Goal: Task Accomplishment & Management: Manage account settings

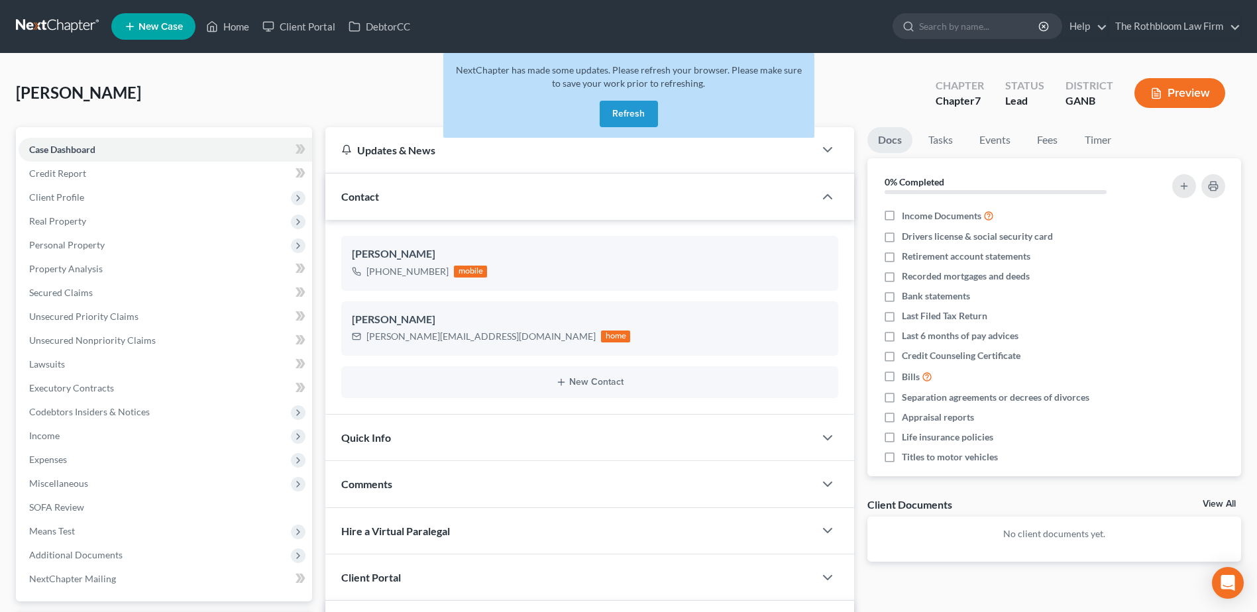
select select "0"
click at [599, 110] on button "Refresh" at bounding box center [628, 114] width 58 height 26
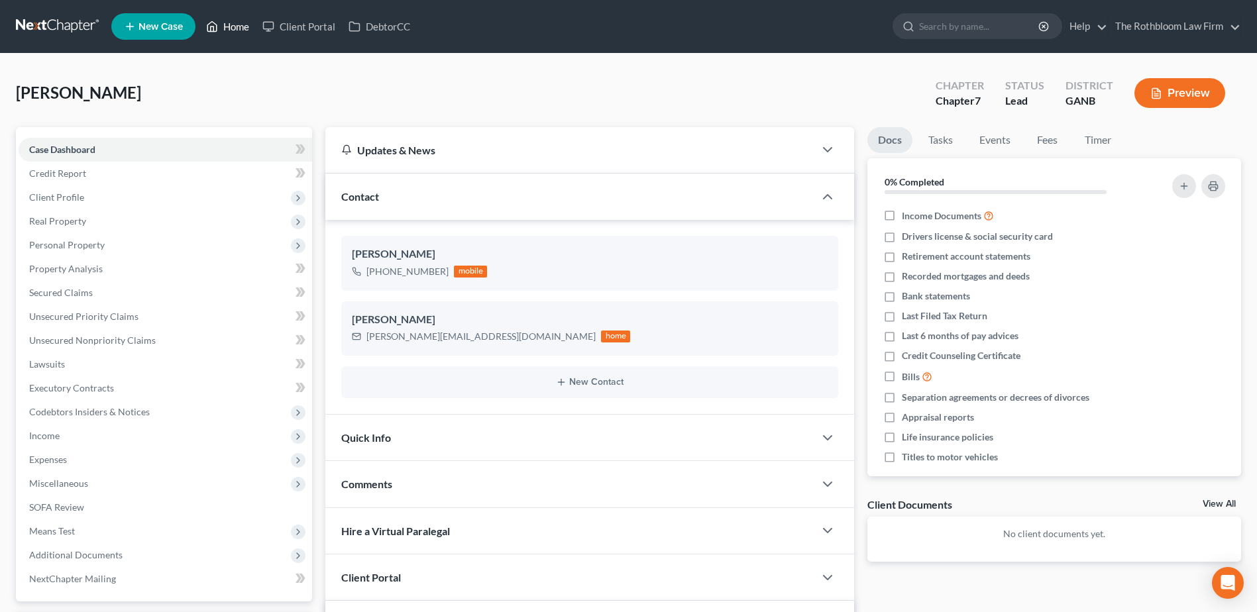
click at [238, 26] on link "Home" at bounding box center [227, 27] width 56 height 24
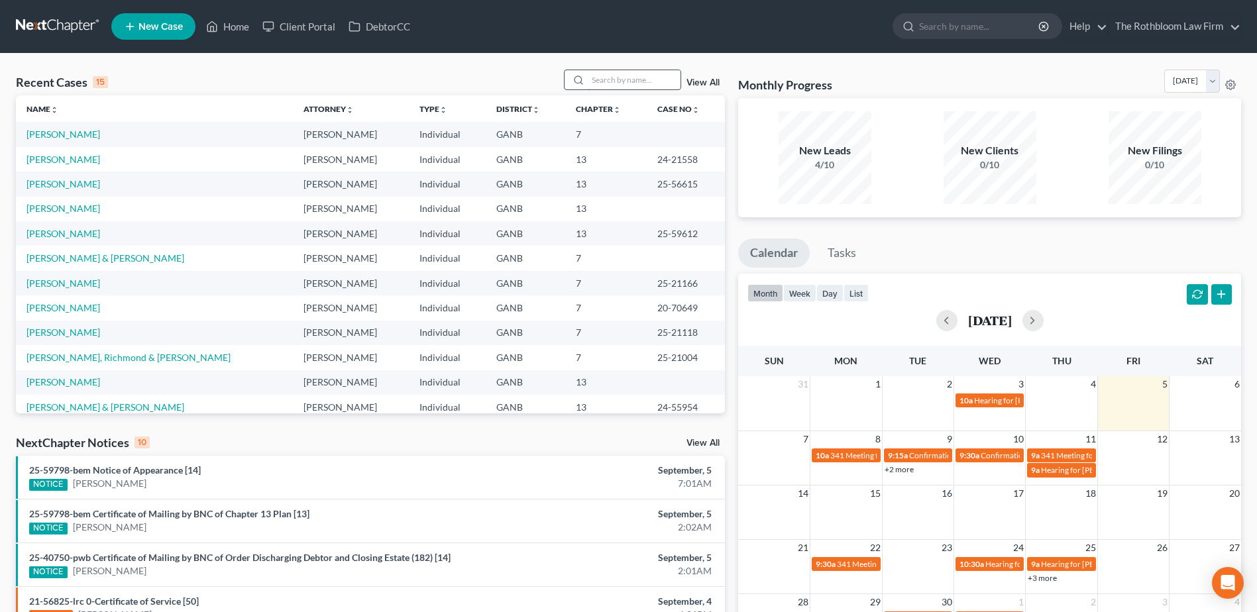
click at [619, 83] on input "search" at bounding box center [634, 79] width 93 height 19
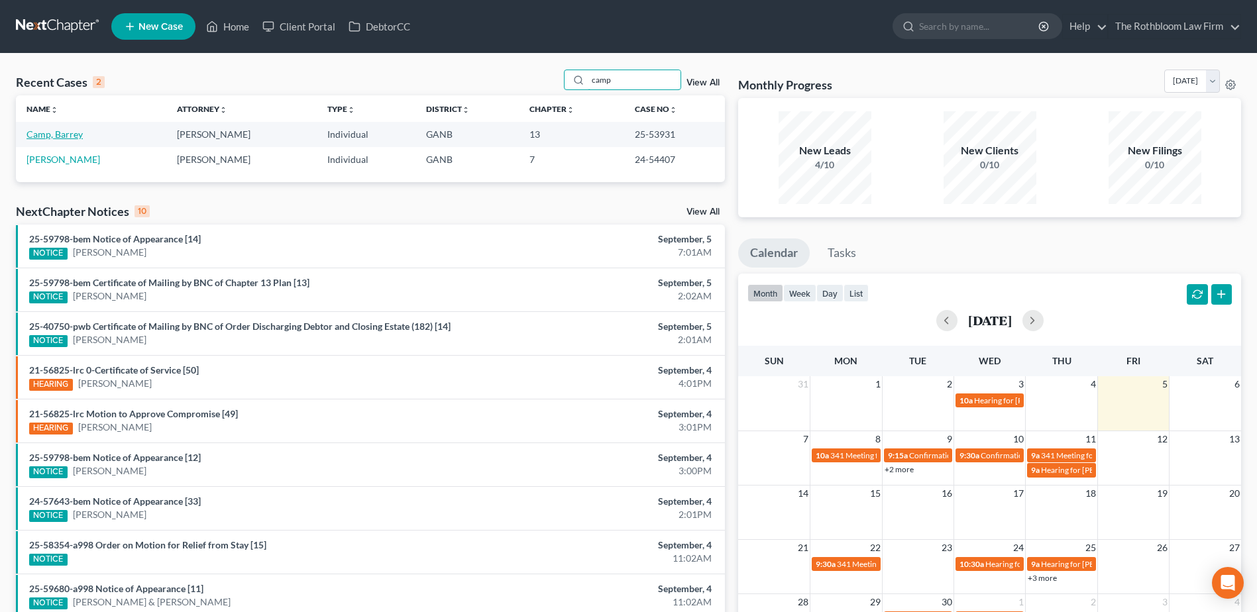
type input "camp"
click at [43, 135] on link "Camp, Barrey" at bounding box center [54, 134] width 56 height 11
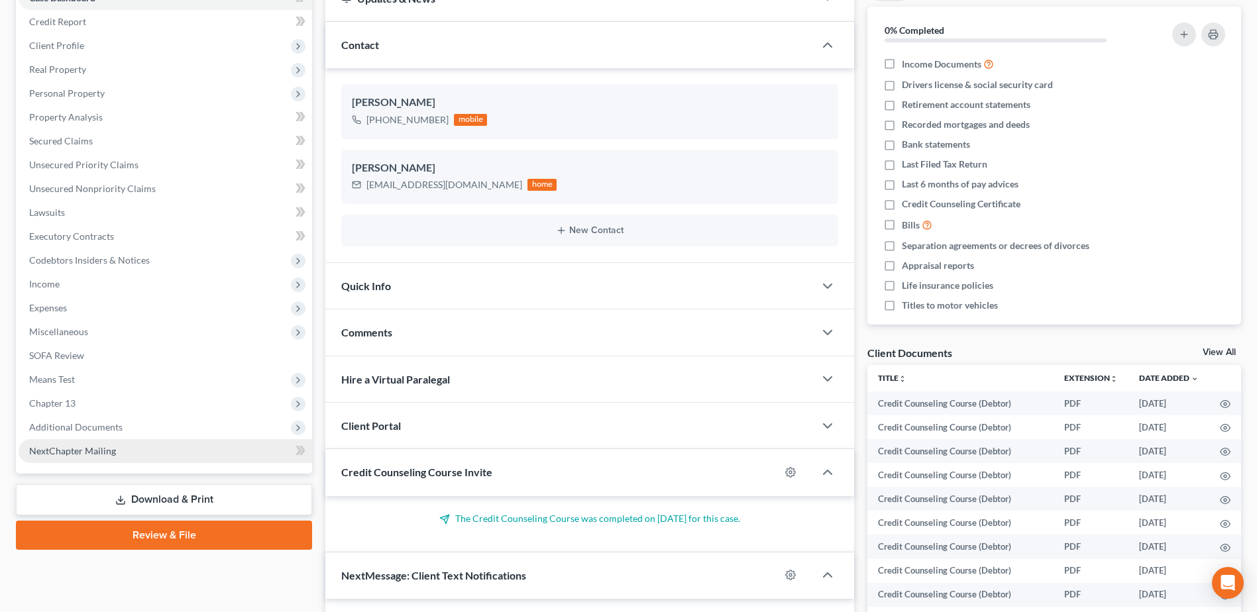
scroll to position [199, 0]
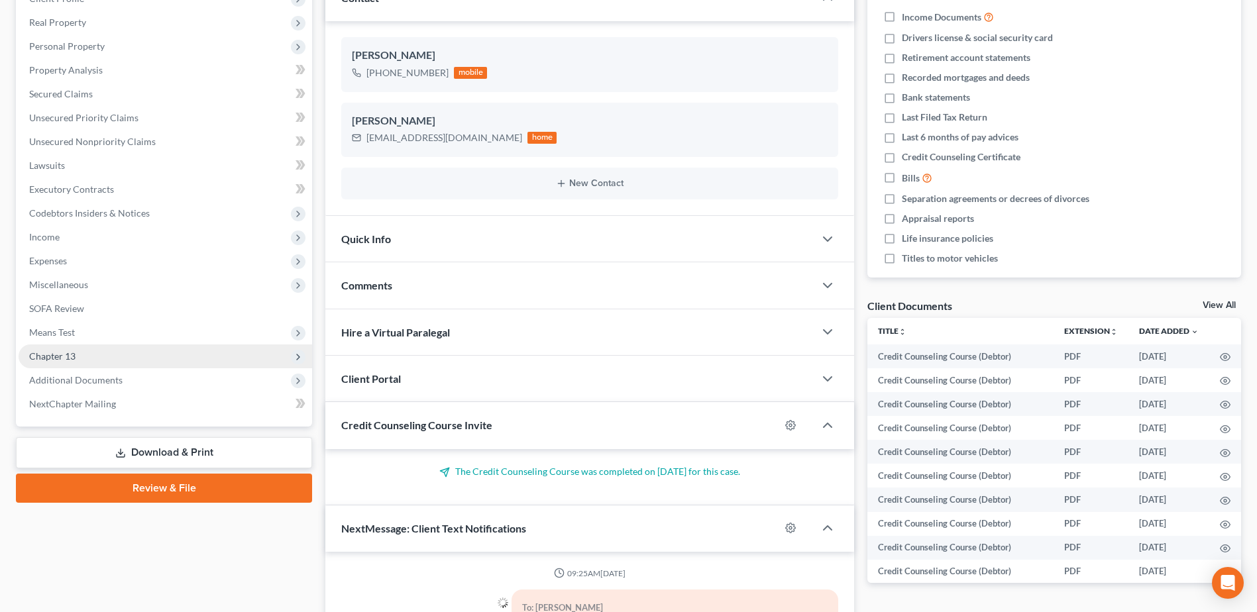
click at [32, 356] on span "Chapter 13" at bounding box center [52, 355] width 46 height 11
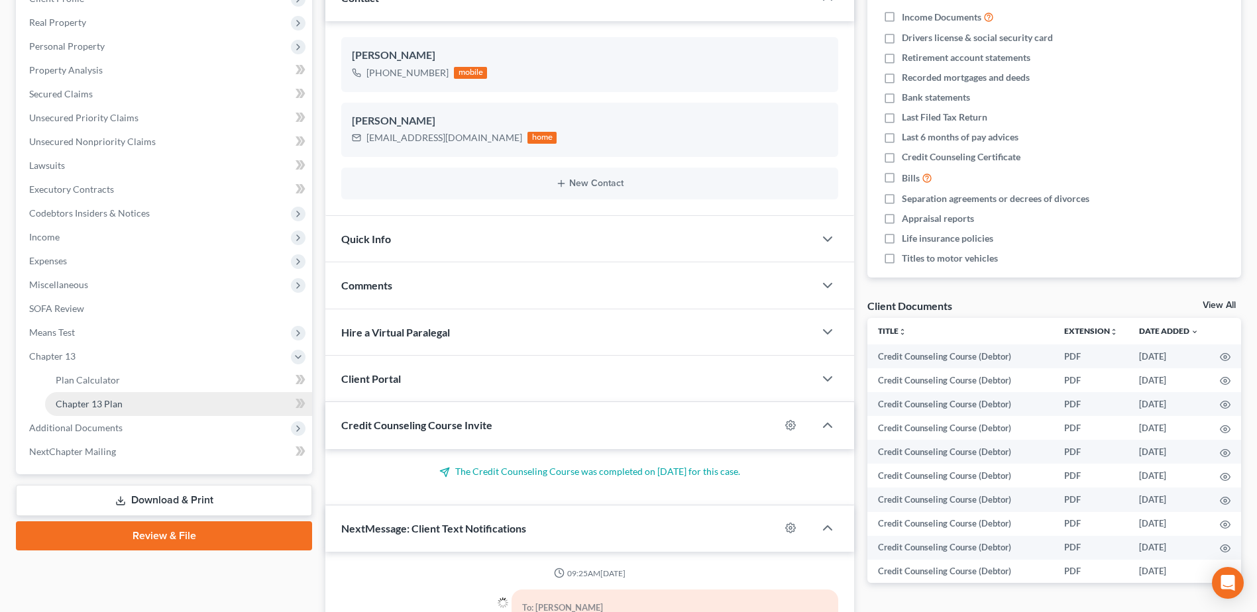
click at [102, 405] on span "Chapter 13 Plan" at bounding box center [89, 403] width 67 height 11
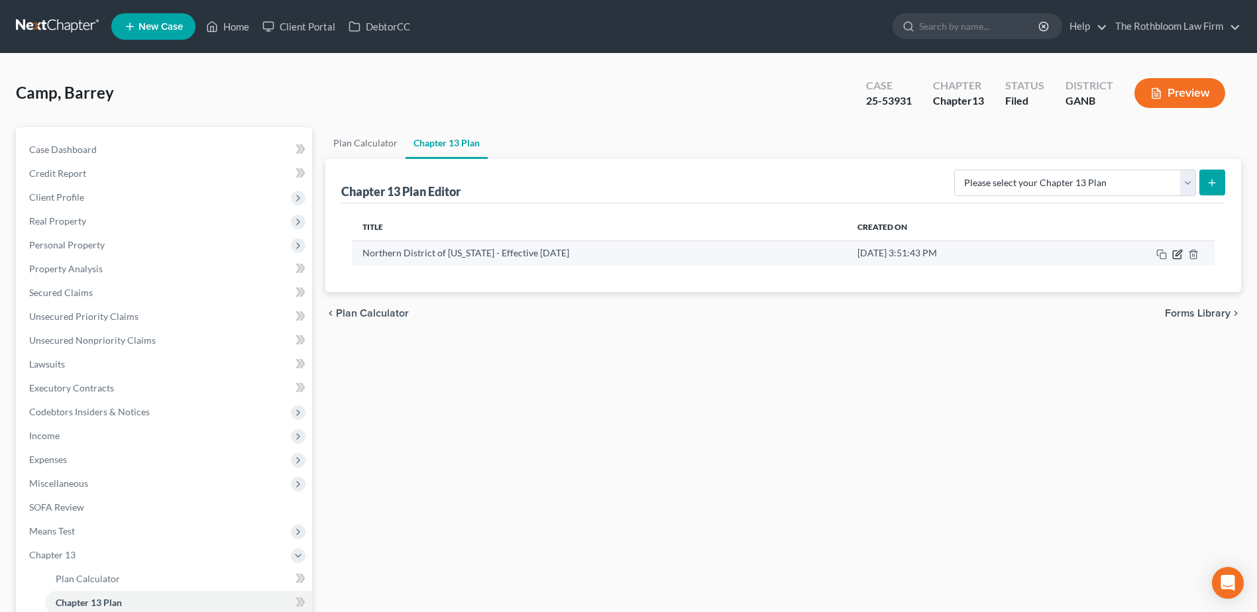
click at [1174, 256] on icon "button" at bounding box center [1177, 254] width 11 height 11
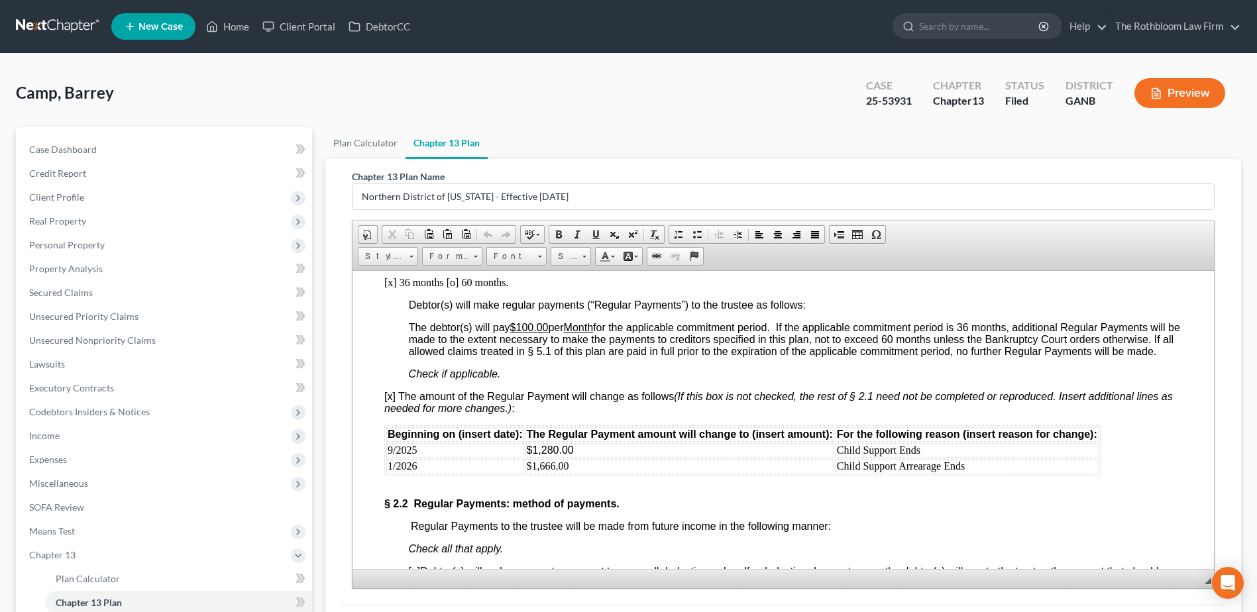
scroll to position [927, 0]
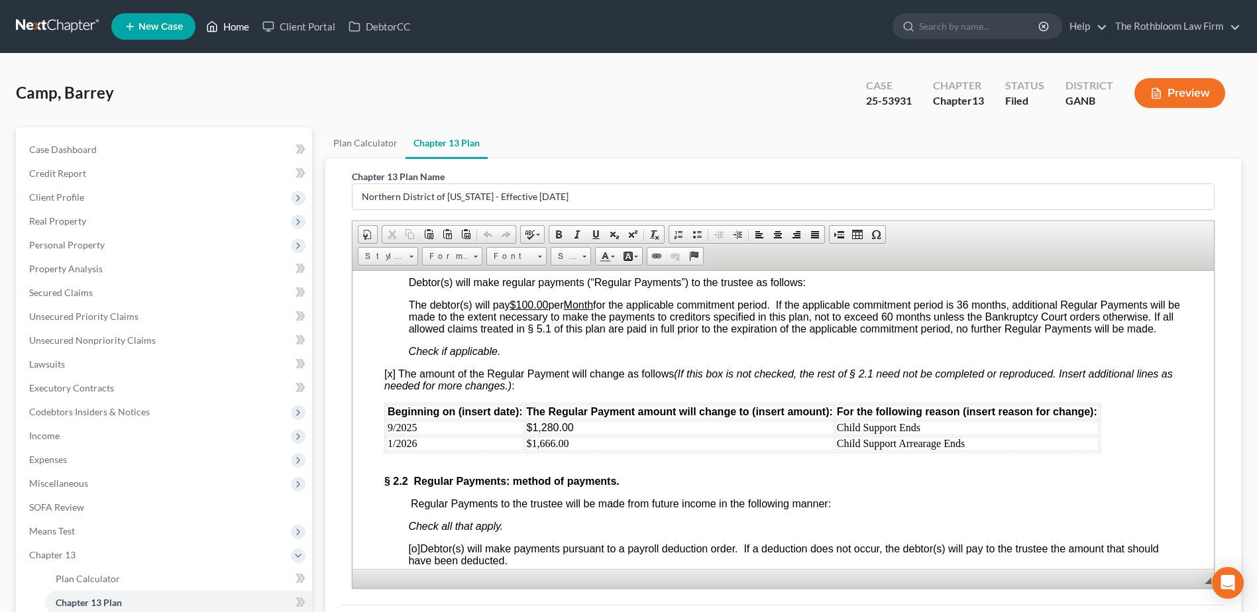
click at [231, 28] on link "Home" at bounding box center [227, 27] width 56 height 24
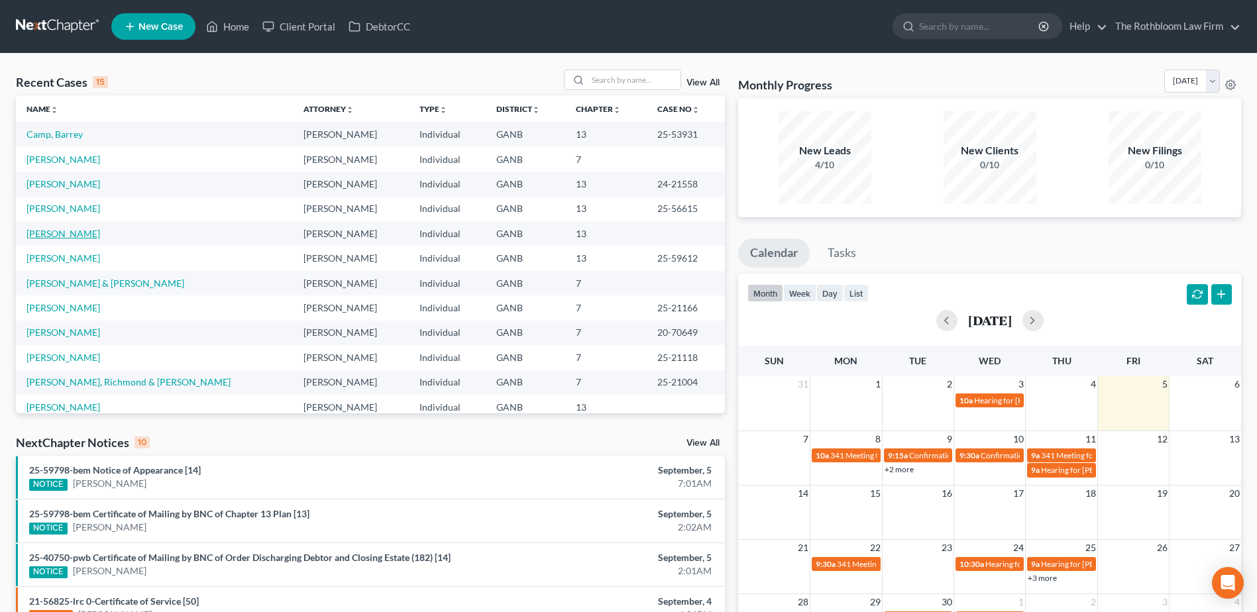
click at [54, 235] on link "[PERSON_NAME]" at bounding box center [63, 233] width 74 height 11
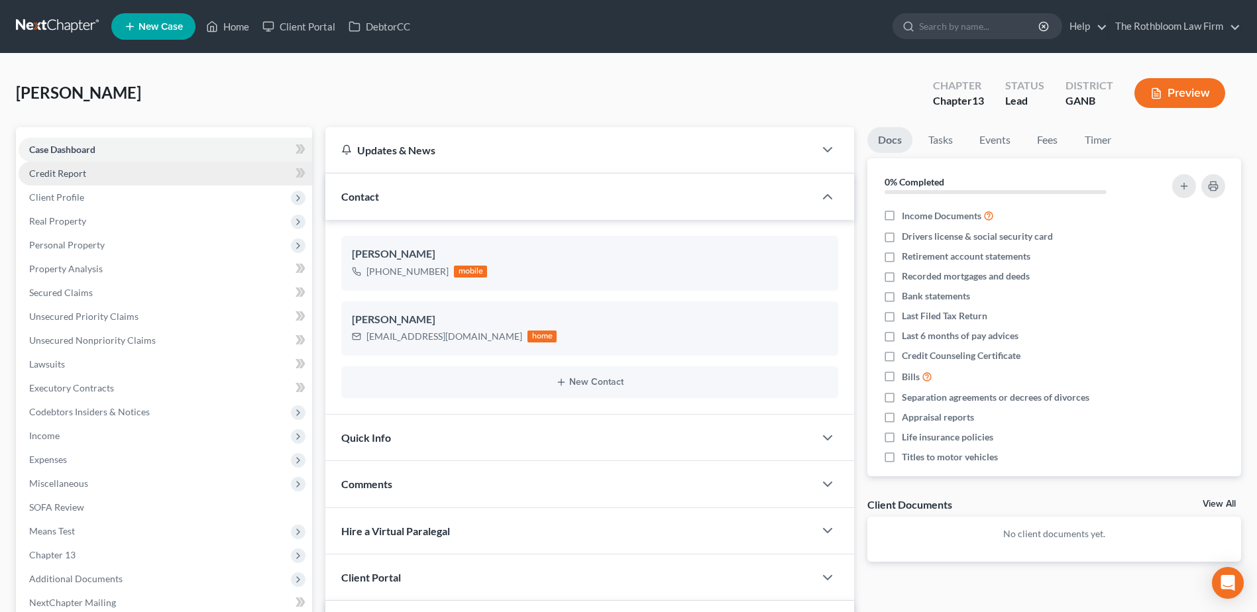
click at [53, 174] on span "Credit Report" at bounding box center [57, 173] width 57 height 11
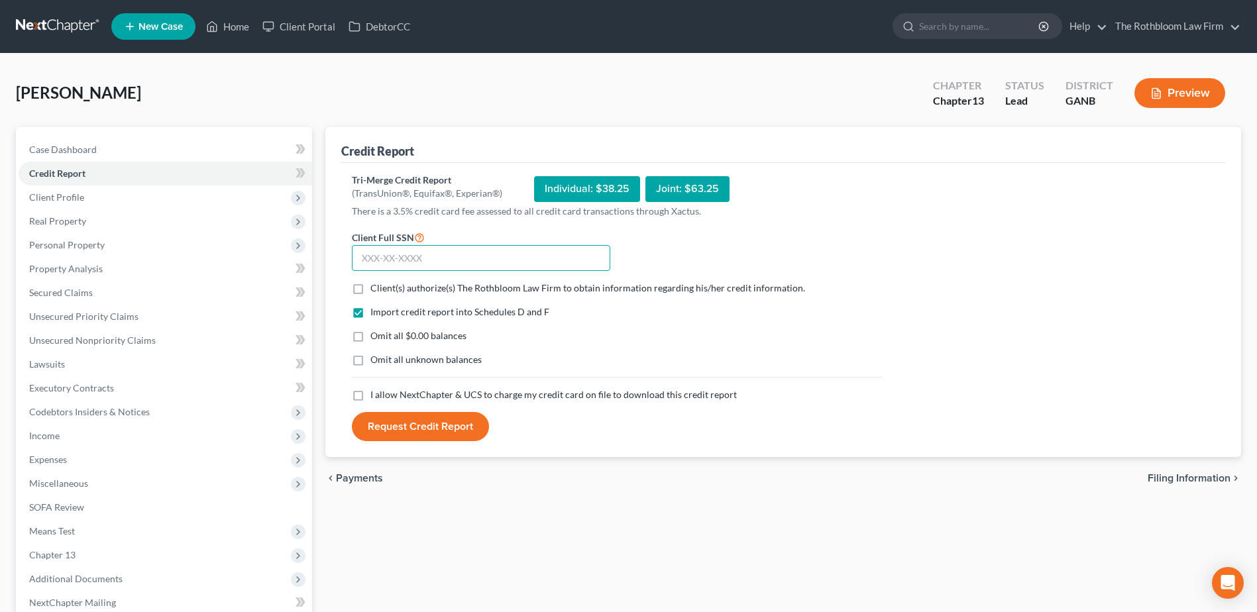
click at [372, 250] on input "text" at bounding box center [481, 258] width 258 height 26
type input "261-75-3300"
click at [370, 342] on label "Omit all $0.00 balances" at bounding box center [418, 335] width 96 height 13
click at [376, 338] on input "Omit all $0.00 balances" at bounding box center [380, 333] width 9 height 9
checkbox input "true"
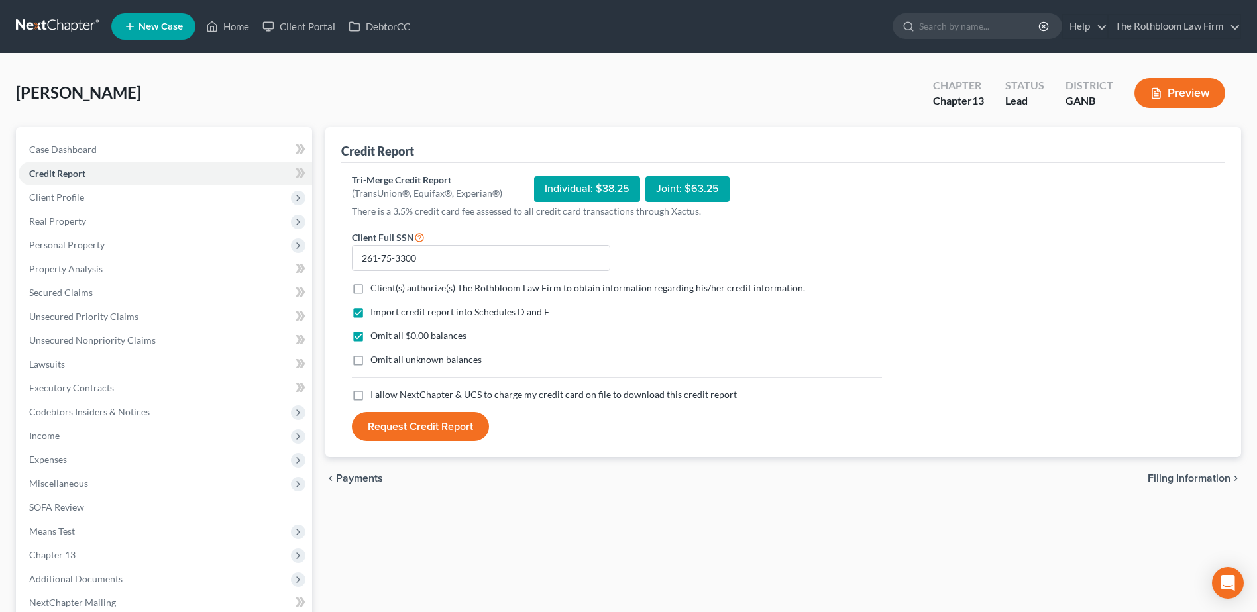
click at [370, 394] on label "I allow NextChapter & UCS to charge my credit card on file to download this cre…" at bounding box center [553, 394] width 366 height 13
click at [376, 394] on input "I allow NextChapter & UCS to charge my credit card on file to download this cre…" at bounding box center [380, 392] width 9 height 9
checkbox input "true"
click at [370, 287] on label "Client(s) authorize(s) The Rothbloom Law Firm to obtain information regarding h…" at bounding box center [587, 288] width 435 height 13
click at [376, 287] on input "Client(s) authorize(s) The Rothbloom Law Firm to obtain information regarding h…" at bounding box center [380, 286] width 9 height 9
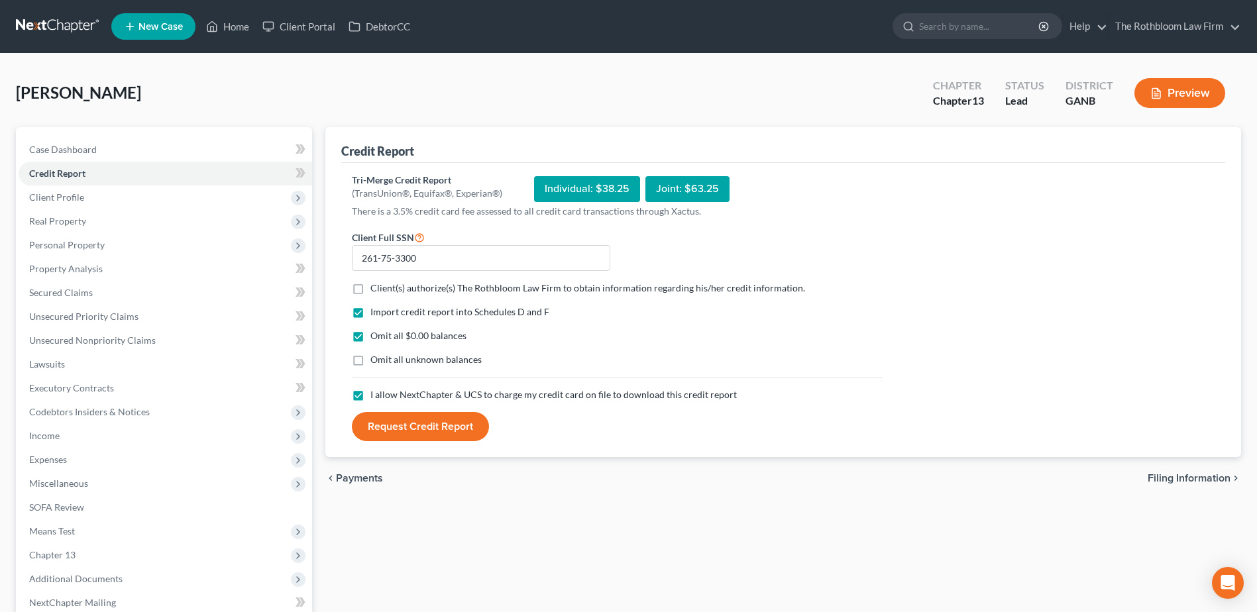
checkbox input "true"
click at [427, 431] on button "Request Credit Report" at bounding box center [420, 426] width 137 height 29
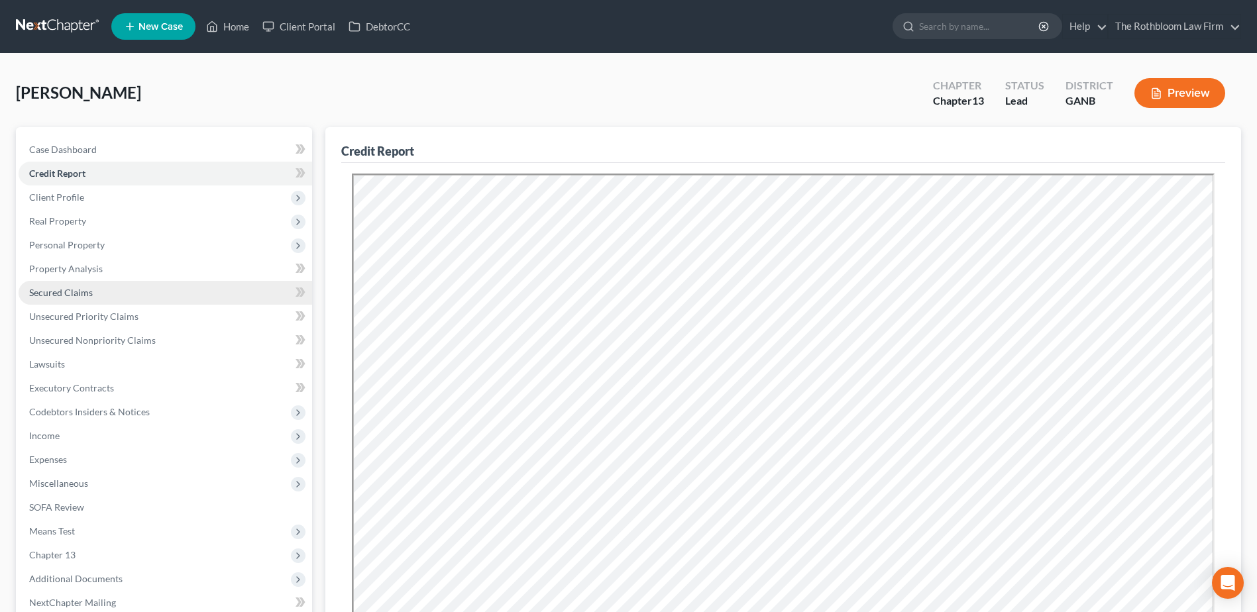
click at [54, 298] on link "Secured Claims" at bounding box center [165, 293] width 293 height 24
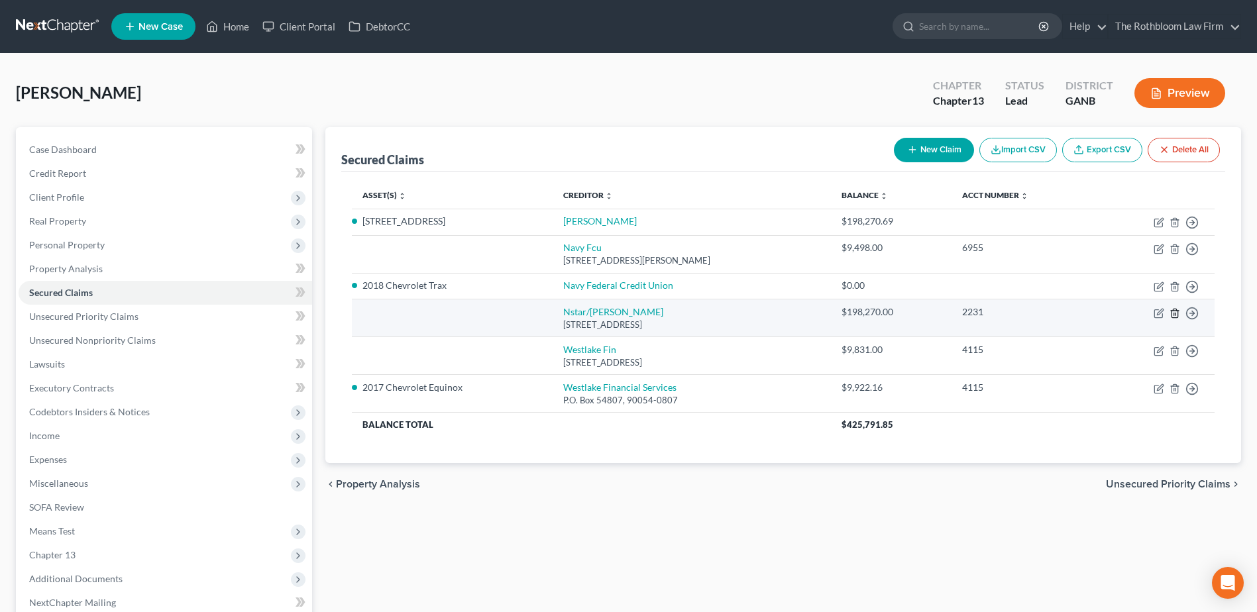
click at [1177, 315] on icon "button" at bounding box center [1174, 313] width 6 height 9
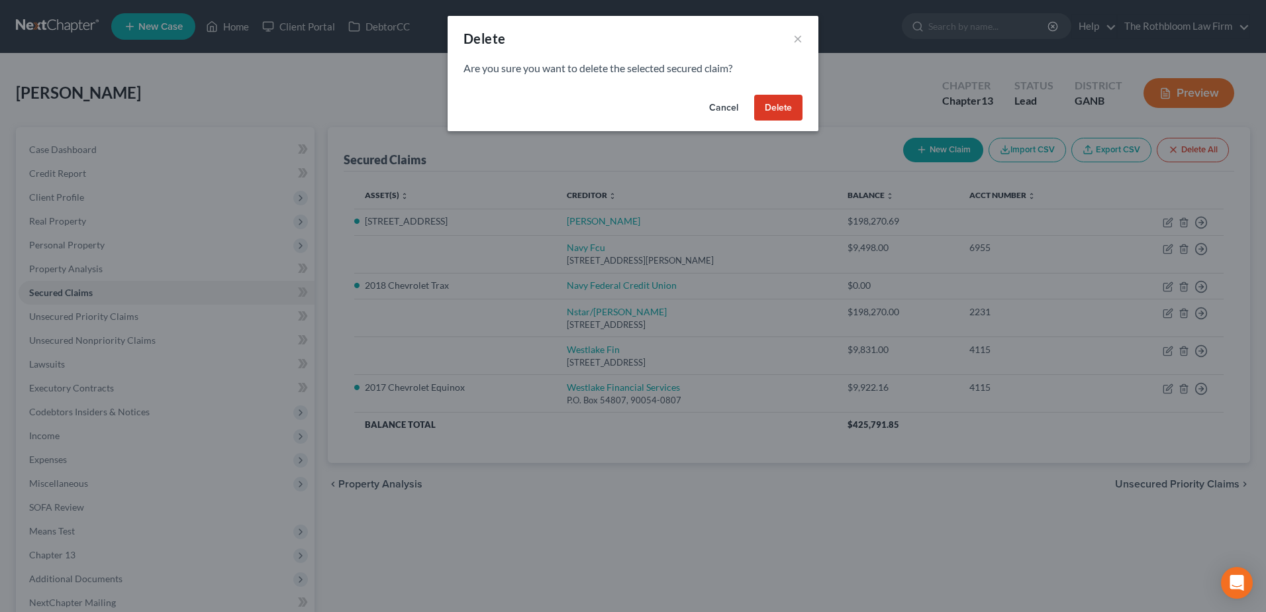
click at [721, 101] on button "Cancel" at bounding box center [724, 108] width 50 height 26
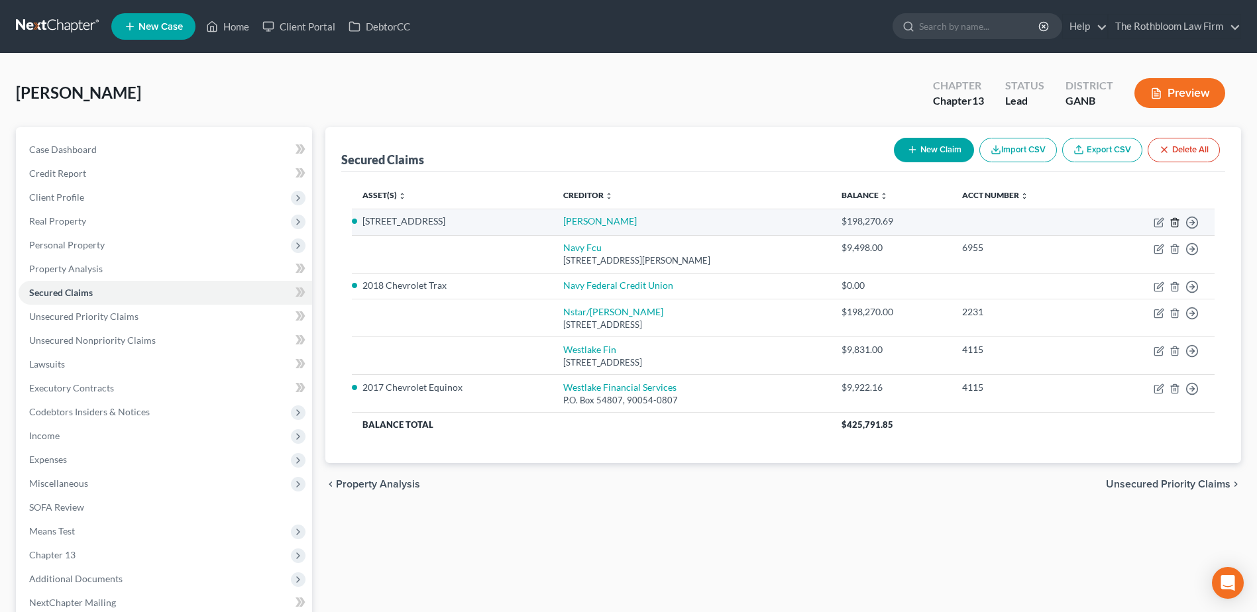
click at [1171, 221] on icon "button" at bounding box center [1174, 222] width 6 height 9
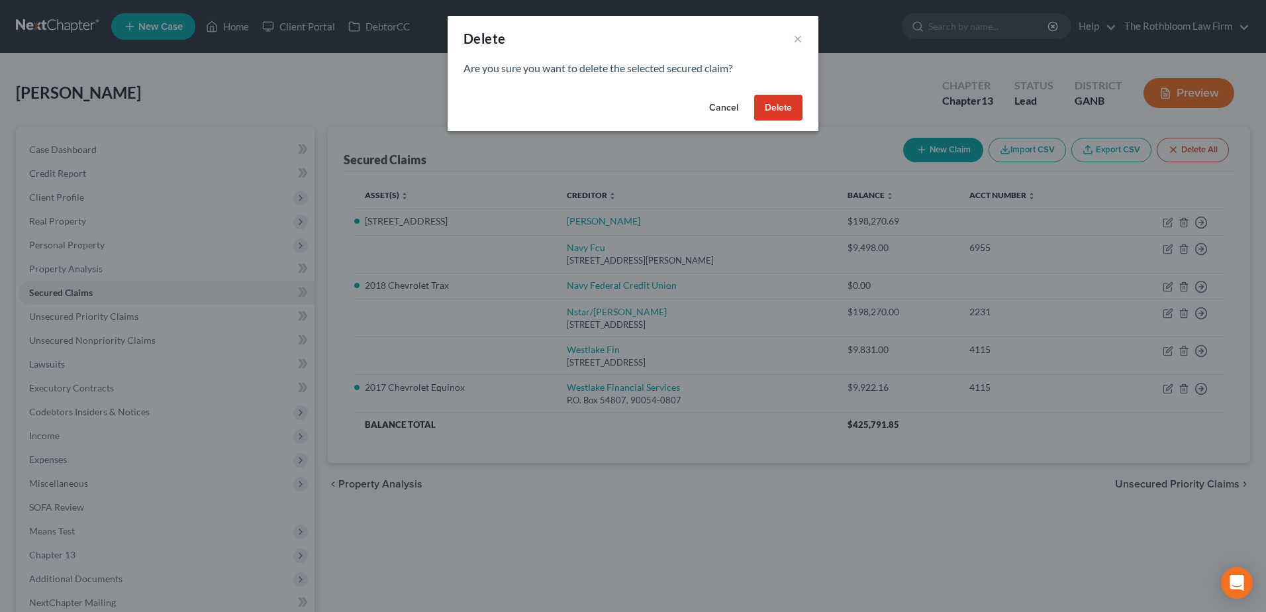
click at [786, 109] on button "Delete" at bounding box center [778, 108] width 48 height 26
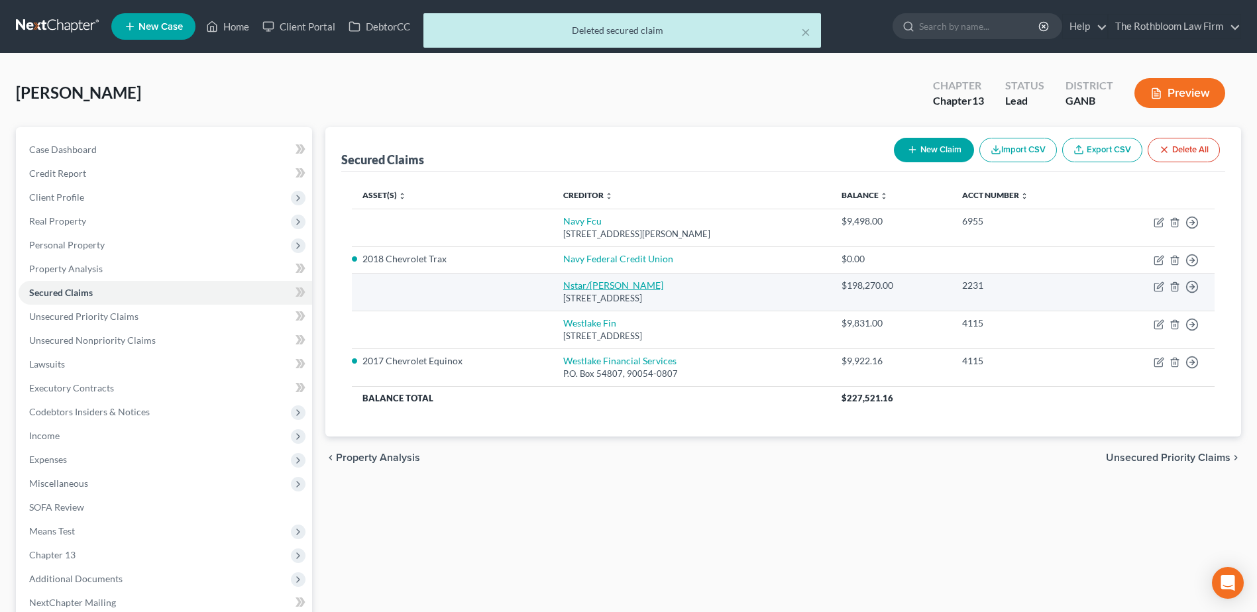
click at [594, 284] on link "Nstar/Cooper" at bounding box center [613, 285] width 100 height 11
select select "45"
select select "0"
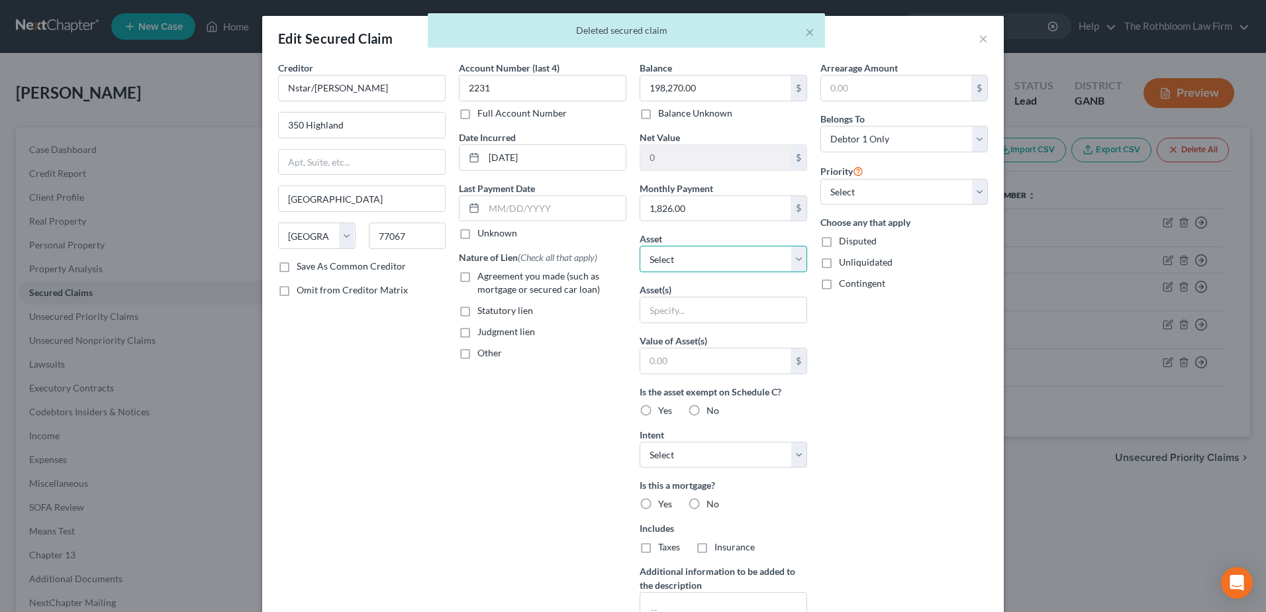
click at [794, 252] on select "Select Other Multiple Assets 62 Hurt Road, SE - $283700.0 Wells Fargo (Savings …" at bounding box center [724, 259] width 168 height 26
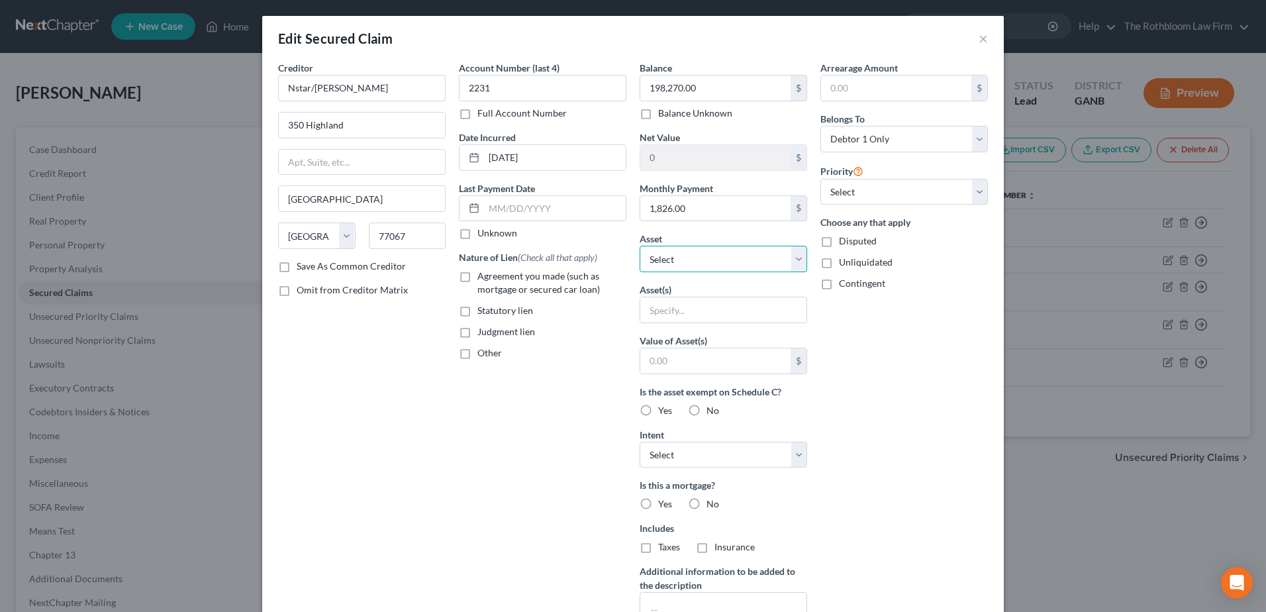
select select "2"
click at [640, 246] on select "Select Other Multiple Assets 62 Hurt Road, SE - $283700.0 Wells Fargo (Savings …" at bounding box center [724, 259] width 168 height 26
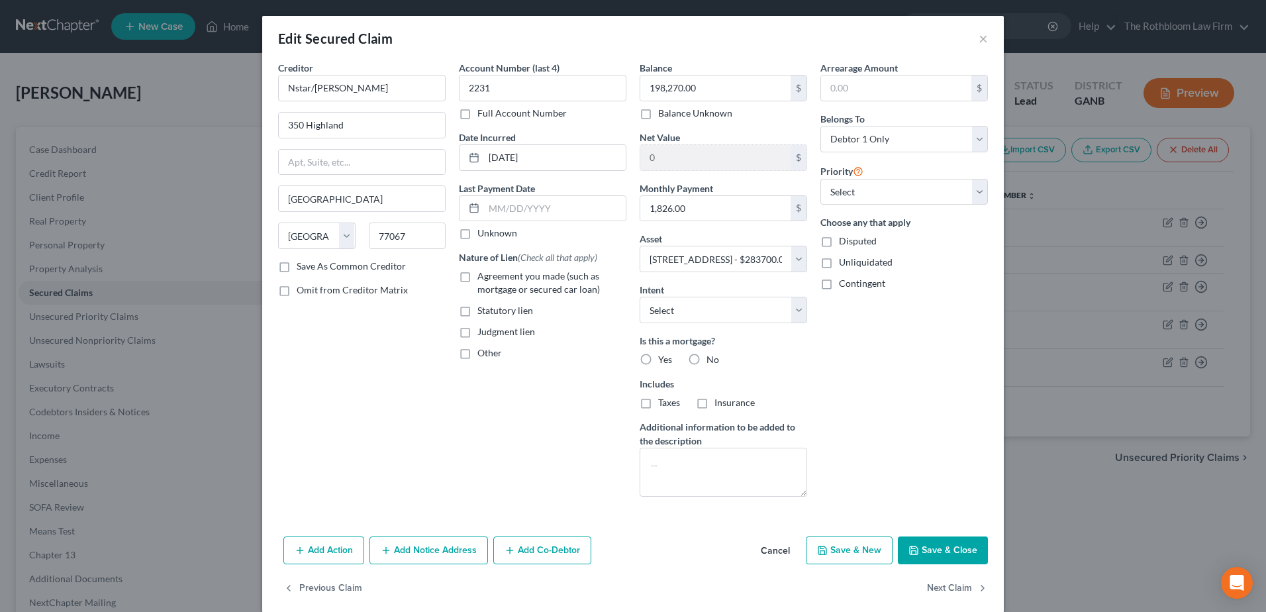
click at [633, 315] on div "Balance 198,270.00 $ Balance Unknown Balance Undetermined 198,270.00 $ Balance …" at bounding box center [723, 284] width 181 height 446
click at [665, 311] on select "Select Surrender Redeem Reaffirm Avoid Other" at bounding box center [724, 310] width 168 height 26
select select "2"
click at [640, 297] on select "Select Surrender Redeem Reaffirm Avoid Other" at bounding box center [724, 310] width 168 height 26
click at [658, 360] on label "Yes" at bounding box center [665, 359] width 14 height 13
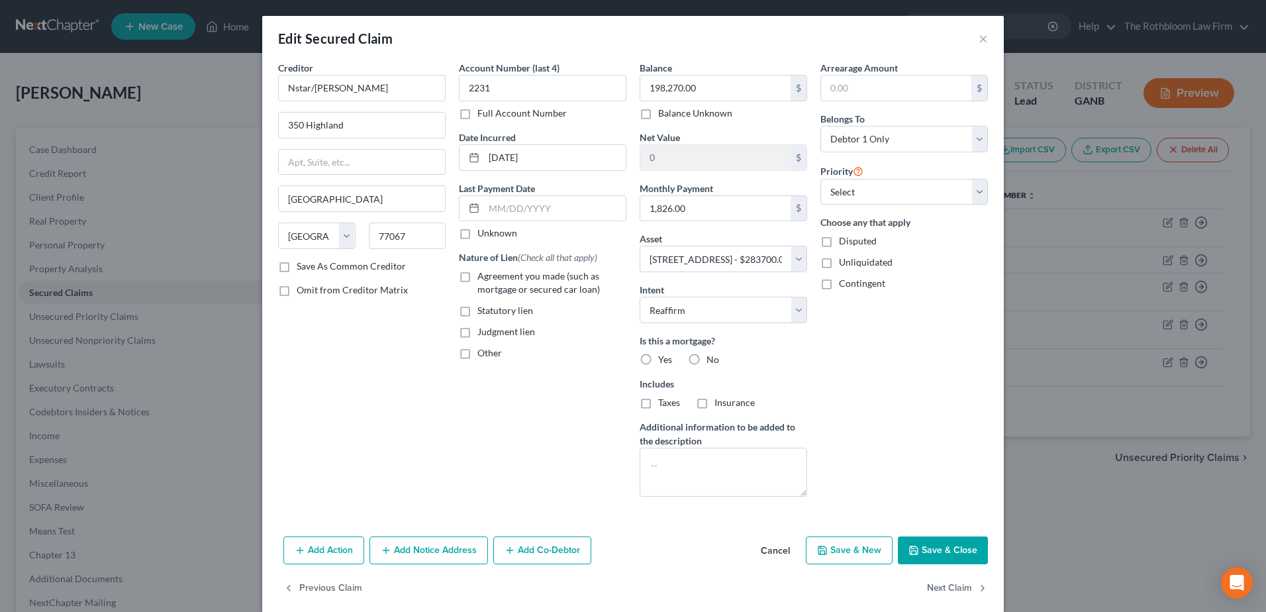
click at [664, 360] on input "Yes" at bounding box center [668, 357] width 9 height 9
radio input "true"
click at [658, 403] on label "Taxes" at bounding box center [669, 402] width 22 height 13
click at [664, 403] on input "Taxes" at bounding box center [668, 400] width 9 height 9
checkbox input "true"
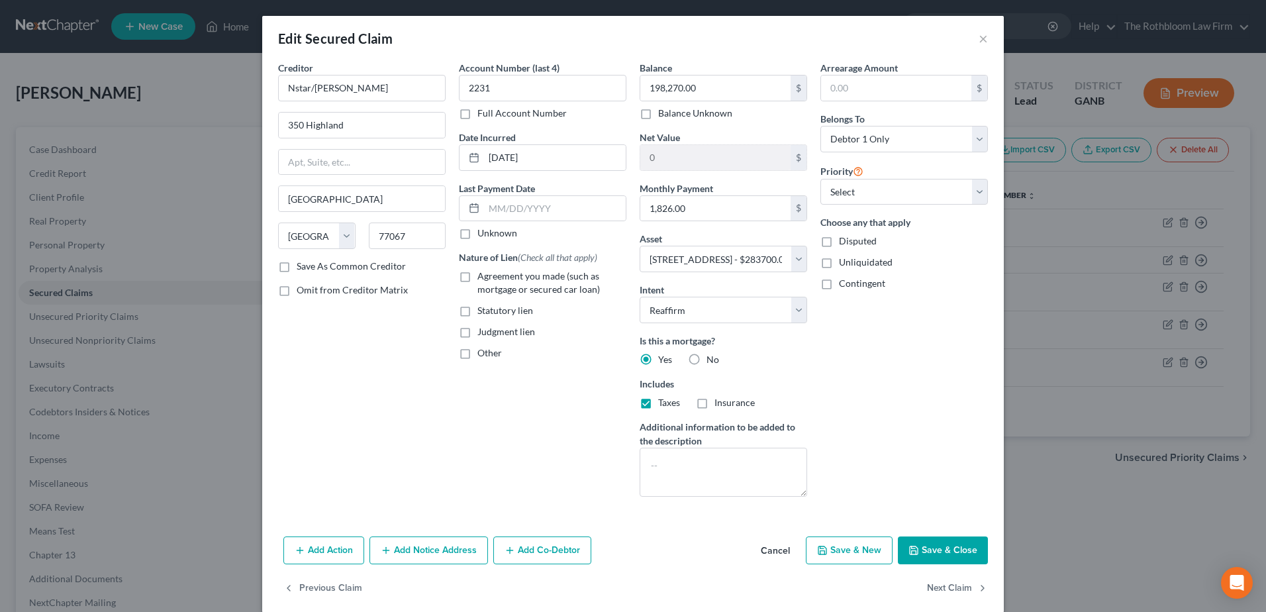
click at [715, 401] on label "Insurance" at bounding box center [735, 402] width 40 height 13
click at [720, 401] on input "Insurance" at bounding box center [724, 400] width 9 height 9
checkbox input "true"
click at [478, 280] on label "Agreement you made (such as mortgage or secured car loan)" at bounding box center [552, 283] width 149 height 26
click at [483, 278] on input "Agreement you made (such as mortgage or secured car loan)" at bounding box center [487, 274] width 9 height 9
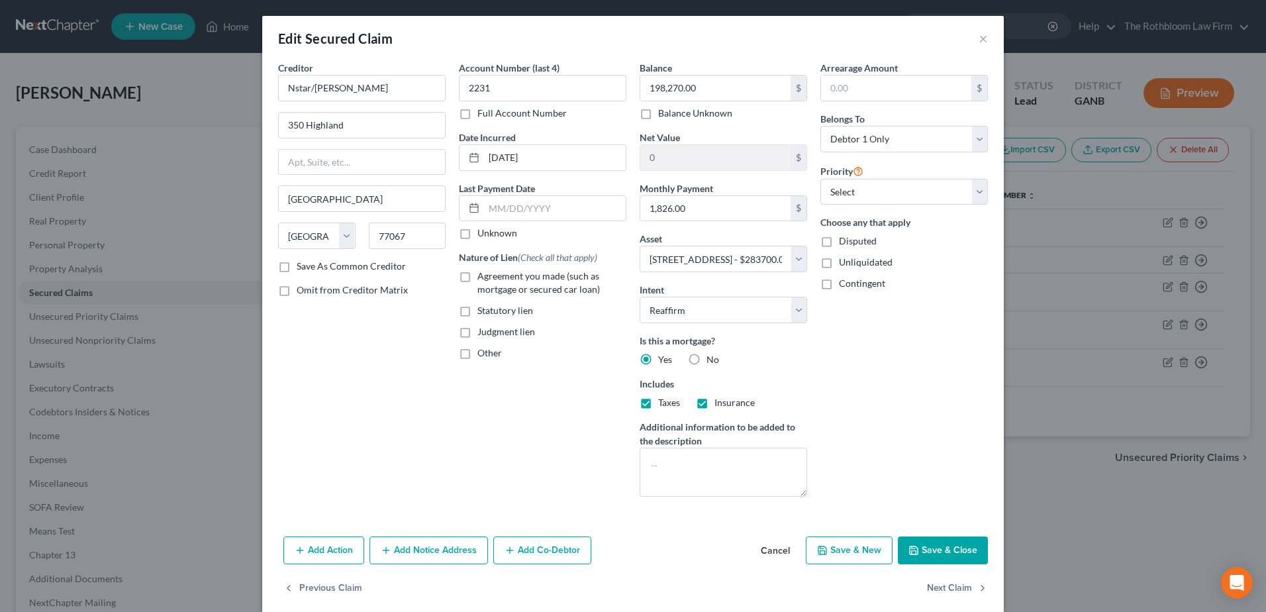
checkbox input "true"
click at [490, 217] on input "text" at bounding box center [555, 208] width 142 height 25
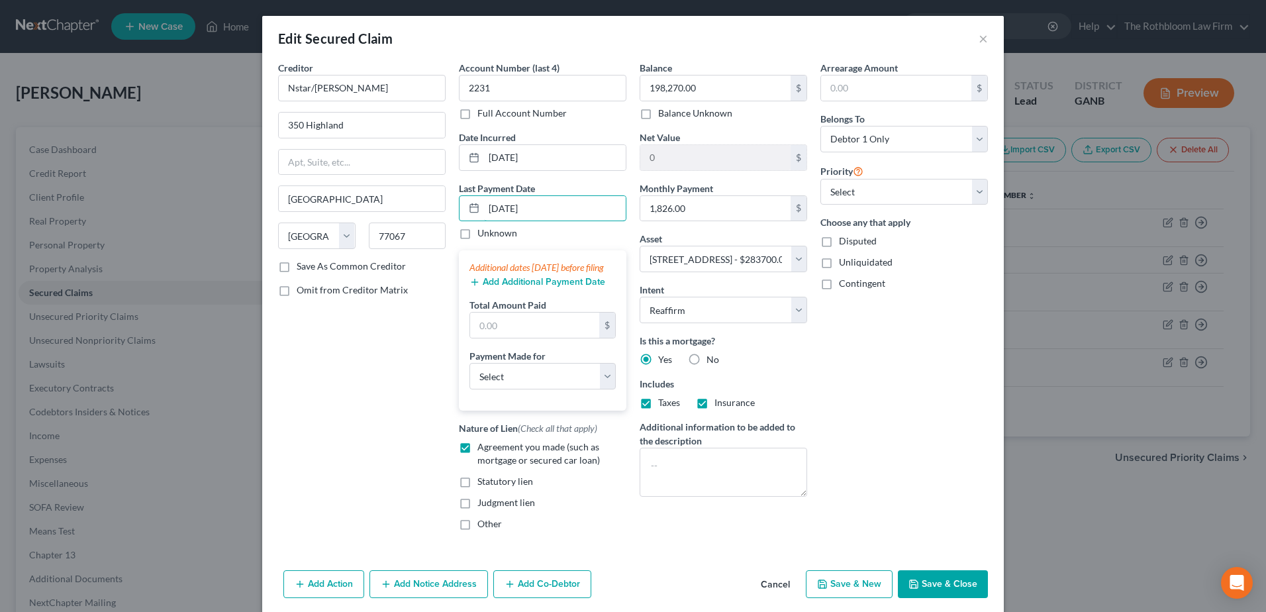
type input "08/01/2025"
click at [475, 287] on icon "button" at bounding box center [475, 282] width 11 height 11
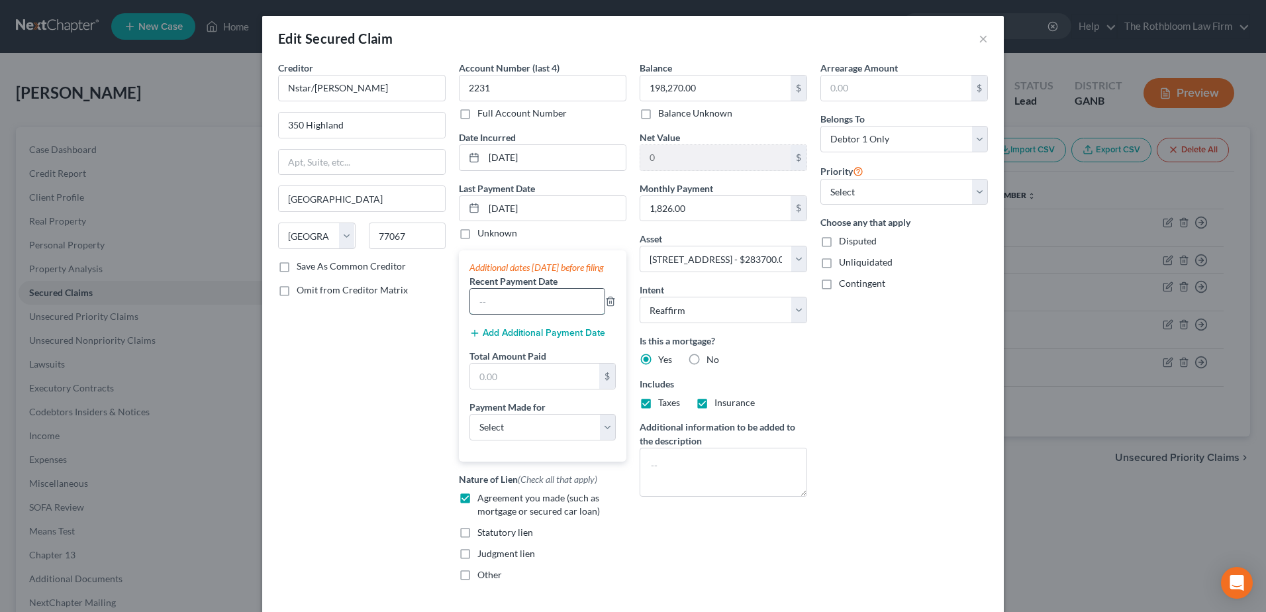
click at [494, 314] on input "text" at bounding box center [537, 301] width 134 height 25
type input "07/2025"
click at [506, 338] on button "Add Additional Payment Date" at bounding box center [538, 333] width 136 height 11
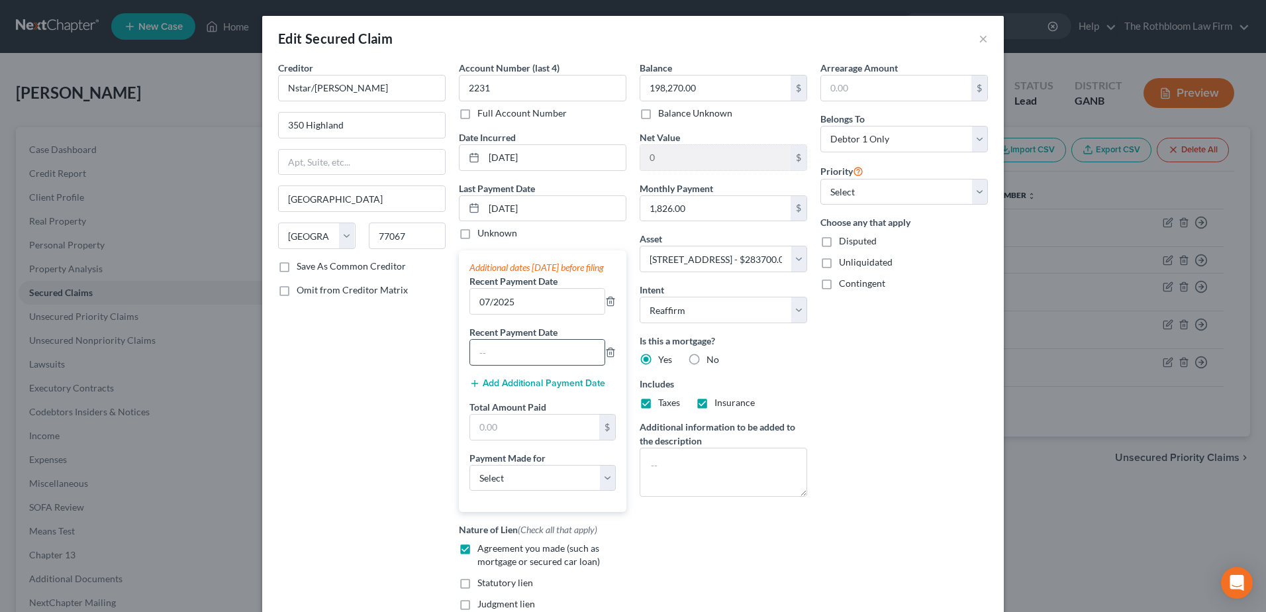
click at [515, 365] on input "text" at bounding box center [537, 352] width 134 height 25
type input "06/2025"
click at [489, 435] on input "text" at bounding box center [534, 427] width 129 height 25
click at [511, 440] on input "text" at bounding box center [534, 427] width 129 height 25
type input "5,478"
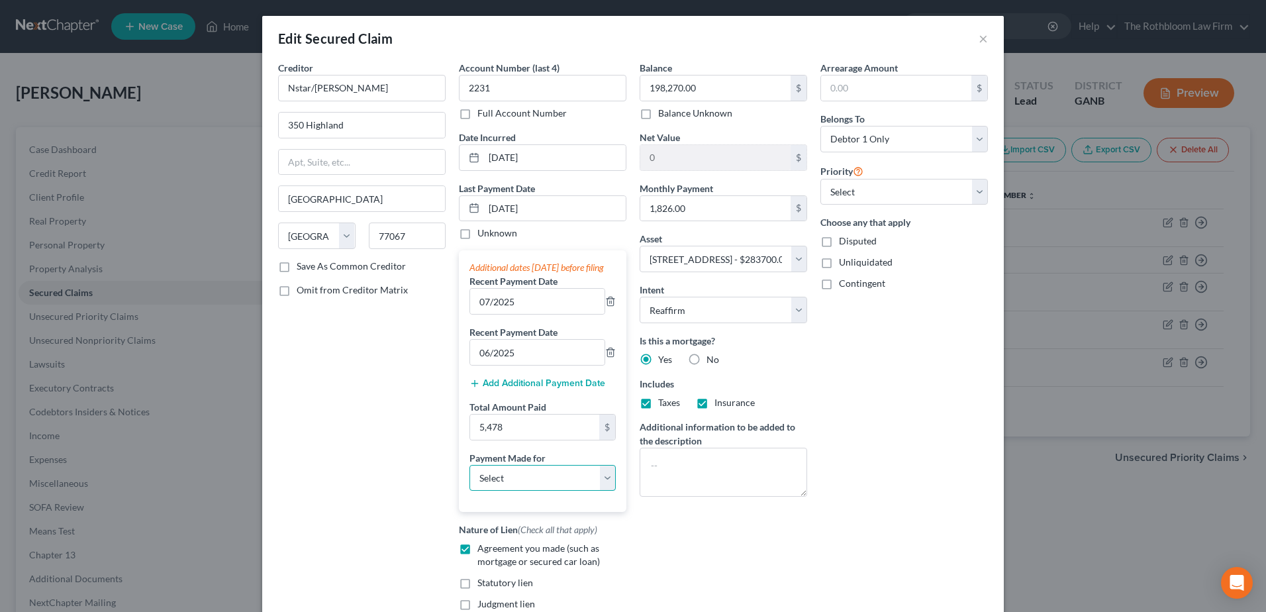
click at [503, 484] on select "Select Car Credit Card Loan Repayment Mortgage Other Suppliers Or Vendors" at bounding box center [543, 478] width 146 height 26
select select "3"
click at [470, 478] on select "Select Car Credit Card Loan Repayment Mortgage Other Suppliers Or Vendors" at bounding box center [543, 478] width 146 height 26
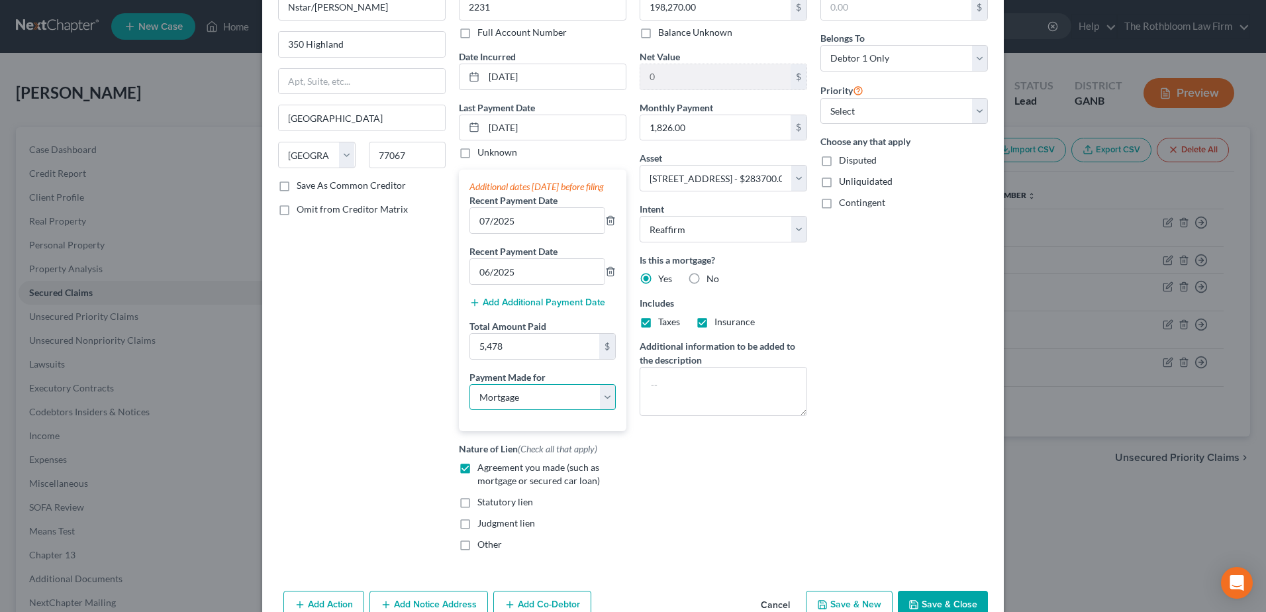
scroll to position [166, 0]
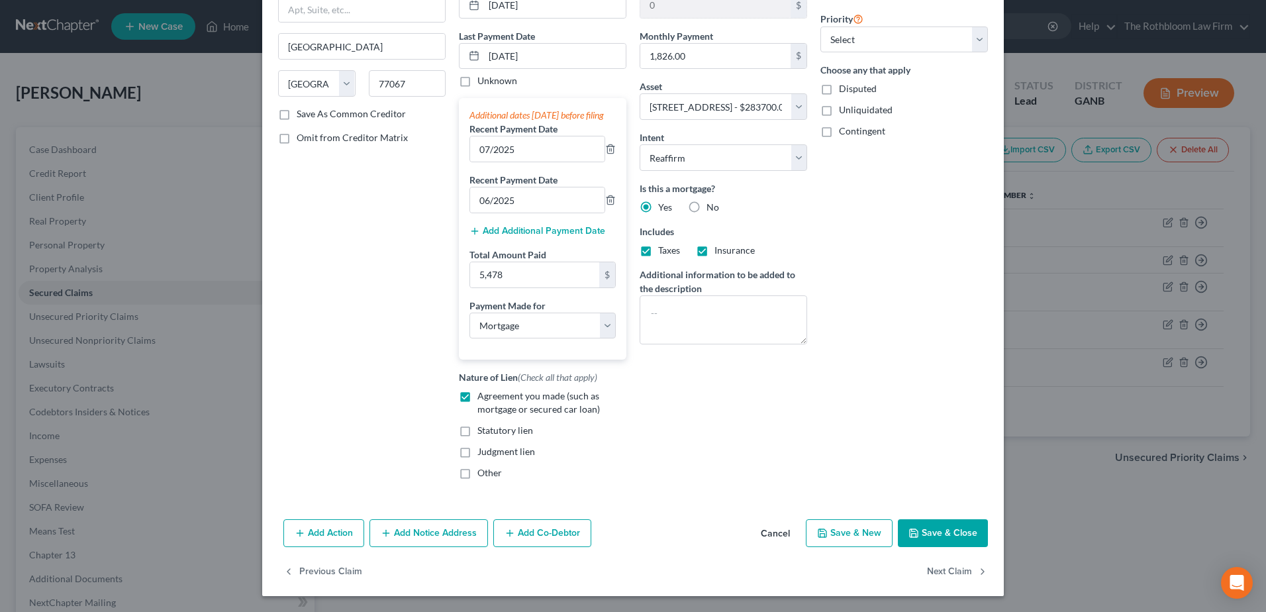
click at [938, 533] on button "Save & Close" at bounding box center [943, 533] width 90 height 28
select select
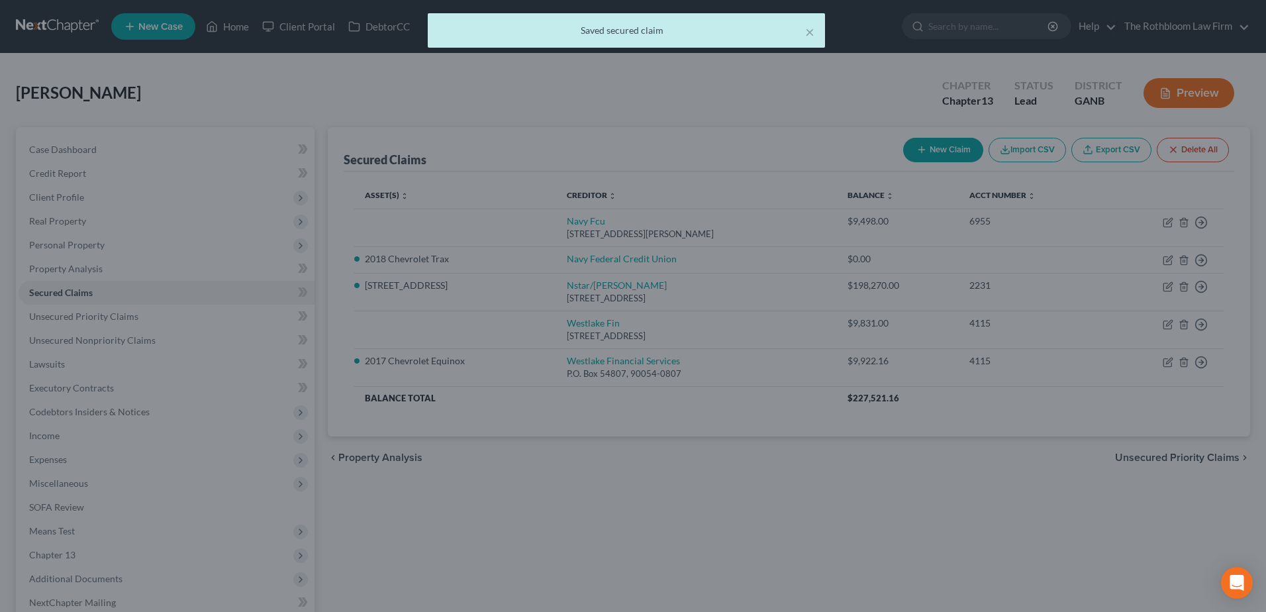
type input "85,430.00"
select select "2"
type input "0"
type input "5,478.00"
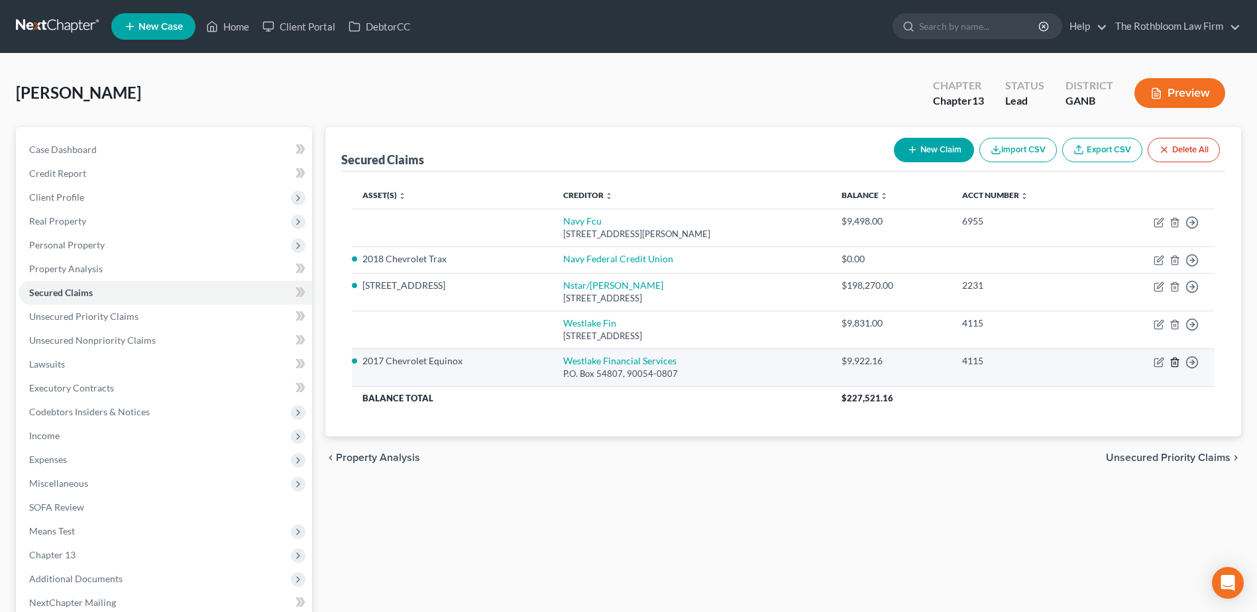
click at [1176, 362] on icon "button" at bounding box center [1174, 362] width 11 height 11
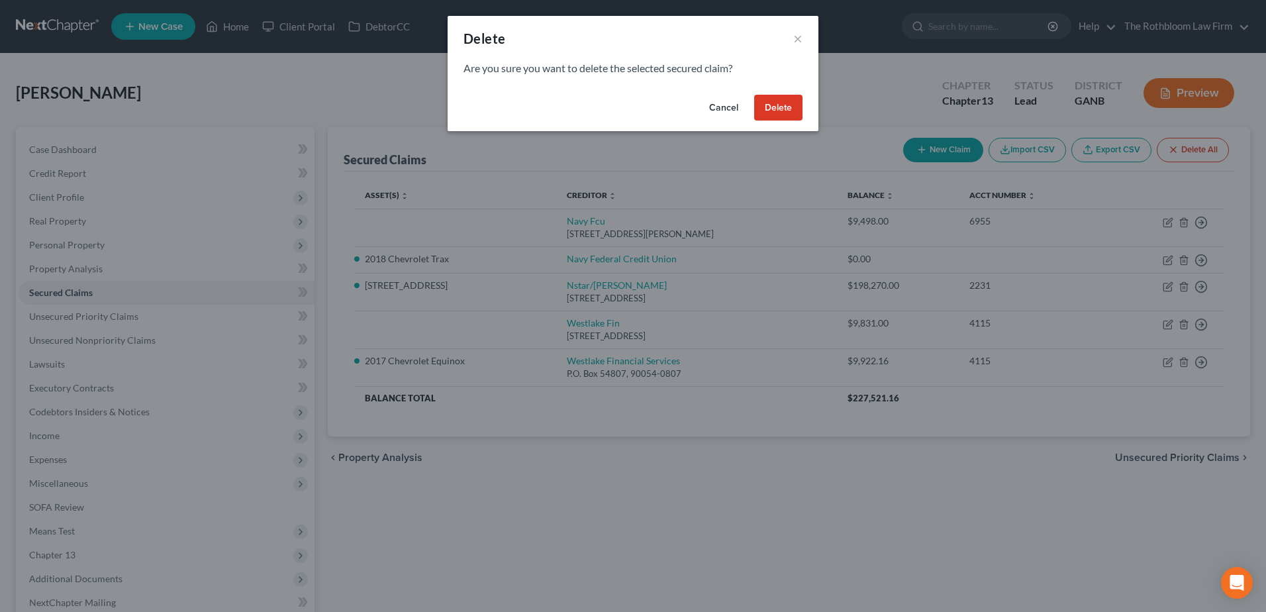
click at [780, 105] on button "Delete" at bounding box center [778, 108] width 48 height 26
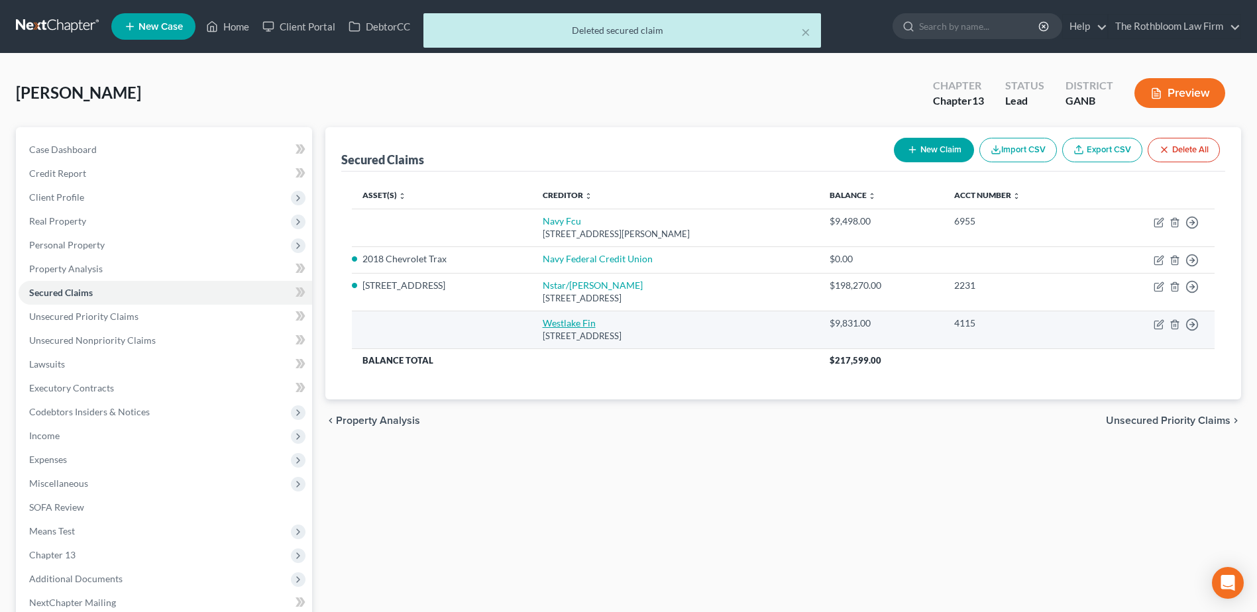
click at [560, 320] on link "Westlake Fin" at bounding box center [568, 322] width 53 height 11
select select "4"
select select "0"
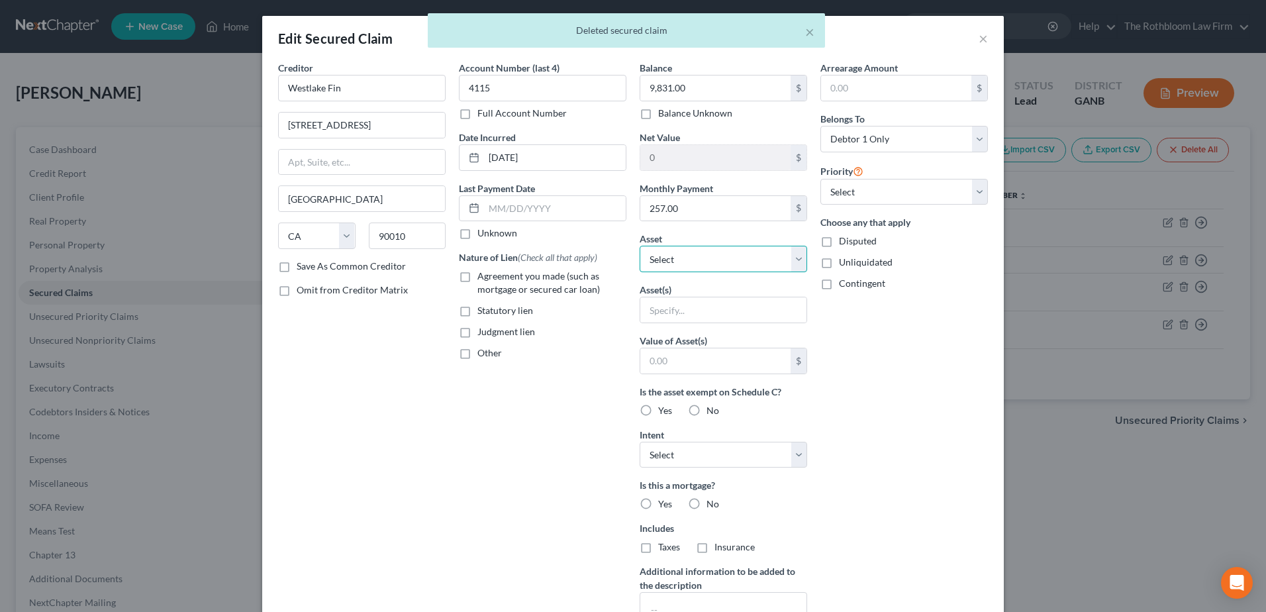
click at [784, 264] on select "Select Other Multiple Assets 62 Hurt Road, SE - $283700.0 Wells Fargo (Savings …" at bounding box center [724, 259] width 168 height 26
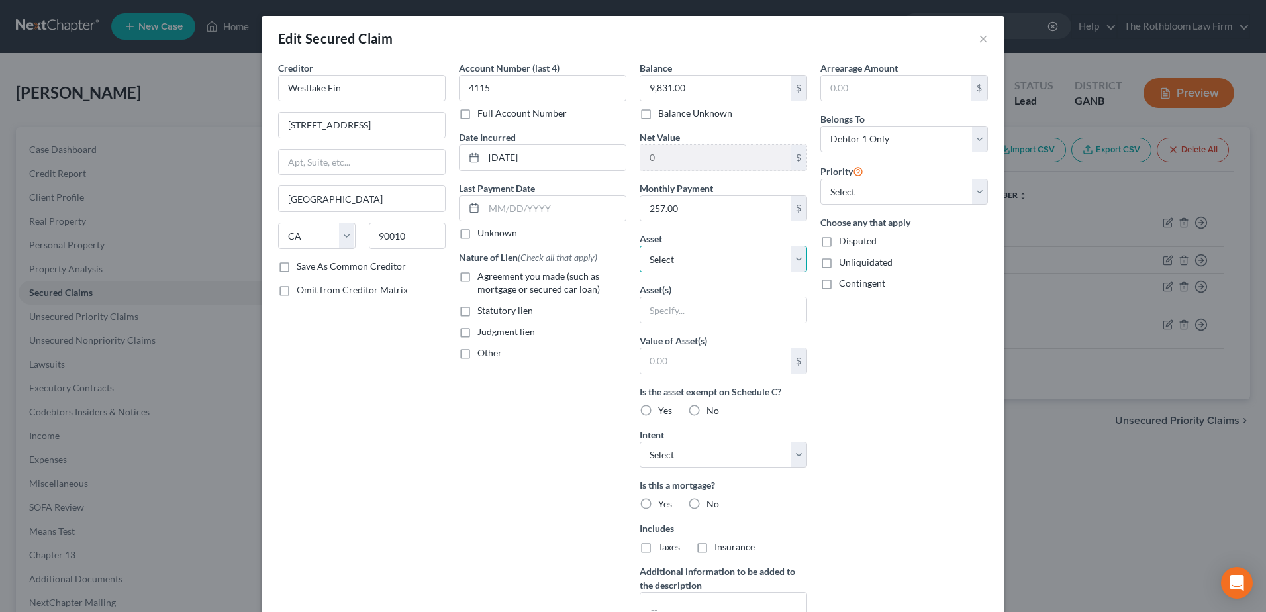
select select "4"
click at [640, 246] on select "Select Other Multiple Assets 62 Hurt Road, SE - $283700.0 Wells Fargo (Savings …" at bounding box center [724, 259] width 168 height 26
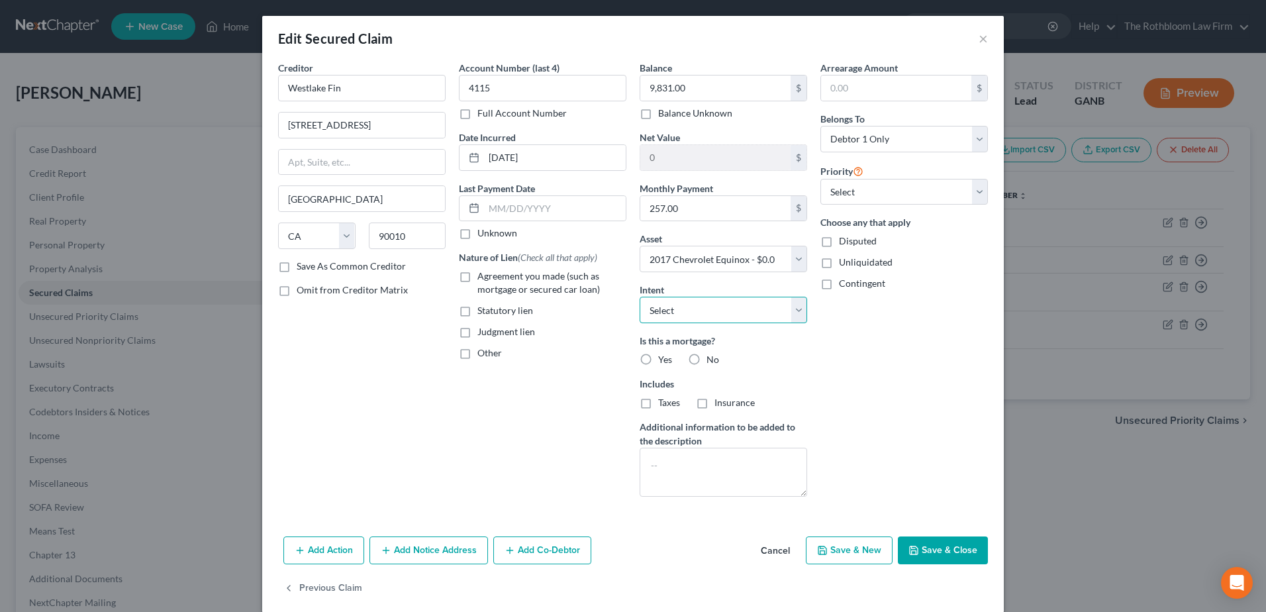
click at [662, 311] on select "Select Surrender Redeem Reaffirm Avoid Other" at bounding box center [724, 310] width 168 height 26
select select "2"
click at [640, 297] on select "Select Surrender Redeem Reaffirm Avoid Other" at bounding box center [724, 310] width 168 height 26
click at [658, 361] on label "Yes" at bounding box center [665, 359] width 14 height 13
click at [664, 361] on input "Yes" at bounding box center [668, 357] width 9 height 9
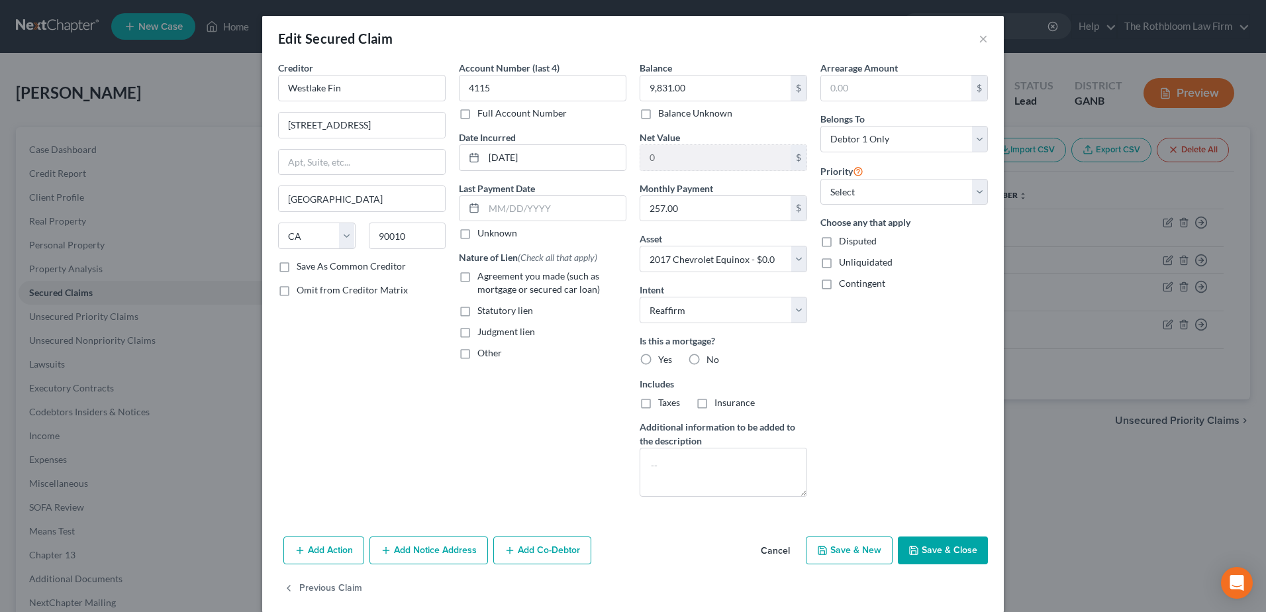
radio input "true"
click at [707, 358] on label "No" at bounding box center [713, 359] width 13 height 13
click at [712, 358] on input "No" at bounding box center [716, 357] width 9 height 9
radio input "true"
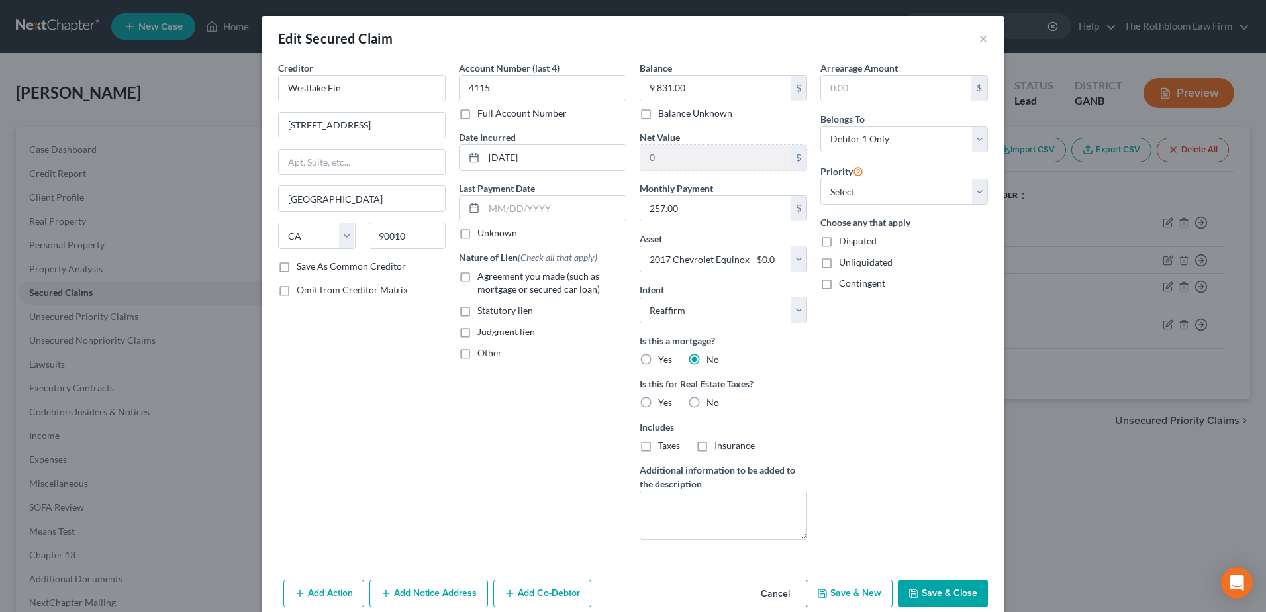
click at [478, 278] on span "Agreement you made (such as mortgage or secured car loan)" at bounding box center [539, 282] width 123 height 25
click at [483, 278] on input "Agreement you made (such as mortgage or secured car loan)" at bounding box center [487, 274] width 9 height 9
checkbox input "true"
click at [937, 590] on button "Save & Close" at bounding box center [943, 594] width 90 height 28
select select
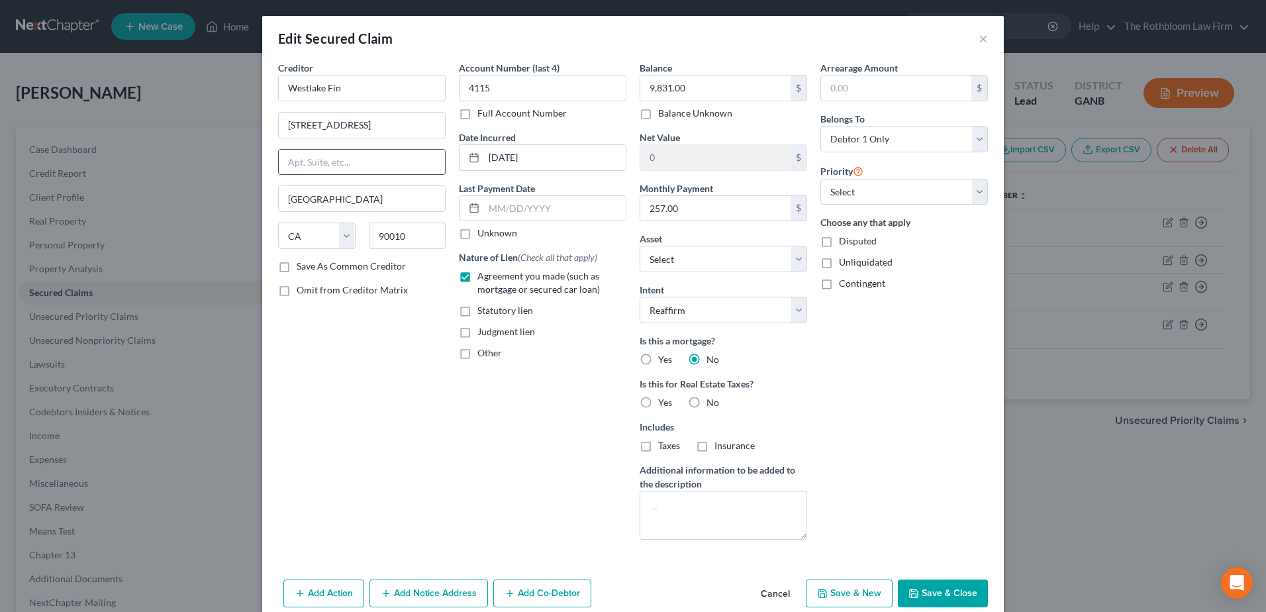
type input "-9,831.00"
select select "4"
type input "0"
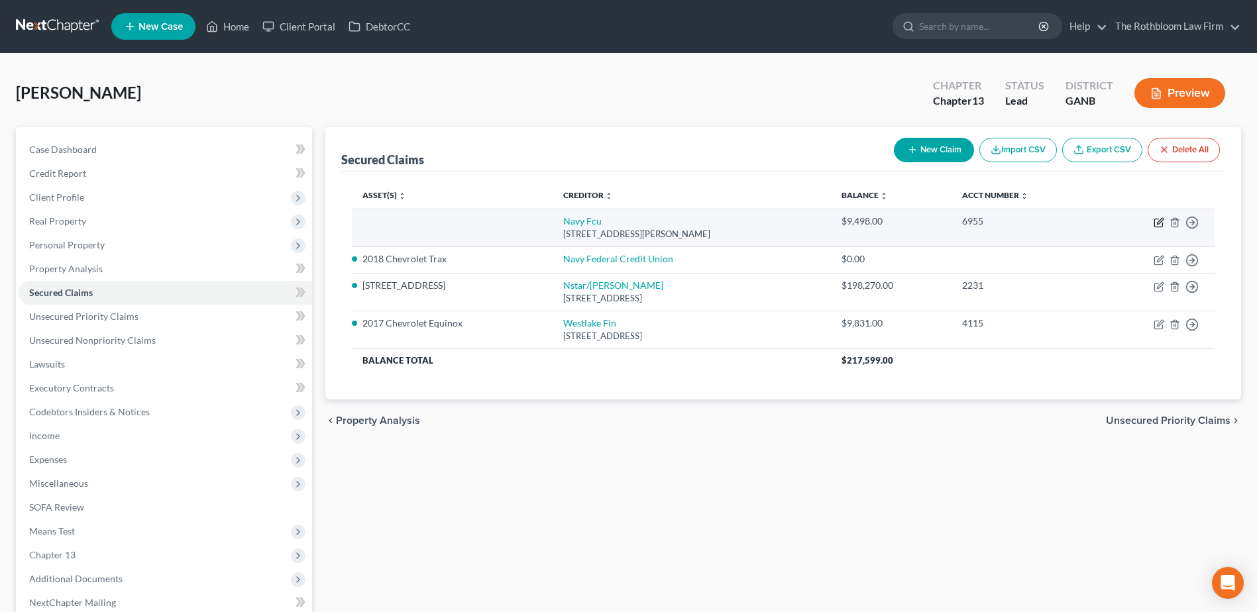
click at [1153, 221] on icon "button" at bounding box center [1158, 222] width 11 height 11
select select "48"
select select "0"
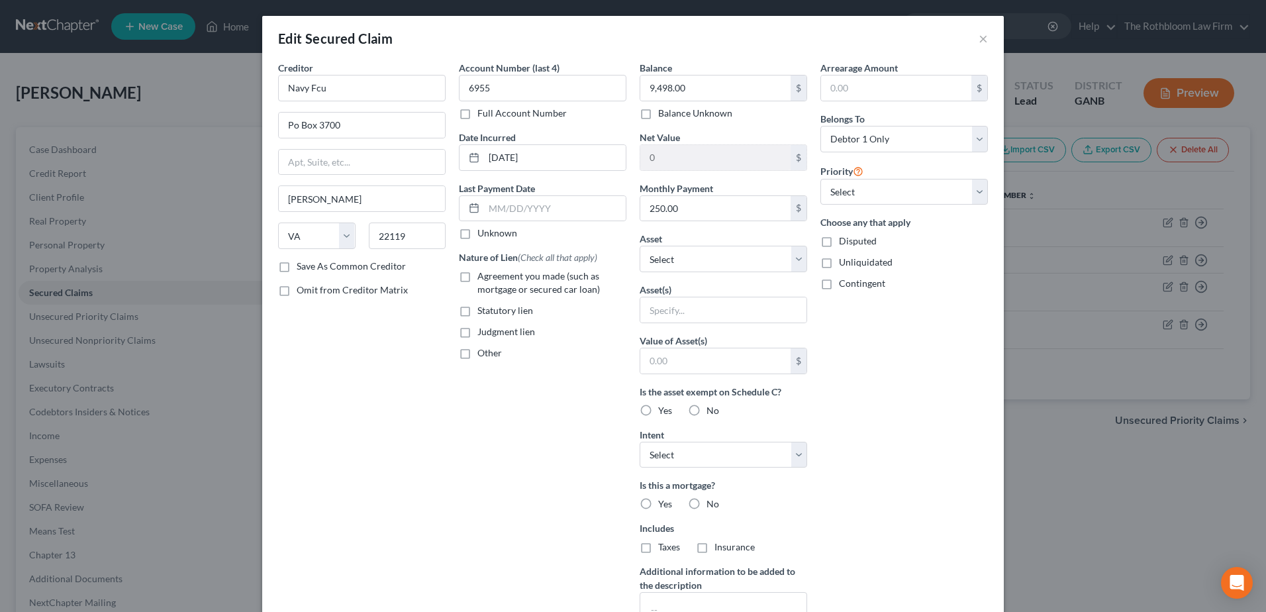
click at [478, 278] on label "Agreement you made (such as mortgage or secured car loan)" at bounding box center [552, 283] width 149 height 26
click at [483, 278] on input "Agreement you made (such as mortgage or secured car loan)" at bounding box center [487, 274] width 9 height 9
checkbox input "true"
click at [784, 260] on select "Select Other Multiple Assets 62 Hurt Road, SE - $283700.0 Wells Fargo (Savings …" at bounding box center [724, 259] width 168 height 26
select select "8"
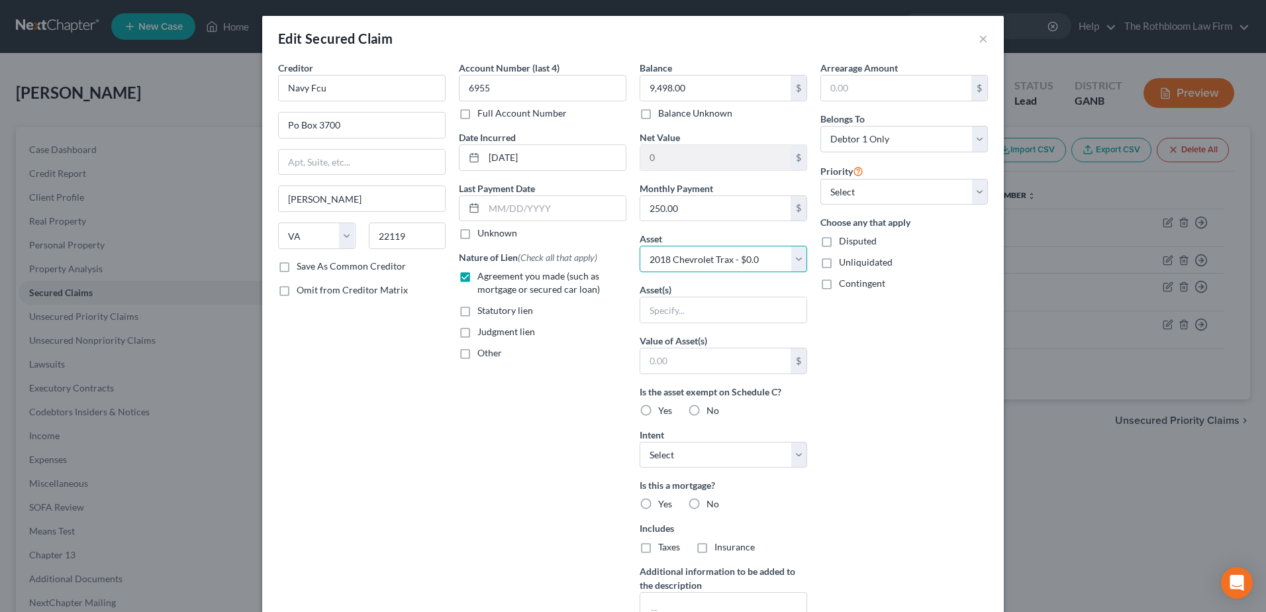
click at [640, 246] on select "Select Other Multiple Assets 62 Hurt Road, SE - $283700.0 Wells Fargo (Savings …" at bounding box center [724, 259] width 168 height 26
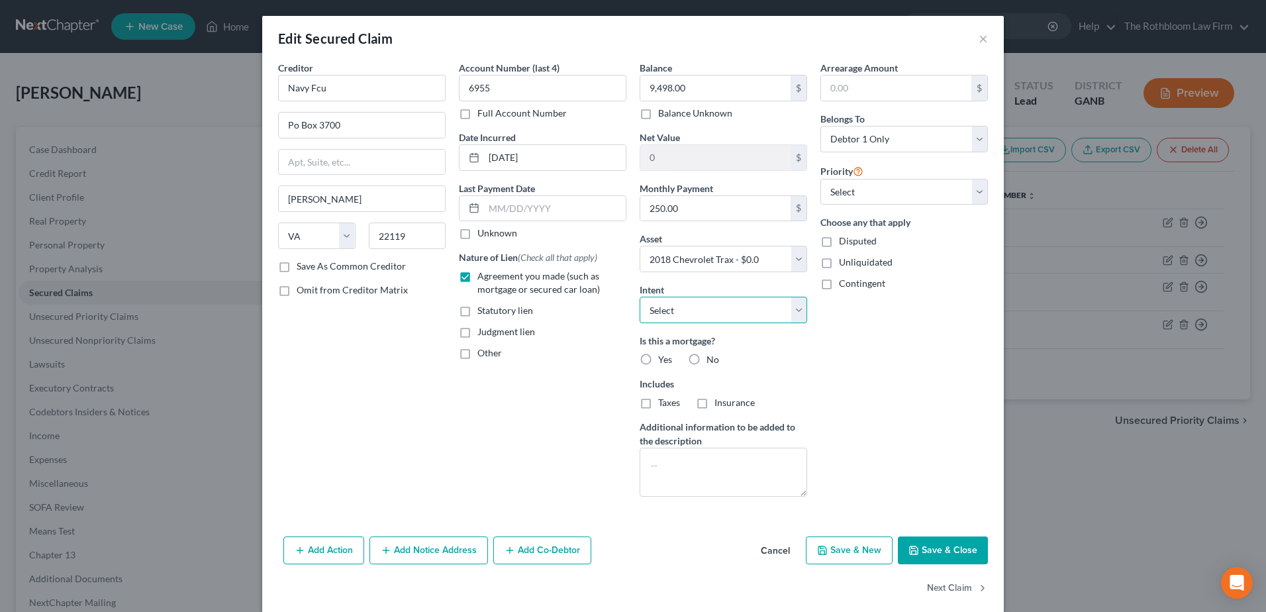
click at [703, 314] on select "Select Surrender Redeem Reaffirm Avoid Other" at bounding box center [724, 310] width 168 height 26
select select "0"
click at [640, 297] on select "Select Surrender Redeem Reaffirm Avoid Other" at bounding box center [724, 310] width 168 height 26
click at [707, 358] on label "No" at bounding box center [713, 359] width 13 height 13
click at [712, 358] on input "No" at bounding box center [716, 357] width 9 height 9
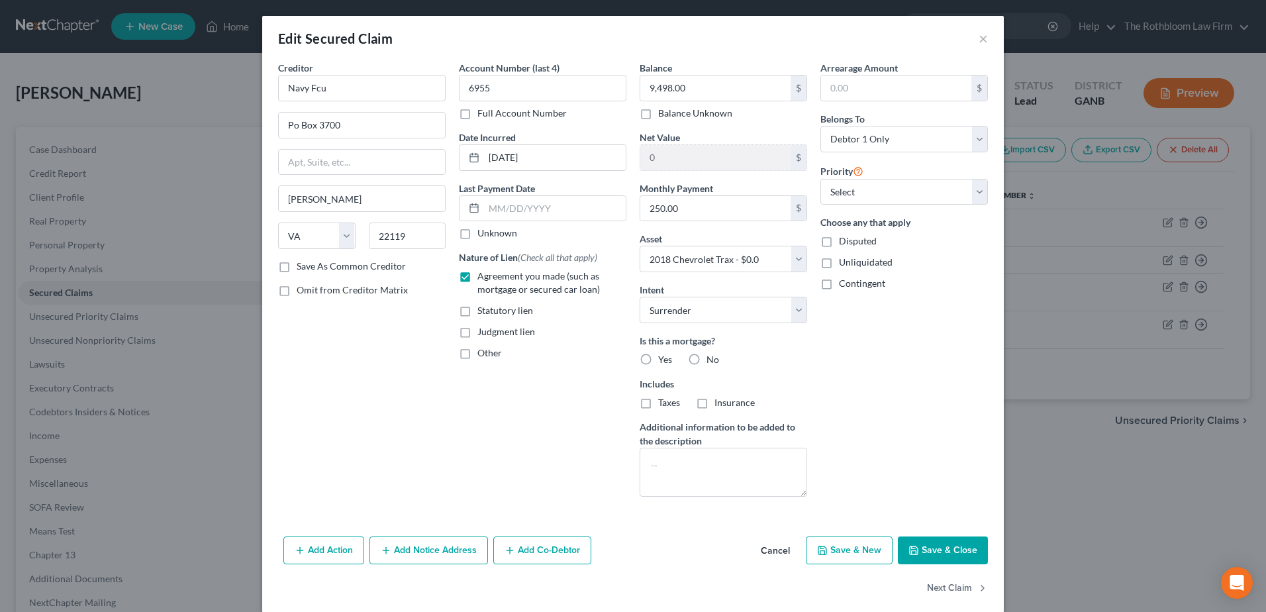
radio input "true"
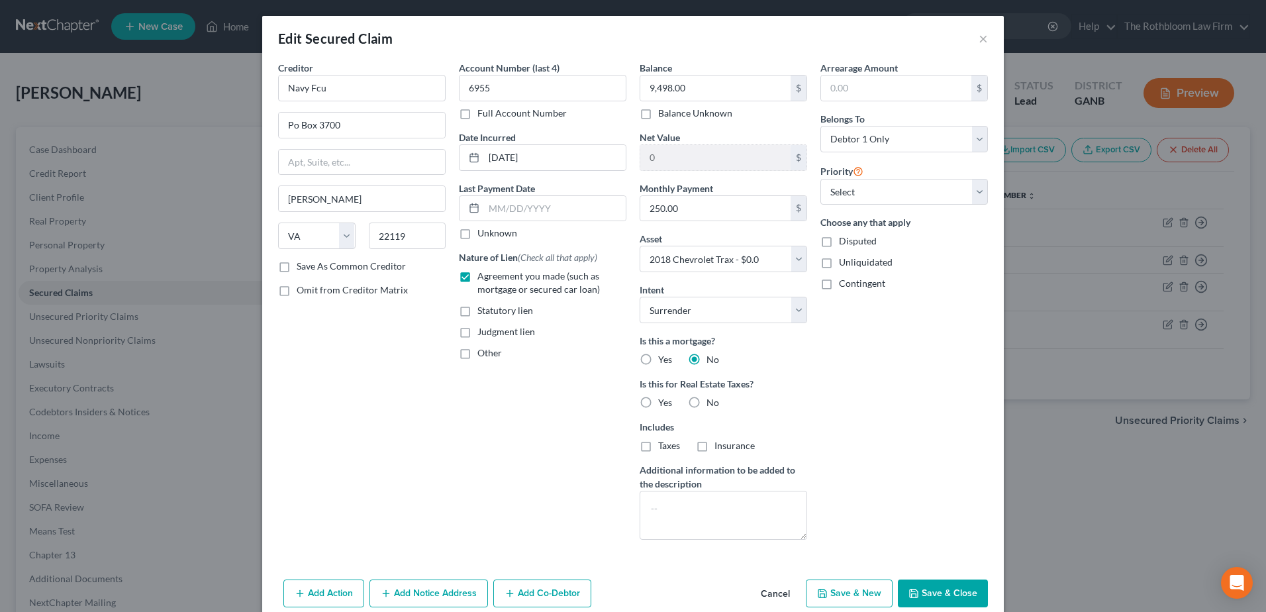
click at [929, 589] on button "Save & Close" at bounding box center [943, 594] width 90 height 28
select select
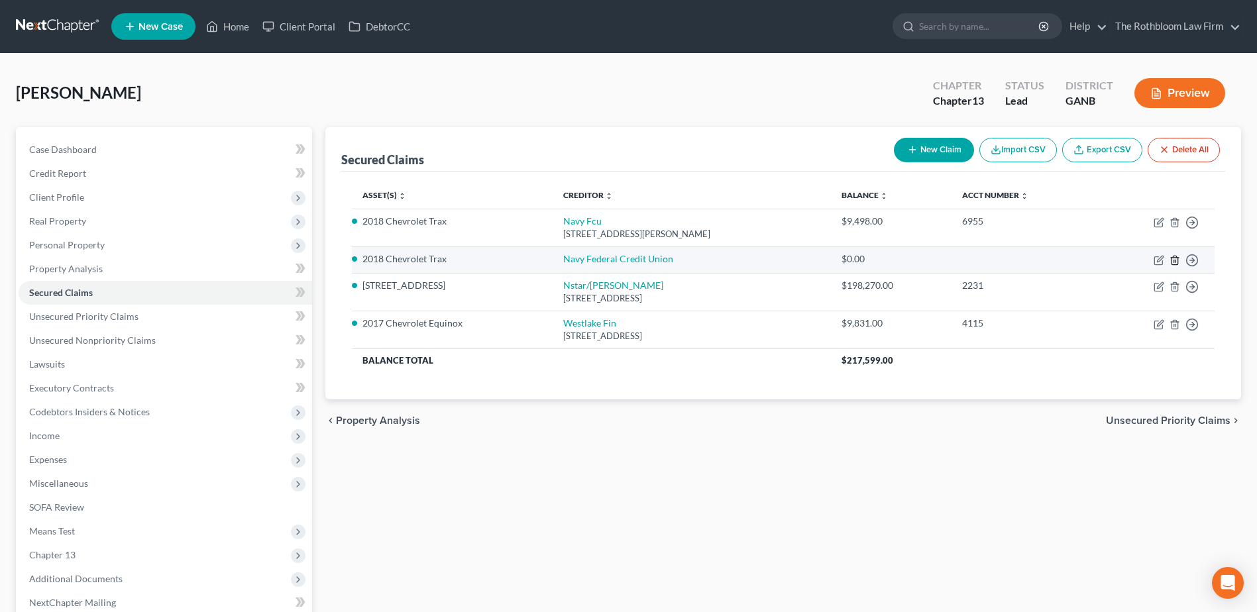
click at [1173, 260] on icon "button" at bounding box center [1174, 260] width 11 height 11
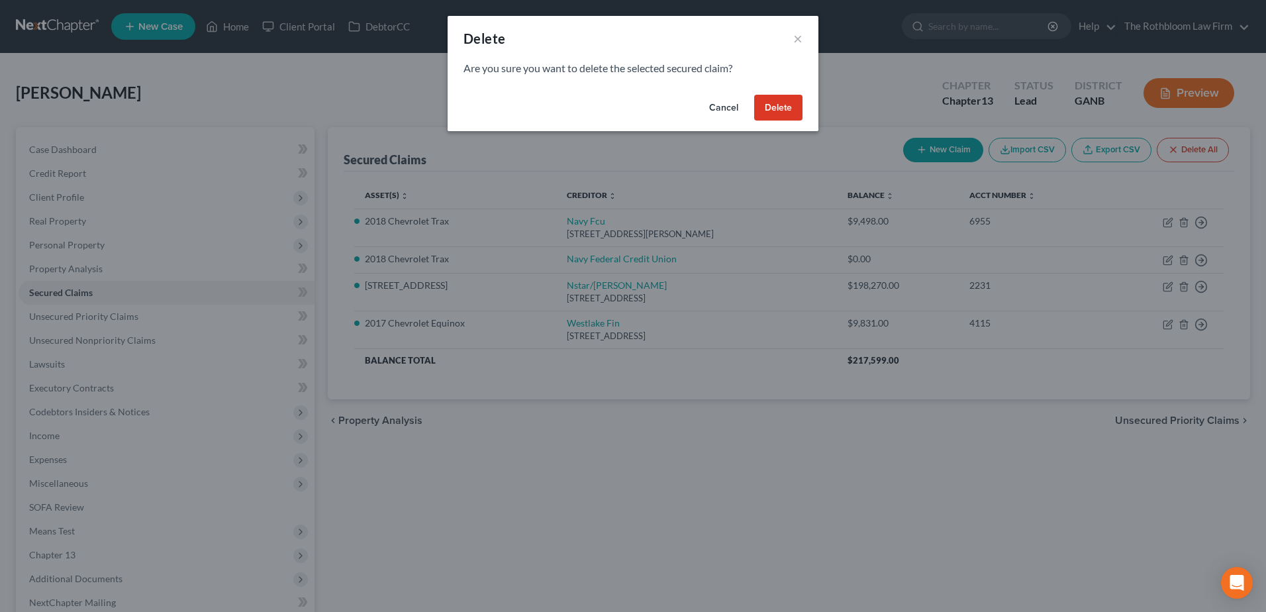
click at [774, 113] on button "Delete" at bounding box center [778, 108] width 48 height 26
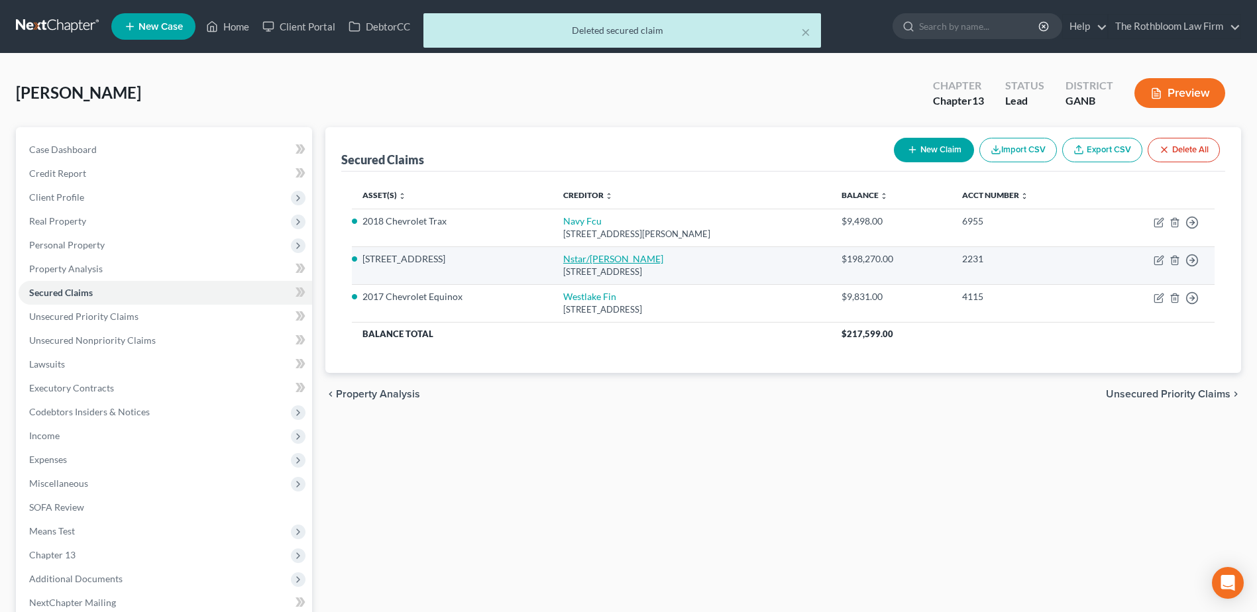
click at [566, 258] on link "Nstar/Cooper" at bounding box center [613, 258] width 100 height 11
select select "45"
select select "3"
select select "2"
select select "0"
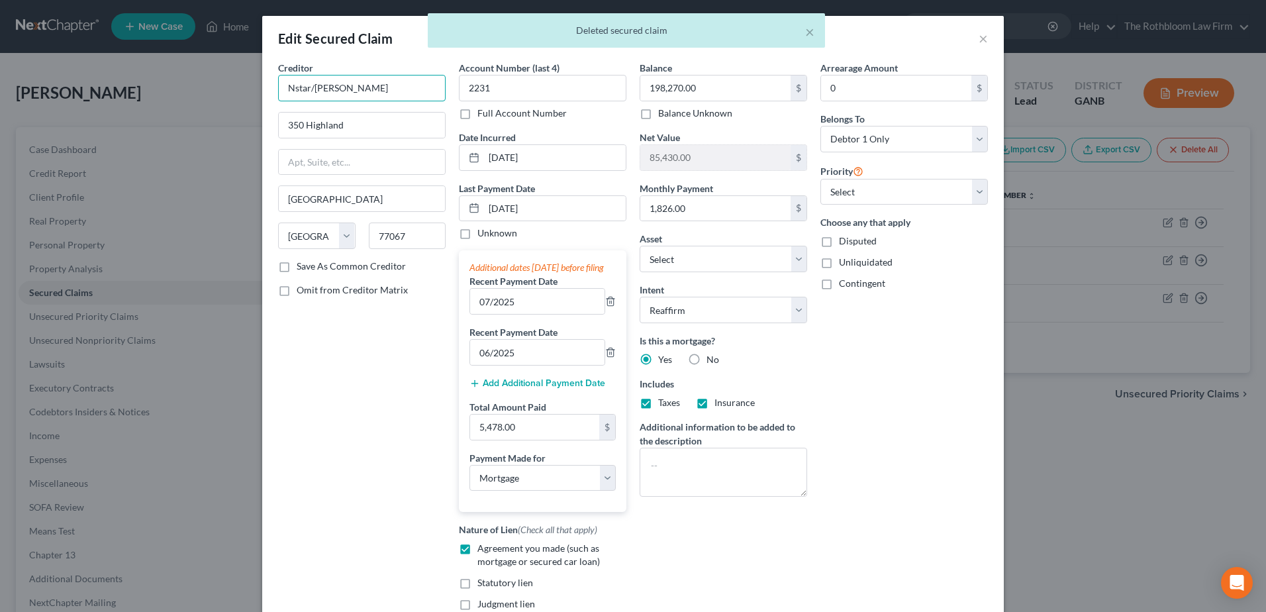
click at [289, 85] on input "Nstar/Cooper" at bounding box center [362, 88] width 168 height 26
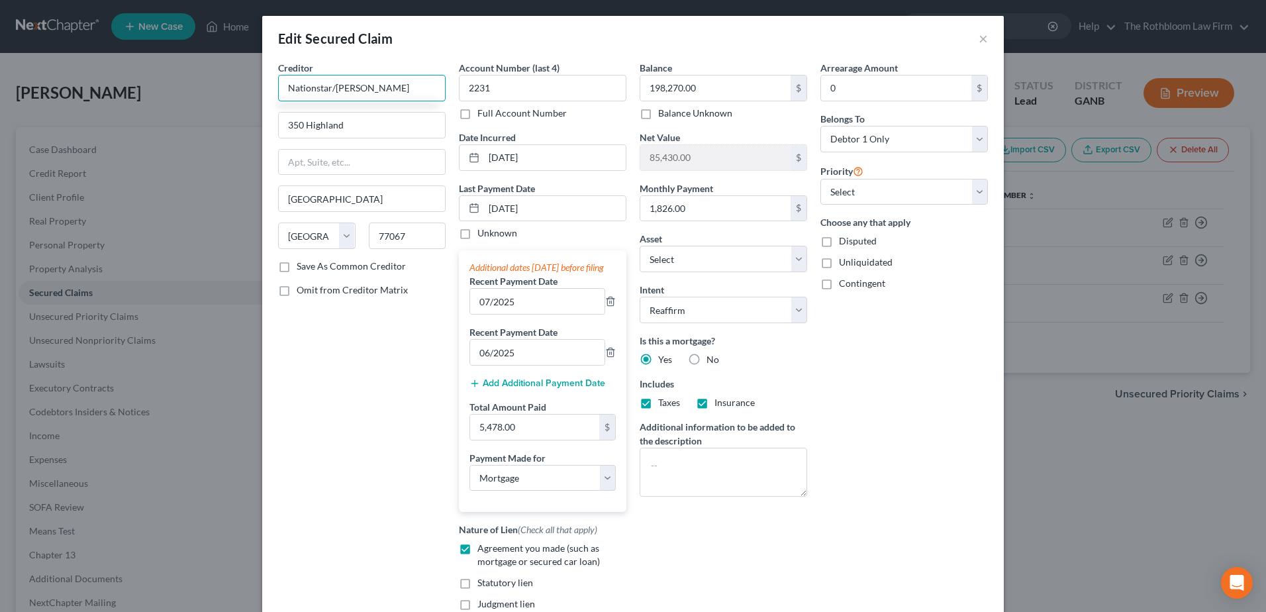
click at [331, 87] on input "Nationstar/Cooper" at bounding box center [362, 88] width 168 height 26
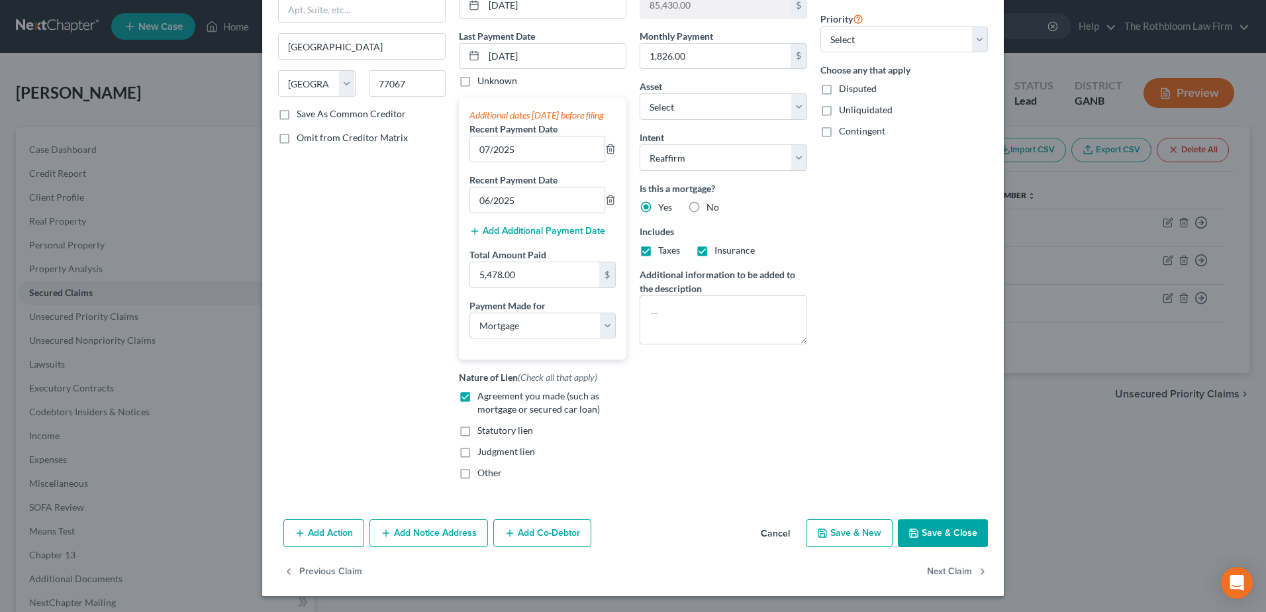
type input "Nationstar/[PERSON_NAME]"
drag, startPoint x: 929, startPoint y: 527, endPoint x: 1048, endPoint y: 507, distance: 120.9
click at [929, 526] on button "Save & Close" at bounding box center [943, 533] width 90 height 28
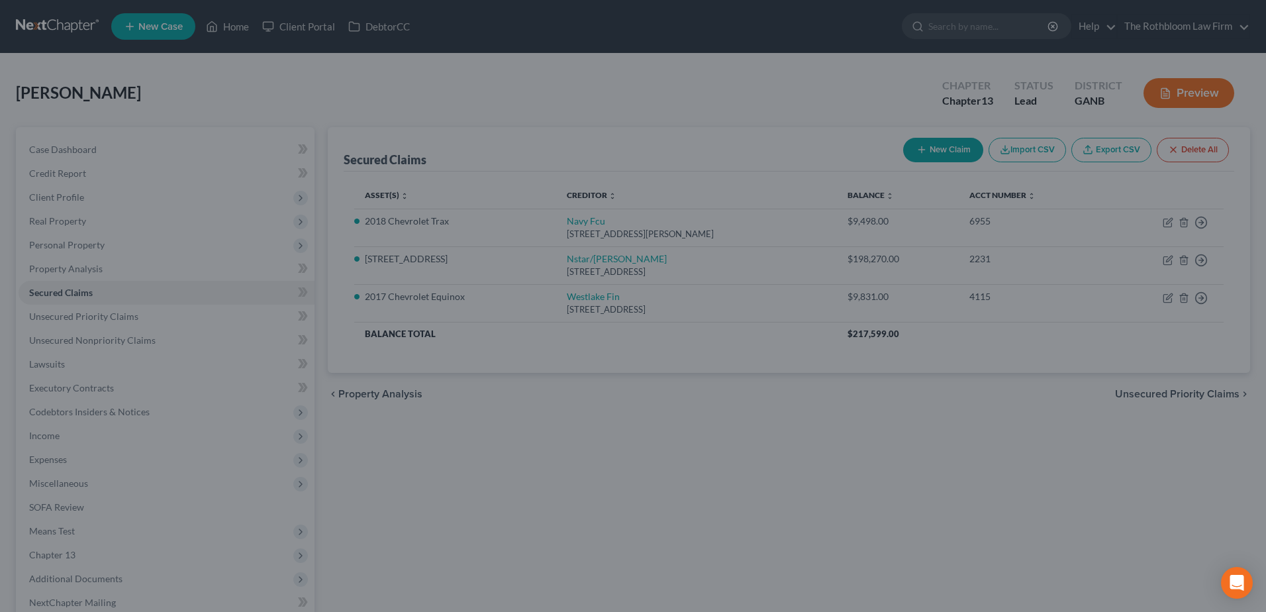
select select "2"
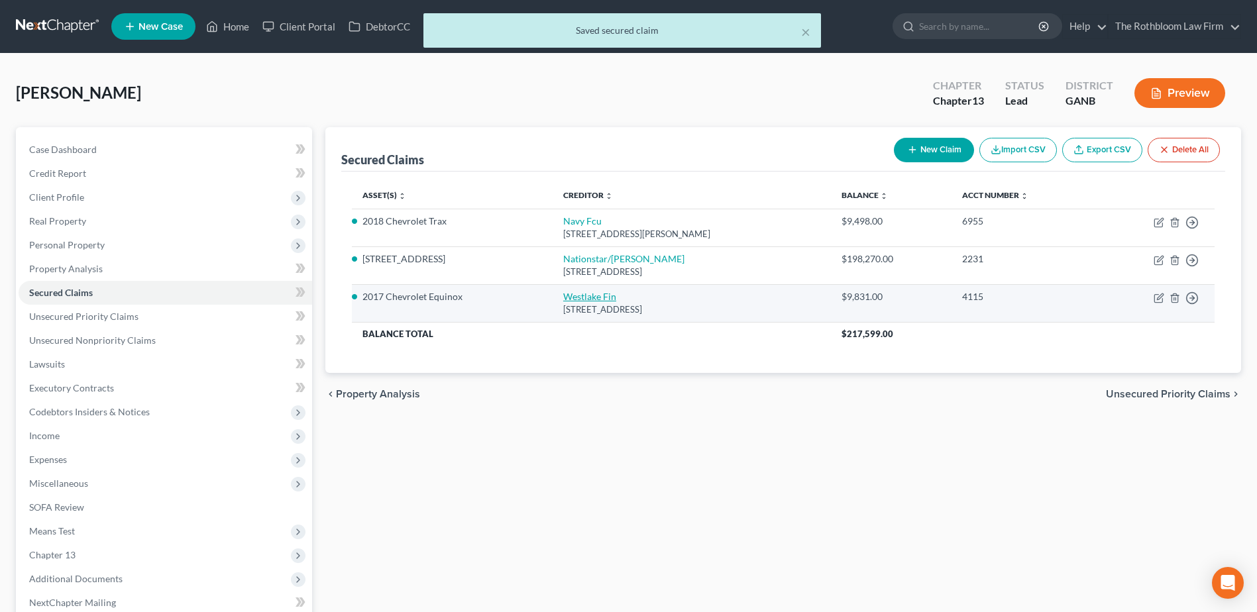
click at [571, 291] on link "Westlake Fin" at bounding box center [589, 296] width 53 height 11
select select "4"
select select "2"
select select "0"
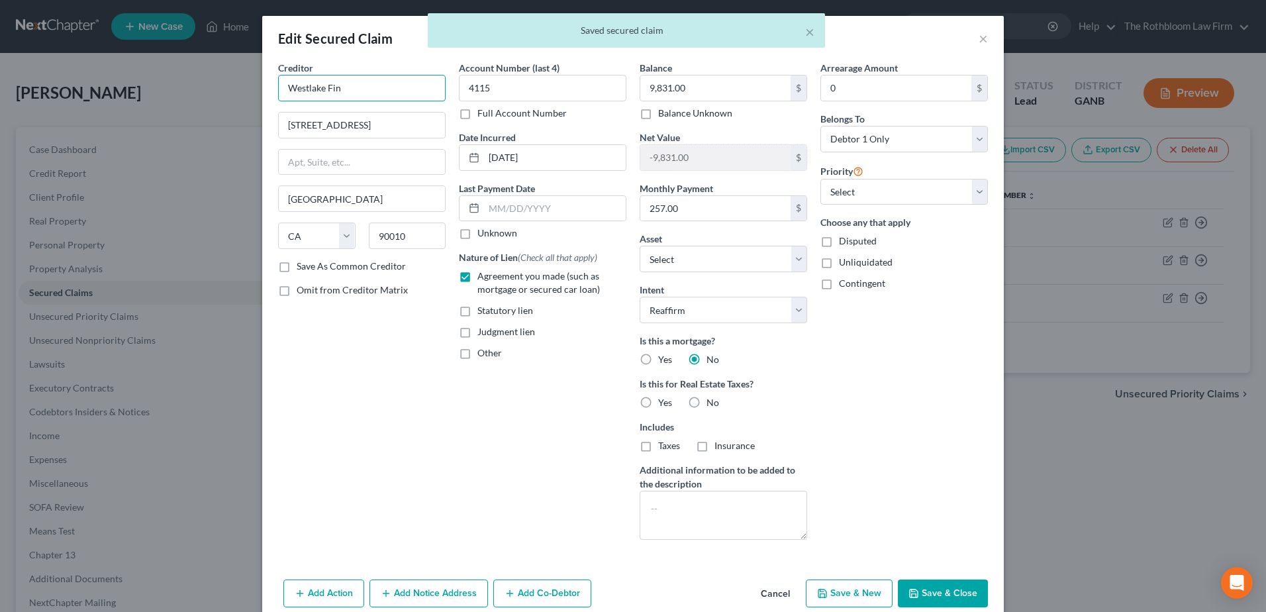
click at [368, 94] on input "Westlake Fin" at bounding box center [362, 88] width 168 height 26
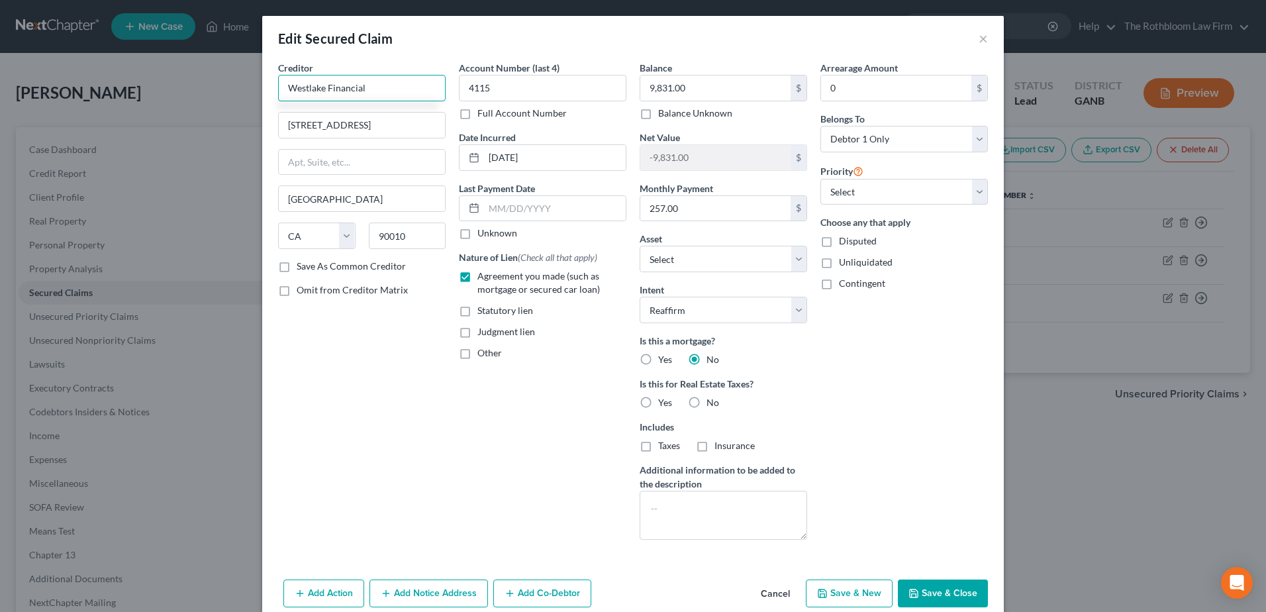
type input "Westlake Financial"
drag, startPoint x: 921, startPoint y: 584, endPoint x: 925, endPoint y: 578, distance: 7.7
click at [923, 582] on button "Save & Close" at bounding box center [943, 594] width 90 height 28
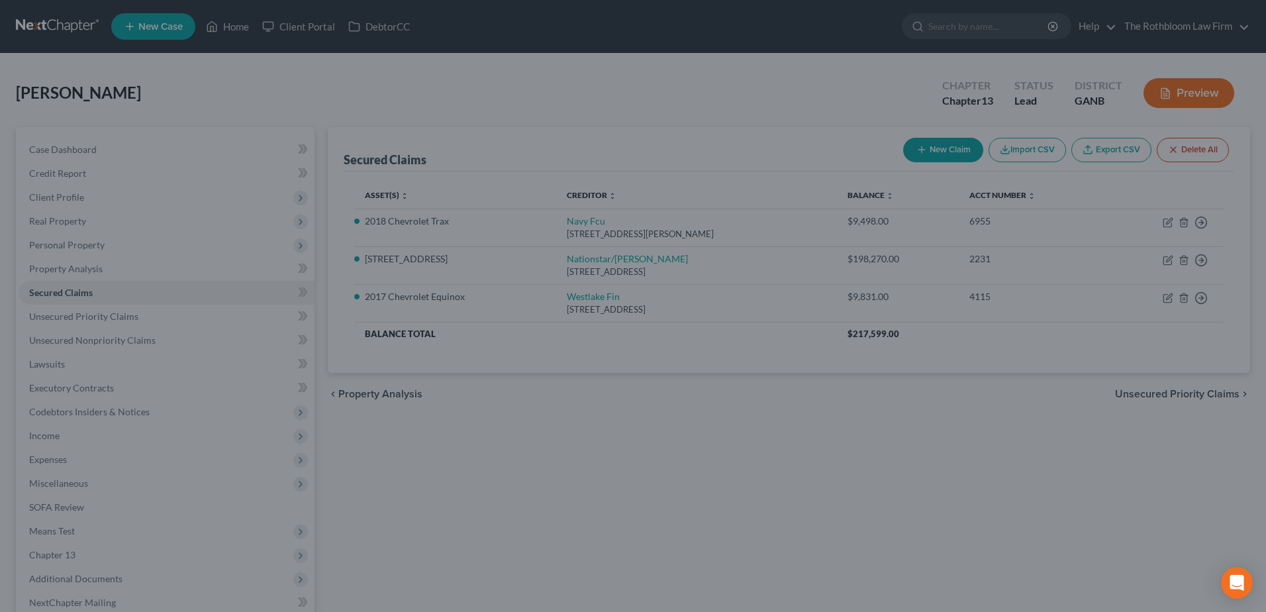
select select "4"
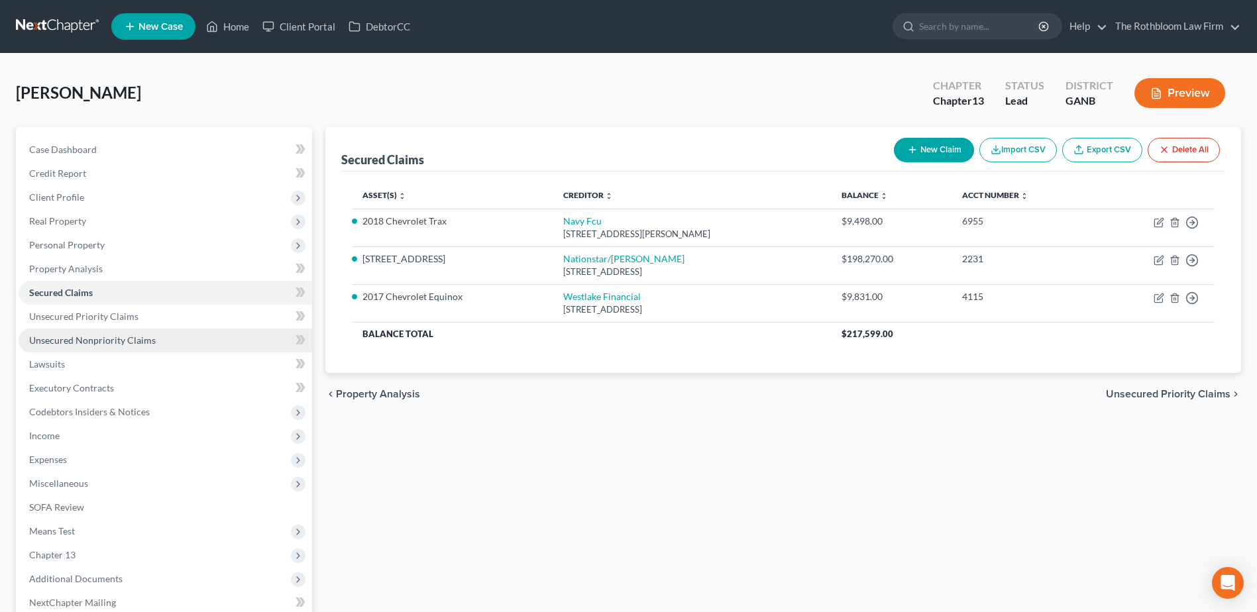
click at [104, 342] on span "Unsecured Nonpriority Claims" at bounding box center [92, 340] width 127 height 11
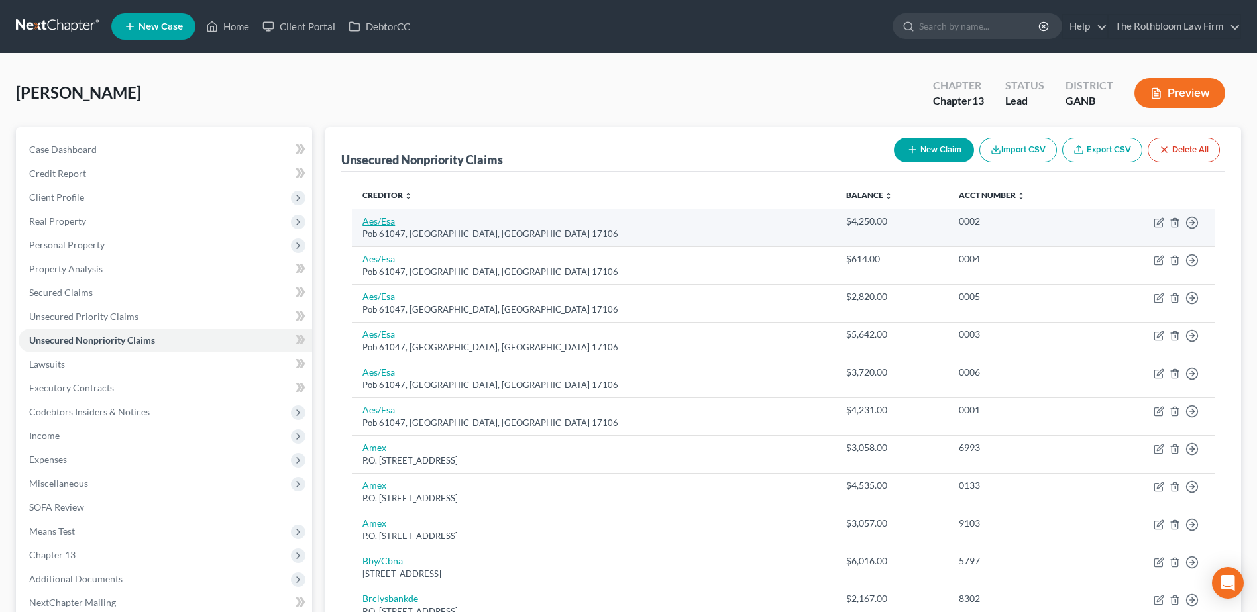
click at [372, 223] on link "Aes/Esa" at bounding box center [378, 220] width 32 height 11
select select "39"
select select "17"
select select "0"
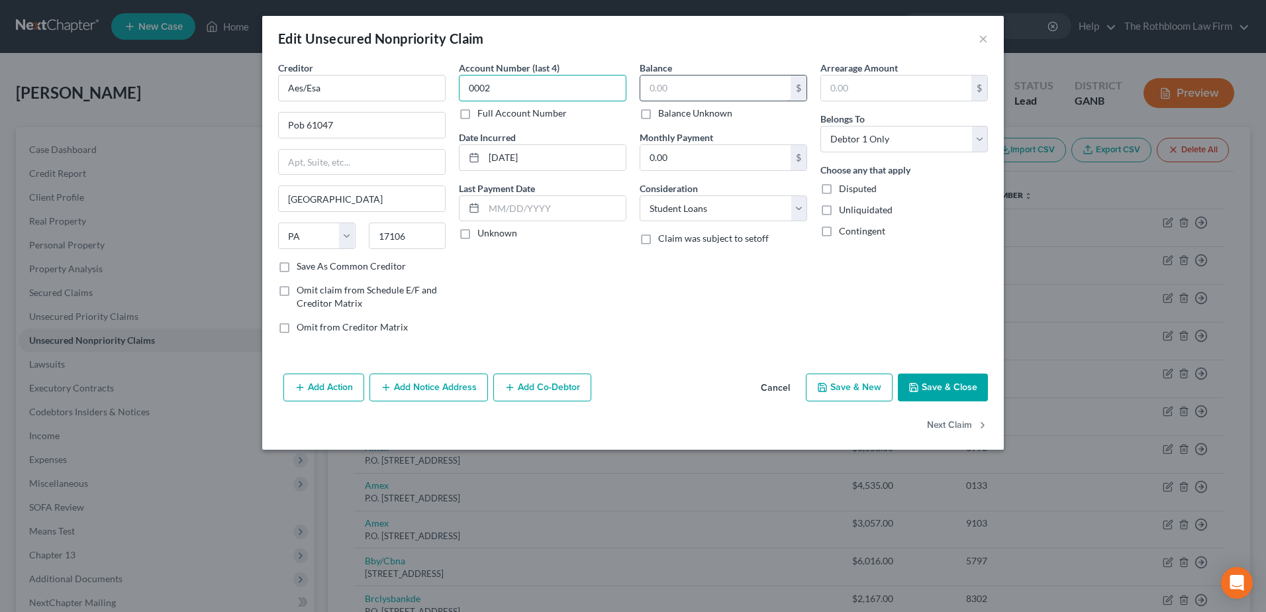
type input "0002"
click at [699, 79] on input "text" at bounding box center [716, 88] width 150 height 25
type input "21,277"
type input "P.O. Box 61047"
click at [977, 388] on button "Save & Close" at bounding box center [943, 388] width 90 height 28
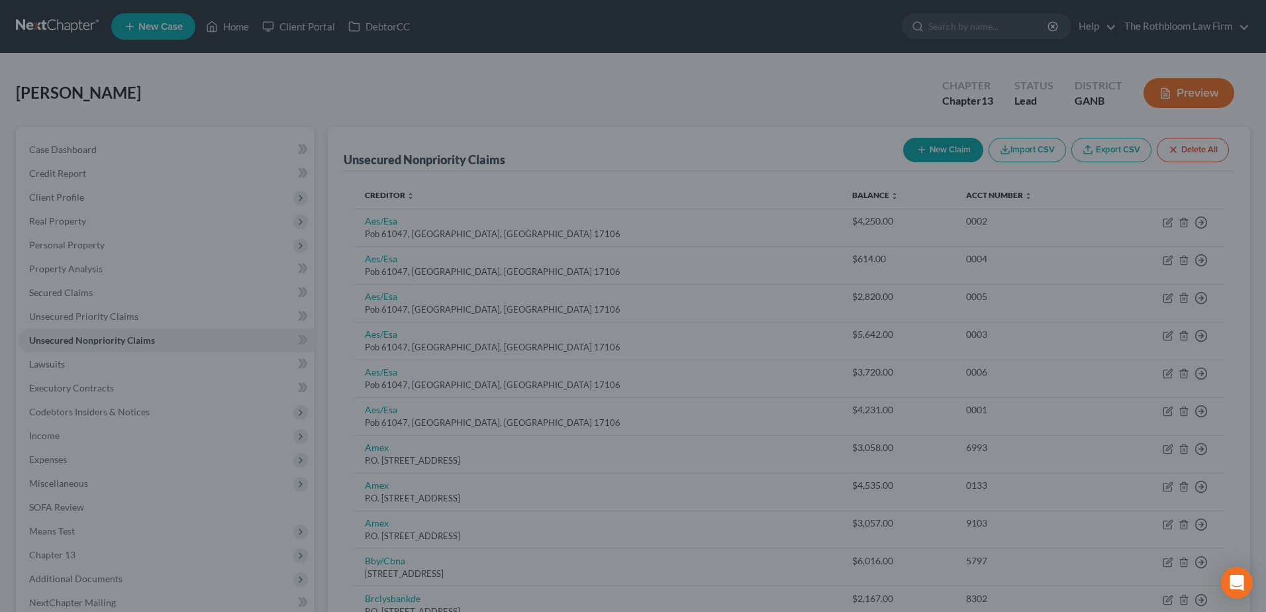
type input "21,277.00"
type input "0"
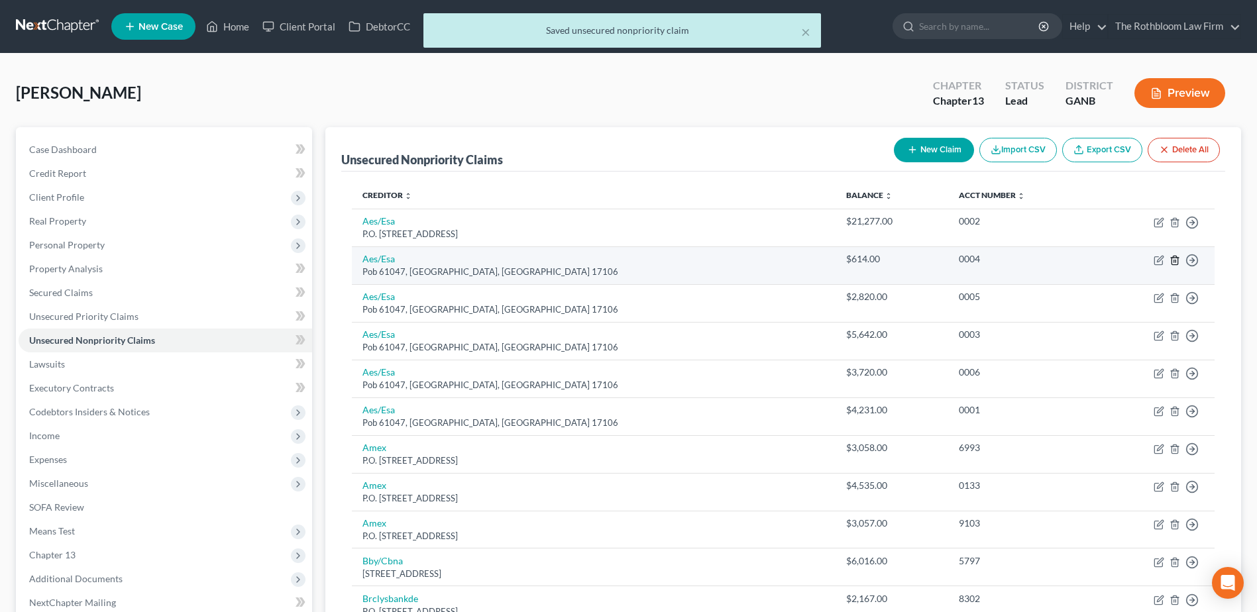
click at [1174, 262] on icon "button" at bounding box center [1174, 260] width 11 height 11
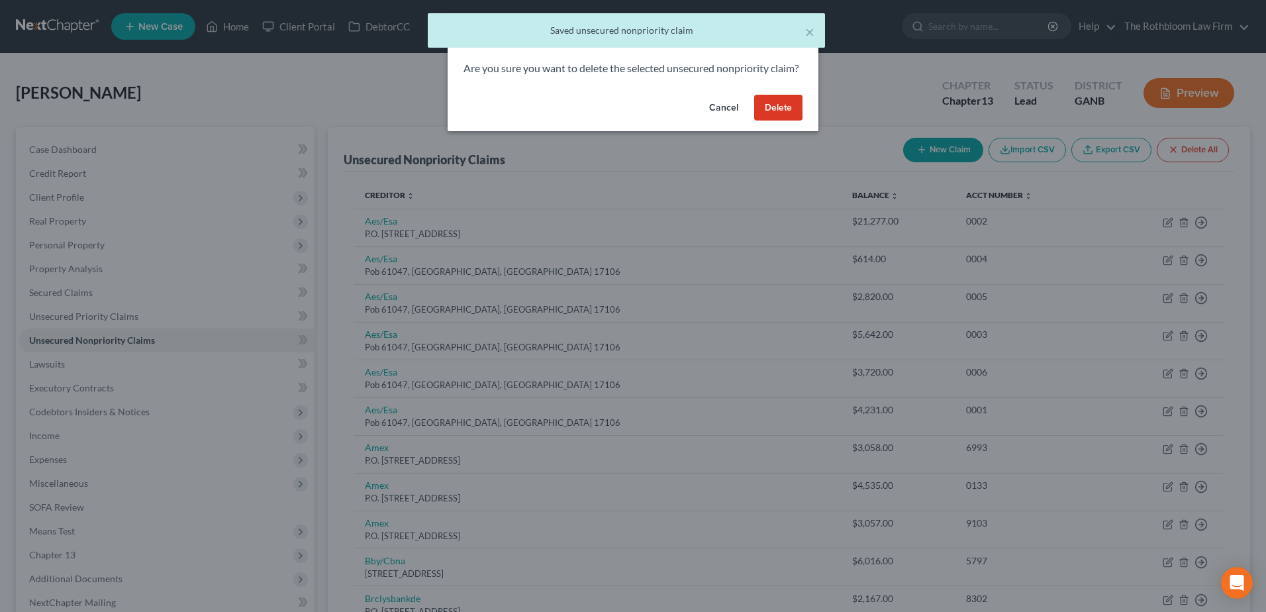
click at [784, 121] on button "Delete" at bounding box center [778, 108] width 48 height 26
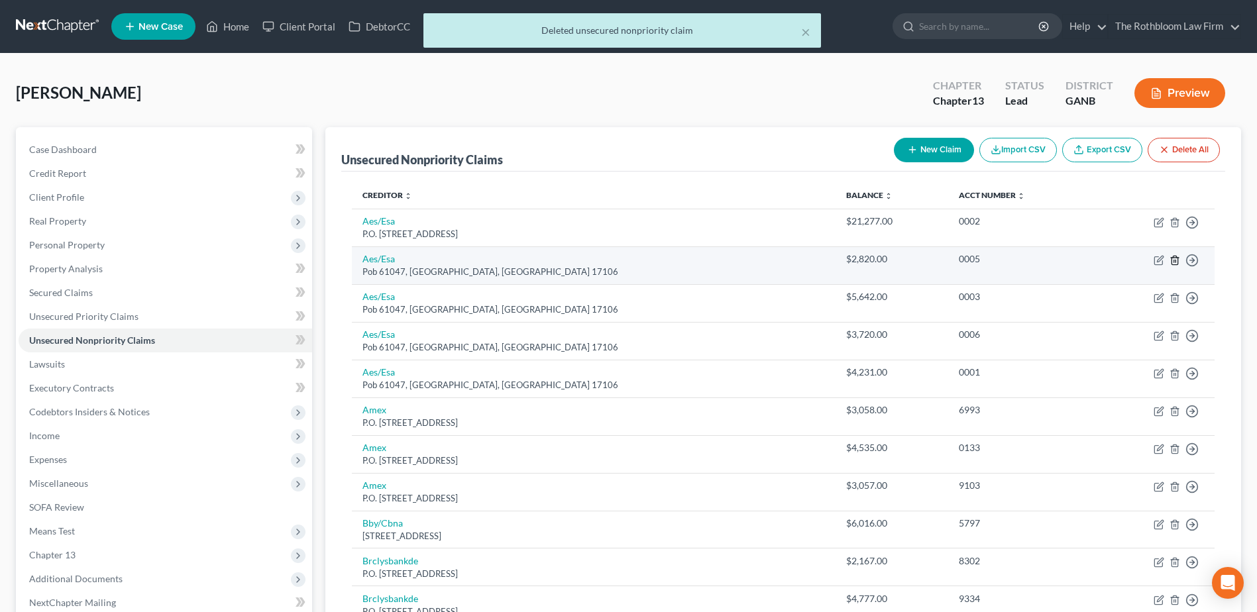
click at [1174, 261] on line "button" at bounding box center [1174, 261] width 0 height 3
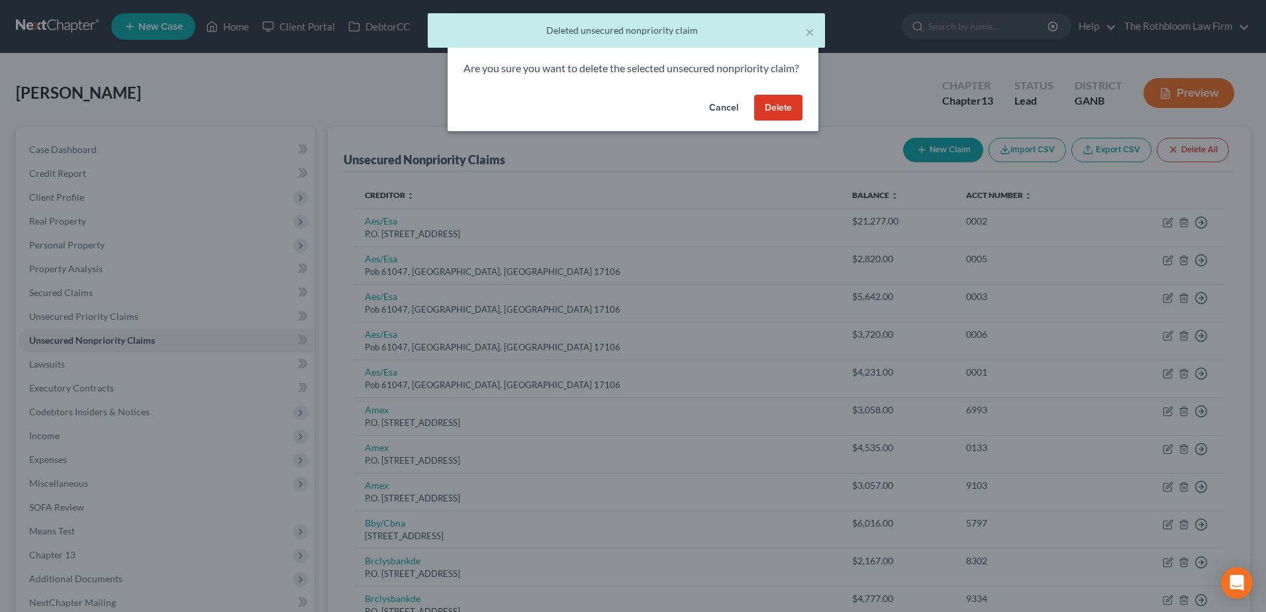
click at [792, 119] on button "Delete" at bounding box center [778, 108] width 48 height 26
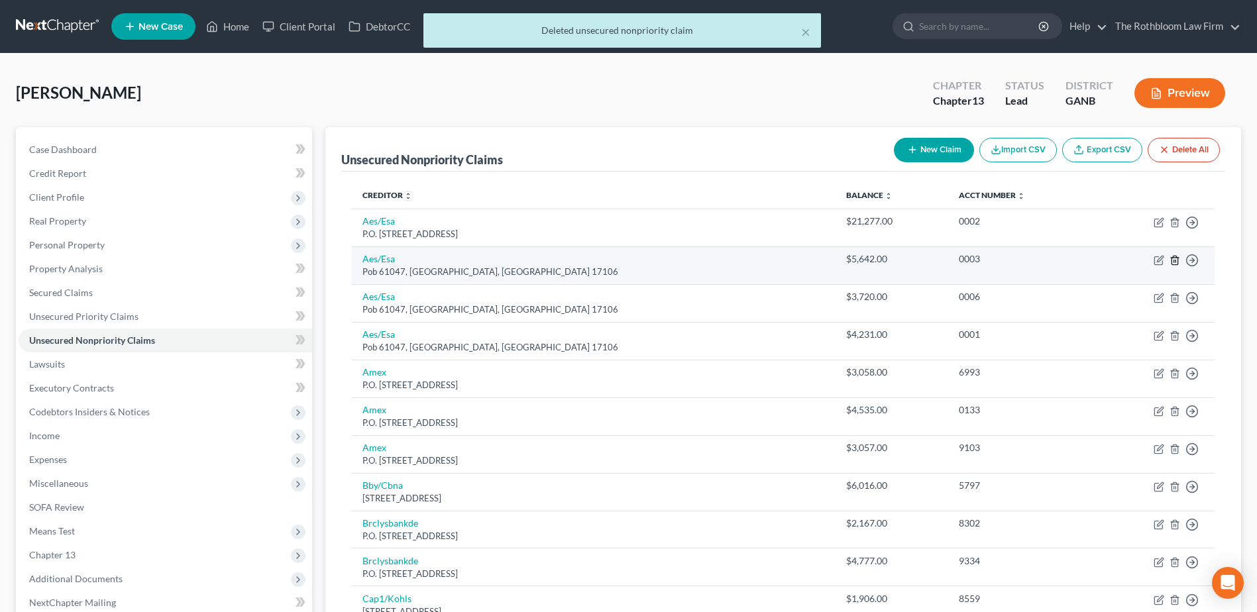
click at [1174, 260] on icon "button" at bounding box center [1174, 260] width 11 height 11
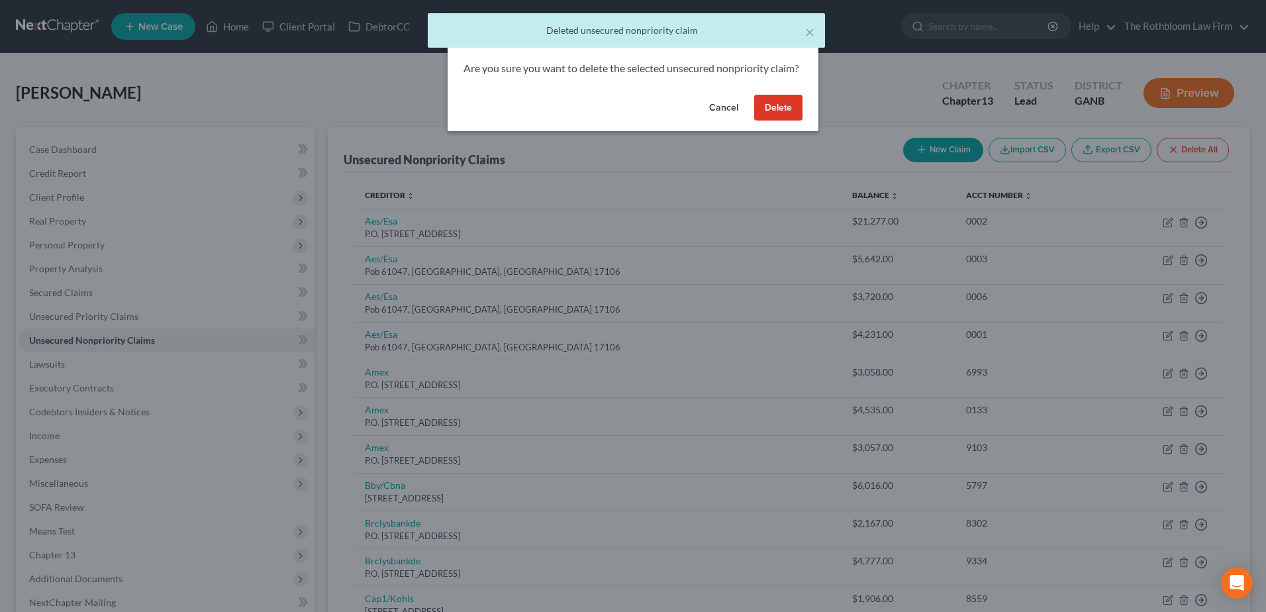
click at [788, 121] on button "Delete" at bounding box center [778, 108] width 48 height 26
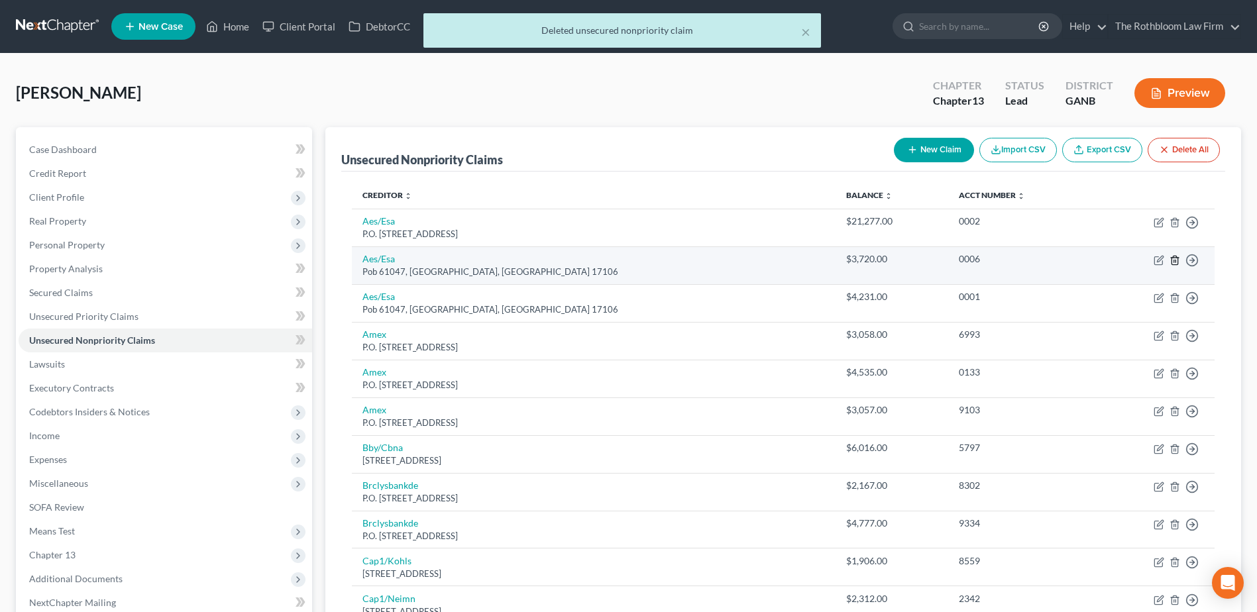
click at [1174, 255] on icon "button" at bounding box center [1174, 260] width 11 height 11
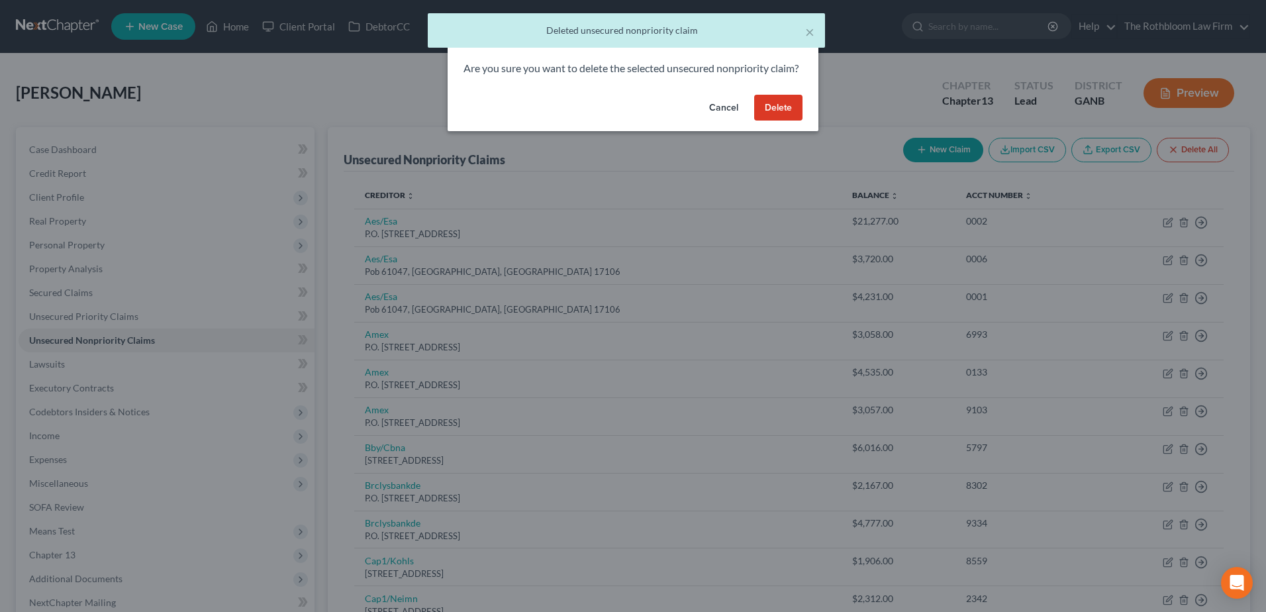
click at [772, 119] on button "Delete" at bounding box center [778, 108] width 48 height 26
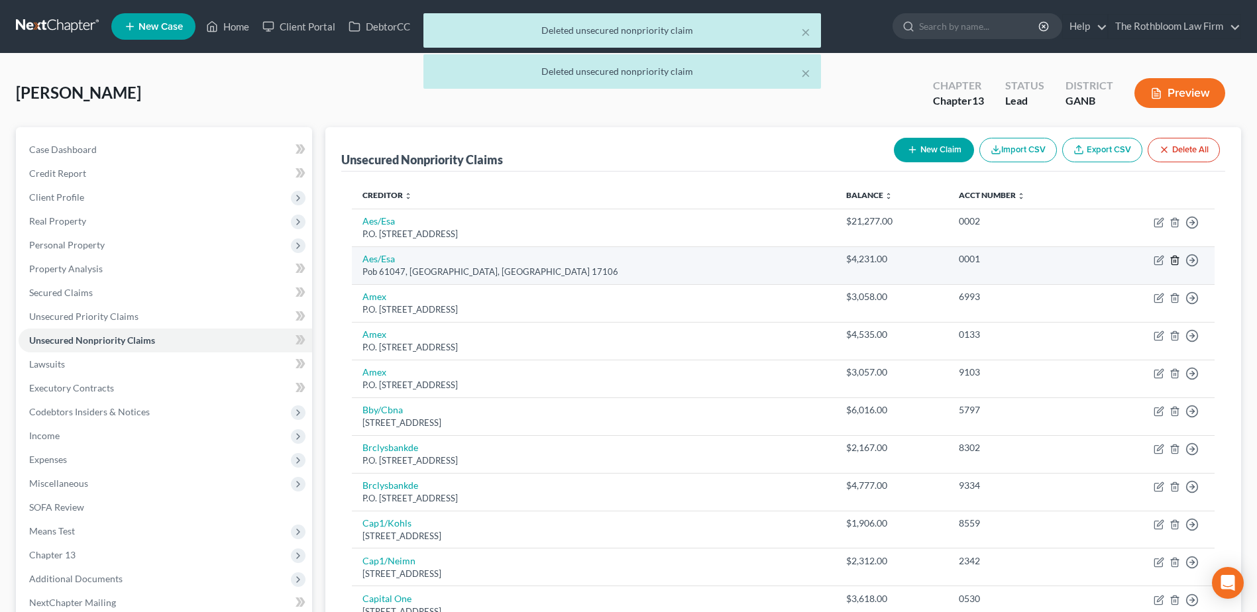
click at [1177, 258] on icon "button" at bounding box center [1174, 260] width 6 height 9
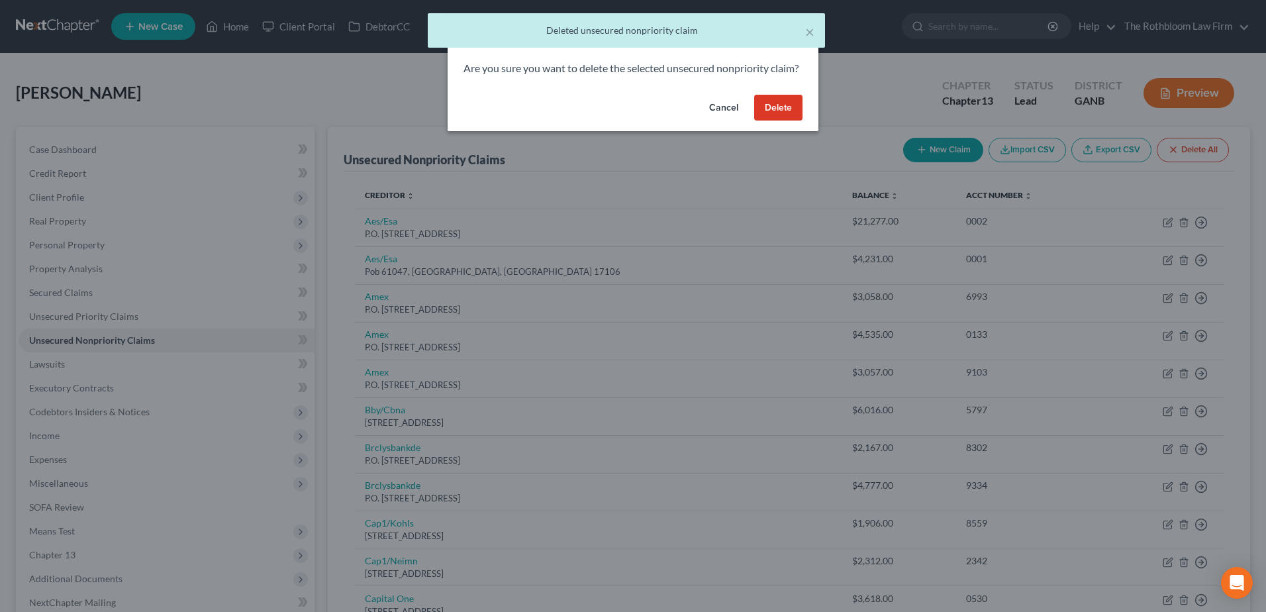
click at [787, 121] on button "Delete" at bounding box center [778, 108] width 48 height 26
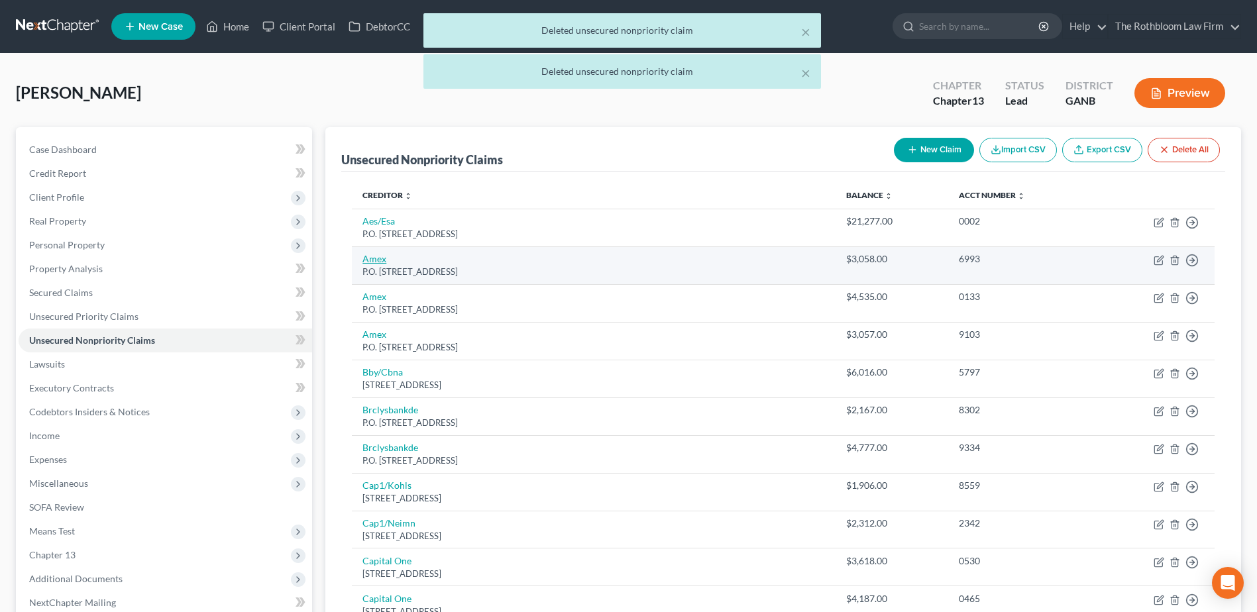
click at [373, 263] on link "Amex" at bounding box center [374, 258] width 24 height 11
select select "45"
select select "2"
select select "0"
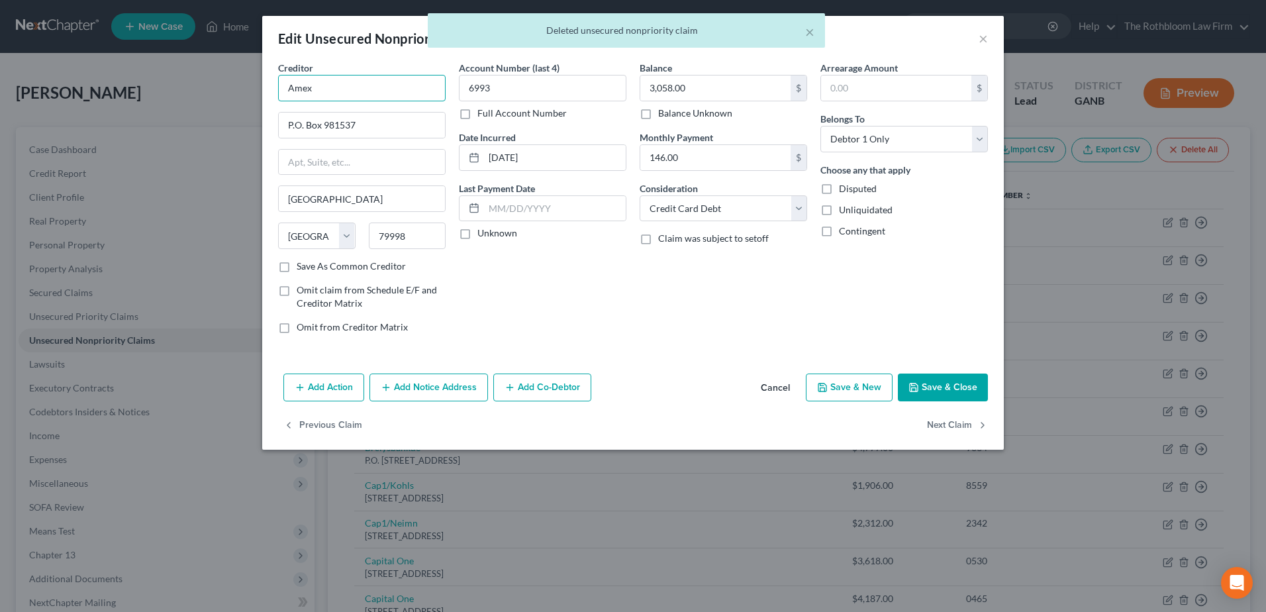
drag, startPoint x: 311, startPoint y: 89, endPoint x: 375, endPoint y: 95, distance: 63.8
click at [311, 89] on input "Amex" at bounding box center [362, 88] width 168 height 26
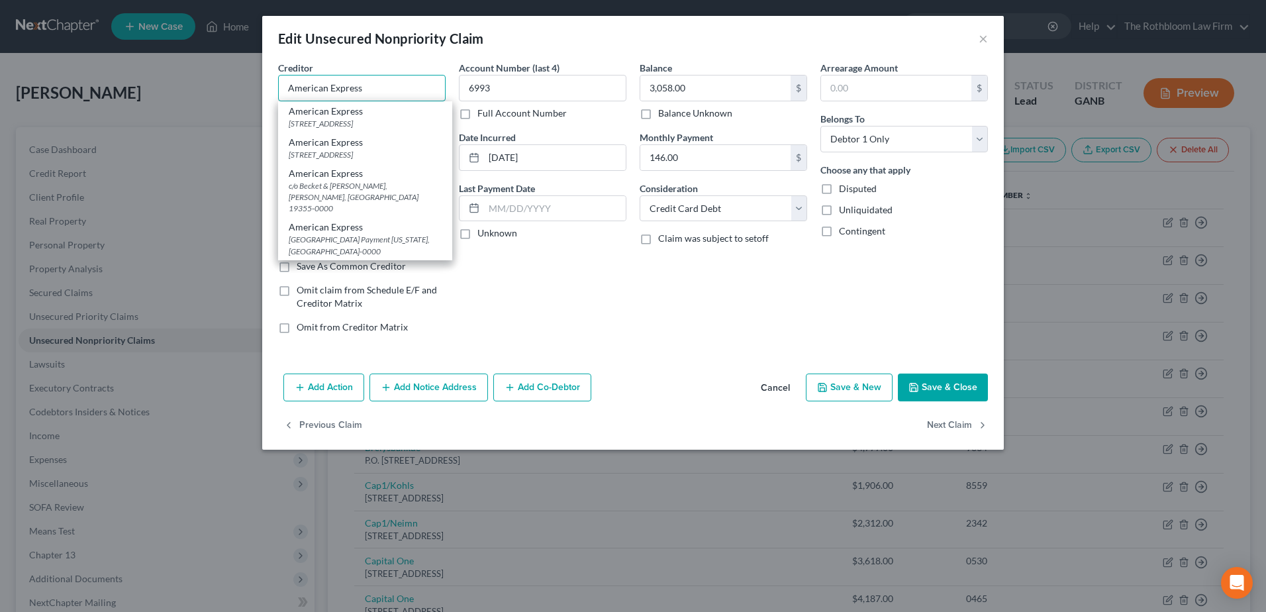
type input "American Express"
click at [924, 385] on button "Save & Close" at bounding box center [943, 388] width 90 height 28
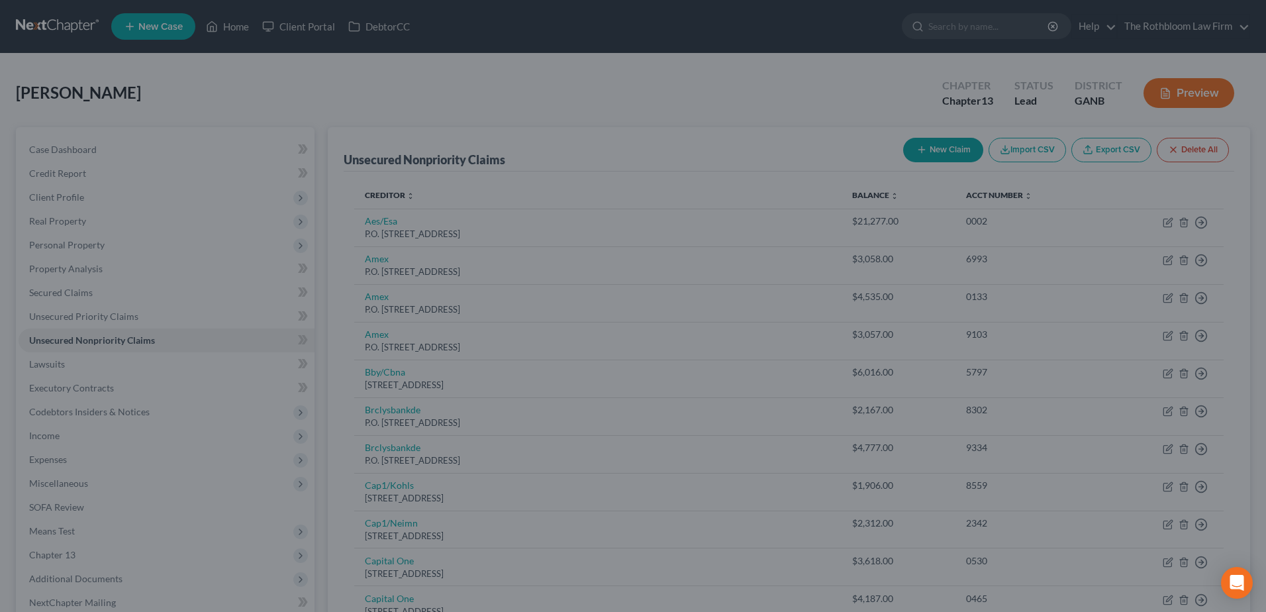
type input "0"
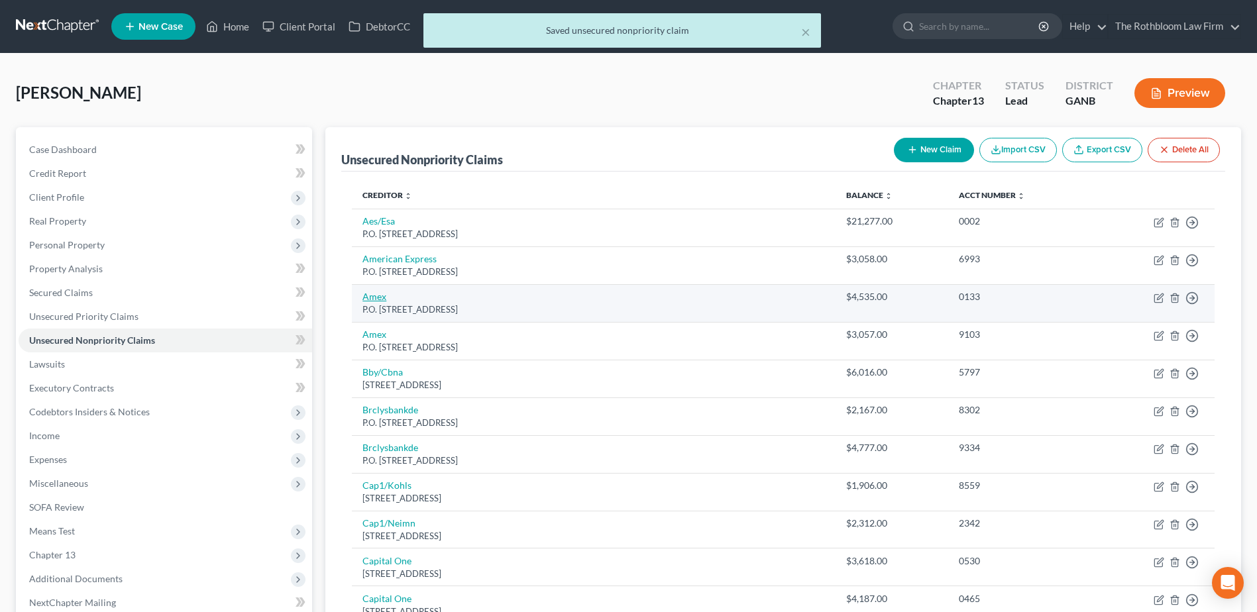
click at [376, 299] on link "Amex" at bounding box center [374, 296] width 24 height 11
select select "45"
select select "2"
select select "0"
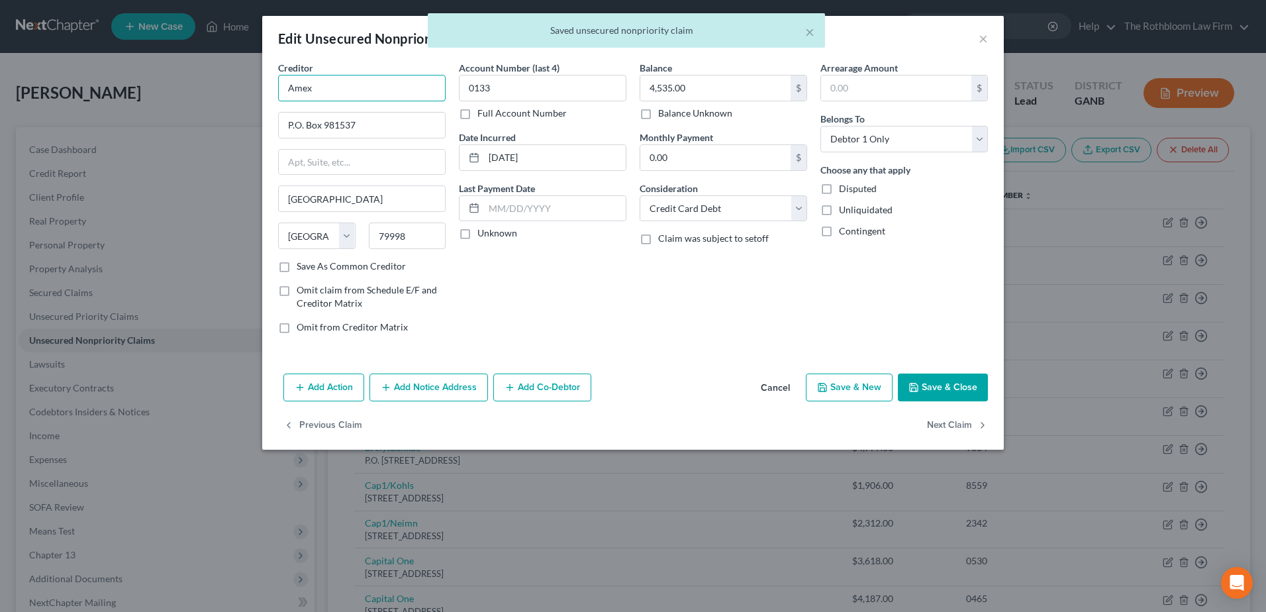
click at [331, 90] on input "Amex" at bounding box center [362, 88] width 168 height 26
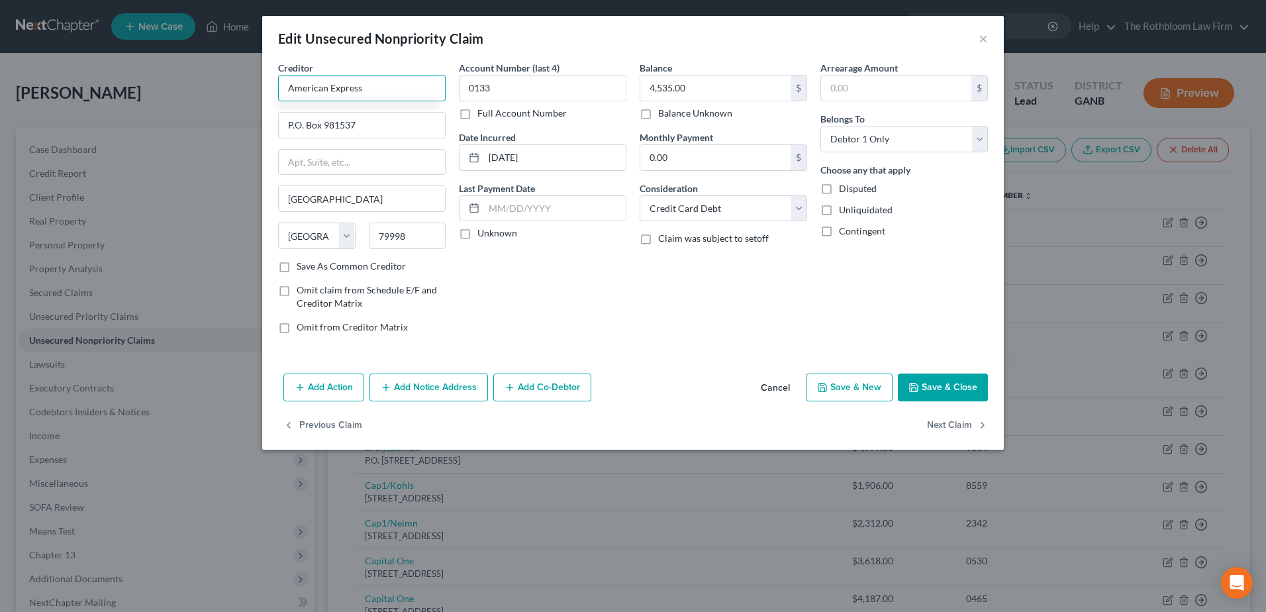
type input "American Express"
click at [942, 395] on button "Save & Close" at bounding box center [943, 388] width 90 height 28
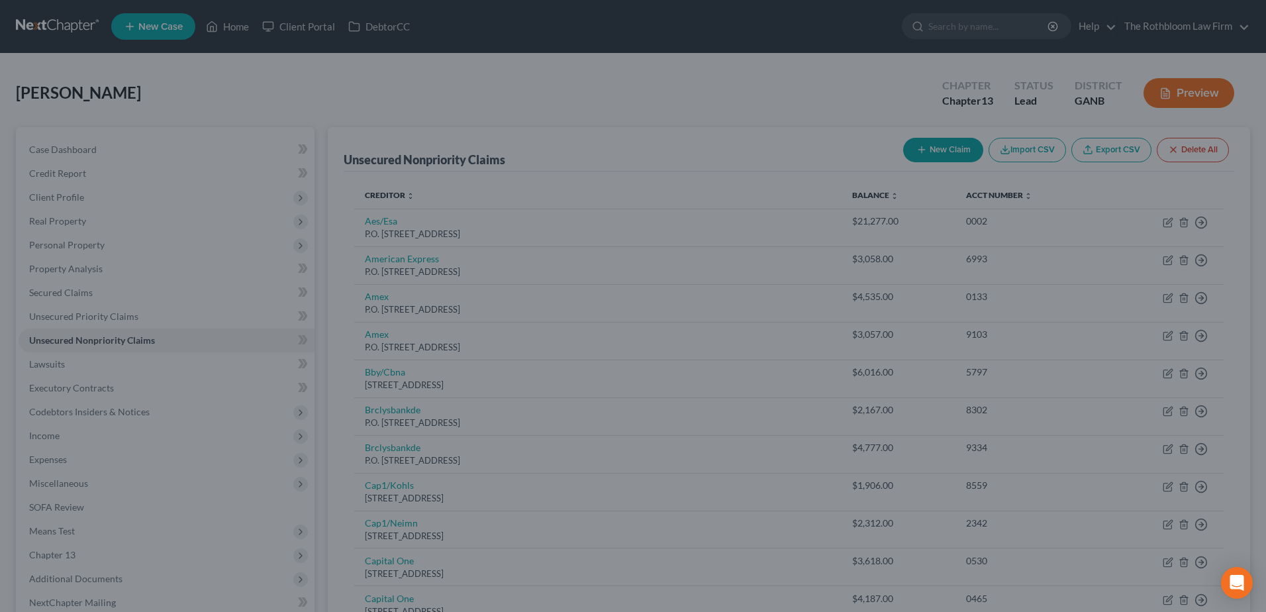
type input "0"
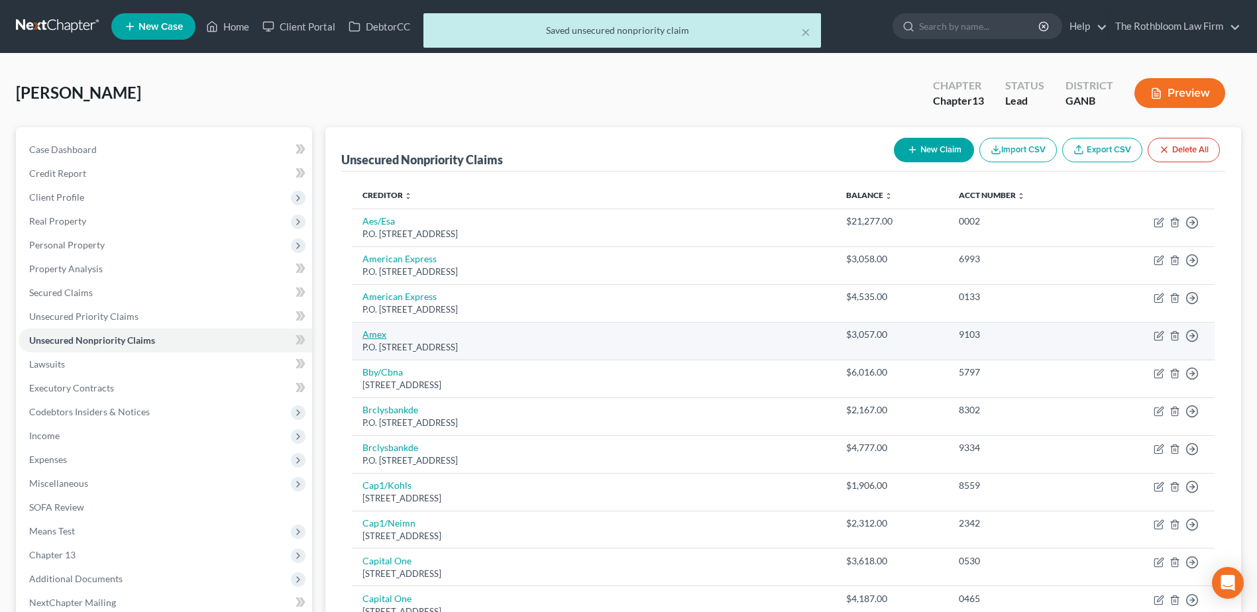
click at [364, 331] on link "Amex" at bounding box center [374, 334] width 24 height 11
select select "45"
select select "2"
select select "0"
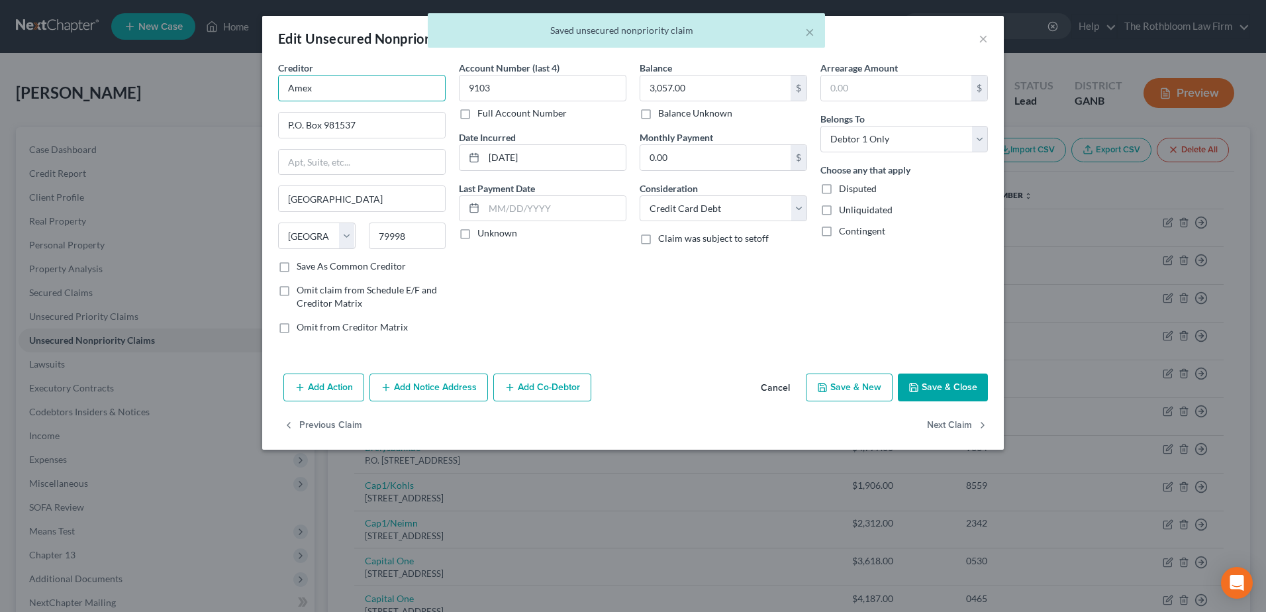
click at [327, 85] on input "Amex" at bounding box center [362, 88] width 168 height 26
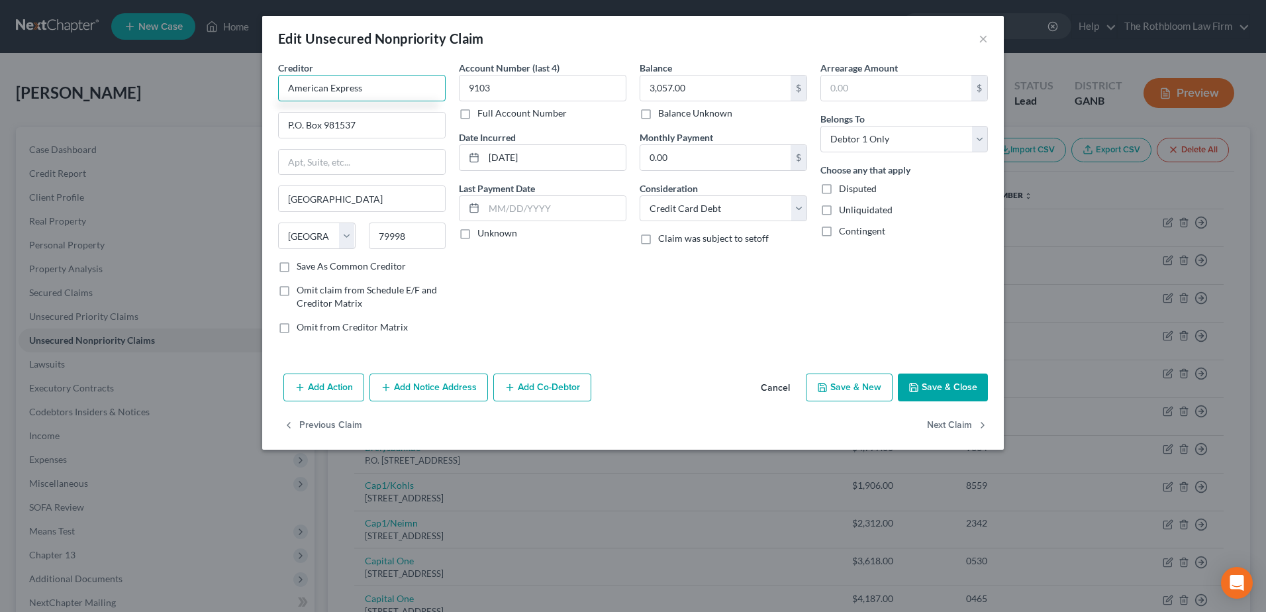
type input "American Express"
click at [946, 379] on button "Save & Close" at bounding box center [943, 388] width 90 height 28
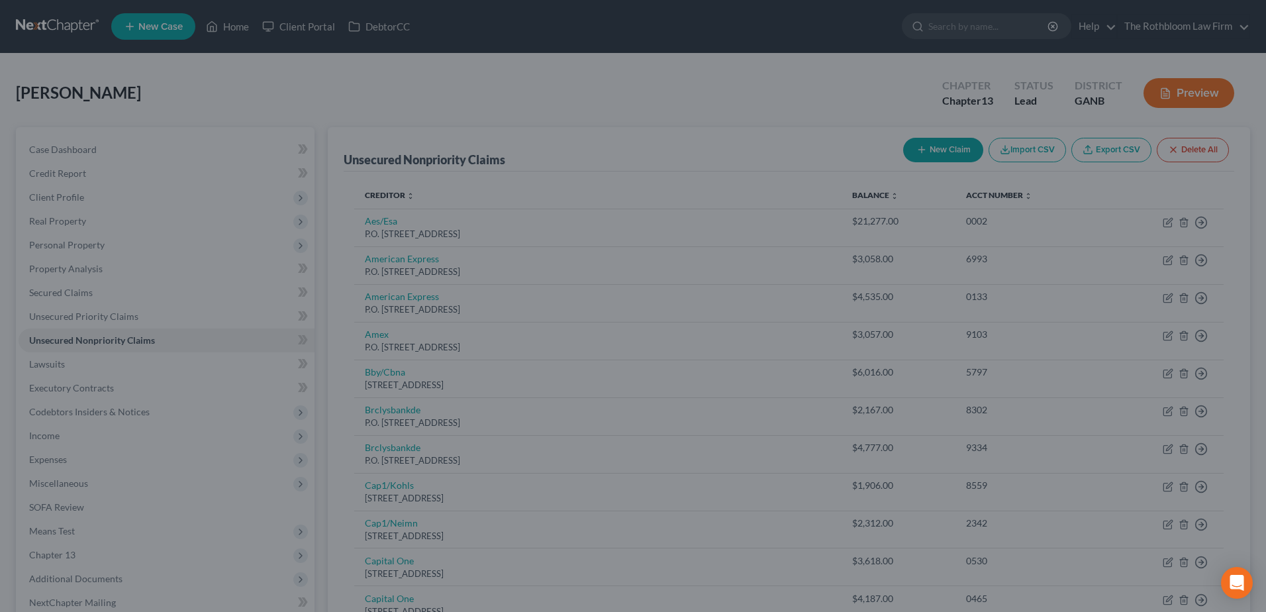
type input "0"
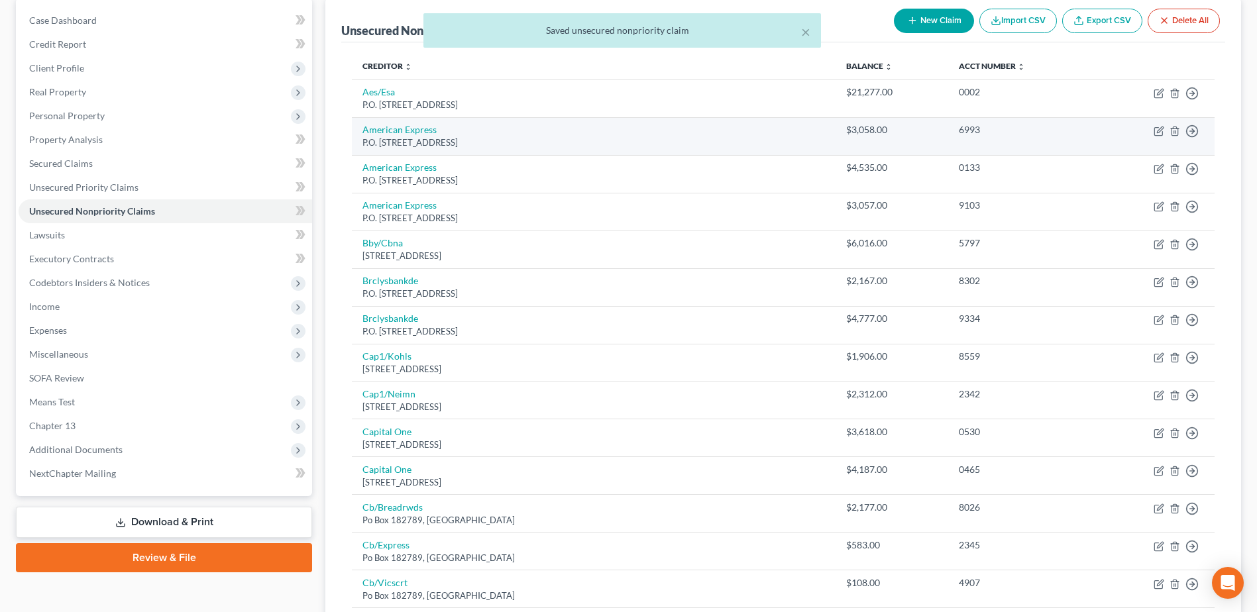
scroll to position [132, 0]
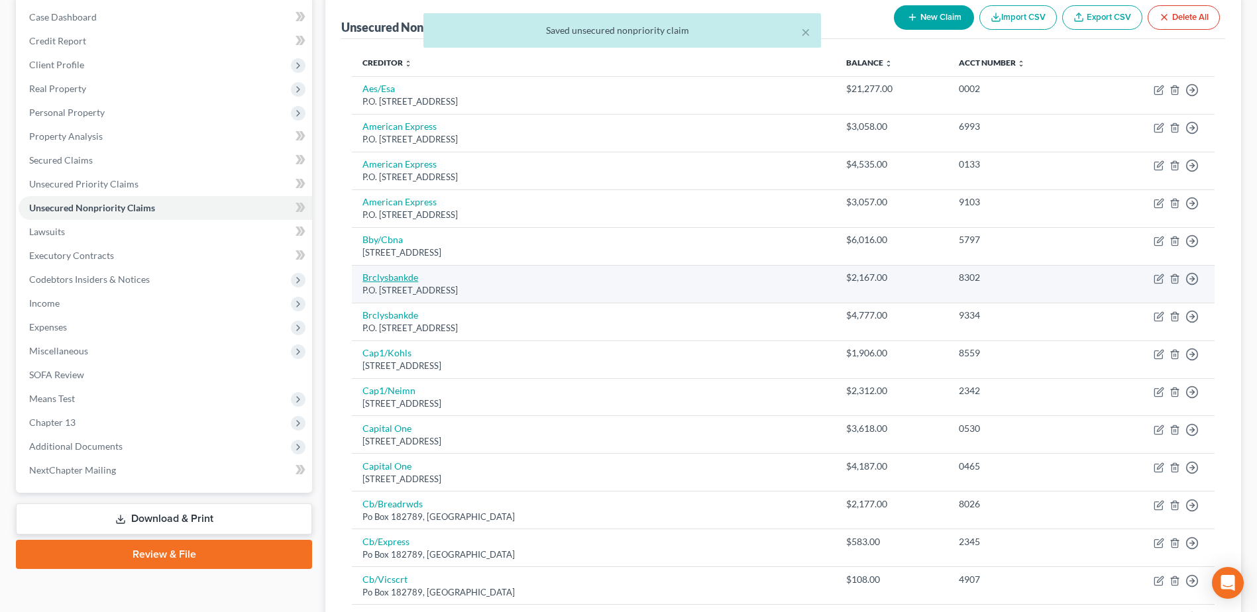
click at [401, 276] on link "Brclysbankde" at bounding box center [390, 277] width 56 height 11
select select "7"
select select "2"
select select "0"
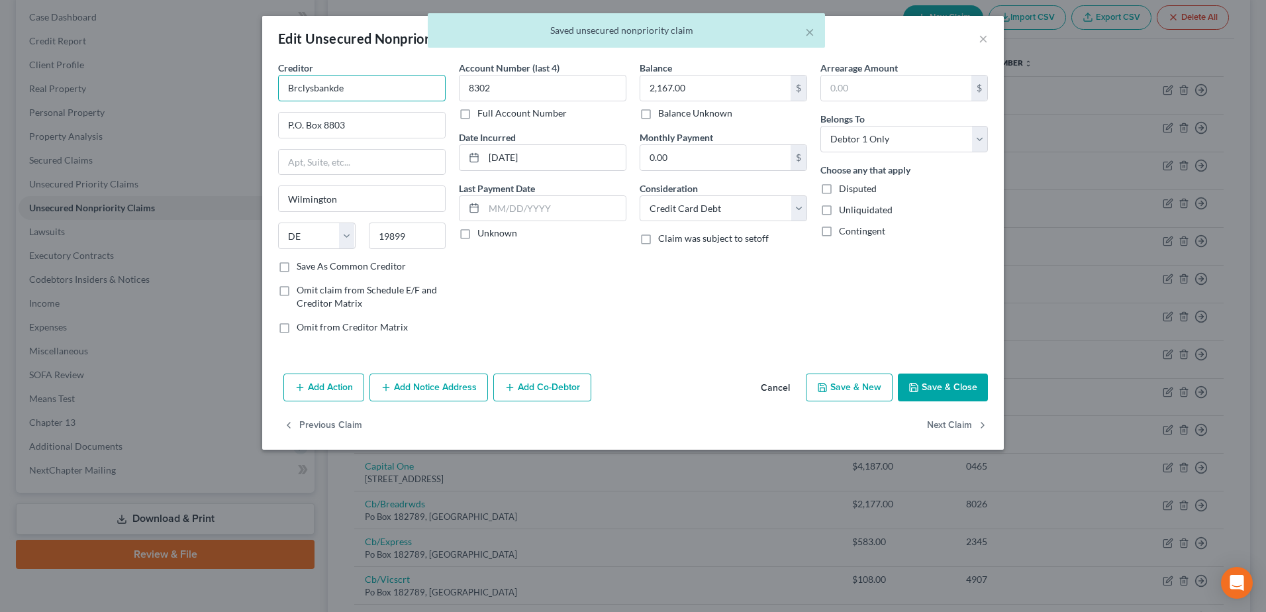
drag, startPoint x: 364, startPoint y: 83, endPoint x: 206, endPoint y: 93, distance: 157.9
click at [206, 93] on div "Edit Unsecured Nonpriority Claim × Creditor * Brclysbankde P.O. Box 8803 Wilmin…" at bounding box center [633, 306] width 1266 height 612
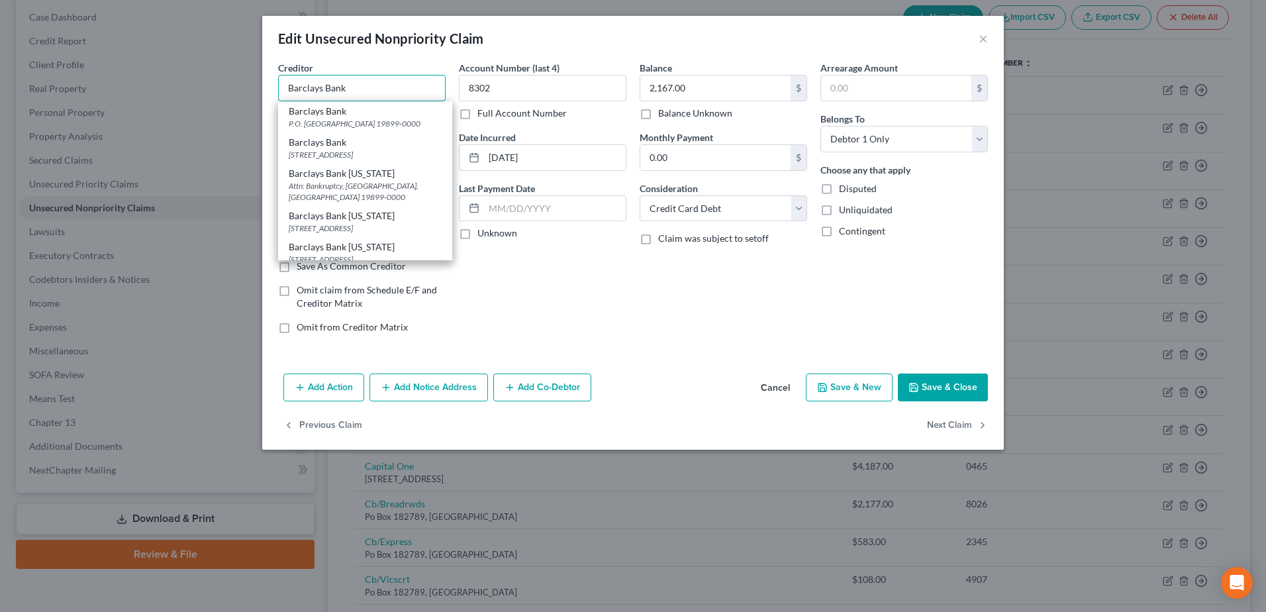
type input "Barclays Bank"
click at [935, 382] on button "Save & Close" at bounding box center [943, 388] width 90 height 28
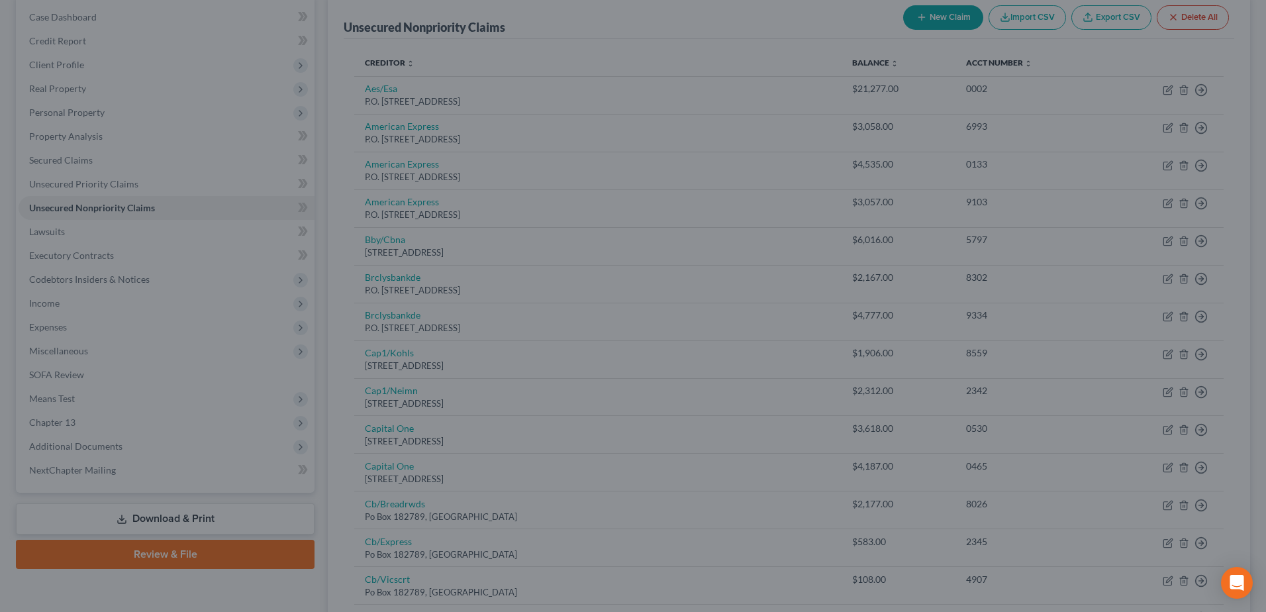
type input "0"
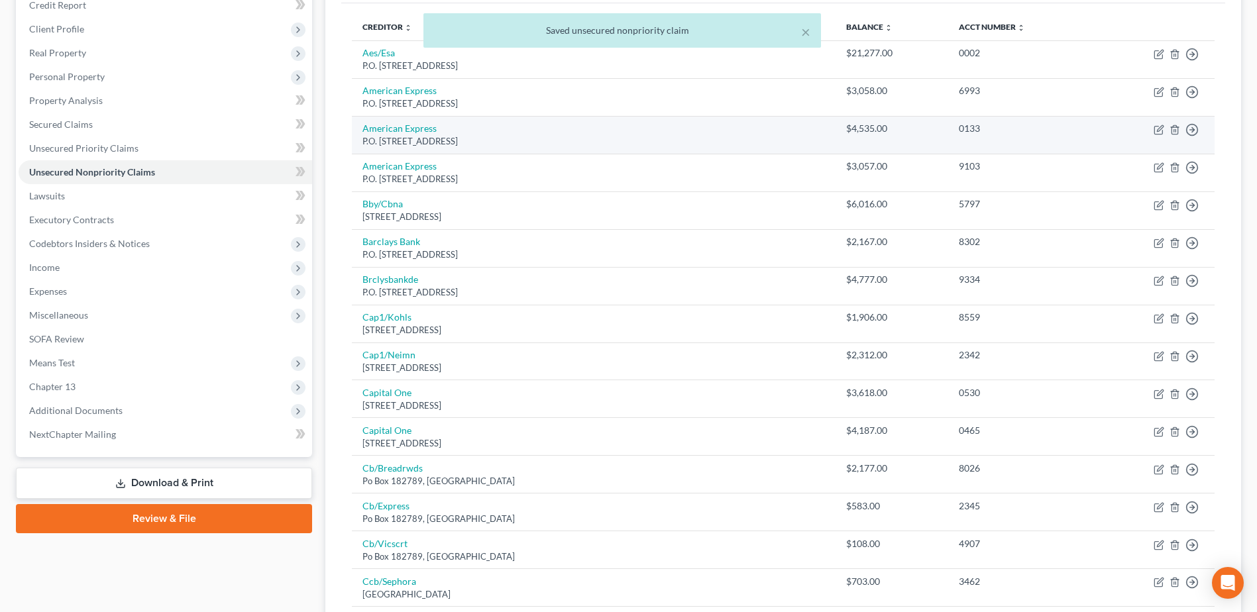
scroll to position [199, 0]
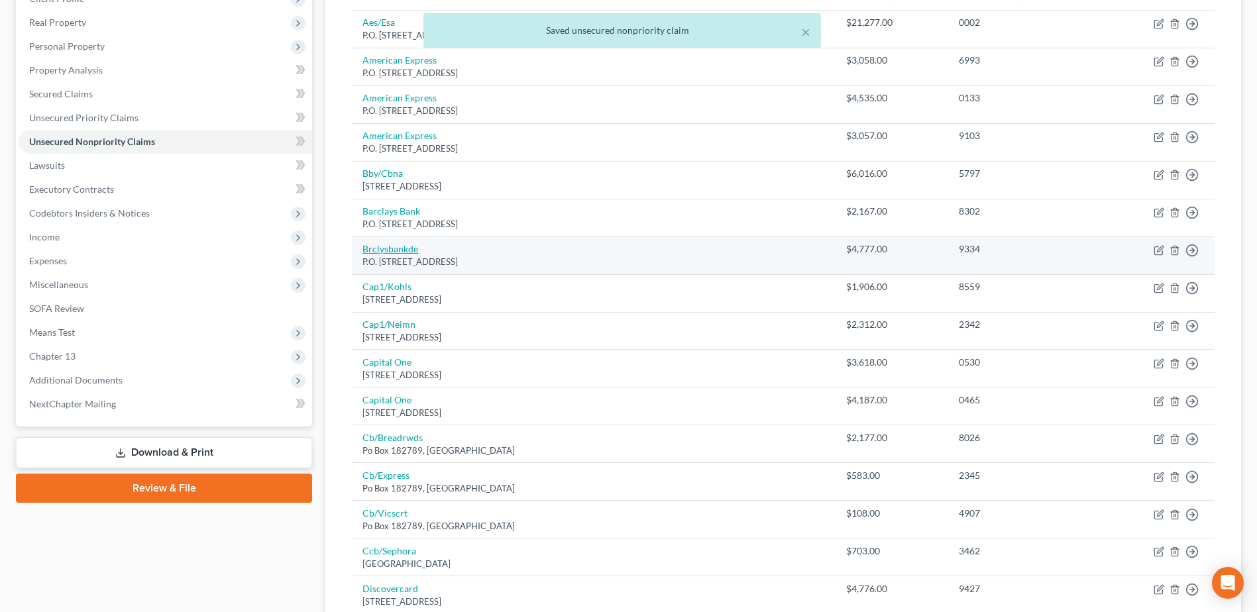
click at [384, 243] on link "Brclysbankde" at bounding box center [390, 248] width 56 height 11
select select "7"
select select "2"
select select "0"
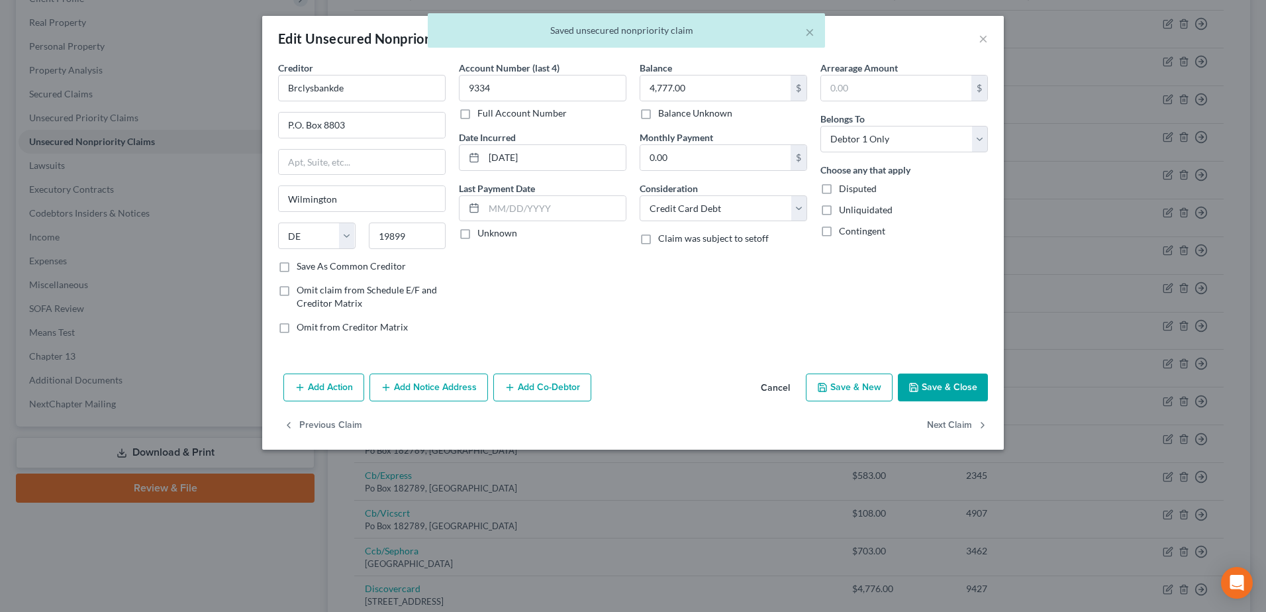
click at [375, 72] on div "Creditor * Brclysbankde" at bounding box center [362, 81] width 168 height 40
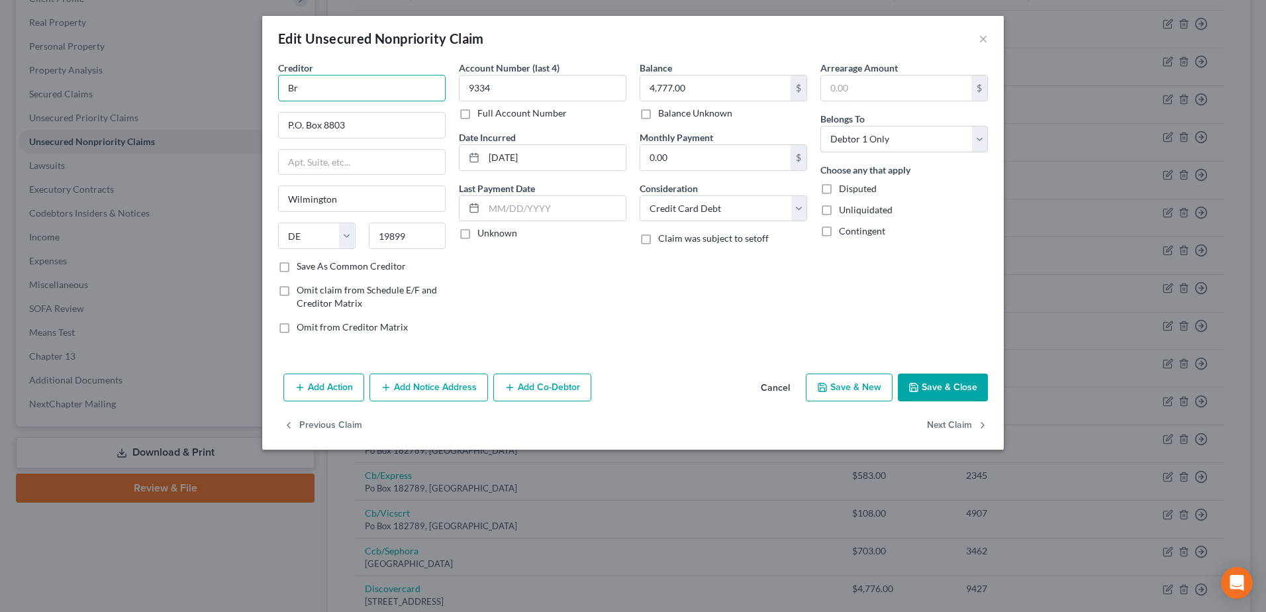
type input "B"
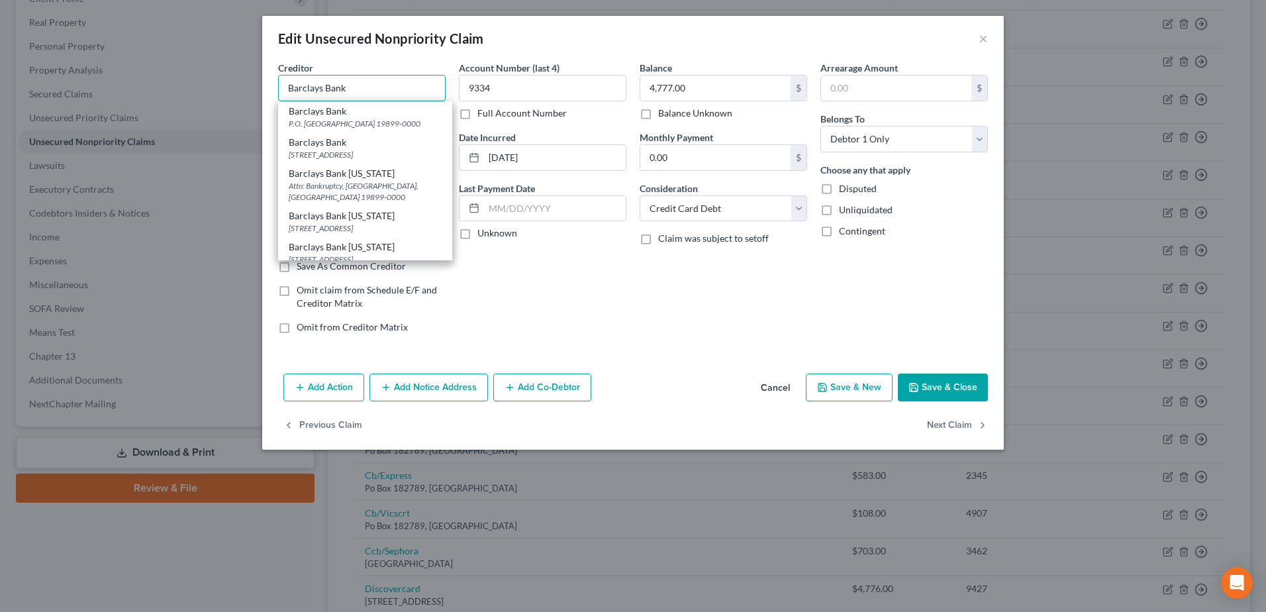
type input "Barclays Bank"
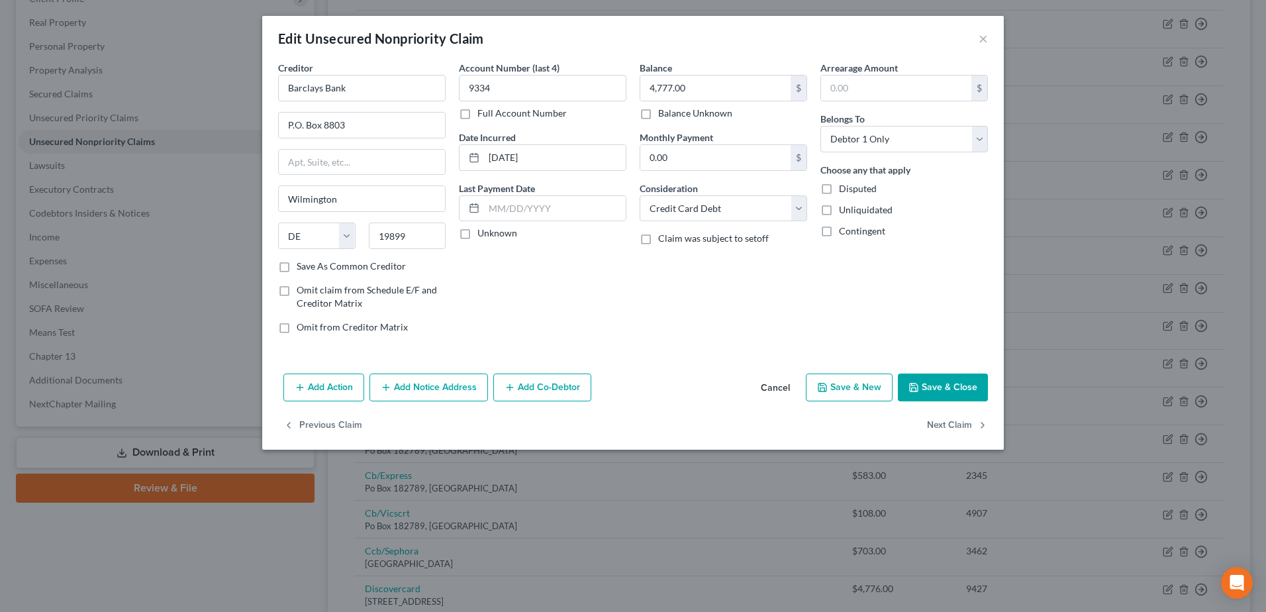
click at [929, 382] on button "Save & Close" at bounding box center [943, 388] width 90 height 28
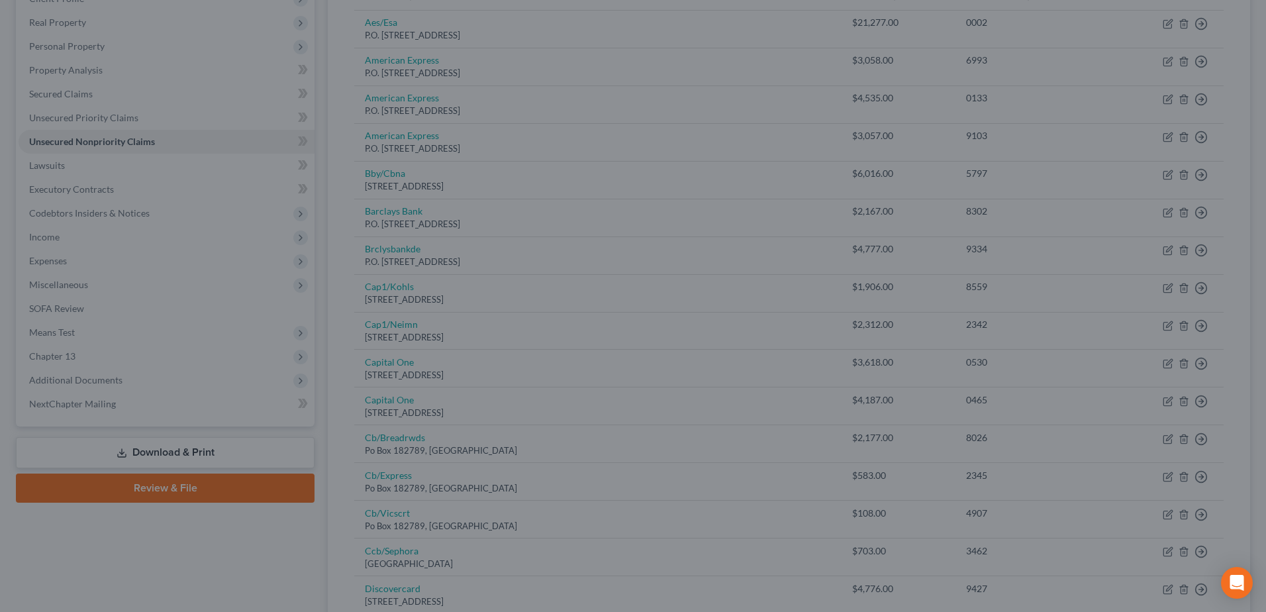
type input "0"
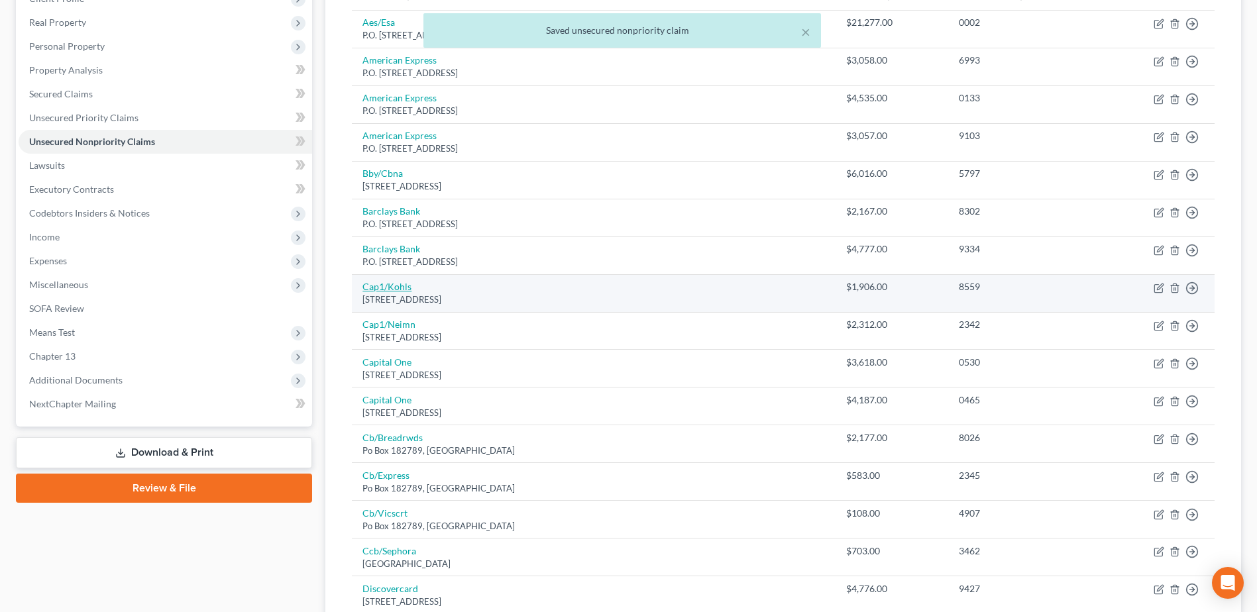
click at [384, 283] on link "Cap1/Kohls" at bounding box center [386, 286] width 49 height 11
select select "46"
select select "2"
select select "0"
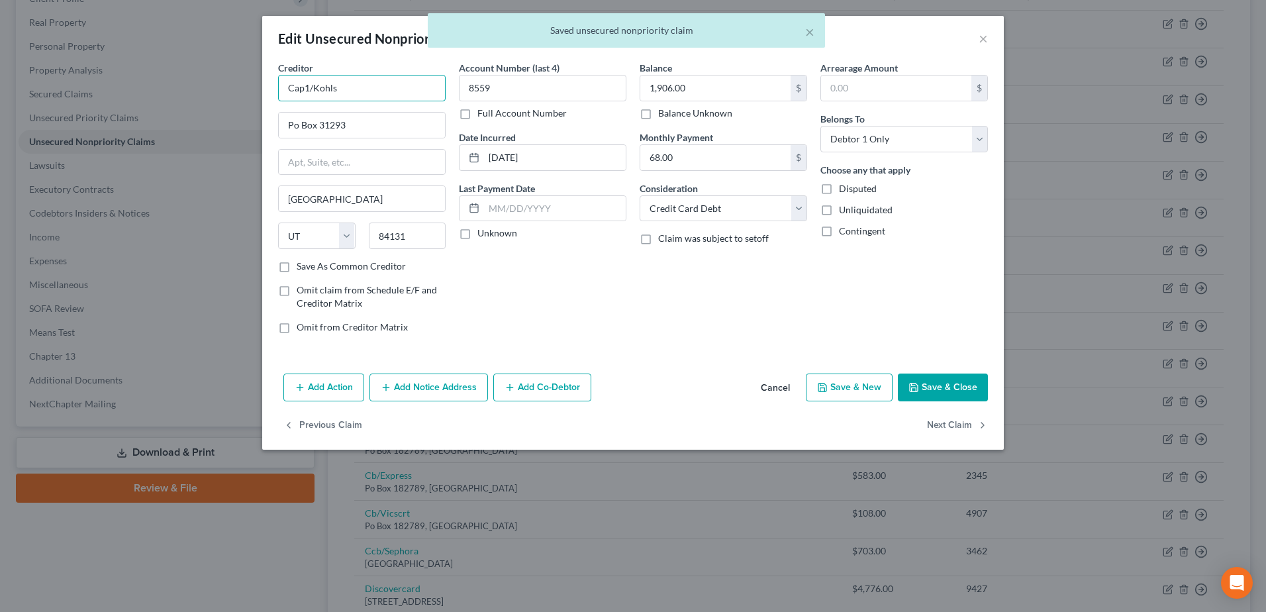
click at [306, 83] on input "Cap1/Kohls" at bounding box center [362, 88] width 168 height 26
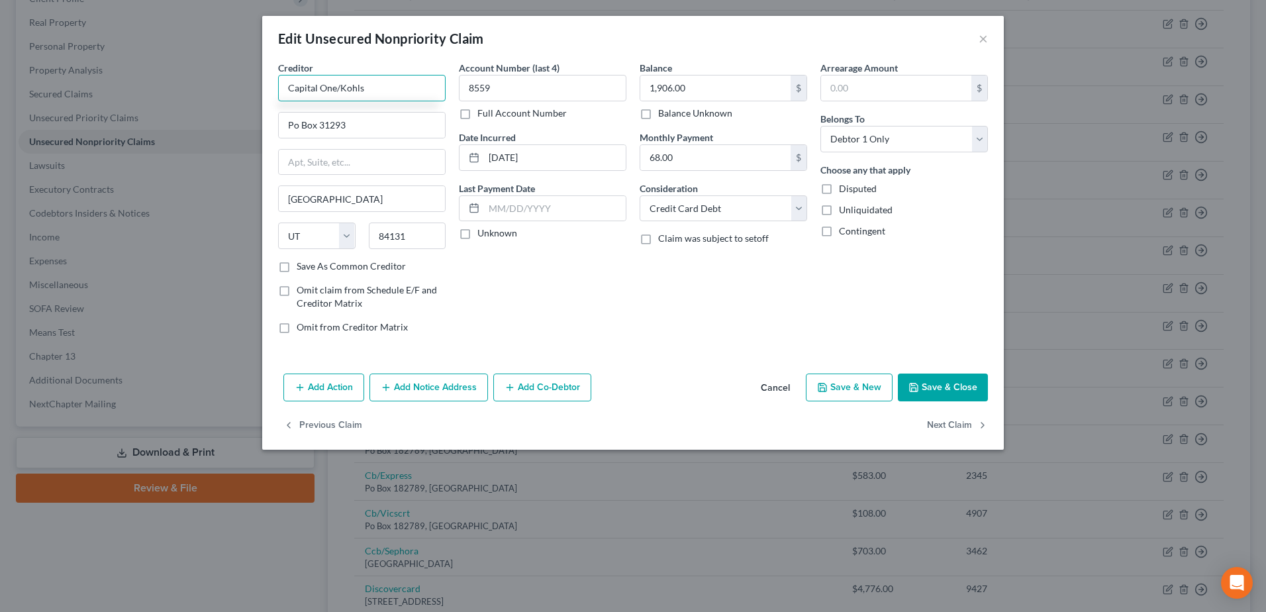
type input "Capital One/Kohls"
click at [962, 393] on button "Save & Close" at bounding box center [943, 388] width 90 height 28
type input "0"
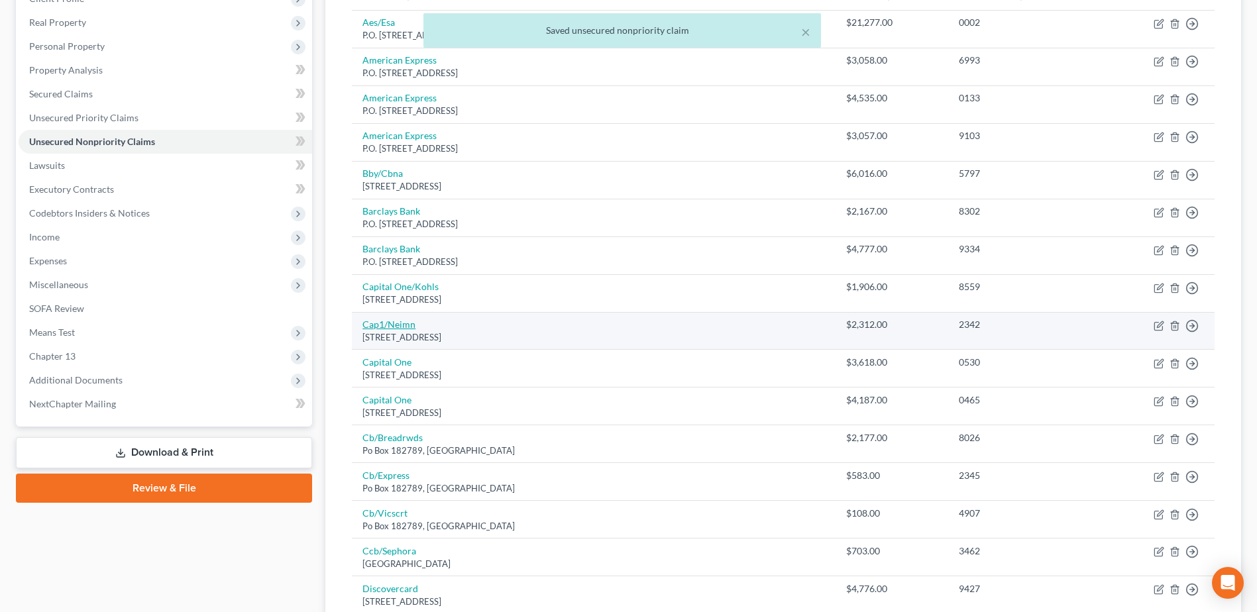
click at [405, 321] on link "Cap1/Neimn" at bounding box center [388, 324] width 53 height 11
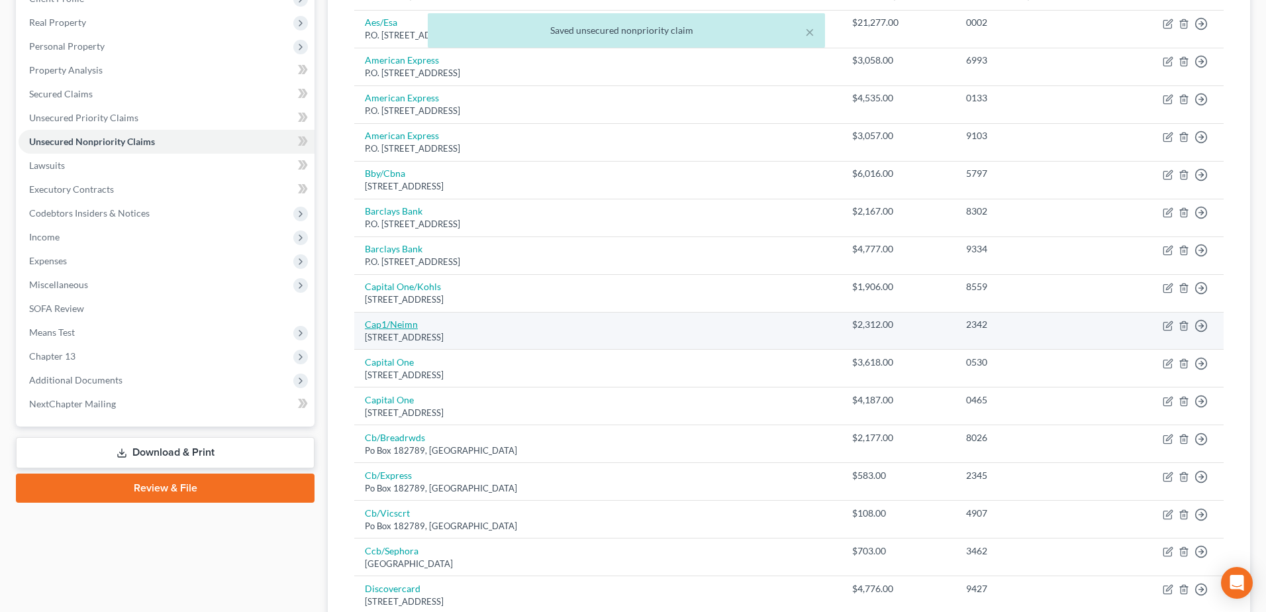
select select "46"
select select "2"
select select "0"
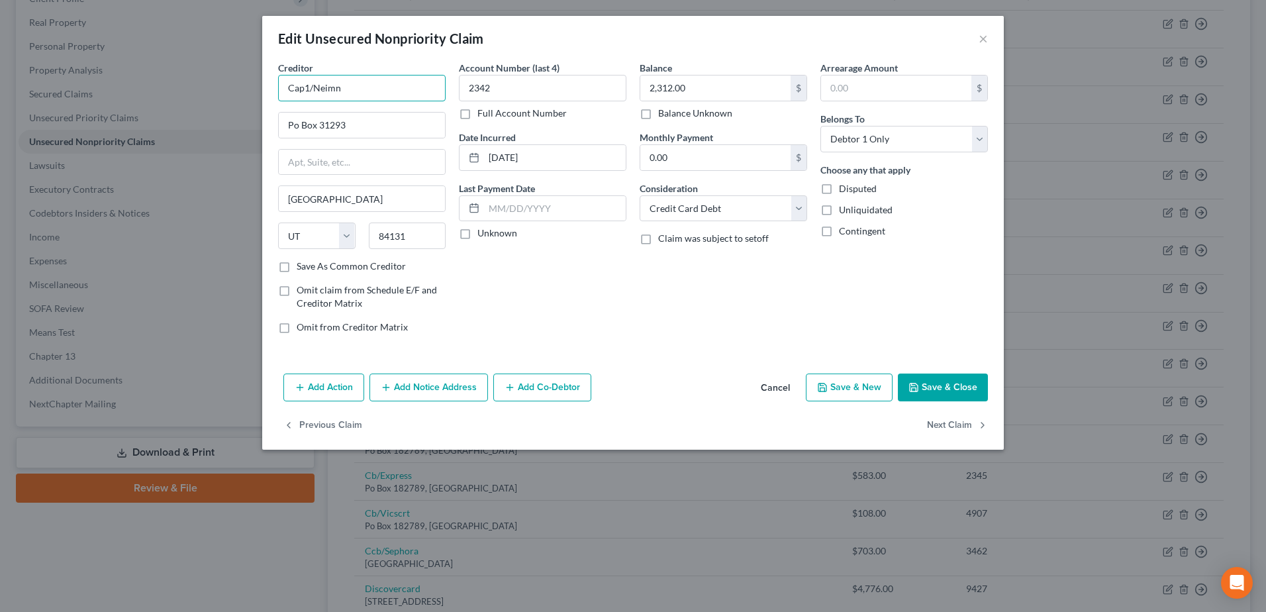
drag, startPoint x: 310, startPoint y: 91, endPoint x: 242, endPoint y: 82, distance: 68.1
click at [242, 82] on div "Edit Unsecured Nonpriority Claim × Creditor * Cap1/Neimn Po Box 31293 Salt Lake…" at bounding box center [633, 306] width 1266 height 612
type input "Capital One/Neimnan [PERSON_NAME]"
click at [287, 117] on input "Po Box 31293" at bounding box center [362, 125] width 166 height 25
type input "P.O. Box 31293"
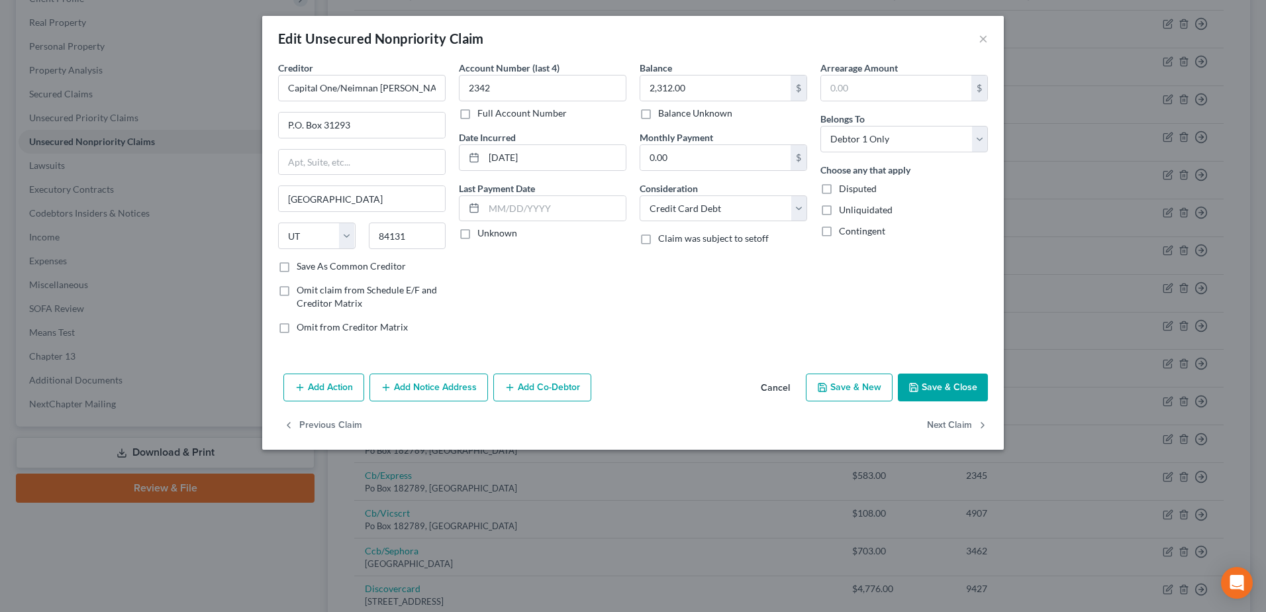
click at [930, 384] on button "Save & Close" at bounding box center [943, 388] width 90 height 28
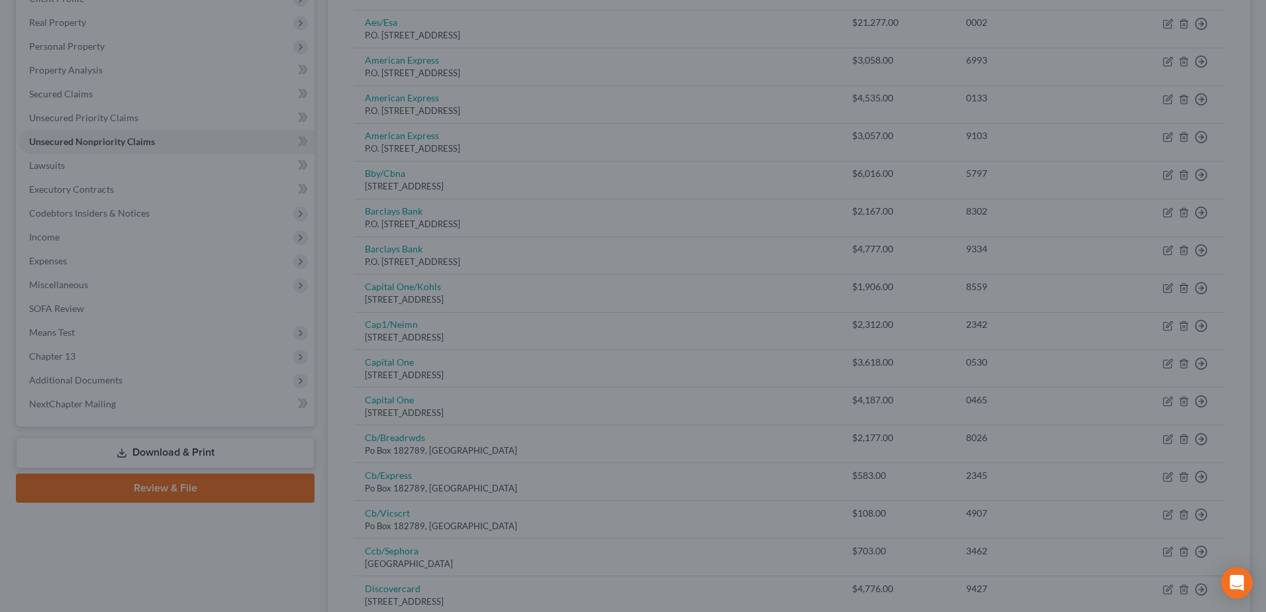
type input "0"
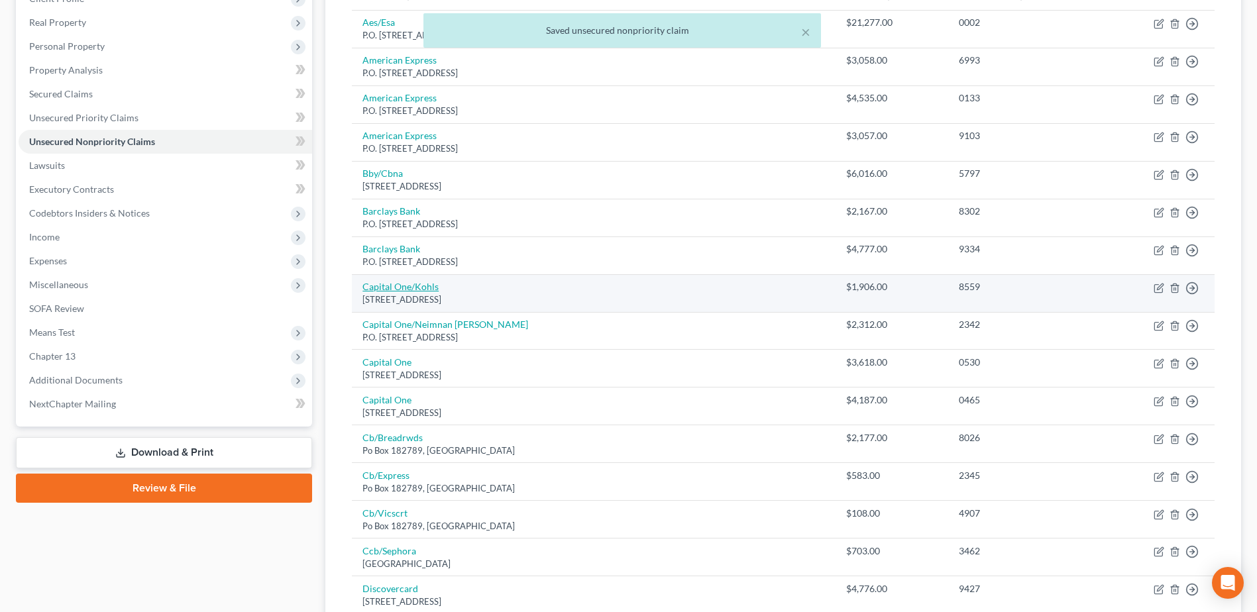
click at [382, 287] on link "Capital One/Kohls" at bounding box center [400, 286] width 76 height 11
select select "46"
select select "2"
select select "0"
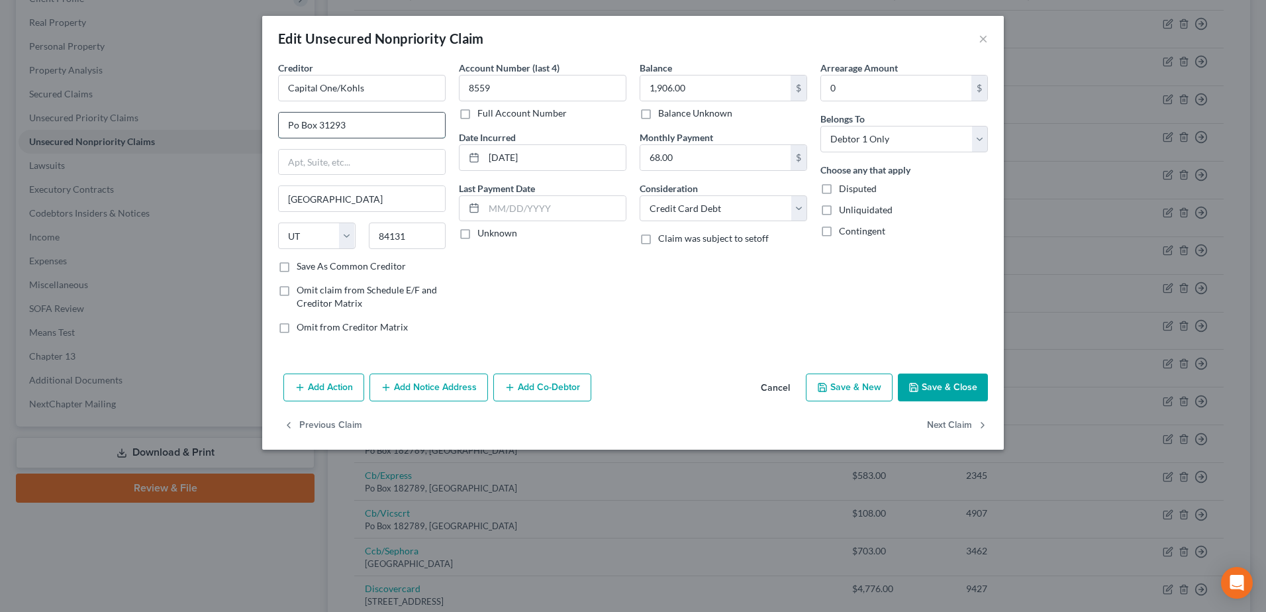
click at [292, 125] on input "Po Box 31293" at bounding box center [362, 125] width 166 height 25
type input "P.O. Box 31293"
click at [964, 385] on button "Save & Close" at bounding box center [943, 388] width 90 height 28
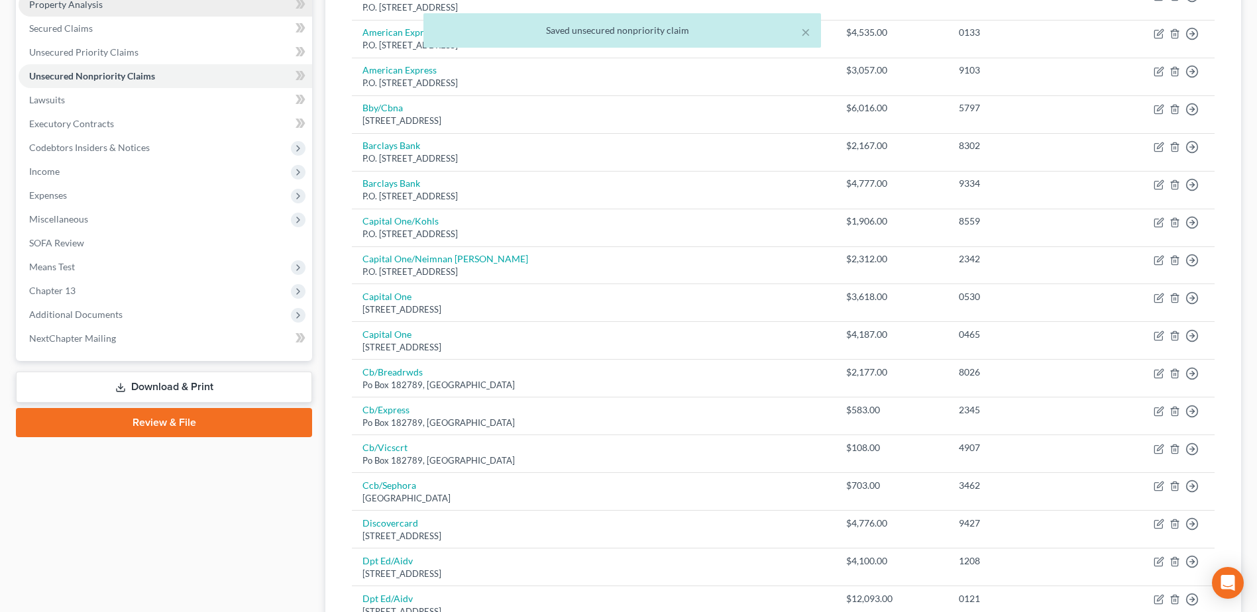
scroll to position [265, 0]
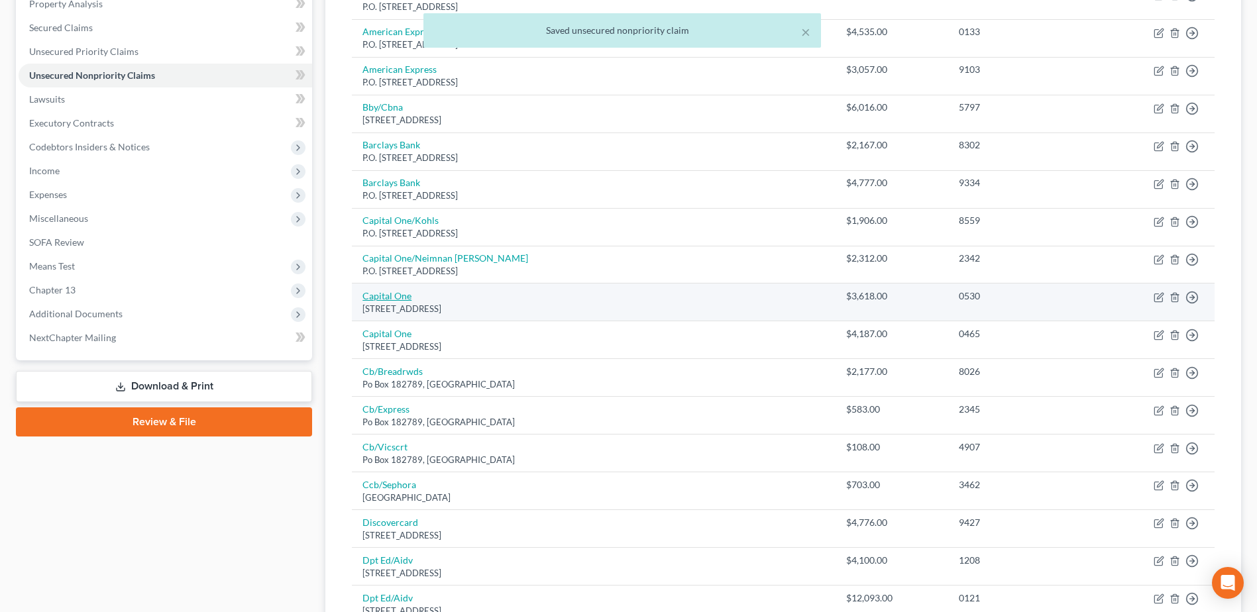
click at [397, 294] on link "Capital One" at bounding box center [386, 295] width 49 height 11
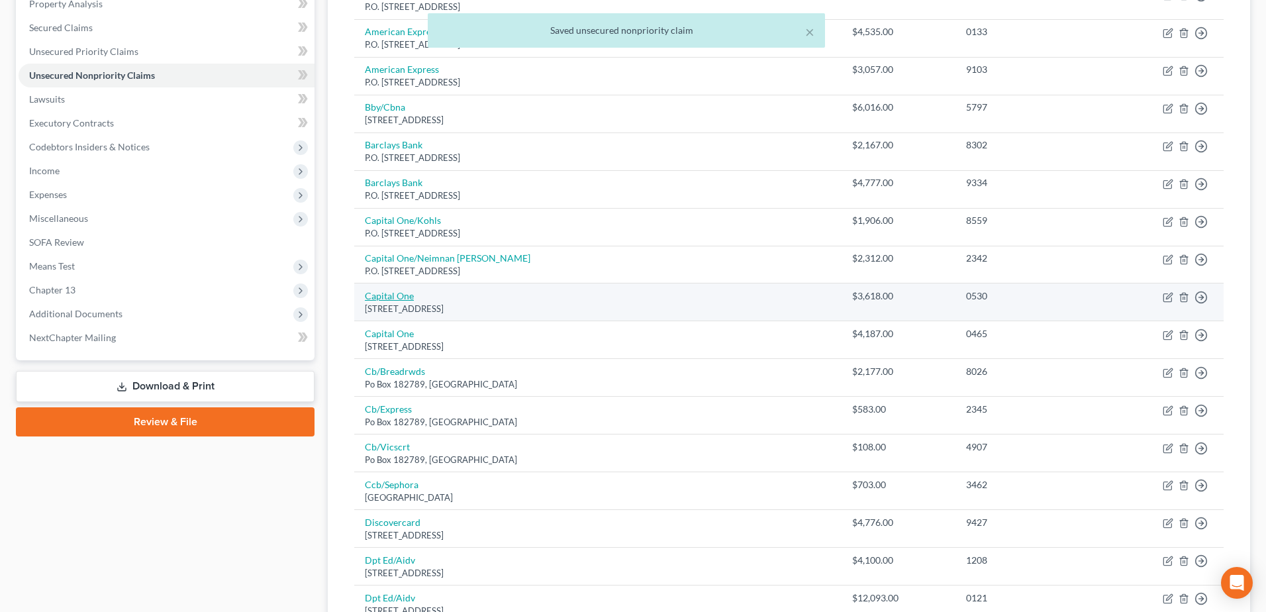
select select "46"
select select "2"
select select "0"
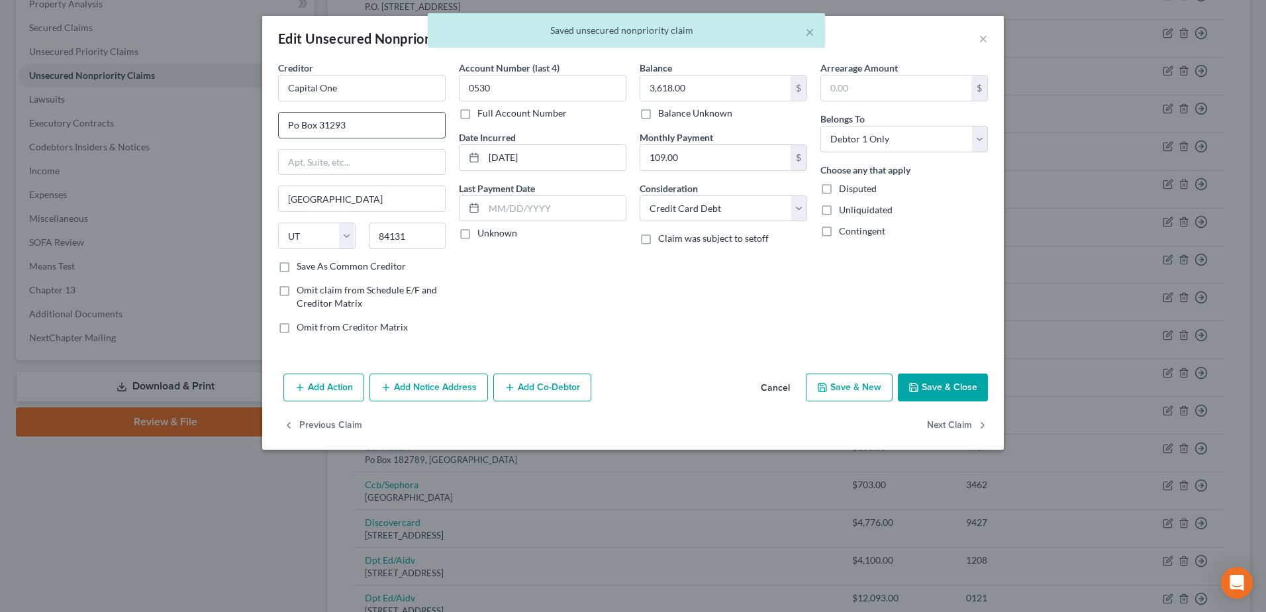
click at [295, 123] on input "Po Box 31293" at bounding box center [362, 125] width 166 height 25
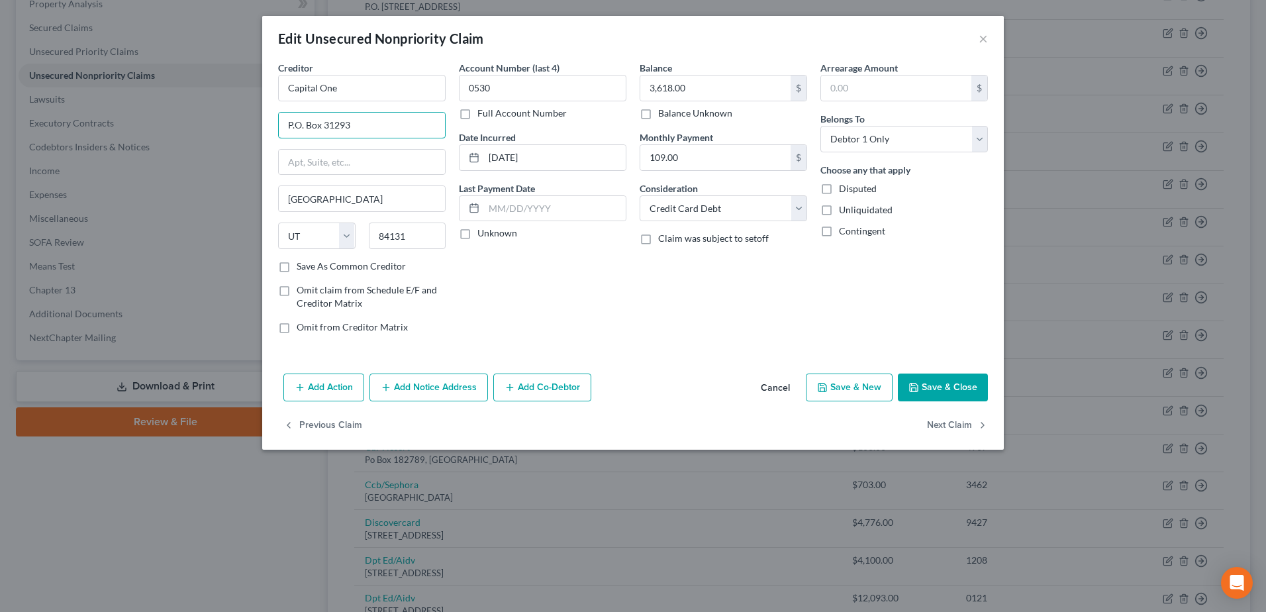
type input "P.O. Box 31293"
click at [945, 391] on button "Save & Close" at bounding box center [943, 388] width 90 height 28
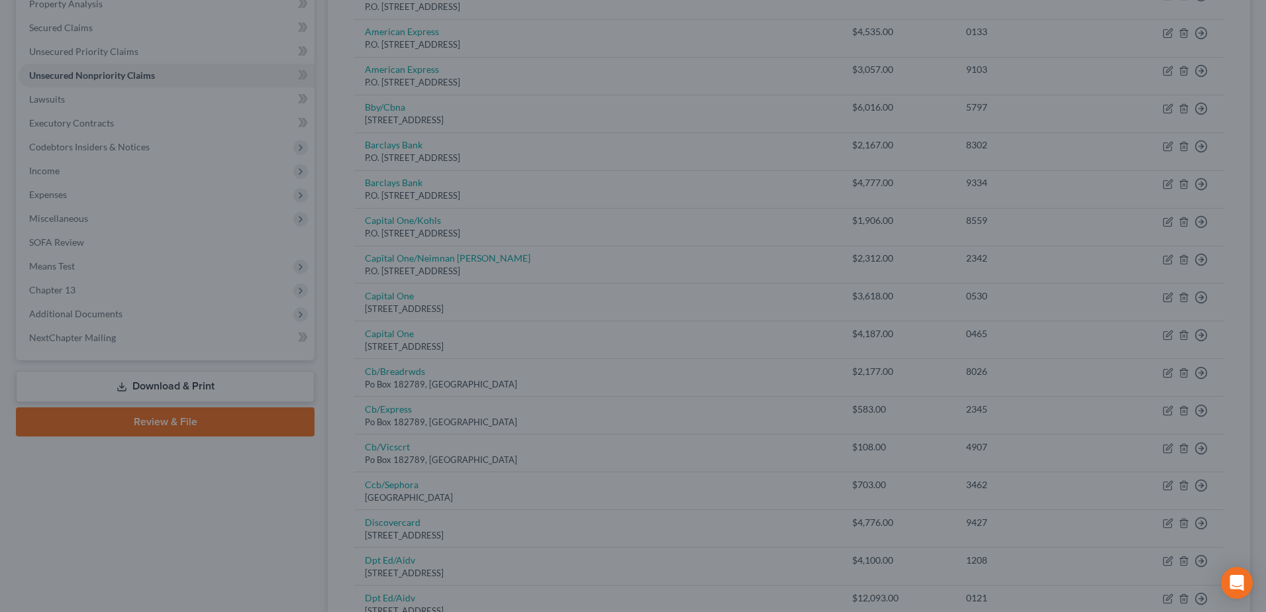
type input "0"
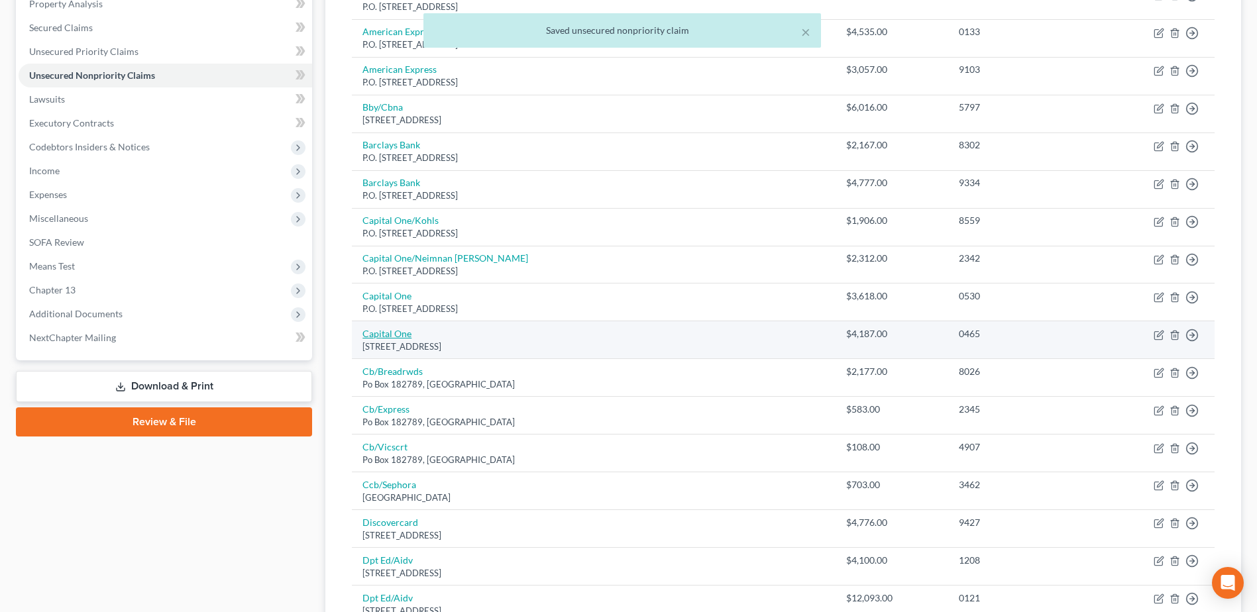
click at [369, 336] on link "Capital One" at bounding box center [386, 333] width 49 height 11
select select "46"
select select "2"
select select "0"
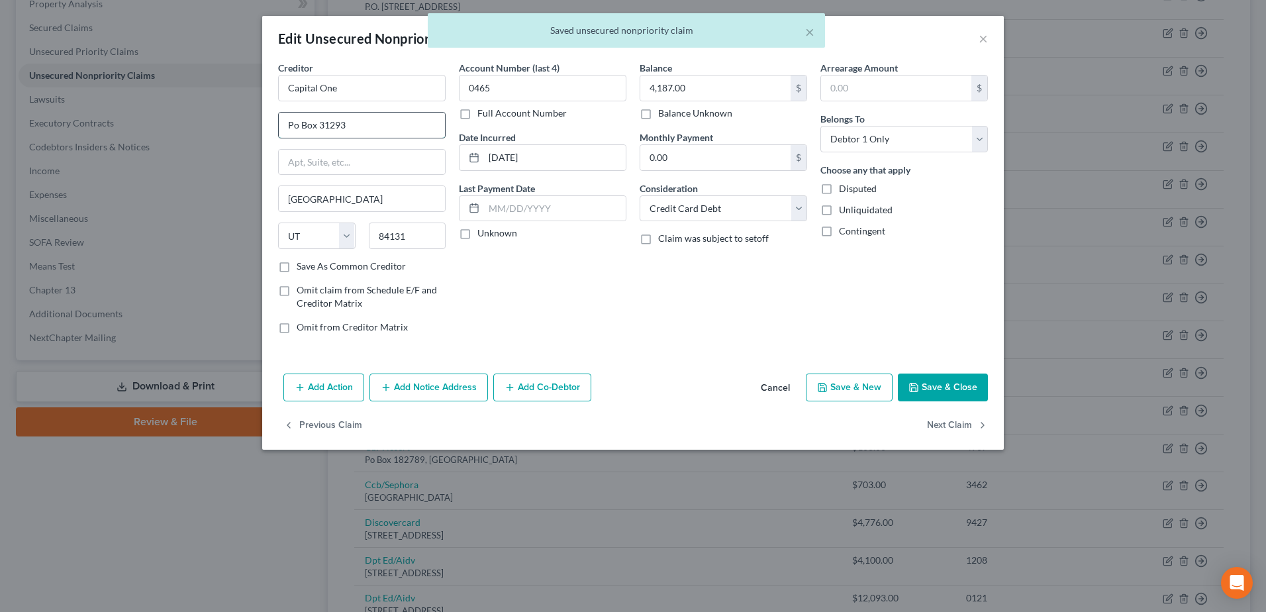
click at [293, 124] on input "Po Box 31293" at bounding box center [362, 125] width 166 height 25
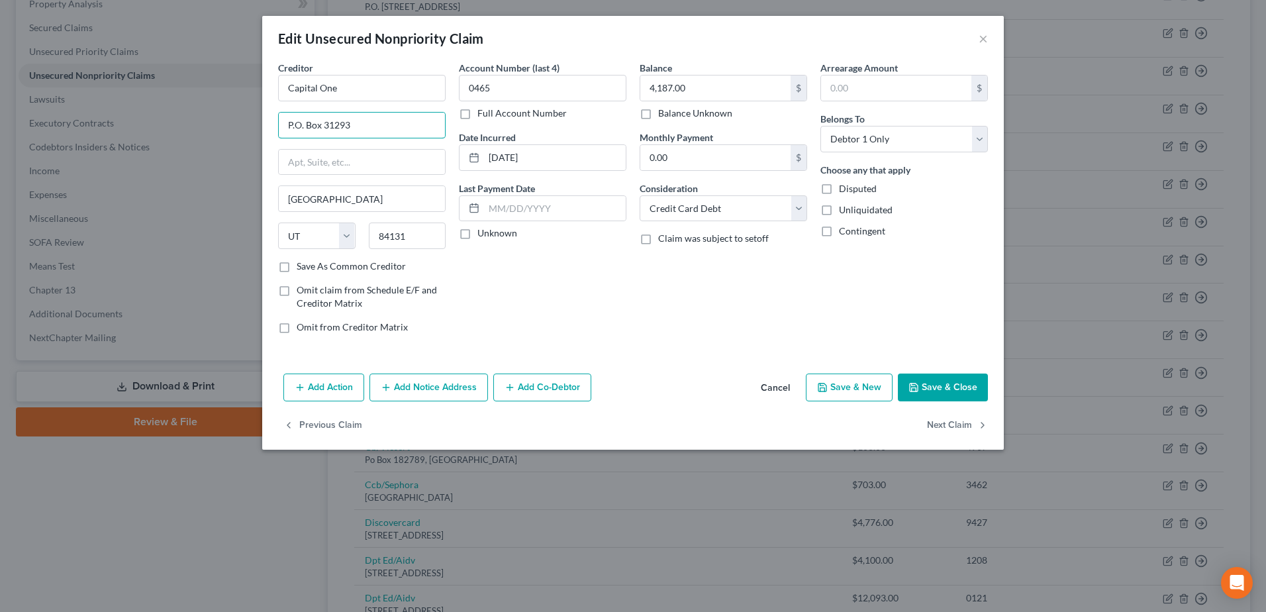
type input "P.O. Box 31293"
click at [941, 390] on button "Save & Close" at bounding box center [943, 388] width 90 height 28
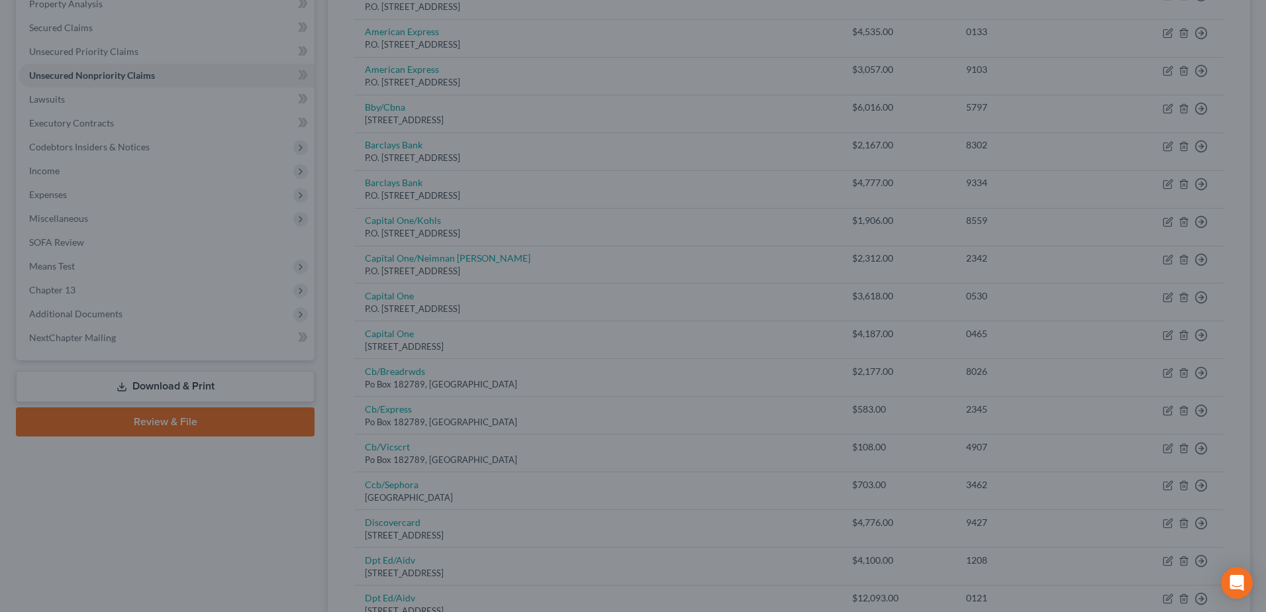
type input "0"
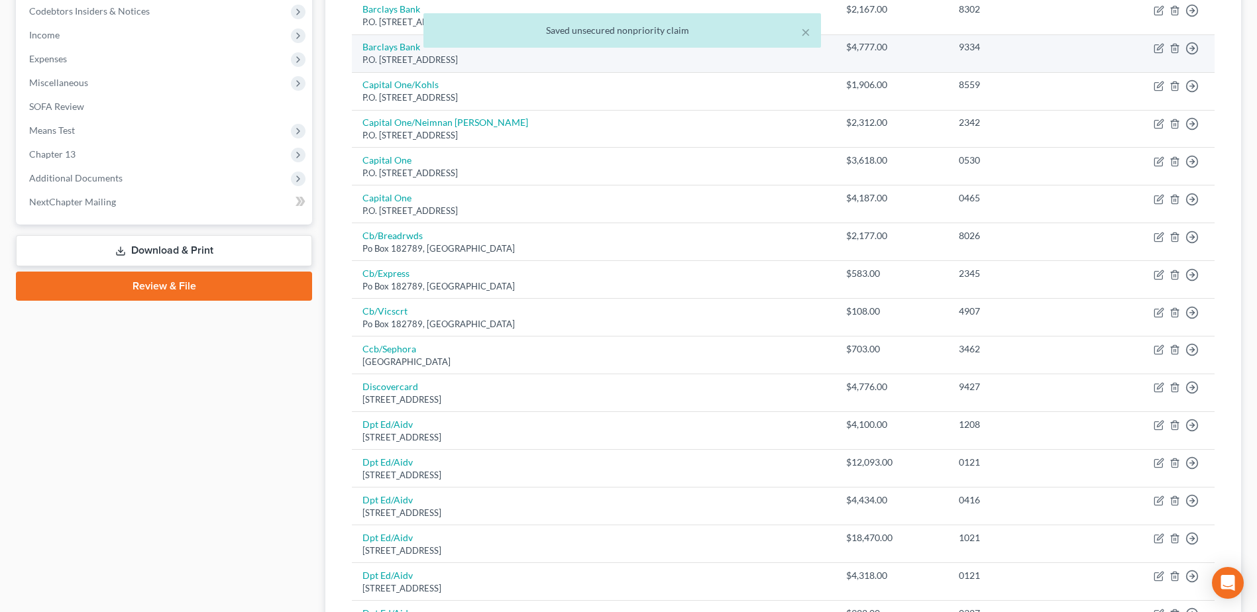
scroll to position [464, 0]
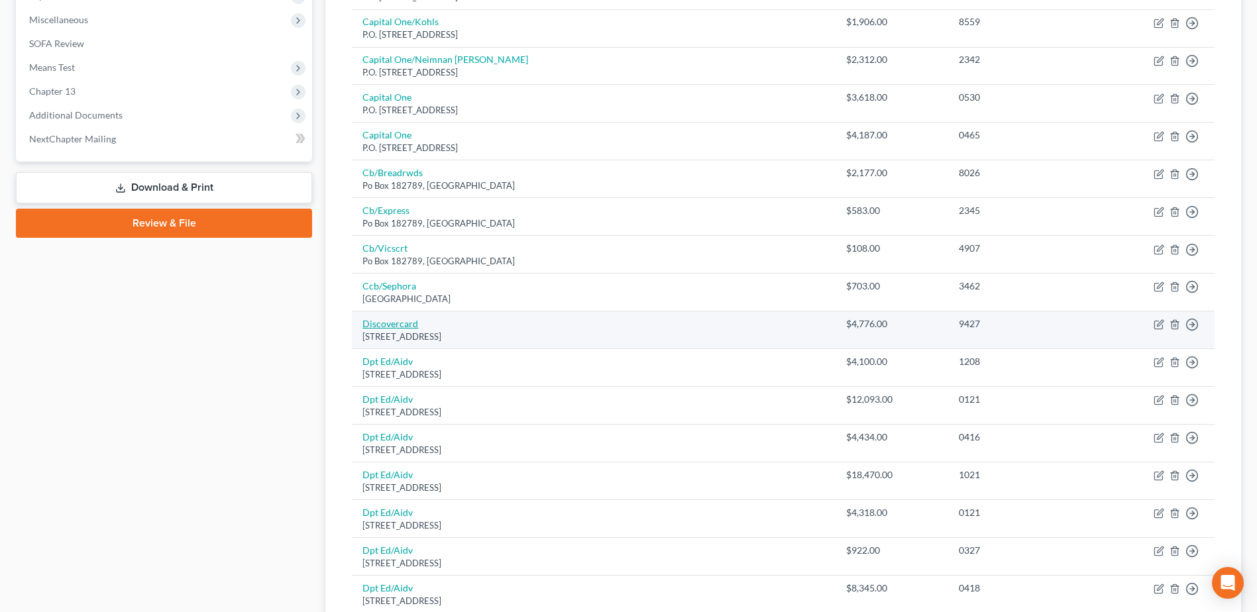
click at [386, 324] on link "Discovercard" at bounding box center [390, 323] width 56 height 11
select select "46"
select select "2"
select select "0"
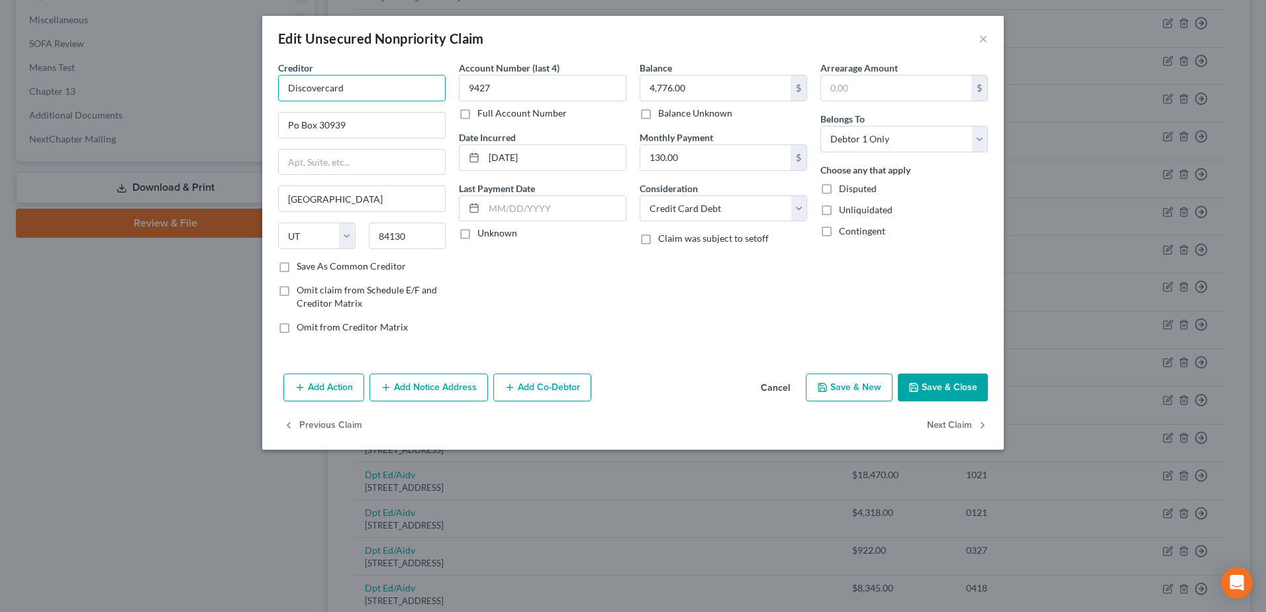
drag, startPoint x: 323, startPoint y: 87, endPoint x: 396, endPoint y: 83, distance: 73.0
click at [396, 83] on input "Discovercard" at bounding box center [362, 88] width 168 height 26
type input "Discover"
click at [295, 129] on input "Po Box 30939" at bounding box center [362, 125] width 166 height 25
type input "P.O. Box 30939"
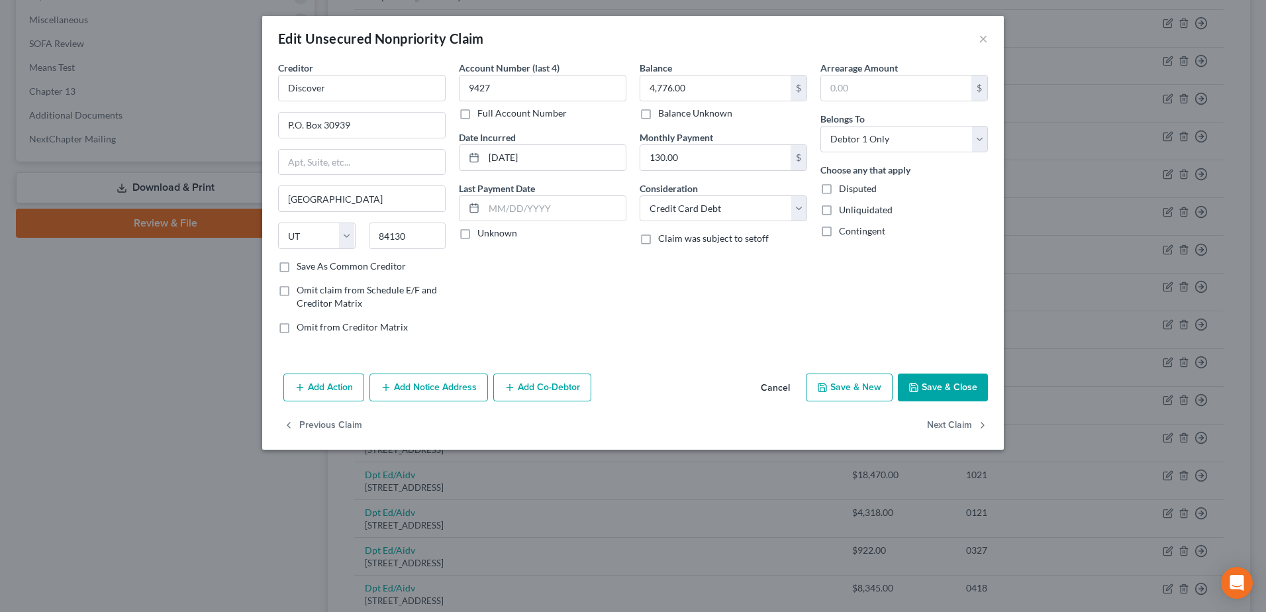
click at [957, 389] on button "Save & Close" at bounding box center [943, 388] width 90 height 28
type input "0"
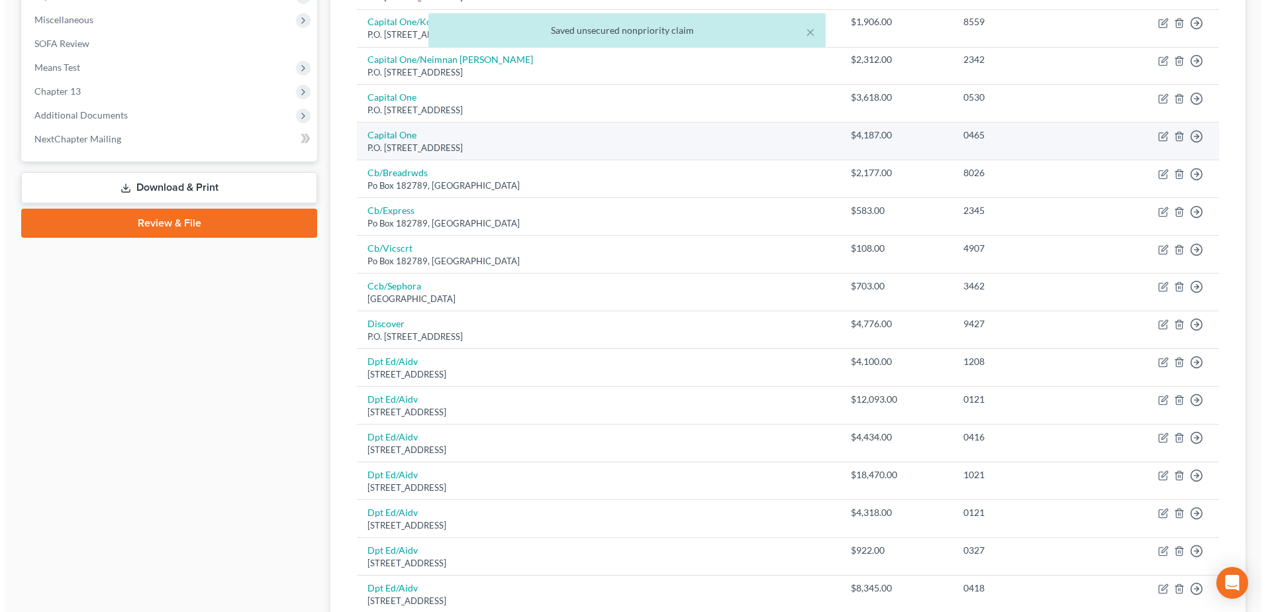
scroll to position [662, 0]
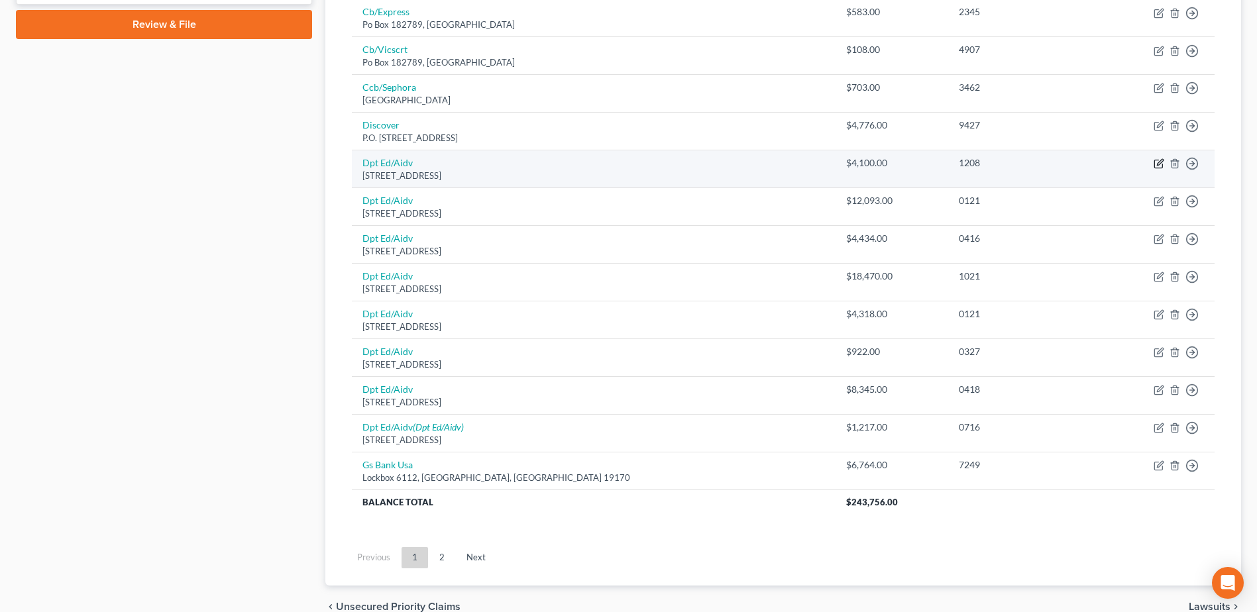
click at [1161, 162] on icon "button" at bounding box center [1158, 163] width 11 height 11
select select "45"
select select "17"
select select "0"
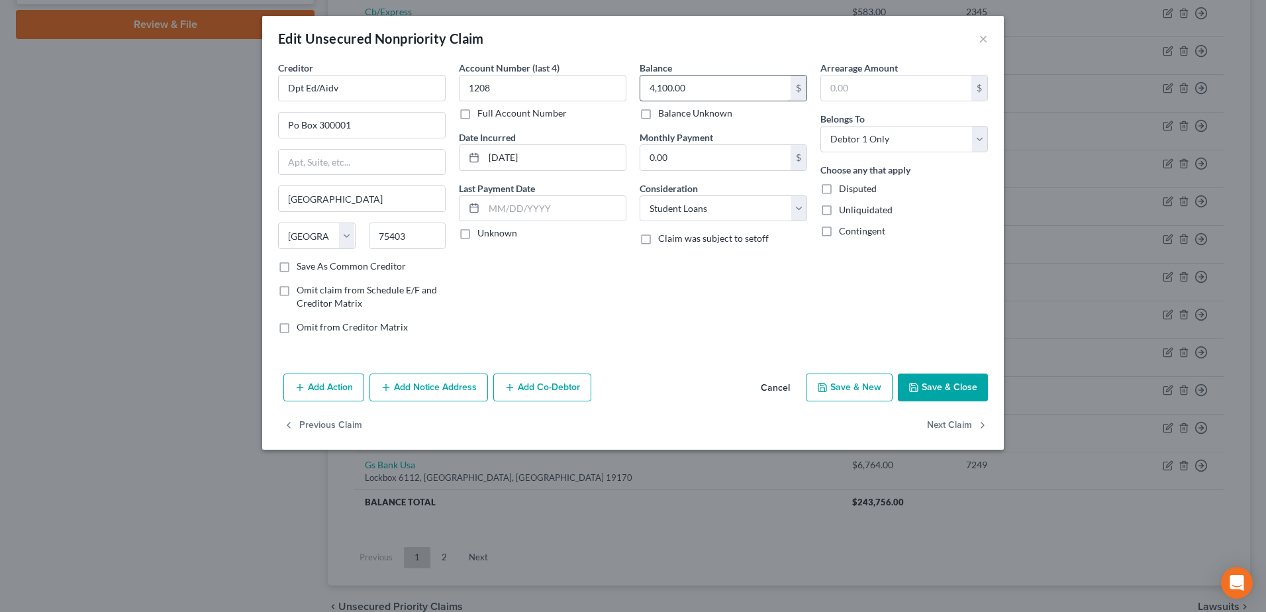
click at [697, 85] on input "4,100.00" at bounding box center [716, 88] width 150 height 25
type input "97,963"
click at [933, 389] on button "Save & Close" at bounding box center [943, 388] width 90 height 28
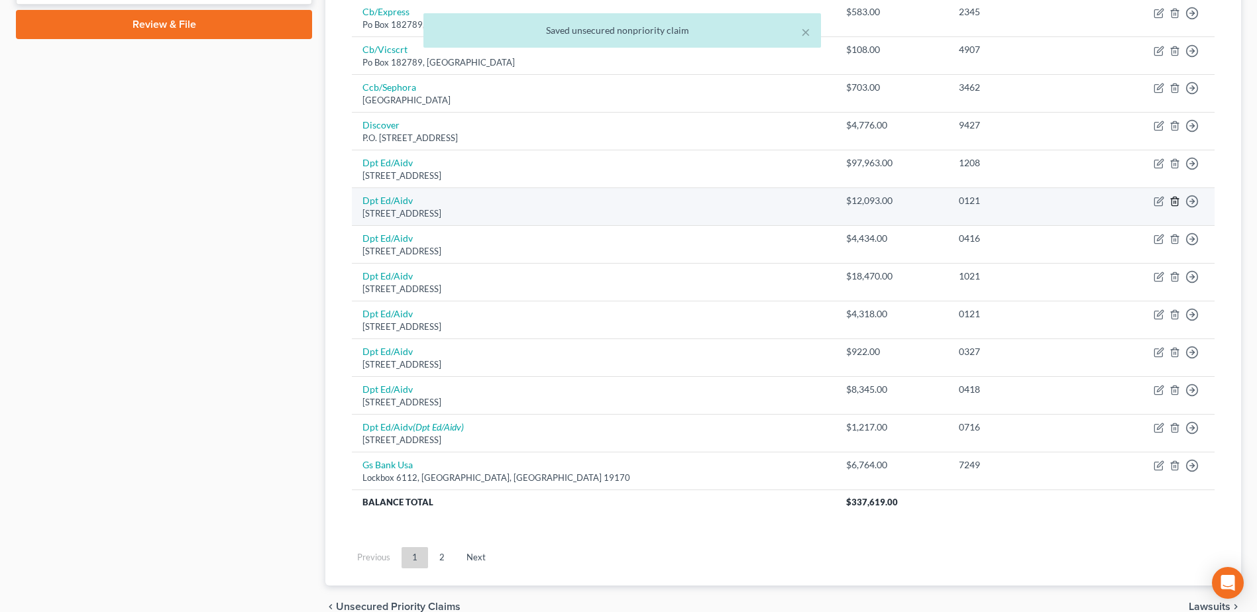
click at [1177, 202] on icon "button" at bounding box center [1174, 201] width 6 height 9
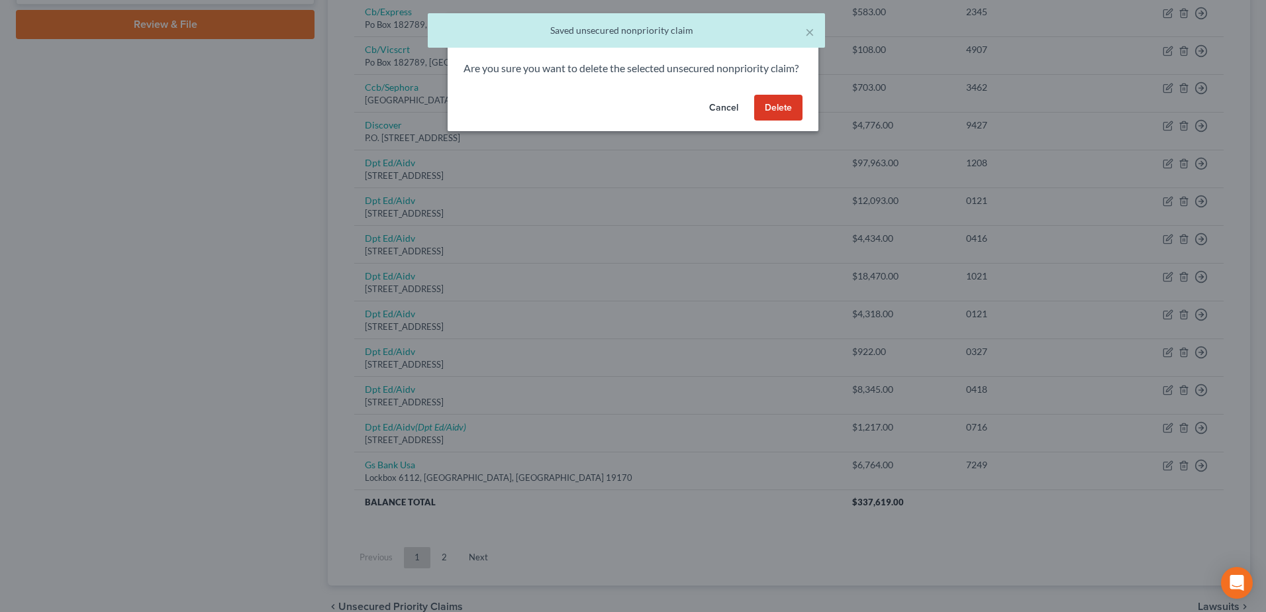
click at [779, 121] on button "Delete" at bounding box center [778, 108] width 48 height 26
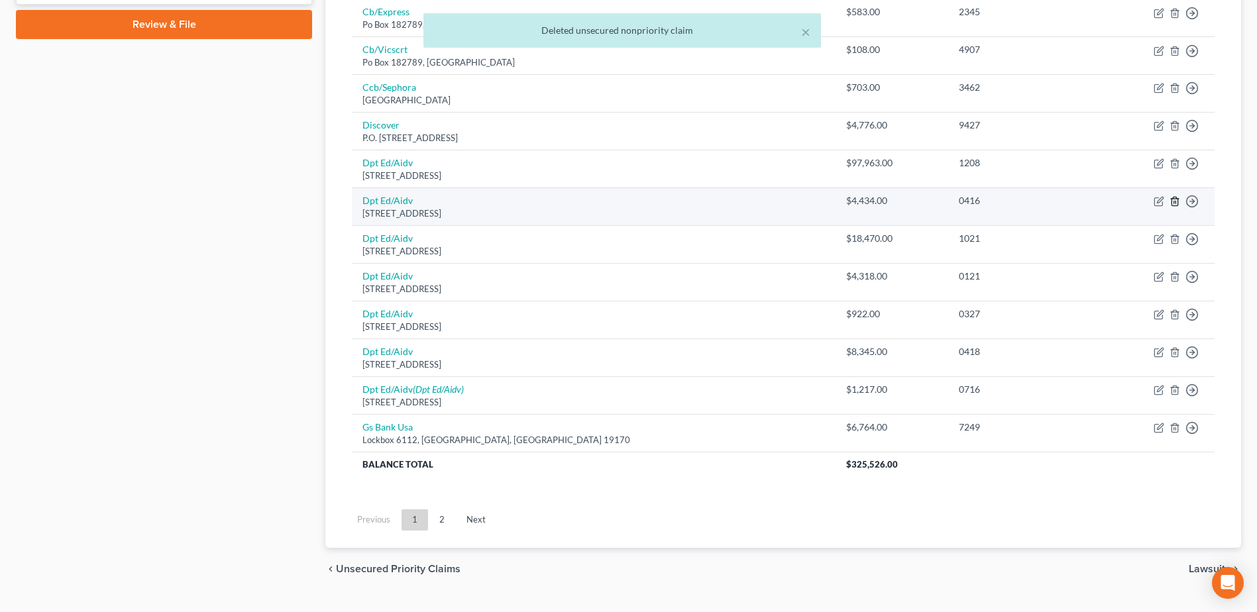
click at [1172, 202] on icon "button" at bounding box center [1174, 201] width 11 height 11
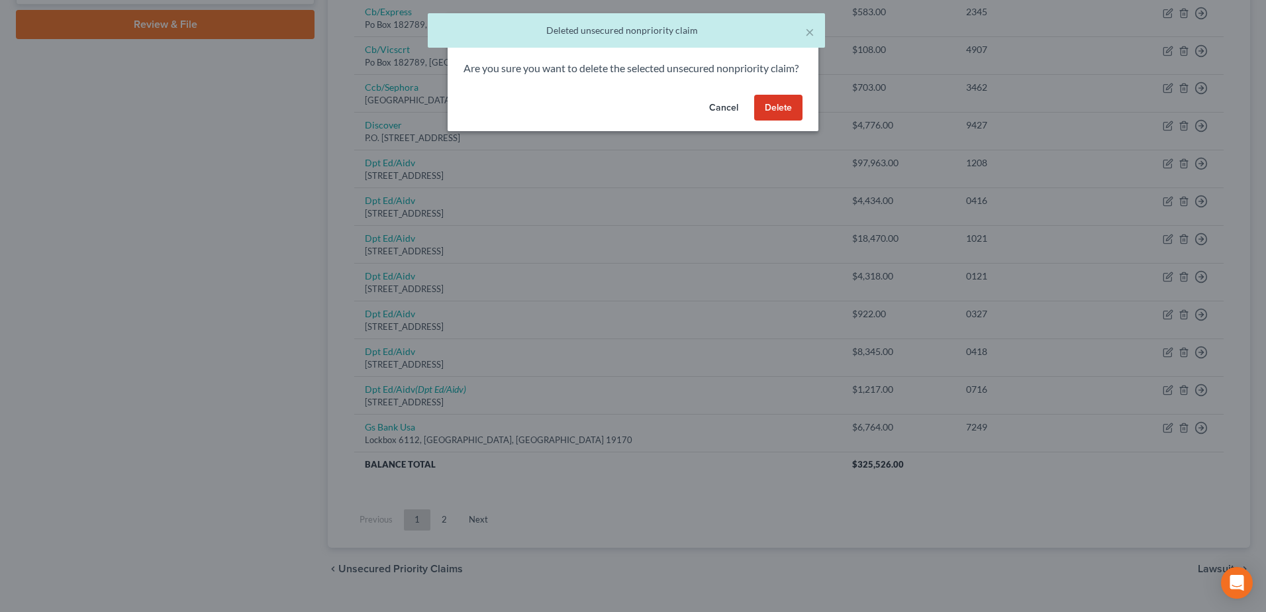
click at [778, 116] on button "Delete" at bounding box center [778, 108] width 48 height 26
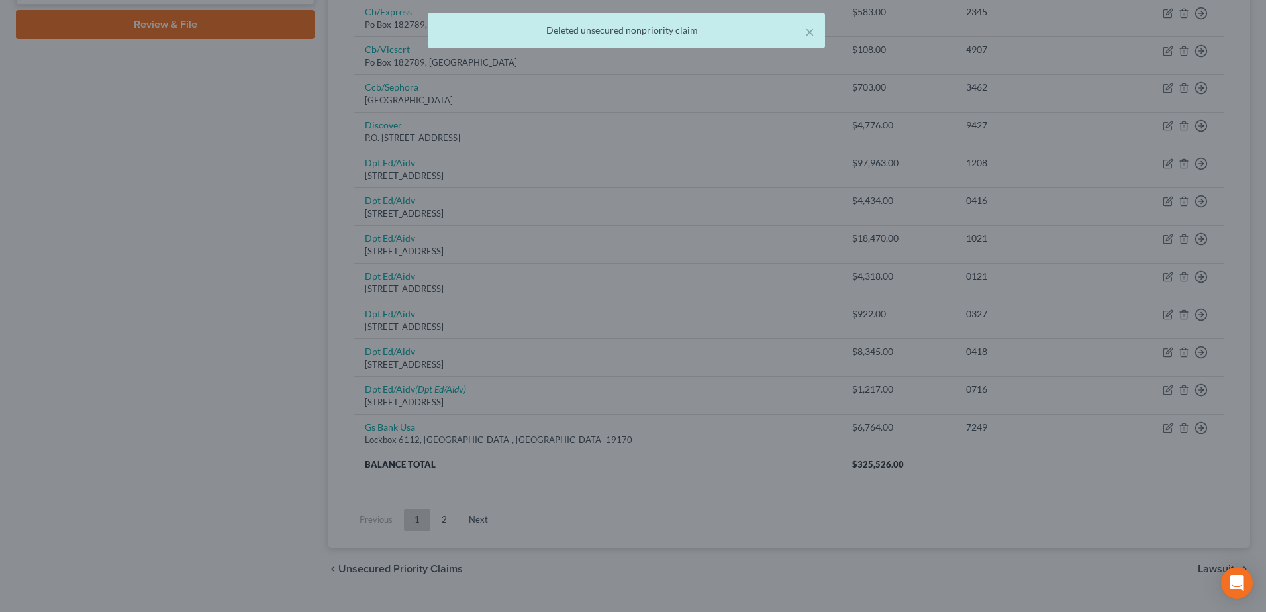
scroll to position [653, 0]
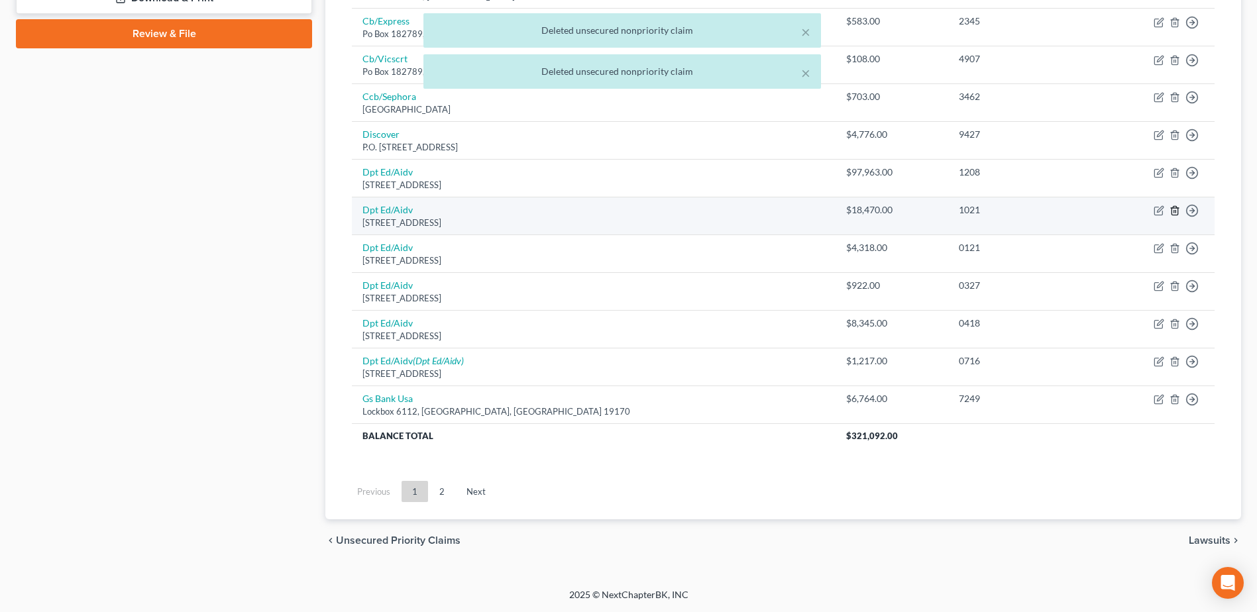
click at [1170, 211] on icon "button" at bounding box center [1174, 210] width 11 height 11
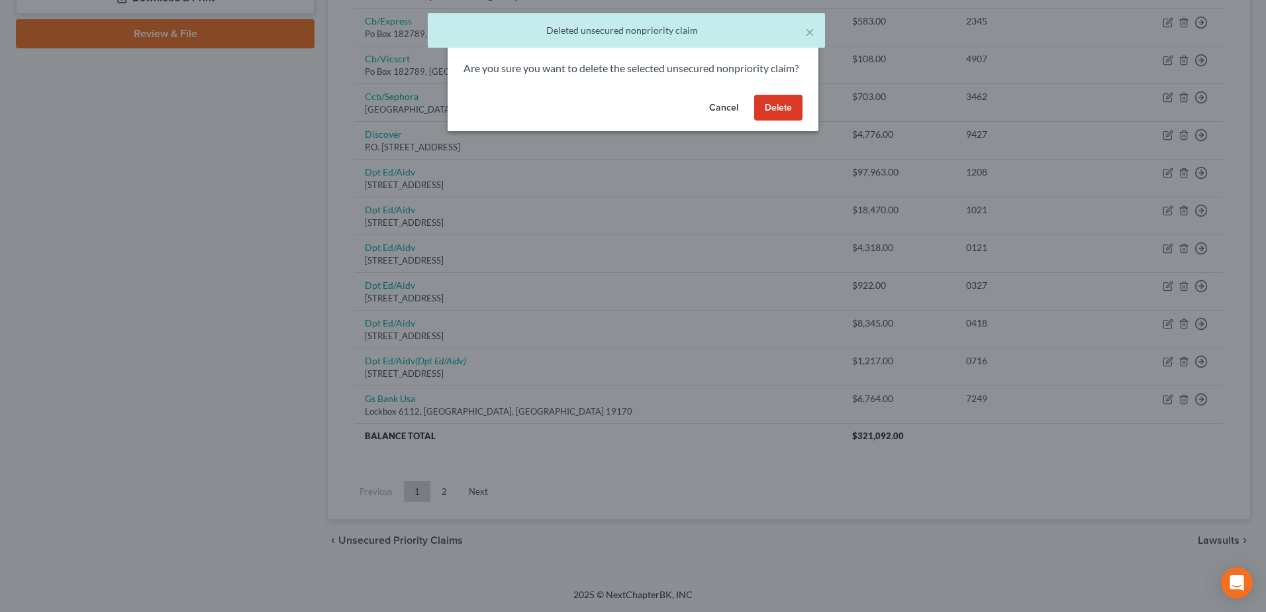
click at [774, 117] on button "Delete" at bounding box center [778, 108] width 48 height 26
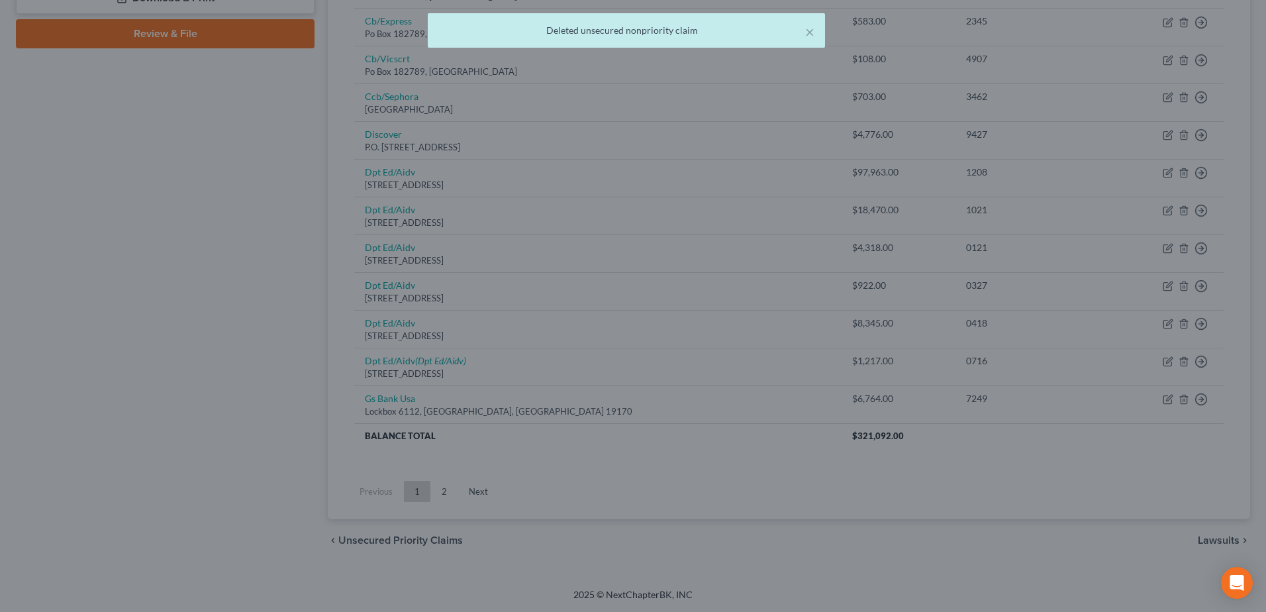
scroll to position [615, 0]
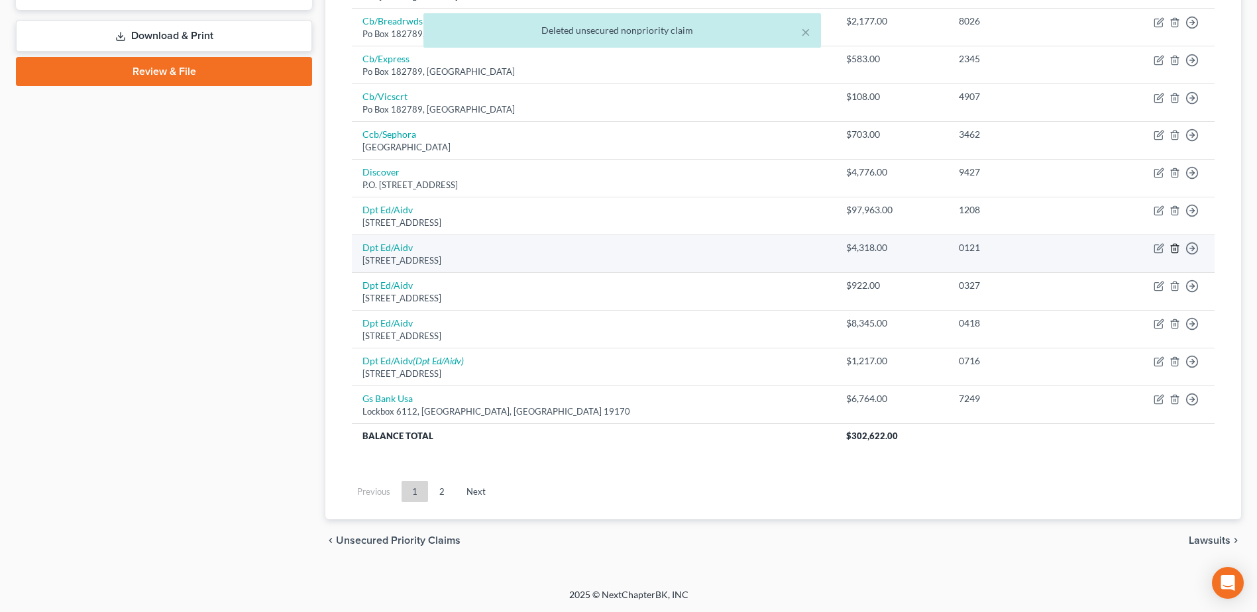
click at [1175, 247] on icon "button" at bounding box center [1174, 248] width 11 height 11
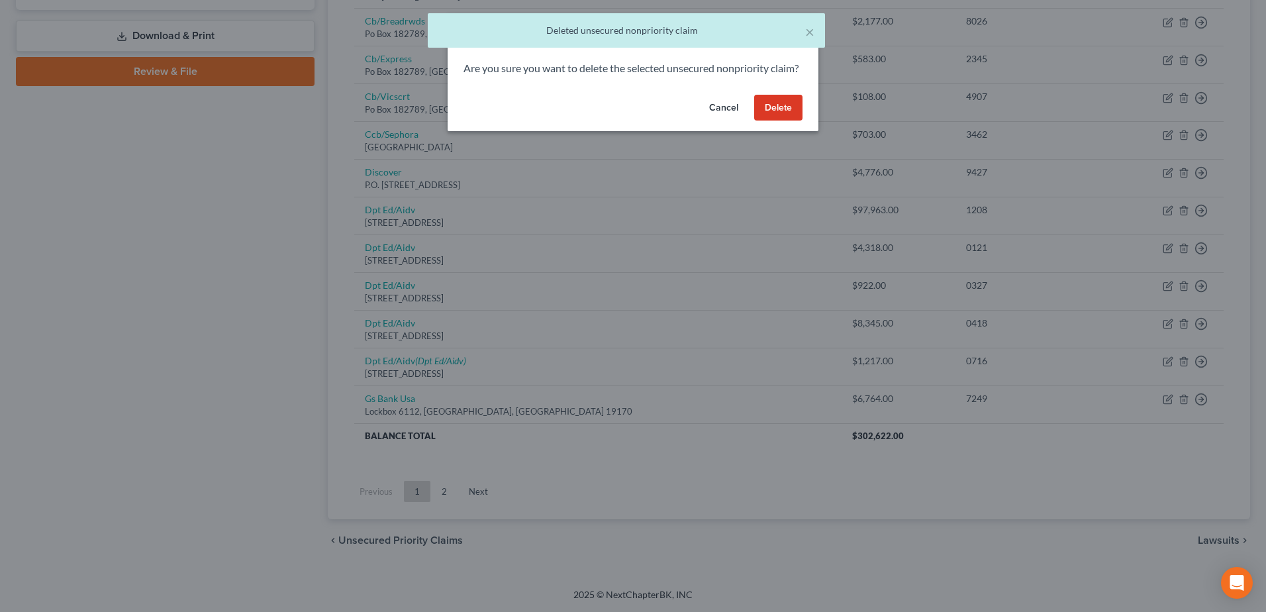
click at [774, 121] on button "Delete" at bounding box center [778, 108] width 48 height 26
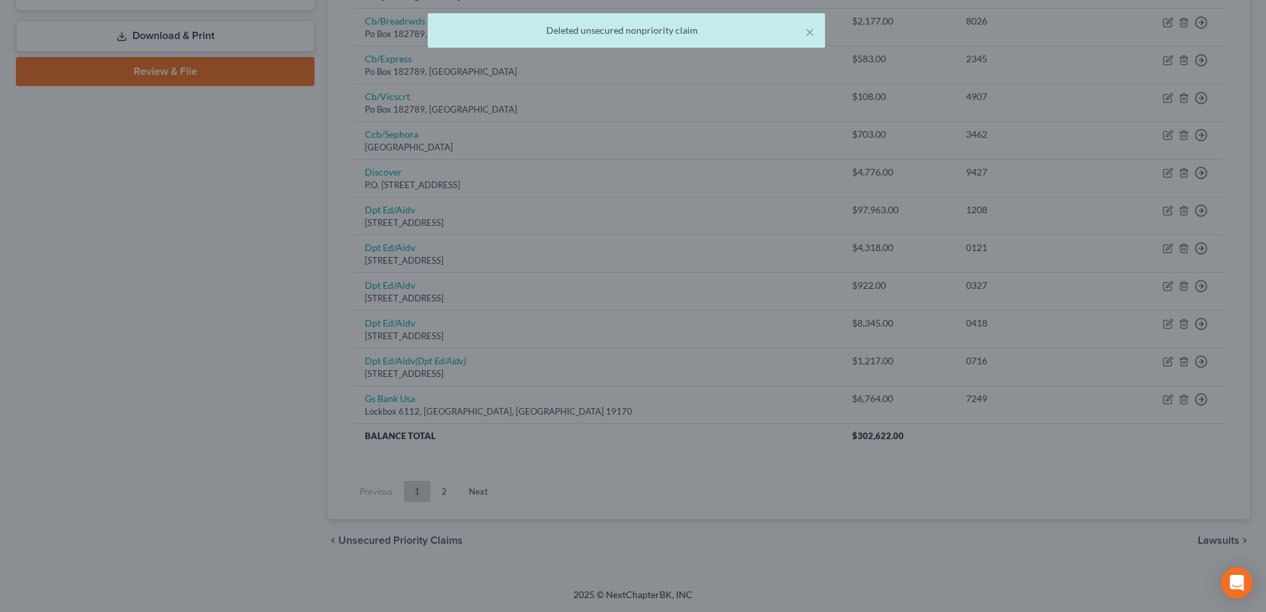
scroll to position [578, 0]
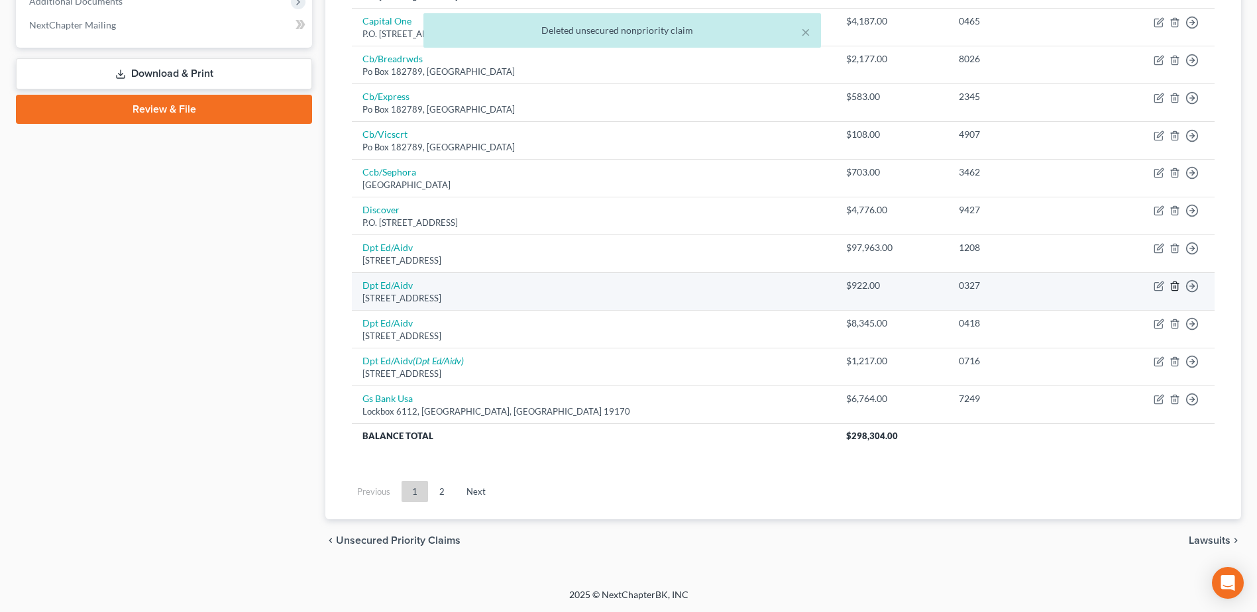
click at [1174, 288] on line "button" at bounding box center [1174, 287] width 0 height 3
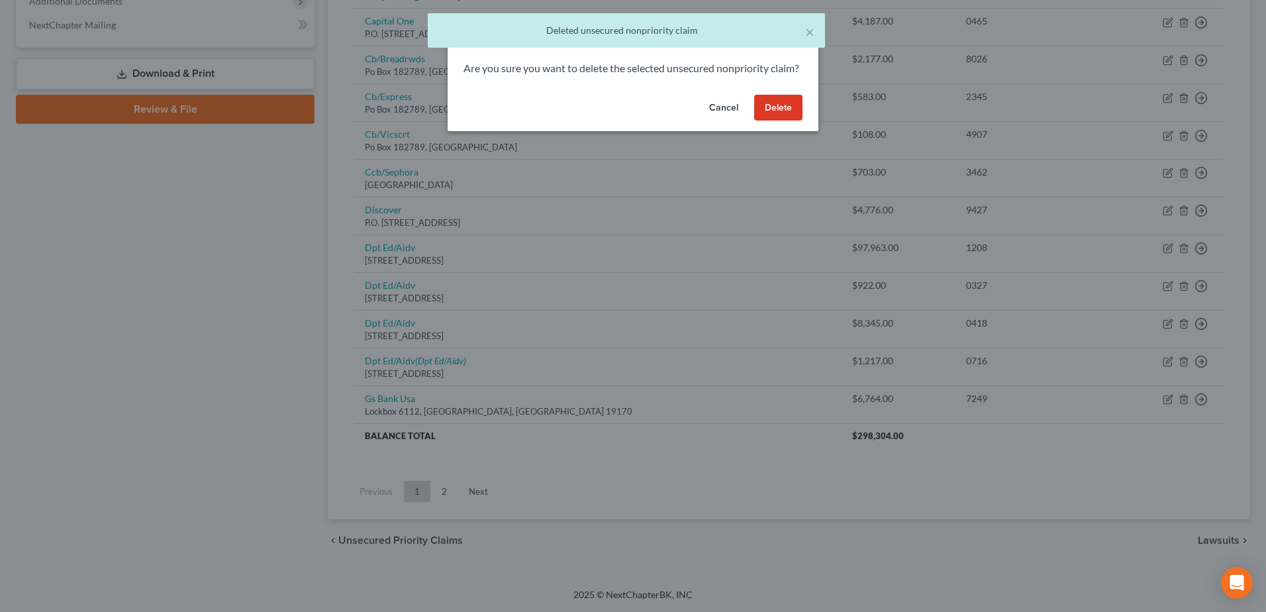
click at [784, 121] on button "Delete" at bounding box center [778, 108] width 48 height 26
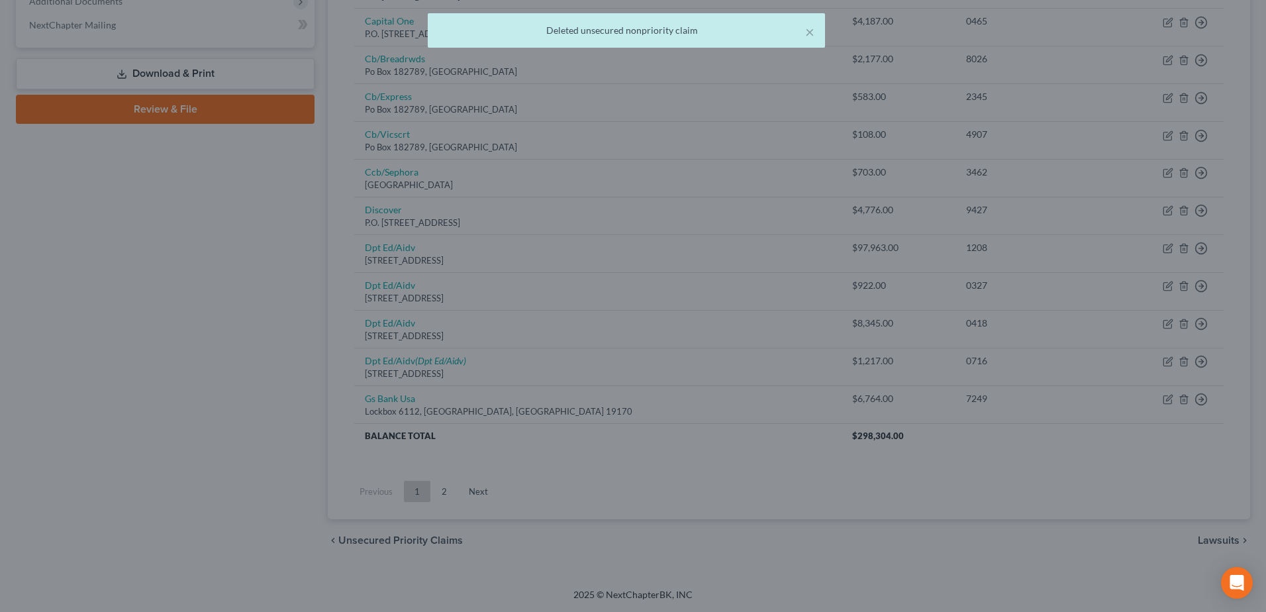
scroll to position [540, 0]
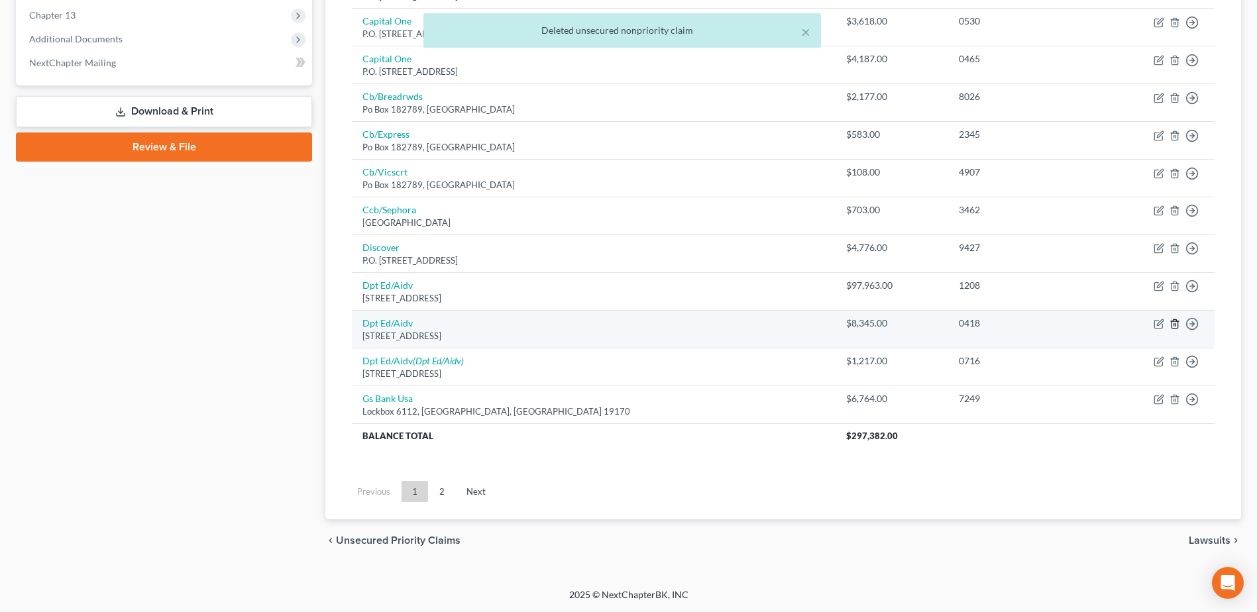
click at [1176, 321] on icon "button" at bounding box center [1174, 324] width 6 height 9
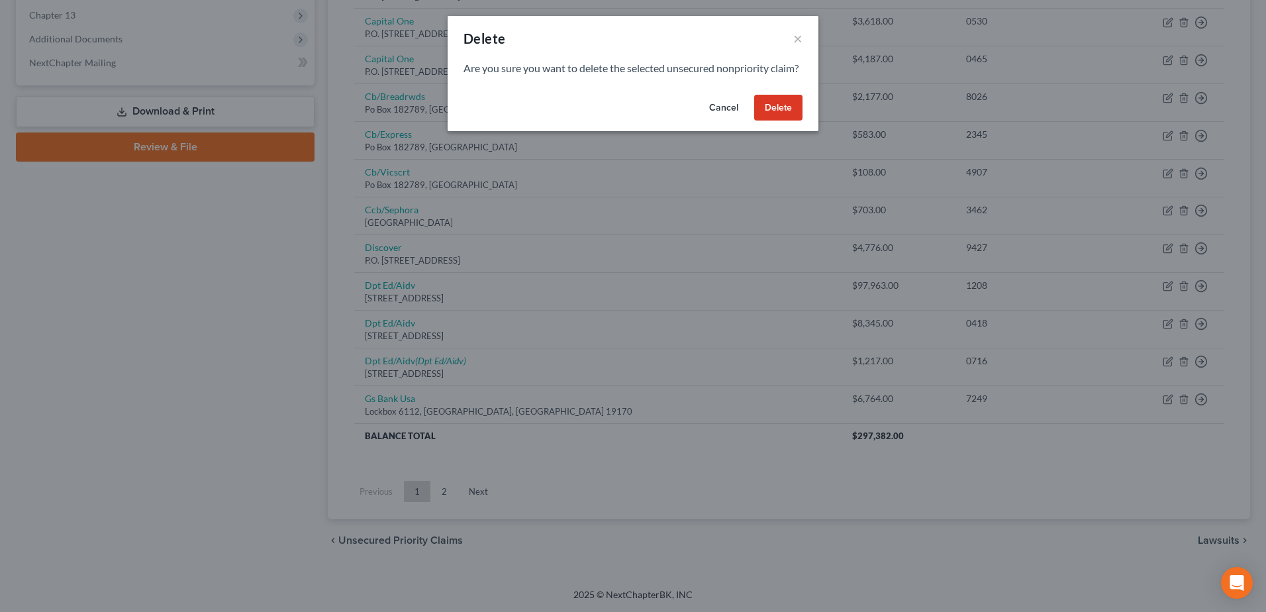
click at [785, 119] on button "Delete" at bounding box center [778, 108] width 48 height 26
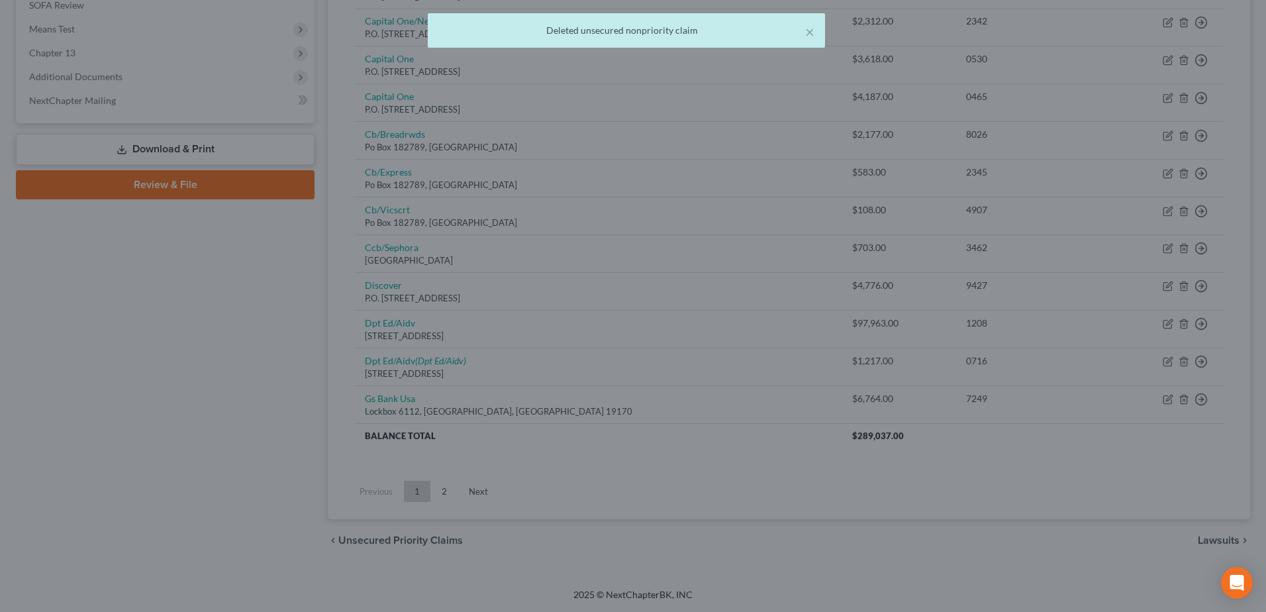
scroll to position [502, 0]
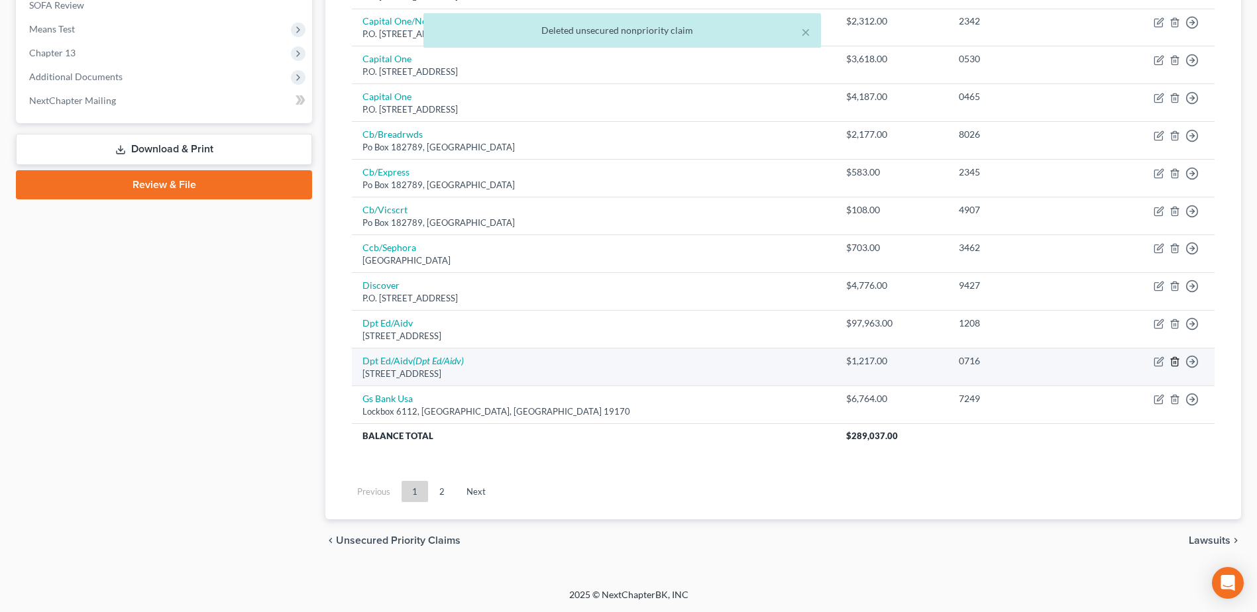
click at [1172, 358] on icon "button" at bounding box center [1174, 362] width 6 height 9
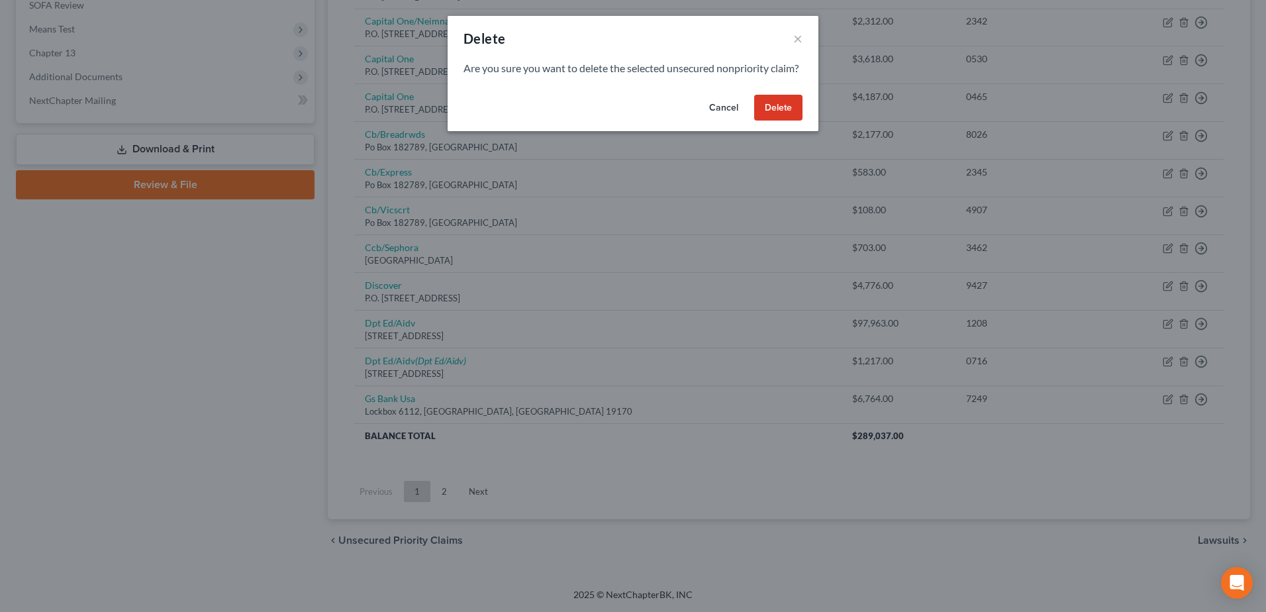
click at [769, 118] on button "Delete" at bounding box center [778, 108] width 48 height 26
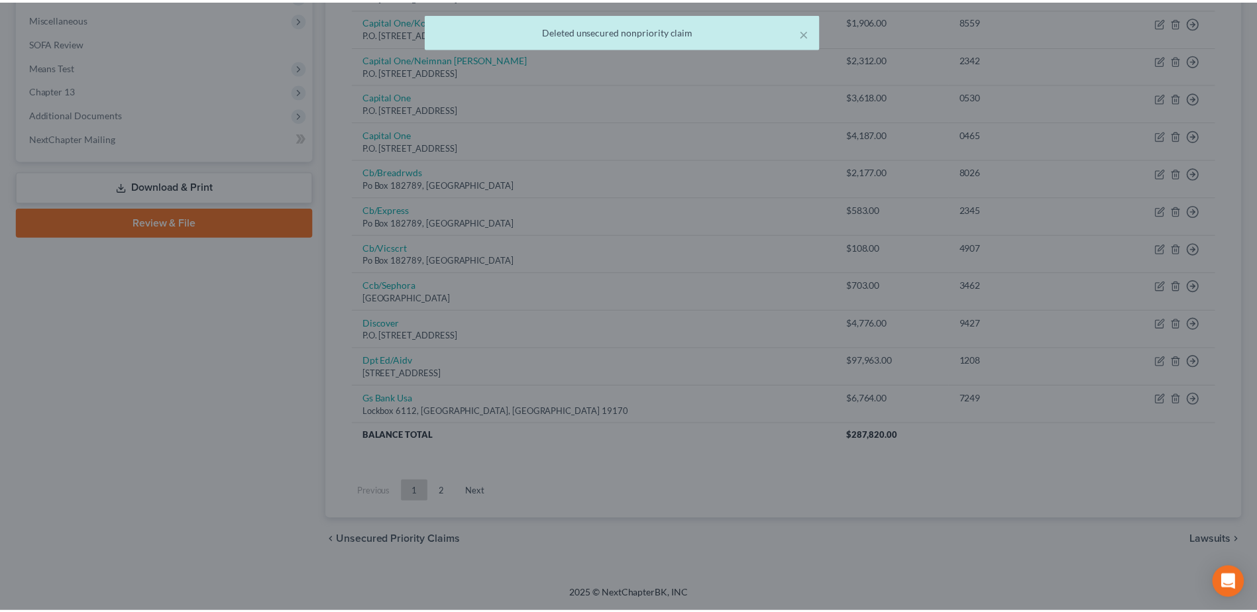
scroll to position [464, 0]
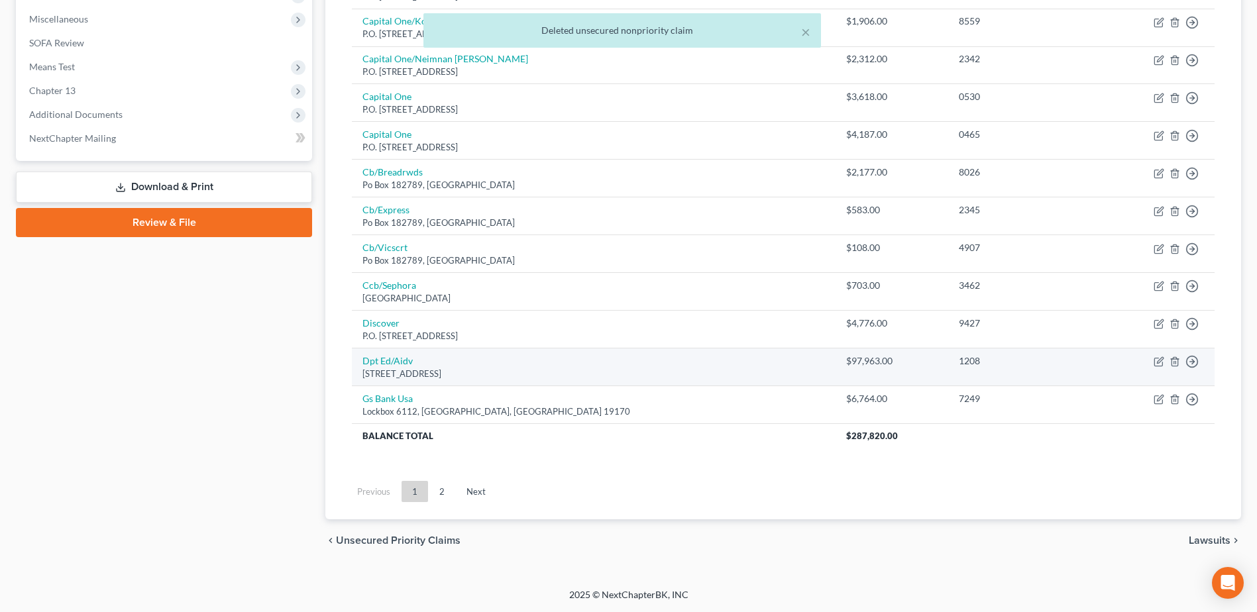
click at [413, 358] on td "Dpt Ed/Aidv Po Box 300001, Greenville, TX 75403" at bounding box center [594, 367] width 484 height 38
click at [365, 361] on link "Dpt Ed/Aidv" at bounding box center [387, 360] width 50 height 11
select select "45"
select select "17"
select select "0"
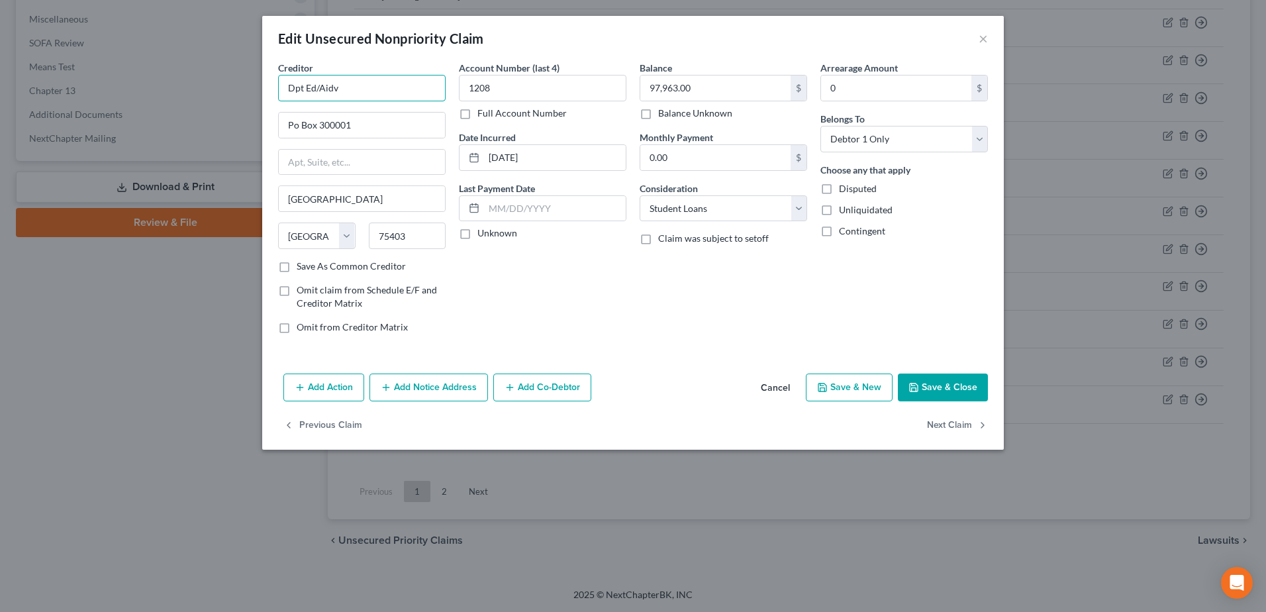
drag, startPoint x: 344, startPoint y: 87, endPoint x: 260, endPoint y: 87, distance: 84.1
click at [260, 87] on div "Edit Unsecured Nonpriority Claim × Creditor * Dpt Ed/Aidv Po Box 300001 Greenvi…" at bounding box center [633, 306] width 1266 height 612
type input "Dept of Ed/Aidvantage"
click at [298, 122] on input "Po Box 300001" at bounding box center [362, 125] width 166 height 25
type input "P.O. Box 300001"
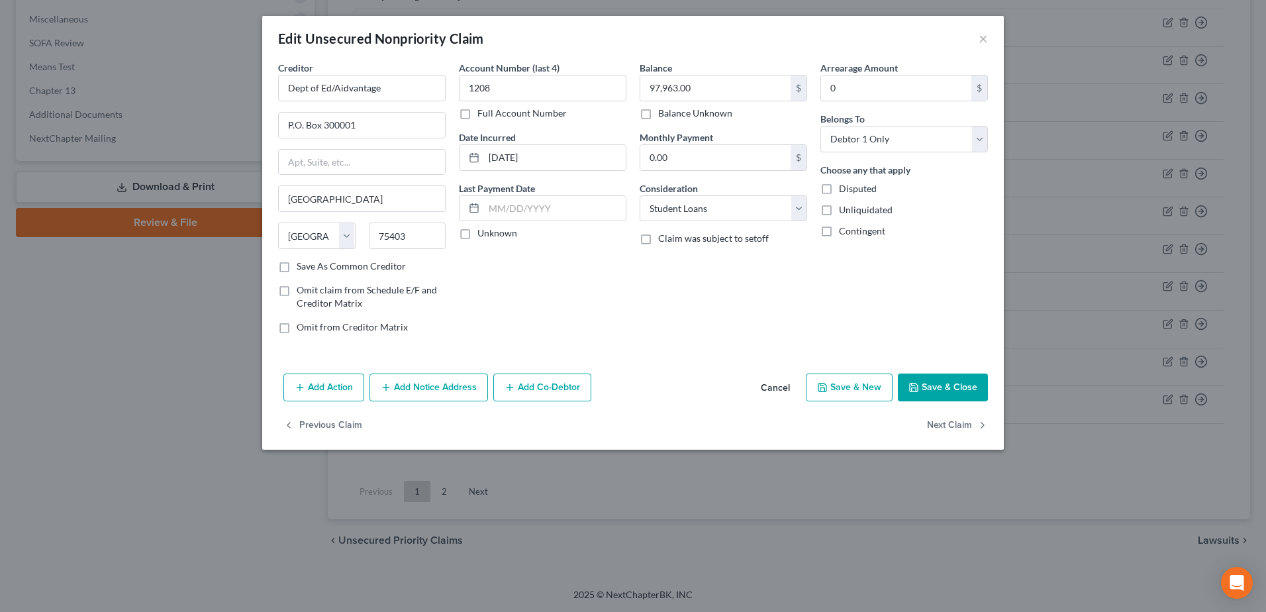
click at [928, 403] on div "Add Action Add Notice Address Add Co-Debtor Cancel Save & New Save & Close" at bounding box center [633, 390] width 742 height 44
click at [929, 385] on button "Save & Close" at bounding box center [943, 388] width 90 height 28
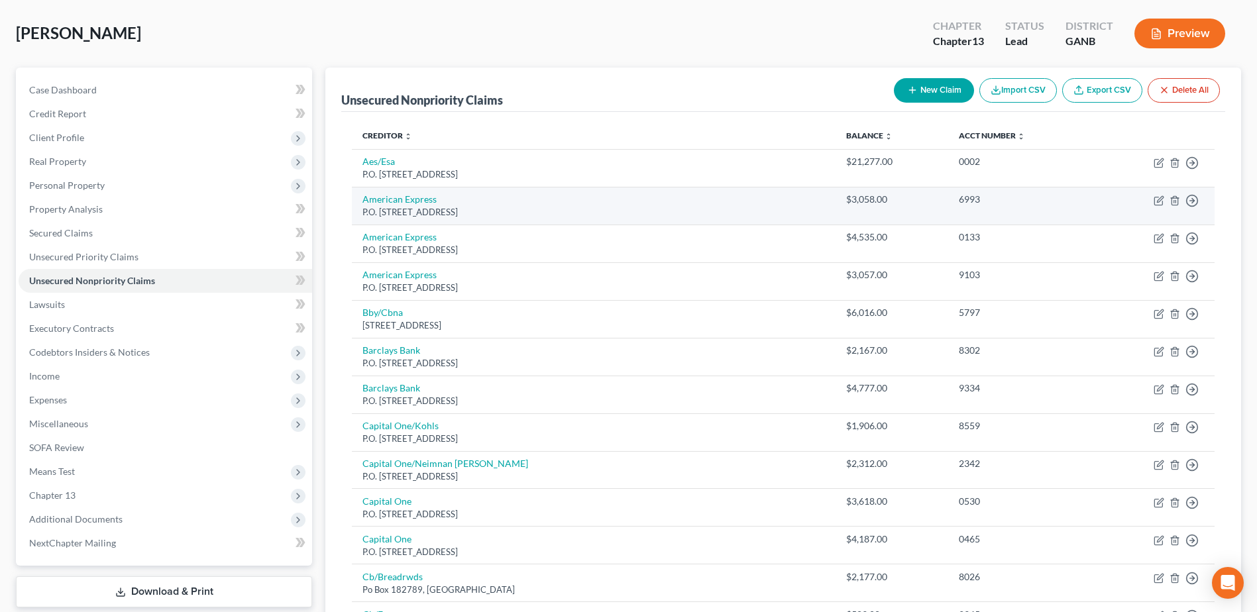
scroll to position [0, 0]
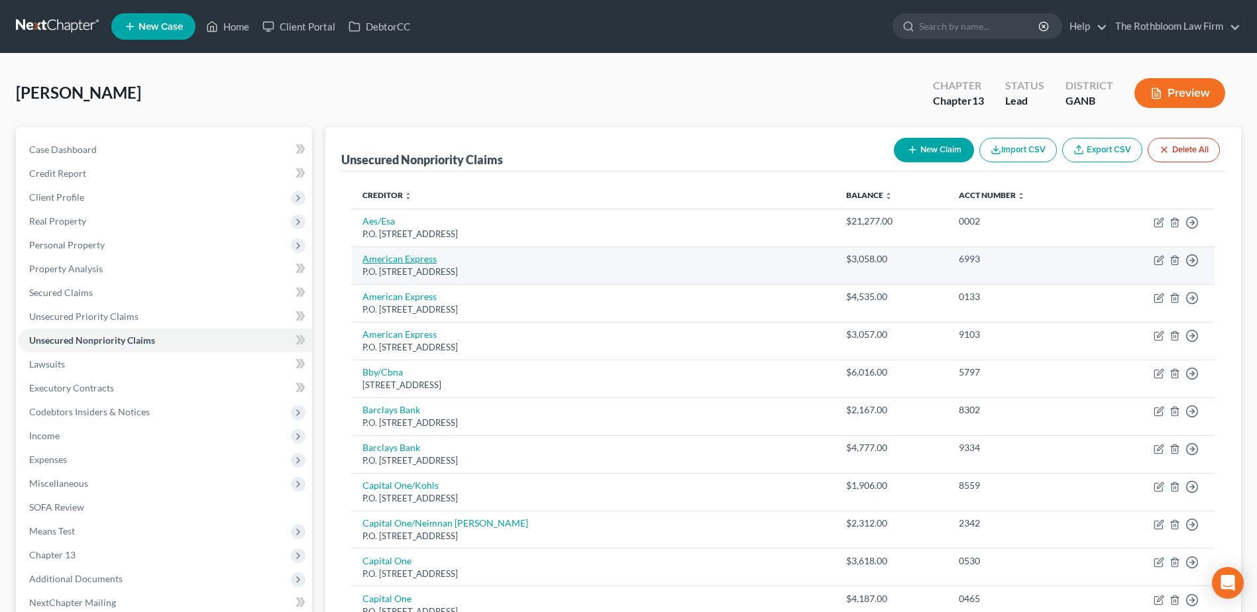
click at [411, 260] on link "American Express" at bounding box center [399, 258] width 74 height 11
select select "45"
select select "2"
select select "0"
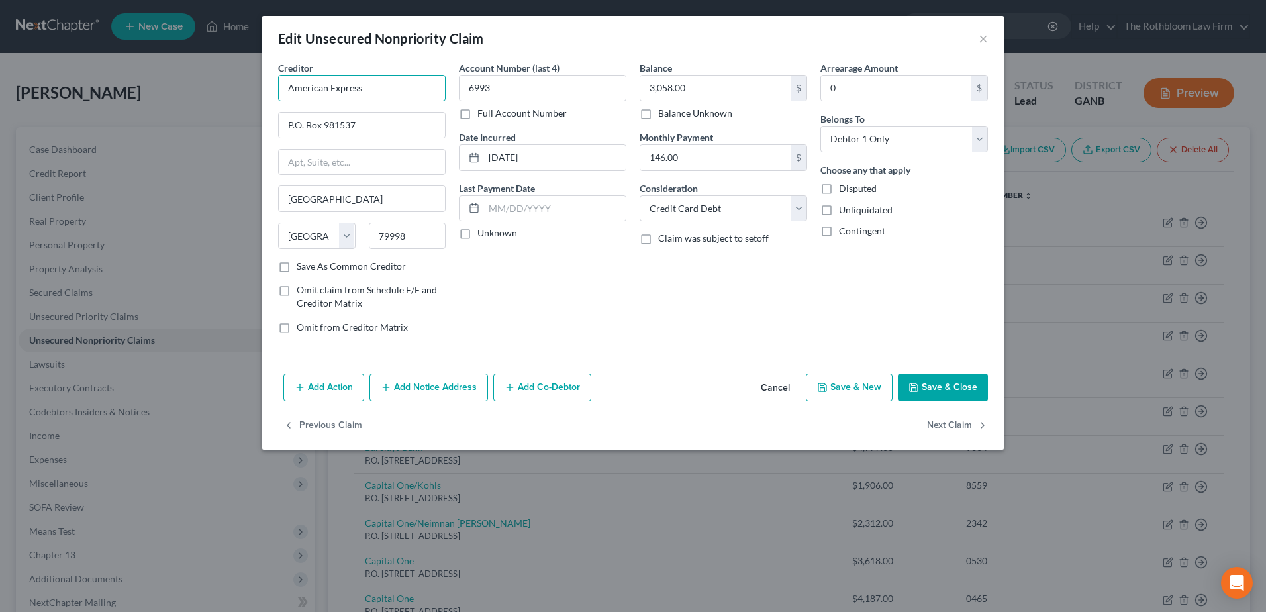
click at [418, 91] on input "American Express" at bounding box center [362, 88] width 168 height 26
type input "American Express Gold"
click at [953, 379] on button "Save & Close" at bounding box center [943, 388] width 90 height 28
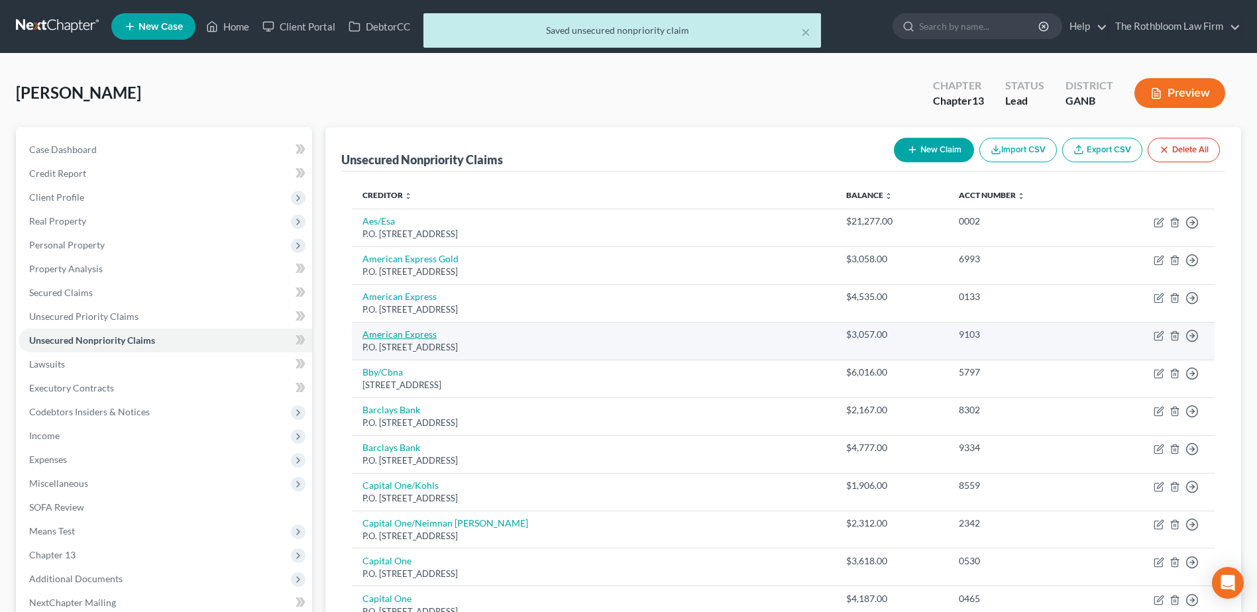
click at [380, 331] on link "American Express" at bounding box center [399, 334] width 74 height 11
select select "45"
select select "2"
select select "0"
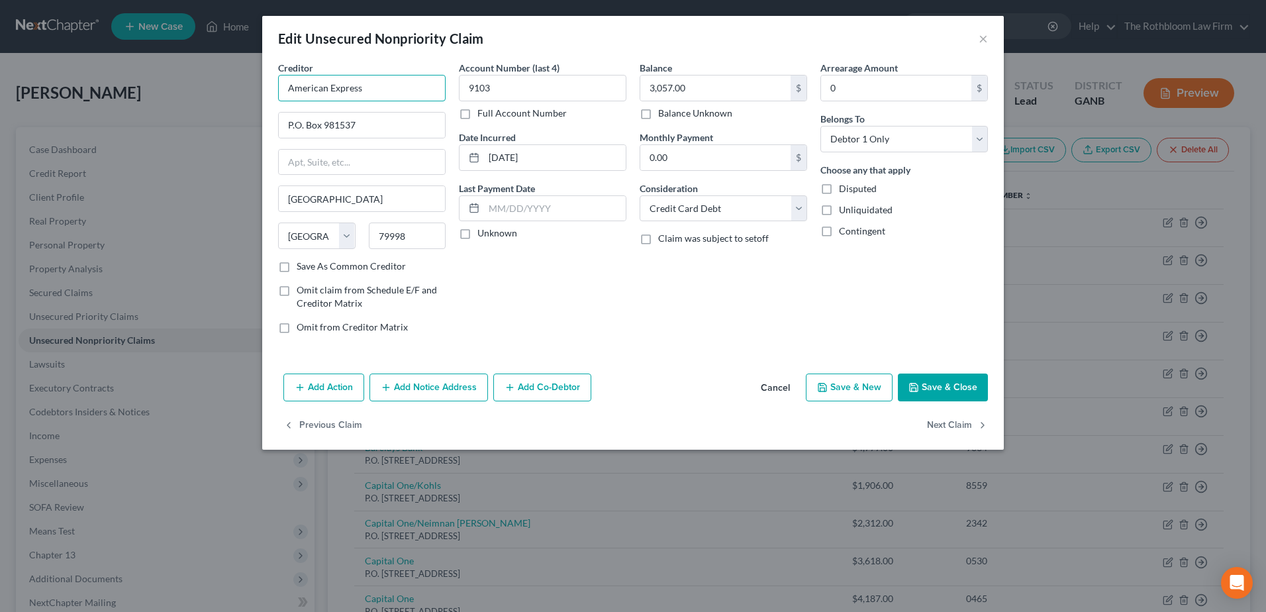
click at [367, 85] on input "American Express" at bounding box center [362, 88] width 168 height 26
type input "American Express Blue"
click at [937, 386] on button "Save & Close" at bounding box center [943, 388] width 90 height 28
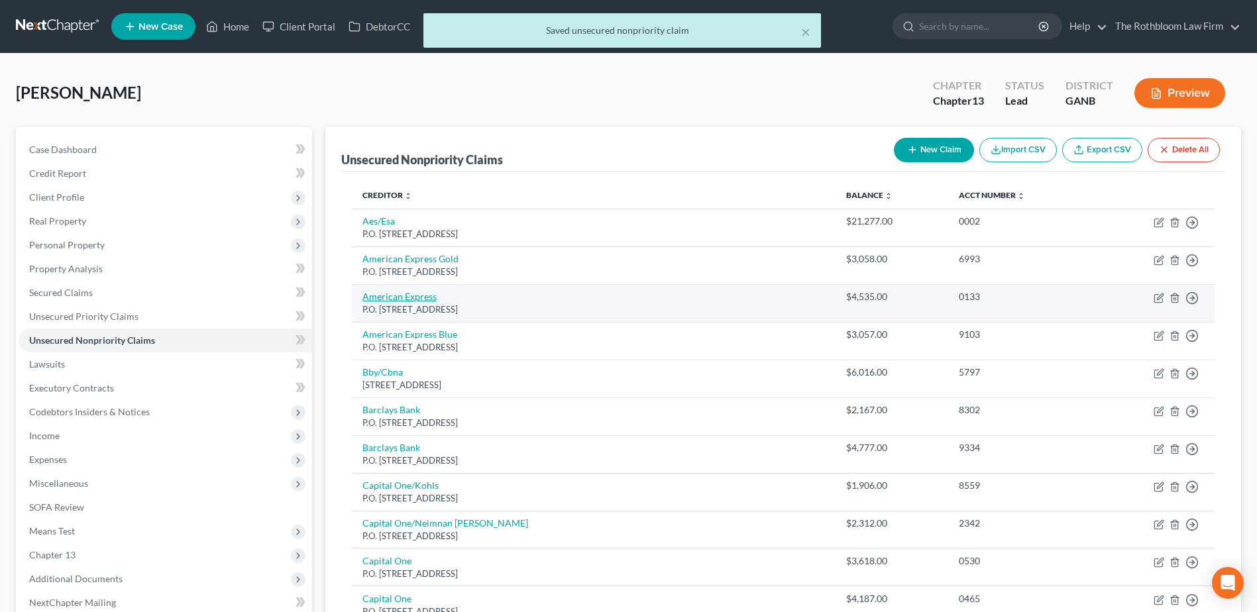
click at [392, 297] on link "American Express" at bounding box center [399, 296] width 74 height 11
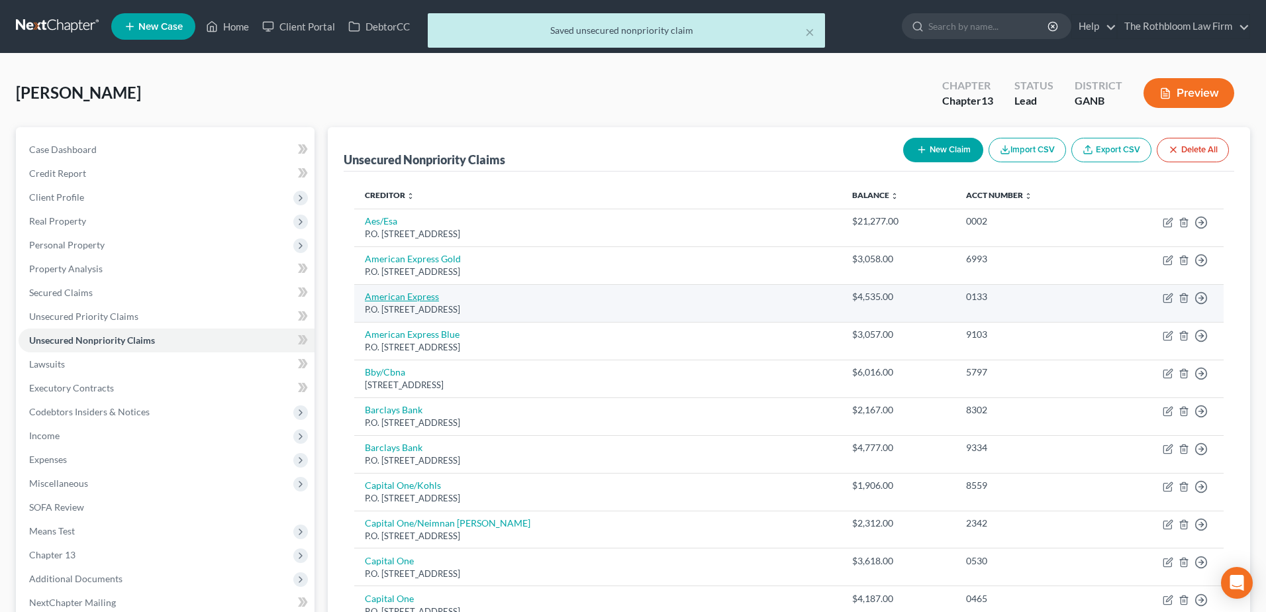
select select "45"
select select "2"
select select "0"
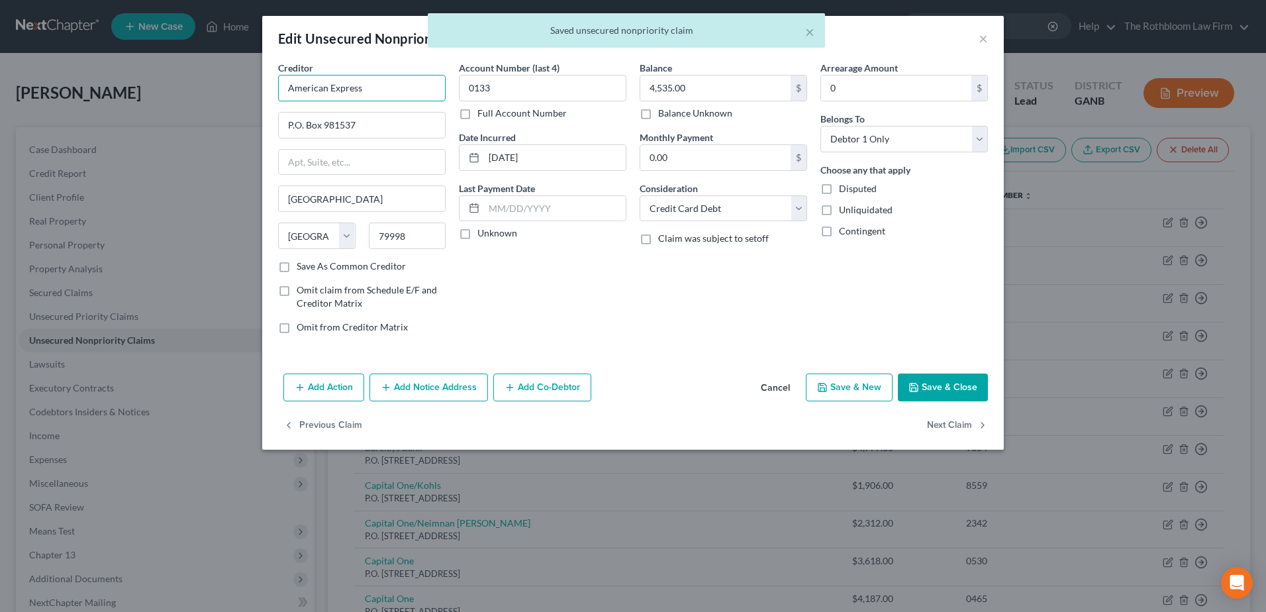
click at [381, 85] on input "American Express" at bounding box center [362, 88] width 168 height 26
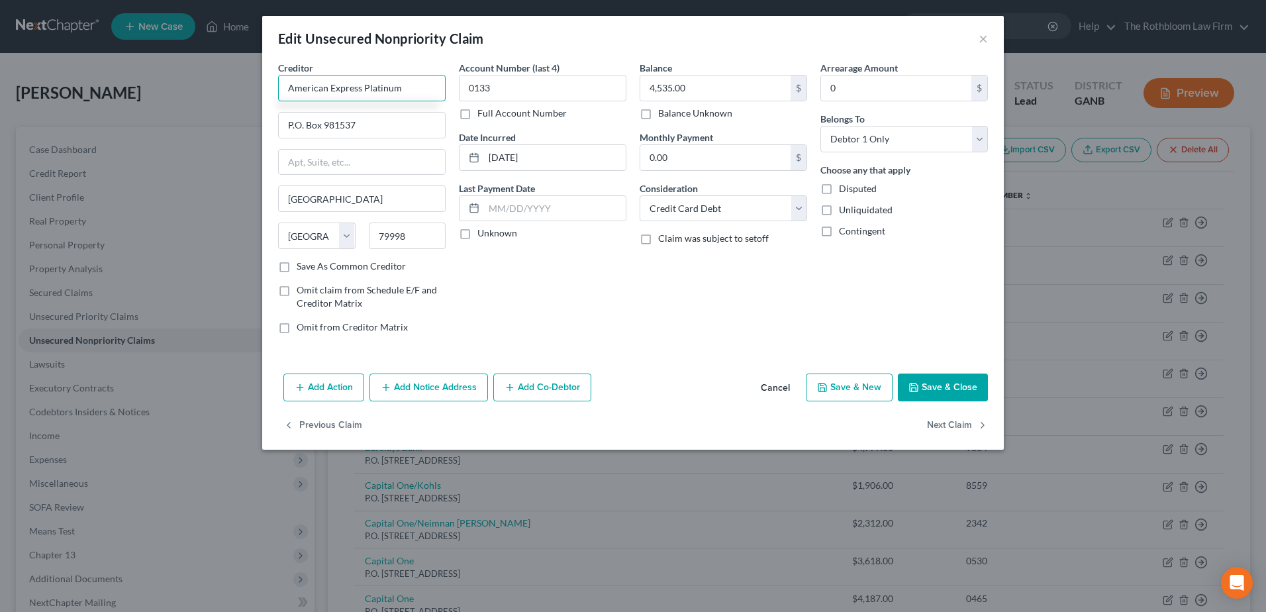
type input "American Express Platinum"
click at [952, 381] on button "Save & Close" at bounding box center [943, 388] width 90 height 28
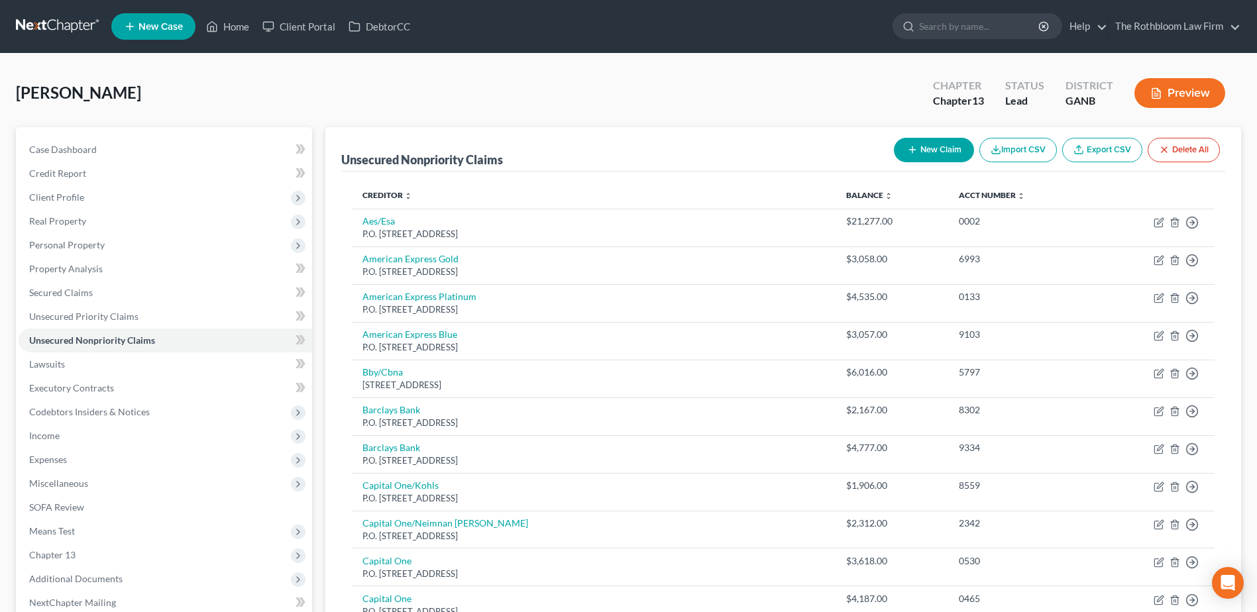
click at [937, 152] on button "New Claim" at bounding box center [934, 150] width 80 height 25
select select "0"
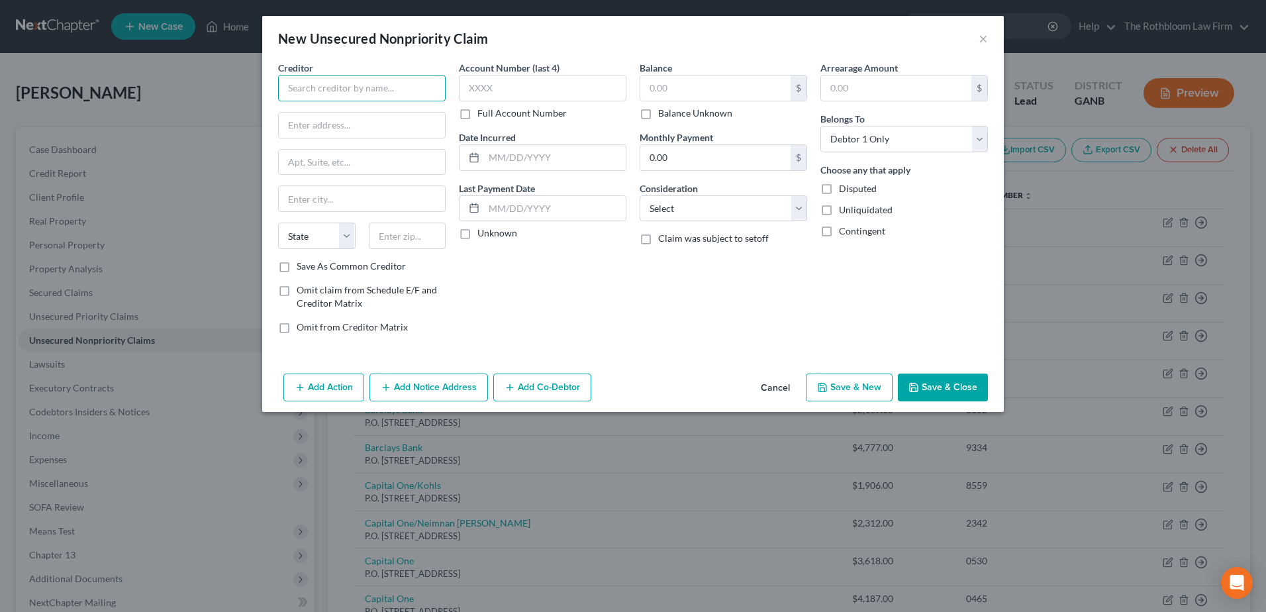
click at [335, 77] on input "text" at bounding box center [362, 88] width 168 height 26
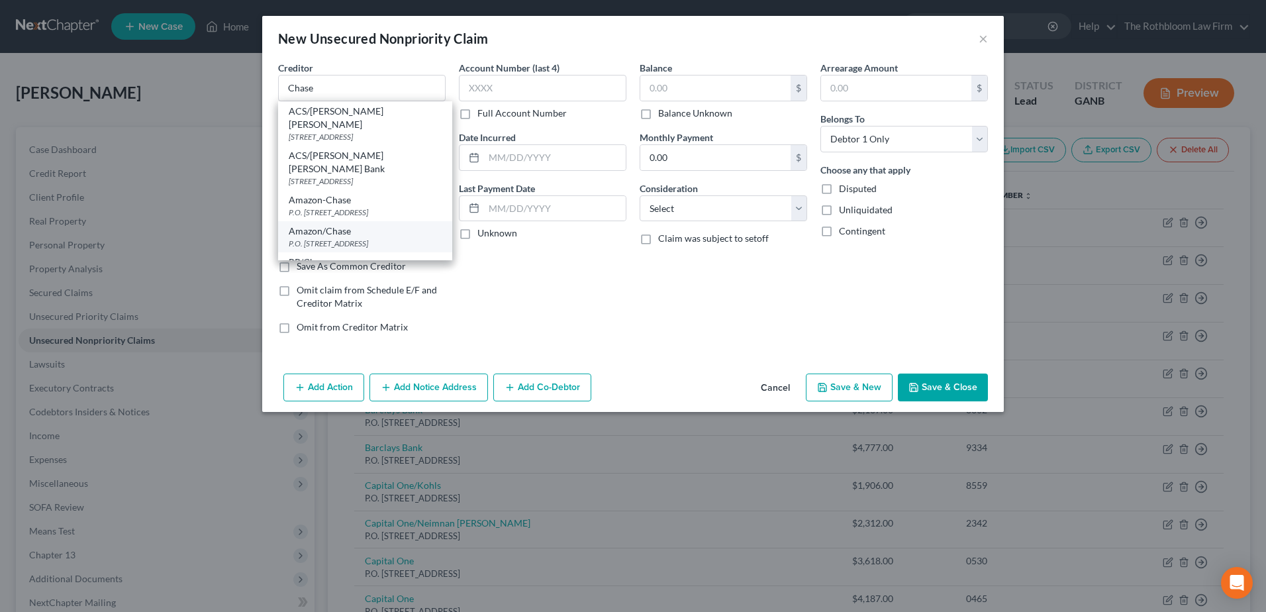
click at [364, 225] on div "Amazon/Chase" at bounding box center [365, 231] width 153 height 13
type input "Amazon/Chase"
type input "P.O. Box 15298"
type input "Wilmington"
select select "7"
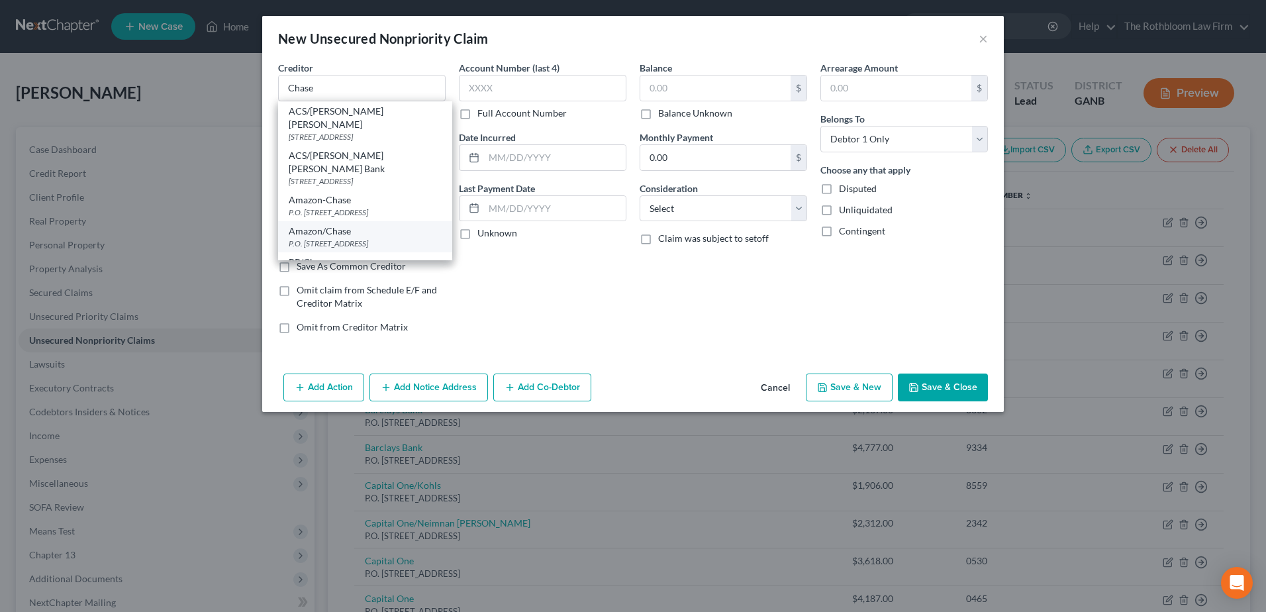
type input "19850-0000"
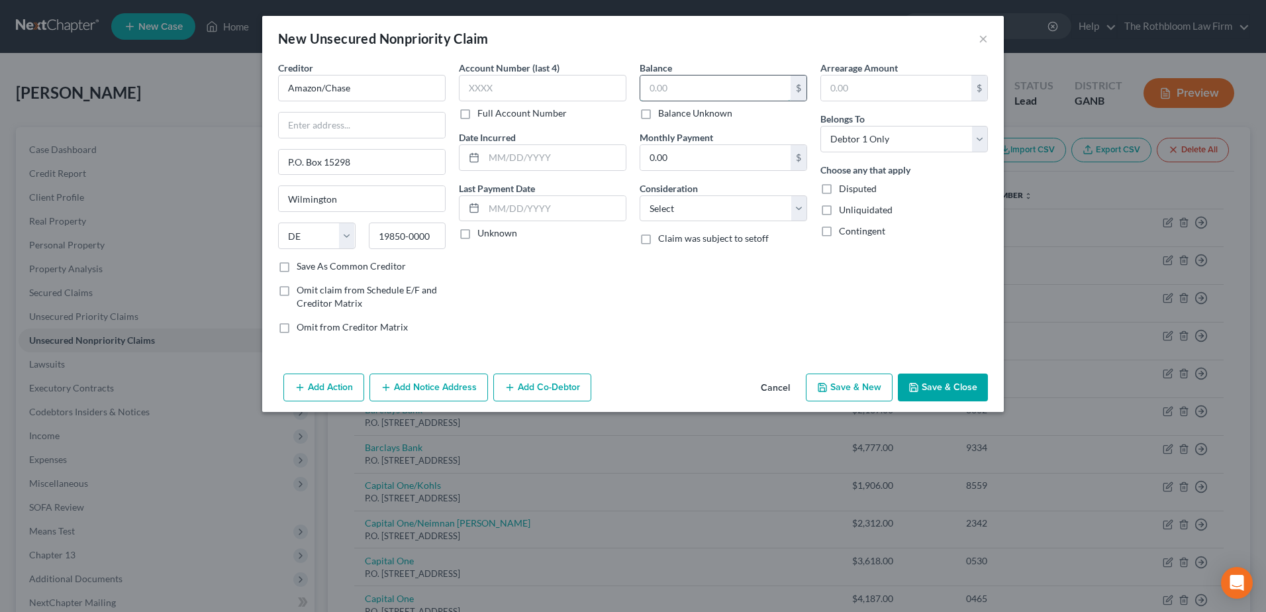
click at [652, 81] on input "text" at bounding box center [716, 88] width 150 height 25
type input "4,623"
drag, startPoint x: 699, startPoint y: 207, endPoint x: 684, endPoint y: 220, distance: 19.8
click at [699, 207] on select "Select Cable / Satellite Services Collection Agency Credit Card Debt Debt Couns…" at bounding box center [724, 208] width 168 height 26
select select "2"
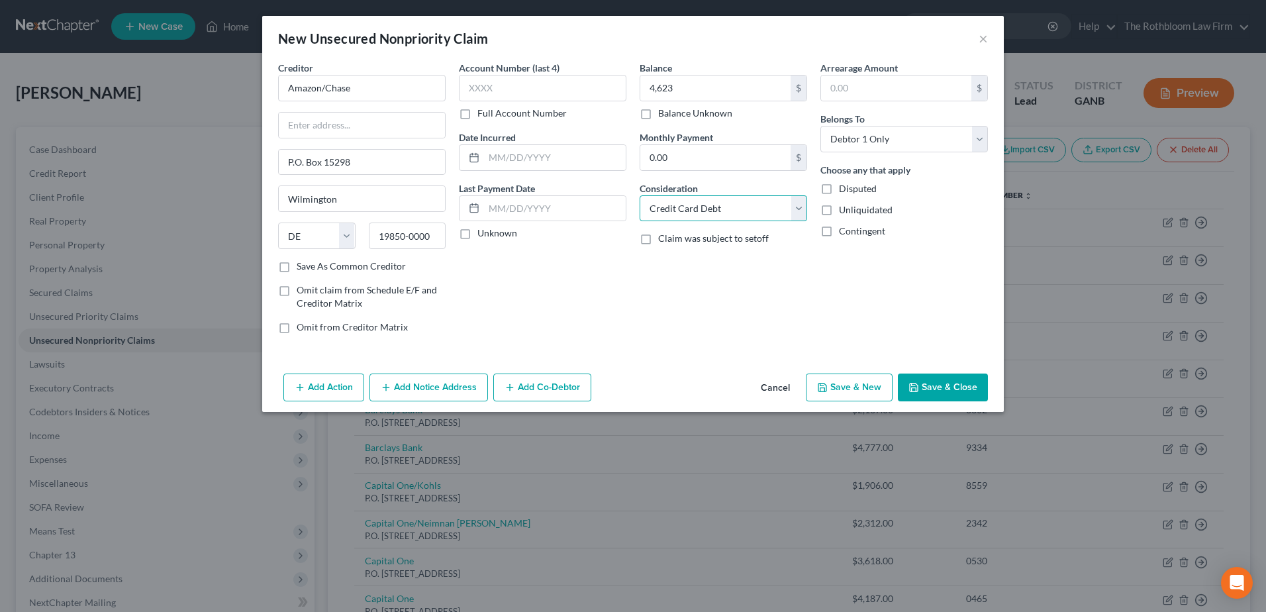
click at [640, 195] on select "Select Cable / Satellite Services Collection Agency Credit Card Debt Debt Couns…" at bounding box center [724, 208] width 168 height 26
click at [949, 392] on button "Save & Close" at bounding box center [943, 388] width 90 height 28
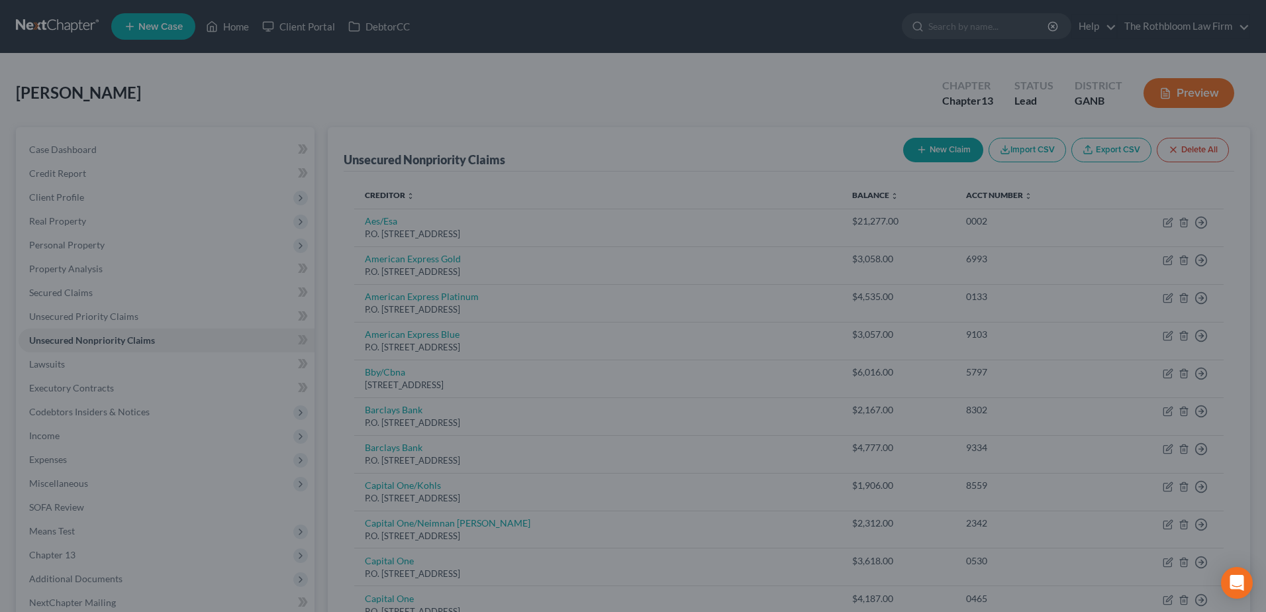
type input "4,623.00"
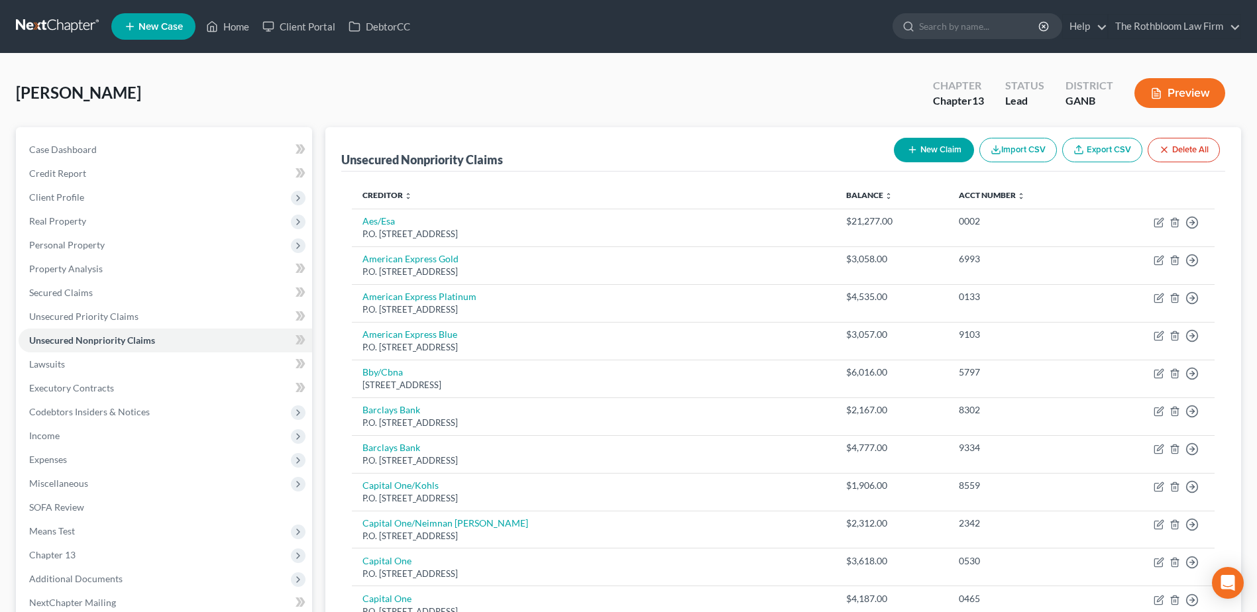
click at [931, 146] on button "New Claim" at bounding box center [934, 150] width 80 height 25
select select "0"
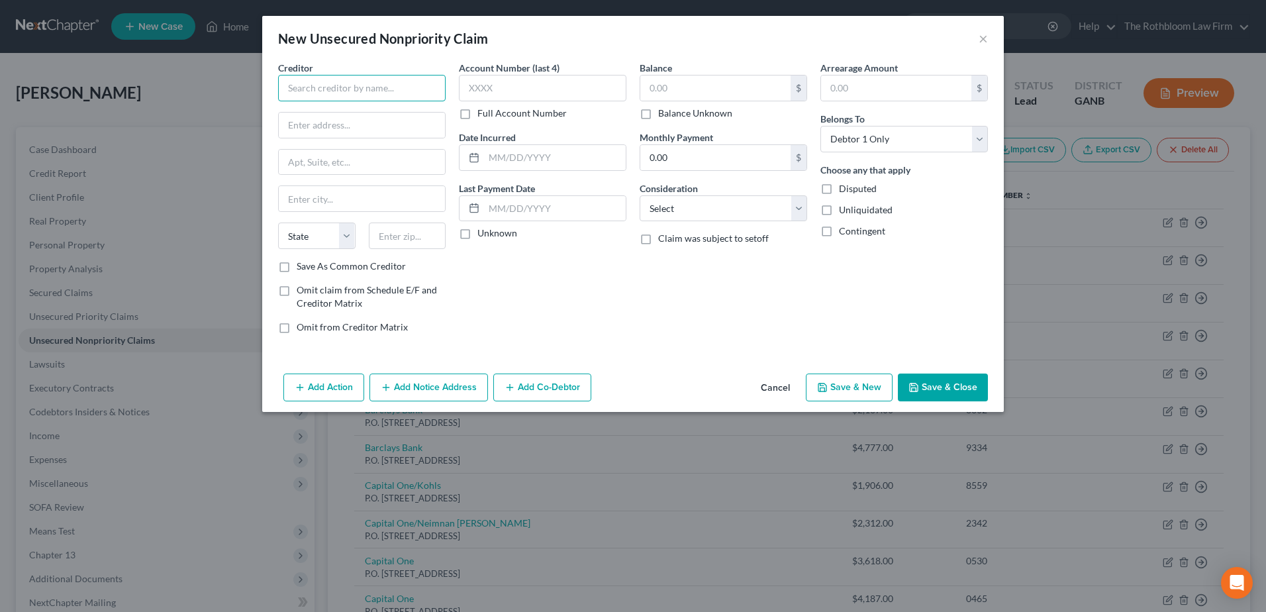
click at [289, 79] on input "text" at bounding box center [362, 88] width 168 height 26
drag, startPoint x: 365, startPoint y: 89, endPoint x: 315, endPoint y: 87, distance: 50.4
click at [315, 87] on input "Chase/Marriott" at bounding box center [362, 88] width 168 height 26
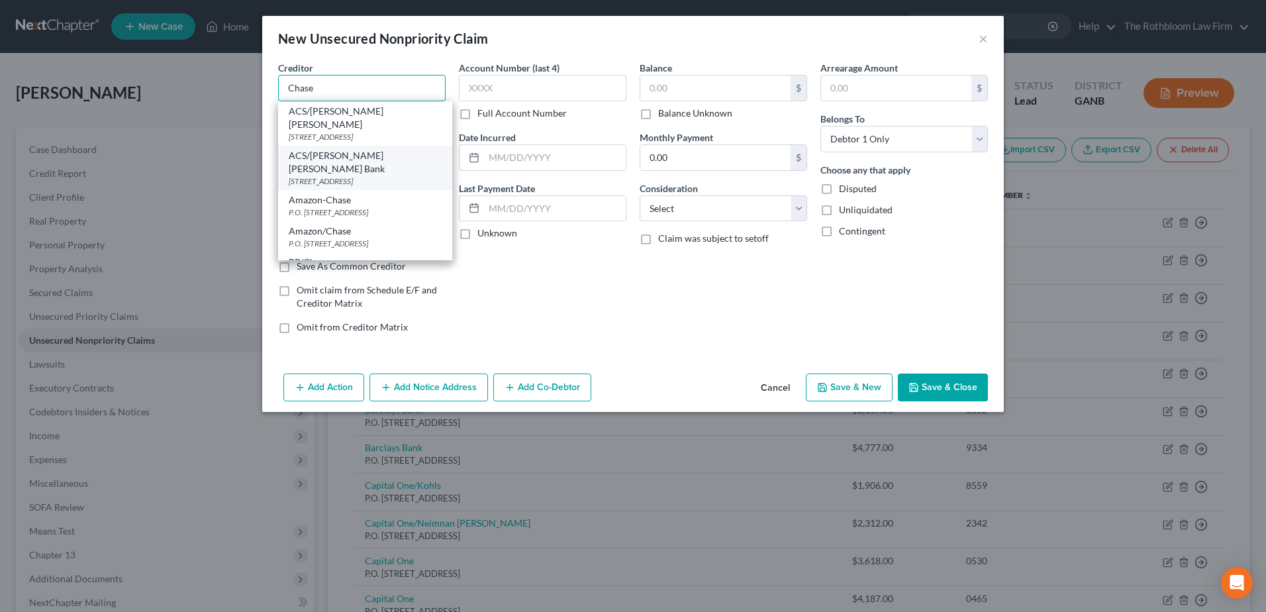
scroll to position [66, 0]
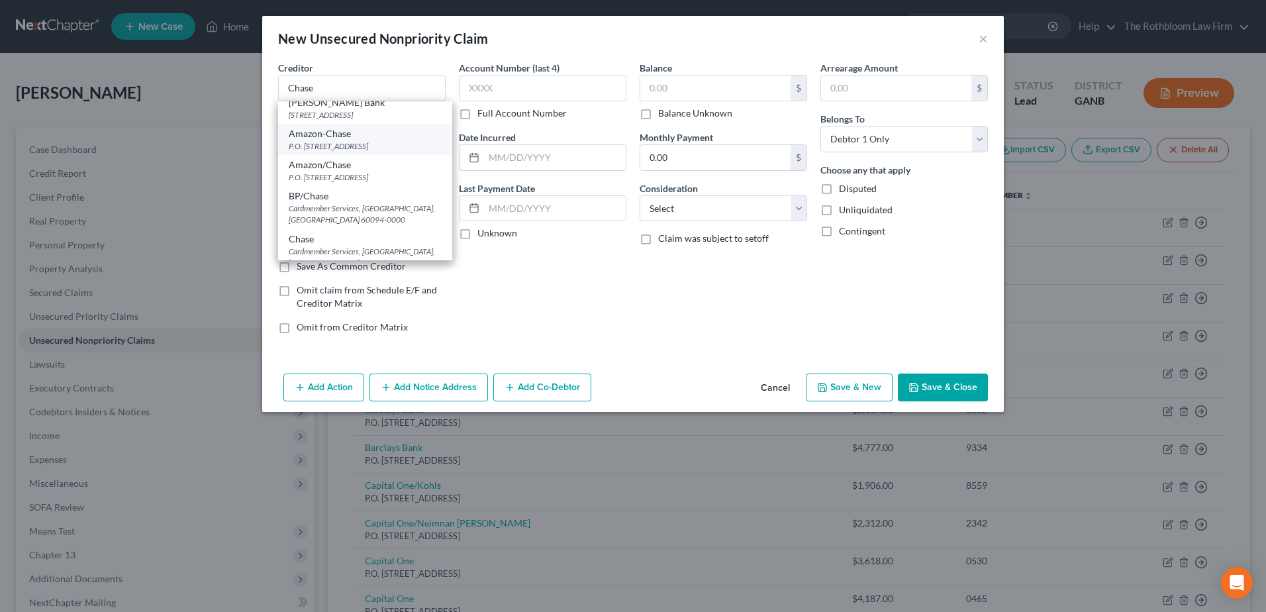
click at [323, 140] on div "P.O. Box 15153, Wilmington, DE 19886-0000" at bounding box center [365, 145] width 153 height 11
type input "Amazon-Chase"
type input "P.O. Box 15153"
type input "Wilmington"
select select "7"
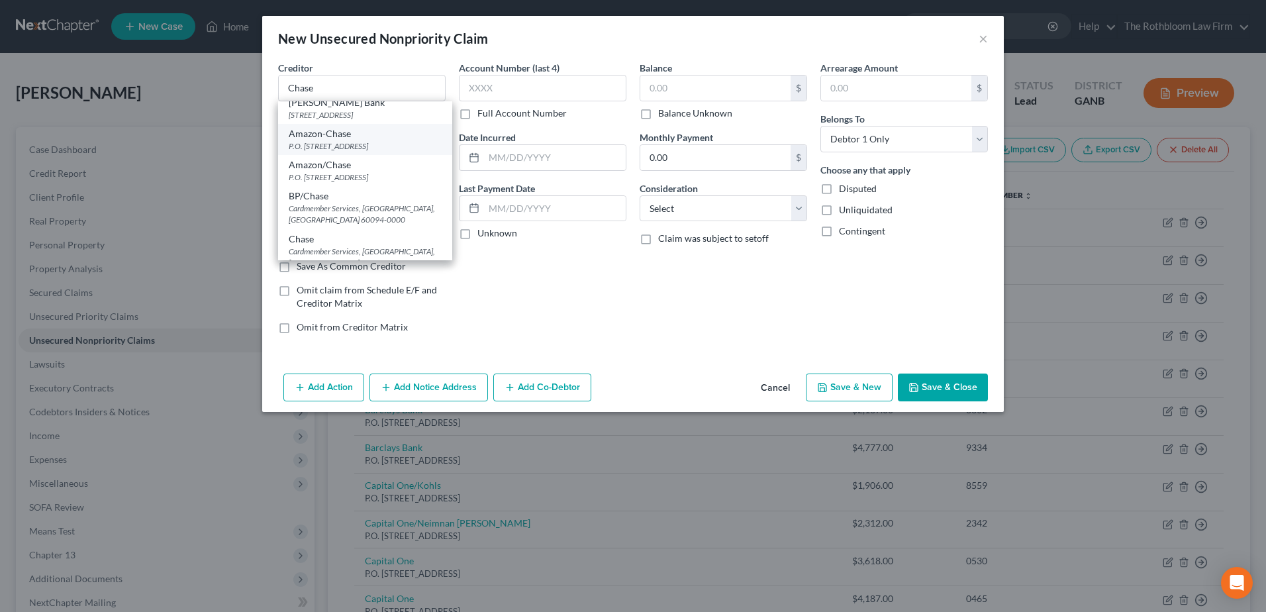
type input "19886-0000"
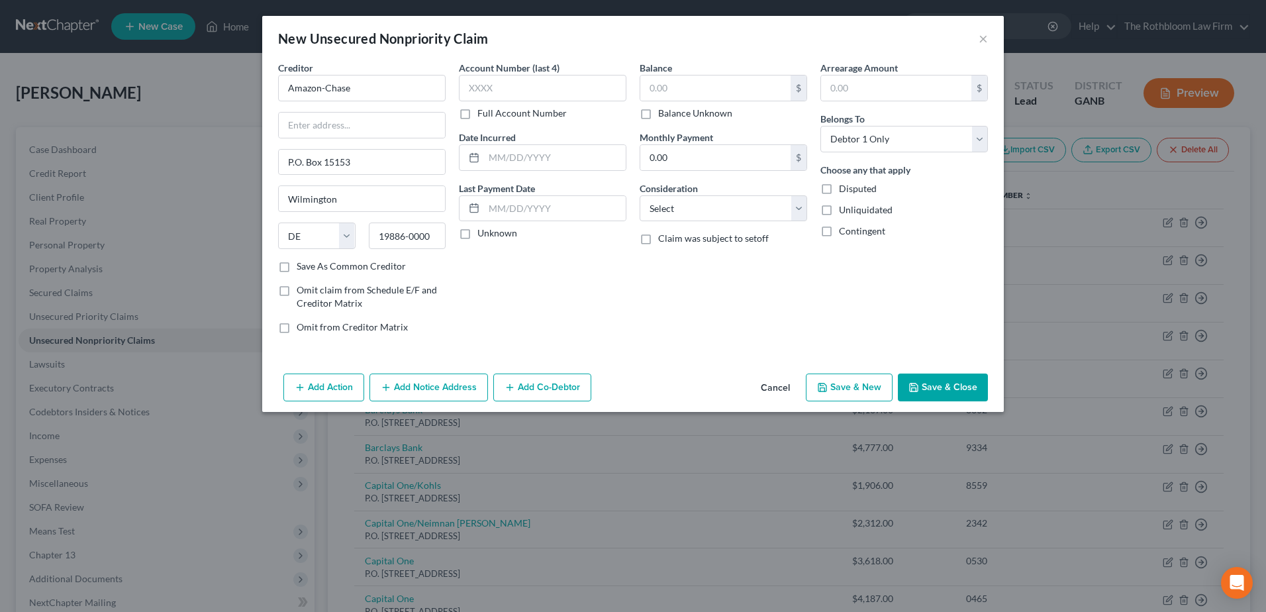
scroll to position [0, 0]
drag, startPoint x: 351, startPoint y: 86, endPoint x: 184, endPoint y: 87, distance: 166.9
click at [184, 87] on div "New Unsecured Nonpriority Claim × Creditor * Amazon-Chase P.O. Box 15153 Wilmin…" at bounding box center [633, 306] width 1266 height 612
type input "1"
click at [649, 90] on input "text" at bounding box center [716, 88] width 150 height 25
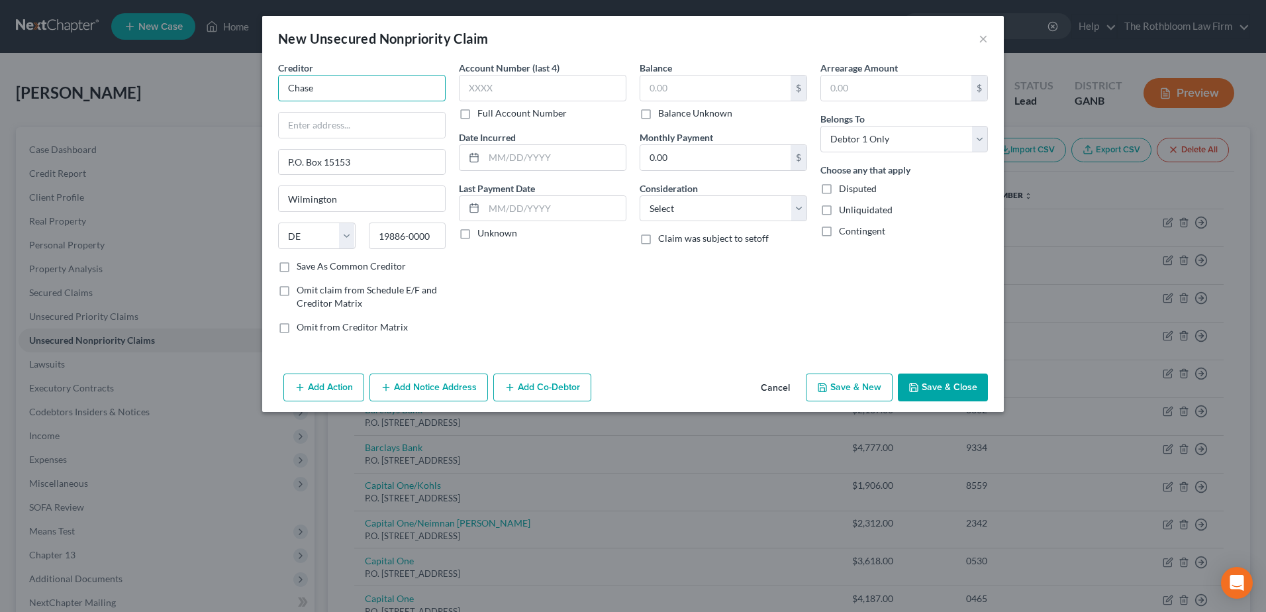
click at [375, 79] on input "Chase" at bounding box center [362, 88] width 168 height 26
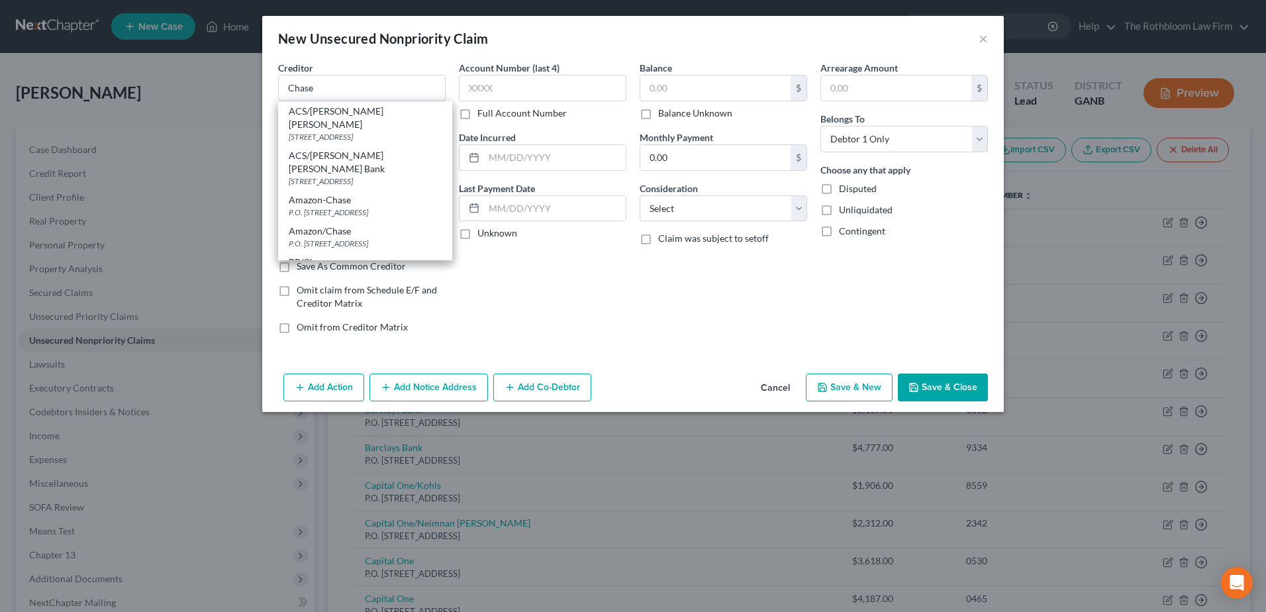
click at [335, 161] on div "ACS/JP Morgan Chase Bank 501 Bleeker St., Utica, NY 13501-0000" at bounding box center [365, 168] width 174 height 44
type input "ACS/JP Morgan Chase Bank"
type input "501 Bleeker St."
type input "Utica"
select select "35"
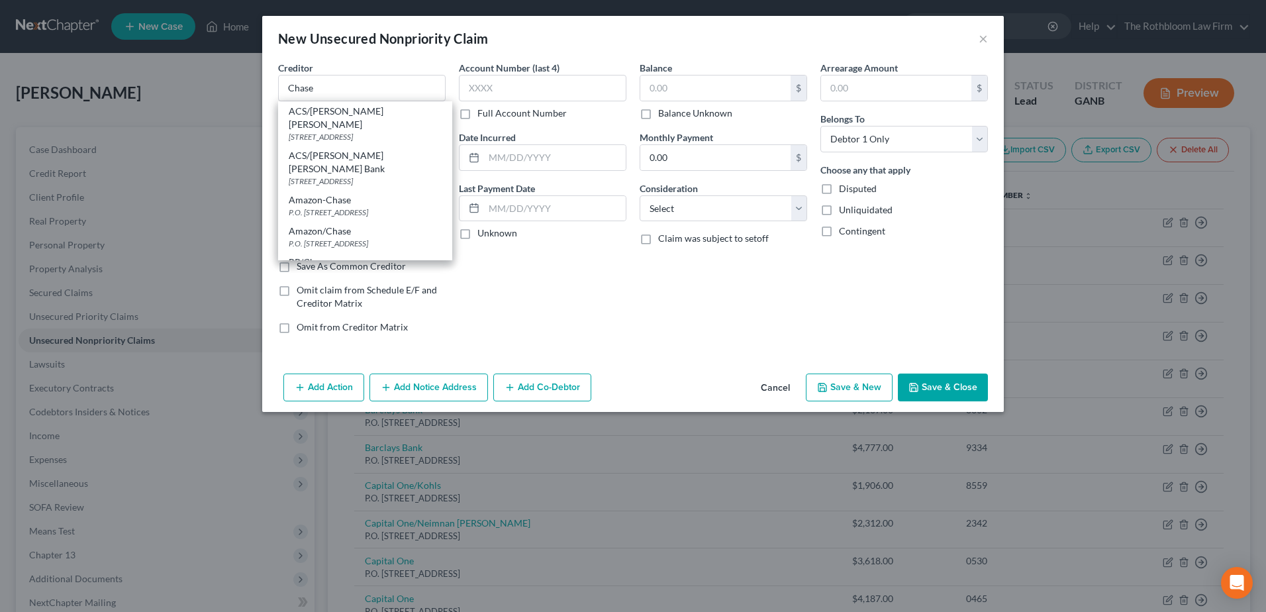
type input "13501-0000"
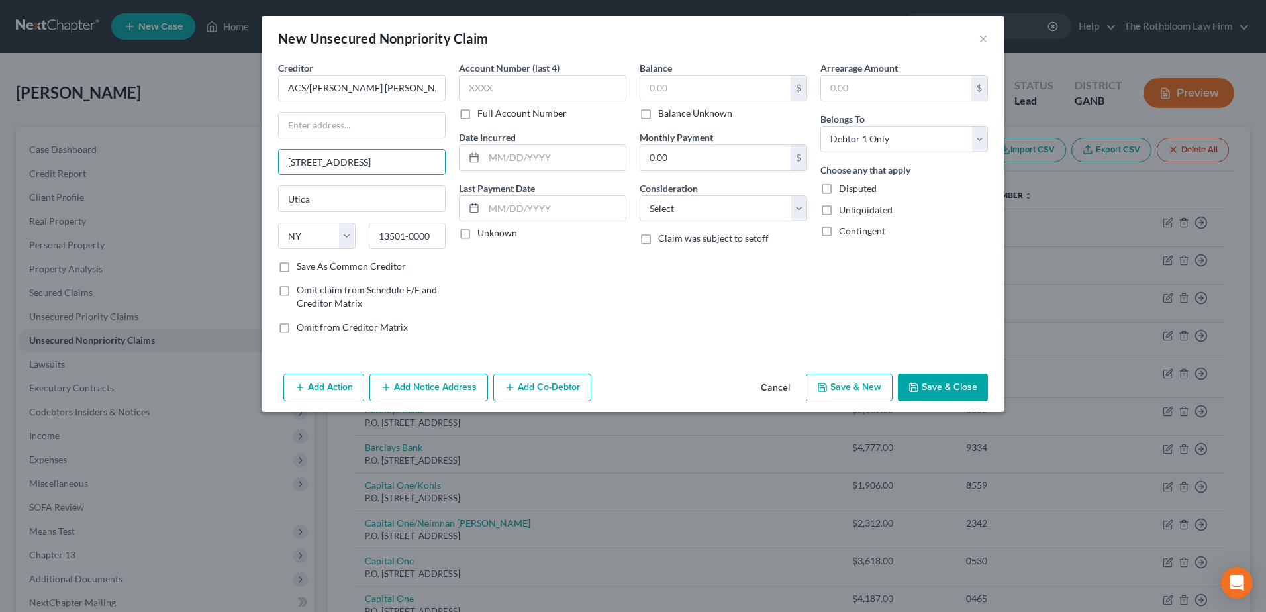
drag, startPoint x: 376, startPoint y: 164, endPoint x: 256, endPoint y: 154, distance: 119.6
click at [256, 154] on div "New Unsecured Nonpriority Claim × Creditor * ACS/JP Morgan Chase Bank 501 Bleek…" at bounding box center [633, 306] width 1266 height 612
drag, startPoint x: 413, startPoint y: 85, endPoint x: 185, endPoint y: 88, distance: 227.2
click at [185, 88] on div "New Unsecured Nonpriority Claim × Creditor * ACS/JP Morgan Chase Bank Utica Sta…" at bounding box center [633, 306] width 1266 height 612
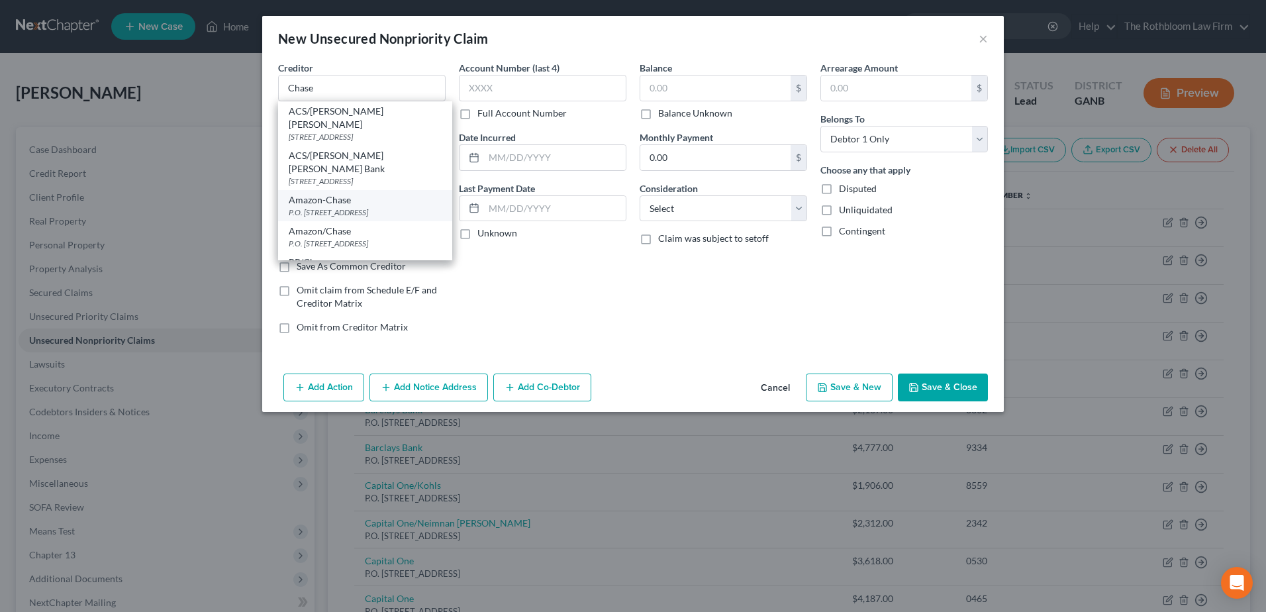
click at [306, 207] on div "P.O. Box 15153, Wilmington, DE 19886-0000" at bounding box center [365, 212] width 153 height 11
type input "Amazon-Chase"
type input "P.O. Box 15153"
type input "Wilmington"
select select "7"
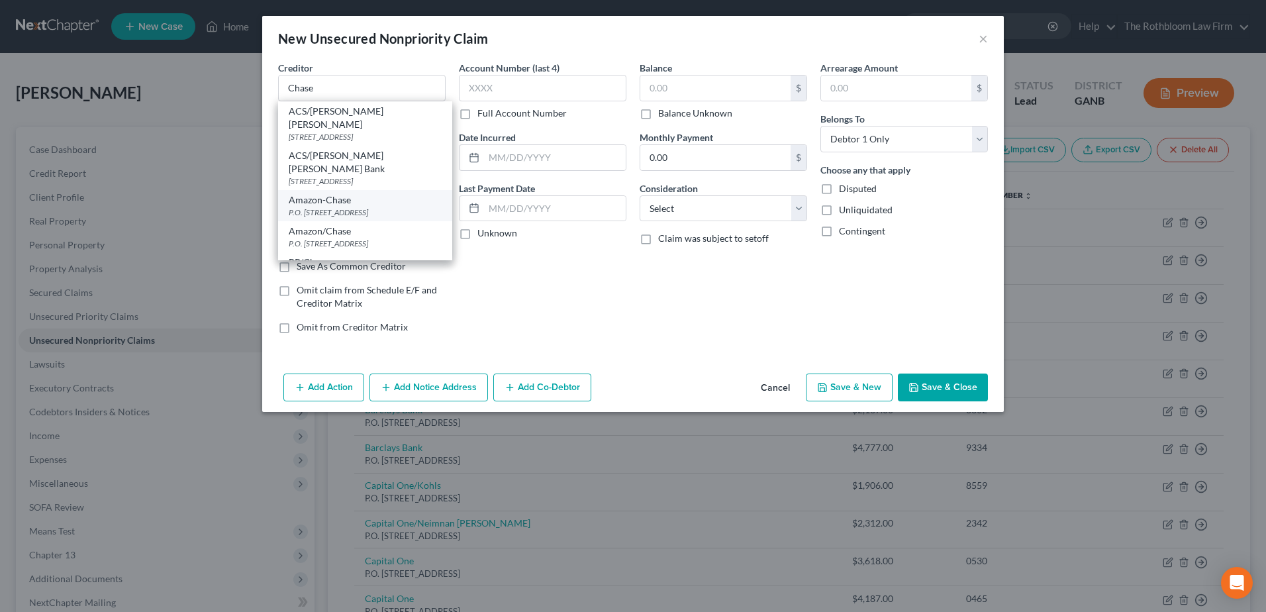
type input "19886-0000"
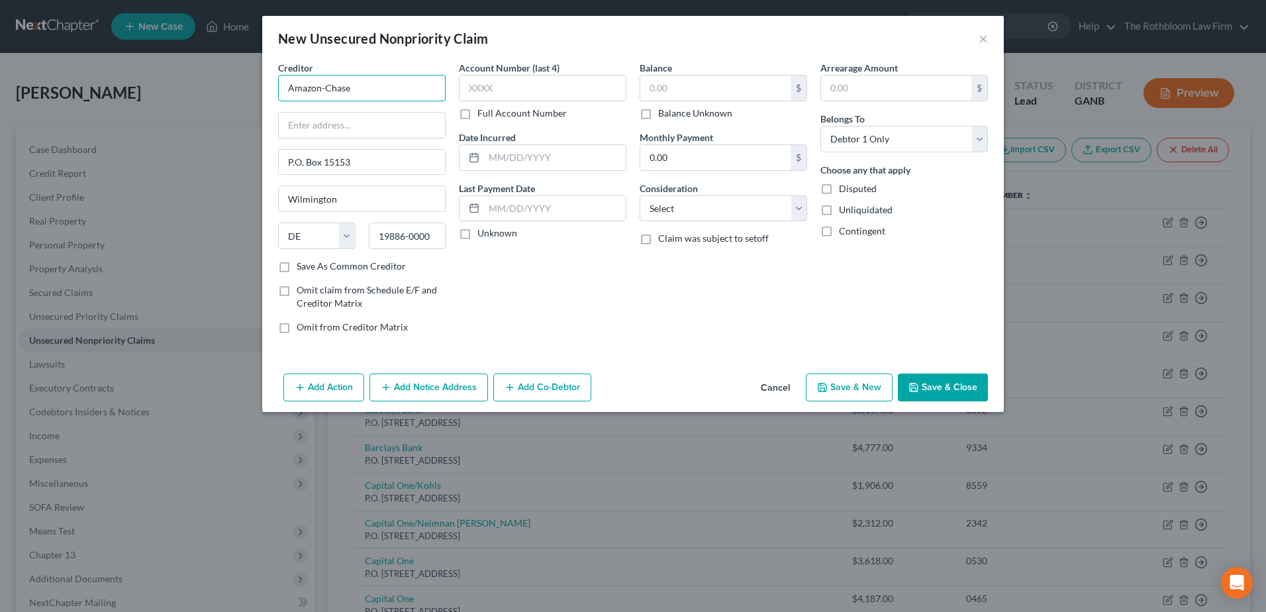
drag, startPoint x: 319, startPoint y: 91, endPoint x: 360, endPoint y: 89, distance: 41.1
click at [360, 89] on input "Amazon-Chase" at bounding box center [362, 88] width 168 height 26
click at [348, 157] on input "P.O. Box 15153" at bounding box center [362, 162] width 166 height 25
type input "Amazon"
type input "P.O. Box 15369"
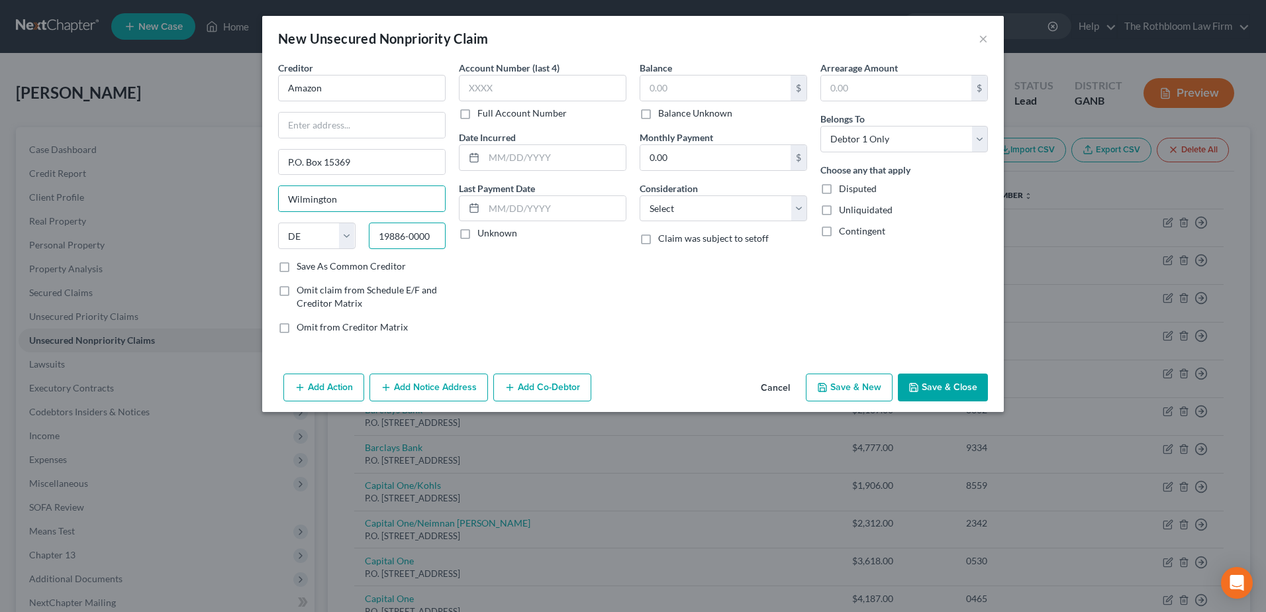
click at [395, 234] on input "19886-0000" at bounding box center [407, 236] width 77 height 26
type input "19850-0000"
click at [665, 89] on input "text" at bounding box center [716, 88] width 150 height 25
drag, startPoint x: 333, startPoint y: 91, endPoint x: 265, endPoint y: 95, distance: 67.6
click at [265, 95] on div "Creditor * Amazon P.O. Box 15369 Wilmington State AL AK AR AZ CA CO CT DE DC FL…" at bounding box center [633, 214] width 742 height 307
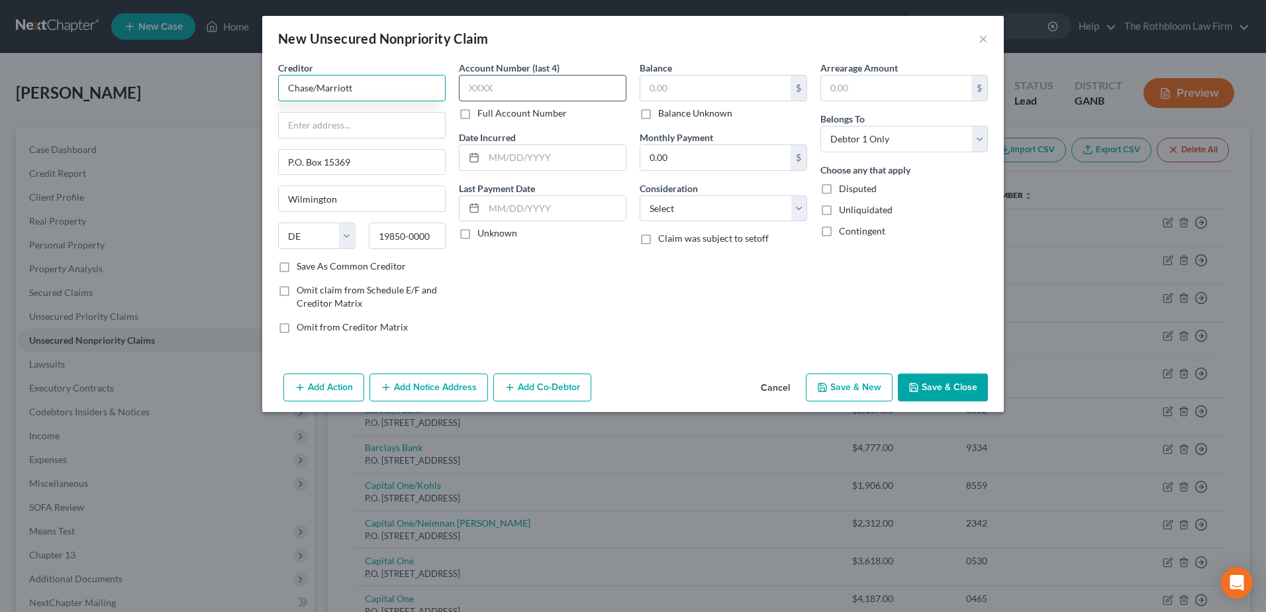
type input "Chase/Marriott"
click at [516, 89] on input "text" at bounding box center [543, 88] width 168 height 26
type input "9316"
click at [658, 84] on input "text" at bounding box center [716, 88] width 150 height 25
type input "670"
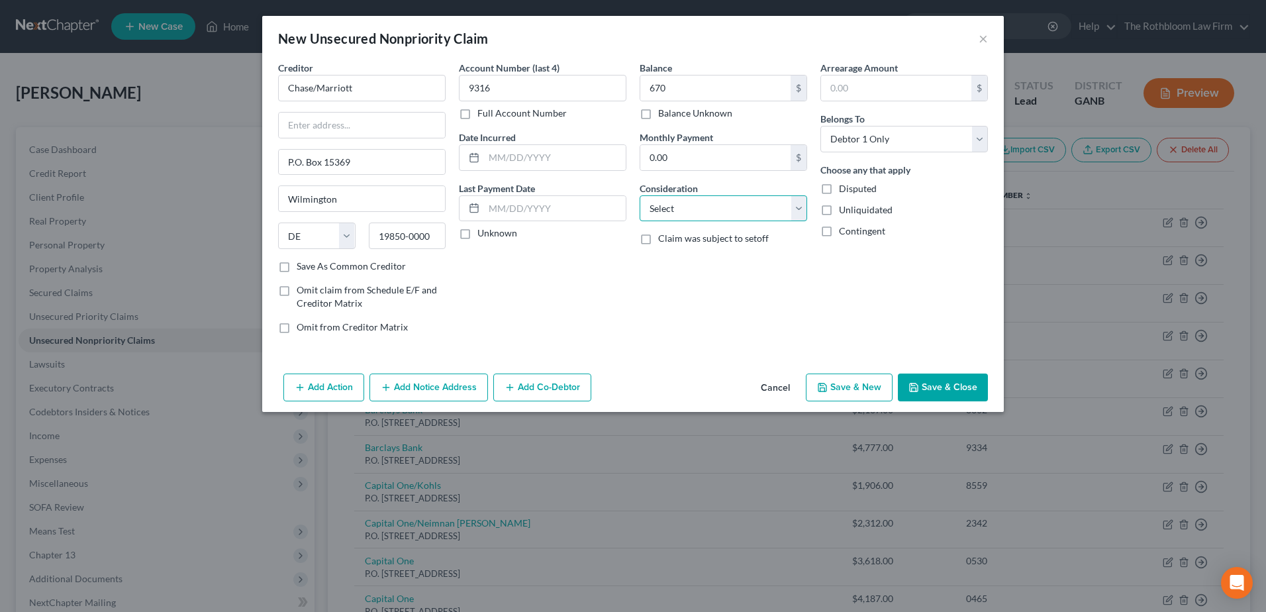
click at [675, 201] on select "Select Cable / Satellite Services Collection Agency Credit Card Debt Debt Couns…" at bounding box center [724, 208] width 168 height 26
select select "2"
click at [640, 195] on select "Select Cable / Satellite Services Collection Agency Credit Card Debt Debt Couns…" at bounding box center [724, 208] width 168 height 26
click at [953, 395] on button "Save & Close" at bounding box center [943, 388] width 90 height 28
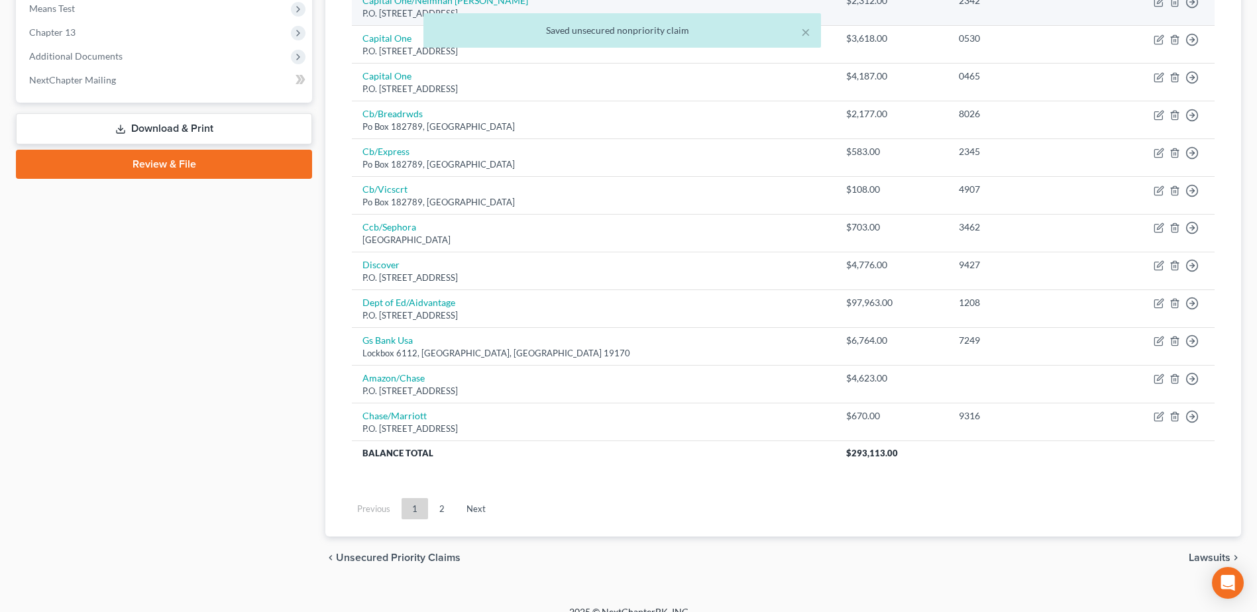
scroll to position [540, 0]
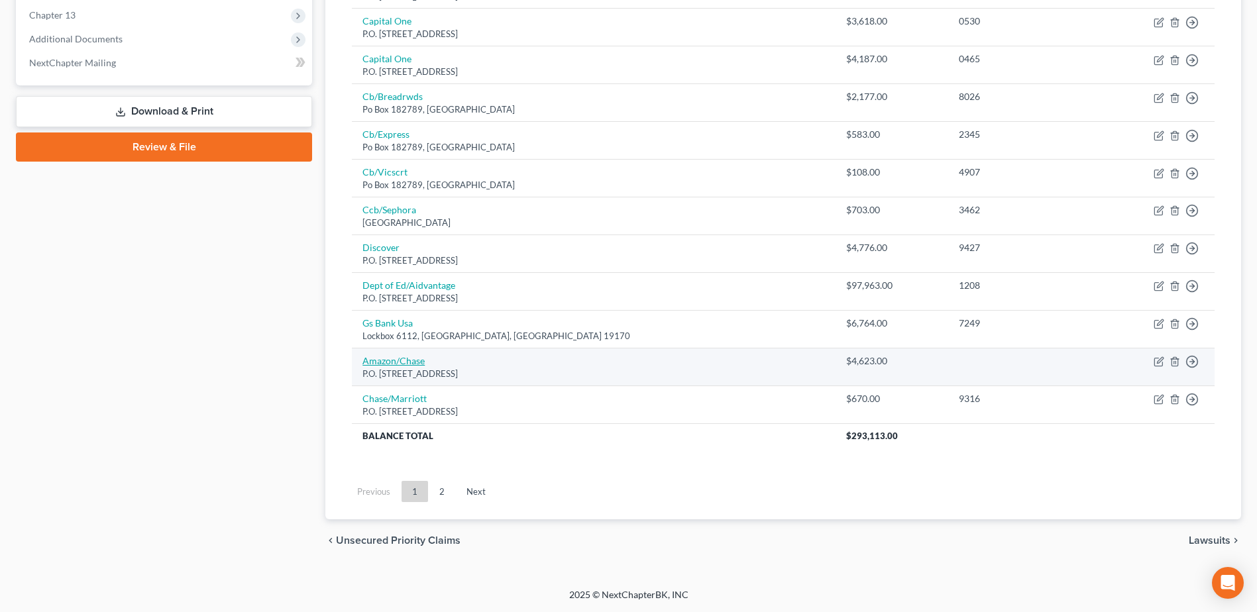
click at [399, 358] on link "Amazon/Chase" at bounding box center [393, 360] width 62 height 11
select select "7"
select select "2"
select select "0"
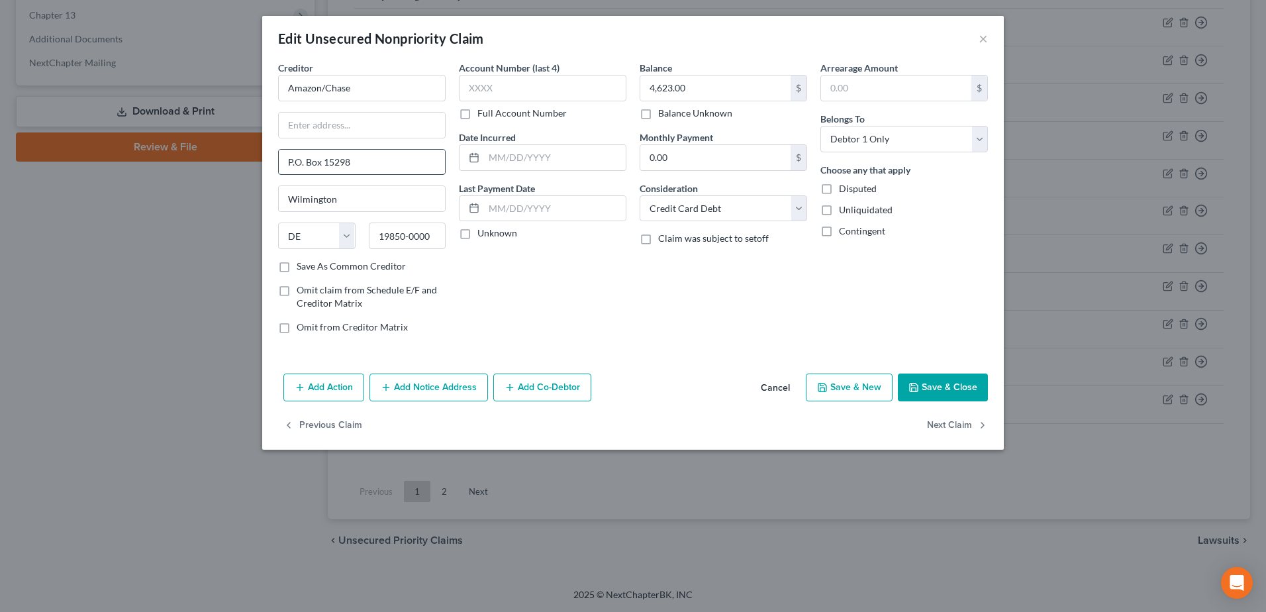
drag, startPoint x: 333, startPoint y: 163, endPoint x: 371, endPoint y: 161, distance: 37.8
click at [371, 161] on input "P.O. Box 15298" at bounding box center [362, 162] width 166 height 25
type input "P.O. Box 15369"
drag, startPoint x: 325, startPoint y: 87, endPoint x: 215, endPoint y: 91, distance: 110.0
click at [215, 91] on div "Edit Unsecured Nonpriority Claim × Creditor * Amazon/Chase P.O. Box 15369 Wilmi…" at bounding box center [633, 306] width 1266 height 612
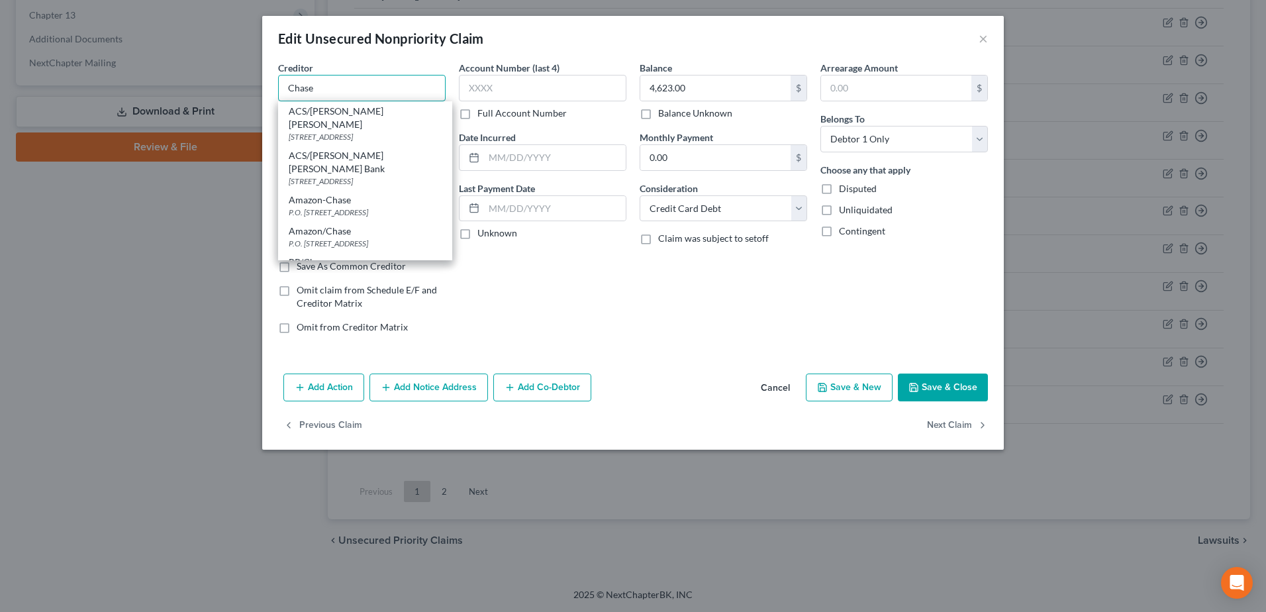
click at [308, 88] on input "Chase" at bounding box center [362, 88] width 168 height 26
click at [316, 83] on input "Chase" at bounding box center [362, 88] width 168 height 26
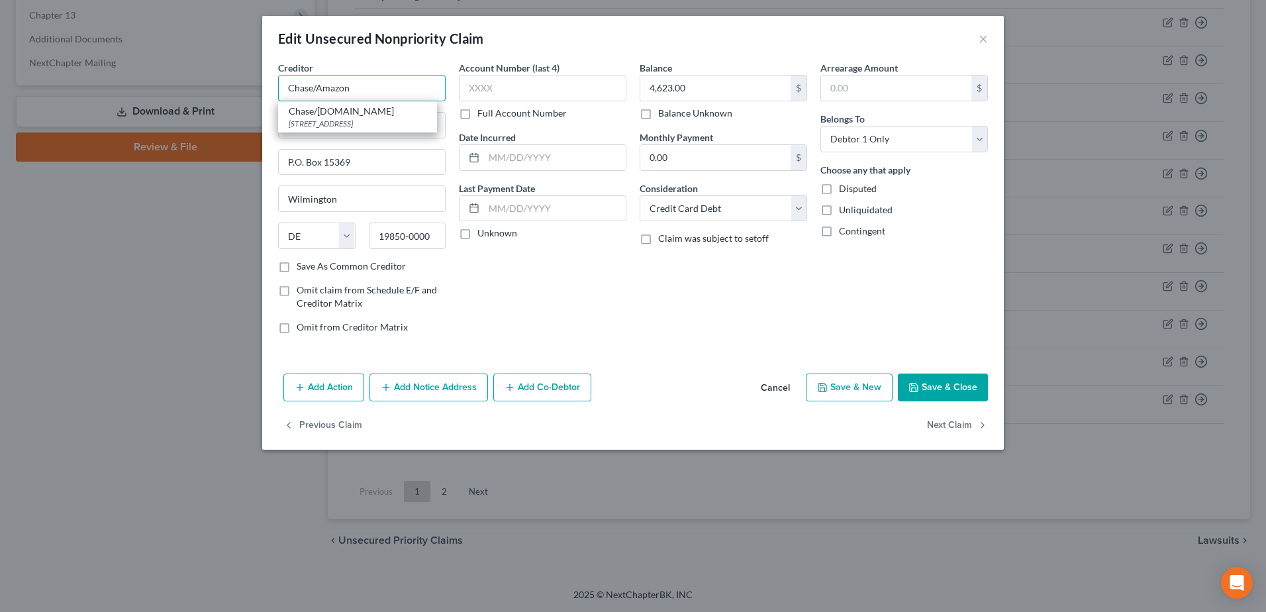
type input "Chase/Amazon"
click at [917, 389] on polyline "button" at bounding box center [914, 388] width 5 height 3
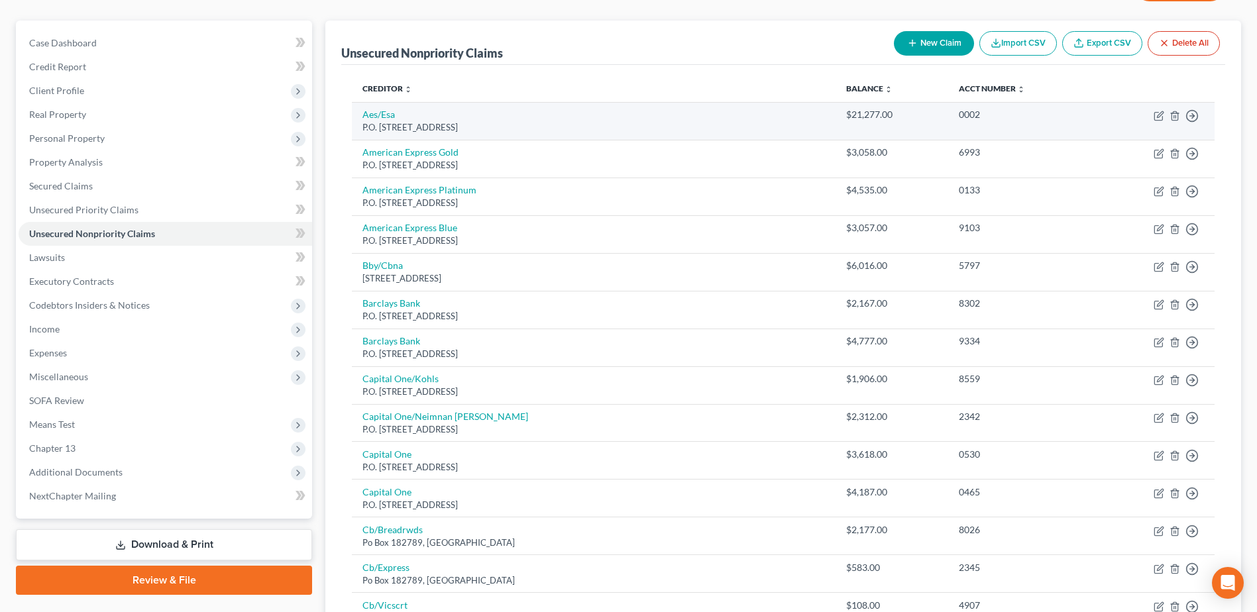
scroll to position [10, 0]
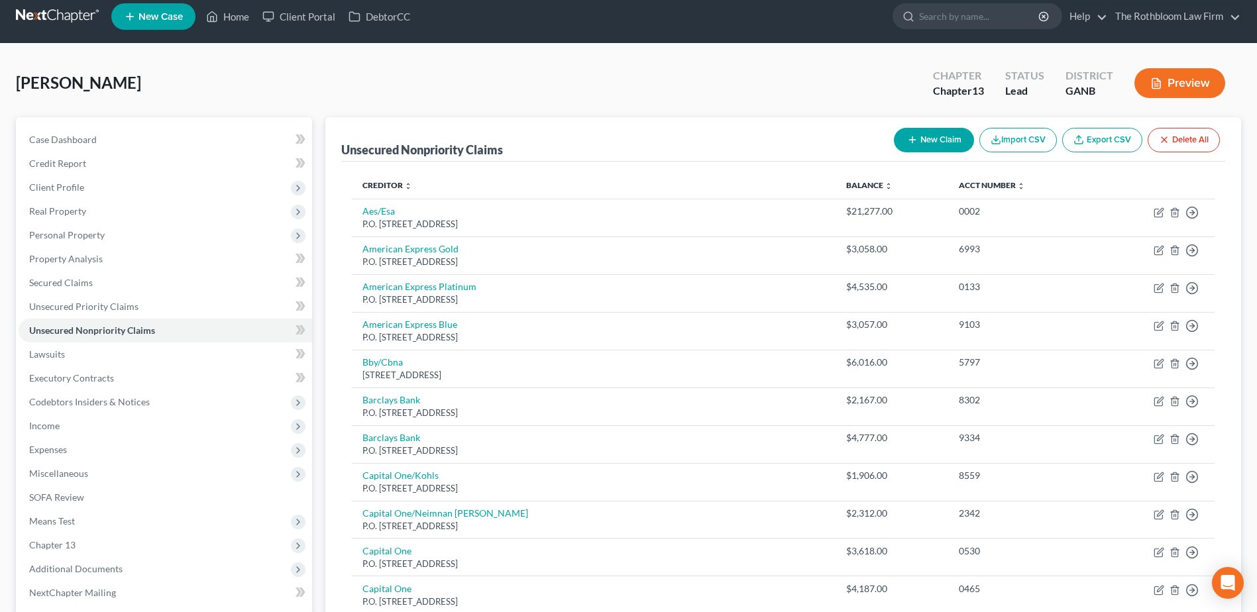
click at [926, 134] on button "New Claim" at bounding box center [934, 140] width 80 height 25
select select "0"
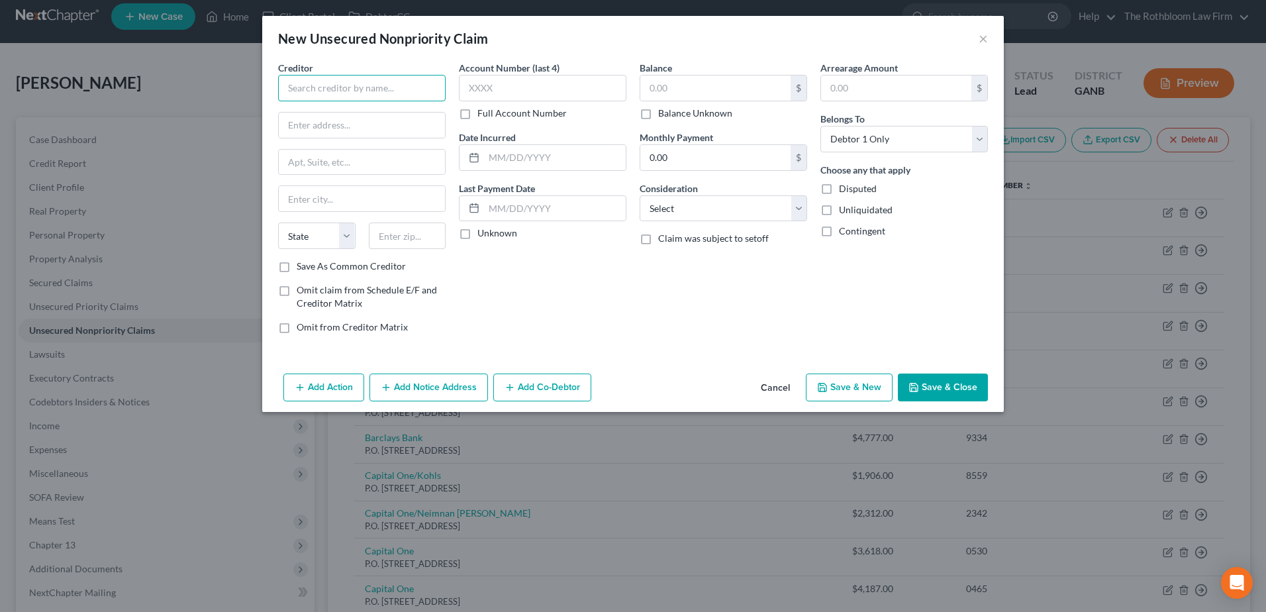
click at [319, 94] on input "text" at bounding box center [362, 88] width 168 height 26
type input "Chase/Southwest"
type input "P.O. Box 15369"
click at [404, 229] on input "text" at bounding box center [407, 236] width 77 height 26
type input "19850"
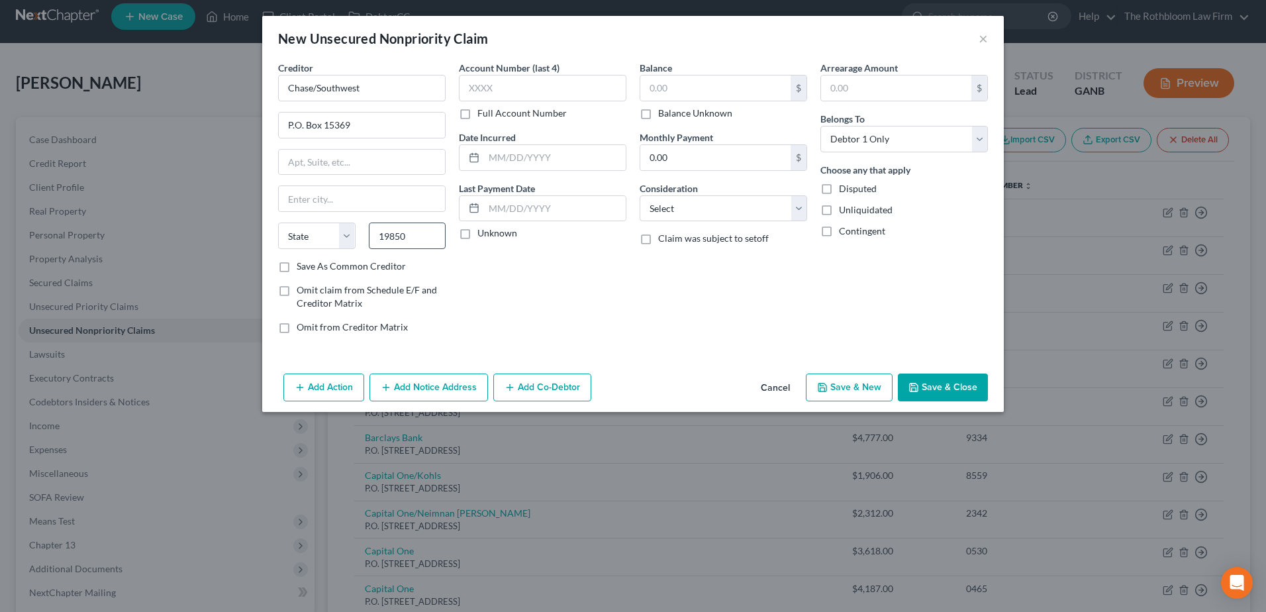
type input "Wilmington"
select select "7"
click at [668, 83] on input "text" at bounding box center [716, 88] width 150 height 25
type input "2,408"
click at [670, 213] on select "Select Cable / Satellite Services Collection Agency Credit Card Debt Debt Couns…" at bounding box center [724, 208] width 168 height 26
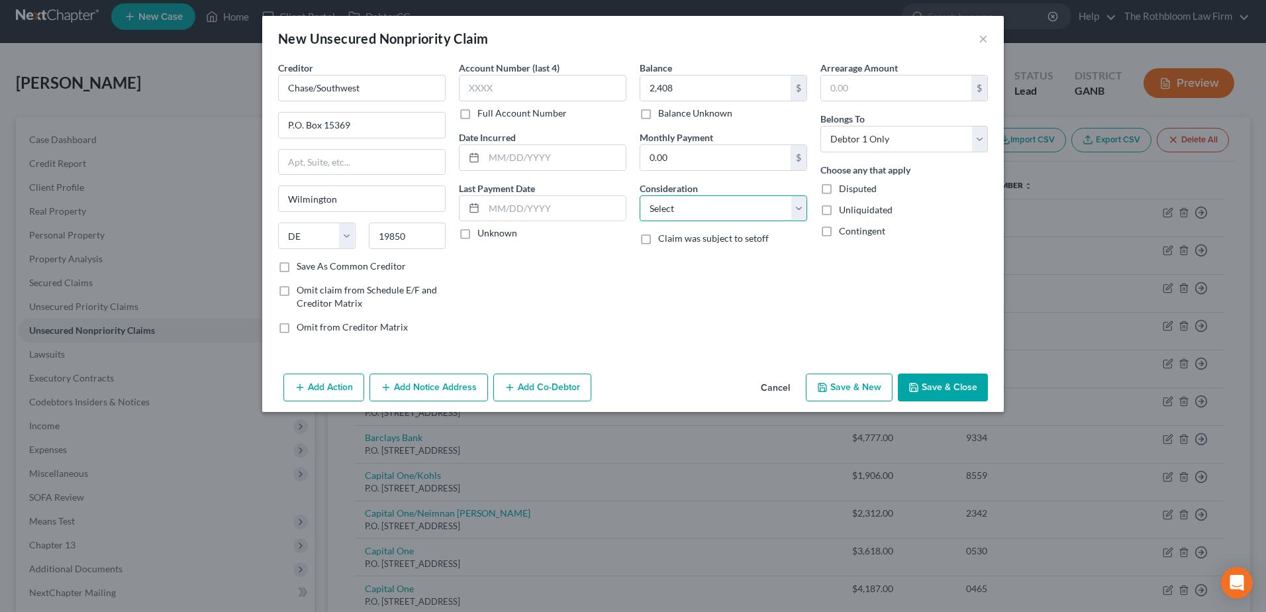
select select "2"
click at [640, 195] on select "Select Cable / Satellite Services Collection Agency Credit Card Debt Debt Couns…" at bounding box center [724, 208] width 168 height 26
click at [945, 380] on button "Save & Close" at bounding box center [943, 388] width 90 height 28
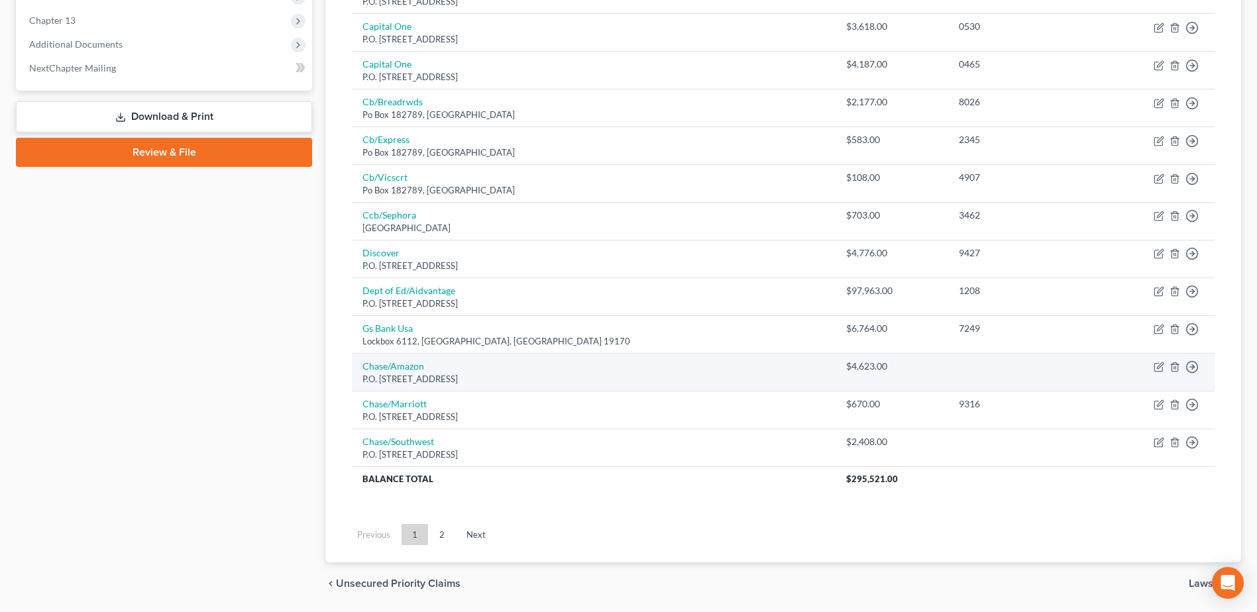
scroll to position [511, 0]
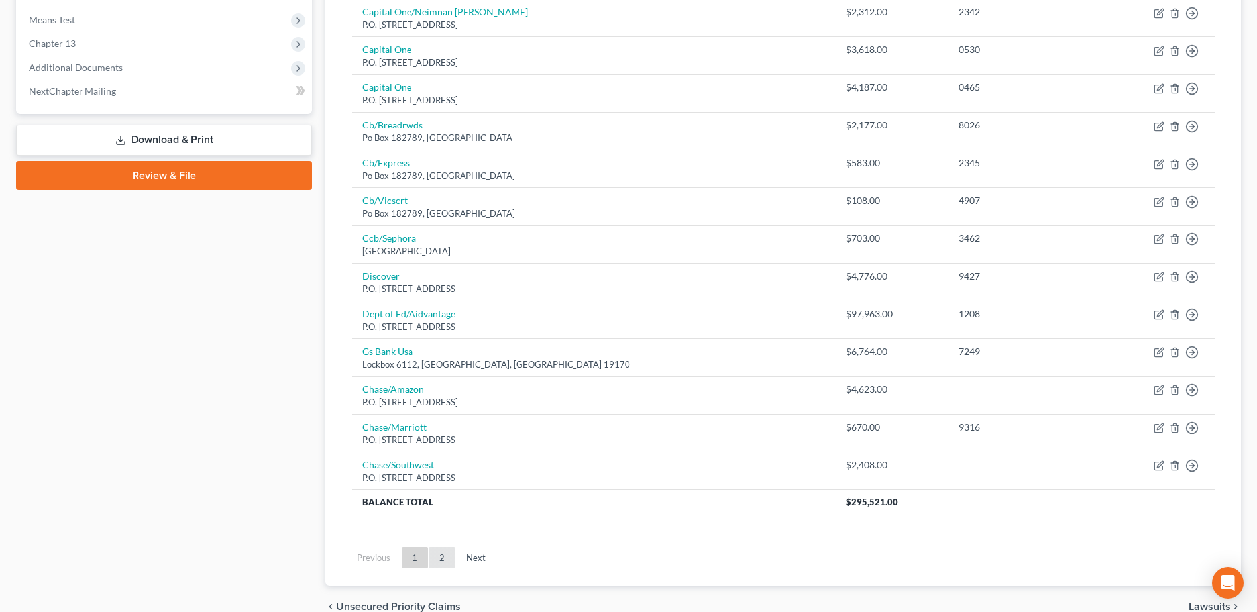
click at [446, 562] on link "2" at bounding box center [442, 557] width 26 height 21
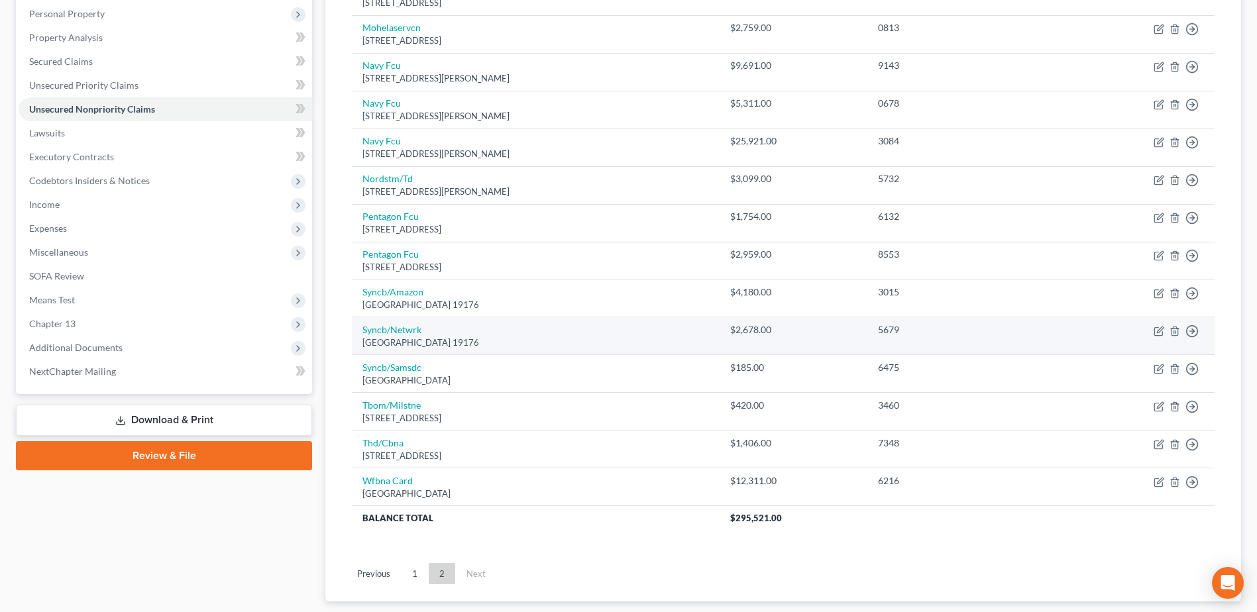
scroll to position [247, 0]
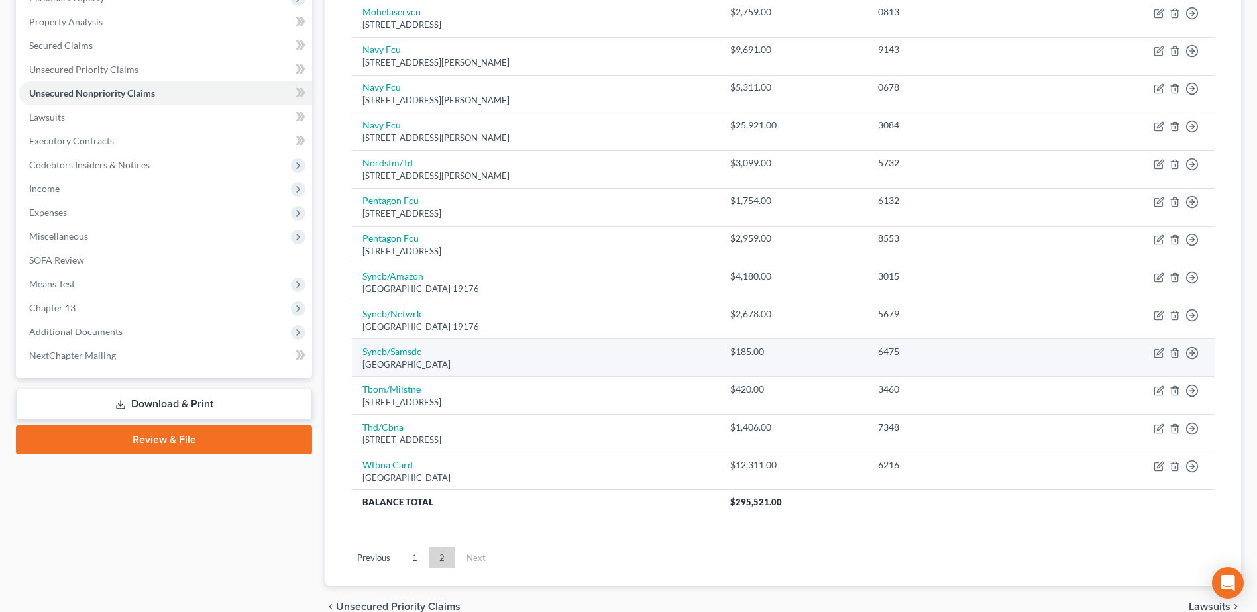
click at [382, 352] on link "Syncb/Samsdc" at bounding box center [391, 351] width 59 height 11
select select "39"
select select "2"
select select "0"
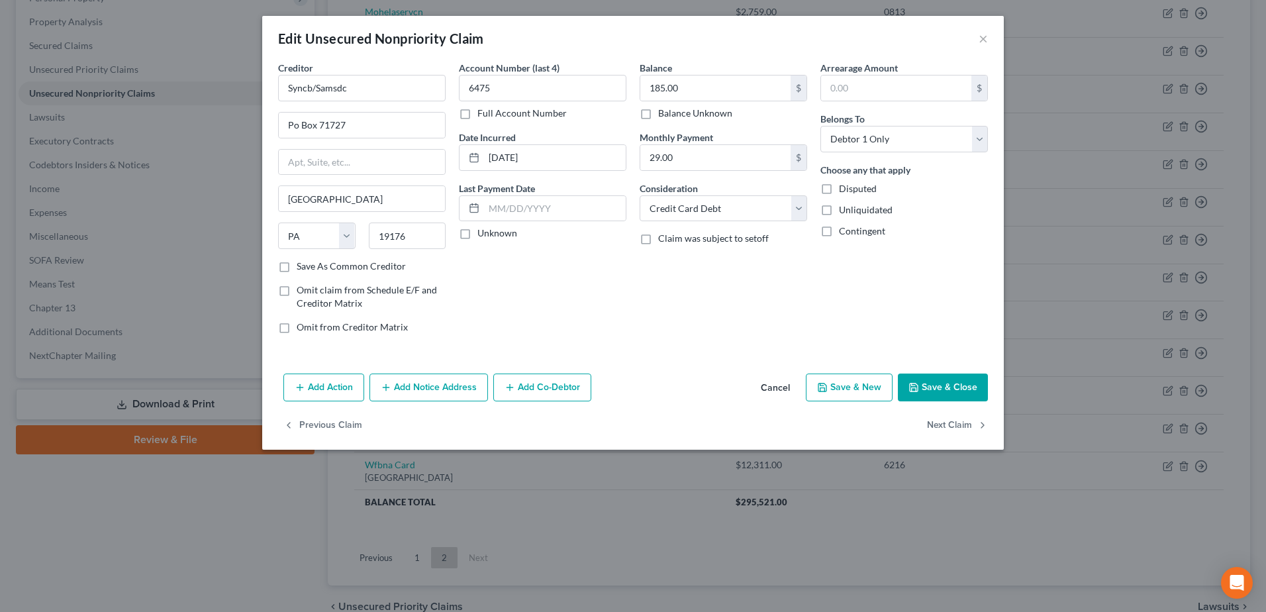
click at [779, 392] on button "Cancel" at bounding box center [775, 388] width 50 height 26
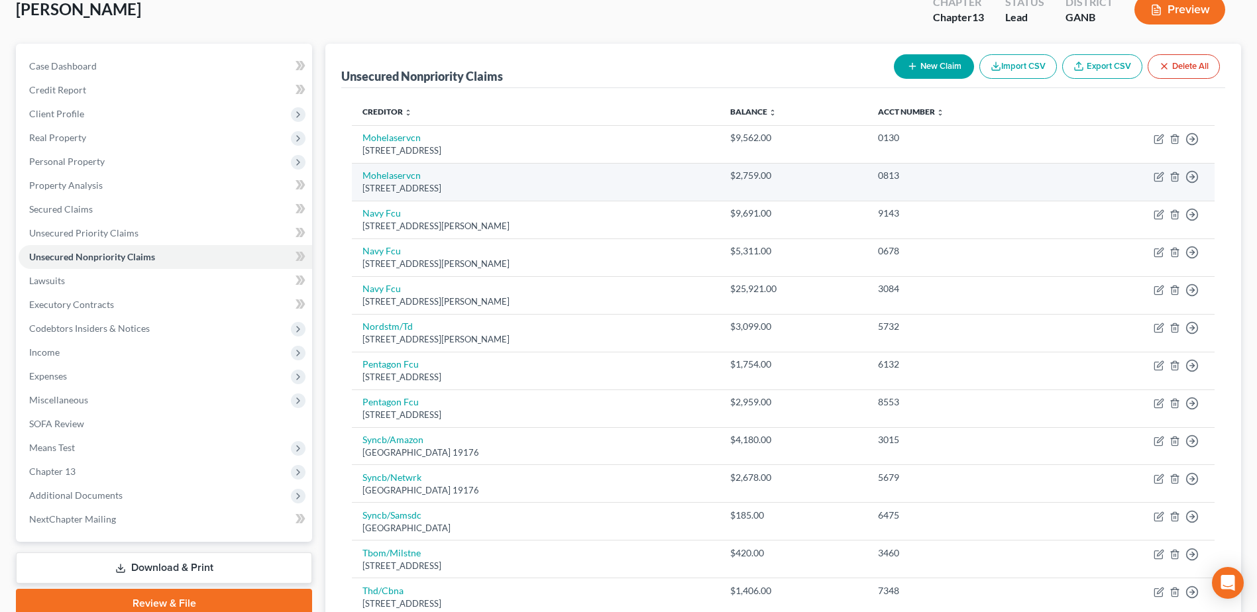
scroll to position [0, 0]
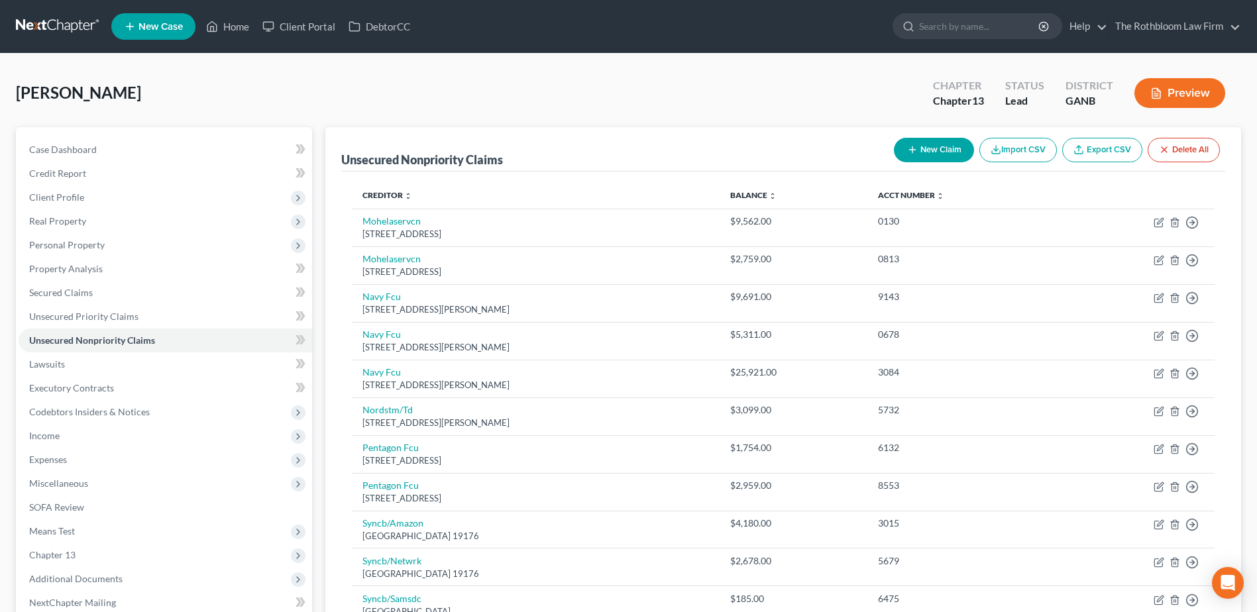
click at [931, 140] on button "New Claim" at bounding box center [934, 150] width 80 height 25
select select "0"
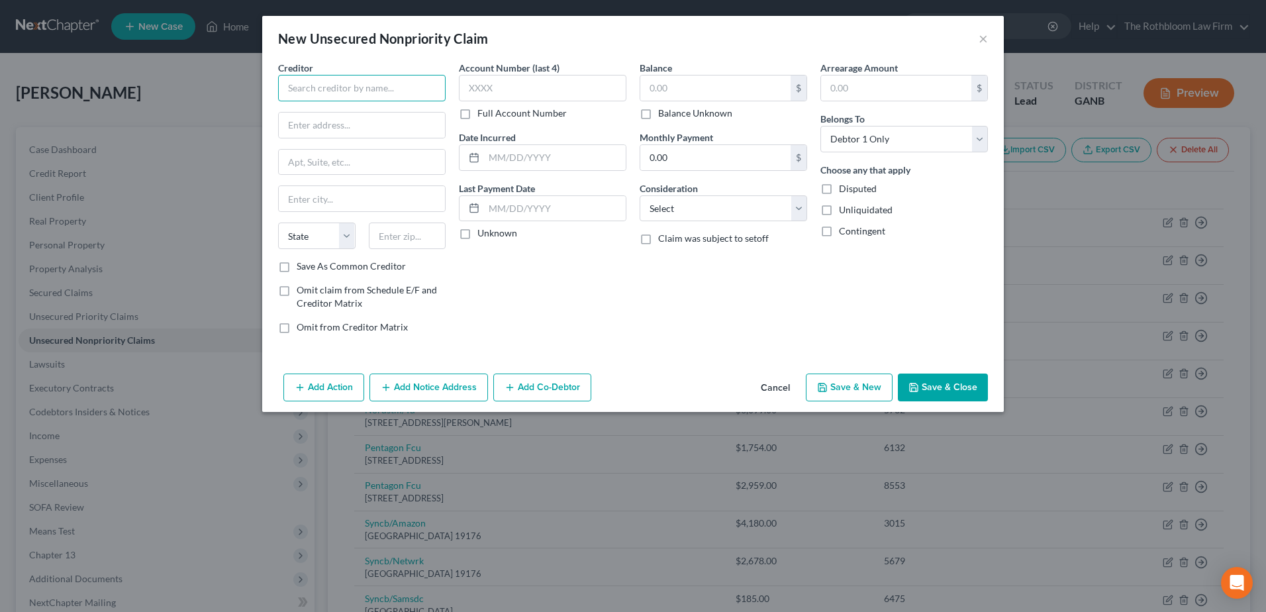
click at [309, 90] on input "text" at bounding box center [362, 88] width 168 height 26
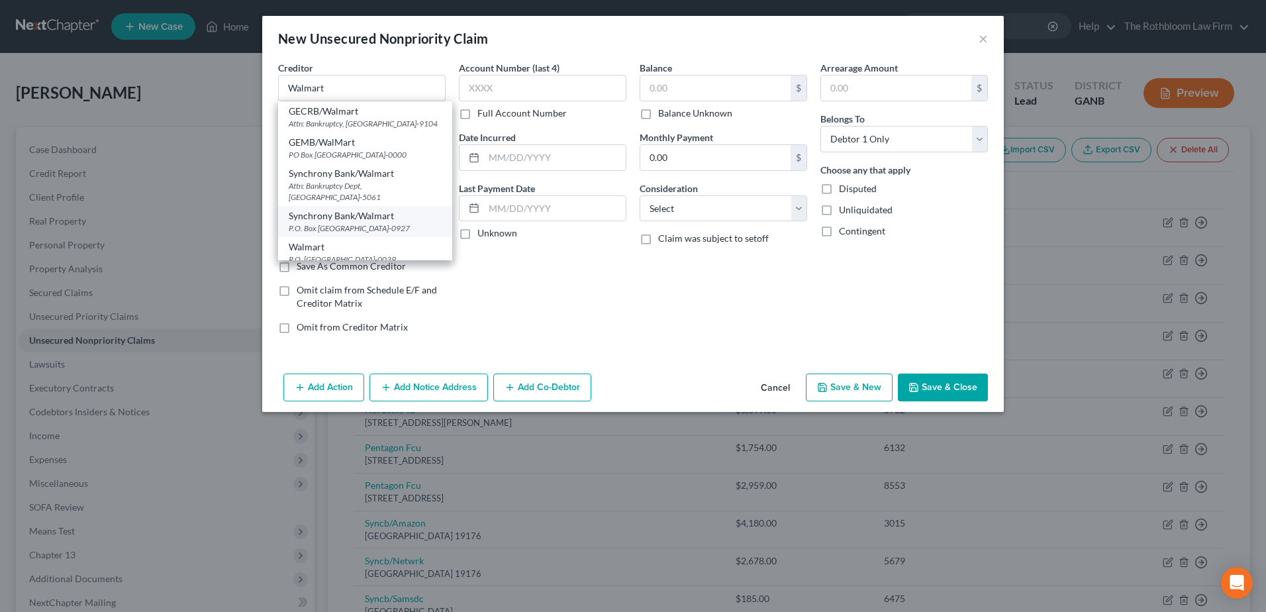
click at [388, 230] on div "P.O. Box 530927, Atlanta, GA 30353-0927" at bounding box center [365, 228] width 153 height 11
type input "Synchrony Bank/Walmart"
type input "P.O. Box 530927"
type input "[GEOGRAPHIC_DATA]"
select select "10"
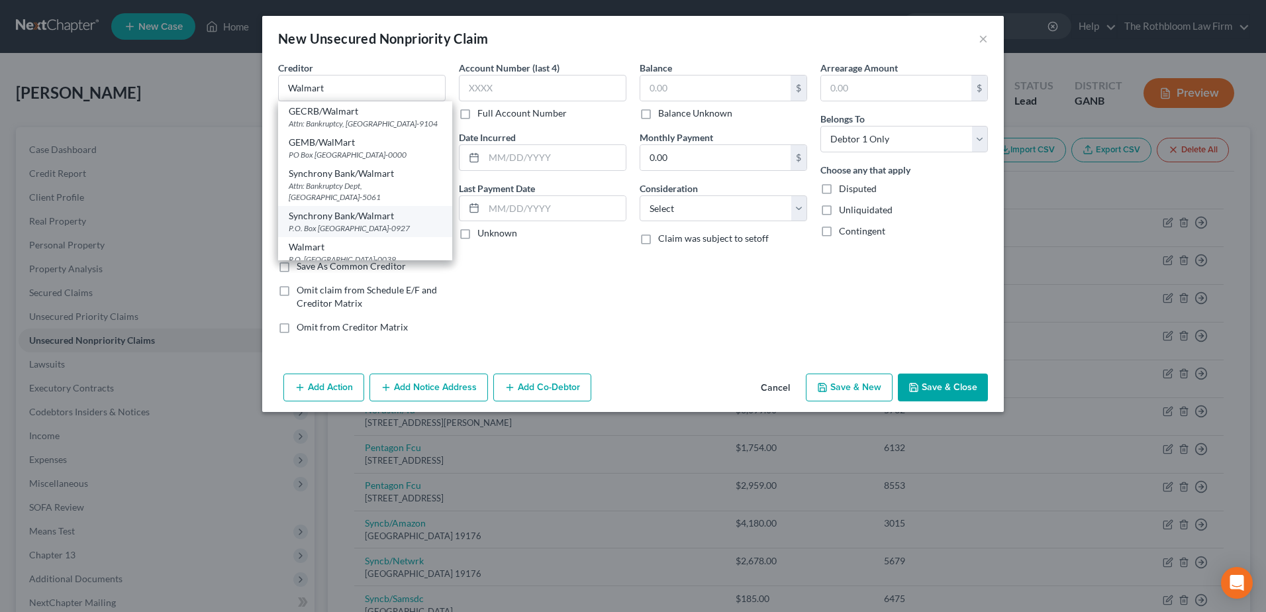
type input "30353-0927"
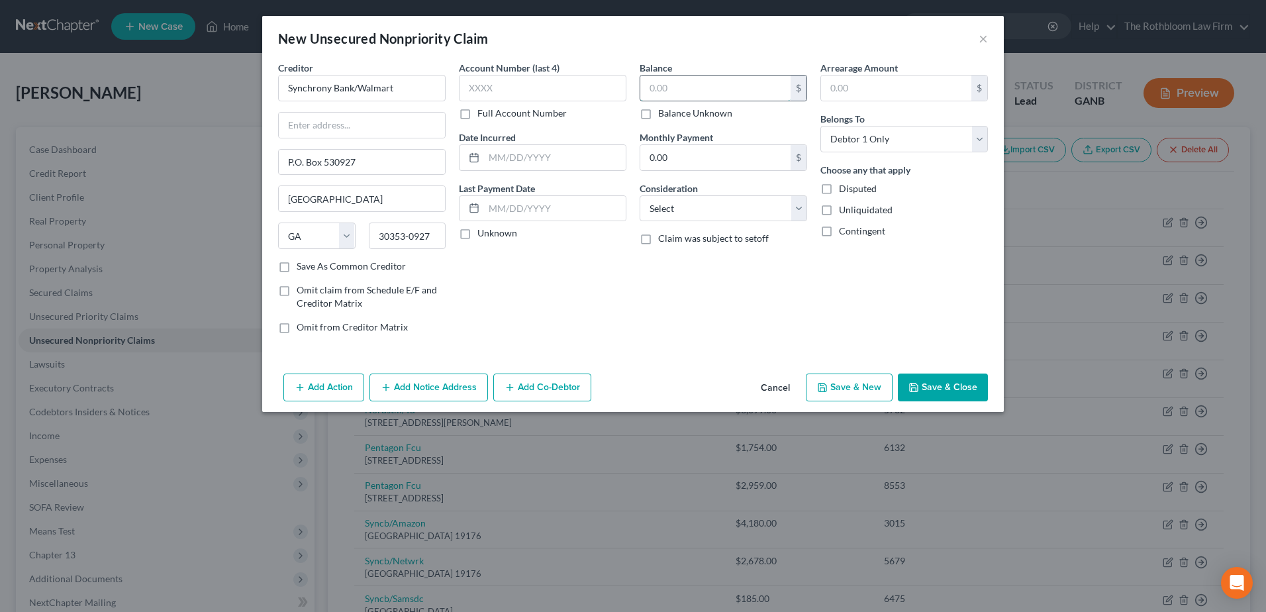
click at [651, 85] on input "text" at bounding box center [716, 88] width 150 height 25
type input "3,545"
click at [510, 95] on input "text" at bounding box center [543, 88] width 168 height 26
type input "530"
click at [935, 394] on button "Save & Close" at bounding box center [943, 388] width 90 height 28
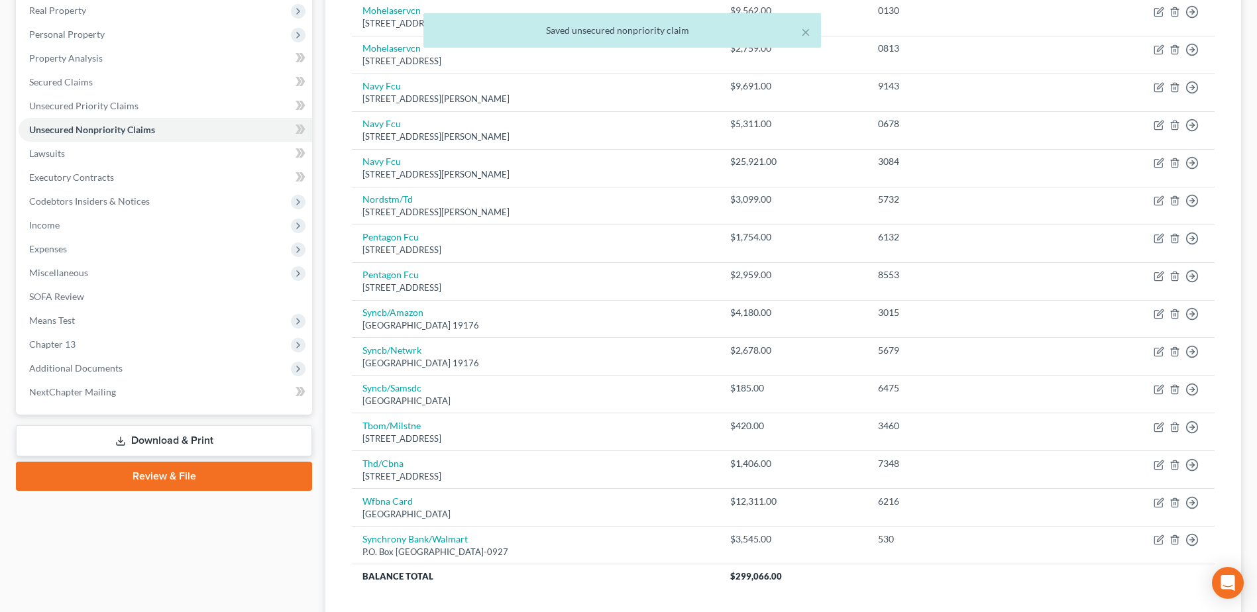
scroll to position [331, 0]
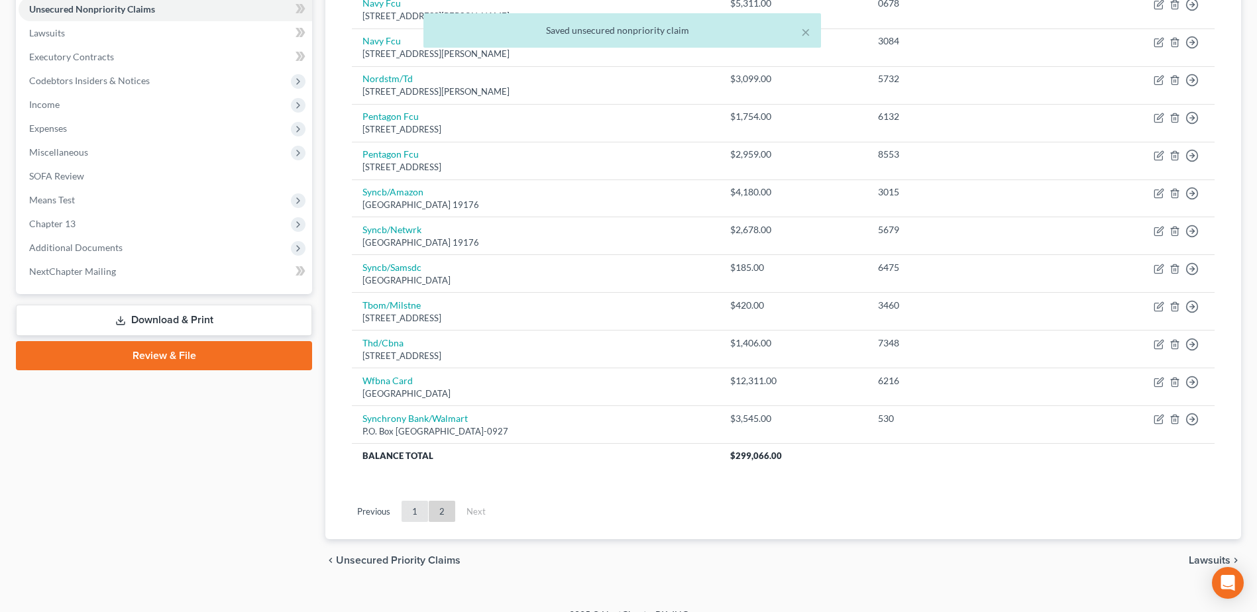
click at [417, 512] on link "1" at bounding box center [414, 511] width 26 height 21
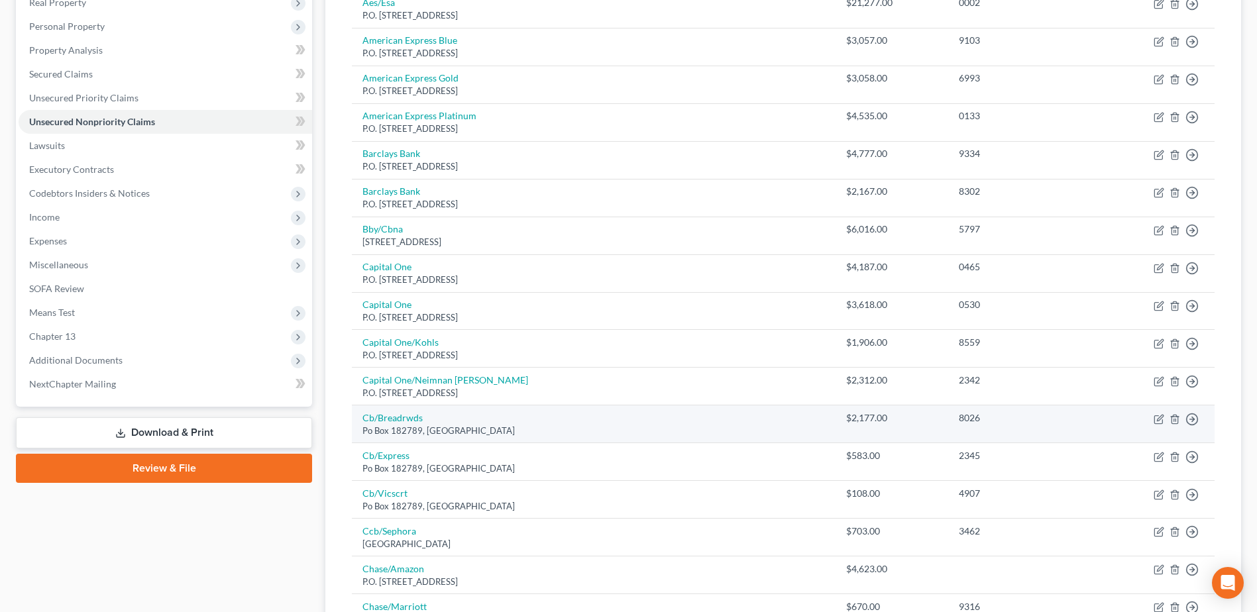
scroll to position [132, 0]
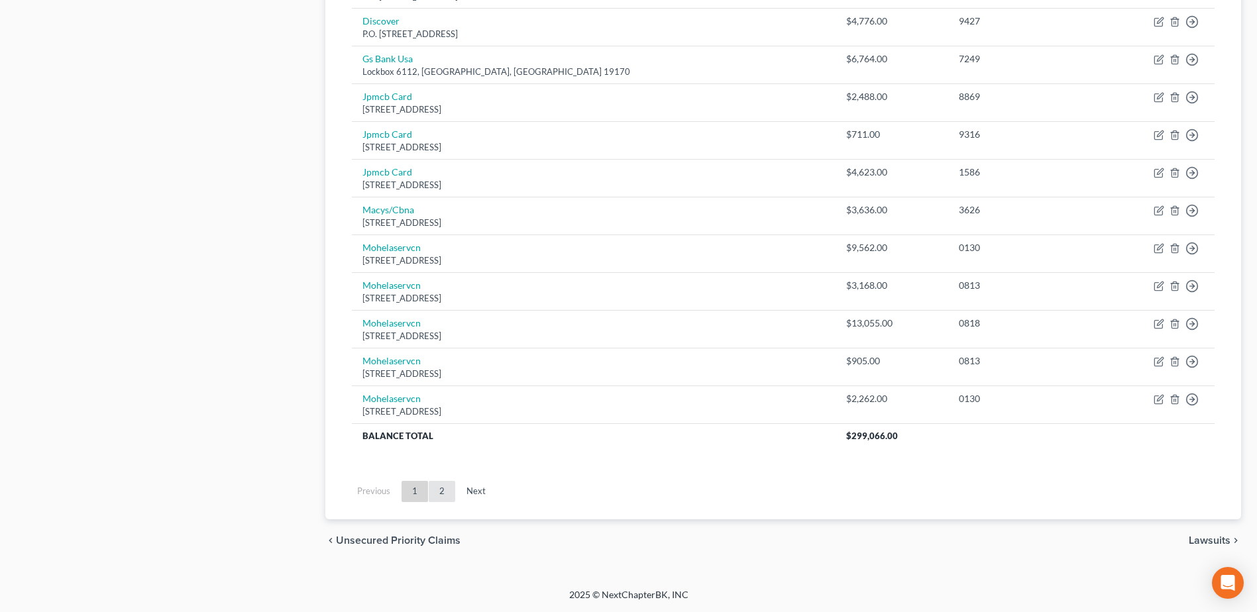
click at [445, 497] on link "2" at bounding box center [442, 491] width 26 height 21
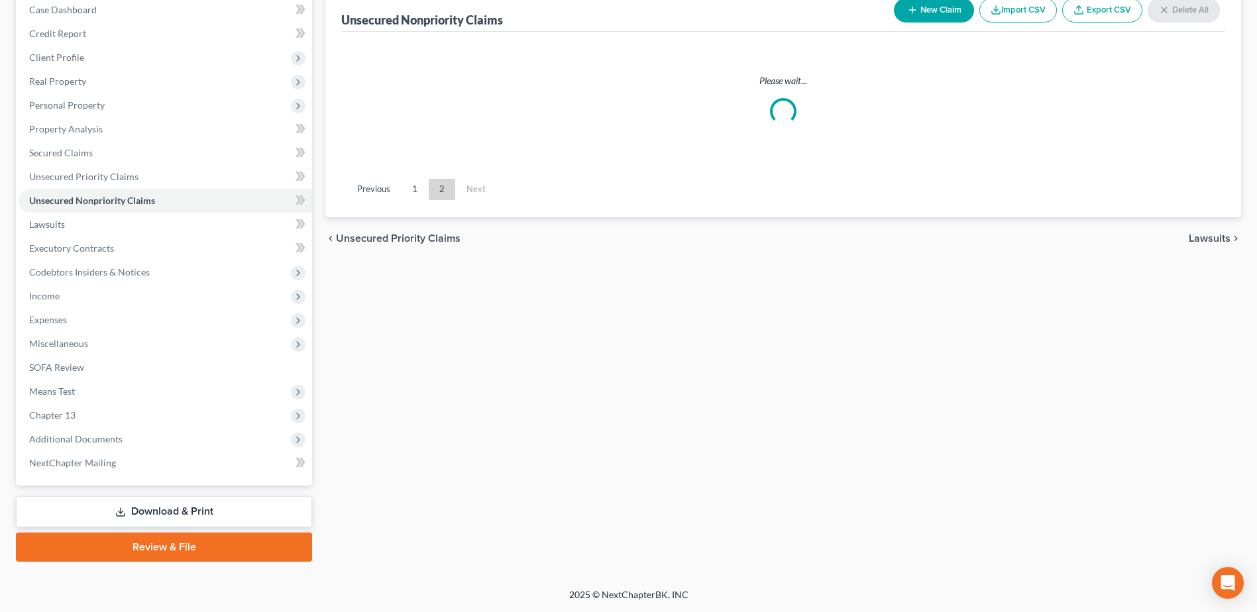
scroll to position [351, 0]
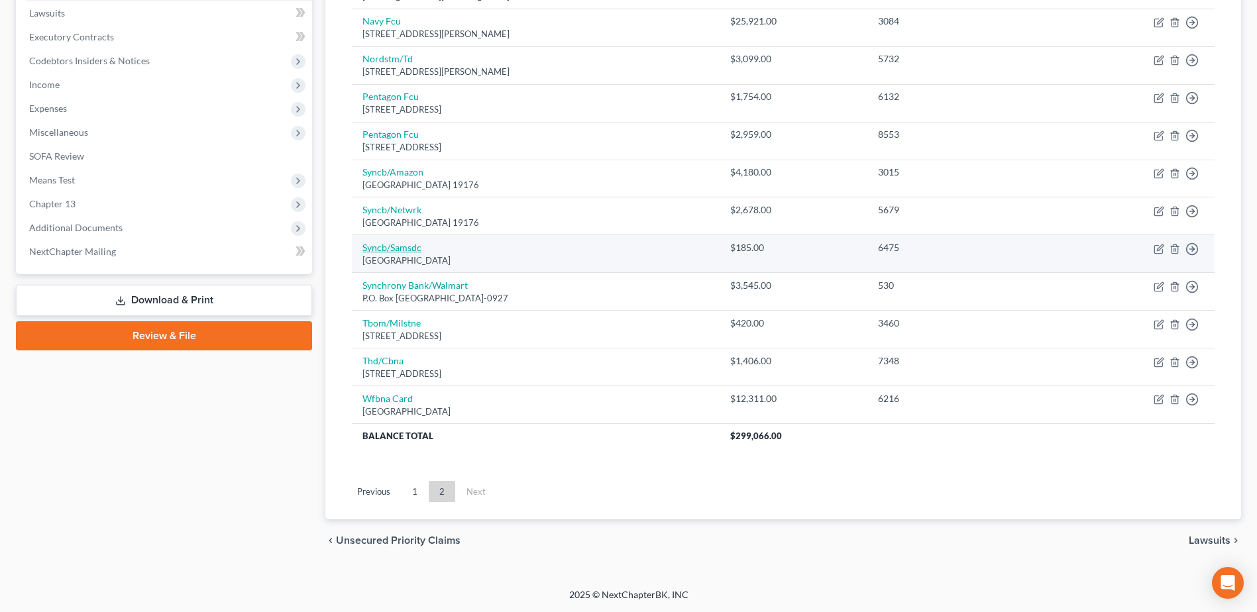
click at [382, 250] on link "Syncb/Samsdc" at bounding box center [391, 247] width 59 height 11
select select "39"
select select "2"
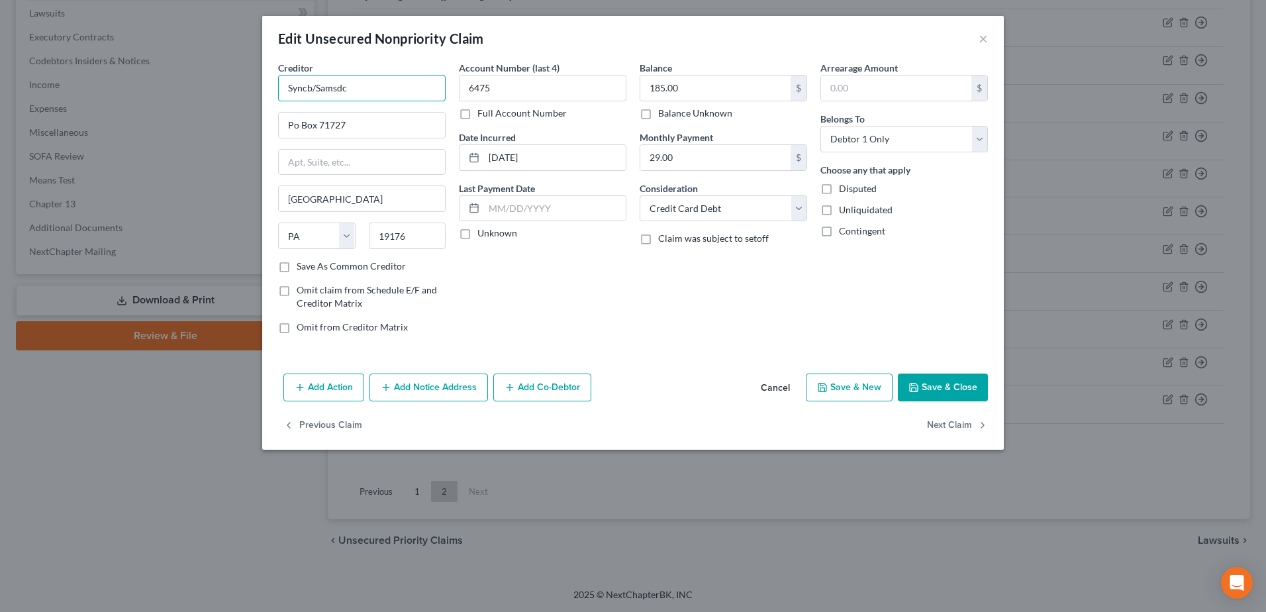
drag, startPoint x: 364, startPoint y: 86, endPoint x: 207, endPoint y: 94, distance: 157.2
click at [207, 94] on div "Edit Unsecured Nonpriority Claim × Creditor * Syncb/Samsdc Po Box 71727 Philade…" at bounding box center [633, 306] width 1266 height 612
click at [296, 130] on input "Po Box 71727" at bounding box center [362, 125] width 166 height 25
click at [947, 384] on button "Save & Close" at bounding box center [943, 388] width 90 height 28
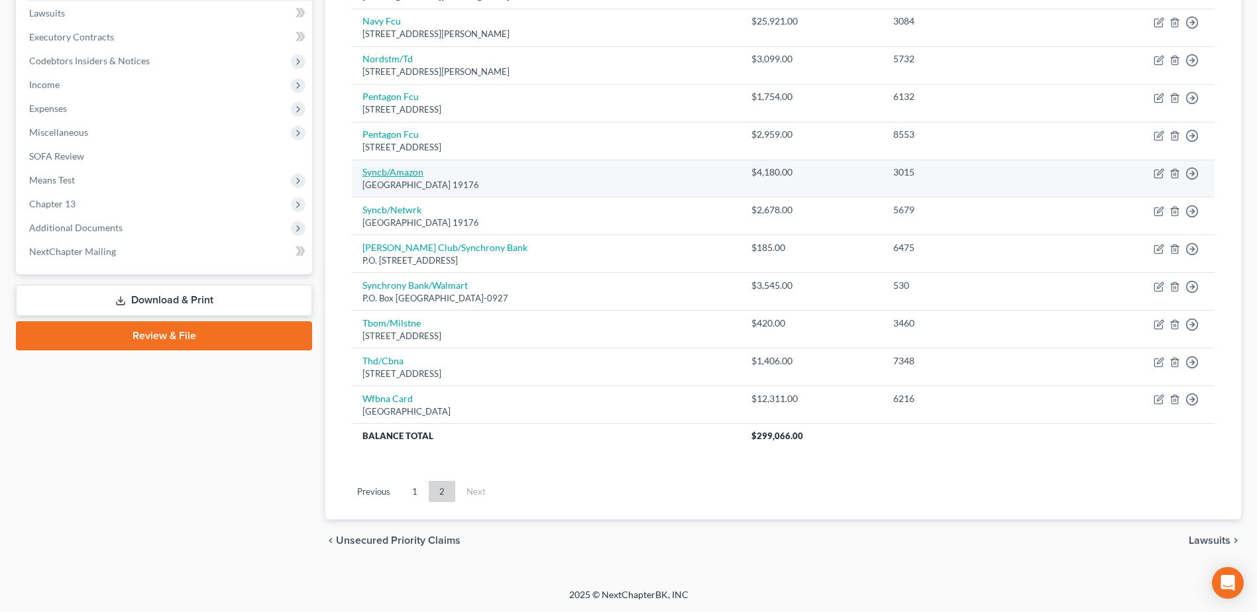
click at [402, 173] on link "Syncb/Amazon" at bounding box center [392, 171] width 61 height 11
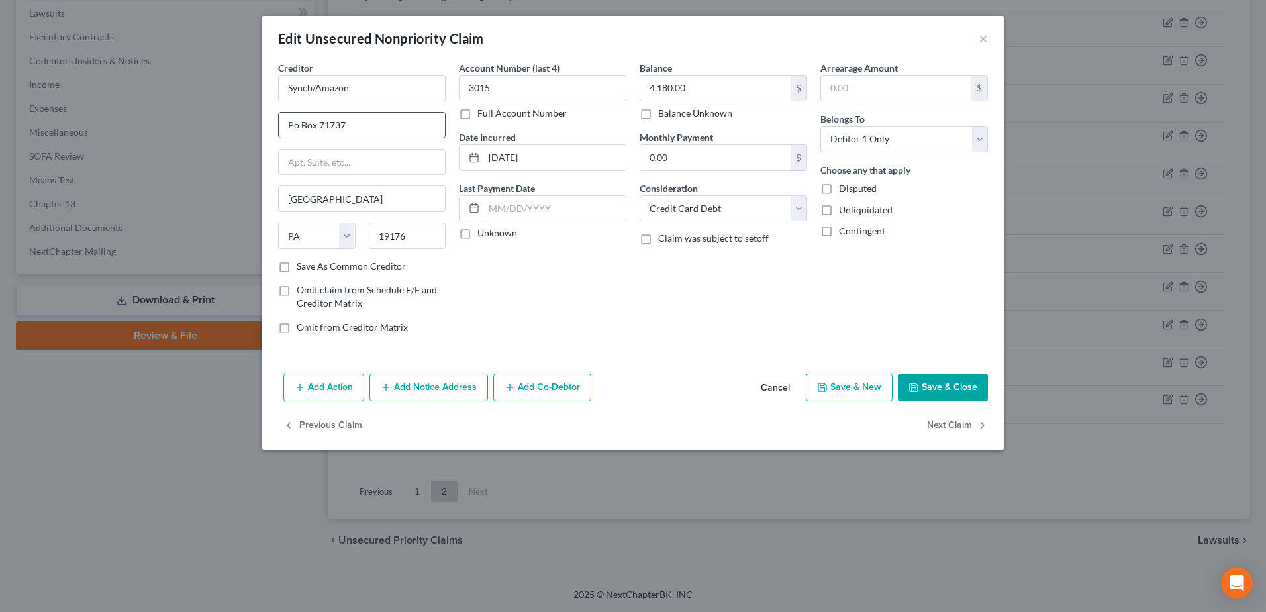
click at [293, 125] on input "Po Box 71737" at bounding box center [362, 125] width 166 height 25
drag, startPoint x: 317, startPoint y: 78, endPoint x: 266, endPoint y: 88, distance: 51.3
click at [266, 88] on div "Creditor * Syncb/Amazon P.O. Box 71737 Philadelphia State AL AK AR AZ CA CO CT …" at bounding box center [633, 214] width 742 height 307
click at [947, 387] on button "Save & Close" at bounding box center [943, 388] width 90 height 28
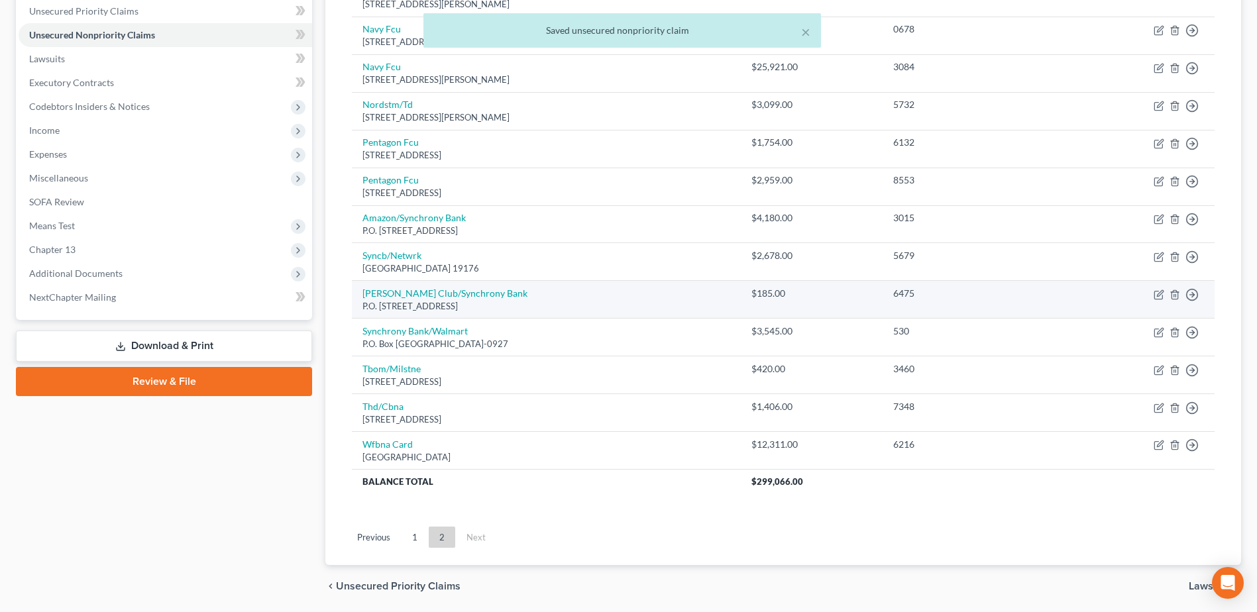
scroll to position [285, 0]
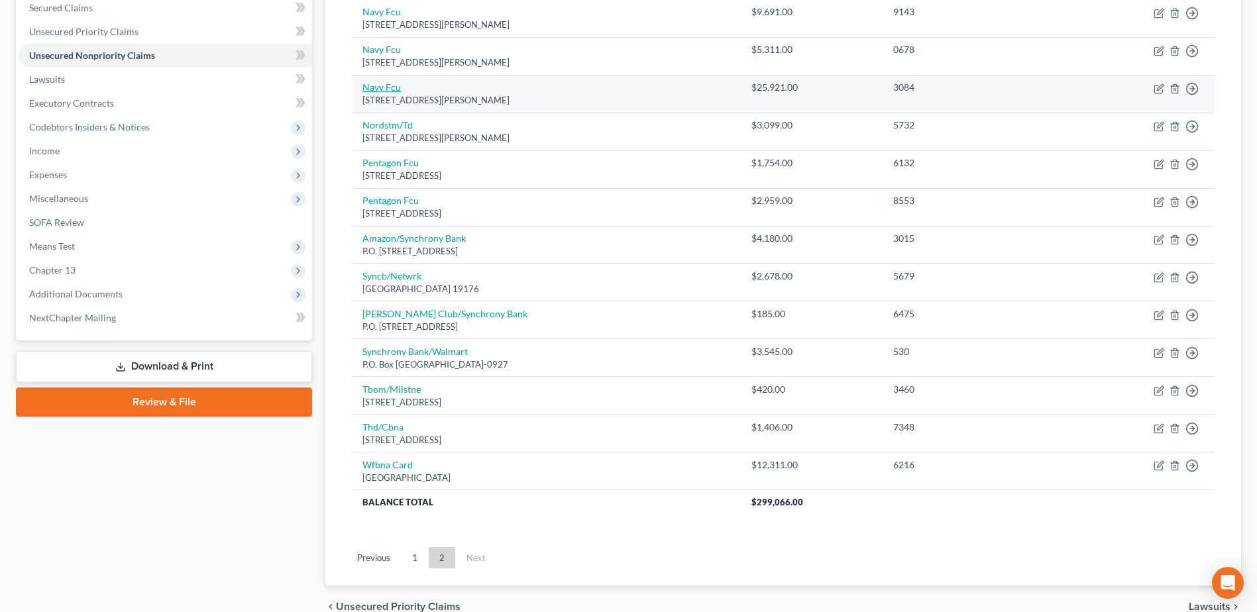
click at [376, 87] on link "Navy Fcu" at bounding box center [381, 86] width 38 height 11
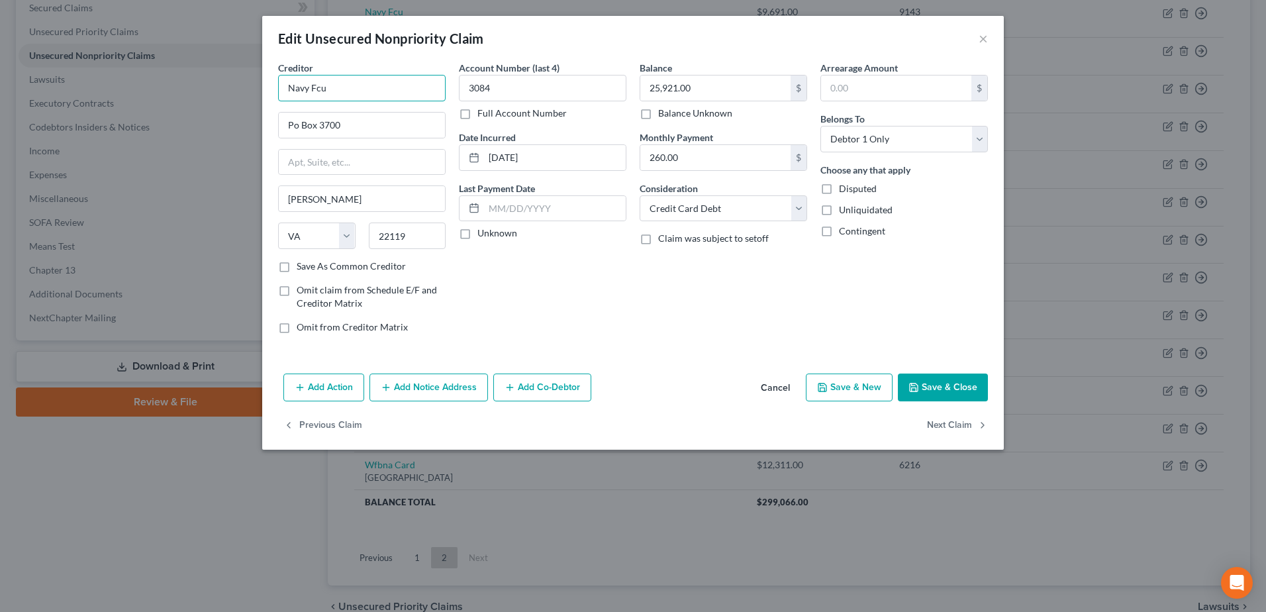
drag, startPoint x: 311, startPoint y: 84, endPoint x: 387, endPoint y: 86, distance: 76.2
click at [387, 86] on input "Navy Fcu" at bounding box center [362, 88] width 168 height 26
click at [297, 127] on input "Po Box 3700" at bounding box center [362, 125] width 166 height 25
click at [933, 387] on button "Save & Close" at bounding box center [943, 388] width 90 height 28
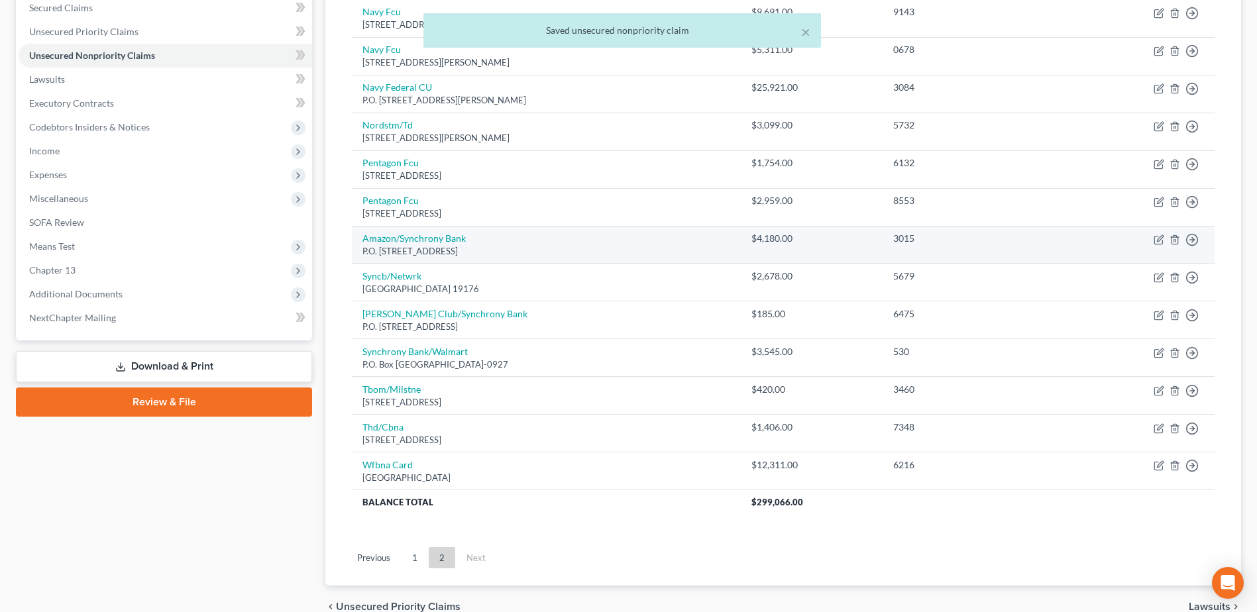
scroll to position [219, 0]
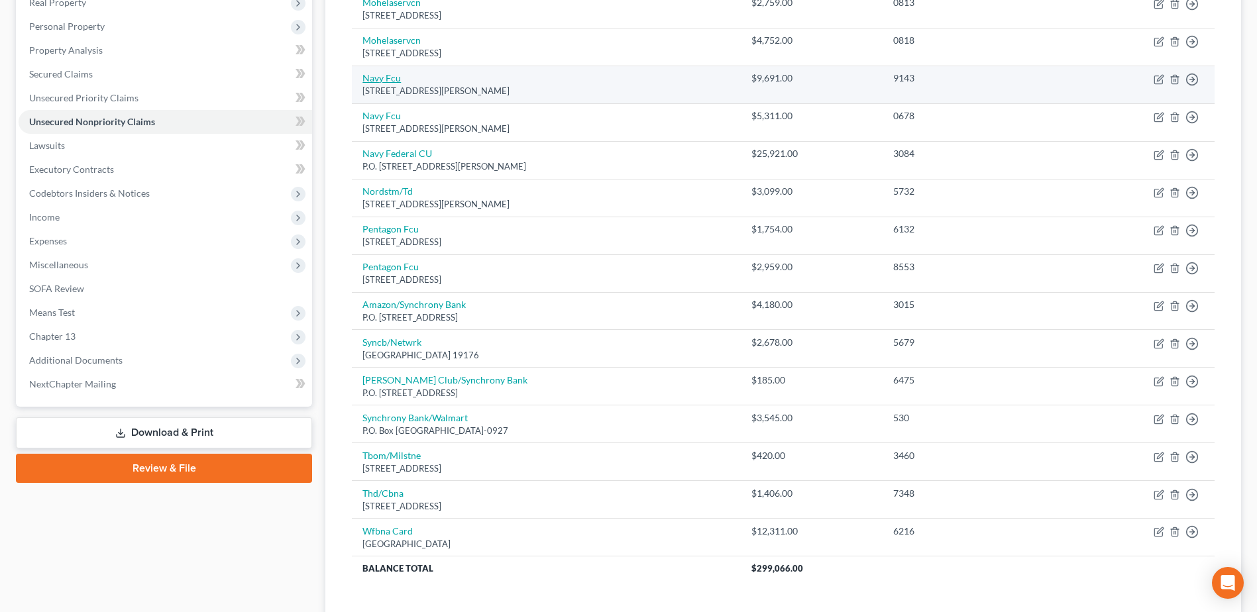
click at [380, 83] on link "Navy Fcu" at bounding box center [381, 77] width 38 height 11
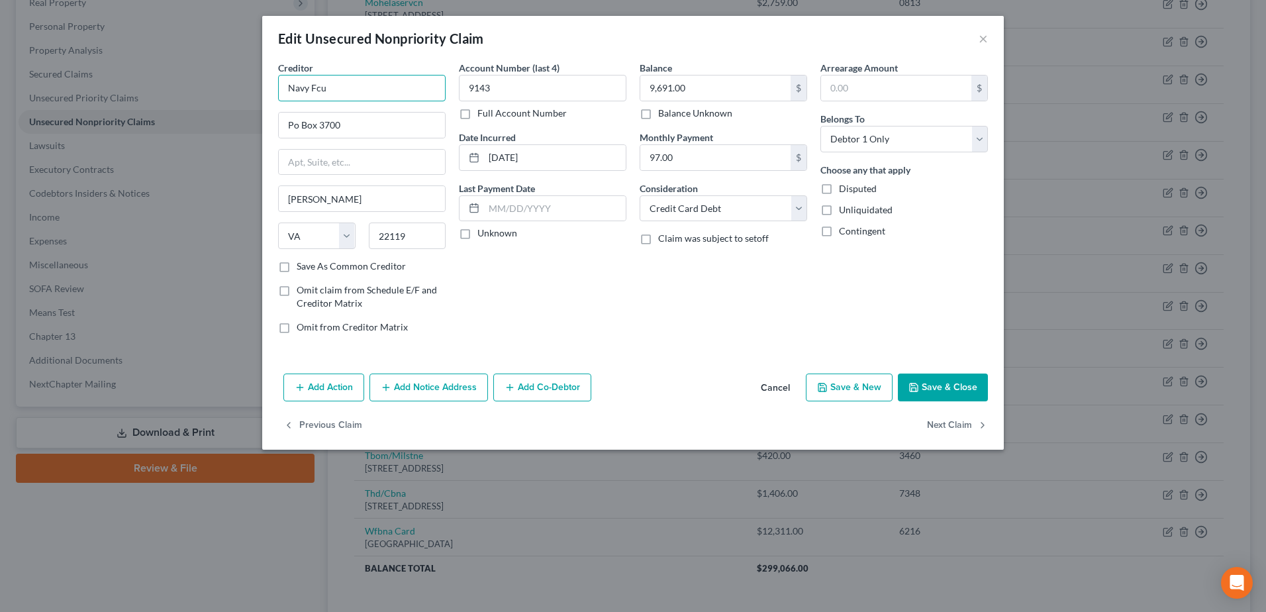
drag, startPoint x: 315, startPoint y: 88, endPoint x: 364, endPoint y: 82, distance: 49.4
click at [364, 82] on input "Navy Fcu" at bounding box center [362, 88] width 168 height 26
click at [332, 114] on div "Navy Federal CU" at bounding box center [358, 111] width 138 height 13
click at [947, 381] on button "Save & Close" at bounding box center [943, 388] width 90 height 28
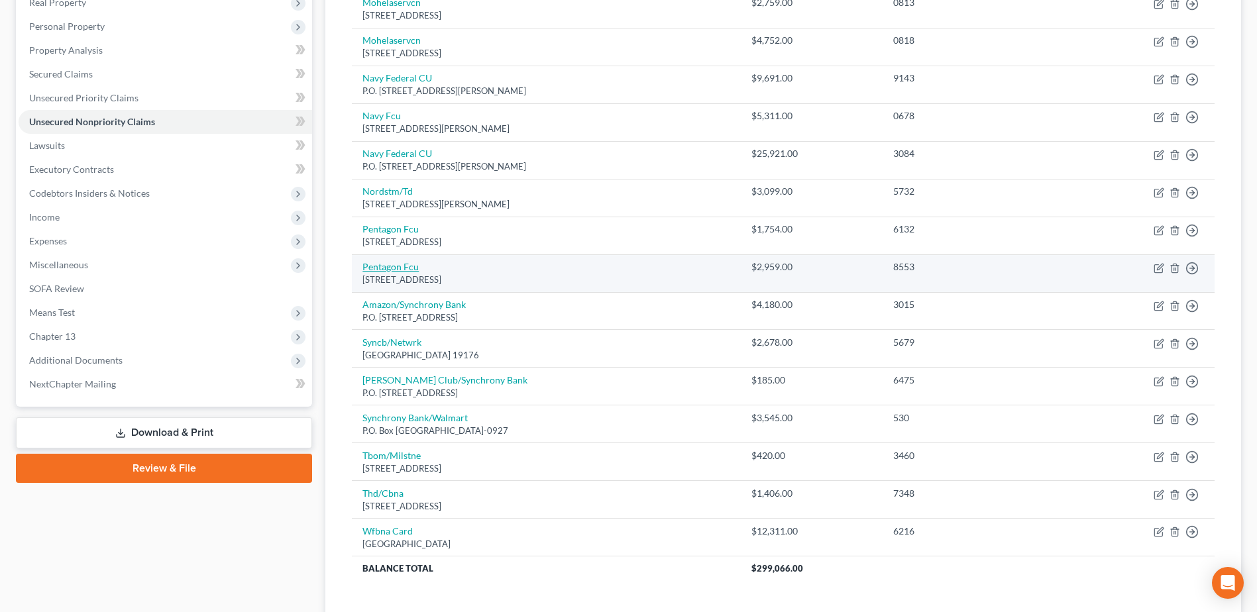
click at [391, 264] on link "Pentagon Fcu" at bounding box center [390, 266] width 56 height 11
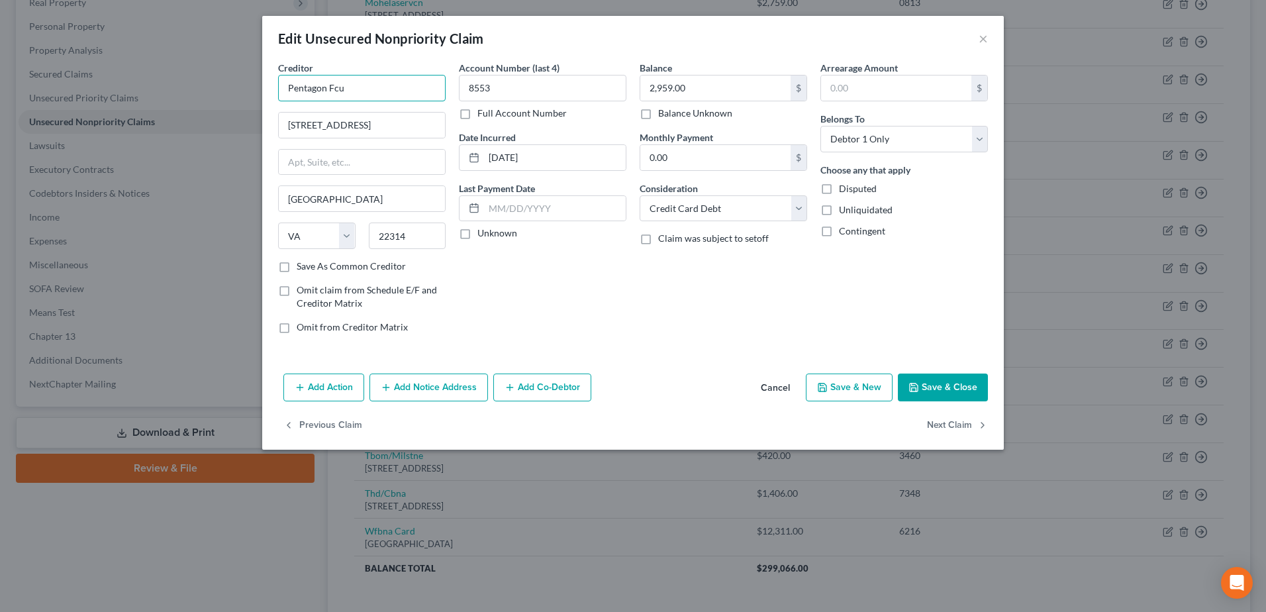
drag, startPoint x: 330, startPoint y: 83, endPoint x: 371, endPoint y: 83, distance: 41.1
click at [371, 83] on input "Pentagon Fcu" at bounding box center [362, 88] width 168 height 26
click at [955, 387] on button "Save & Close" at bounding box center [943, 388] width 90 height 28
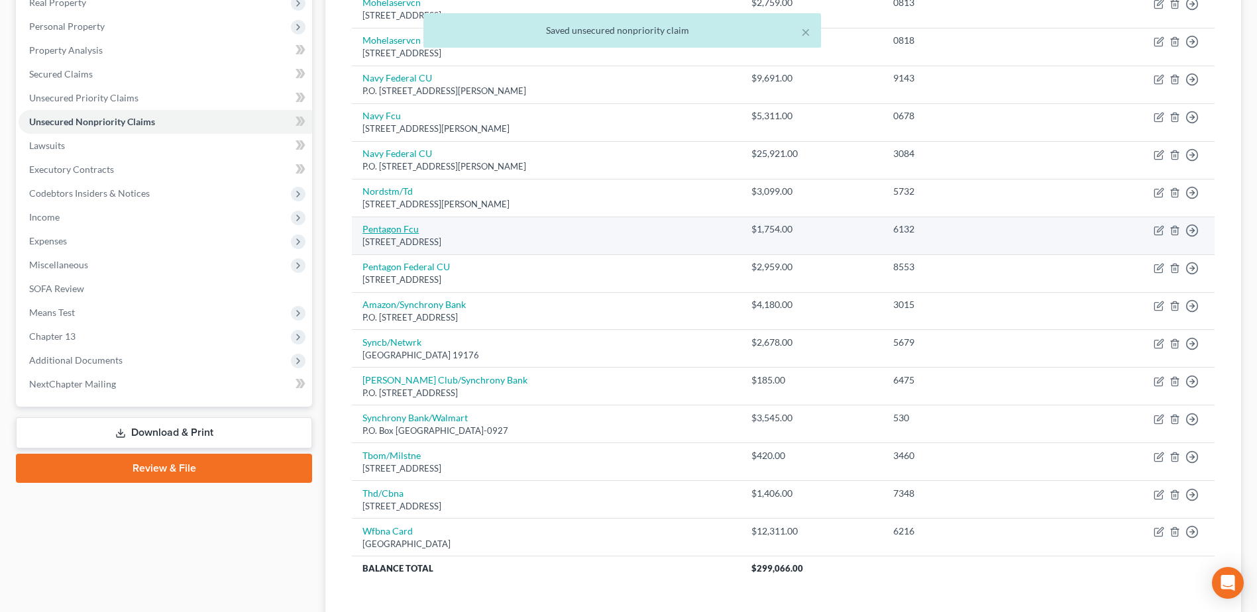
click at [383, 229] on link "Pentagon Fcu" at bounding box center [390, 228] width 56 height 11
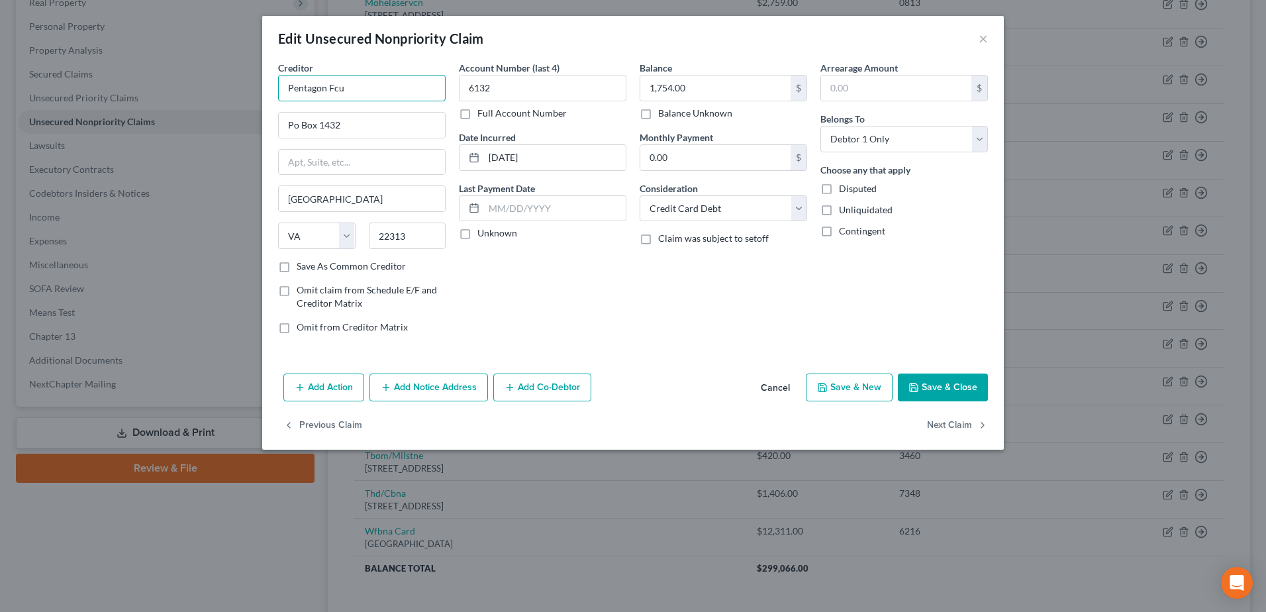
drag, startPoint x: 329, startPoint y: 87, endPoint x: 403, endPoint y: 80, distance: 73.8
click at [403, 80] on input "Pentagon Fcu" at bounding box center [362, 88] width 168 height 26
click at [292, 124] on input "Po Box 1432" at bounding box center [362, 125] width 166 height 25
click at [933, 393] on button "Save & Close" at bounding box center [943, 388] width 90 height 28
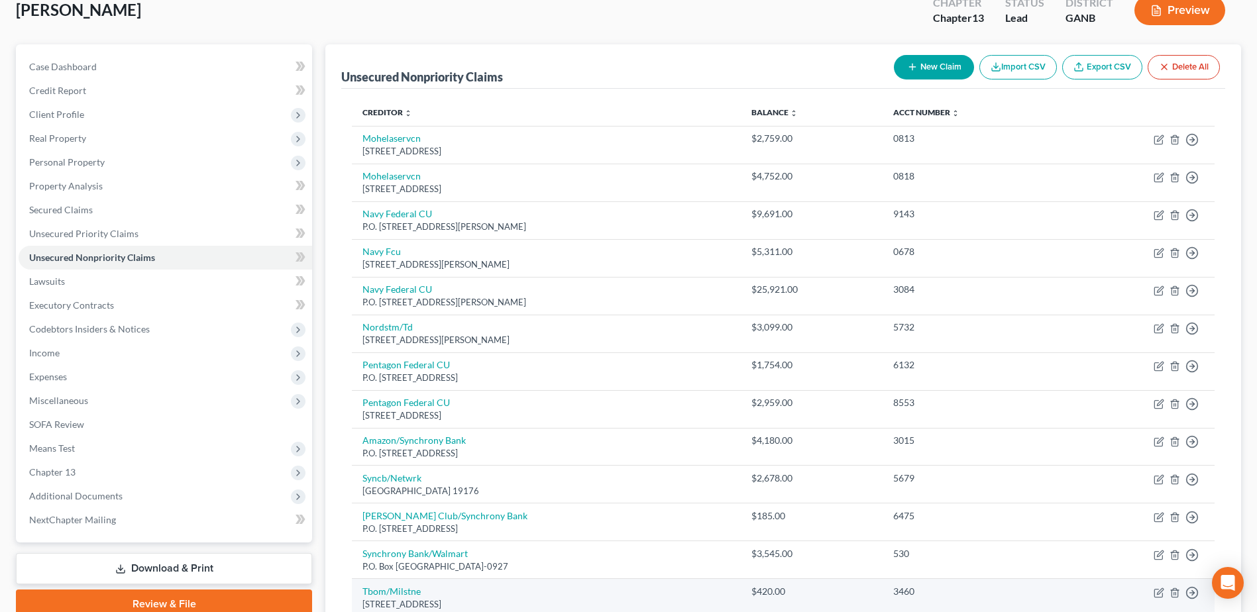
scroll to position [0, 0]
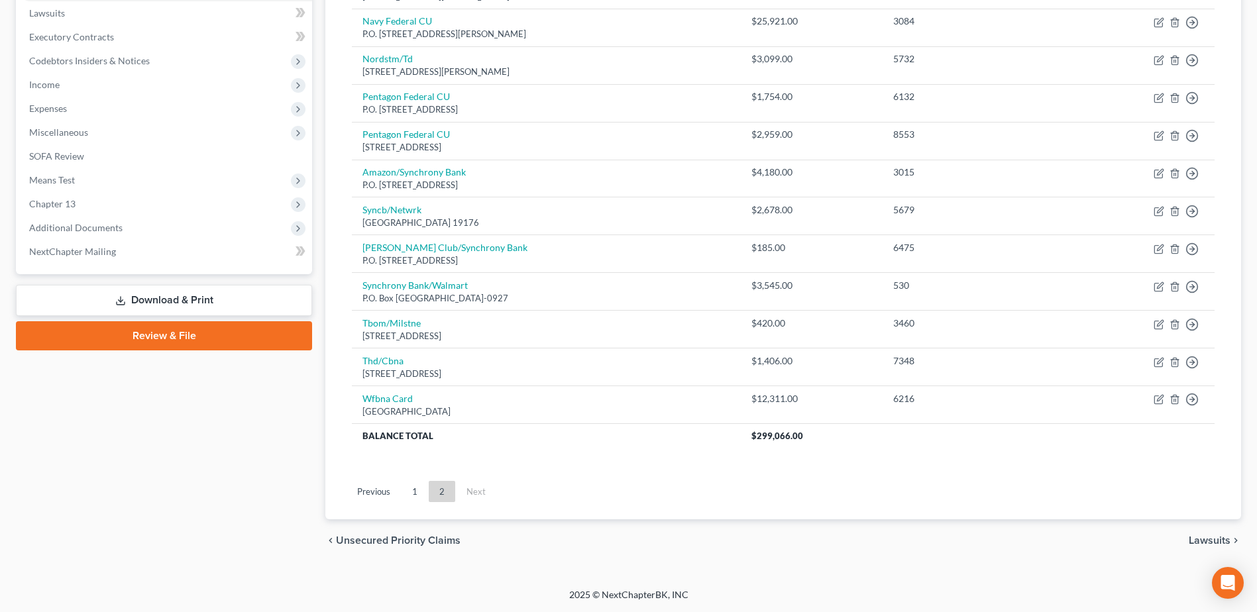
click at [421, 486] on link "1" at bounding box center [414, 491] width 26 height 21
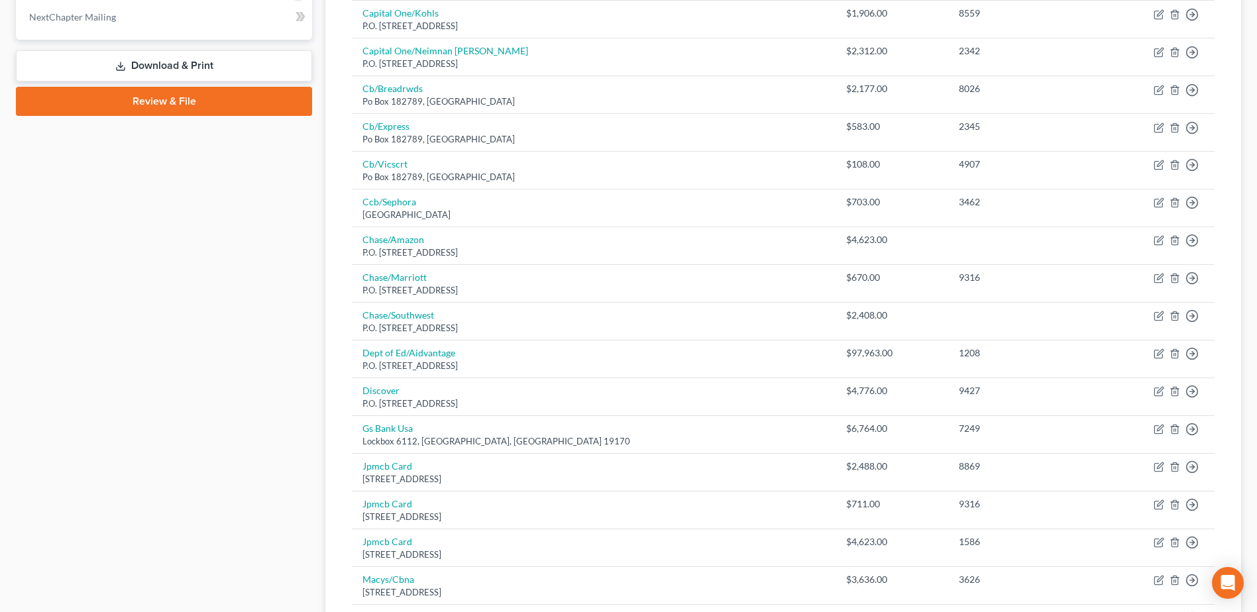
scroll to position [616, 0]
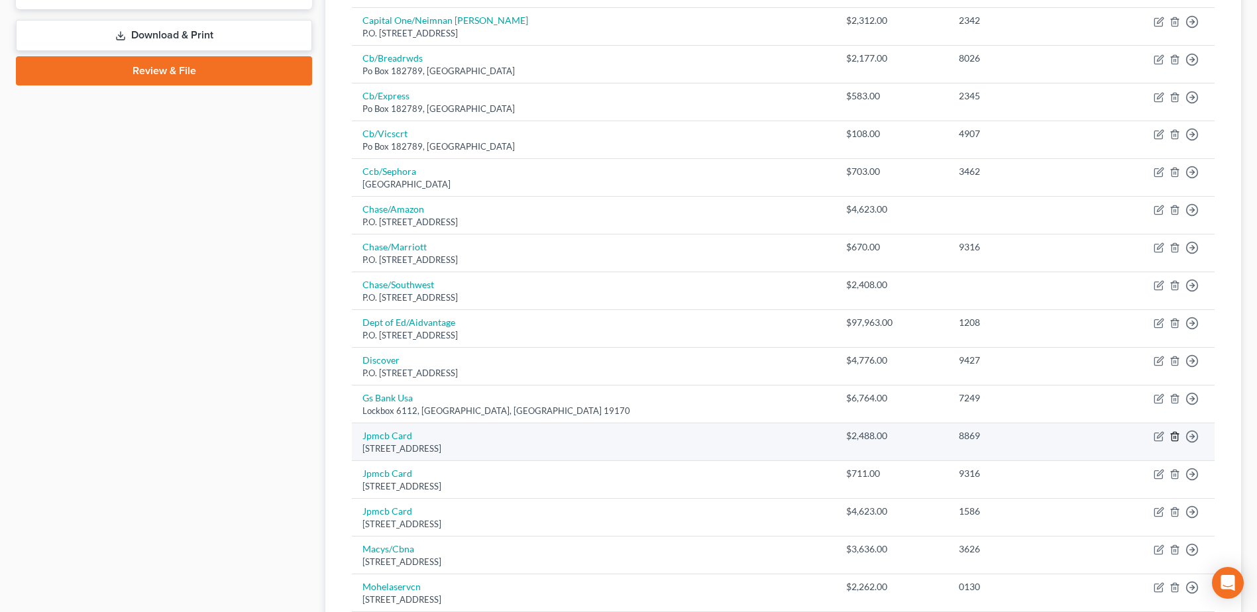
click at [1174, 437] on line "button" at bounding box center [1174, 438] width 0 height 3
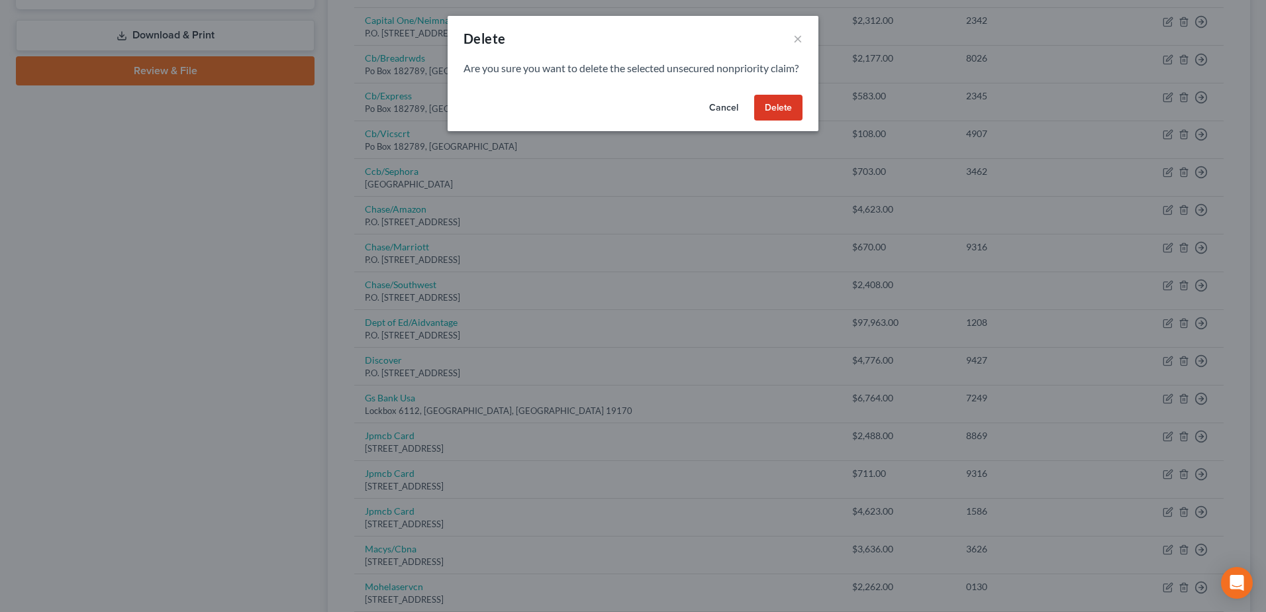
click at [780, 121] on button "Delete" at bounding box center [778, 108] width 48 height 26
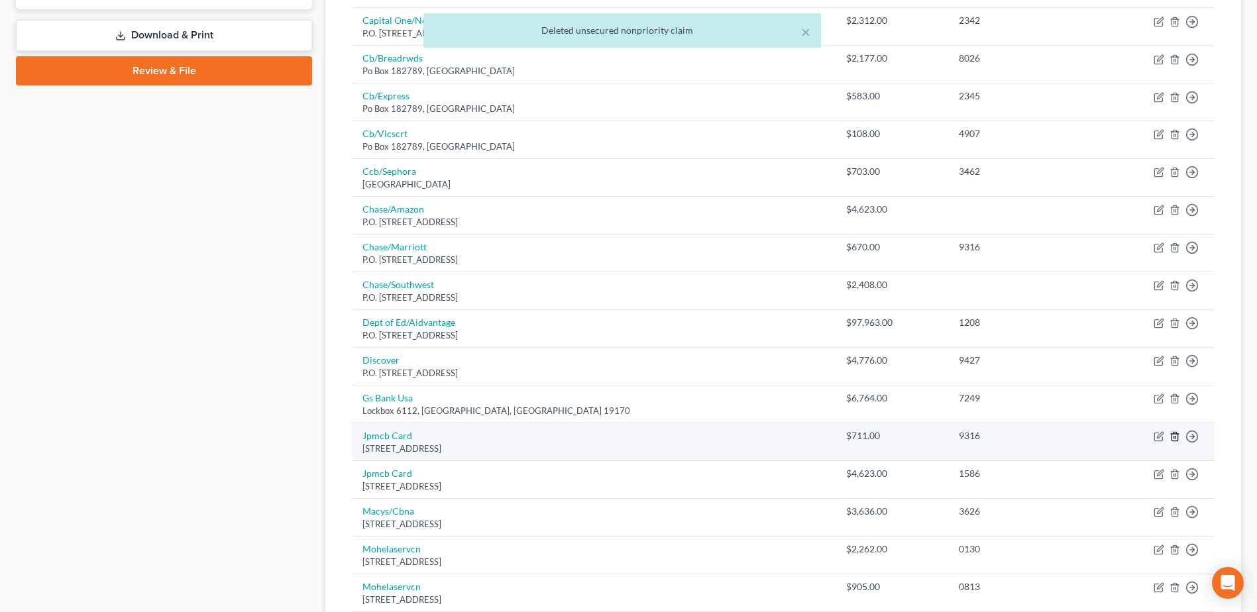
click at [1175, 438] on line "button" at bounding box center [1175, 438] width 0 height 3
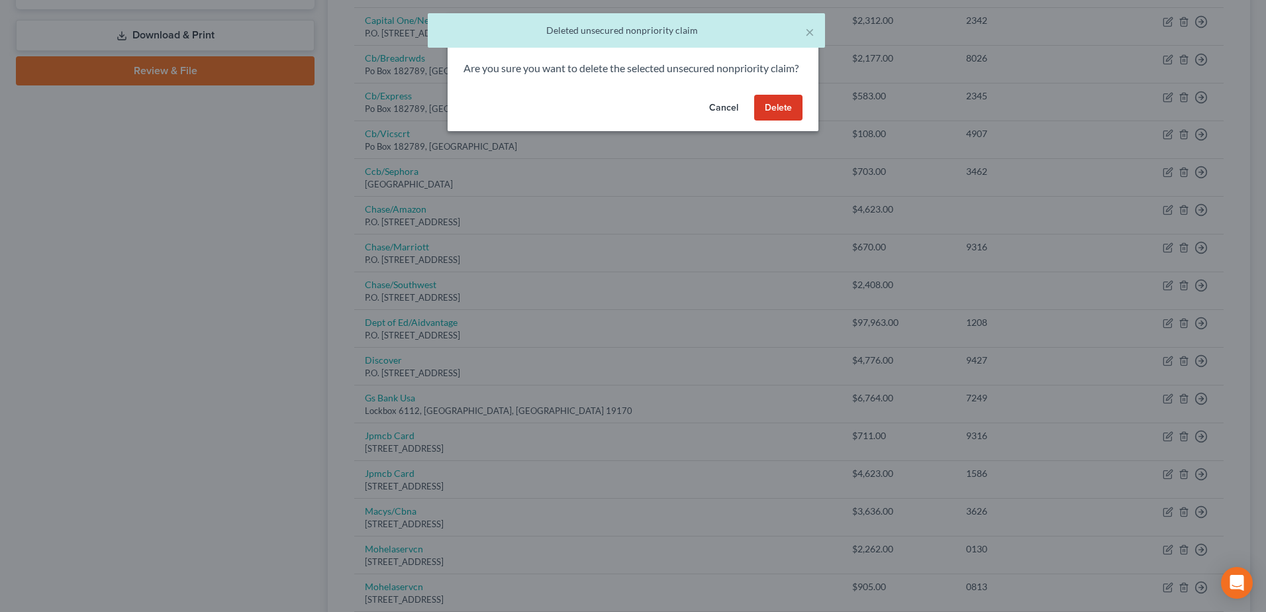
click at [788, 121] on button "Delete" at bounding box center [778, 108] width 48 height 26
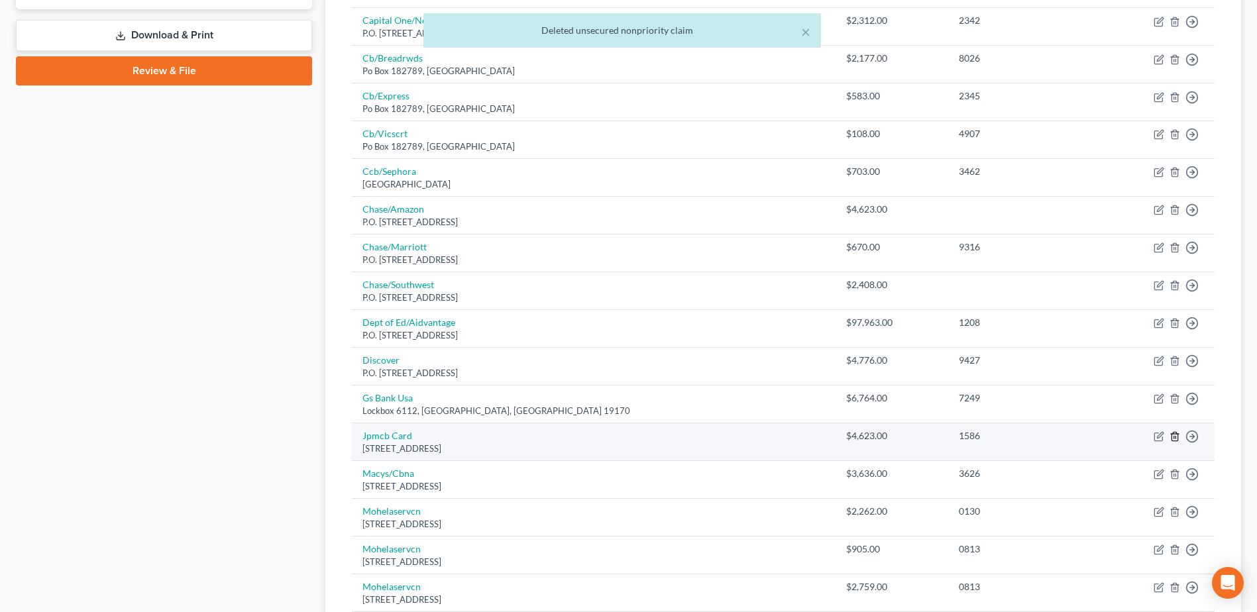
click at [1176, 433] on icon "button" at bounding box center [1174, 437] width 6 height 9
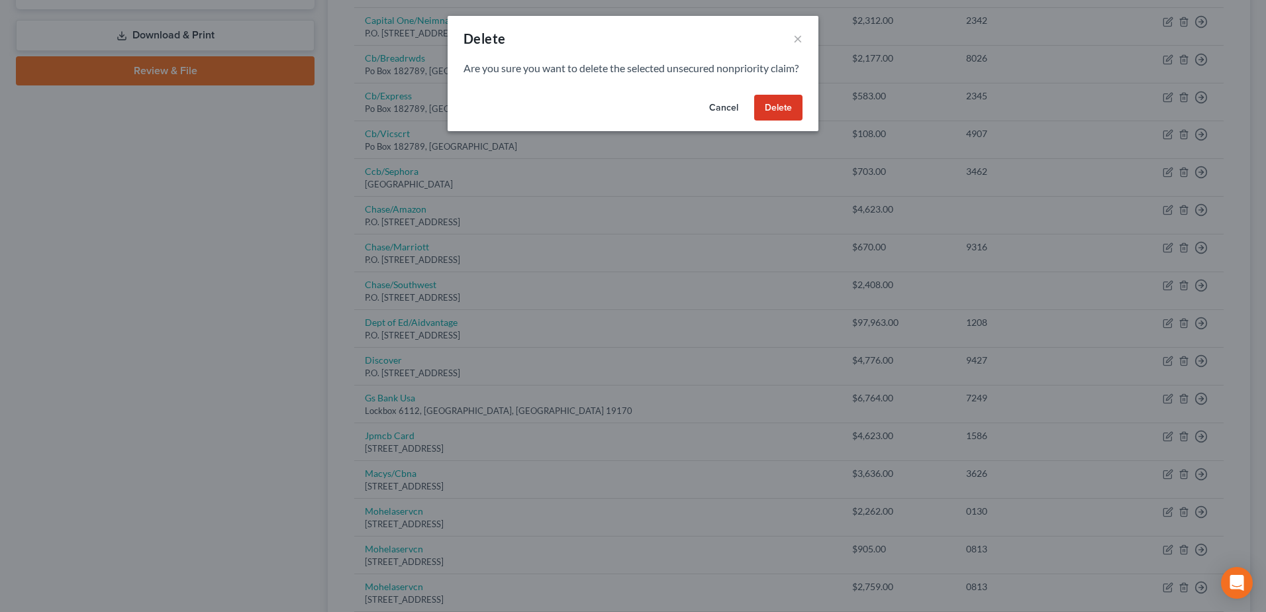
click at [723, 121] on button "Cancel" at bounding box center [724, 108] width 50 height 26
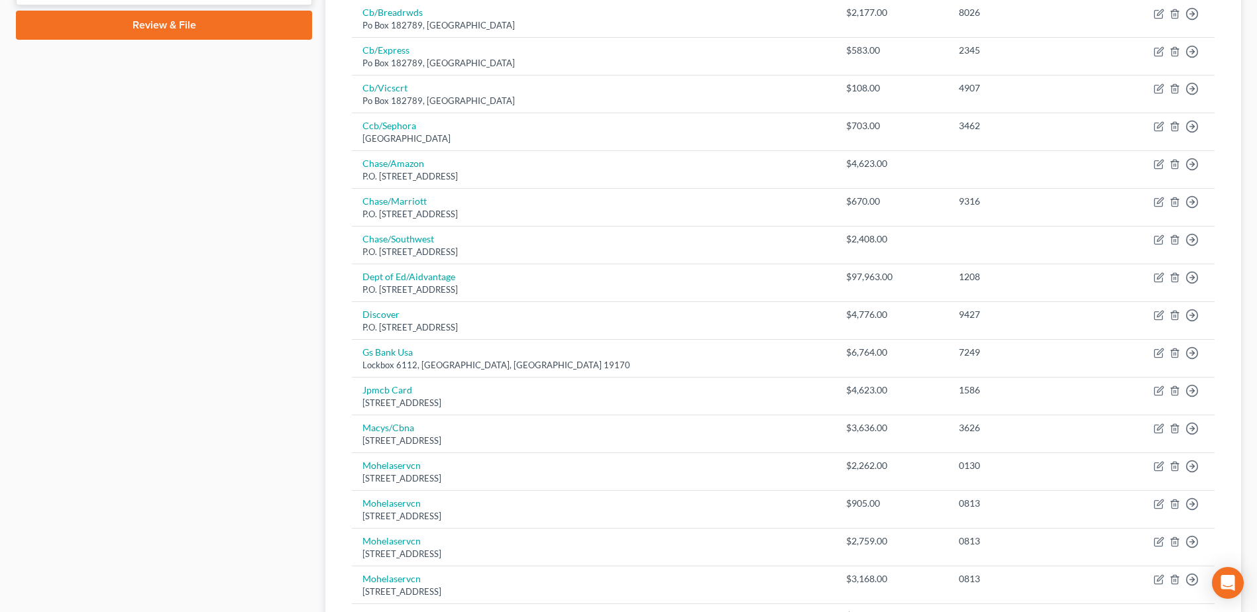
scroll to position [577, 0]
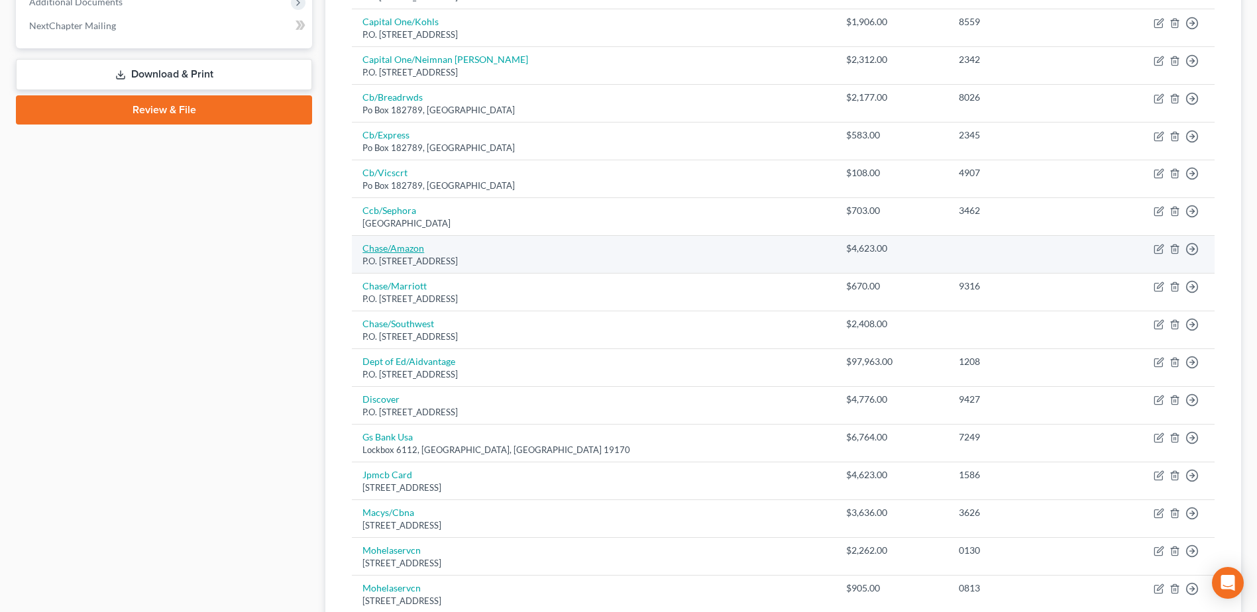
click at [399, 249] on link "Chase/Amazon" at bounding box center [393, 247] width 62 height 11
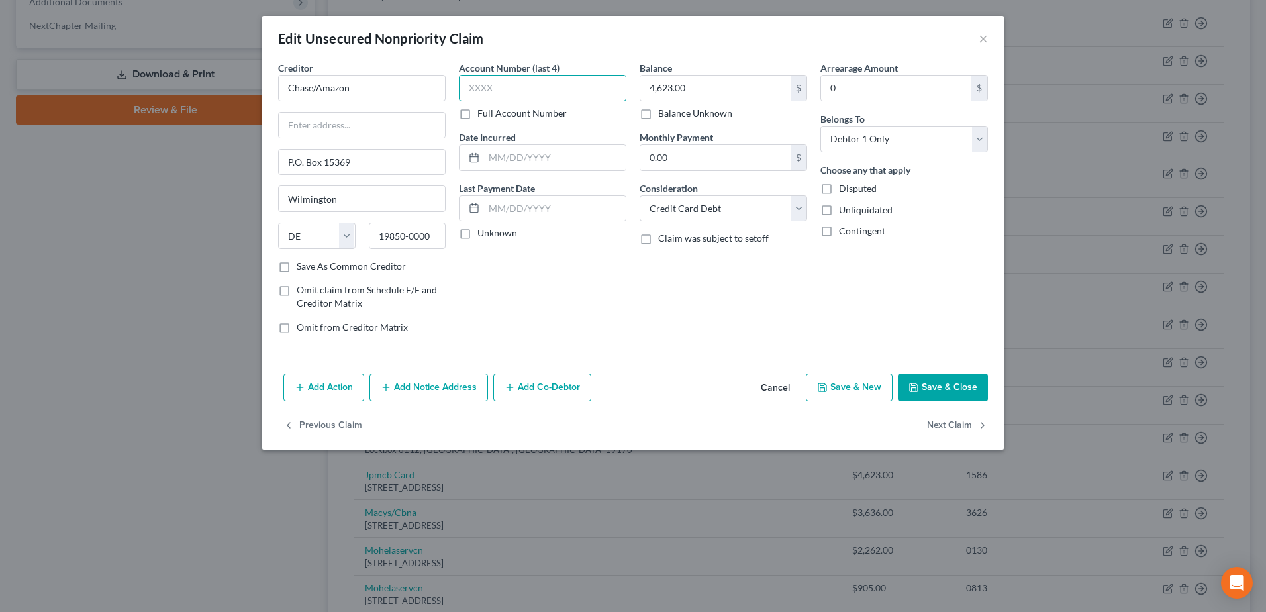
click at [488, 91] on input "text" at bounding box center [543, 88] width 168 height 26
click at [953, 396] on button "Save & Close" at bounding box center [943, 388] width 90 height 28
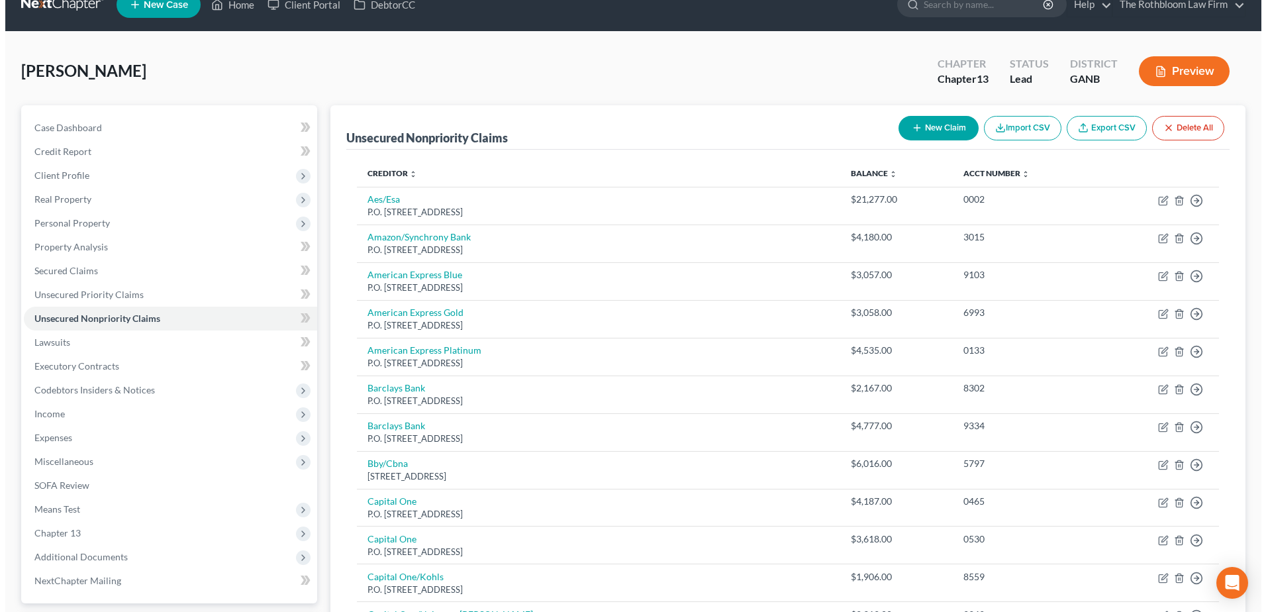
scroll to position [0, 0]
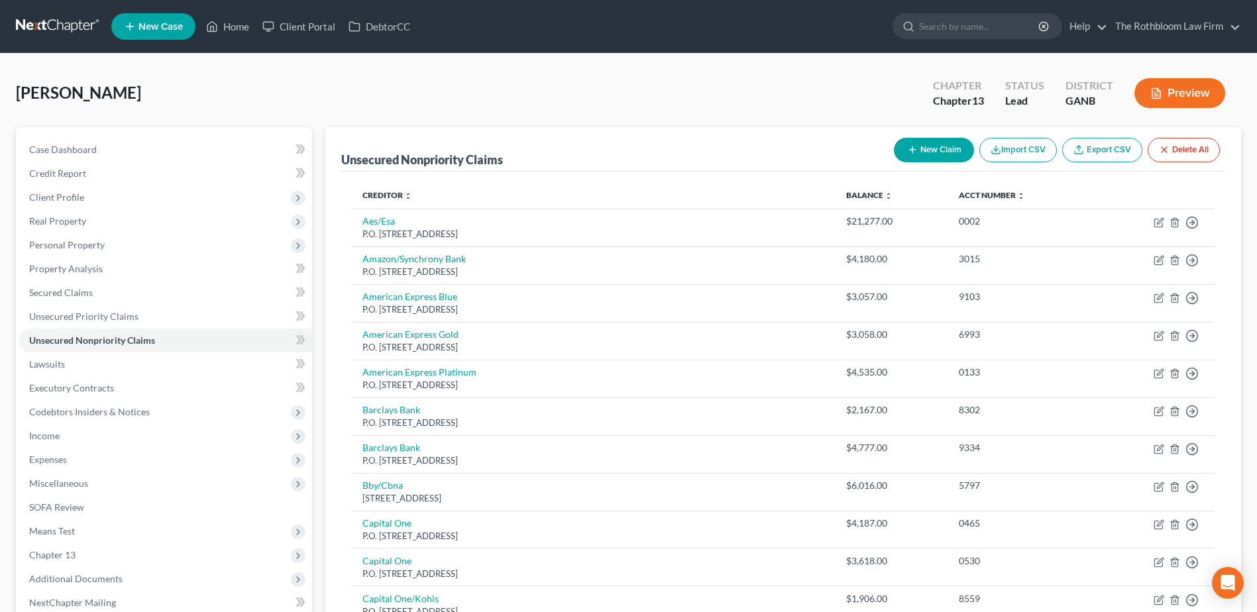
click at [900, 146] on button "New Claim" at bounding box center [934, 150] width 80 height 25
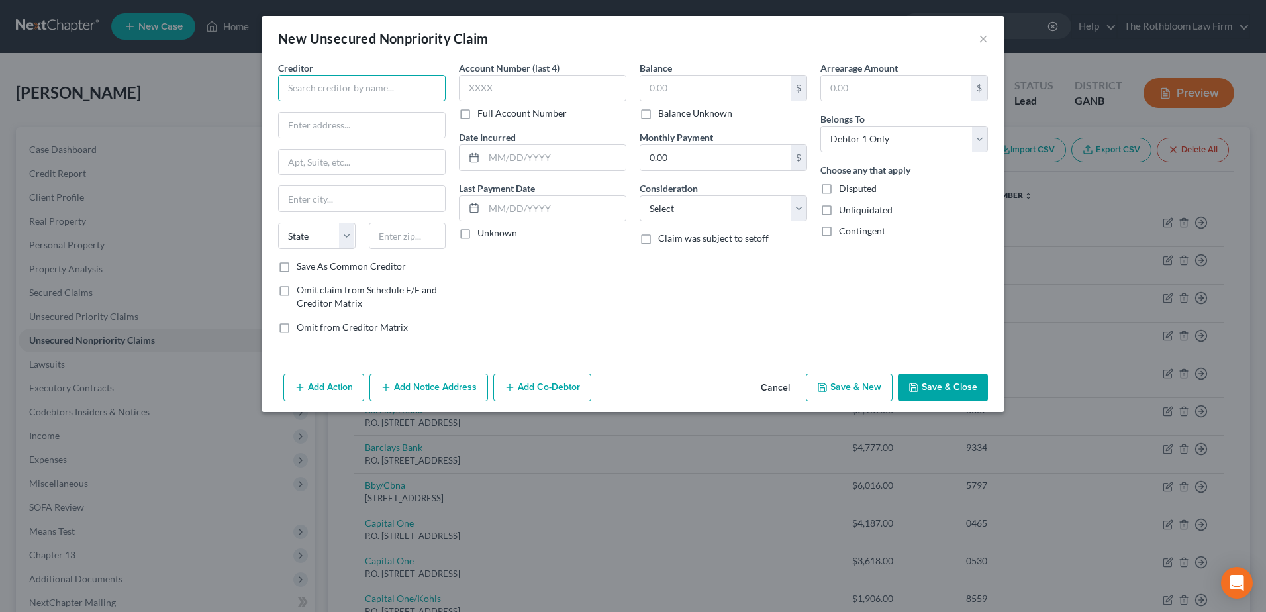
click at [315, 85] on input "text" at bounding box center [362, 88] width 168 height 26
drag, startPoint x: 389, startPoint y: 164, endPoint x: 202, endPoint y: 154, distance: 187.1
click at [202, 154] on div "New Unsecured Nonpriority Claim × Creditor * Pain Consultants 1267 Hwy 54 West …" at bounding box center [633, 306] width 1266 height 612
drag, startPoint x: 389, startPoint y: 85, endPoint x: 145, endPoint y: 81, distance: 244.4
click at [145, 81] on div "New Unsecured Nonpriority Claim × Creditor * Pain Consultants 1267 Hwy 54 West …" at bounding box center [633, 306] width 1266 height 612
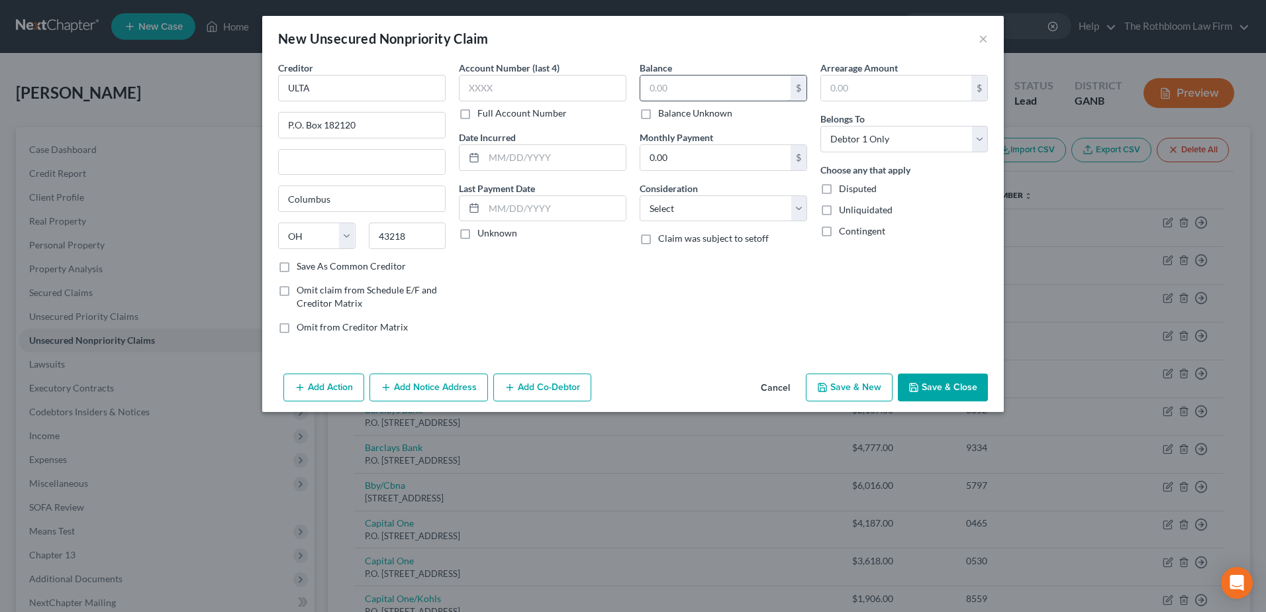
click at [657, 99] on input "text" at bounding box center [716, 88] width 150 height 25
click at [679, 202] on select "Select Cable / Satellite Services Collection Agency Credit Card Debt Debt Couns…" at bounding box center [724, 208] width 168 height 26
click at [640, 195] on select "Select Cable / Satellite Services Collection Agency Credit Card Debt Debt Couns…" at bounding box center [724, 208] width 168 height 26
click at [946, 391] on button "Save & Close" at bounding box center [943, 388] width 90 height 28
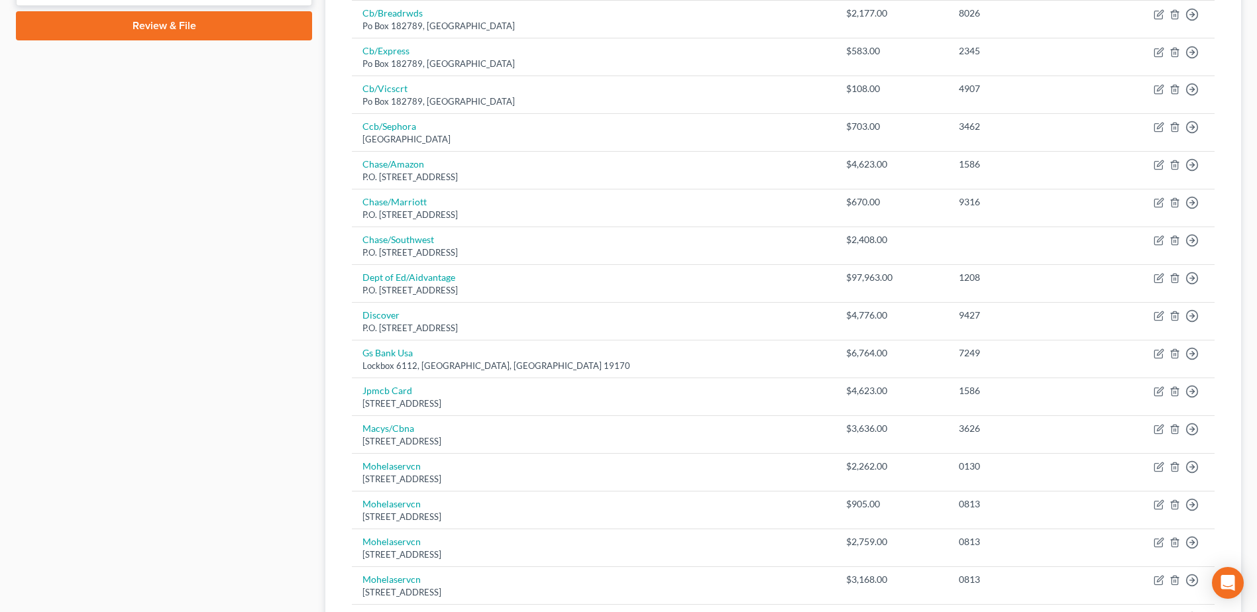
scroll to position [795, 0]
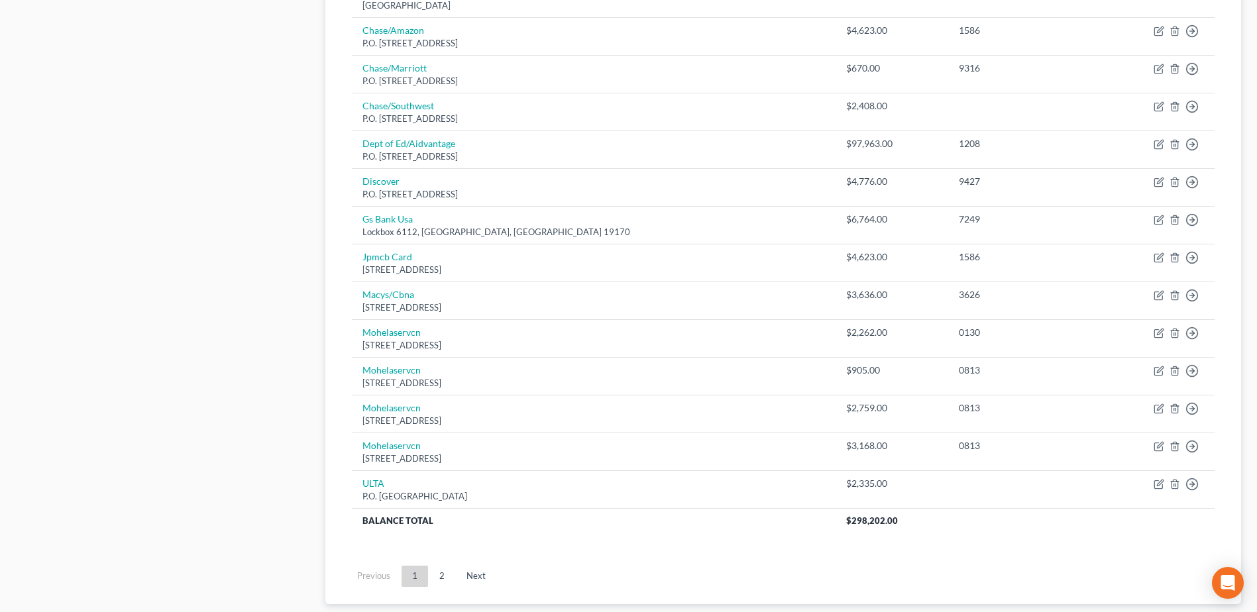
click at [440, 580] on link "2" at bounding box center [442, 576] width 26 height 21
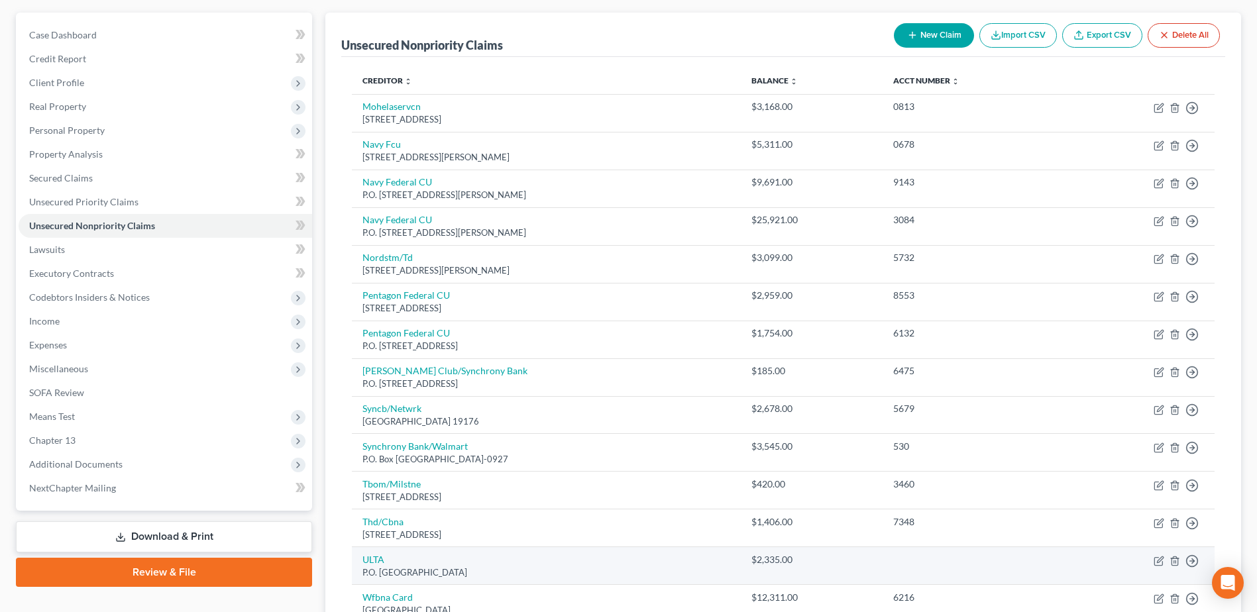
scroll to position [313, 0]
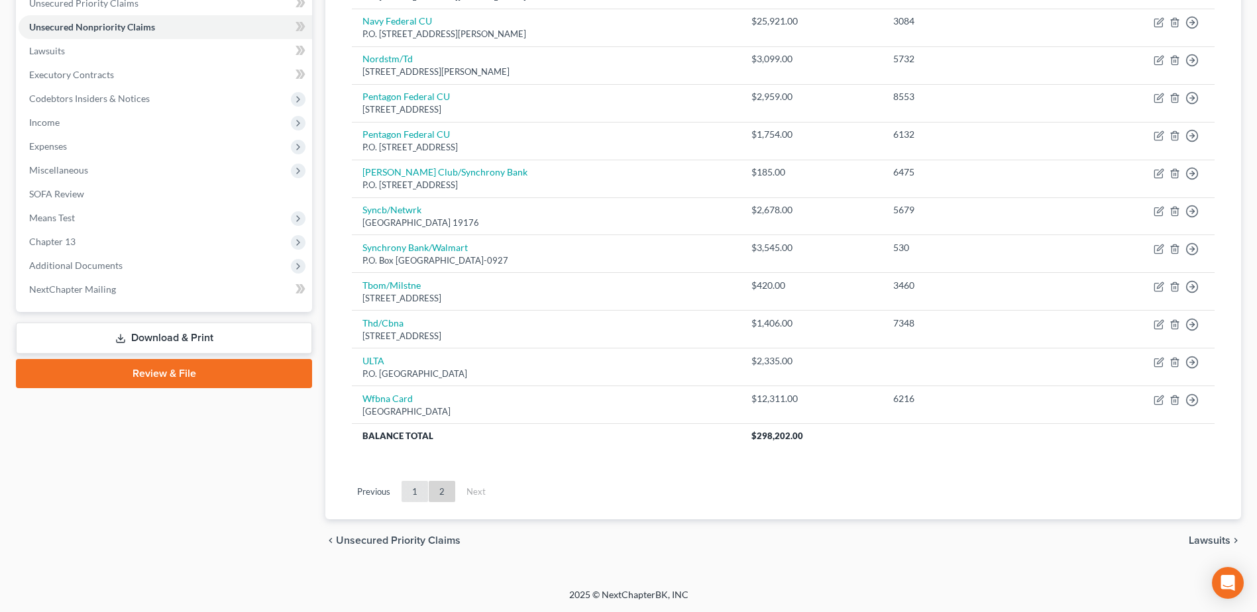
click at [419, 493] on link "1" at bounding box center [414, 491] width 26 height 21
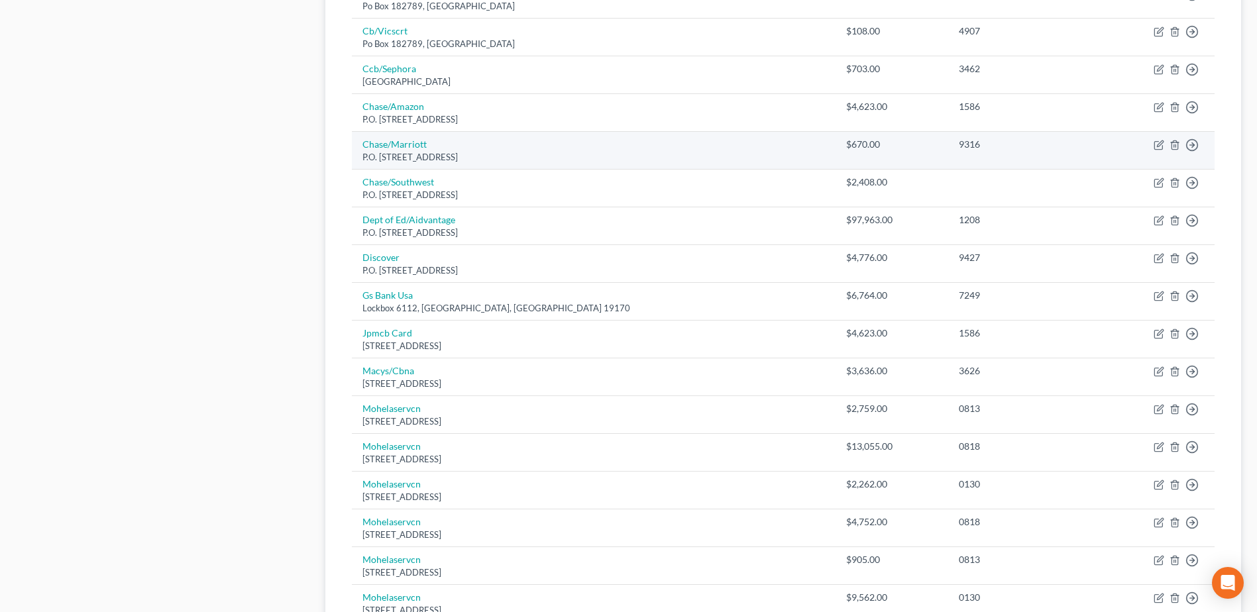
scroll to position [586, 0]
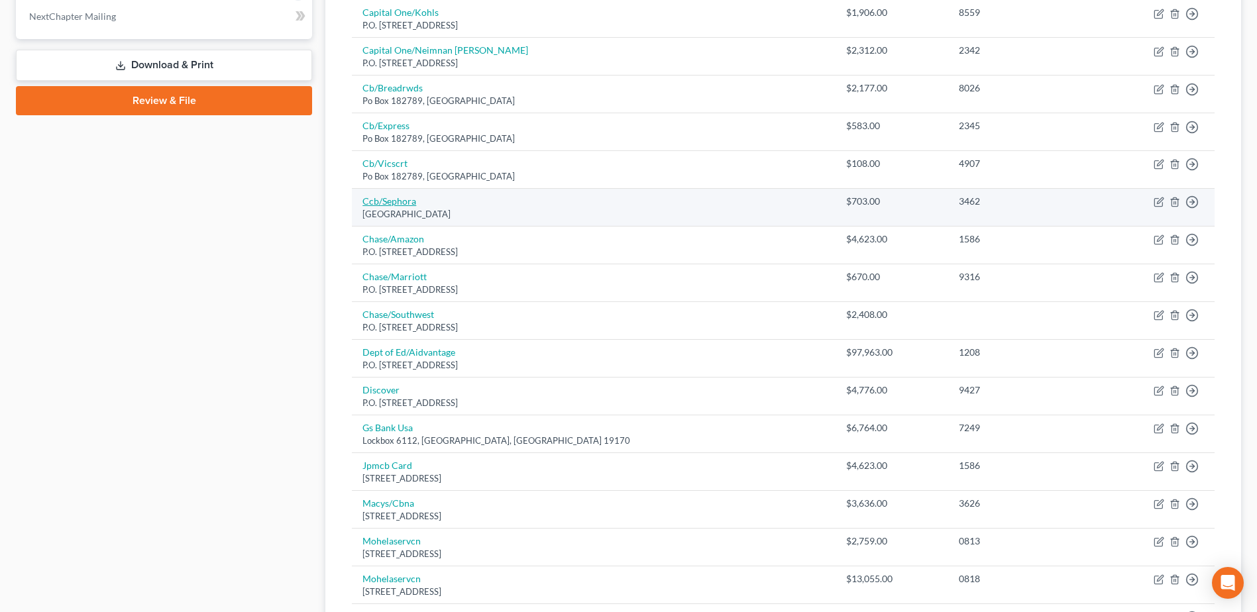
click at [382, 202] on link "Ccb/Sephora" at bounding box center [389, 200] width 54 height 11
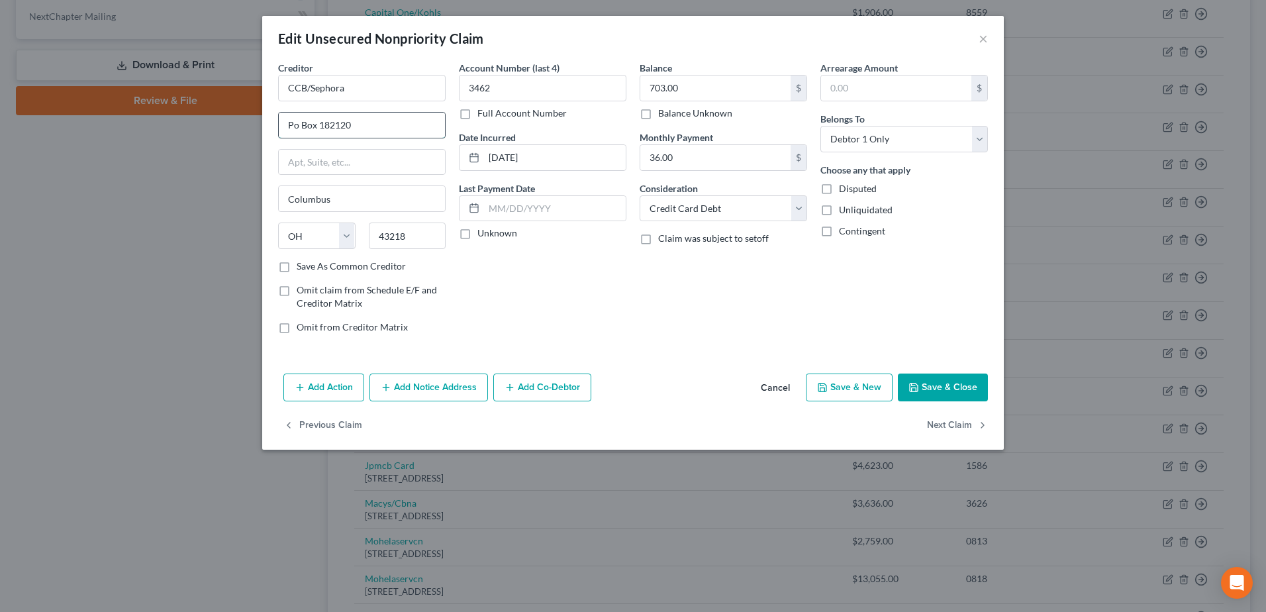
click at [293, 132] on input "Po Box 182120" at bounding box center [362, 125] width 166 height 25
click at [932, 387] on button "Save & Close" at bounding box center [943, 388] width 90 height 28
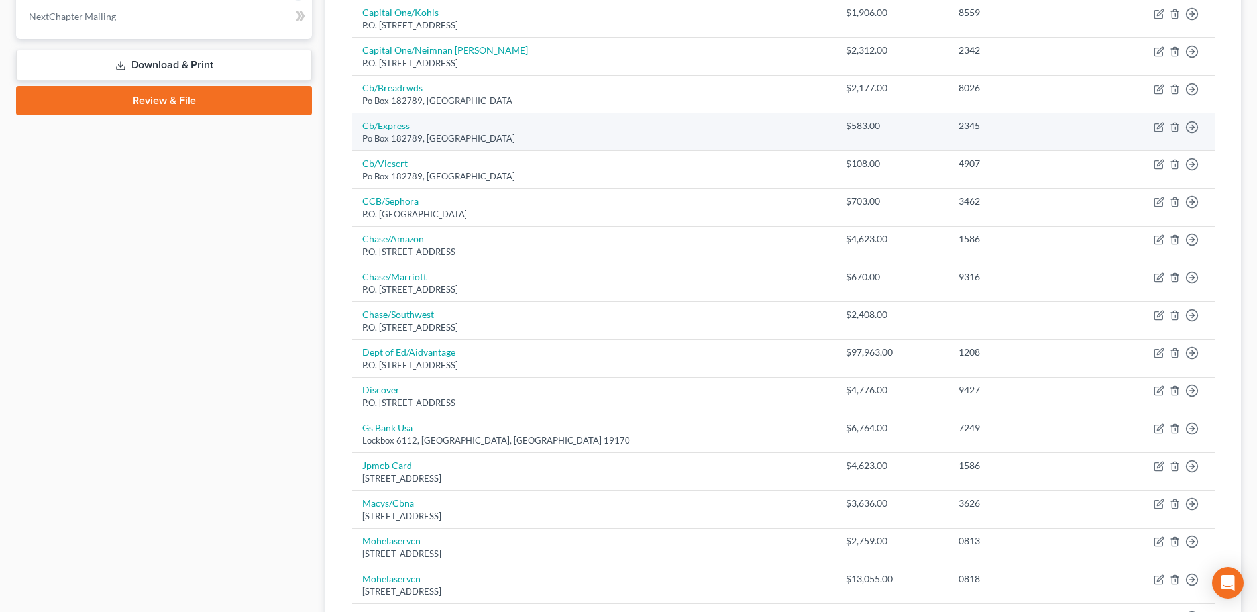
click at [384, 126] on link "Cb/Express" at bounding box center [385, 125] width 47 height 11
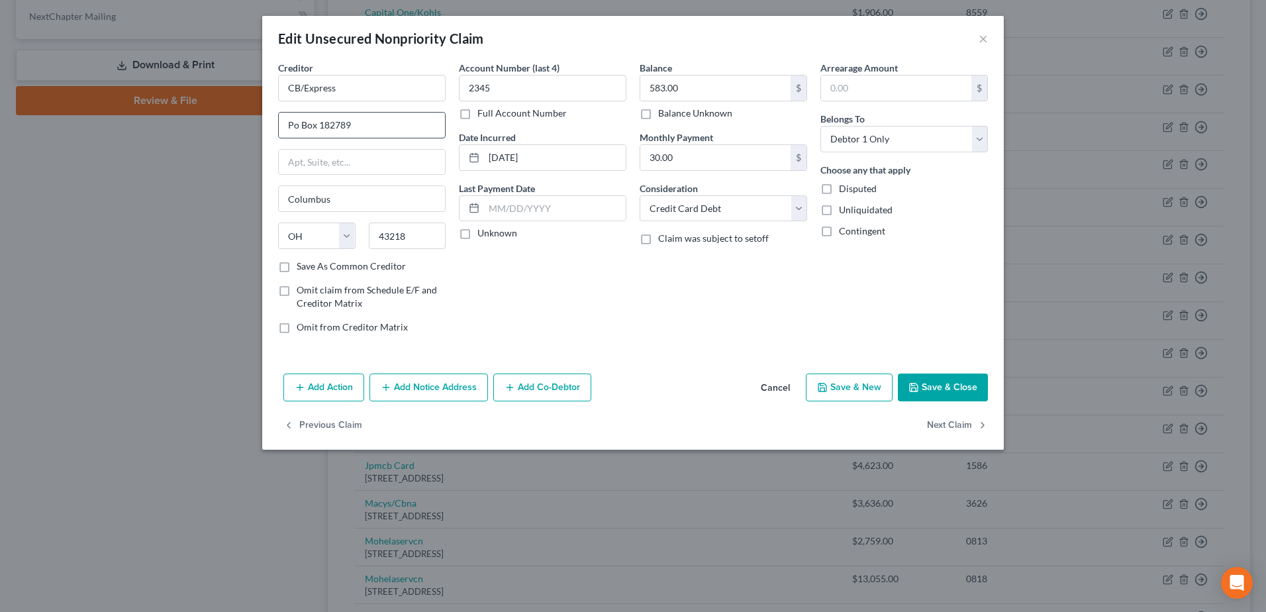
click at [295, 126] on input "Po Box 182789" at bounding box center [362, 125] width 166 height 25
click at [946, 392] on button "Save & Close" at bounding box center [943, 388] width 90 height 28
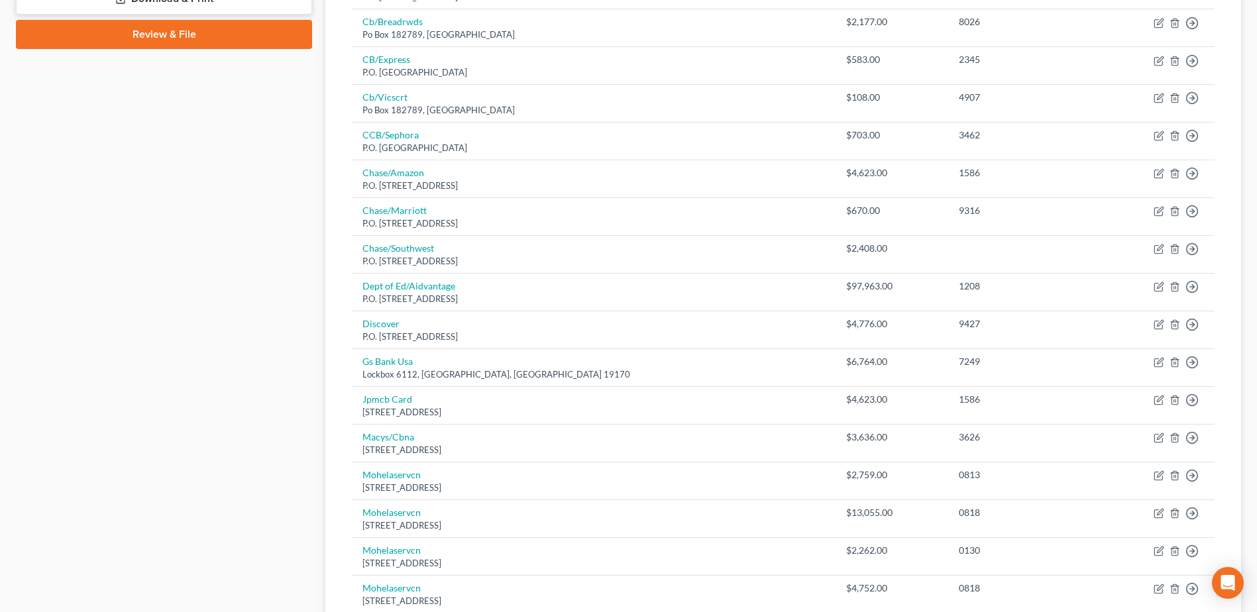
scroll to position [917, 0]
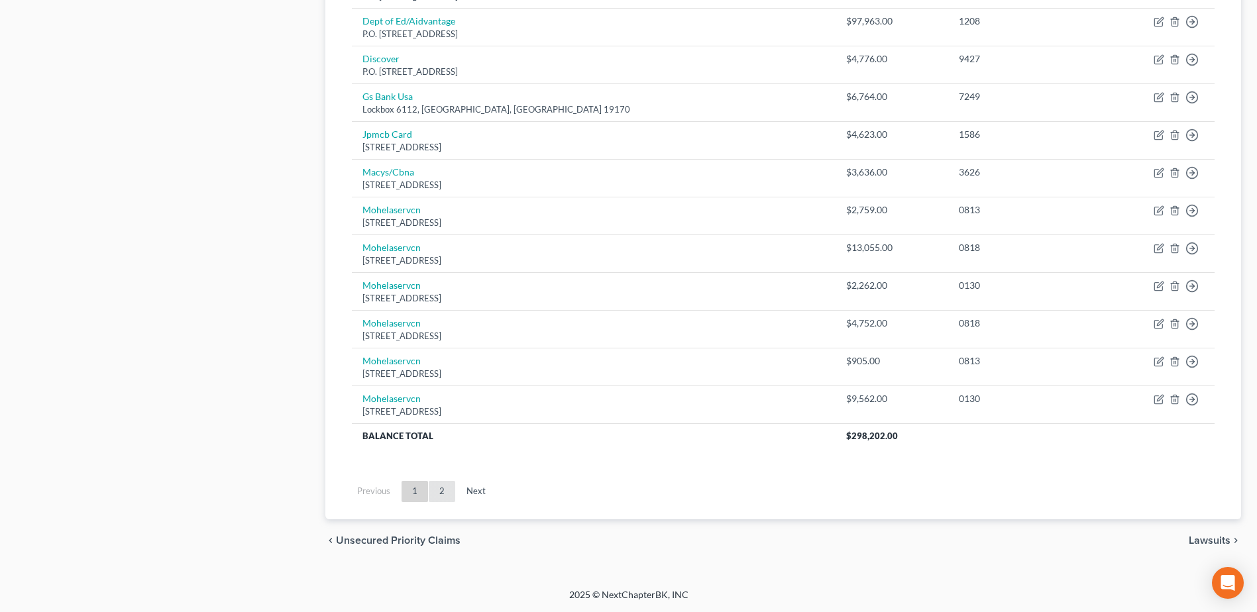
click at [441, 487] on link "2" at bounding box center [442, 491] width 26 height 21
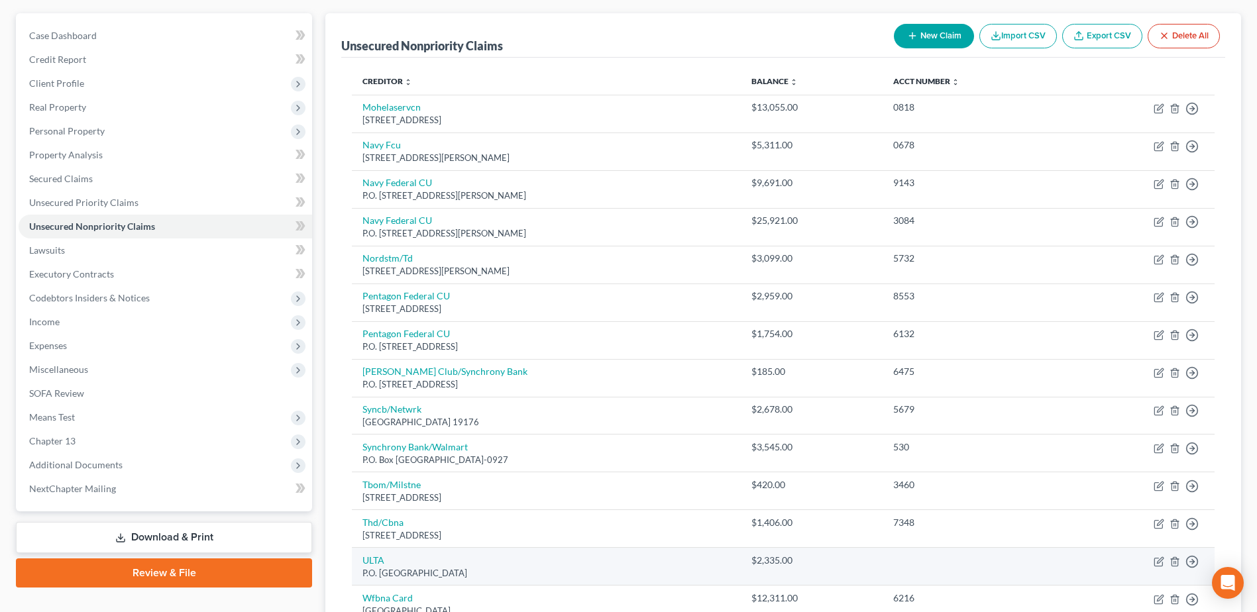
scroll to position [48, 0]
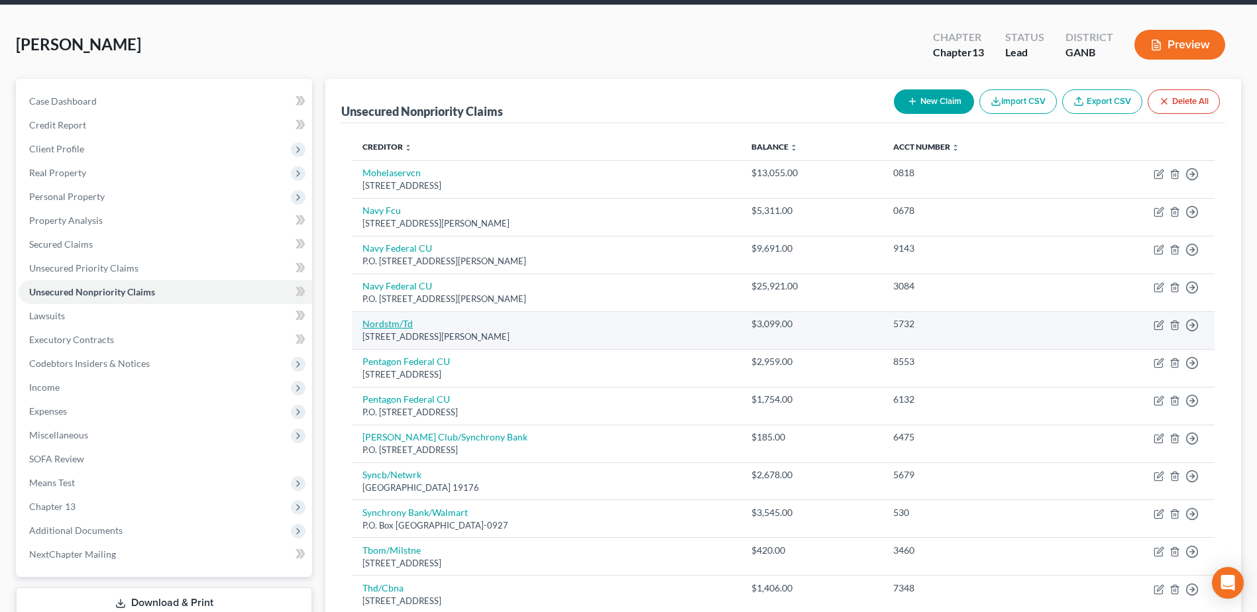
click at [385, 322] on link "Nordstm/Td" at bounding box center [387, 323] width 50 height 11
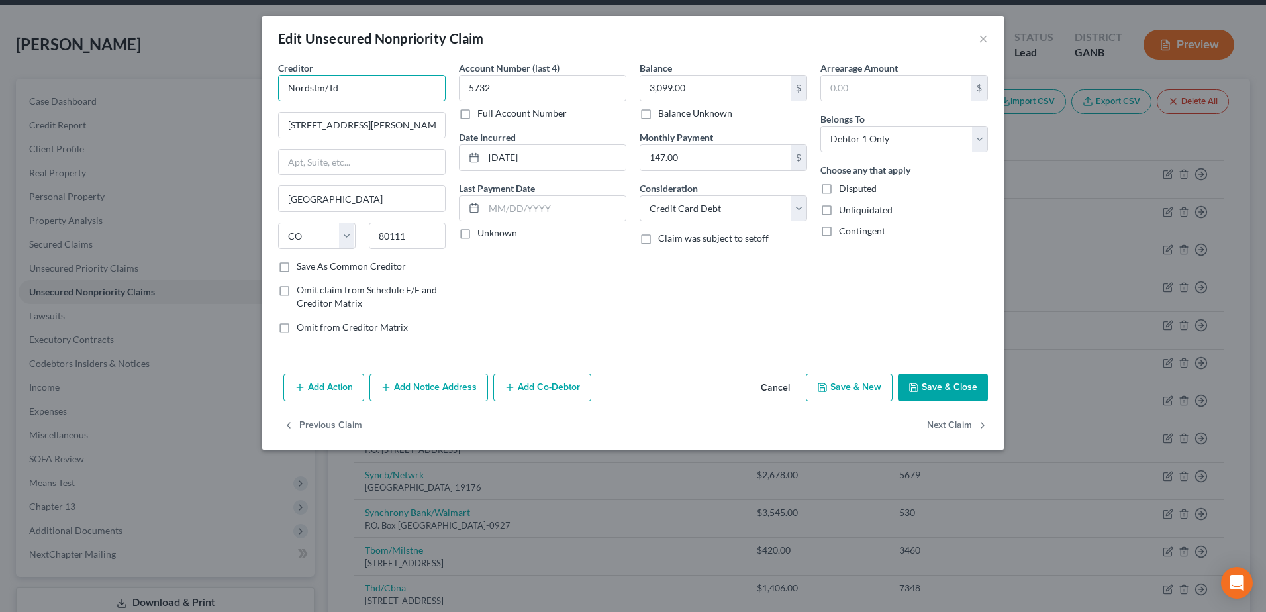
drag, startPoint x: 353, startPoint y: 91, endPoint x: 240, endPoint y: 89, distance: 112.6
click at [240, 89] on div "Edit Unsecured Nonpriority Claim × Creditor * Nordstm/Td 13531 E. Caley Ave Eng…" at bounding box center [633, 306] width 1266 height 612
click at [947, 388] on button "Save & Close" at bounding box center [943, 388] width 90 height 28
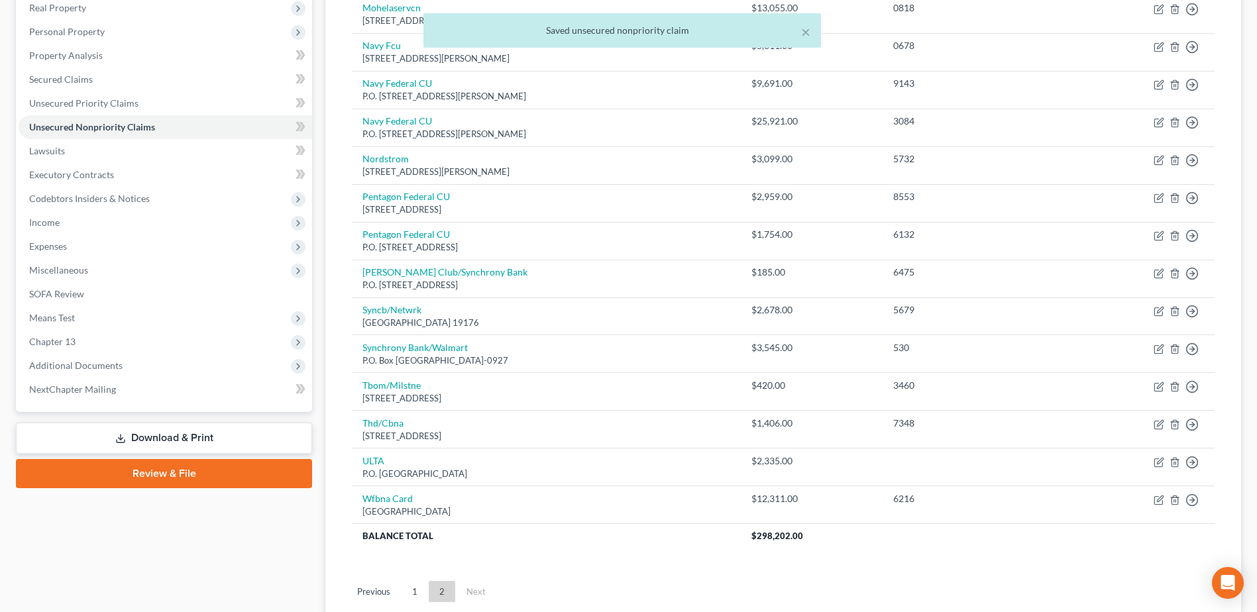
scroll to position [313, 0]
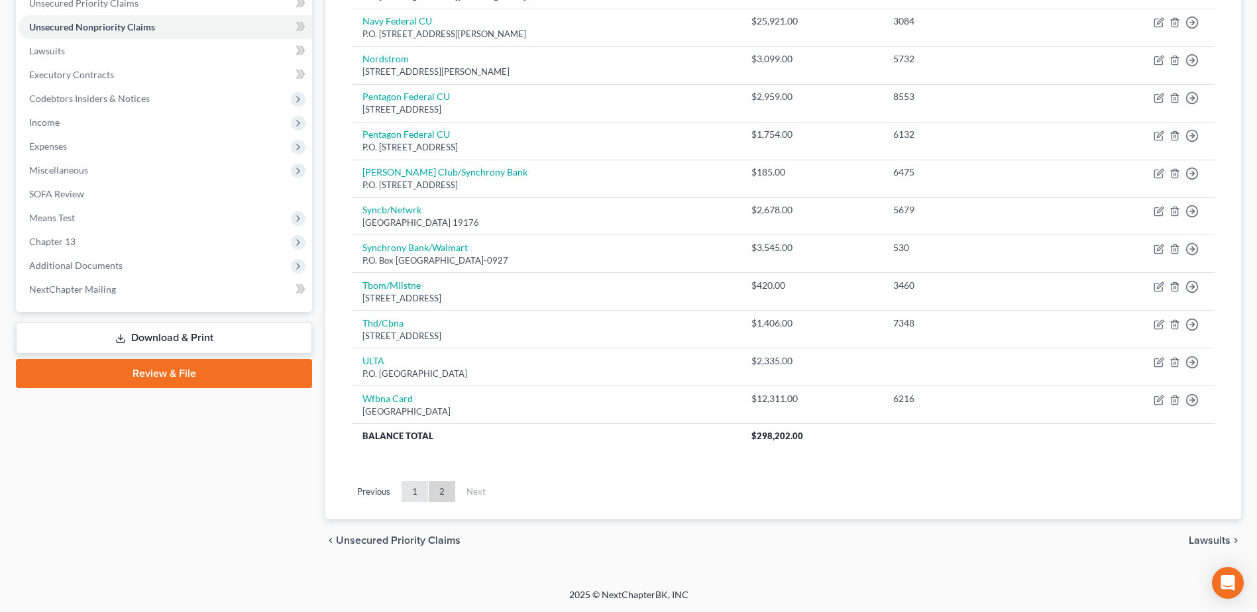
click at [417, 491] on link "1" at bounding box center [414, 491] width 26 height 21
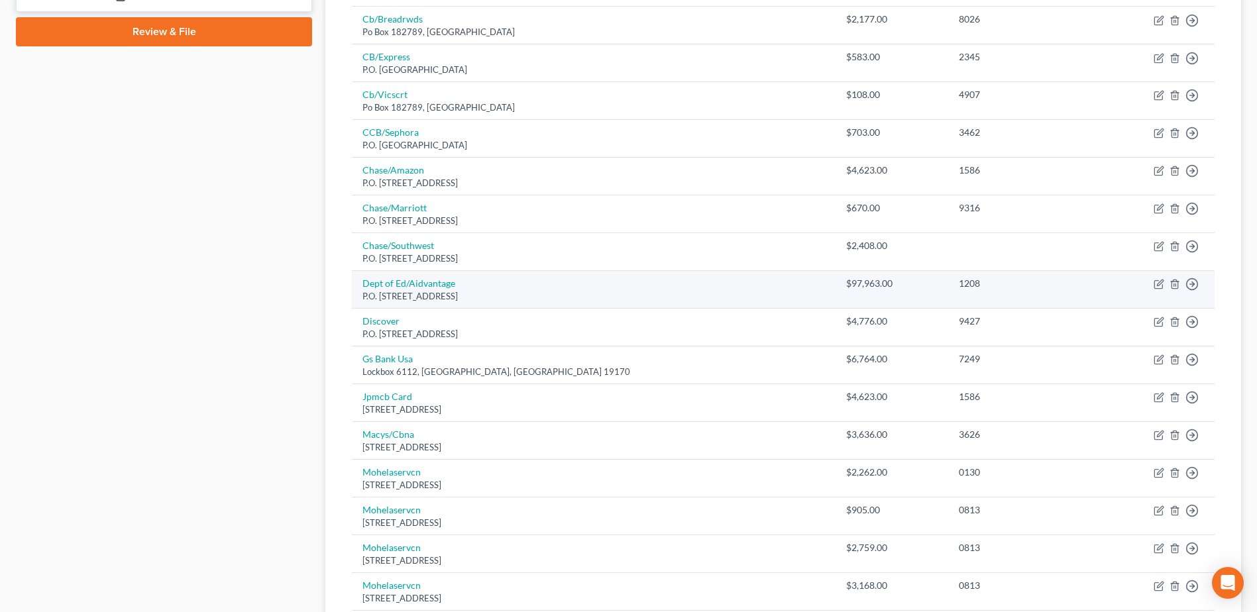
scroll to position [777, 0]
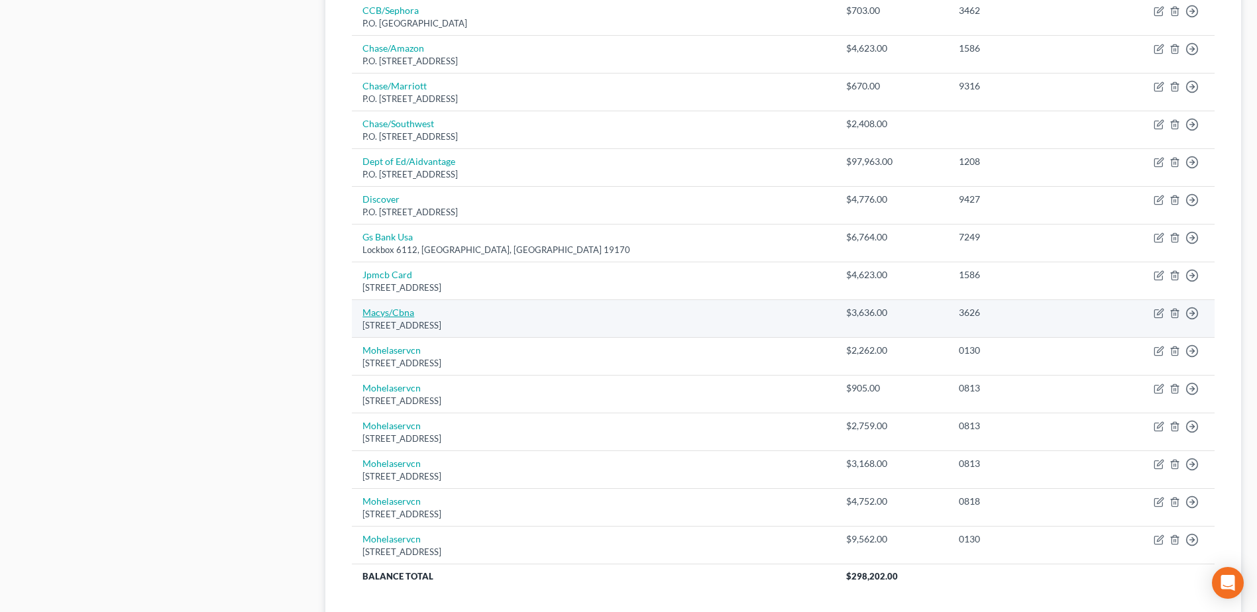
click at [386, 311] on link "Macys/Cbna" at bounding box center [388, 312] width 52 height 11
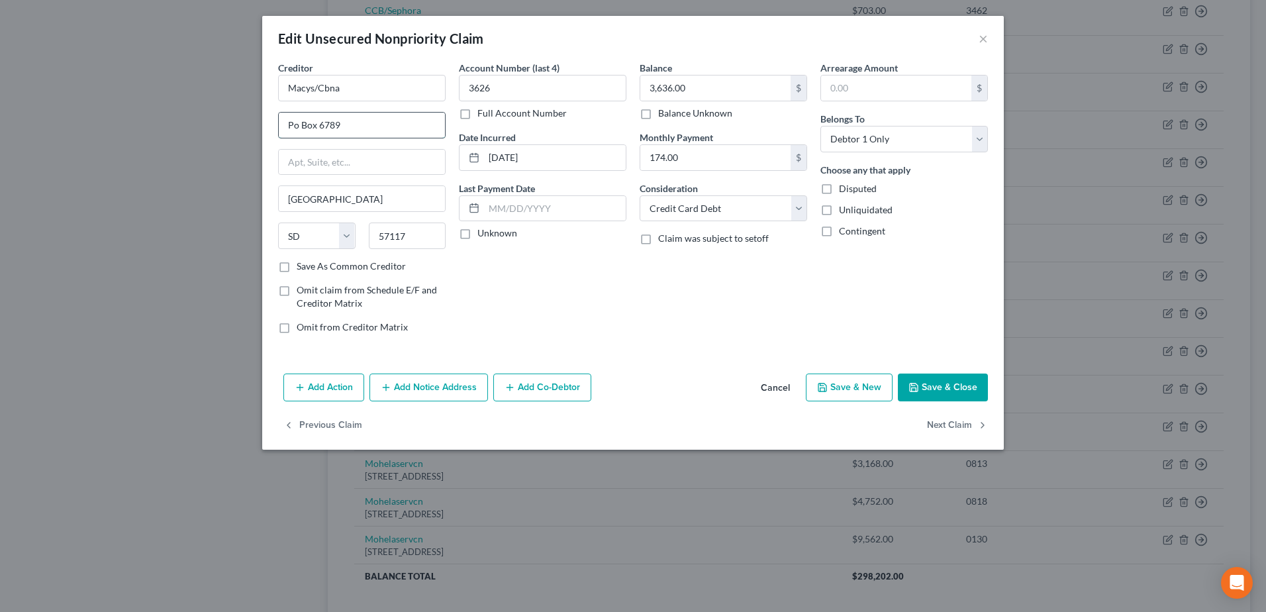
click at [295, 125] on input "Po Box 6789" at bounding box center [362, 125] width 166 height 25
click at [963, 391] on button "Save & Close" at bounding box center [943, 388] width 90 height 28
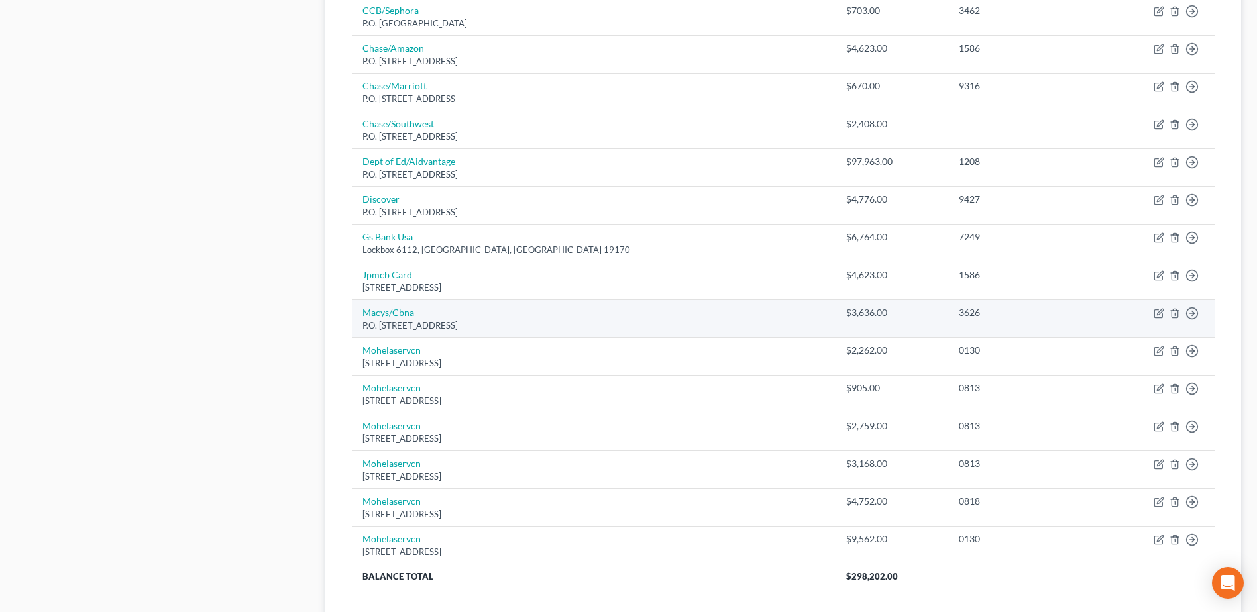
click at [378, 317] on link "Macys/Cbna" at bounding box center [388, 312] width 52 height 11
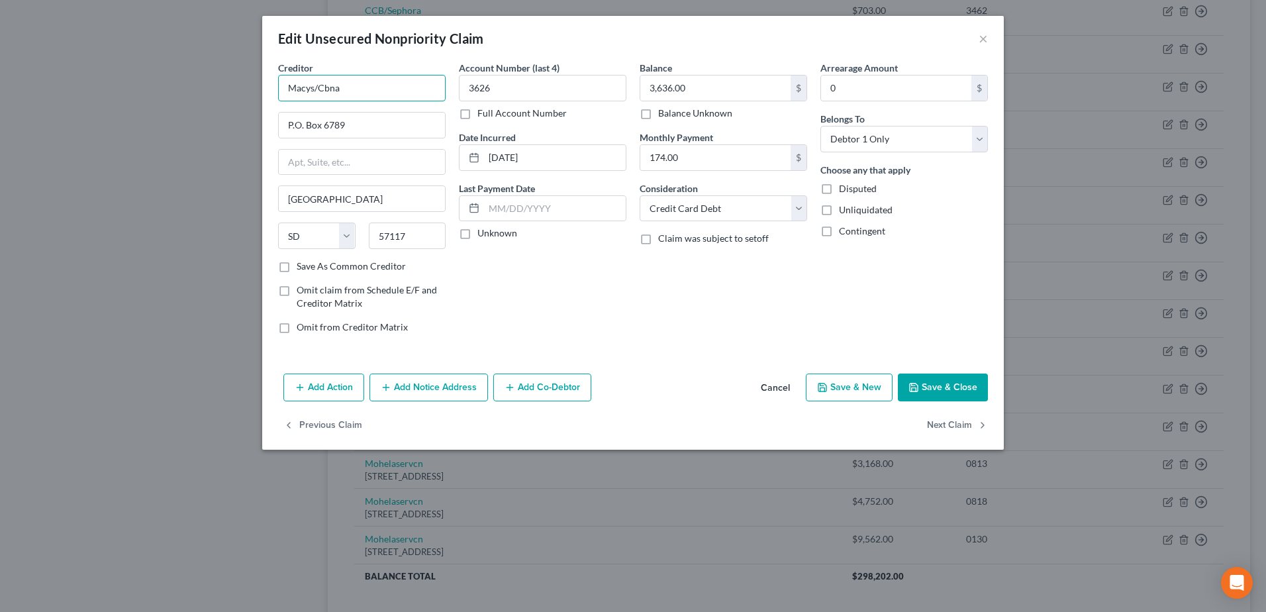
drag, startPoint x: 325, startPoint y: 88, endPoint x: 348, endPoint y: 84, distance: 24.2
click at [348, 84] on input "Macys/Cbna" at bounding box center [362, 88] width 168 height 26
click at [961, 395] on button "Save & Close" at bounding box center [943, 388] width 90 height 28
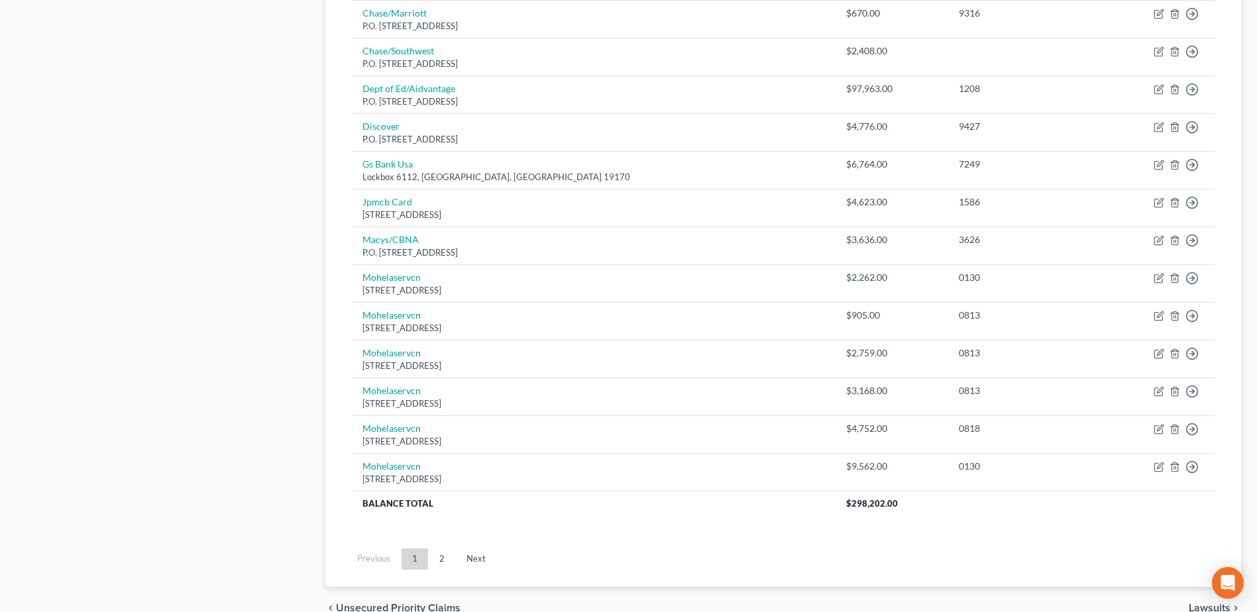
scroll to position [917, 0]
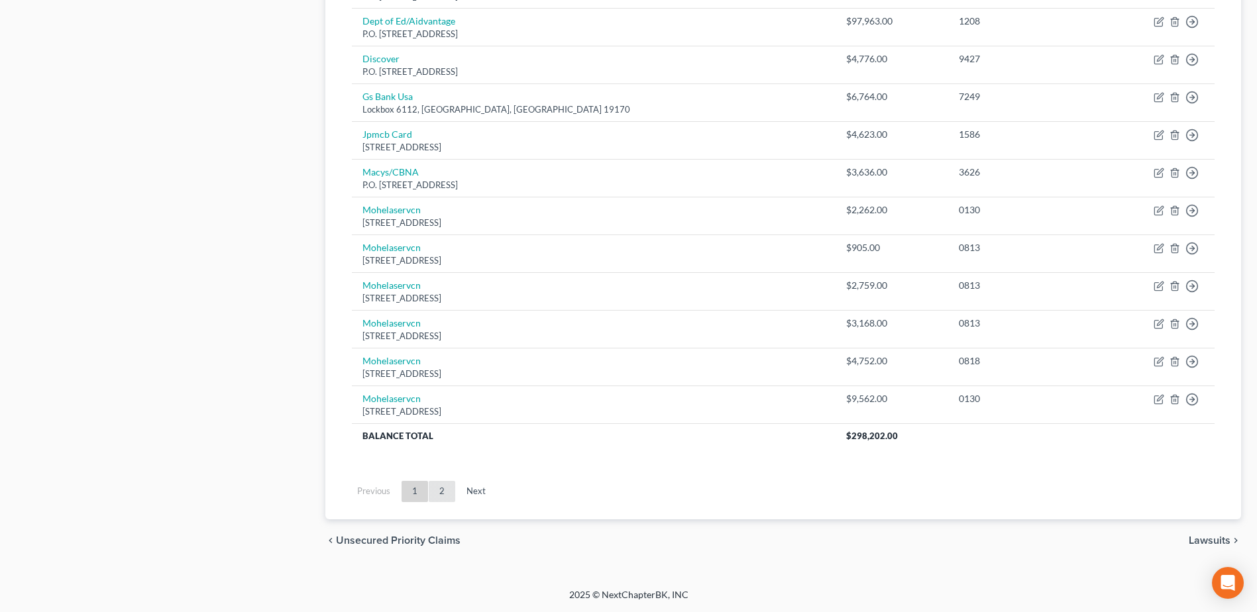
click at [441, 490] on link "2" at bounding box center [442, 491] width 26 height 21
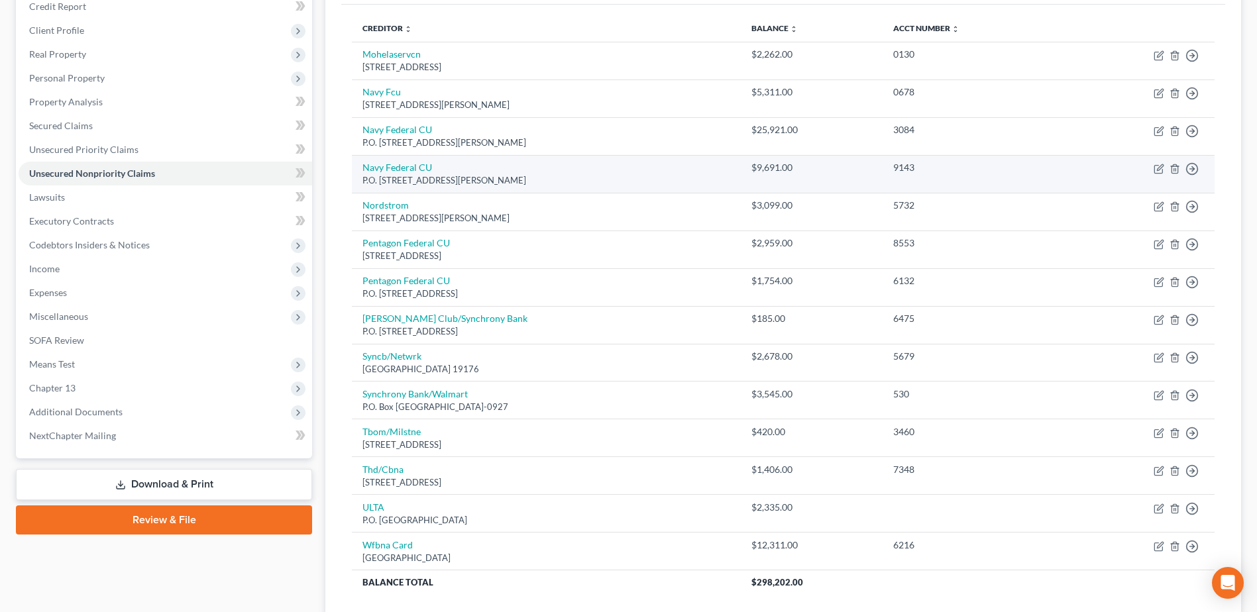
scroll to position [247, 0]
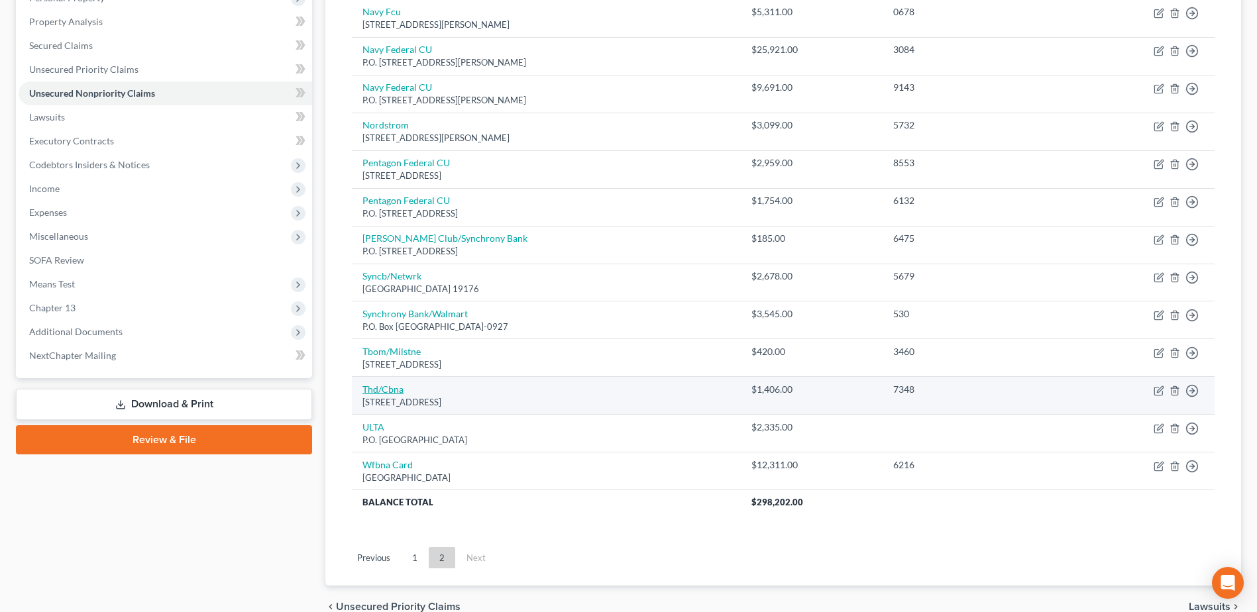
click at [393, 388] on link "Thd/Cbna" at bounding box center [382, 389] width 41 height 11
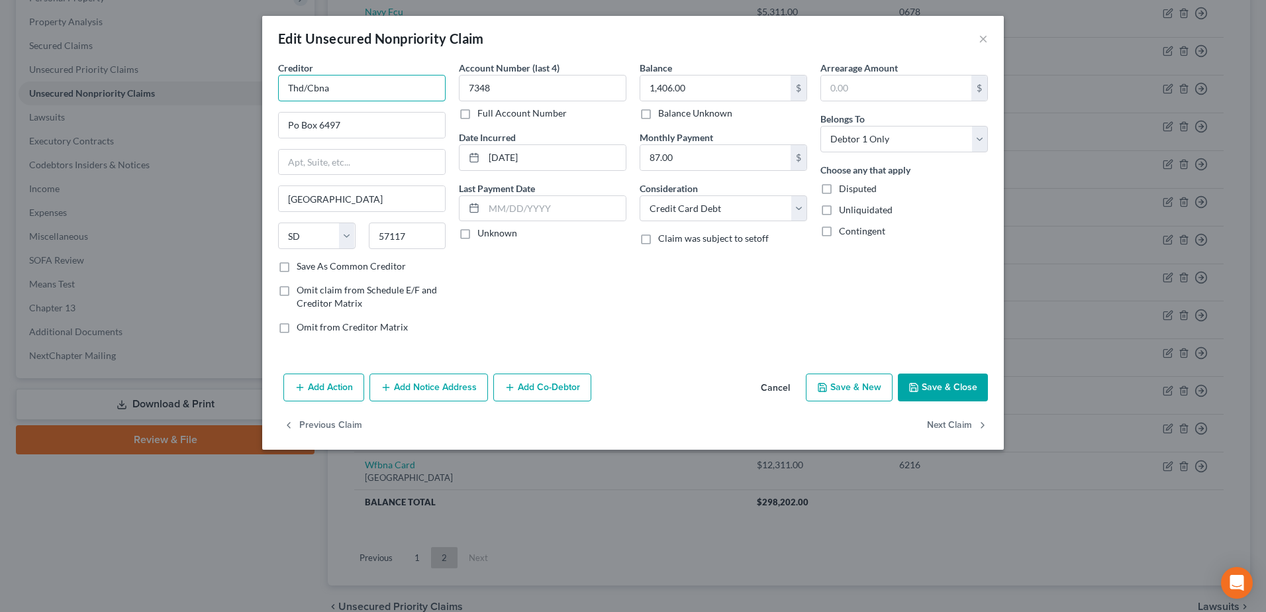
drag, startPoint x: 358, startPoint y: 89, endPoint x: 284, endPoint y: 85, distance: 74.3
click at [284, 85] on input "Thd/Cbna" at bounding box center [362, 88] width 168 height 26
click at [293, 125] on input "Po Box 6497" at bounding box center [362, 125] width 166 height 25
click at [940, 392] on button "Save & Close" at bounding box center [943, 388] width 90 height 28
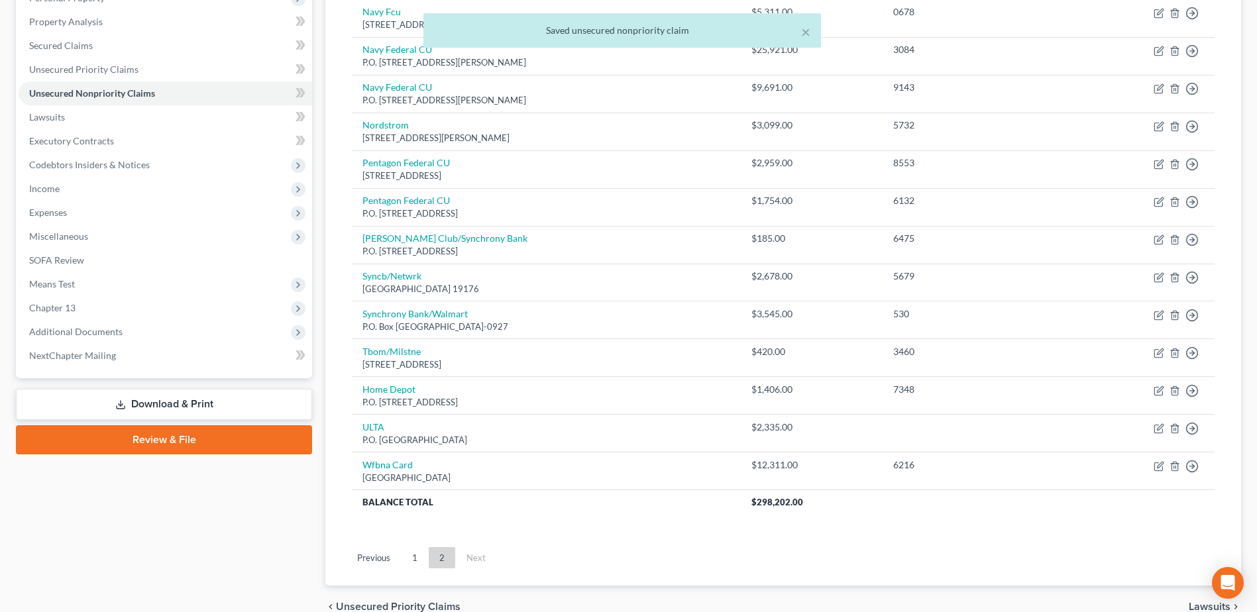
click at [414, 556] on link "1" at bounding box center [414, 557] width 26 height 21
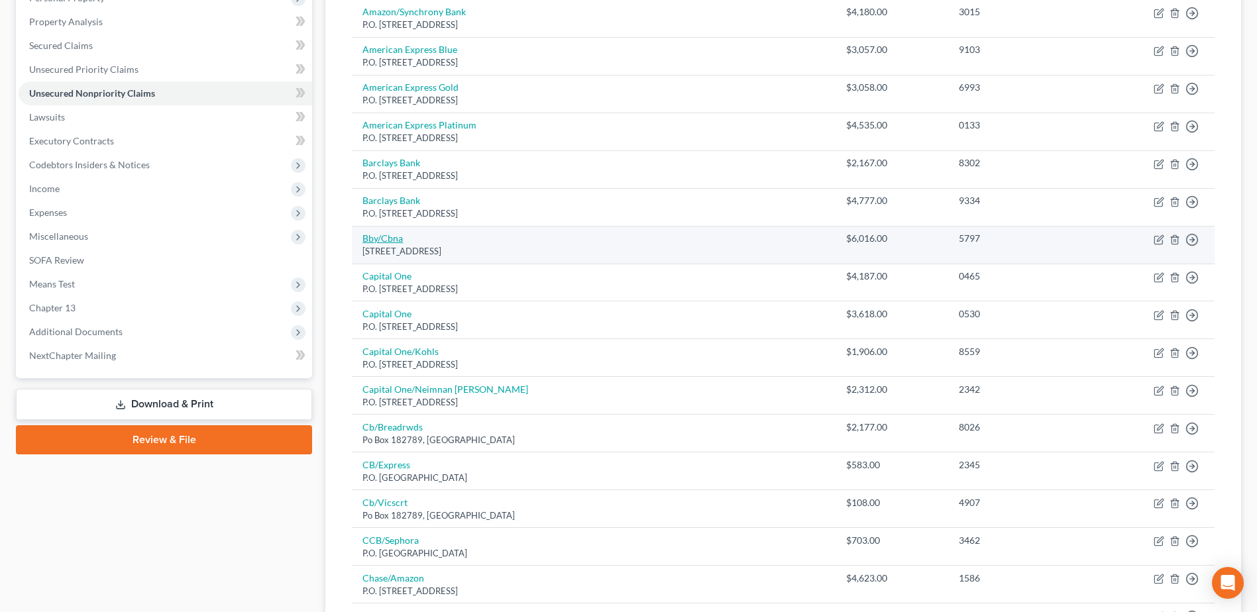
click at [387, 234] on link "Bby/Cbna" at bounding box center [382, 237] width 40 height 11
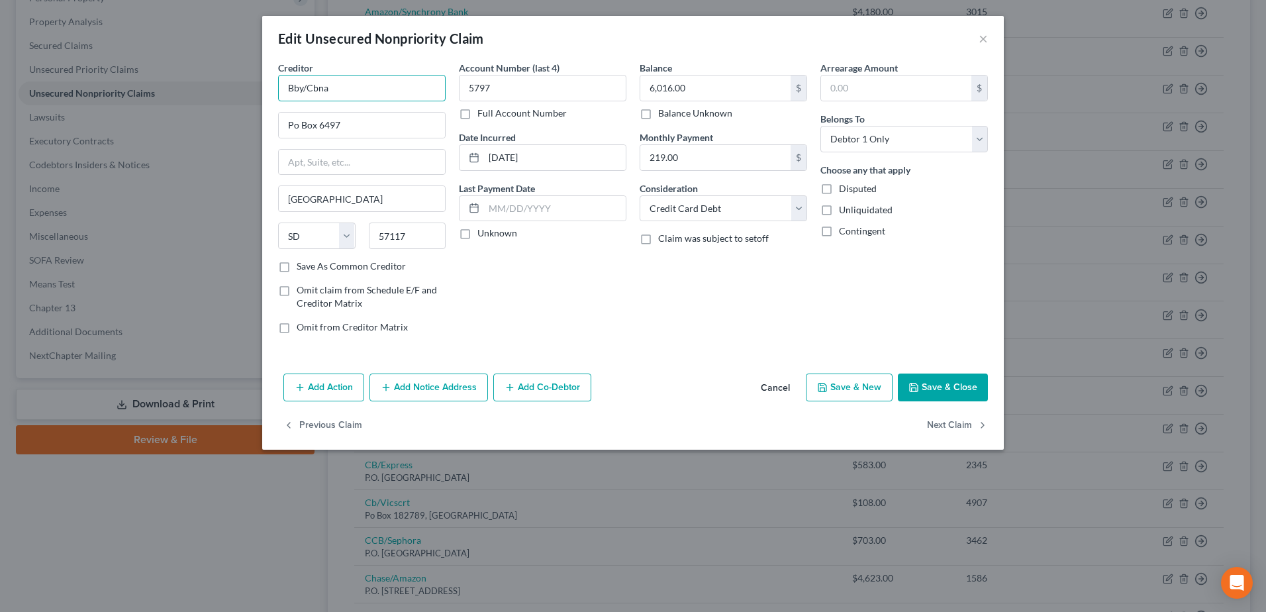
drag, startPoint x: 301, startPoint y: 84, endPoint x: 284, endPoint y: 92, distance: 19.0
click at [284, 92] on input "Bby/Cbna" at bounding box center [362, 88] width 168 height 26
click at [925, 387] on button "Save & Close" at bounding box center [943, 388] width 90 height 28
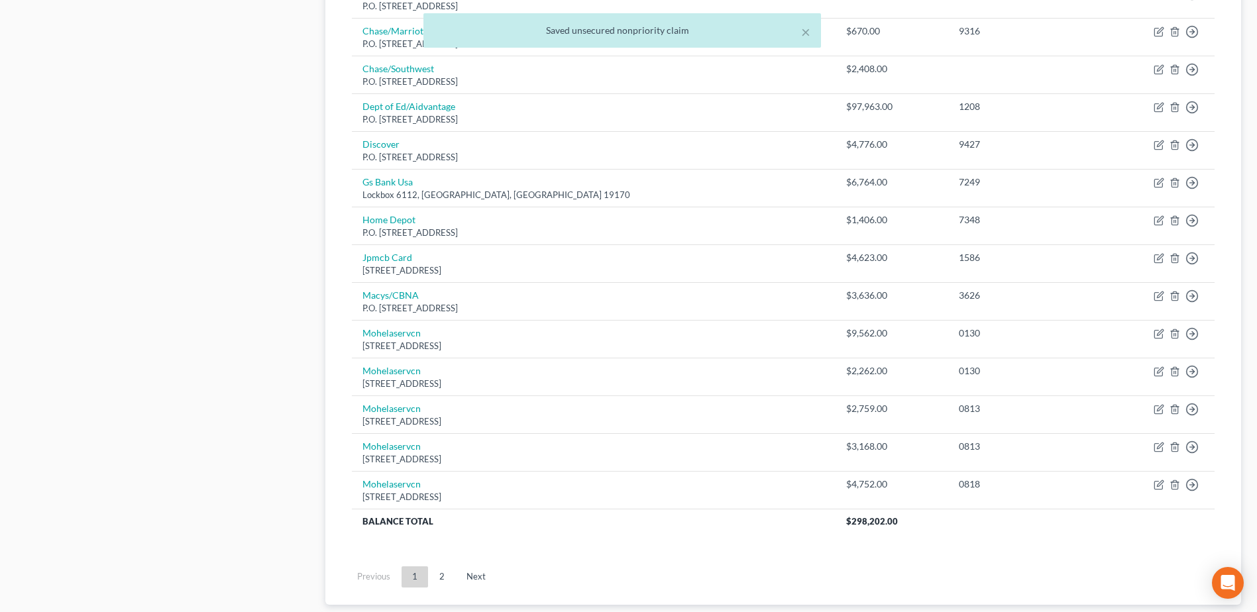
scroll to position [909, 0]
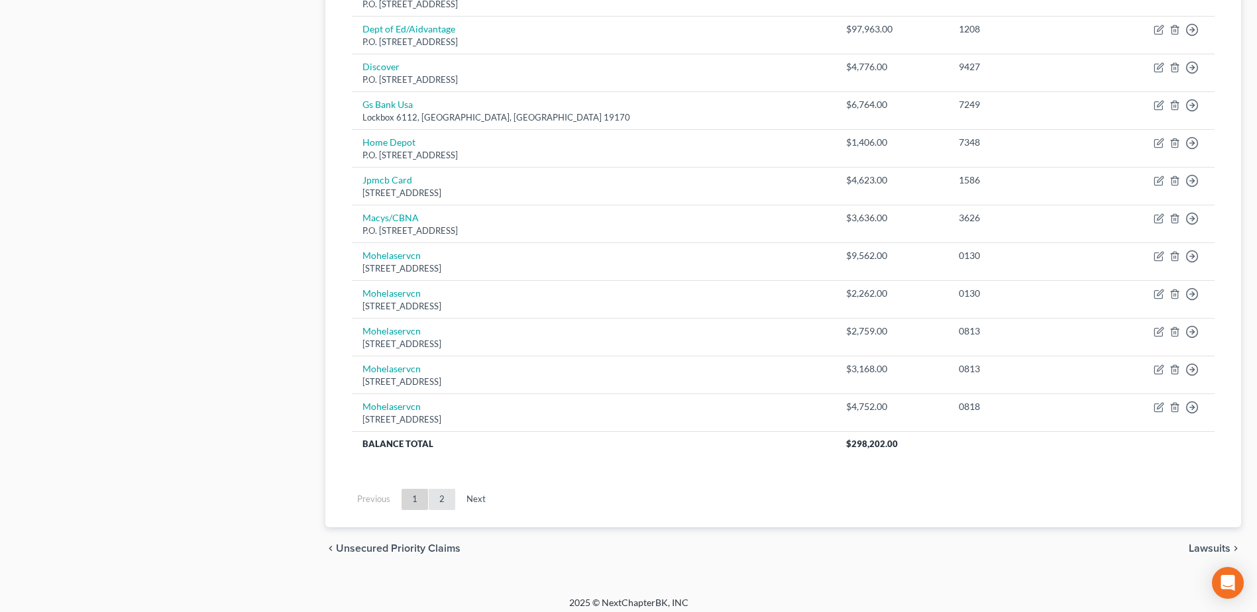
click at [439, 497] on link "2" at bounding box center [442, 499] width 26 height 21
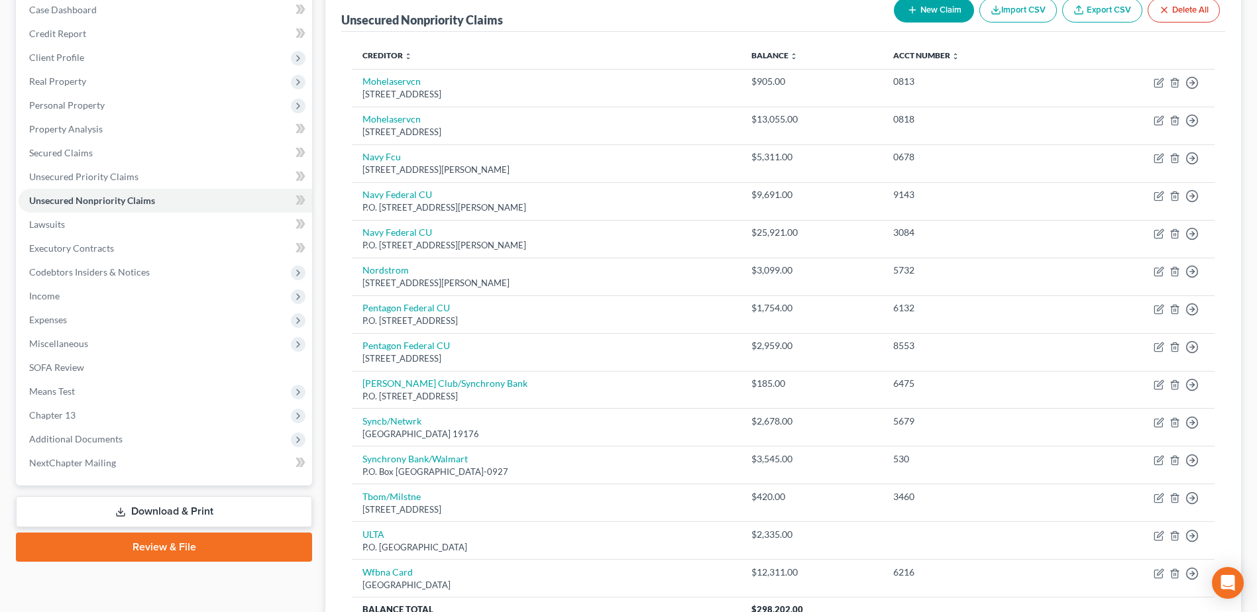
scroll to position [313, 0]
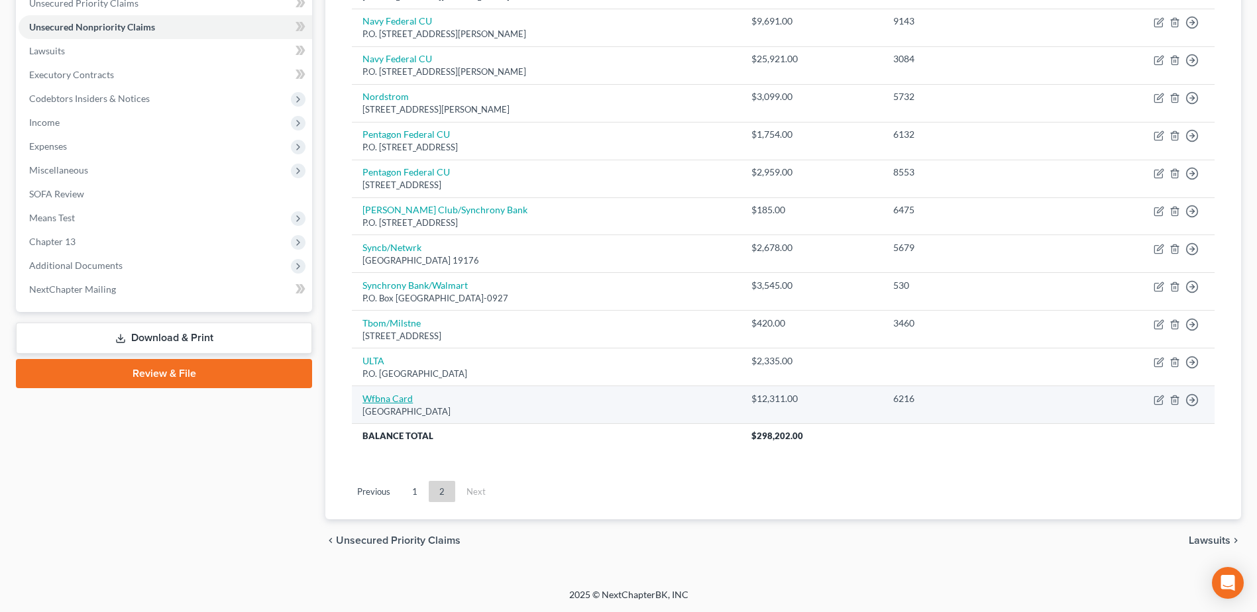
click at [365, 397] on link "Wfbna Card" at bounding box center [387, 398] width 50 height 11
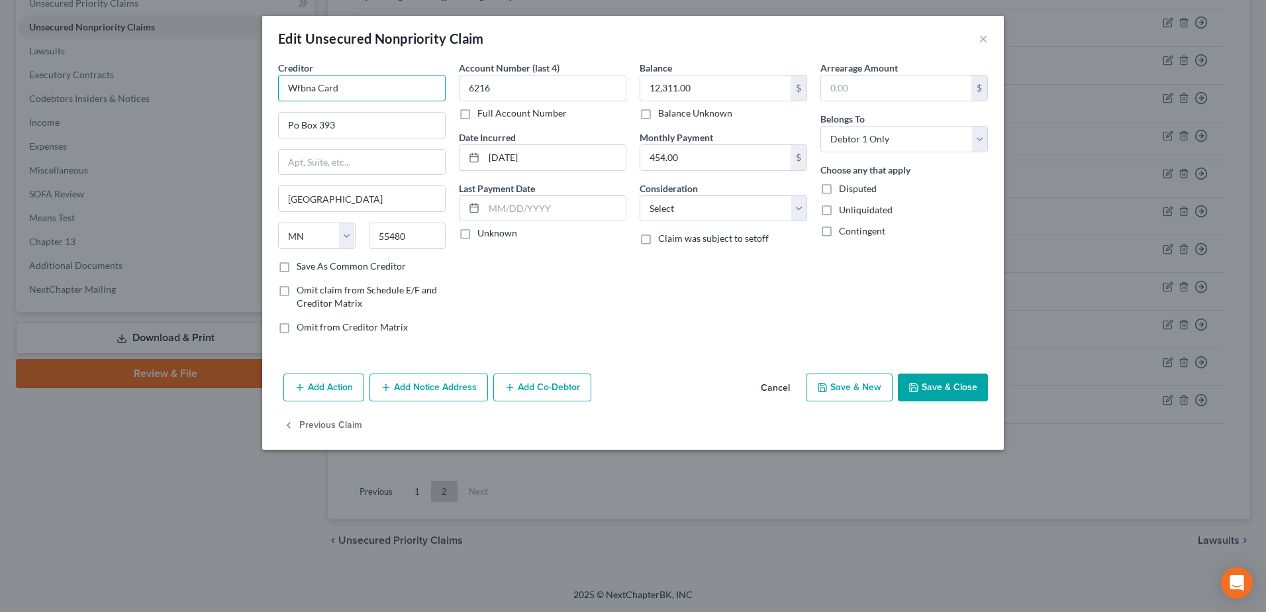
drag, startPoint x: 372, startPoint y: 85, endPoint x: 237, endPoint y: 81, distance: 134.5
click at [237, 81] on div "Edit Unsecured Nonpriority Claim × Creditor * Wfbna Card Po Box 393 Minneapolis…" at bounding box center [633, 306] width 1266 height 612
click at [293, 127] on input "Po Box 393" at bounding box center [362, 125] width 166 height 25
click at [672, 208] on select "Select Cable / Satellite Services Collection Agency Credit Card Debt Debt Couns…" at bounding box center [724, 208] width 168 height 26
click at [640, 195] on select "Select Cable / Satellite Services Collection Agency Credit Card Debt Debt Couns…" at bounding box center [724, 208] width 168 height 26
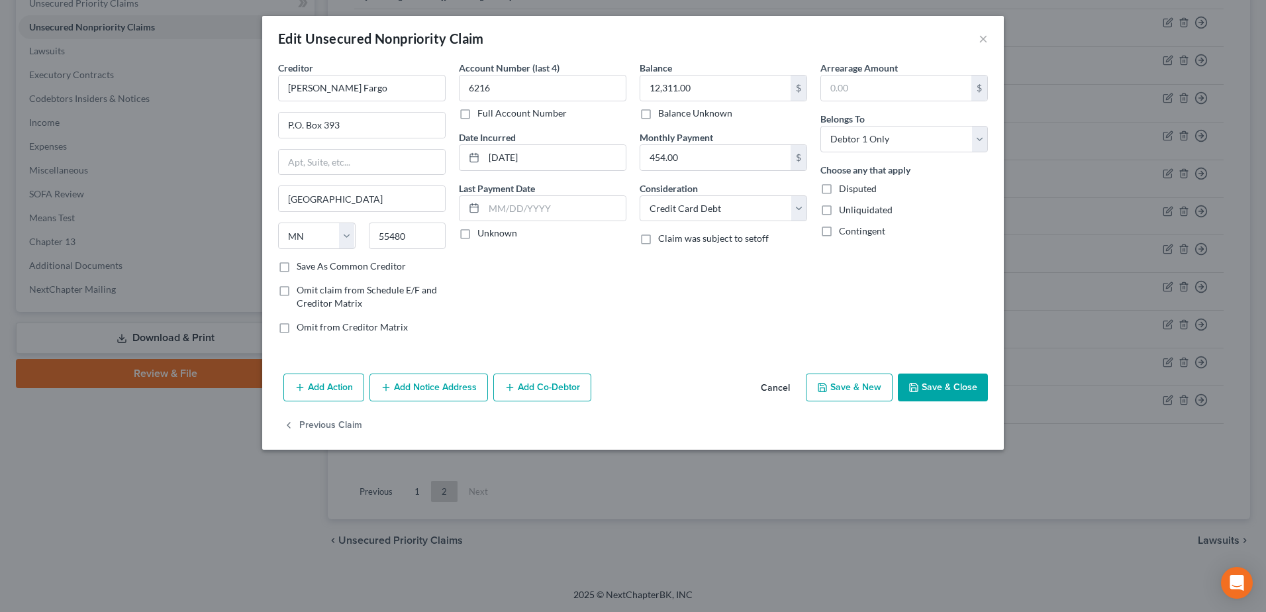
click at [936, 385] on button "Save & Close" at bounding box center [943, 388] width 90 height 28
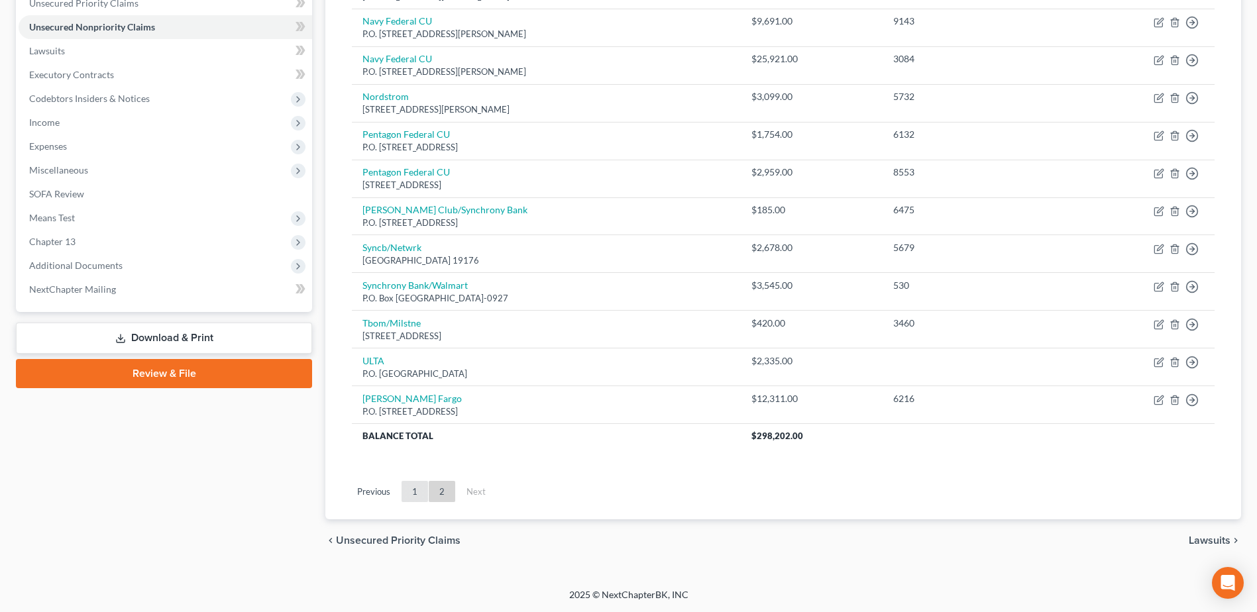
click at [417, 494] on link "1" at bounding box center [414, 491] width 26 height 21
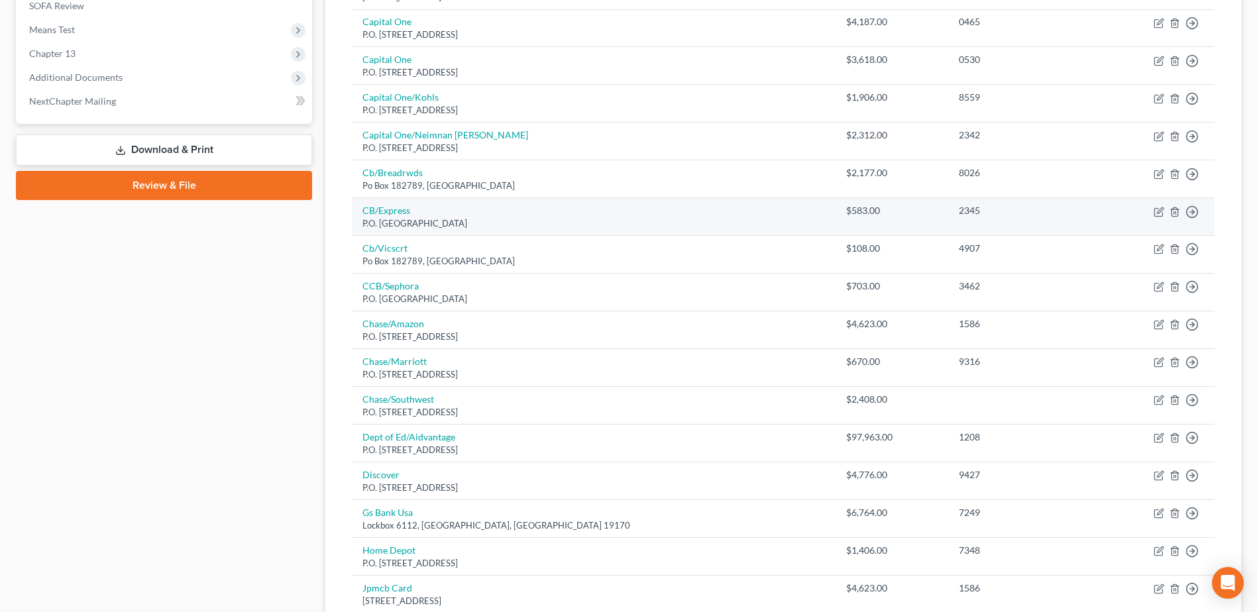
scroll to position [578, 0]
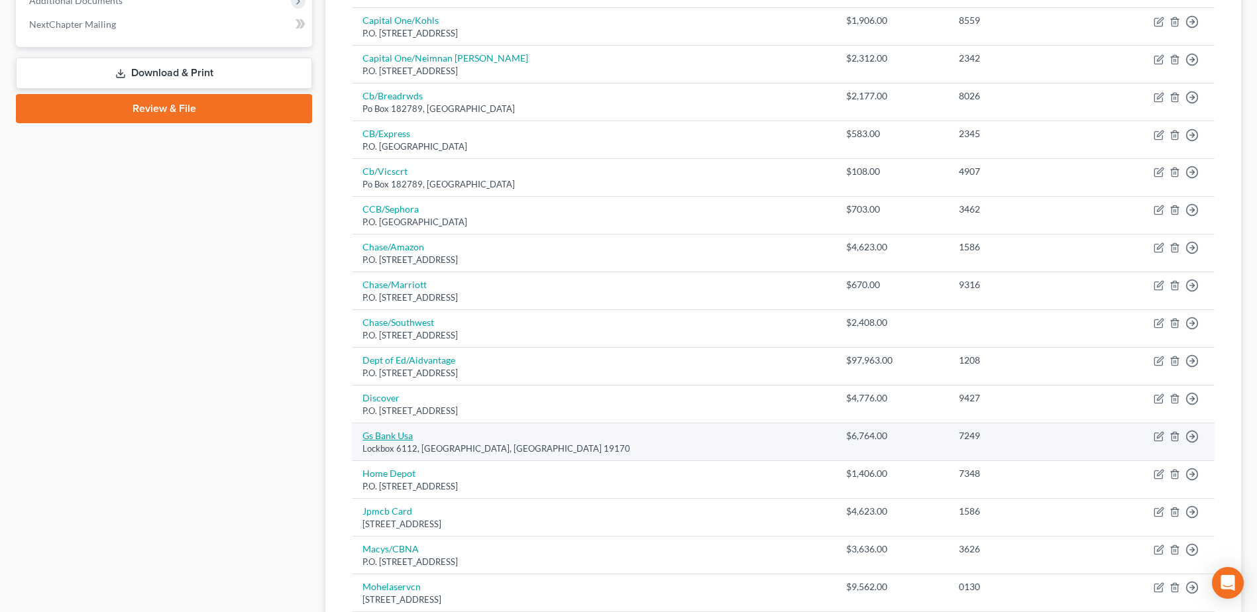
click at [374, 438] on link "Gs Bank Usa" at bounding box center [387, 435] width 50 height 11
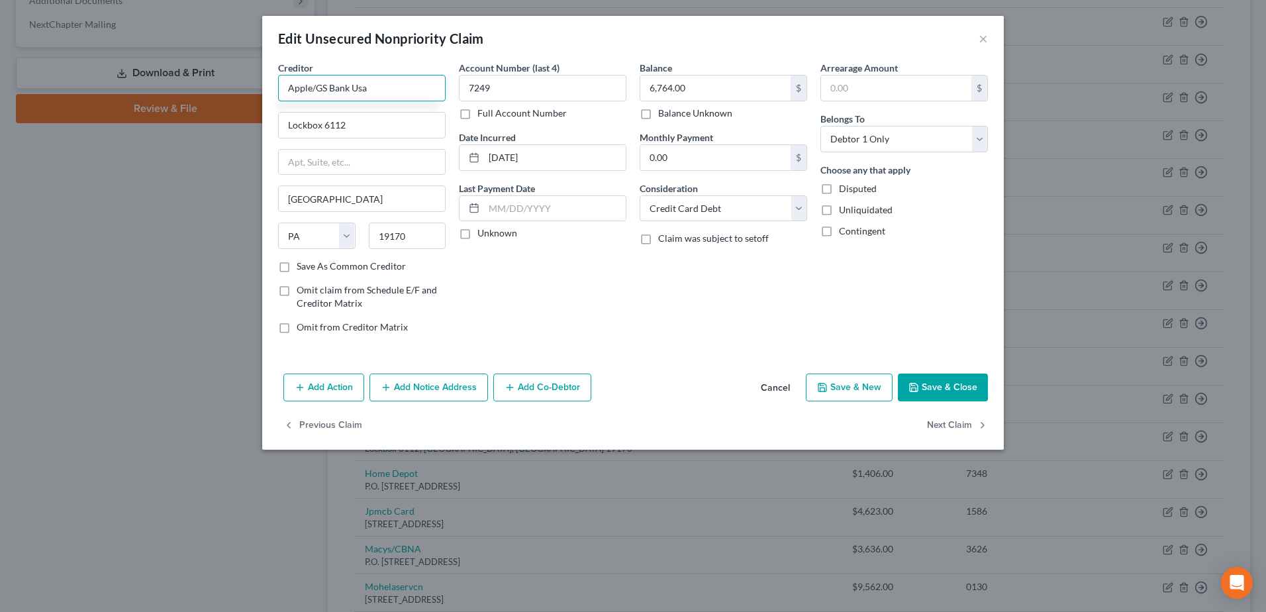
drag, startPoint x: 357, startPoint y: 89, endPoint x: 376, endPoint y: 87, distance: 18.7
click at [376, 87] on input "Apple/GS Bank Usa" at bounding box center [362, 88] width 168 height 26
click at [929, 381] on button "Save & Close" at bounding box center [943, 388] width 90 height 28
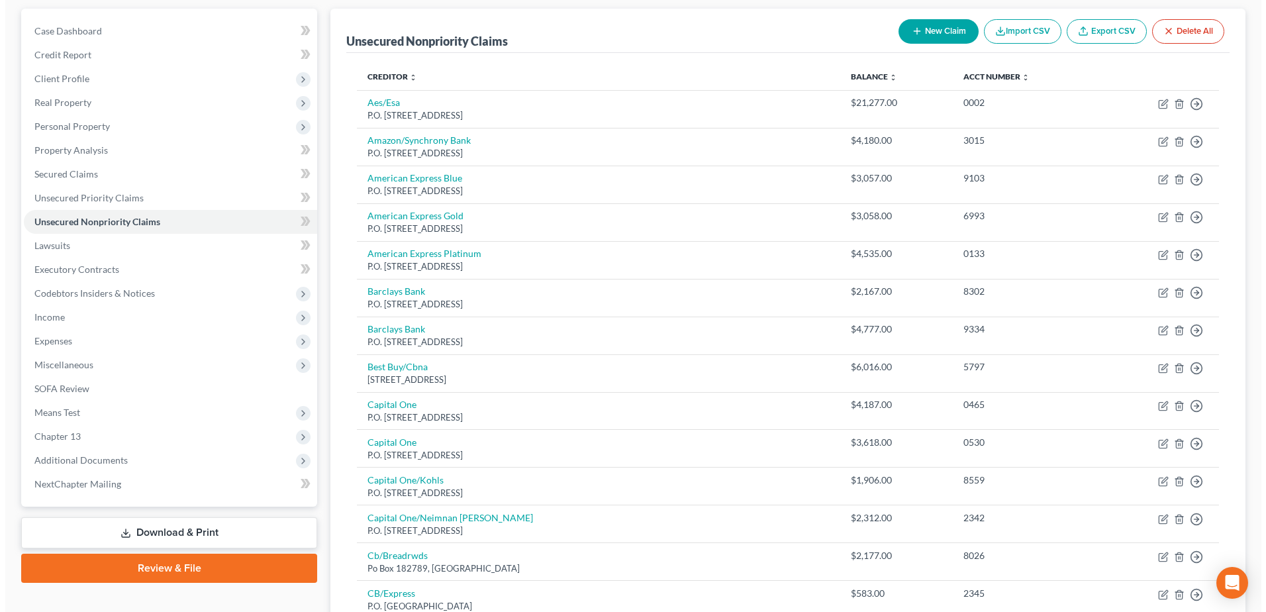
scroll to position [0, 0]
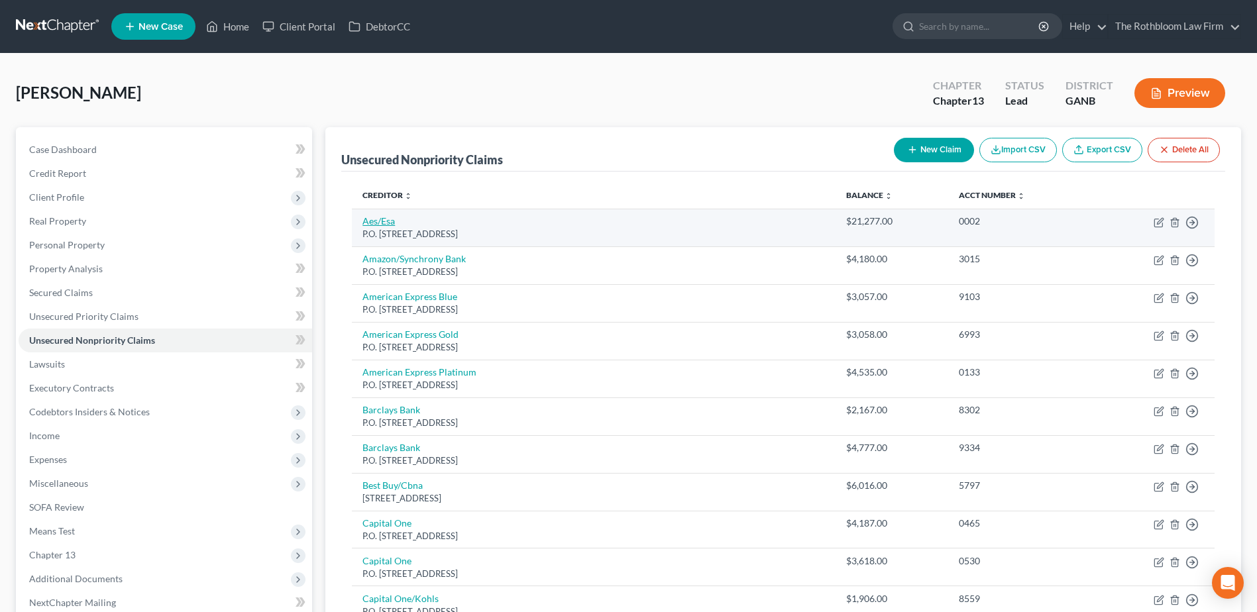
click at [378, 225] on link "Aes/Esa" at bounding box center [378, 220] width 32 height 11
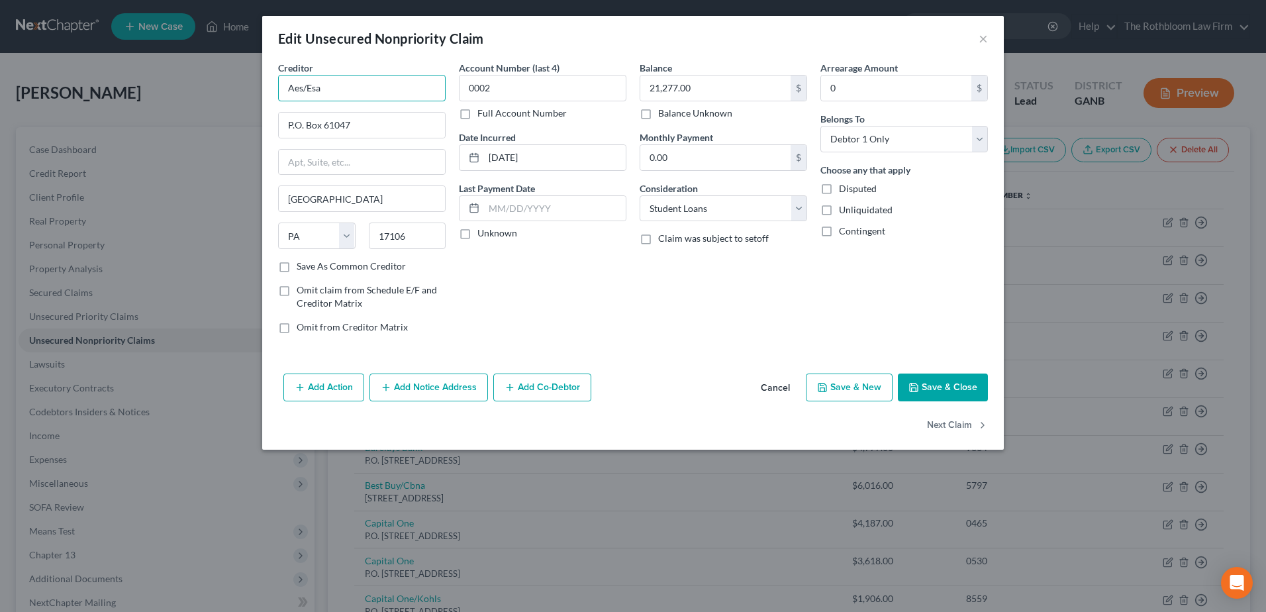
drag, startPoint x: 319, startPoint y: 88, endPoint x: 234, endPoint y: 89, distance: 84.8
click at [234, 89] on div "Edit Unsecured Nonpriority Claim × Creditor * Aes/Esa P.O. Box 61047 Harrisburg…" at bounding box center [633, 306] width 1266 height 612
click at [961, 386] on button "Save & Close" at bounding box center [943, 388] width 90 height 28
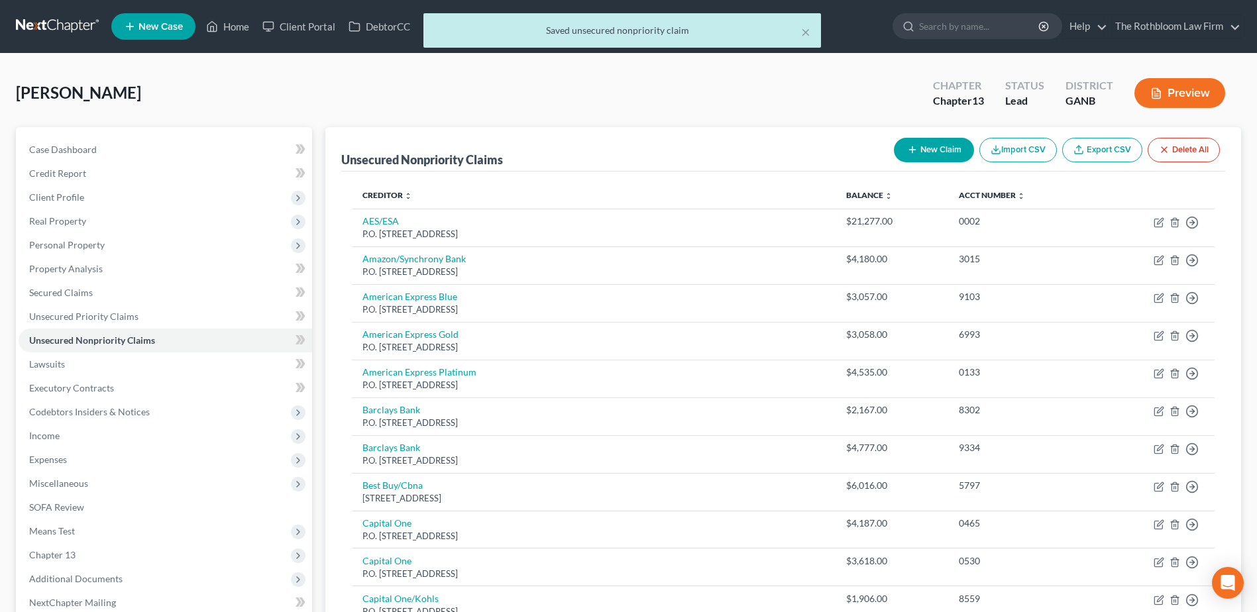
click at [921, 144] on button "New Claim" at bounding box center [934, 150] width 80 height 25
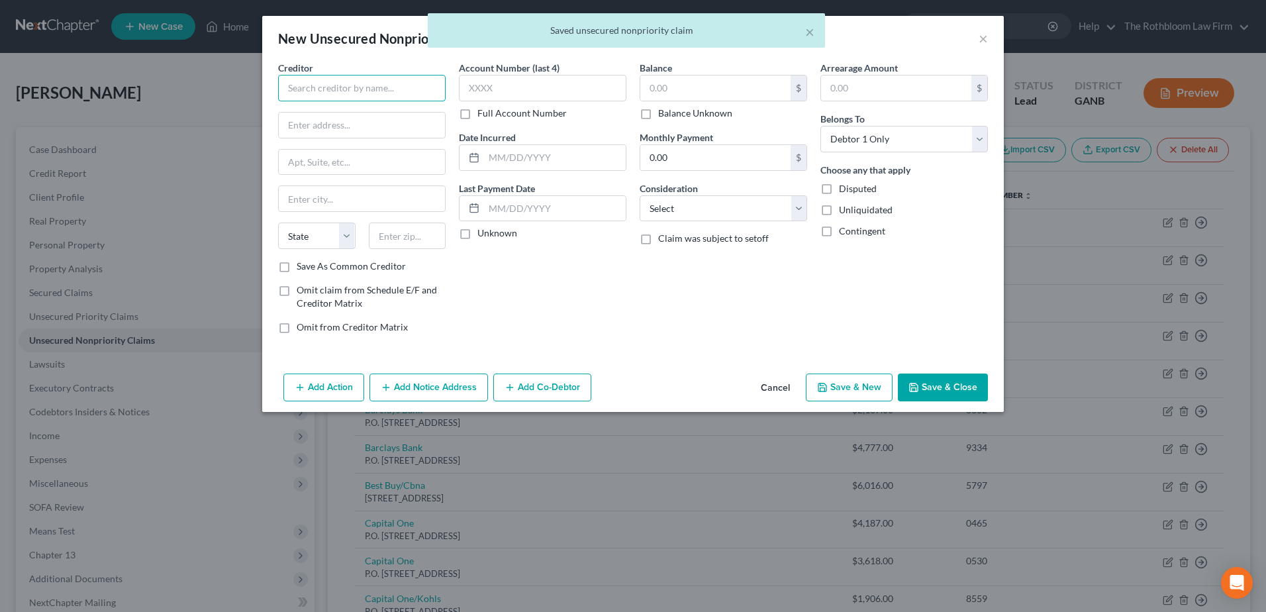
click at [321, 90] on input "text" at bounding box center [362, 88] width 168 height 26
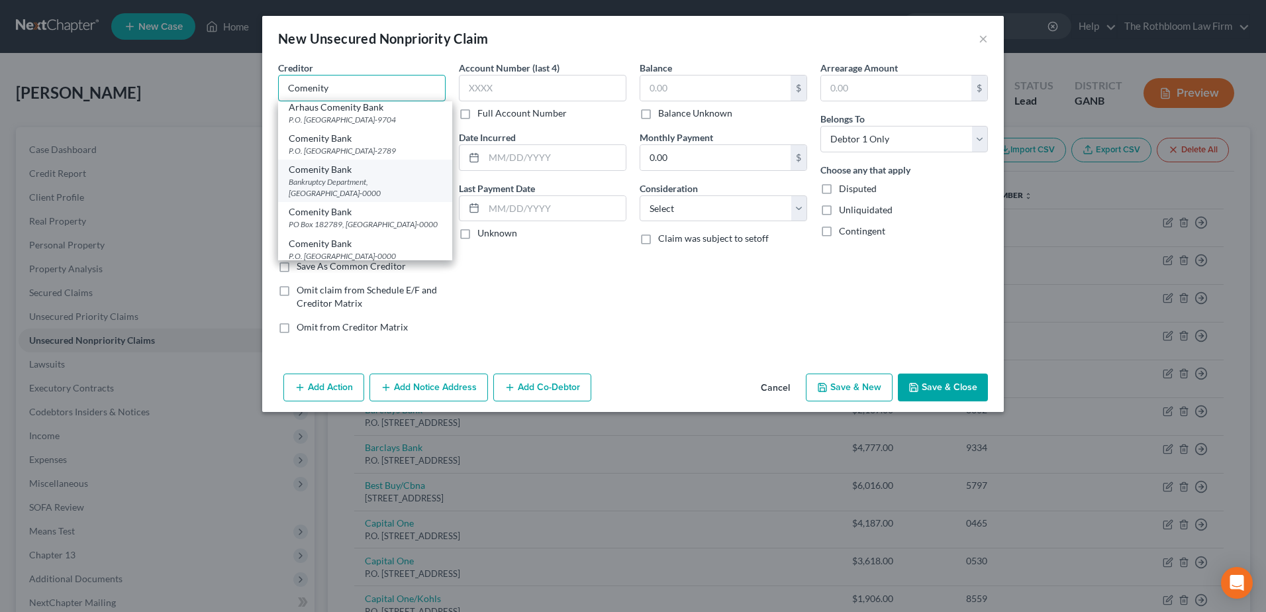
scroll to position [66, 0]
click at [312, 114] on div "Comenity Bank" at bounding box center [365, 107] width 153 height 13
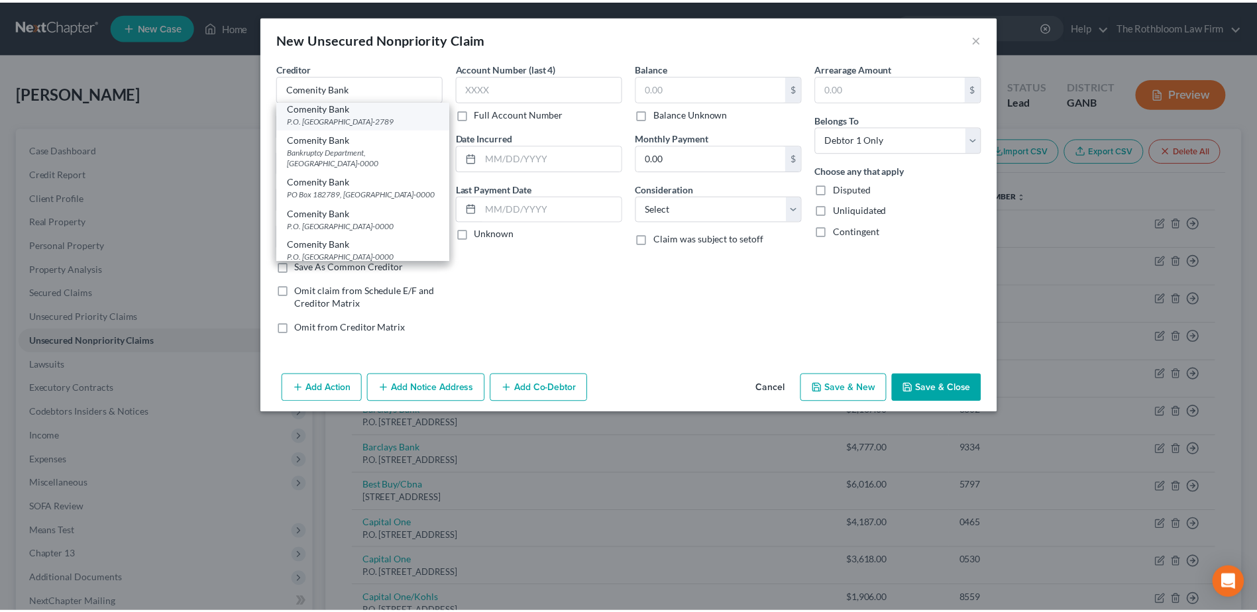
scroll to position [0, 0]
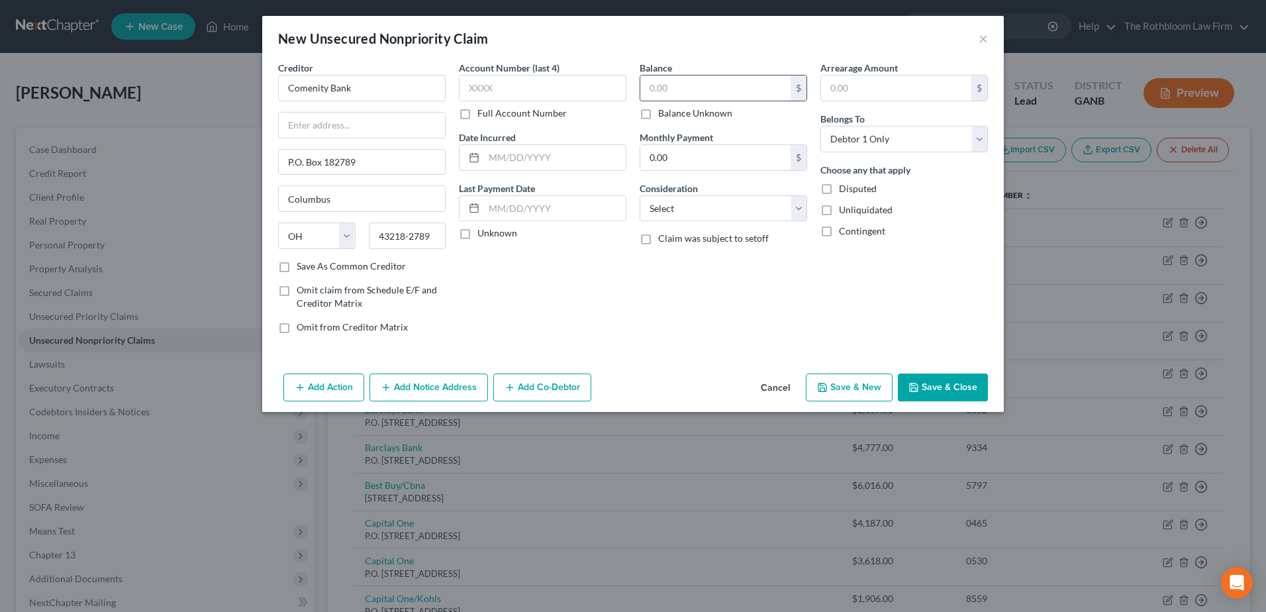
click at [659, 88] on input "text" at bounding box center [716, 88] width 150 height 25
drag, startPoint x: 678, startPoint y: 208, endPoint x: 681, endPoint y: 223, distance: 15.5
click at [678, 208] on select "Select Cable / Satellite Services Collection Agency Credit Card Debt Debt Couns…" at bounding box center [724, 208] width 168 height 26
click at [640, 195] on select "Select Cable / Satellite Services Collection Agency Credit Card Debt Debt Couns…" at bounding box center [724, 208] width 168 height 26
click at [930, 390] on button "Save & Close" at bounding box center [943, 388] width 90 height 28
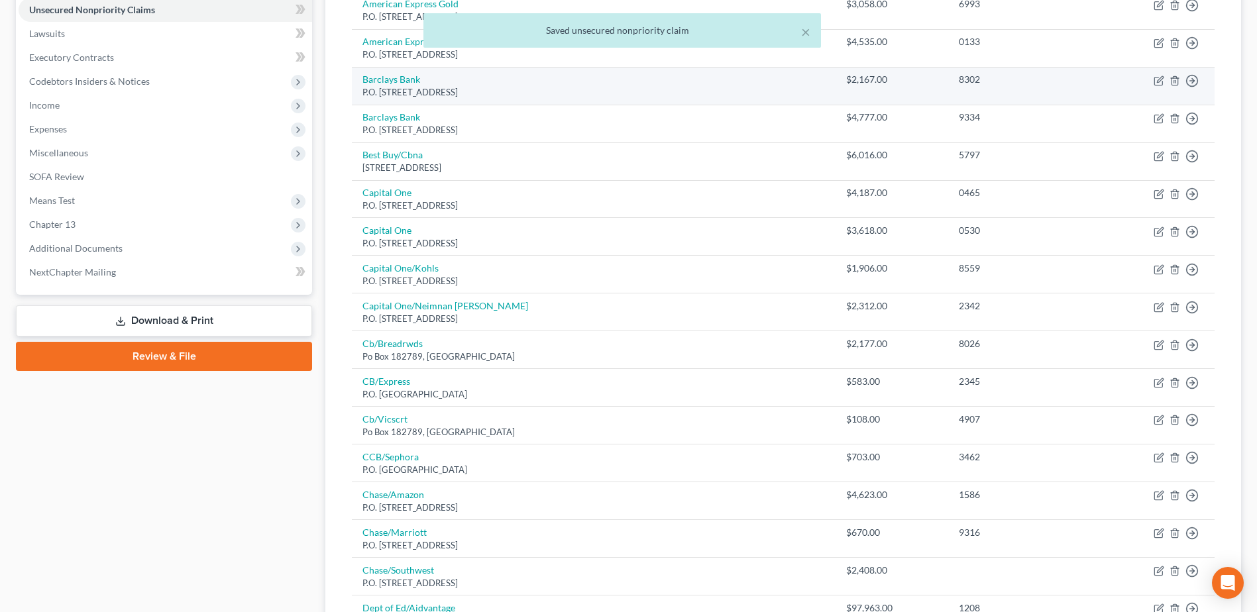
scroll to position [331, 0]
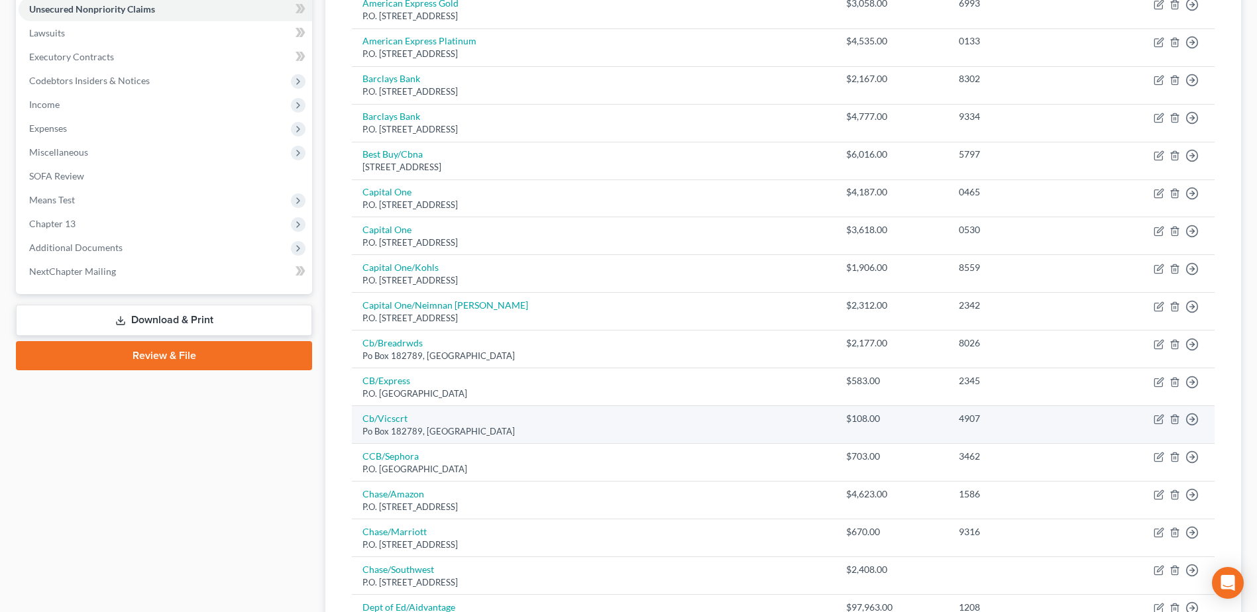
click at [378, 428] on div "Po Box 182789, Columbus, OH 43218" at bounding box center [593, 431] width 462 height 13
click at [389, 413] on link "Cb/Vicscrt" at bounding box center [384, 418] width 45 height 11
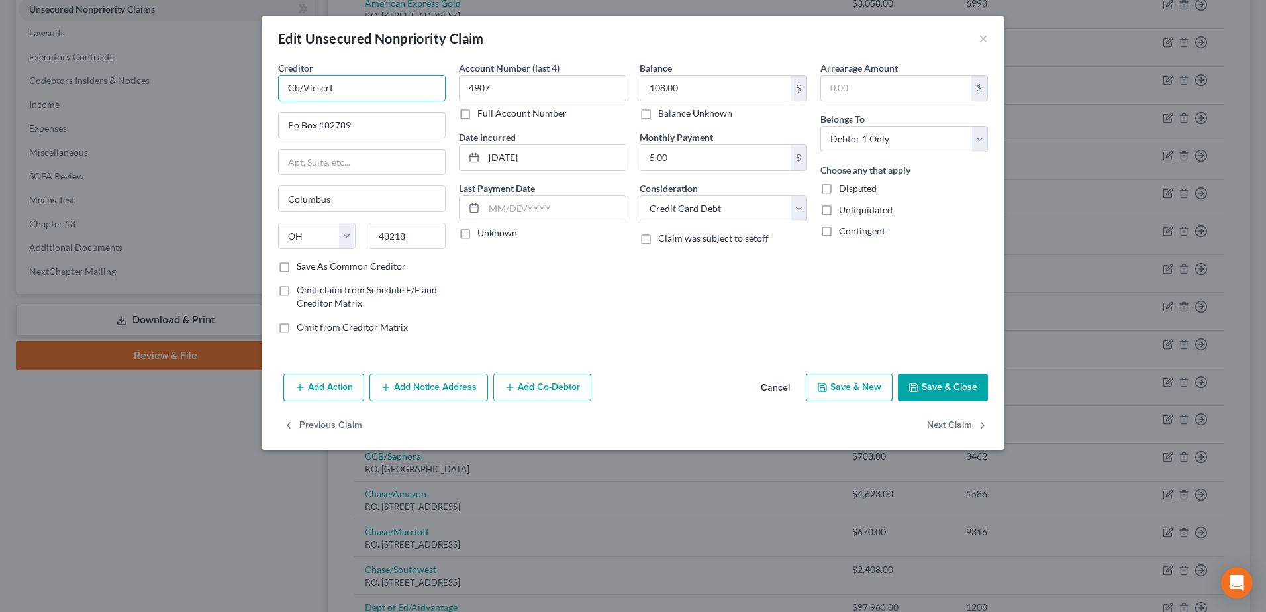
drag, startPoint x: 366, startPoint y: 83, endPoint x: 272, endPoint y: 84, distance: 94.1
click at [272, 84] on div "Creditor * Cb/Vicscrt Po Box 182789 Columbus State AL AK AR AZ CA CO CT DE DC F…" at bounding box center [362, 203] width 181 height 284
click at [389, 120] on input "Po Box 182789" at bounding box center [362, 125] width 166 height 25
click at [293, 124] on input "Po Box 182789" at bounding box center [362, 125] width 166 height 25
click at [935, 387] on button "Save & Close" at bounding box center [943, 388] width 90 height 28
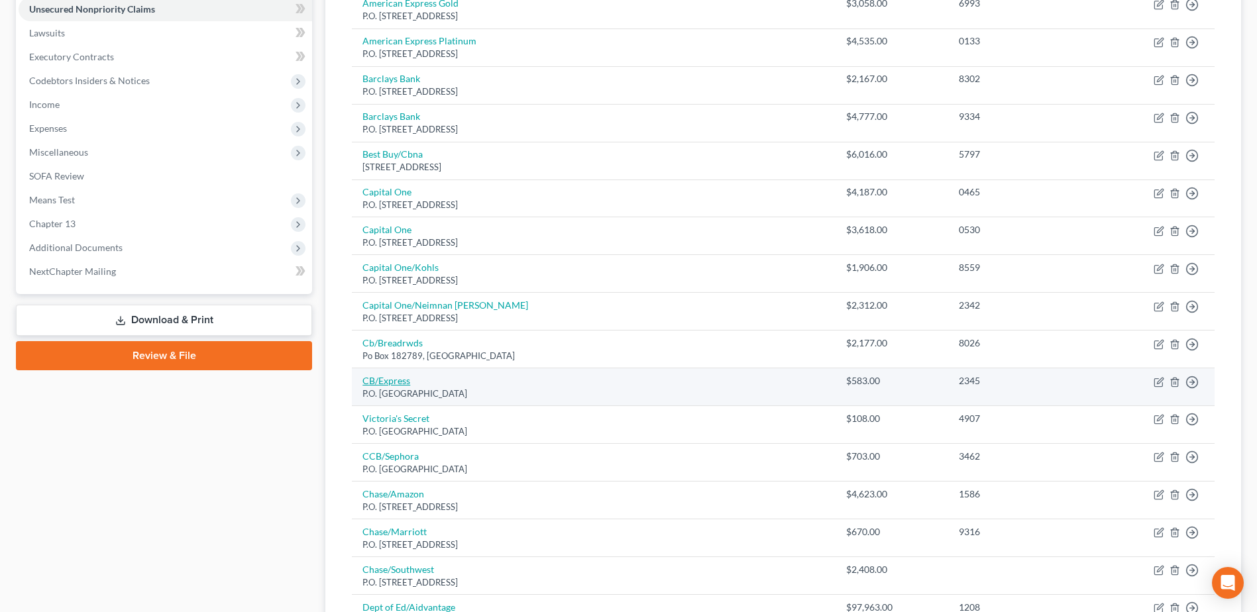
click at [410, 381] on link "CB/Express" at bounding box center [386, 380] width 48 height 11
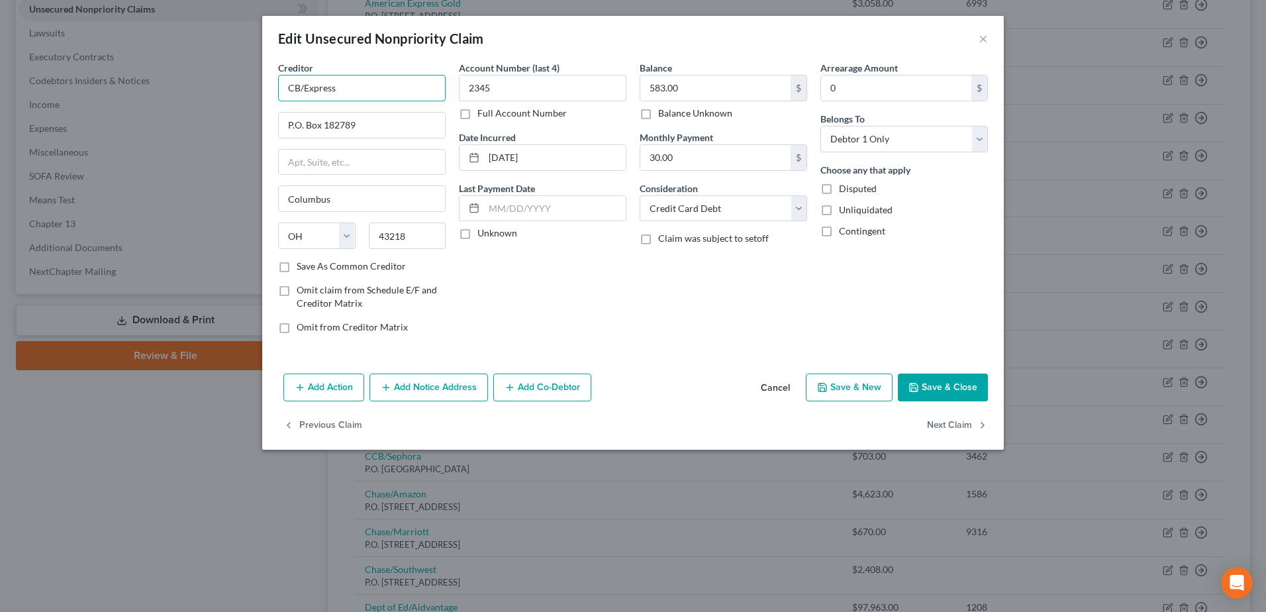
drag, startPoint x: 273, startPoint y: 89, endPoint x: 234, endPoint y: 90, distance: 39.1
click at [234, 90] on div "Edit Unsecured Nonpriority Claim × Creditor * CB/Express P.O. Box 182789 Columb…" at bounding box center [633, 306] width 1266 height 612
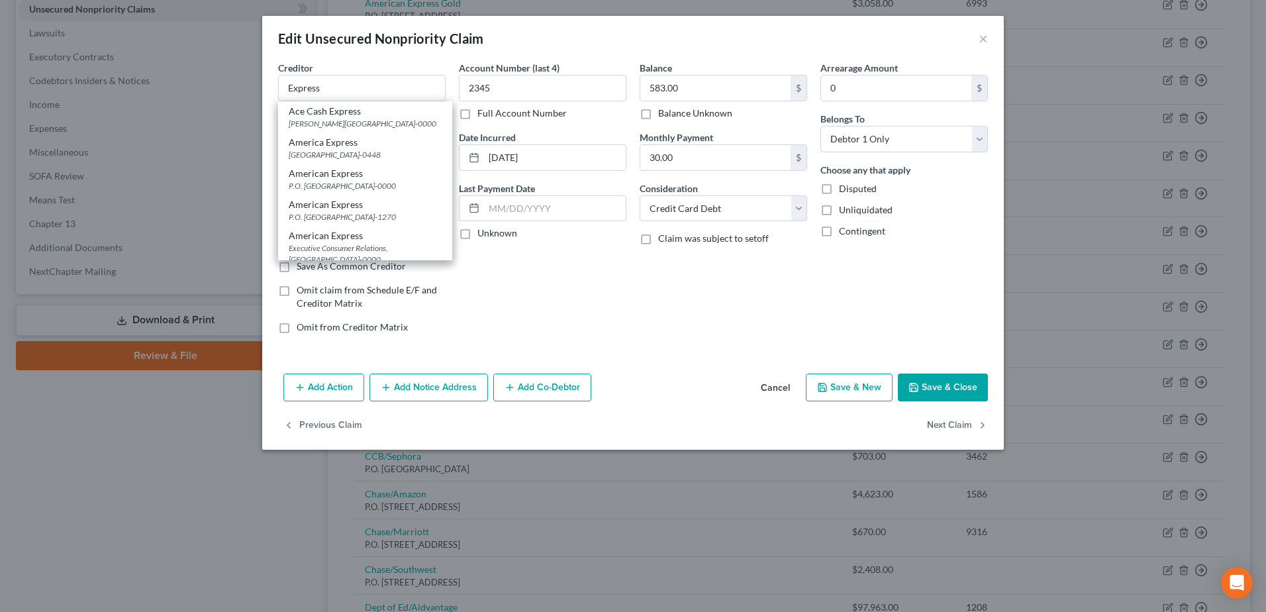
click at [942, 384] on button "Save & Close" at bounding box center [943, 388] width 90 height 28
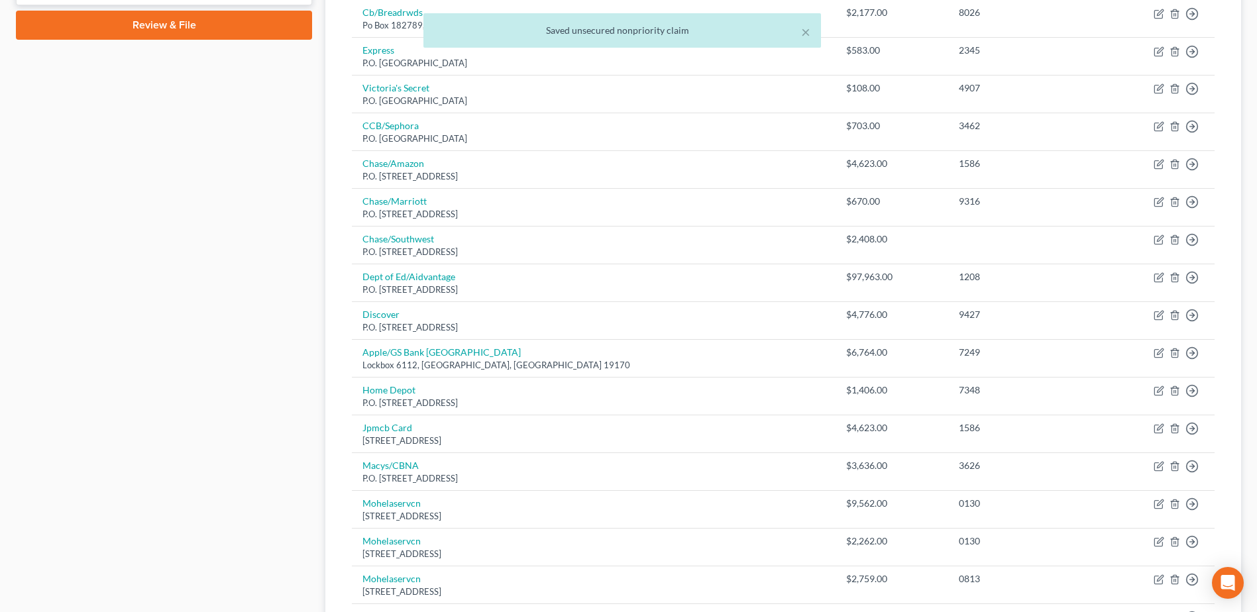
scroll to position [662, 0]
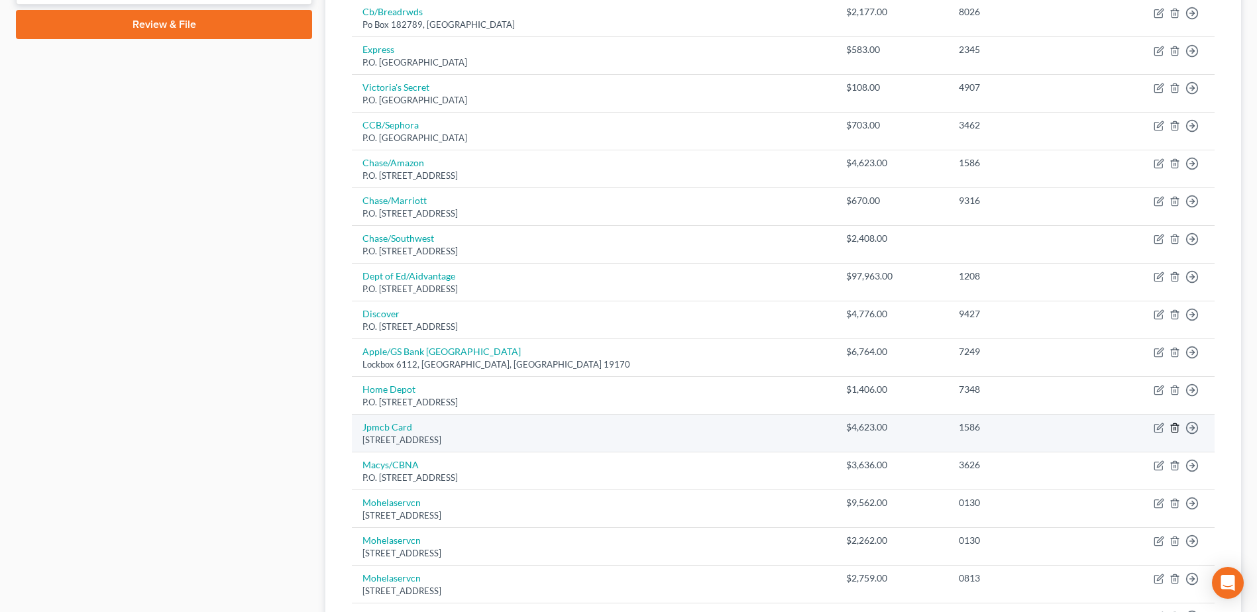
click at [1170, 430] on icon "button" at bounding box center [1174, 428] width 11 height 11
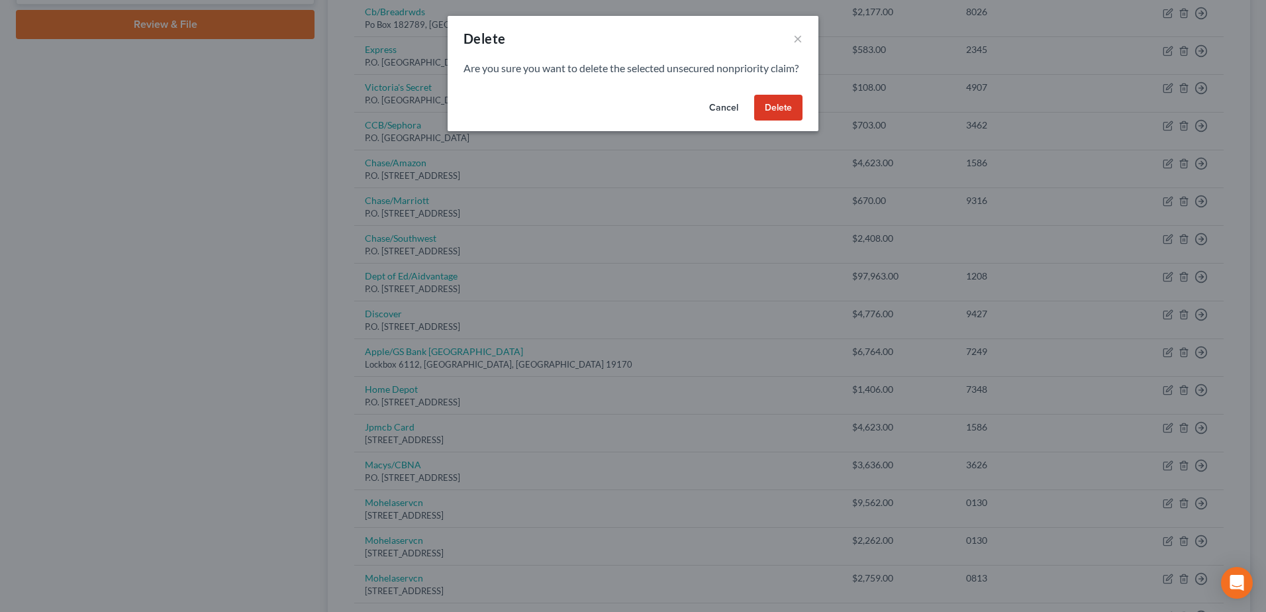
click at [783, 118] on button "Delete" at bounding box center [778, 108] width 48 height 26
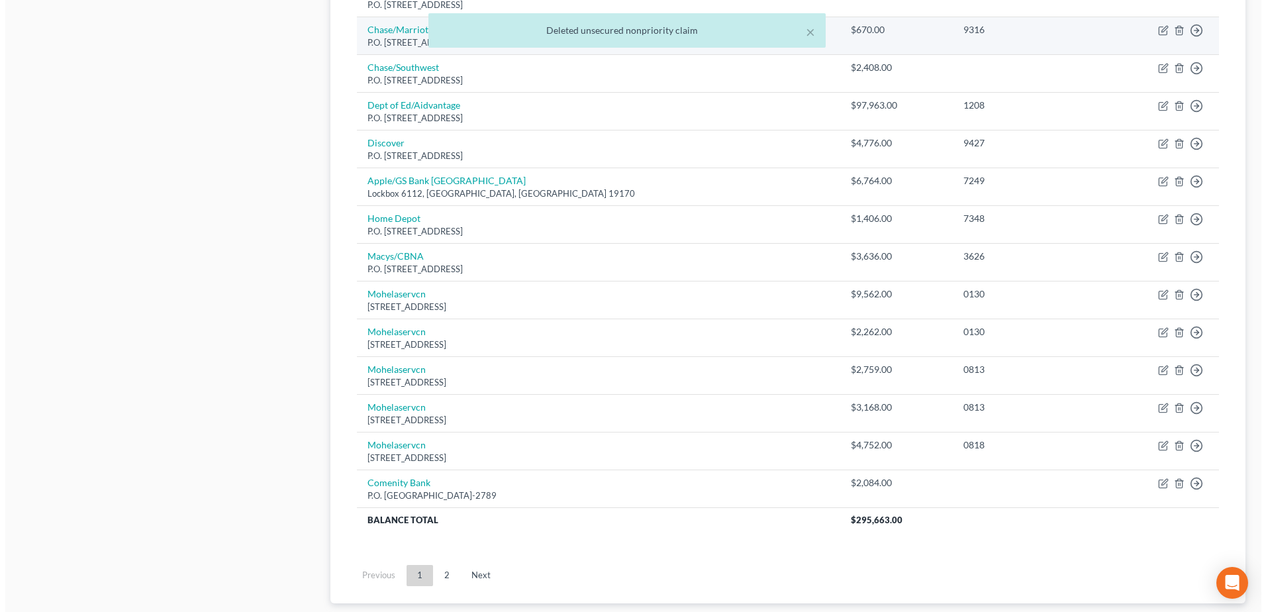
scroll to position [861, 0]
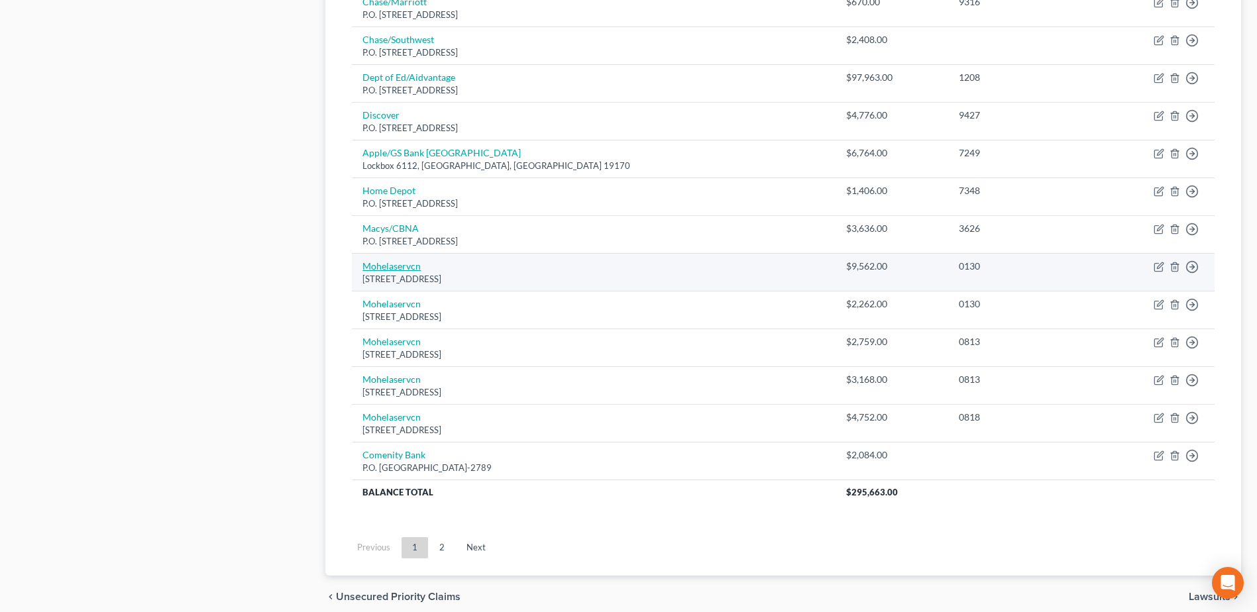
click at [400, 266] on link "Mohelaservcn" at bounding box center [391, 265] width 58 height 11
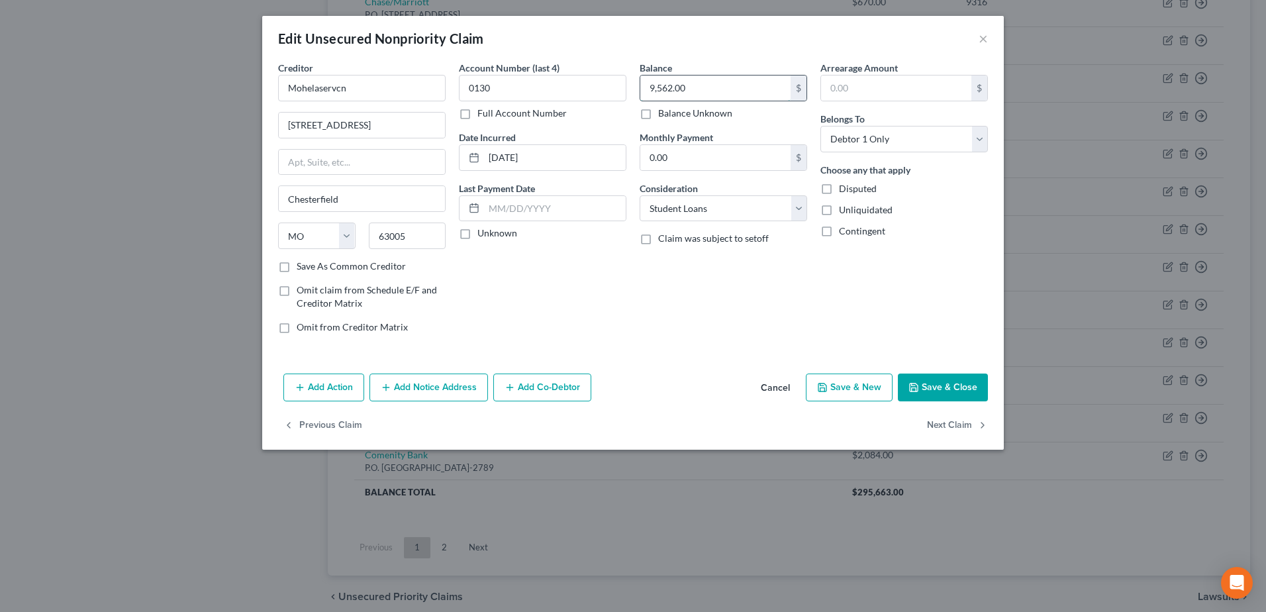
click at [699, 94] on input "9,562.00" at bounding box center [716, 88] width 150 height 25
click at [923, 387] on button "Save & Close" at bounding box center [943, 388] width 90 height 28
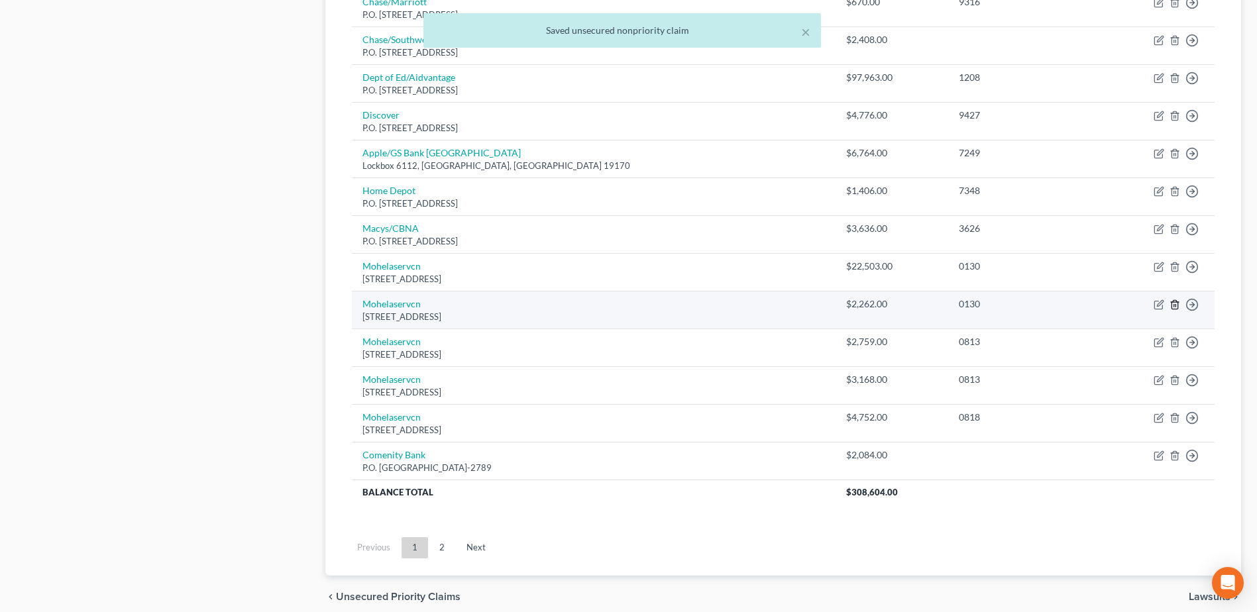
click at [1172, 307] on icon "button" at bounding box center [1174, 304] width 6 height 9
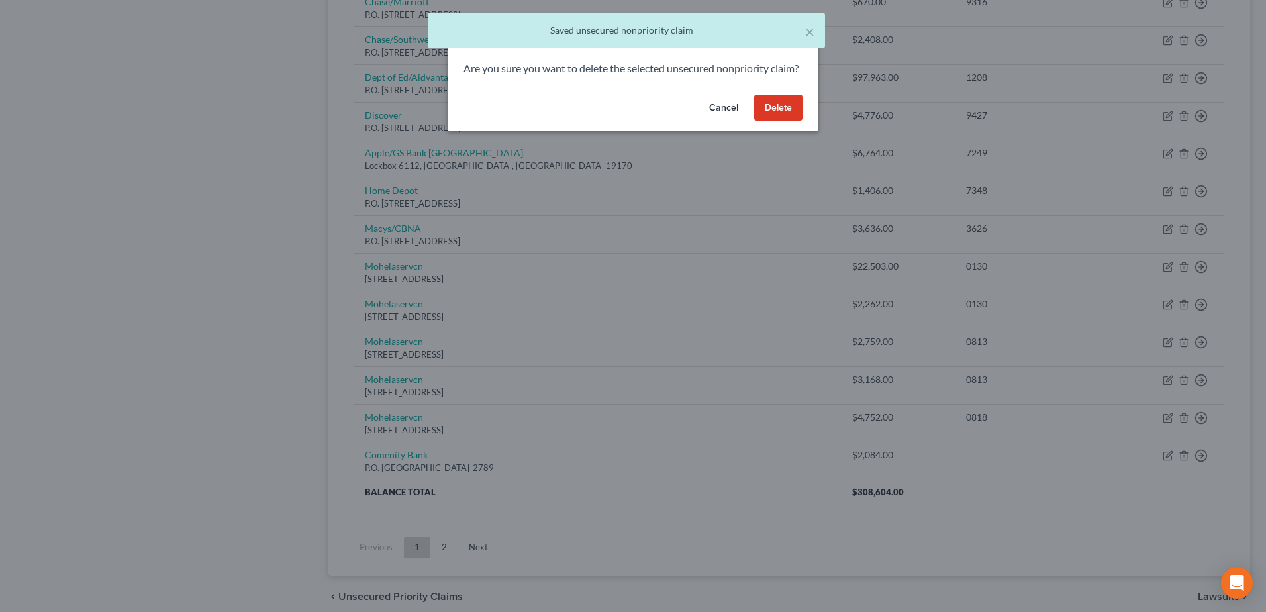
click at [787, 121] on button "Delete" at bounding box center [778, 108] width 48 height 26
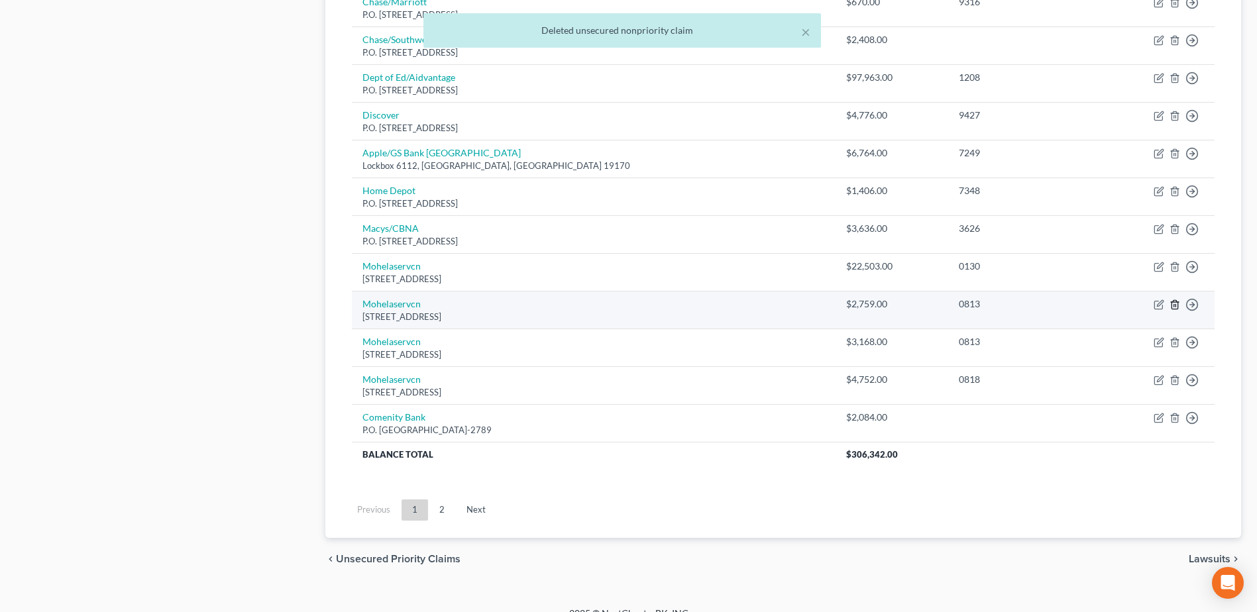
click at [1176, 307] on icon "button" at bounding box center [1174, 304] width 11 height 11
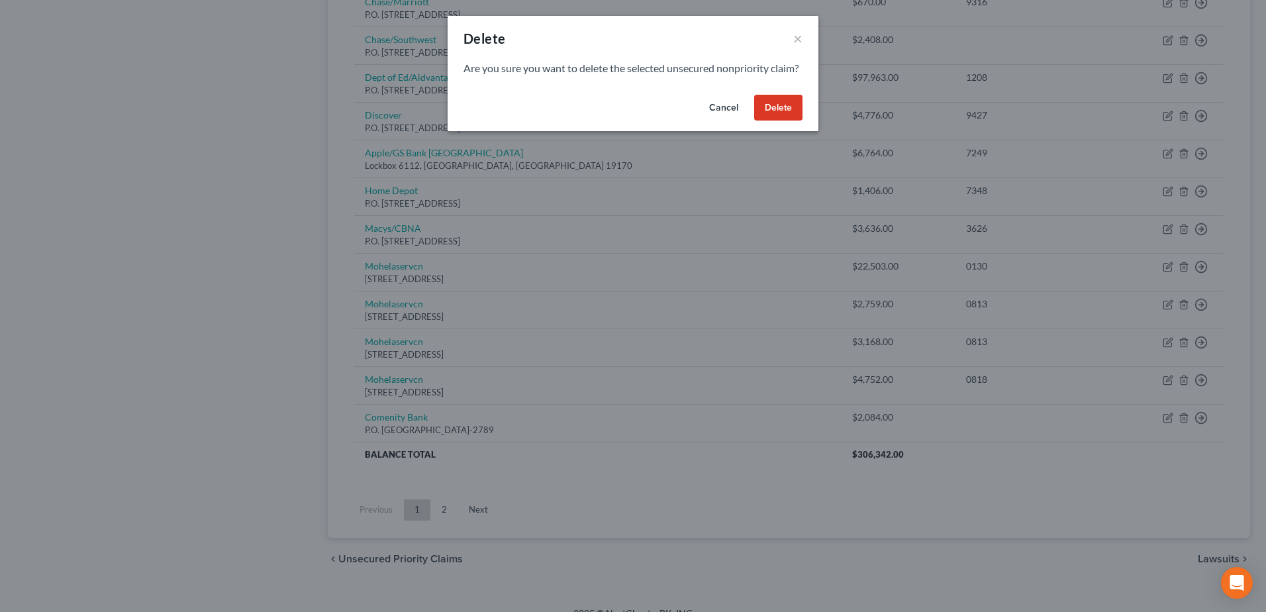
click at [792, 121] on button "Delete" at bounding box center [778, 108] width 48 height 26
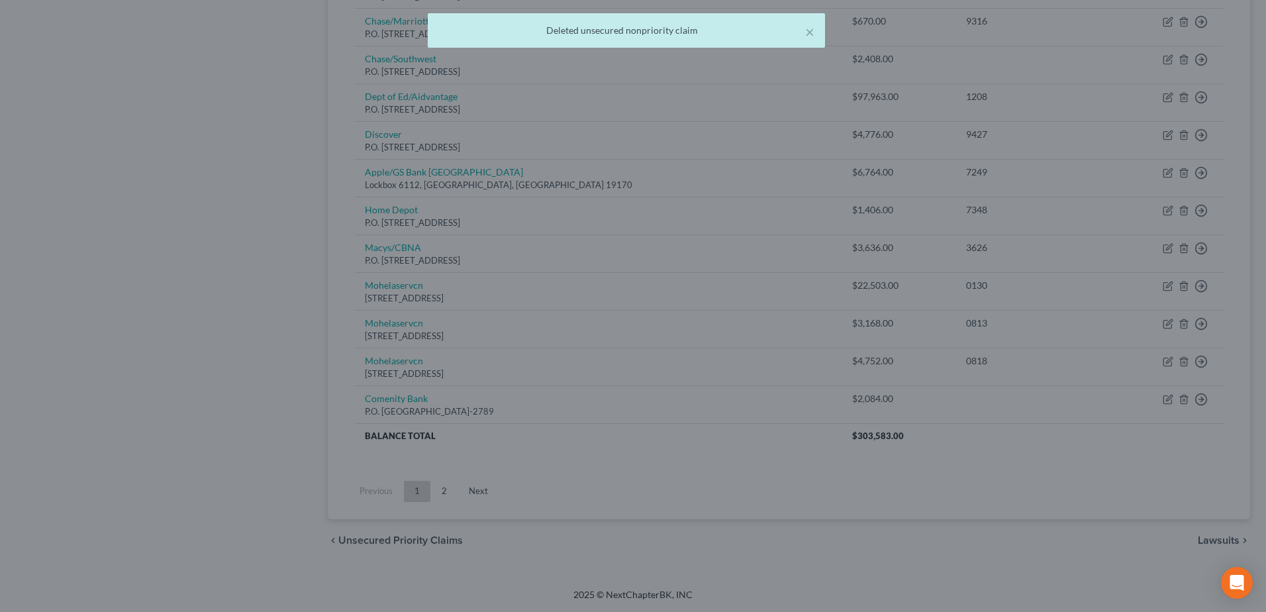
scroll to position [842, 0]
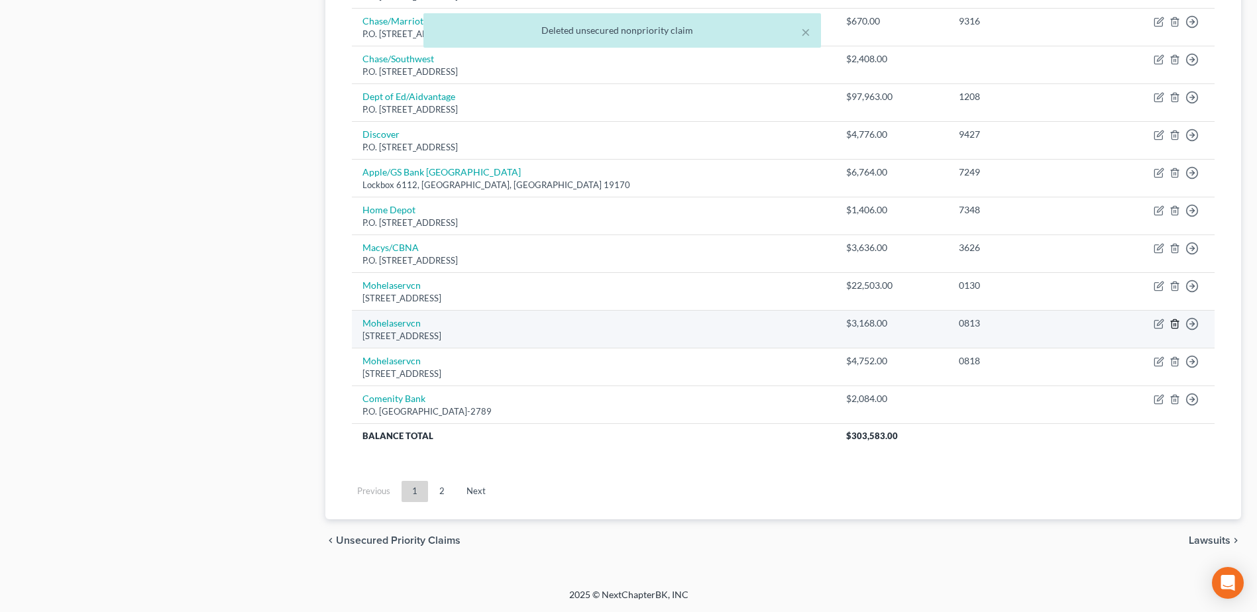
click at [1174, 323] on icon "button" at bounding box center [1174, 324] width 11 height 11
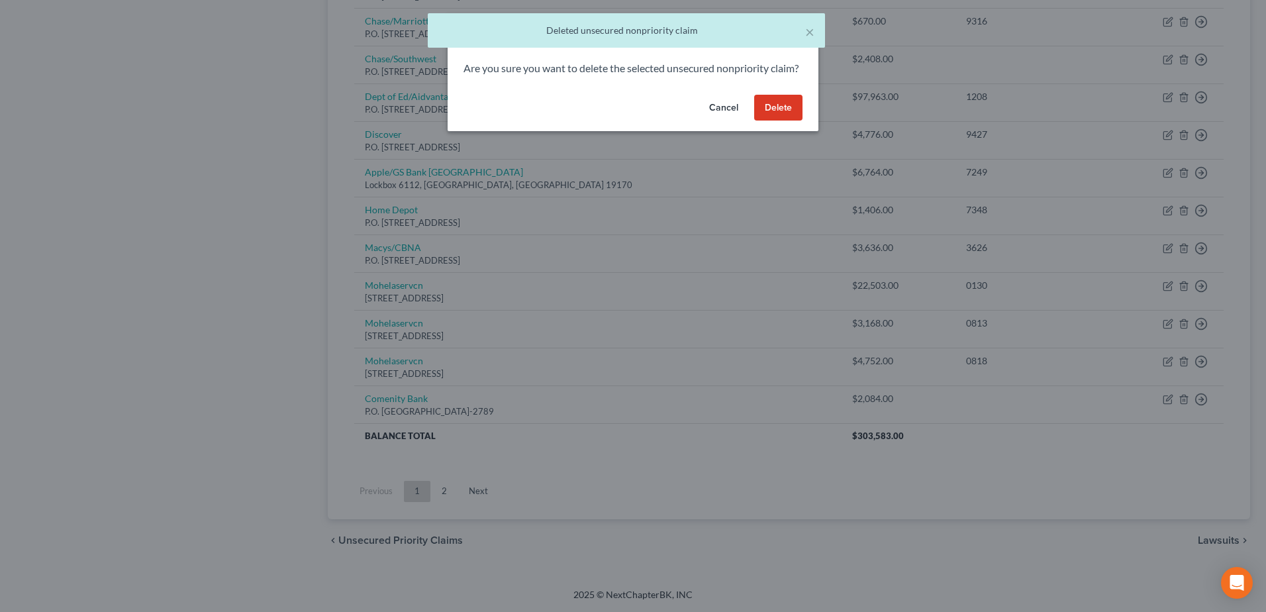
click at [779, 115] on button "Delete" at bounding box center [778, 108] width 48 height 26
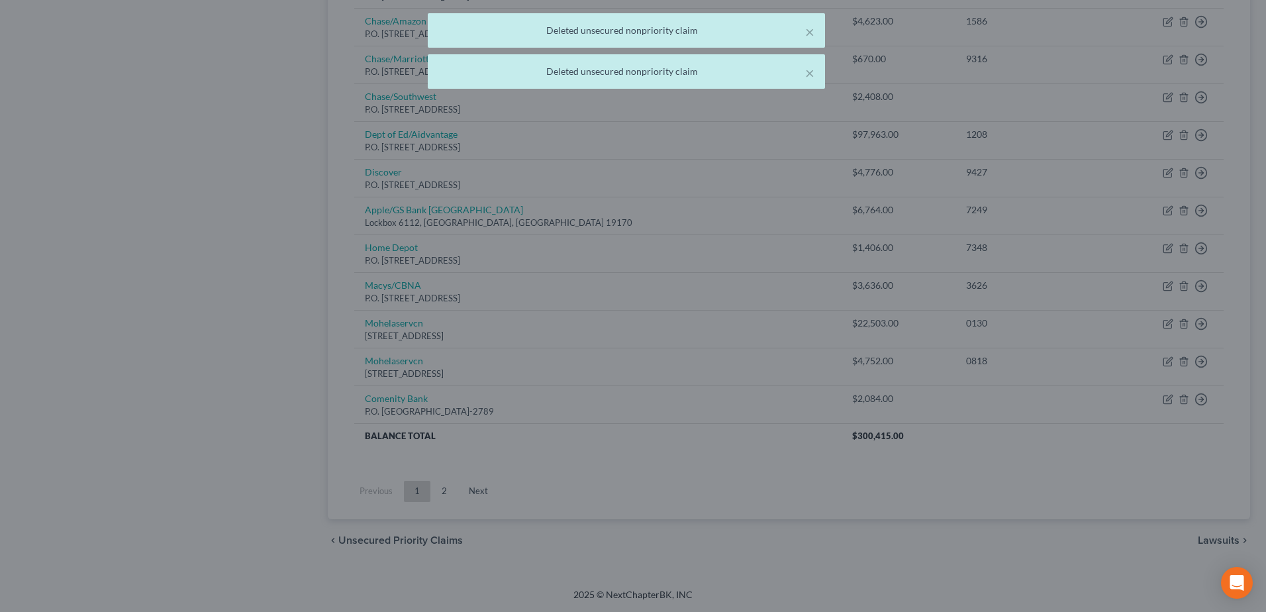
scroll to position [804, 0]
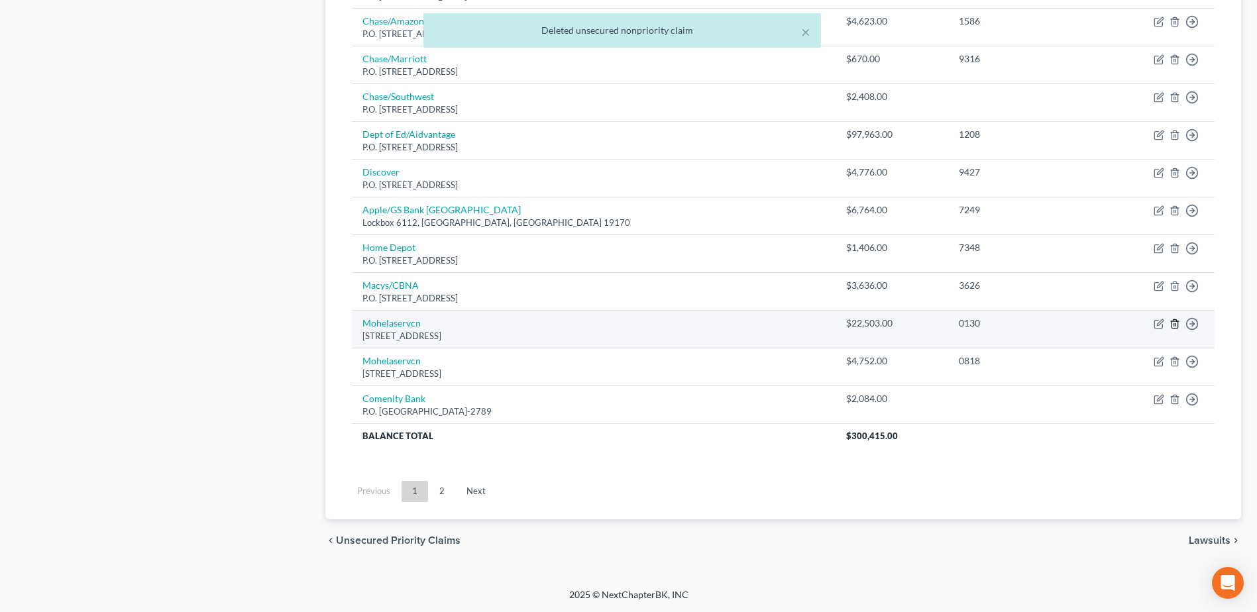
click at [1170, 325] on icon "button" at bounding box center [1174, 324] width 11 height 11
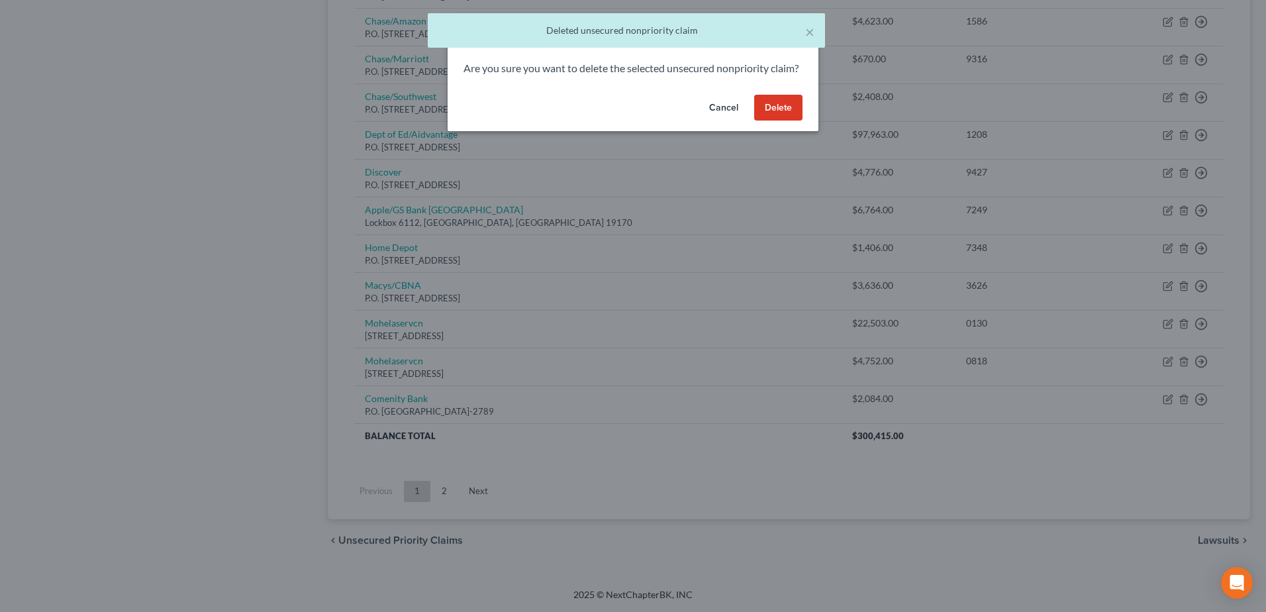
click at [727, 116] on button "Cancel" at bounding box center [724, 108] width 50 height 26
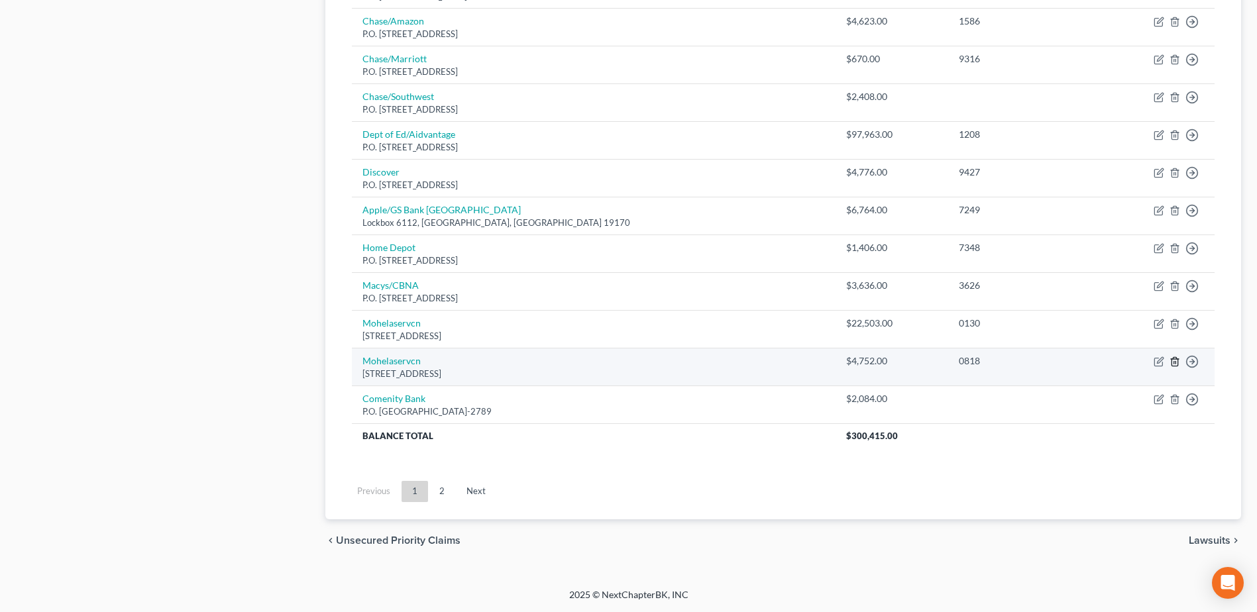
click at [1171, 360] on icon "button" at bounding box center [1174, 361] width 6 height 9
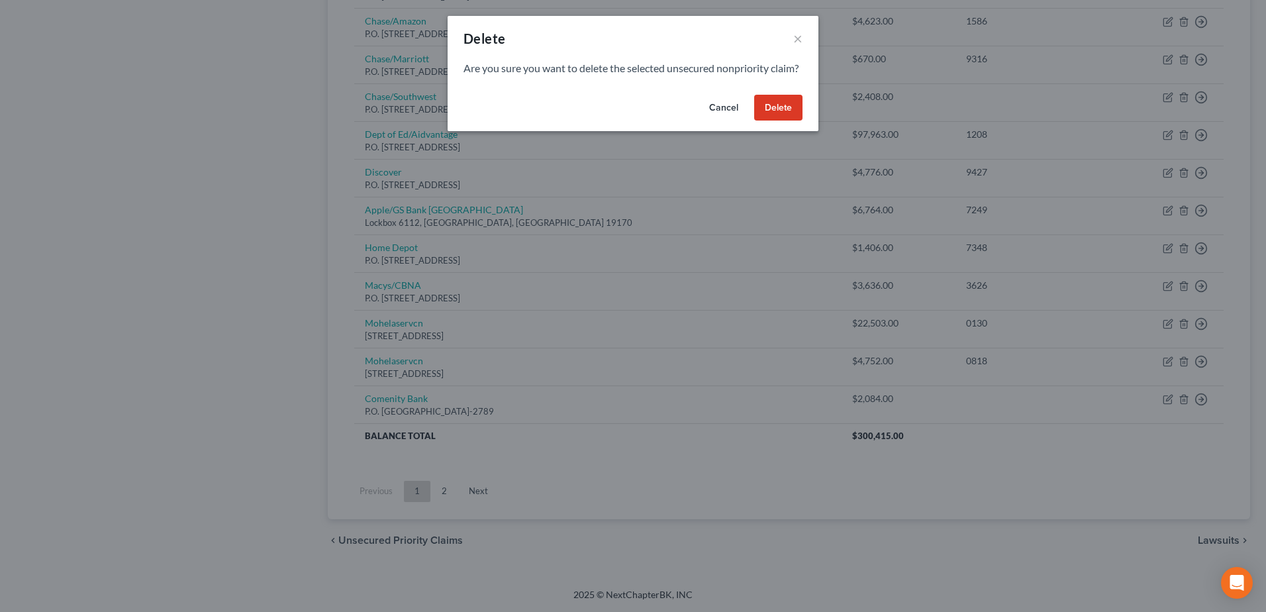
click at [774, 121] on button "Delete" at bounding box center [778, 108] width 48 height 26
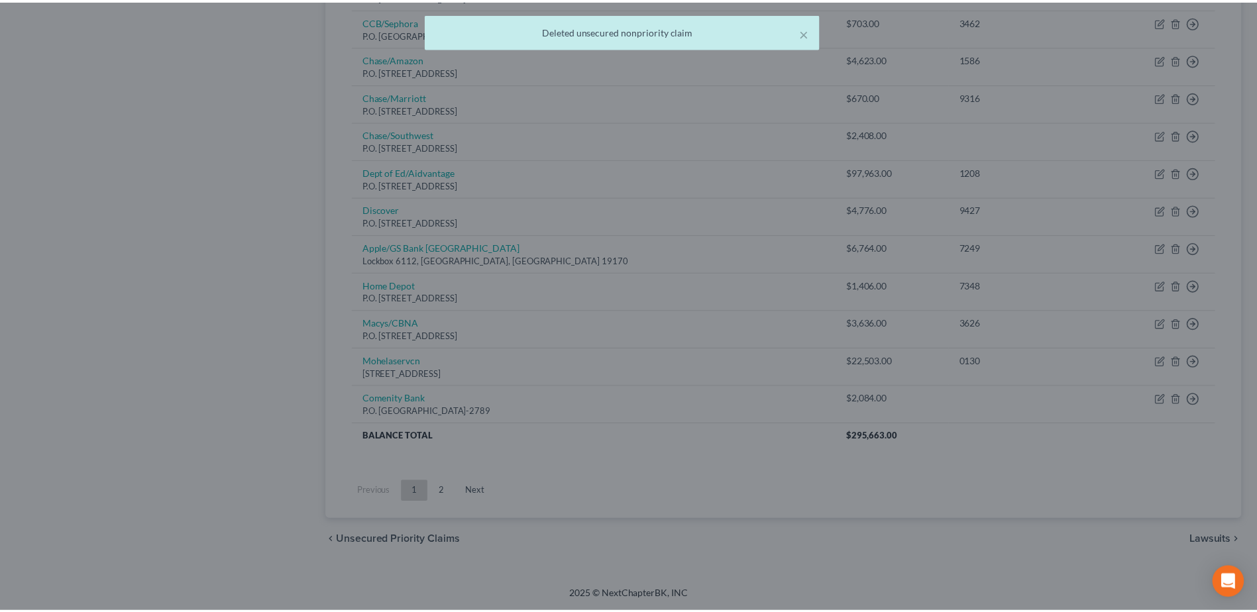
scroll to position [766, 0]
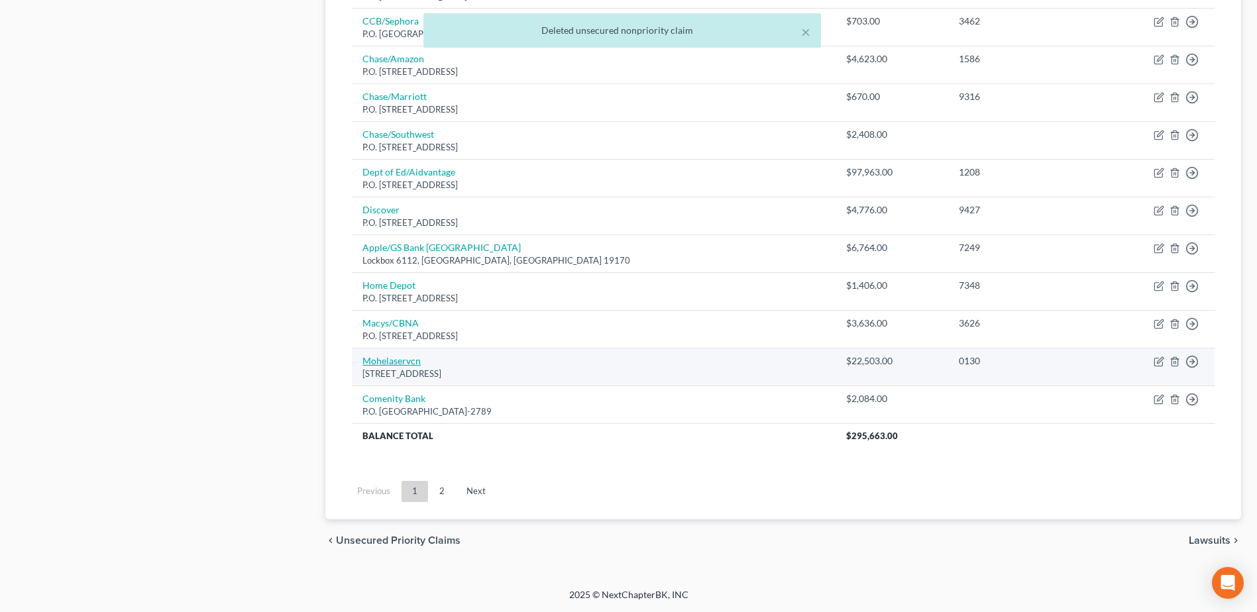
click at [395, 366] on link "Mohelaservcn" at bounding box center [391, 360] width 58 height 11
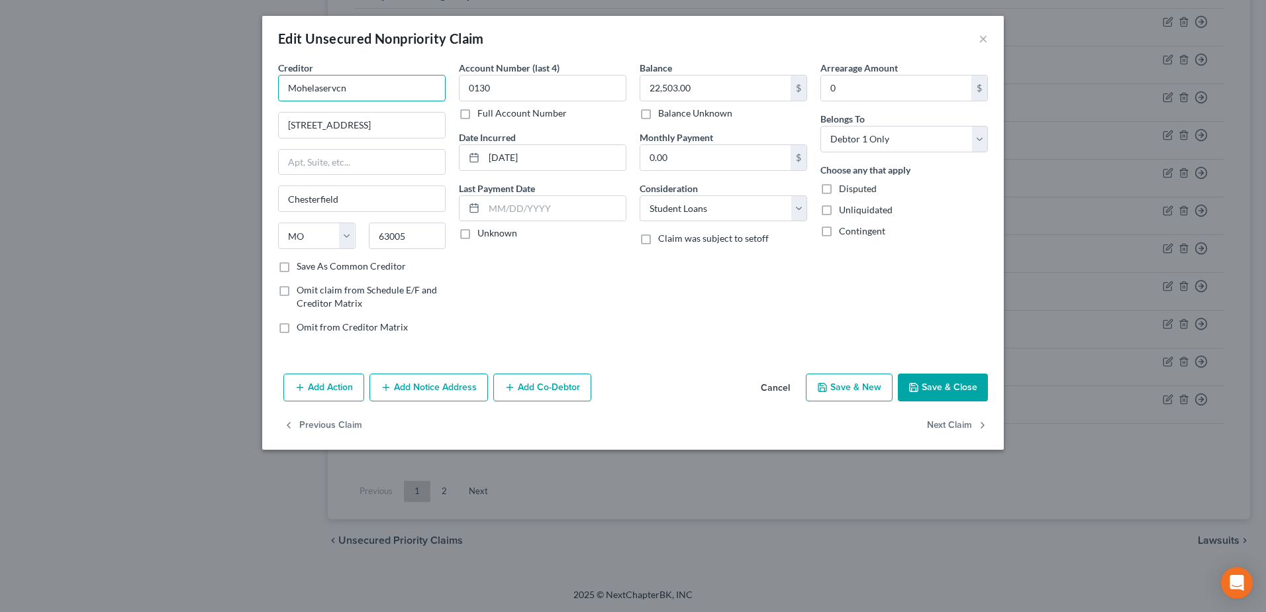
drag, startPoint x: 321, startPoint y: 89, endPoint x: 358, endPoint y: 89, distance: 36.4
click at [358, 89] on input "Mohelaservcn" at bounding box center [362, 88] width 168 height 26
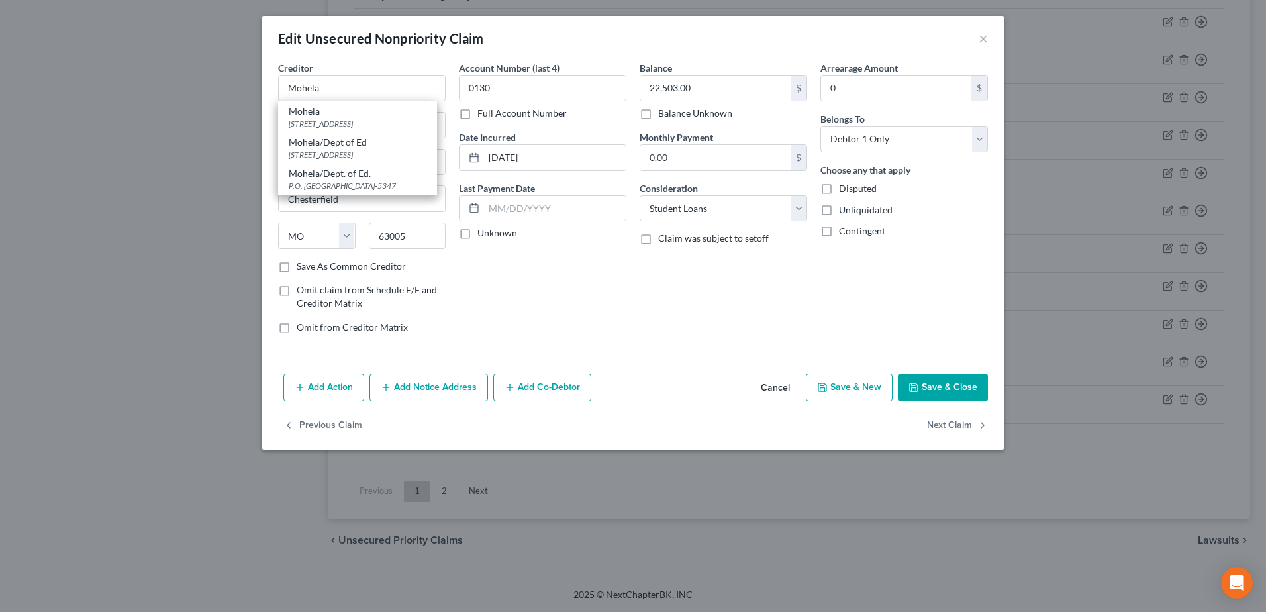
click at [930, 383] on button "Save & Close" at bounding box center [943, 388] width 90 height 28
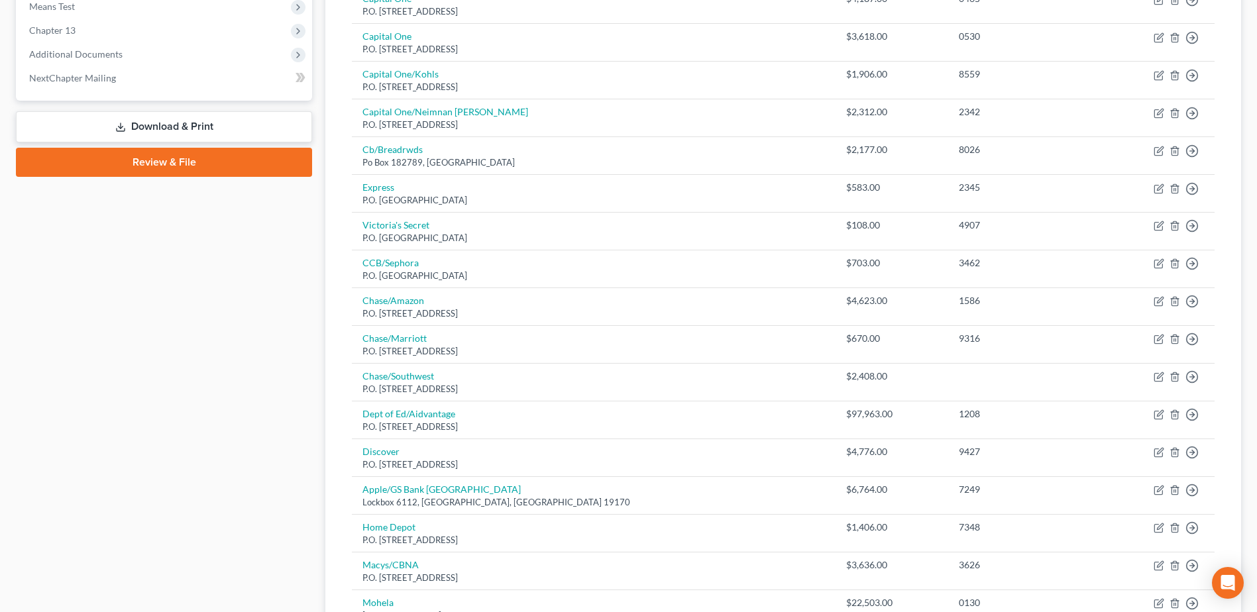
scroll to position [501, 0]
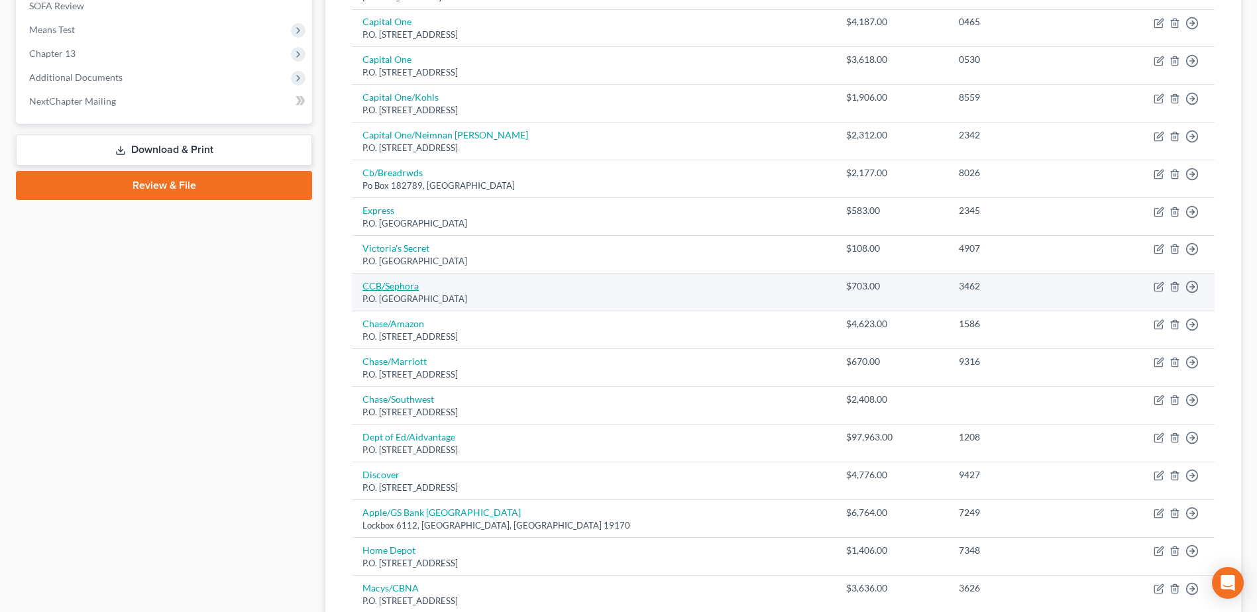
click at [387, 285] on link "CCB/Sephora" at bounding box center [390, 285] width 56 height 11
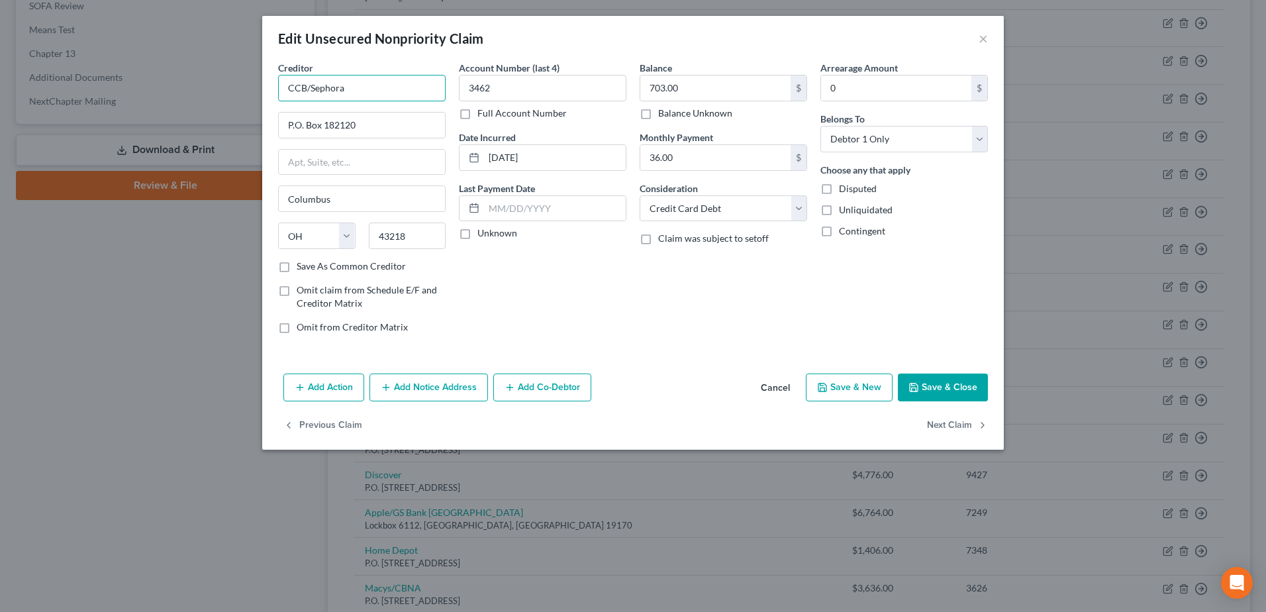
drag, startPoint x: 311, startPoint y: 86, endPoint x: 277, endPoint y: 91, distance: 34.8
click at [277, 91] on div "Creditor * CCB/Sephora P.O. Box 182120 Columbus State AL AK AR AZ CA CO CT DE D…" at bounding box center [362, 203] width 181 height 284
click at [963, 386] on button "Save & Close" at bounding box center [943, 388] width 90 height 28
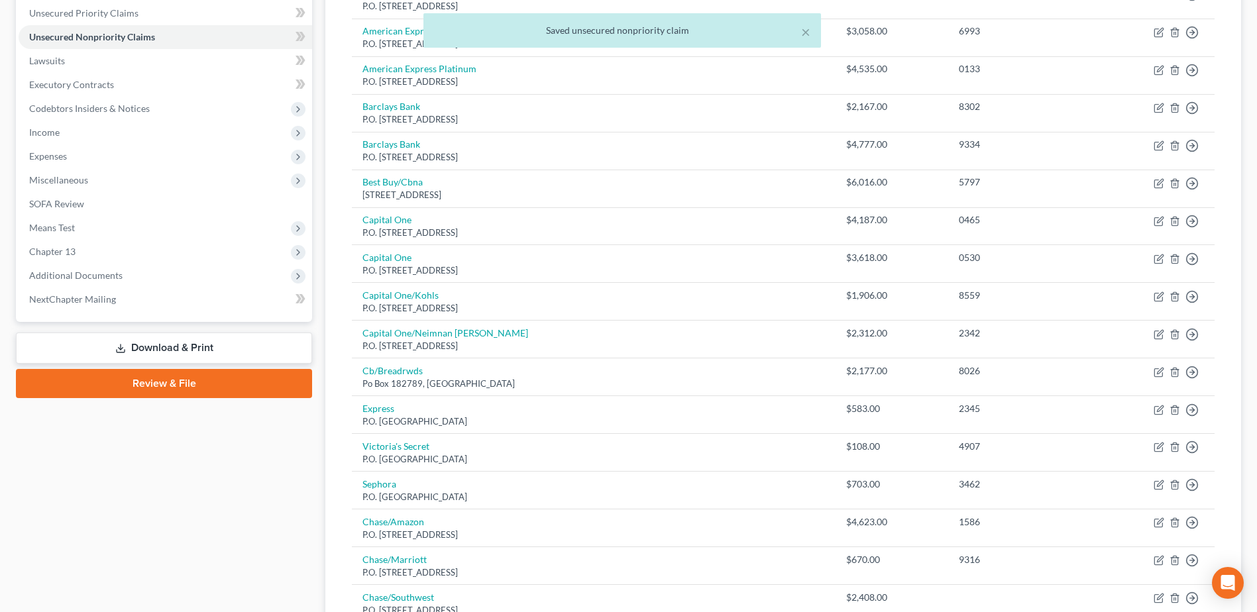
scroll to position [303, 0]
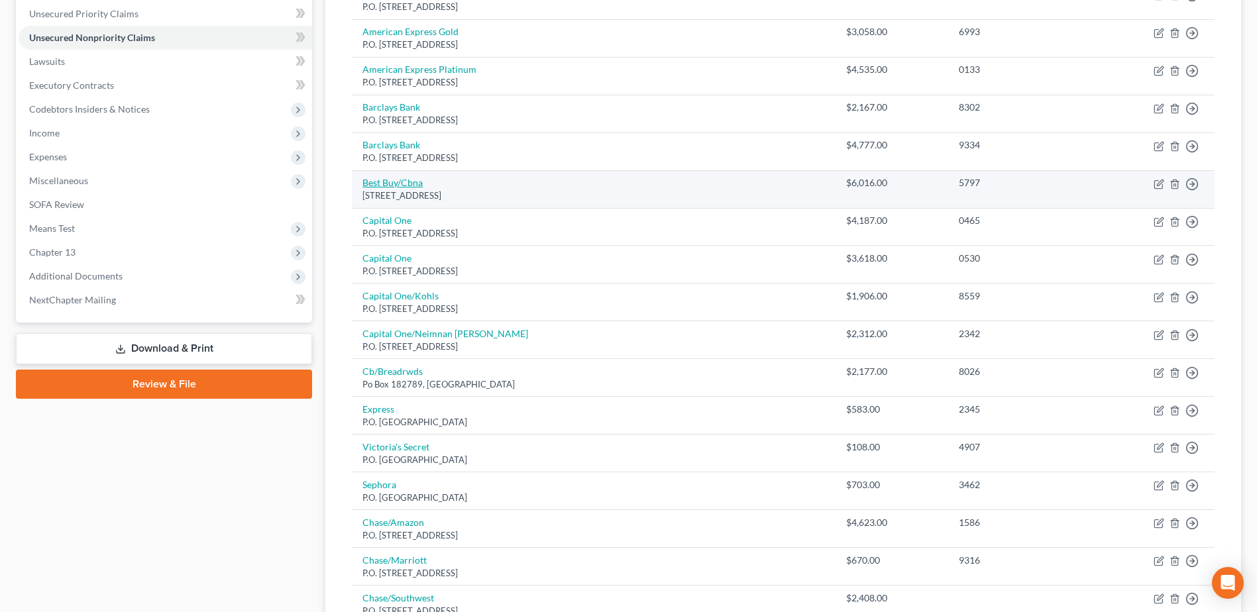
click at [378, 181] on link "Best Buy/Cbna" at bounding box center [392, 182] width 60 height 11
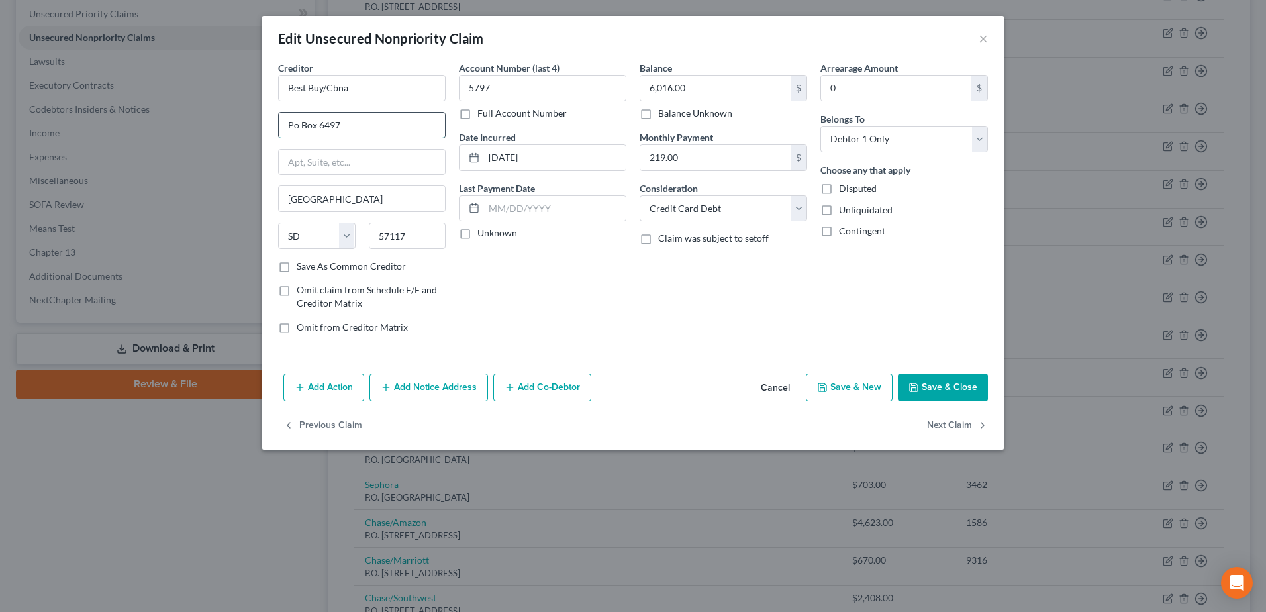
click at [298, 125] on input "Po Box 6497" at bounding box center [362, 125] width 166 height 25
click at [953, 386] on button "Save & Close" at bounding box center [943, 388] width 90 height 28
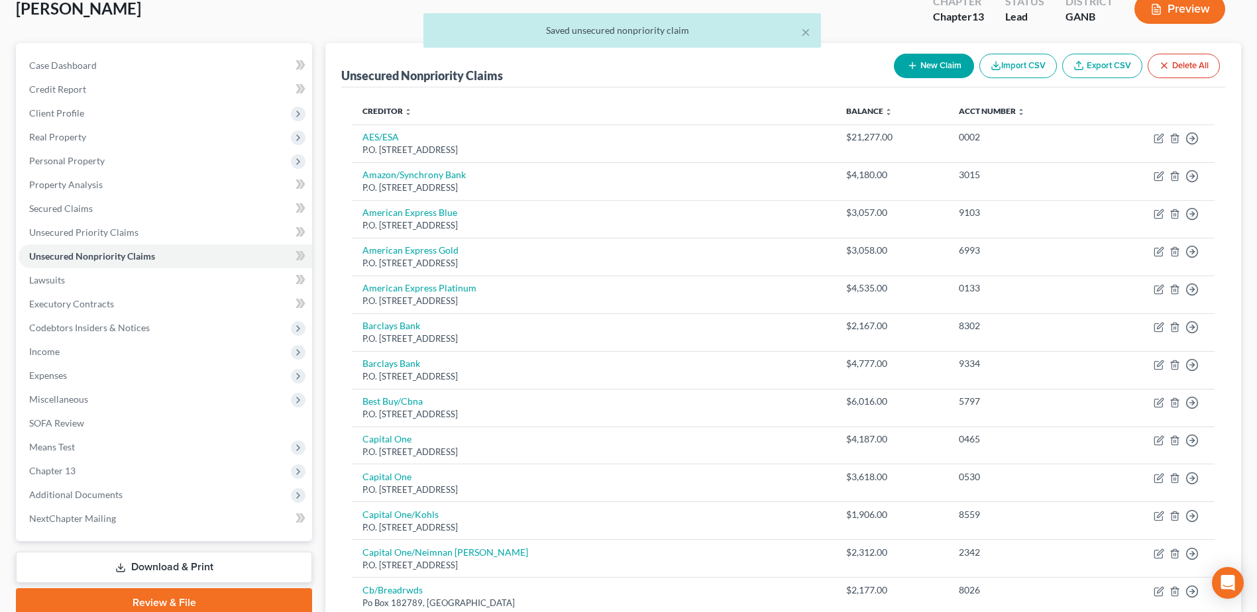
scroll to position [0, 0]
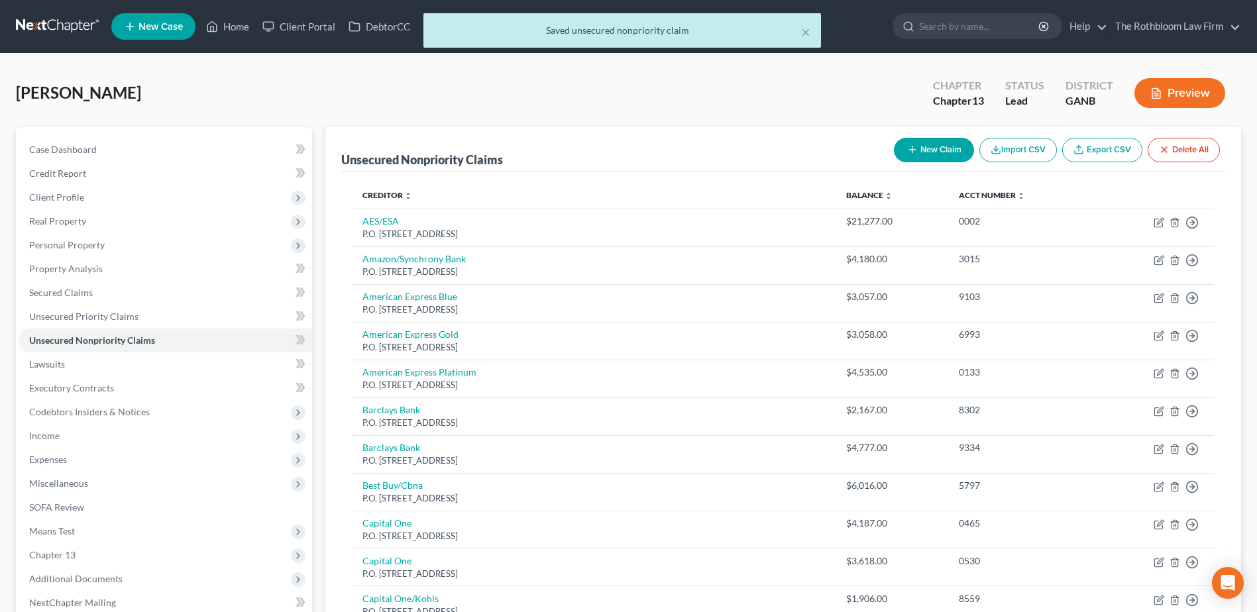
click at [919, 157] on button "New Claim" at bounding box center [934, 150] width 80 height 25
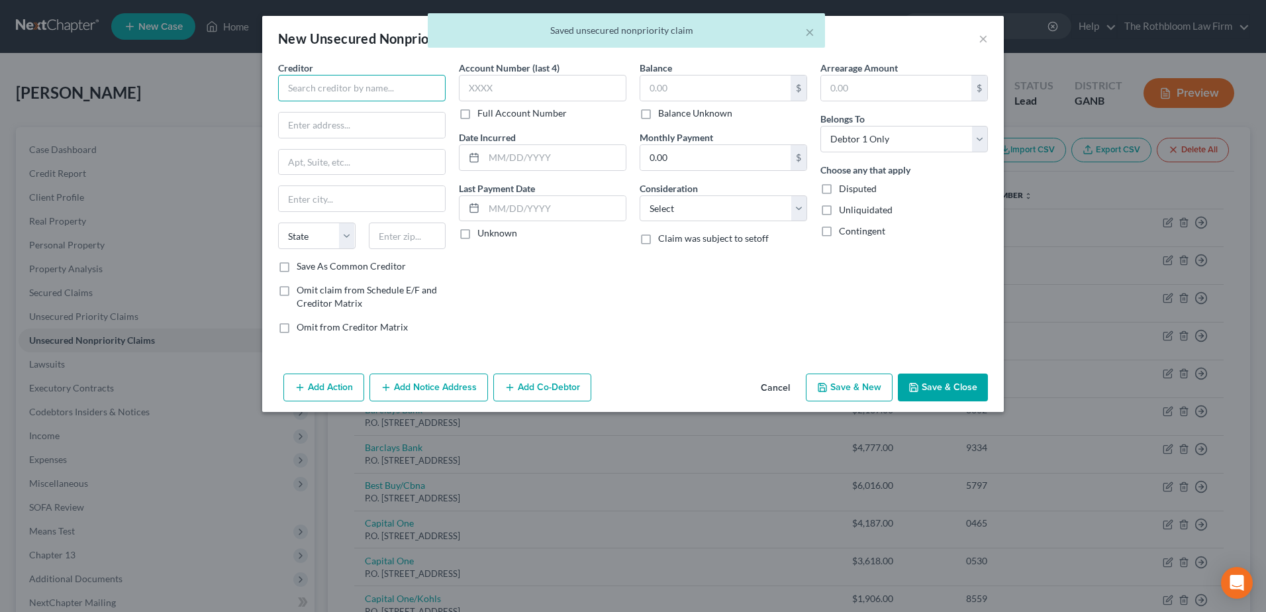
click at [324, 90] on input "text" at bounding box center [362, 88] width 168 height 26
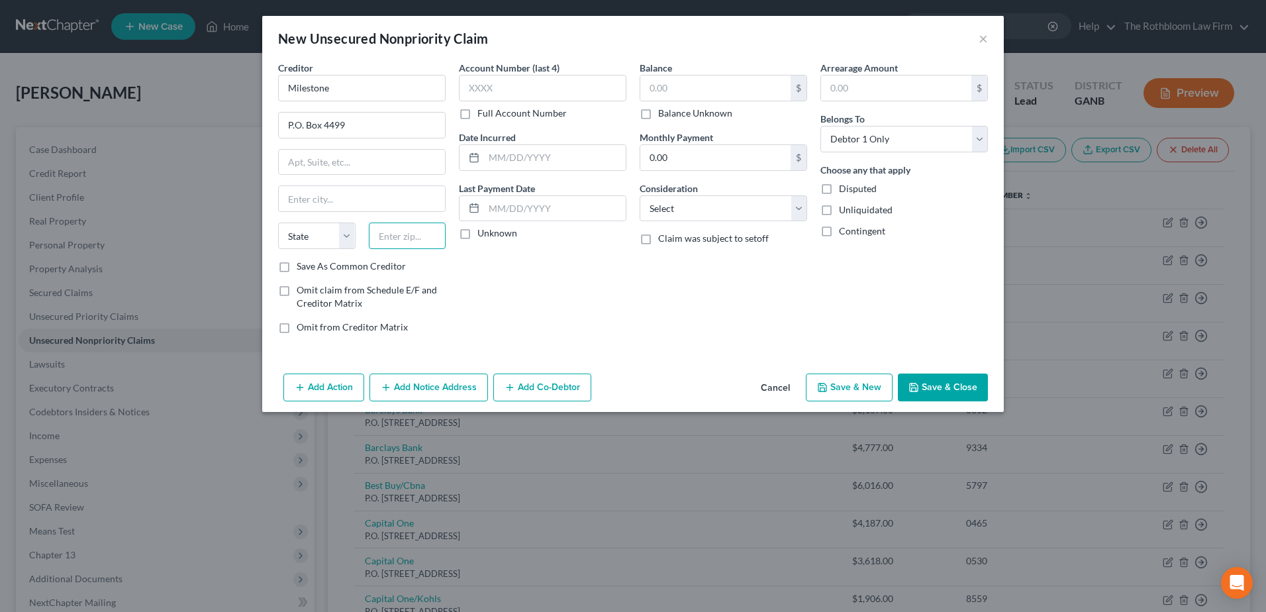
click at [386, 246] on input "text" at bounding box center [407, 236] width 77 height 26
click at [672, 83] on input "text" at bounding box center [716, 88] width 150 height 25
click at [678, 205] on select "Select Cable / Satellite Services Collection Agency Credit Card Debt Debt Couns…" at bounding box center [724, 208] width 168 height 26
click at [640, 195] on select "Select Cable / Satellite Services Collection Agency Credit Card Debt Debt Couns…" at bounding box center [724, 208] width 168 height 26
click at [964, 384] on button "Save & Close" at bounding box center [943, 388] width 90 height 28
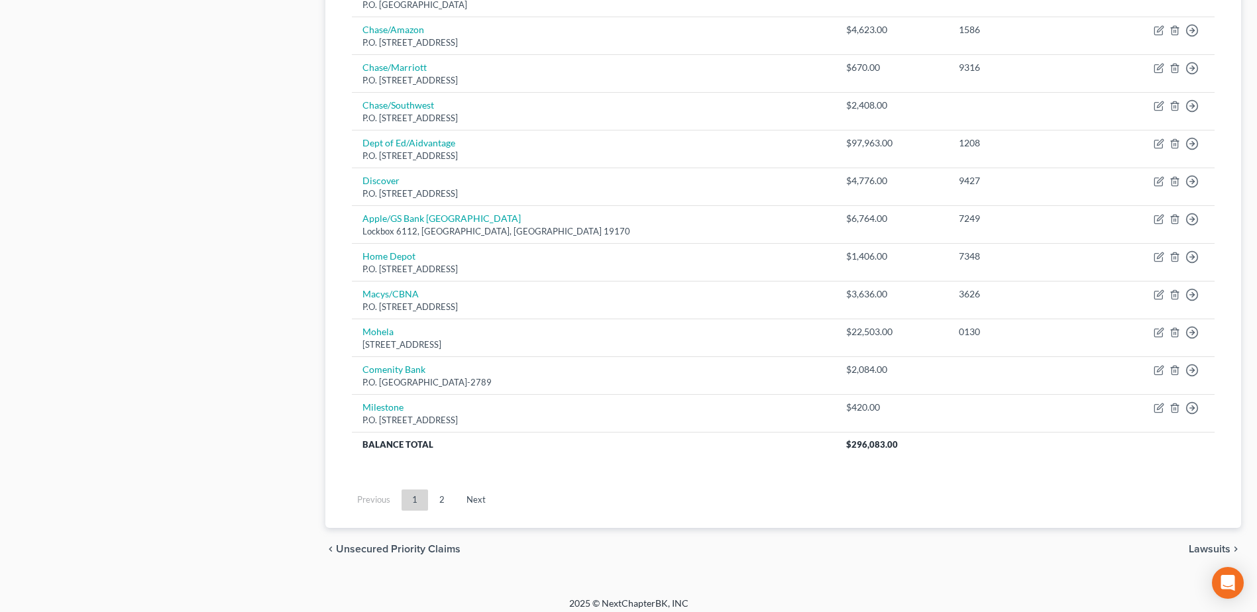
scroll to position [804, 0]
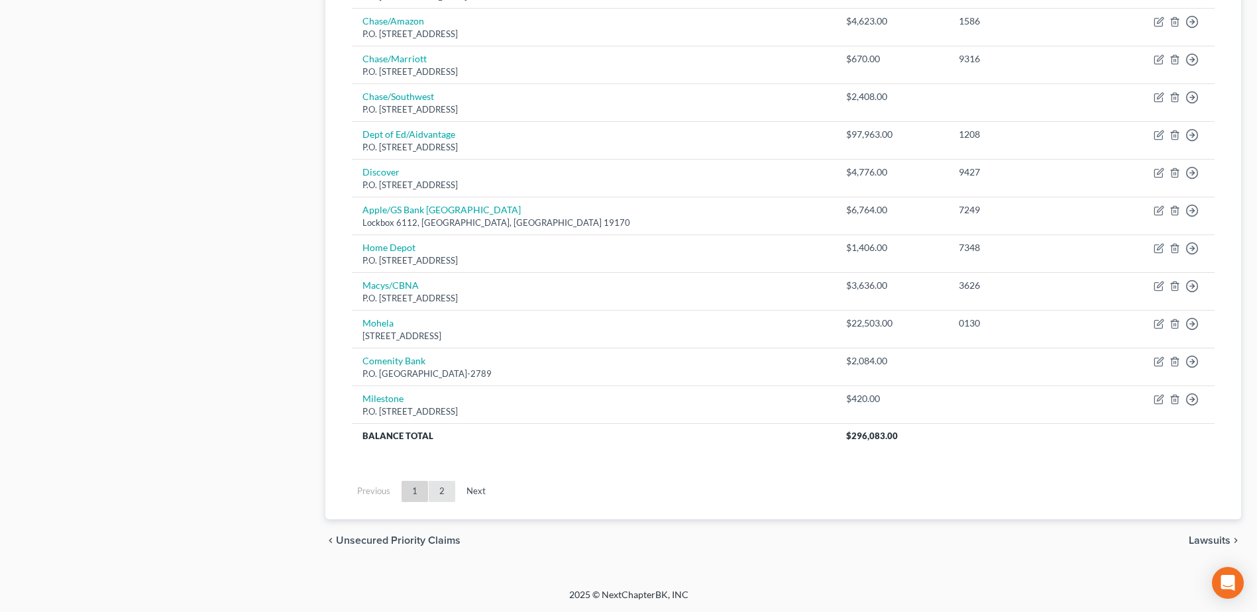
click at [439, 490] on link "2" at bounding box center [442, 491] width 26 height 21
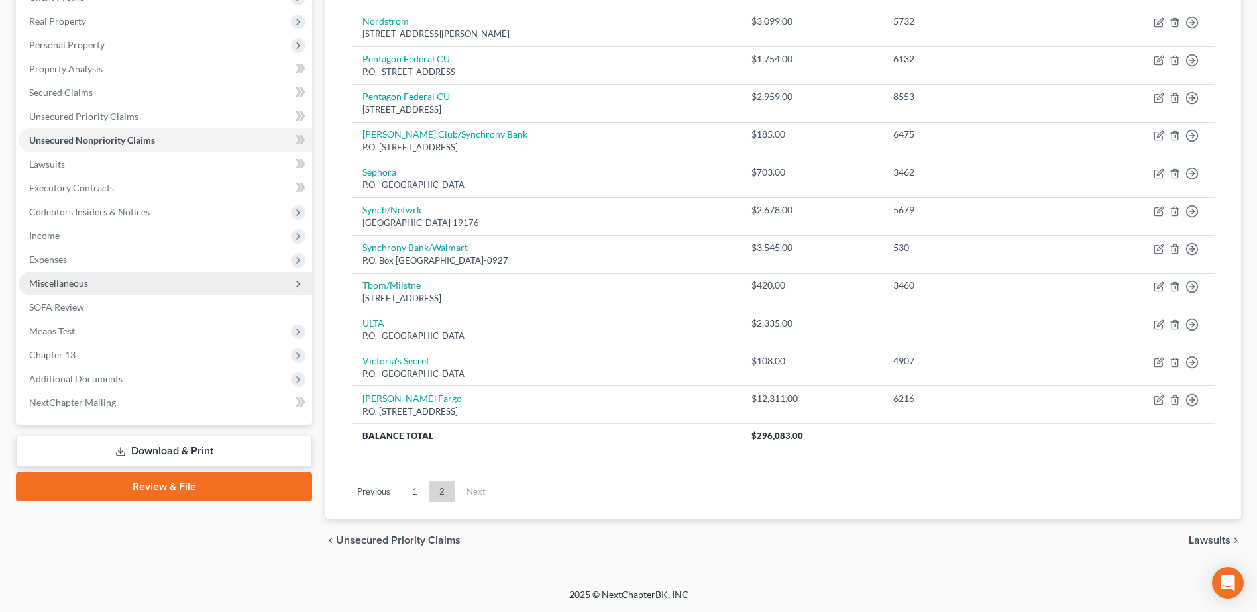
scroll to position [200, 0]
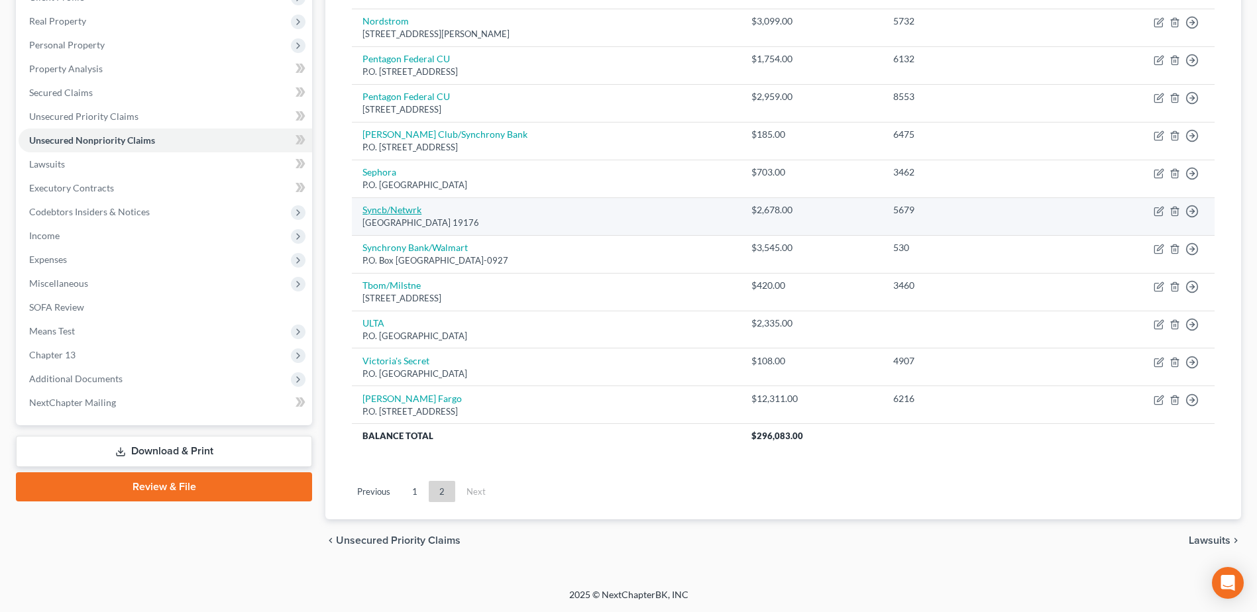
click at [397, 208] on link "Syncb/Netwrk" at bounding box center [391, 209] width 59 height 11
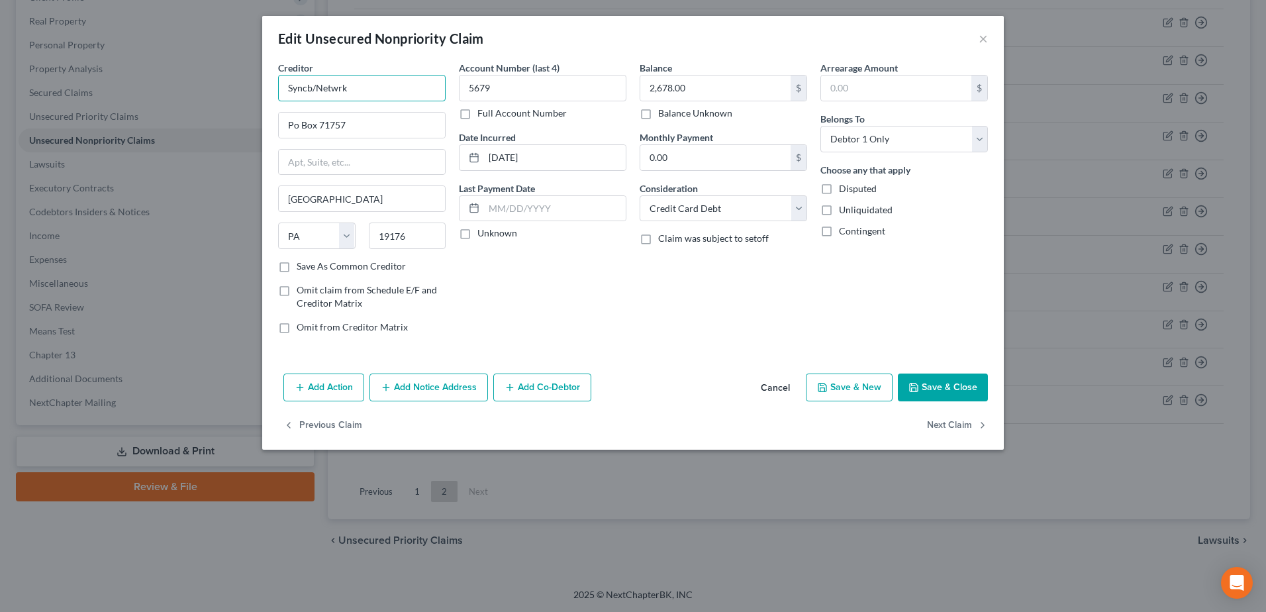
drag, startPoint x: 383, startPoint y: 88, endPoint x: 221, endPoint y: 86, distance: 162.3
click at [221, 86] on div "Edit Unsecured Nonpriority Claim × Creditor * Syncb/Netwrk Po Box 71757 Philade…" at bounding box center [633, 306] width 1266 height 612
click at [936, 377] on button "Save & Close" at bounding box center [943, 388] width 90 height 28
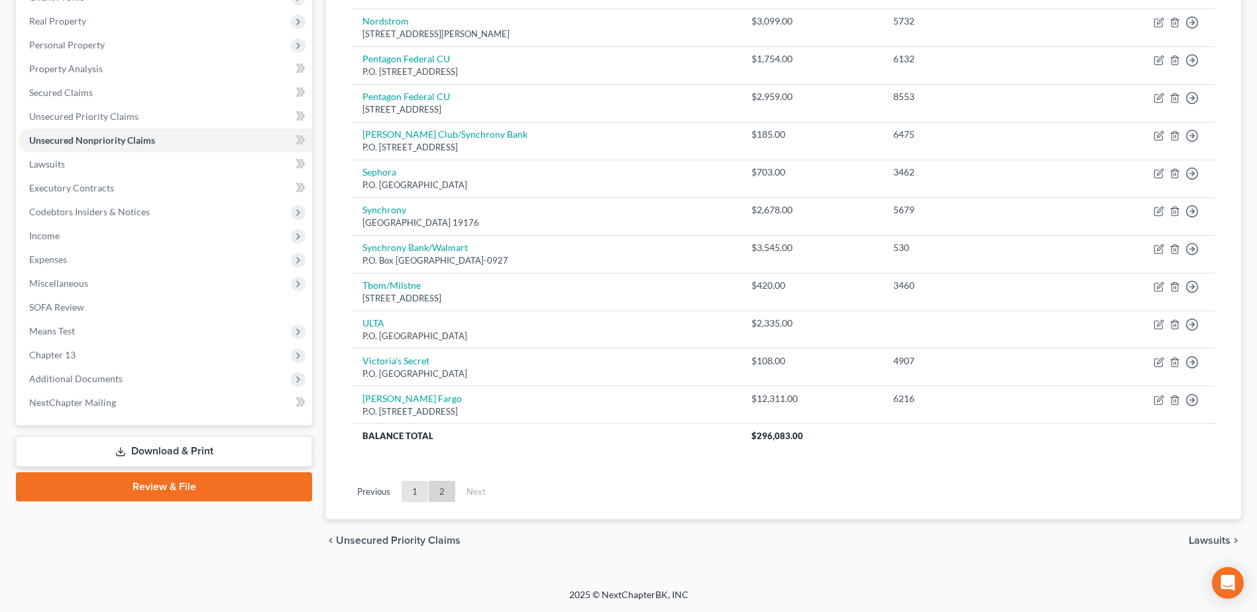
click at [413, 492] on link "1" at bounding box center [414, 491] width 26 height 21
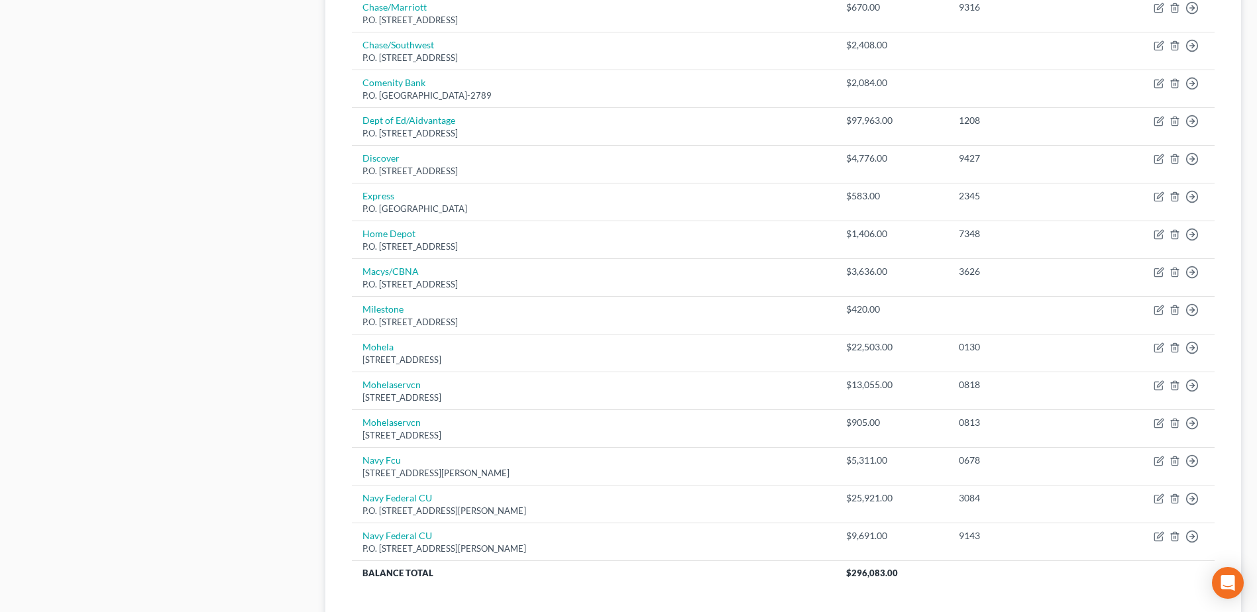
scroll to position [796, 0]
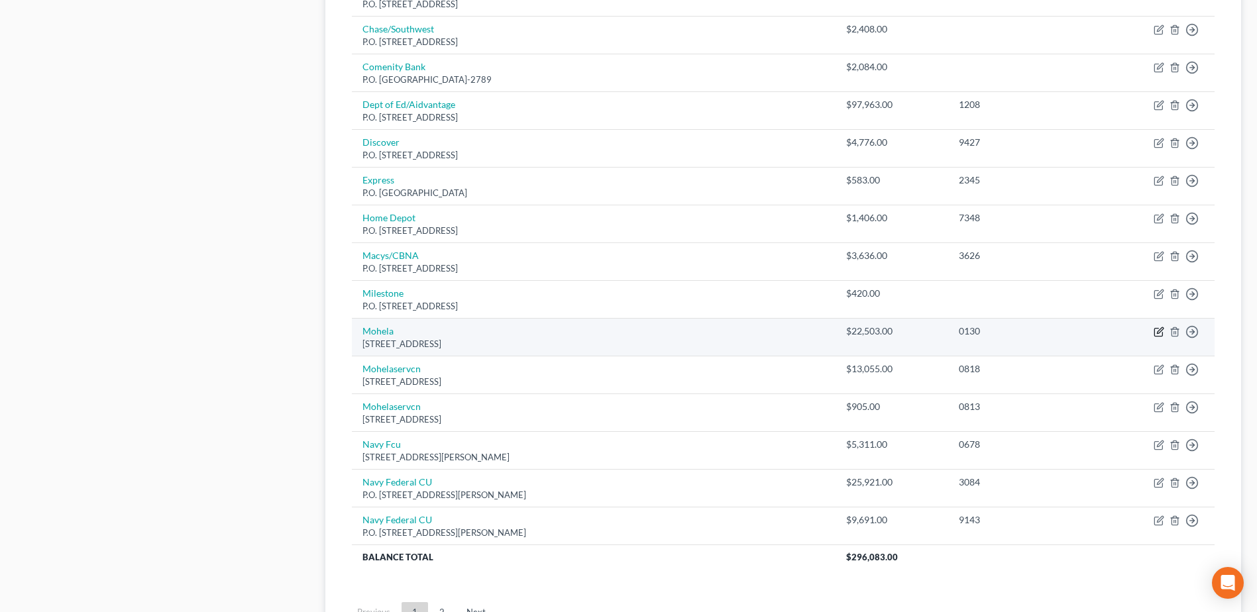
click at [1161, 332] on icon "button" at bounding box center [1160, 330] width 6 height 6
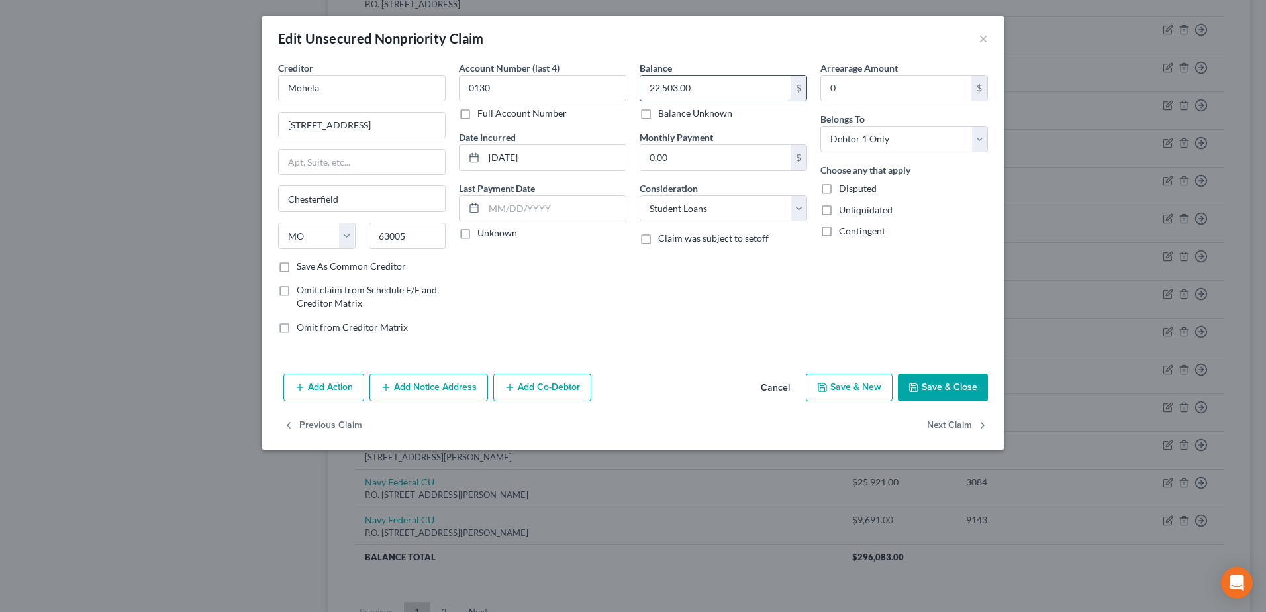
click at [696, 86] on input "22,503.00" at bounding box center [716, 88] width 150 height 25
click at [925, 389] on button "Save & Close" at bounding box center [943, 388] width 90 height 28
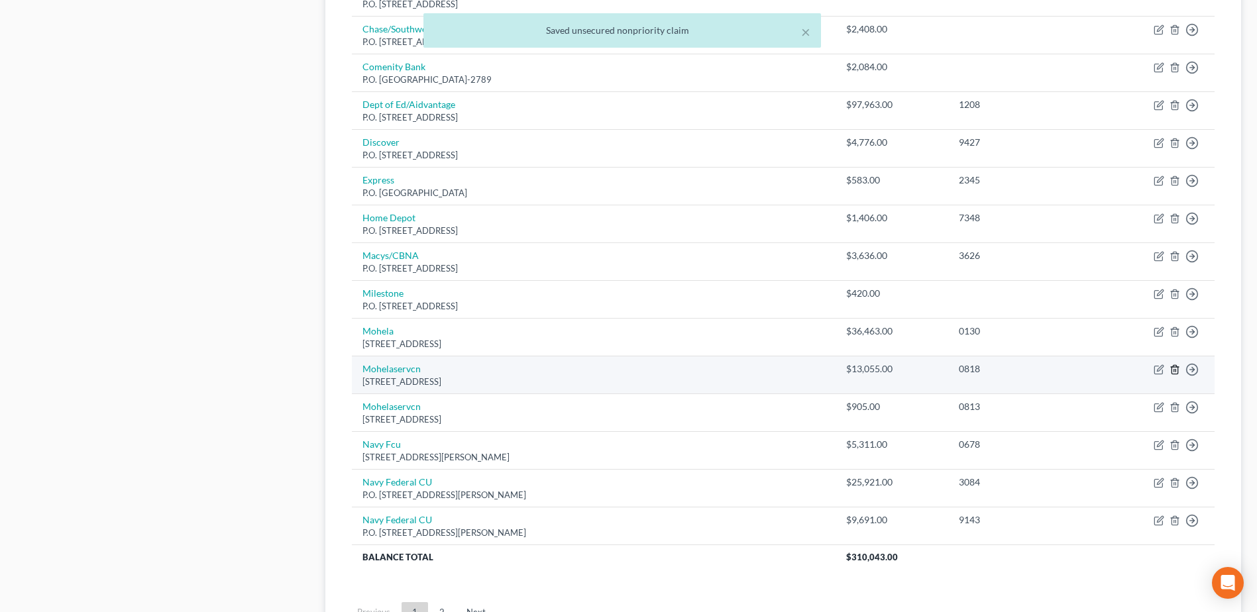
click at [1172, 371] on icon "button" at bounding box center [1174, 369] width 11 height 11
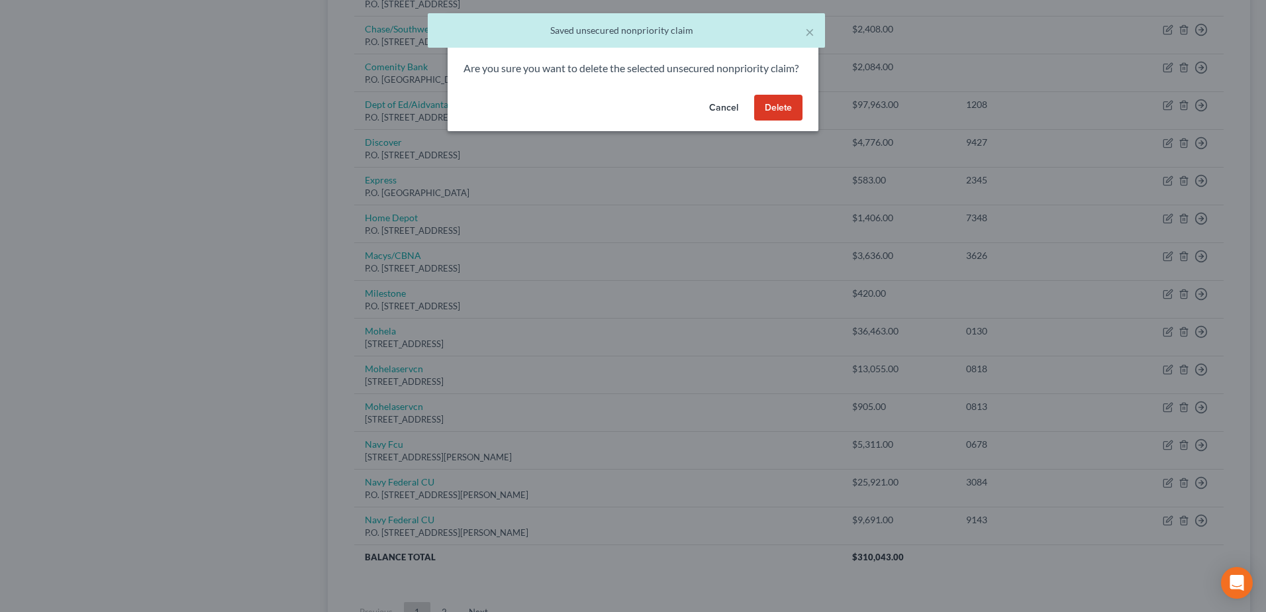
click at [776, 119] on button "Delete" at bounding box center [778, 108] width 48 height 26
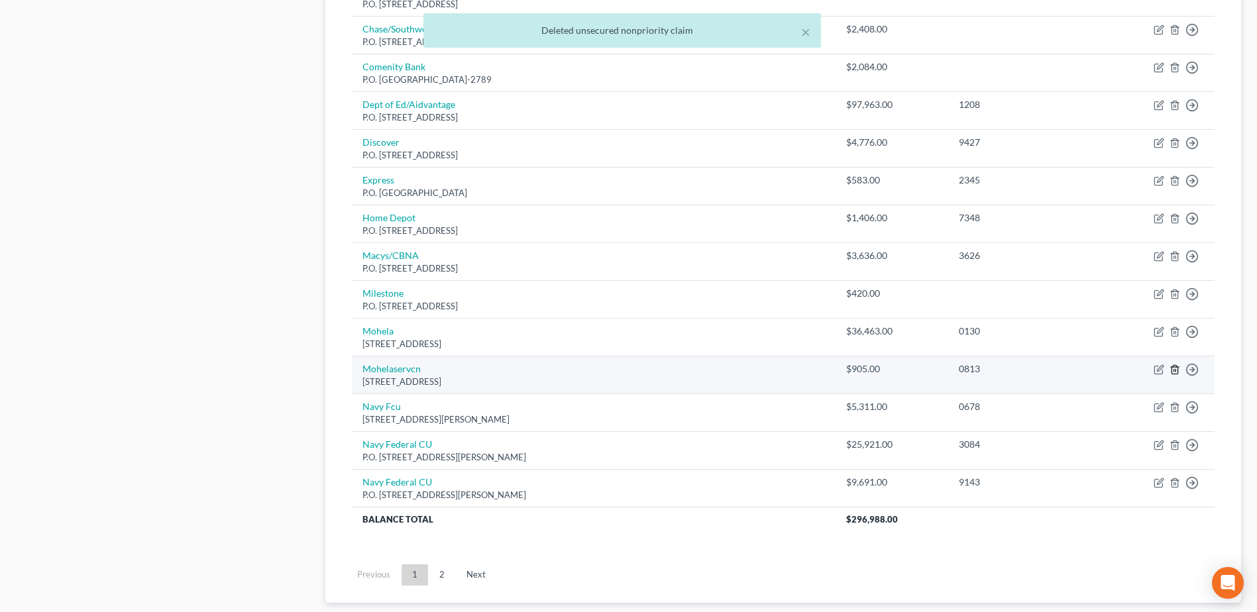
click at [1172, 371] on icon "button" at bounding box center [1174, 369] width 6 height 9
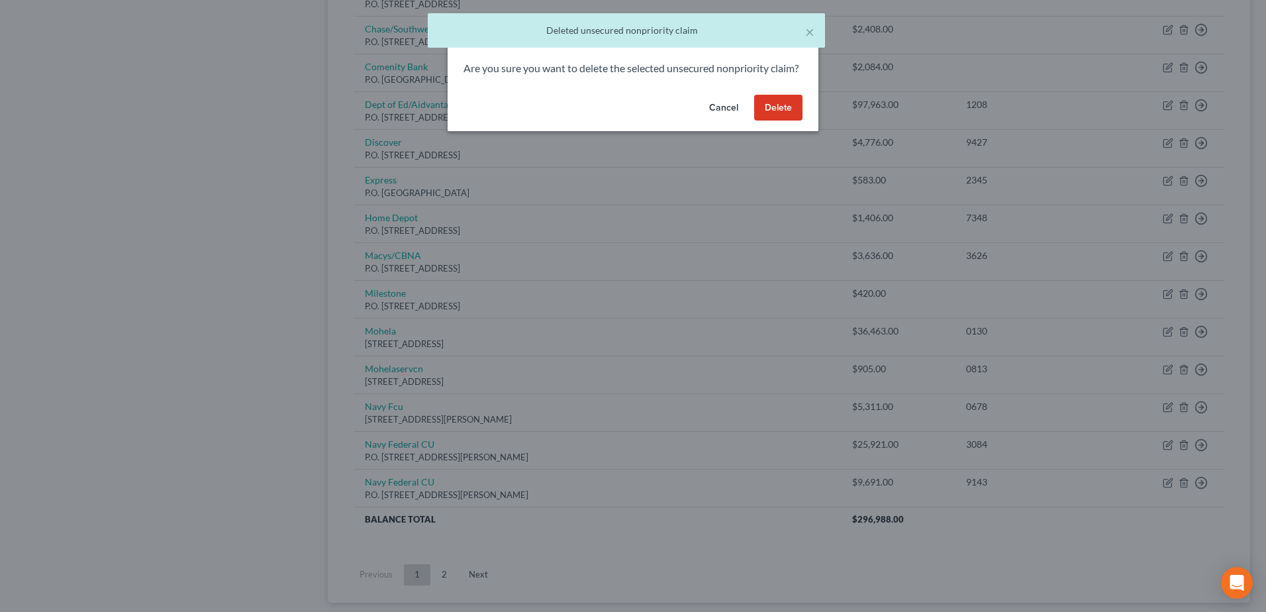
click at [797, 121] on button "Delete" at bounding box center [778, 108] width 48 height 26
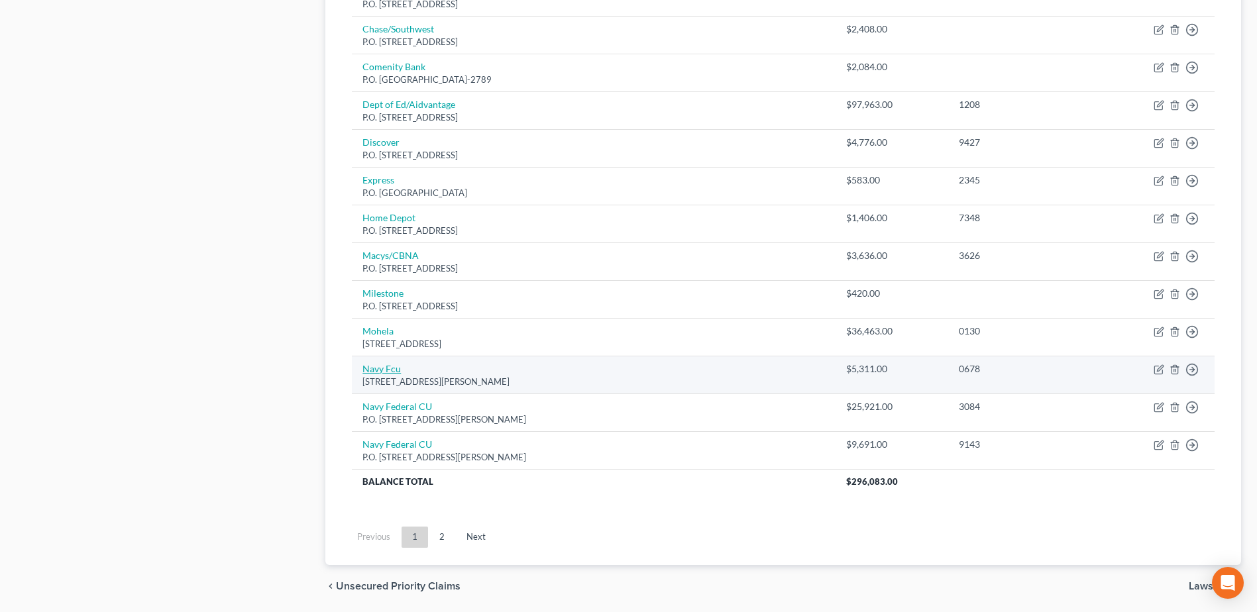
click at [382, 368] on link "Navy Fcu" at bounding box center [381, 368] width 38 height 11
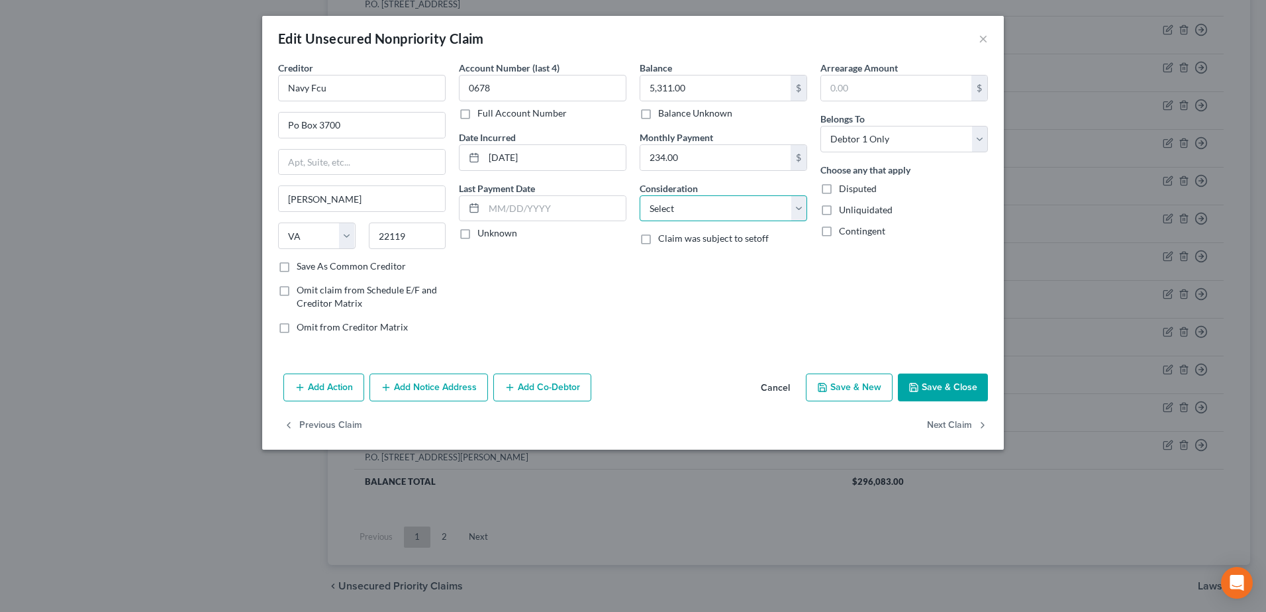
click at [782, 205] on select "Select Cable / Satellite Services Collection Agency Credit Card Debt Debt Couns…" at bounding box center [724, 208] width 168 height 26
click at [640, 195] on select "Select Cable / Satellite Services Collection Agency Credit Card Debt Debt Couns…" at bounding box center [724, 208] width 168 height 26
click at [324, 89] on input "Navy Fcu" at bounding box center [362, 88] width 168 height 26
click at [289, 126] on input "Po Box 3700" at bounding box center [362, 125] width 166 height 25
click at [964, 383] on button "Save & Close" at bounding box center [943, 388] width 90 height 28
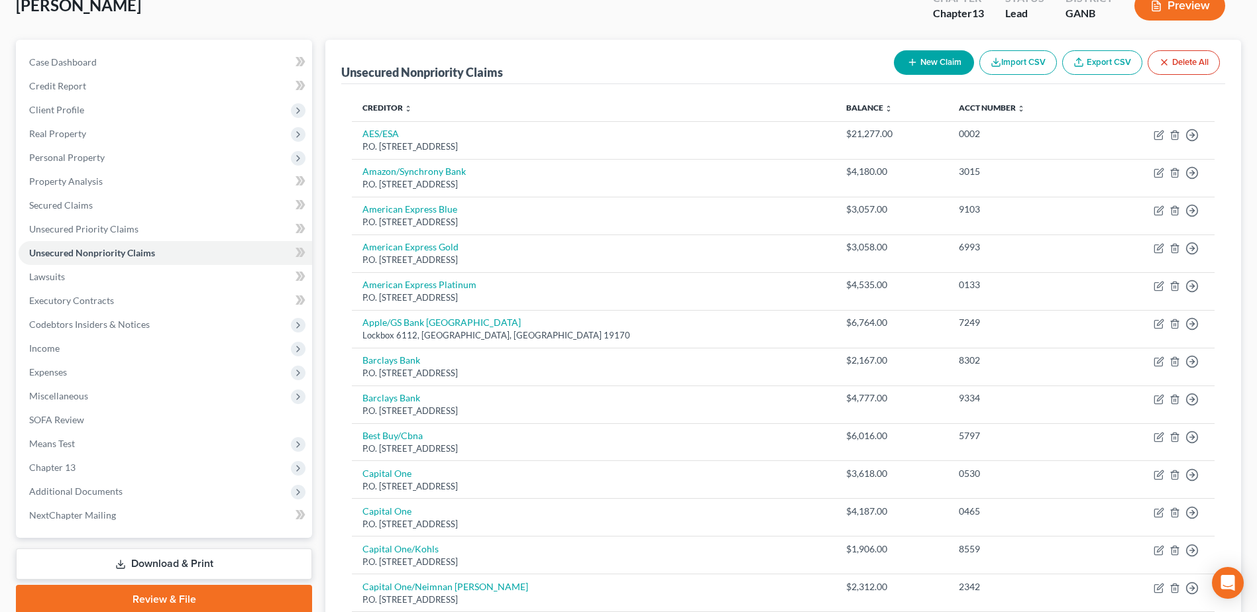
scroll to position [0, 0]
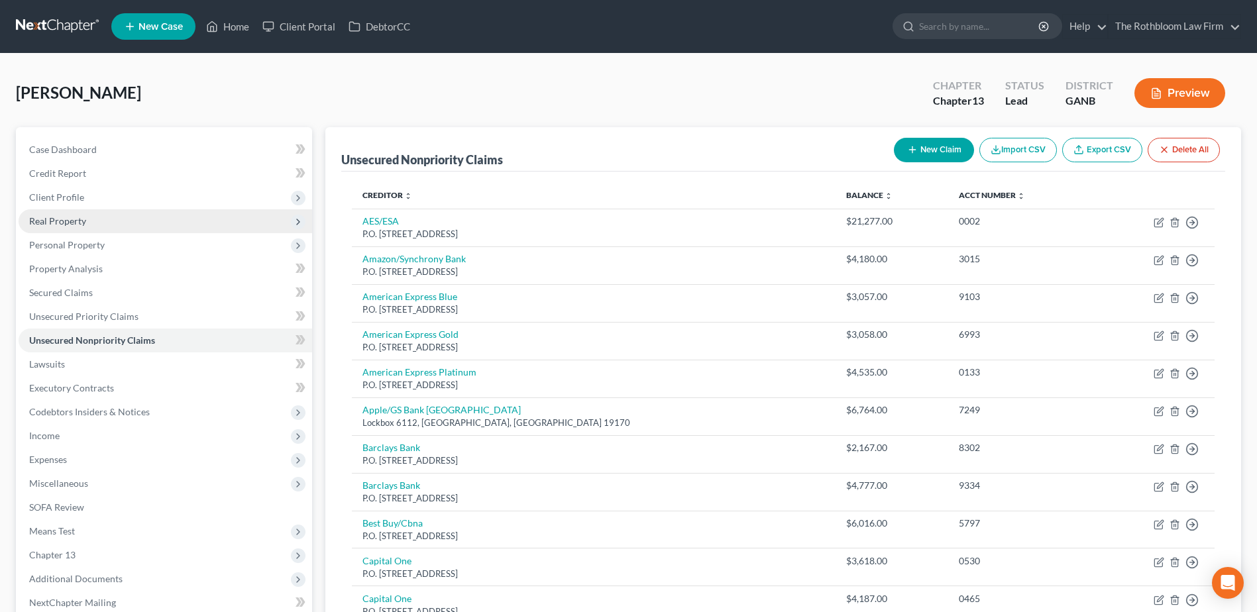
click at [87, 229] on span "Real Property" at bounding box center [165, 221] width 293 height 24
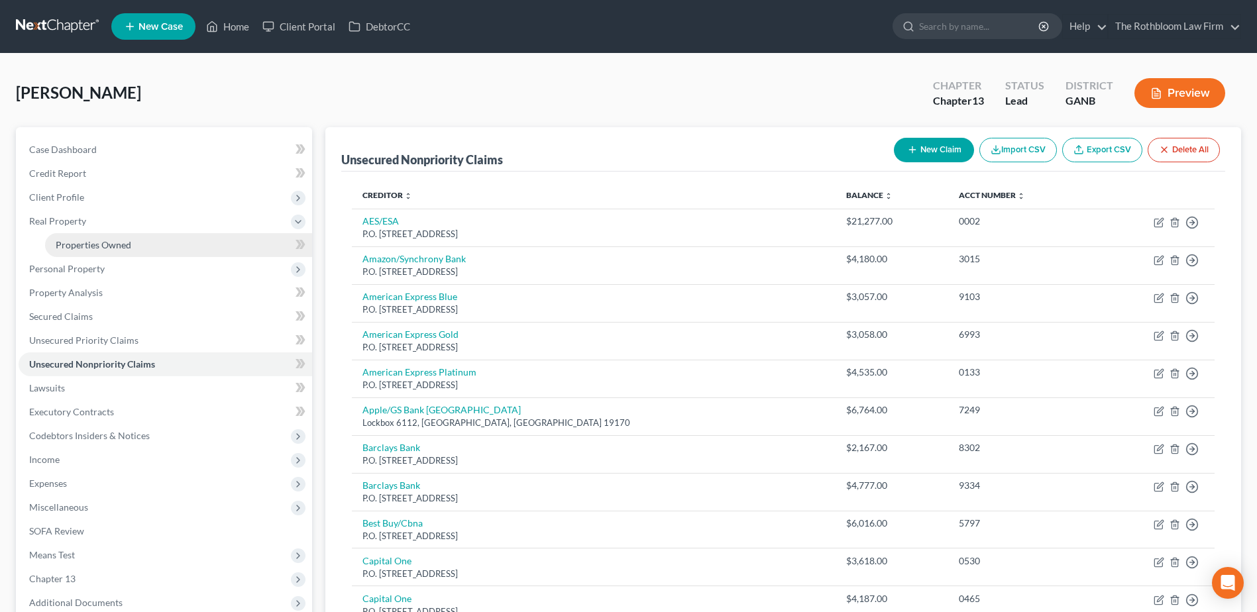
click at [96, 246] on span "Properties Owned" at bounding box center [94, 244] width 76 height 11
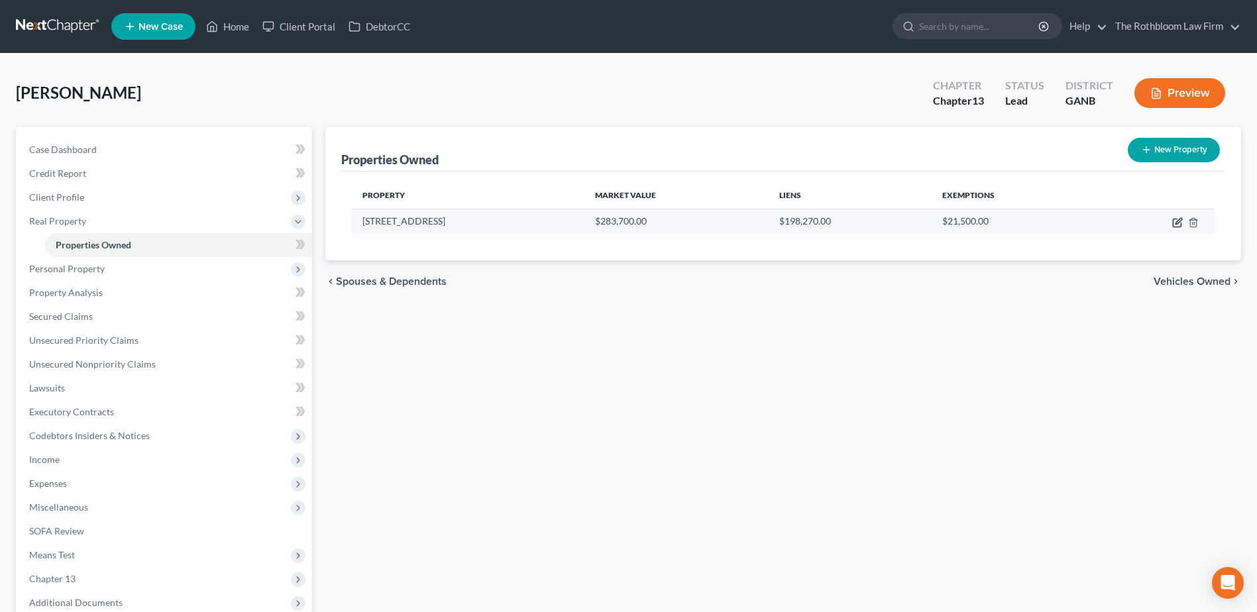
click at [1177, 225] on icon "button" at bounding box center [1177, 222] width 11 height 11
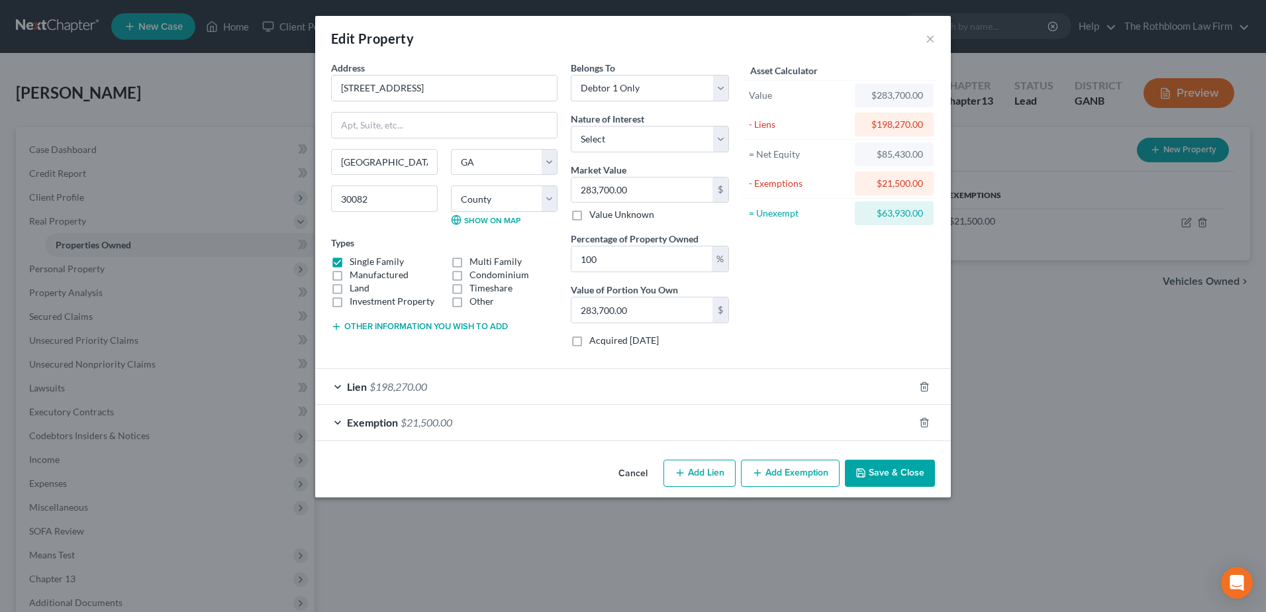
click at [884, 471] on button "Save & Close" at bounding box center [890, 474] width 90 height 28
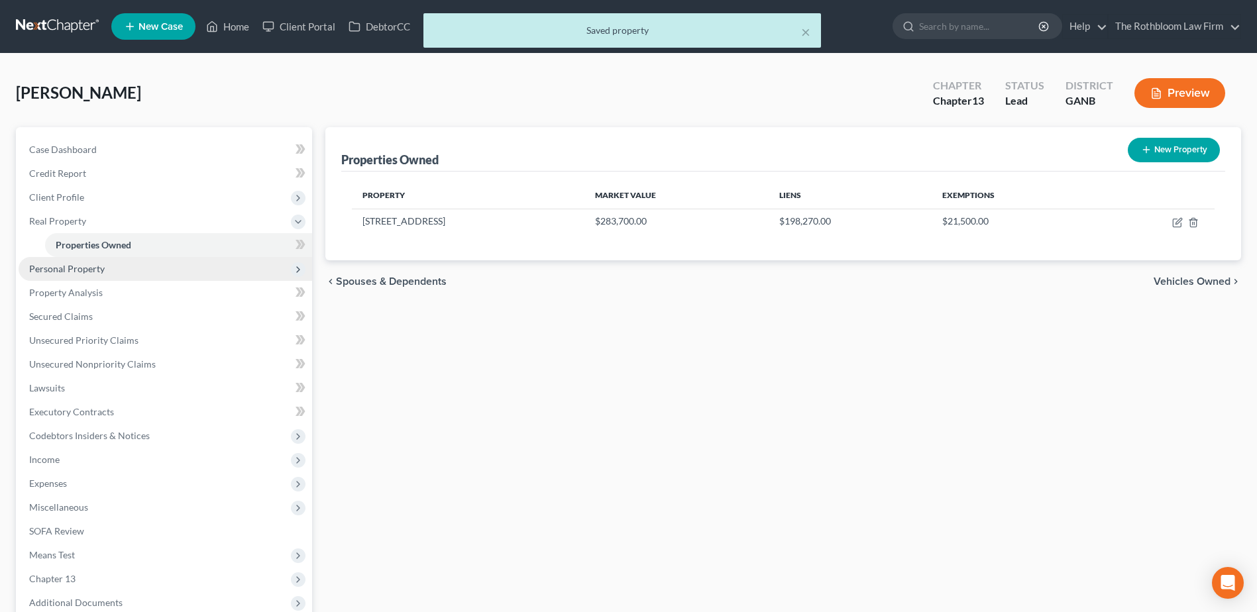
click at [70, 271] on span "Personal Property" at bounding box center [67, 268] width 76 height 11
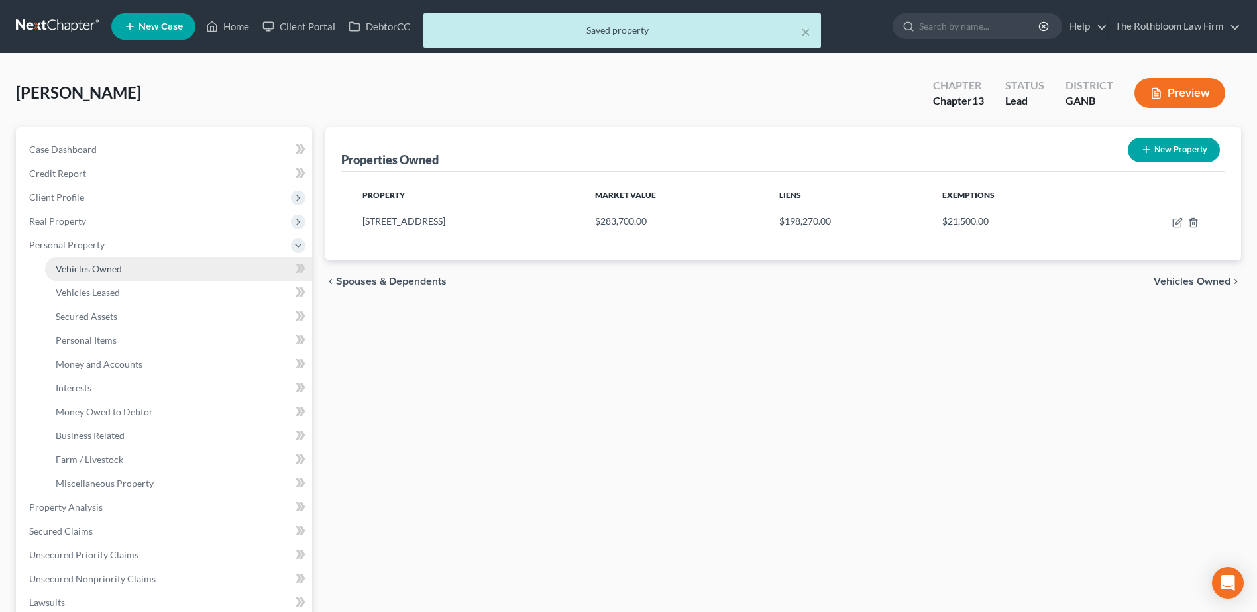
click at [76, 266] on span "Vehicles Owned" at bounding box center [89, 268] width 66 height 11
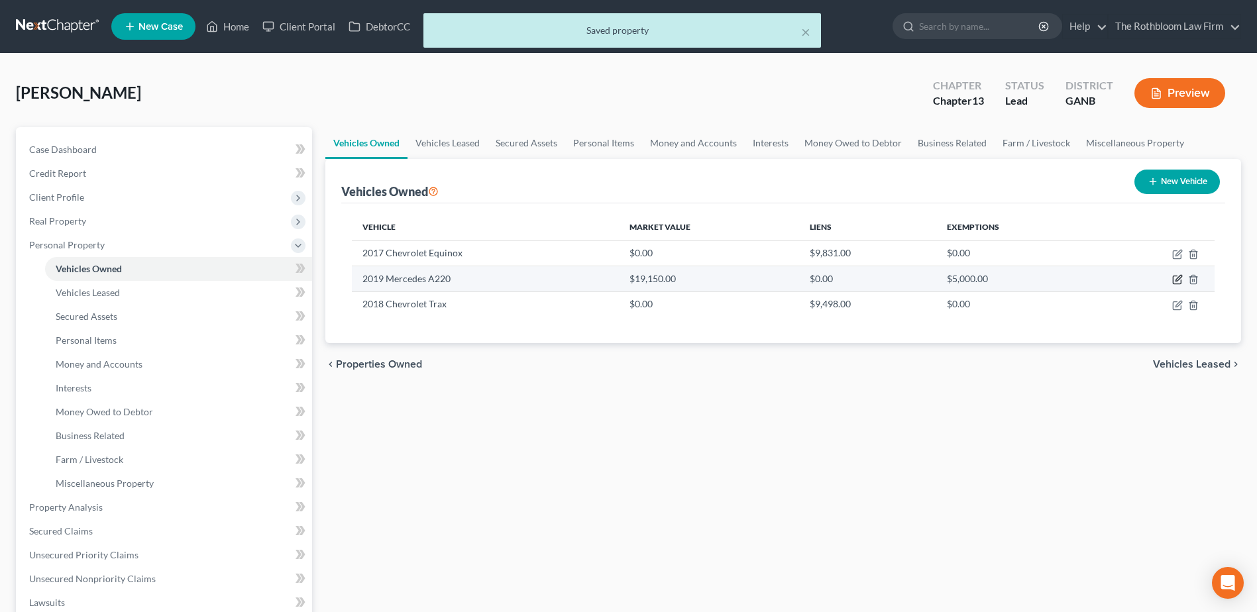
click at [1173, 281] on icon "button" at bounding box center [1176, 280] width 8 height 8
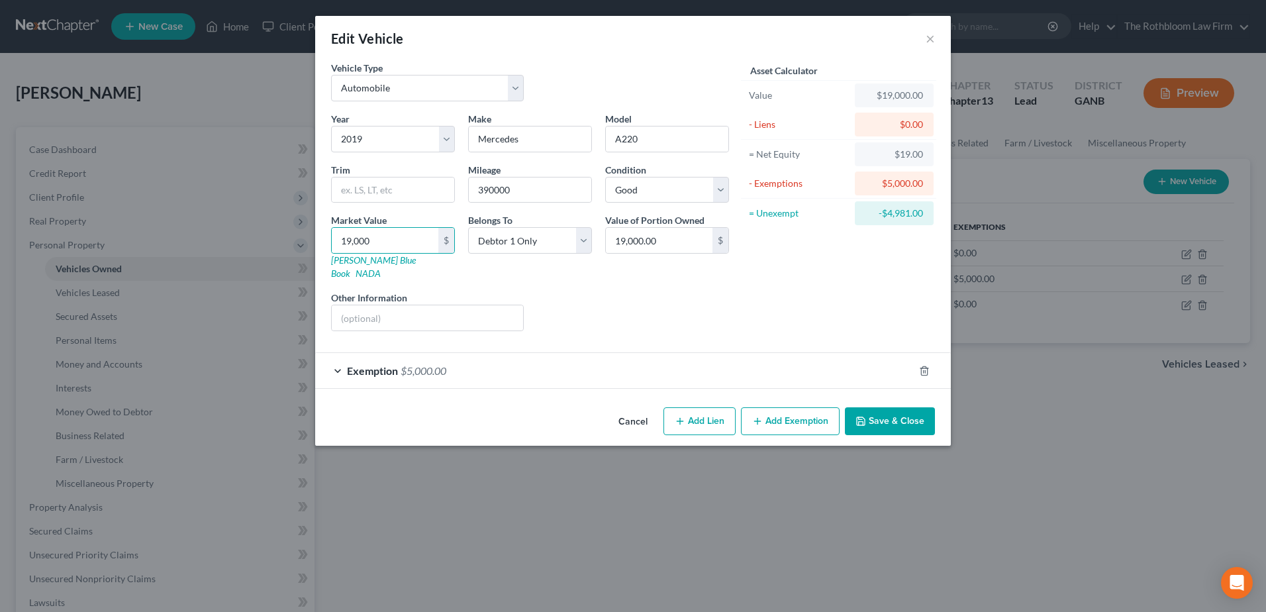
click at [911, 413] on button "Save & Close" at bounding box center [890, 421] width 90 height 28
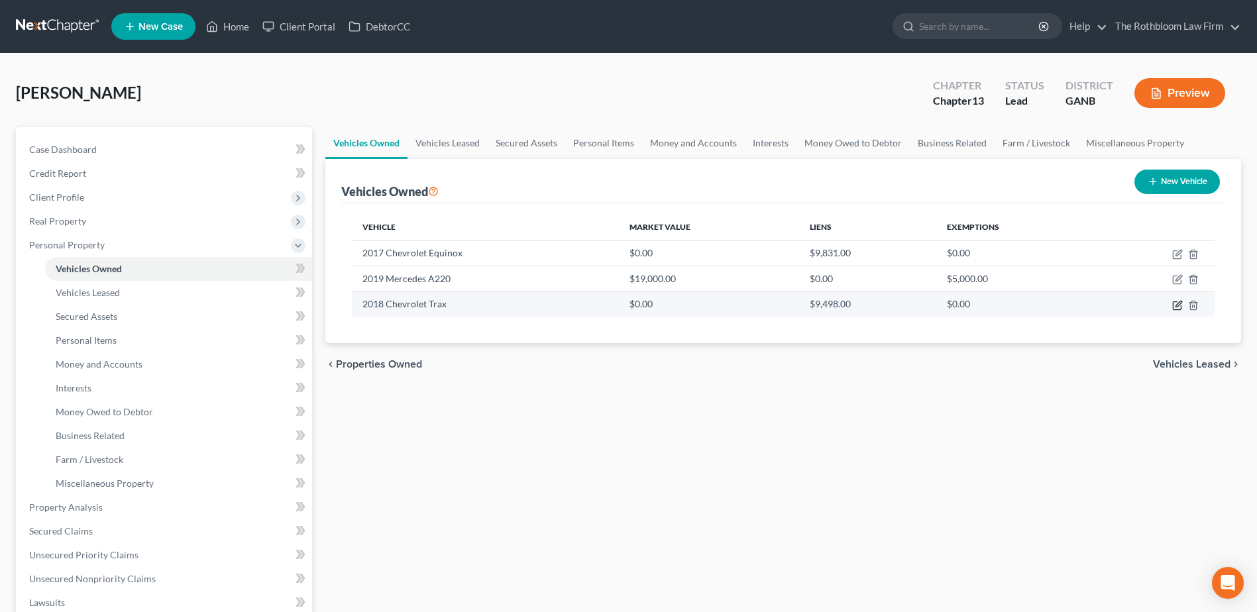
click at [1179, 301] on icon "button" at bounding box center [1178, 304] width 6 height 6
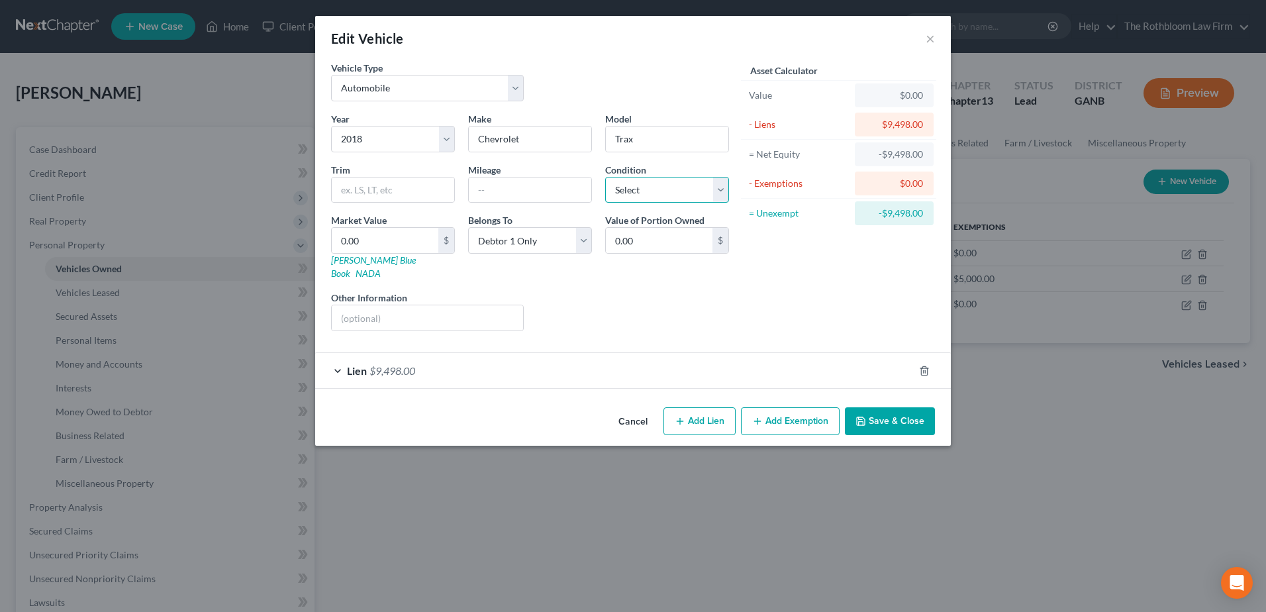
click at [639, 195] on select "Select Excellent Very Good Good Fair Poor" at bounding box center [667, 190] width 124 height 26
click at [605, 177] on select "Select Excellent Very Good Good Fair Poor" at bounding box center [667, 190] width 124 height 26
click at [866, 416] on icon "button" at bounding box center [861, 421] width 11 height 11
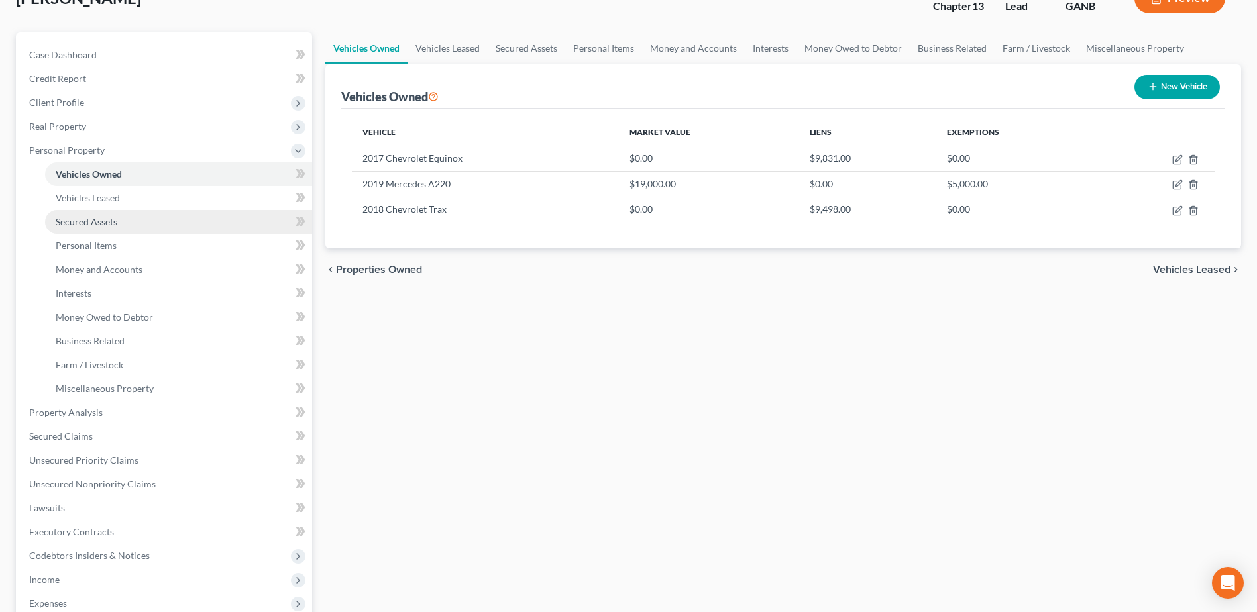
scroll to position [265, 0]
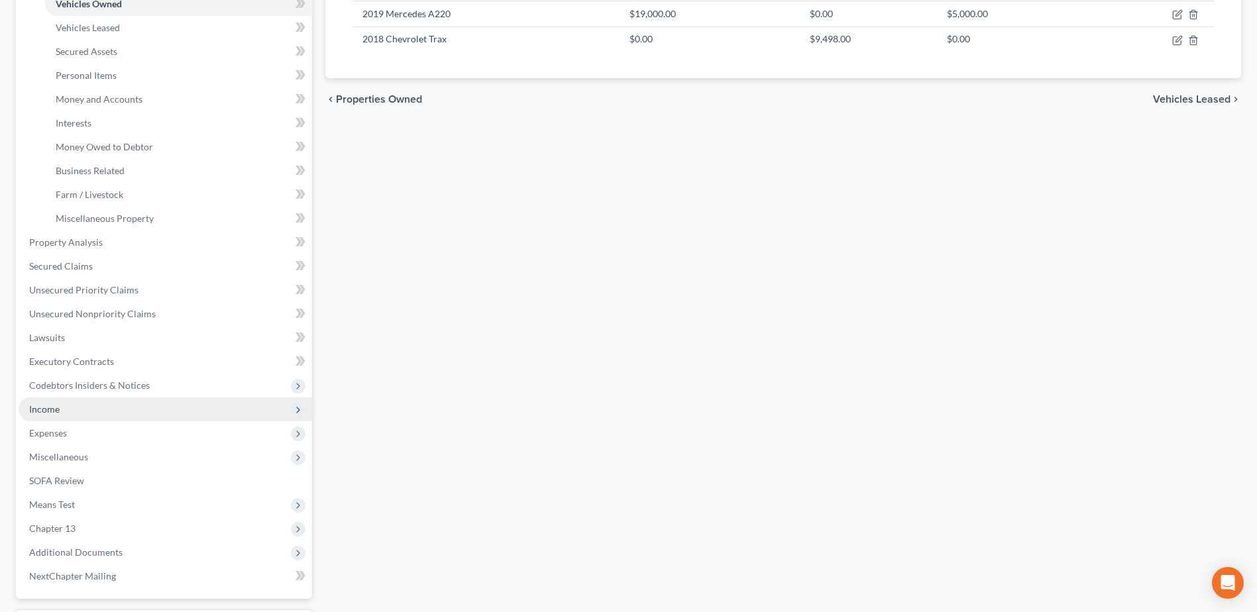
click at [60, 409] on span "Income" at bounding box center [165, 409] width 293 height 24
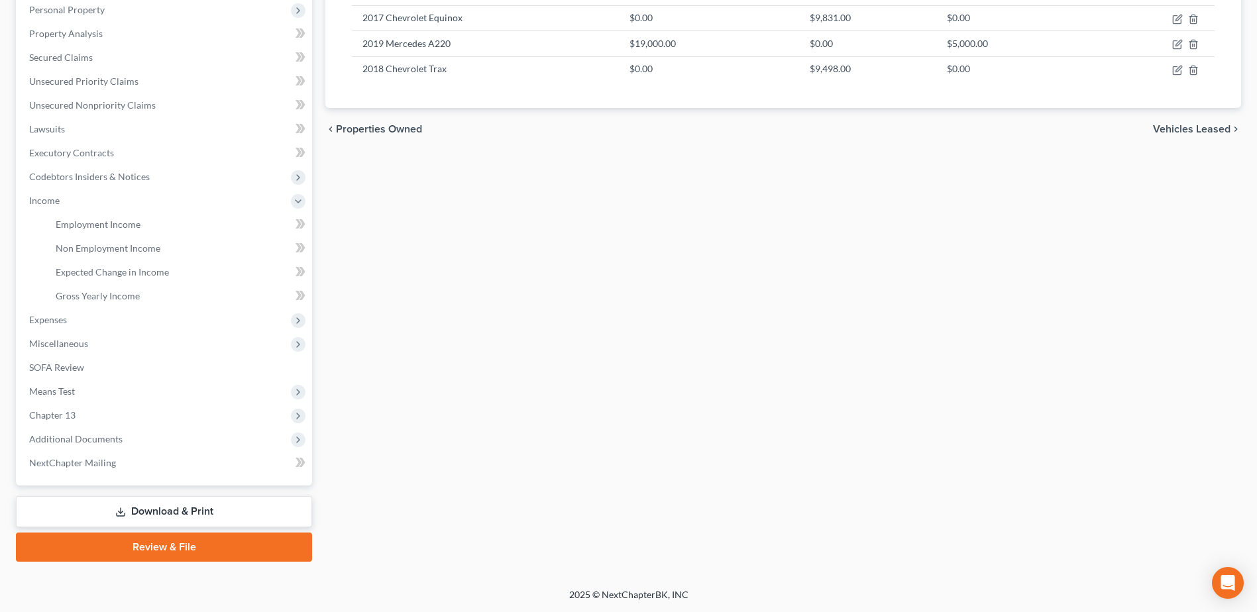
scroll to position [235, 0]
click at [111, 293] on span "Gross Yearly Income" at bounding box center [98, 295] width 84 height 11
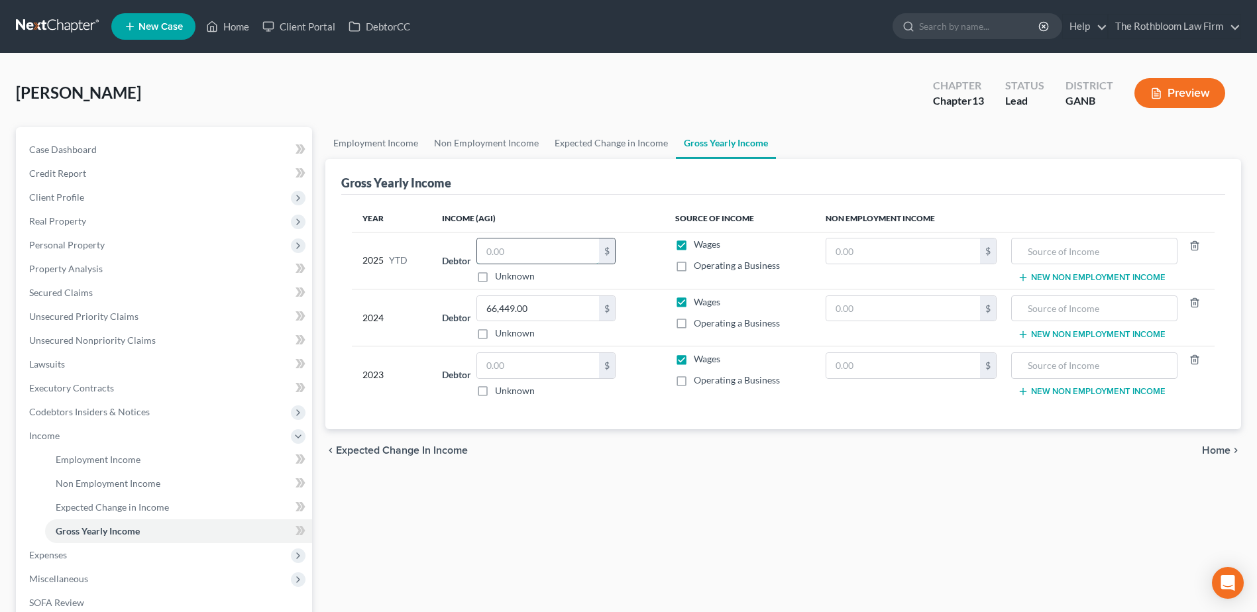
click at [518, 261] on input "text" at bounding box center [538, 250] width 122 height 25
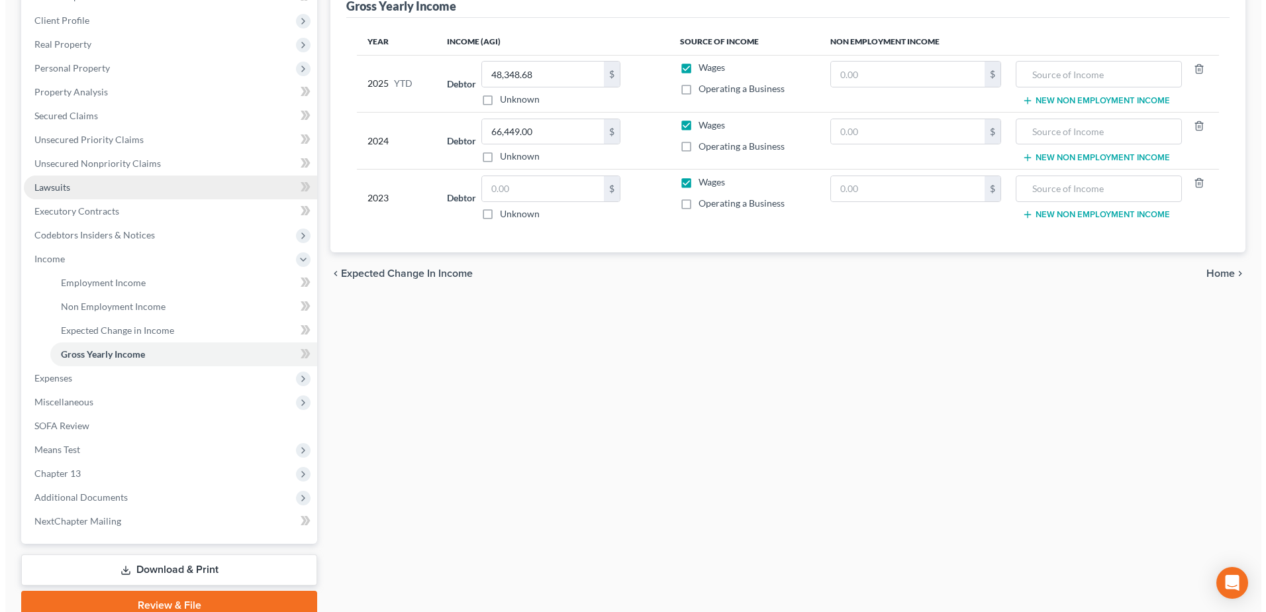
scroll to position [235, 0]
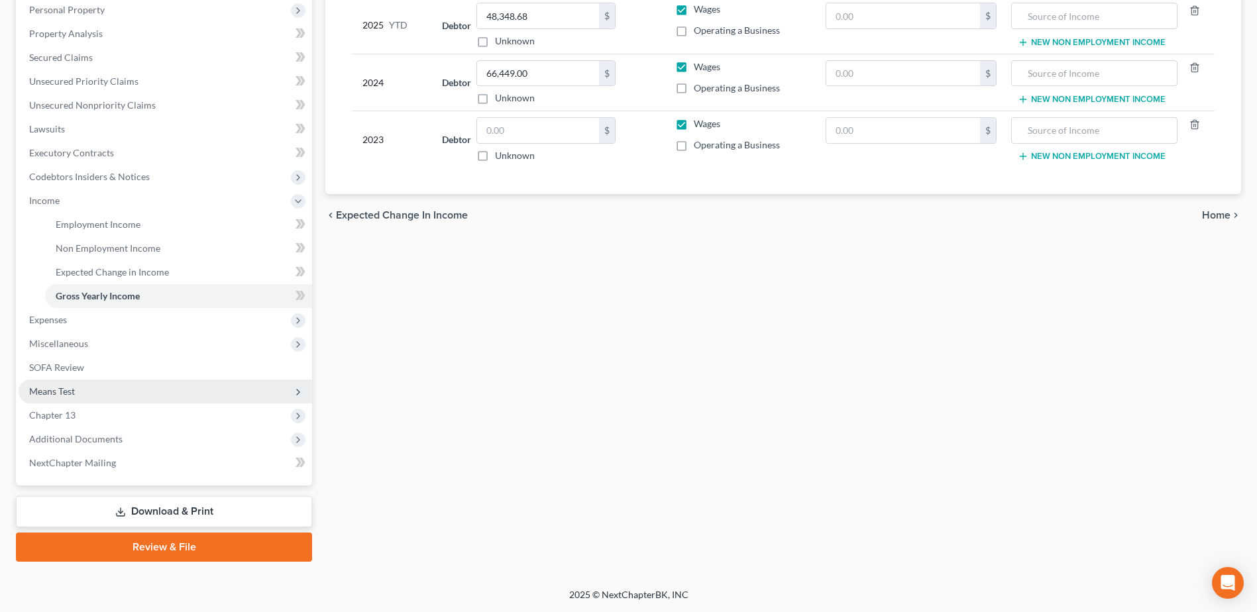
click at [68, 391] on span "Means Test" at bounding box center [52, 391] width 46 height 11
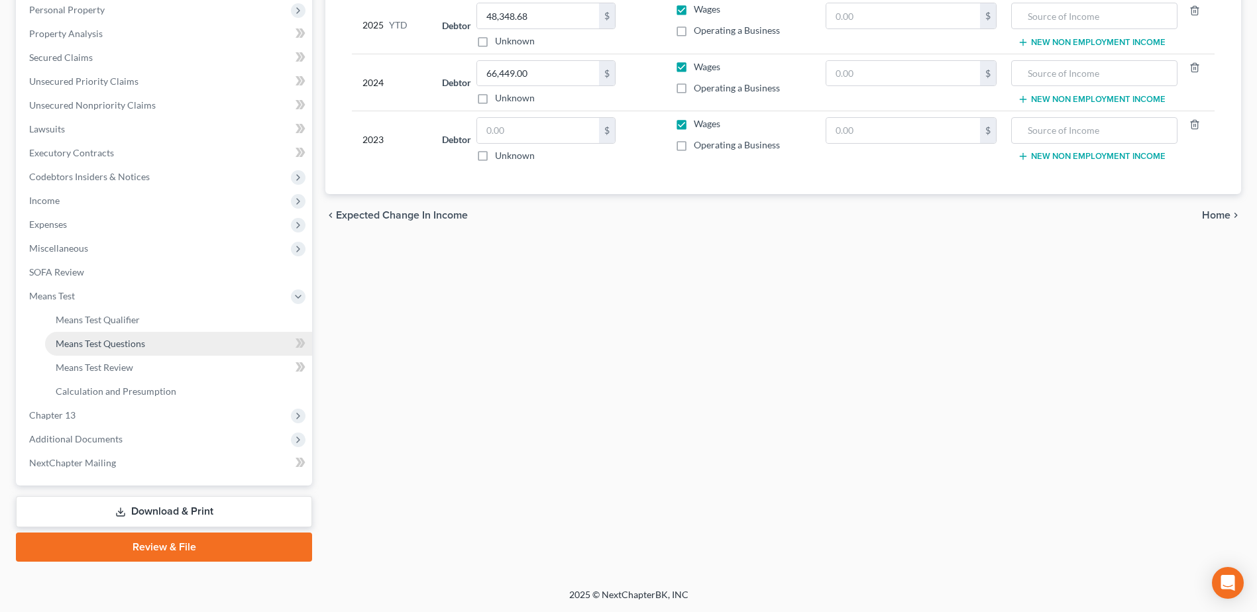
click at [144, 344] on span "Means Test Questions" at bounding box center [100, 343] width 89 height 11
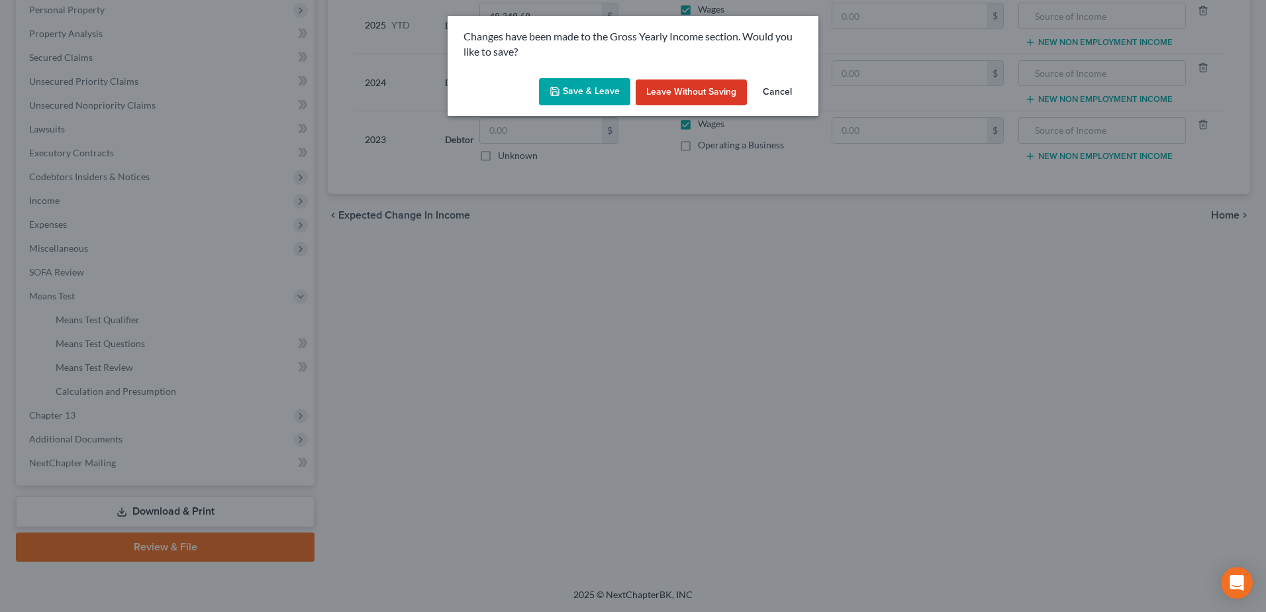
click at [582, 98] on button "Save & Leave" at bounding box center [584, 92] width 91 height 28
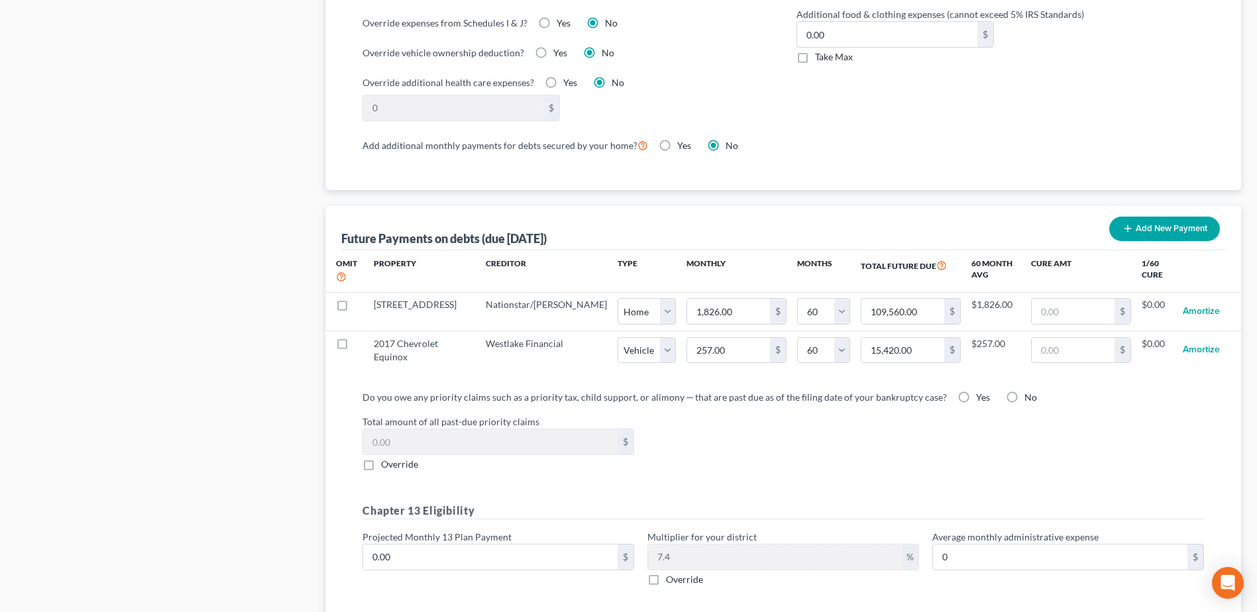
scroll to position [1268, 0]
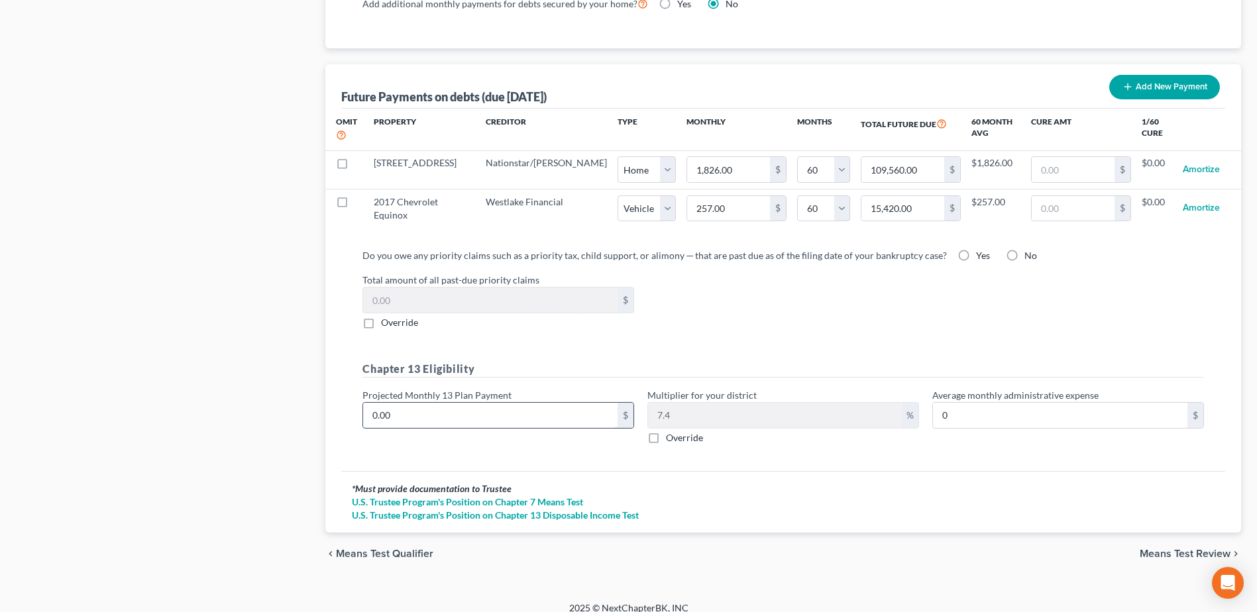
click at [420, 403] on input "0.00" at bounding box center [490, 415] width 254 height 25
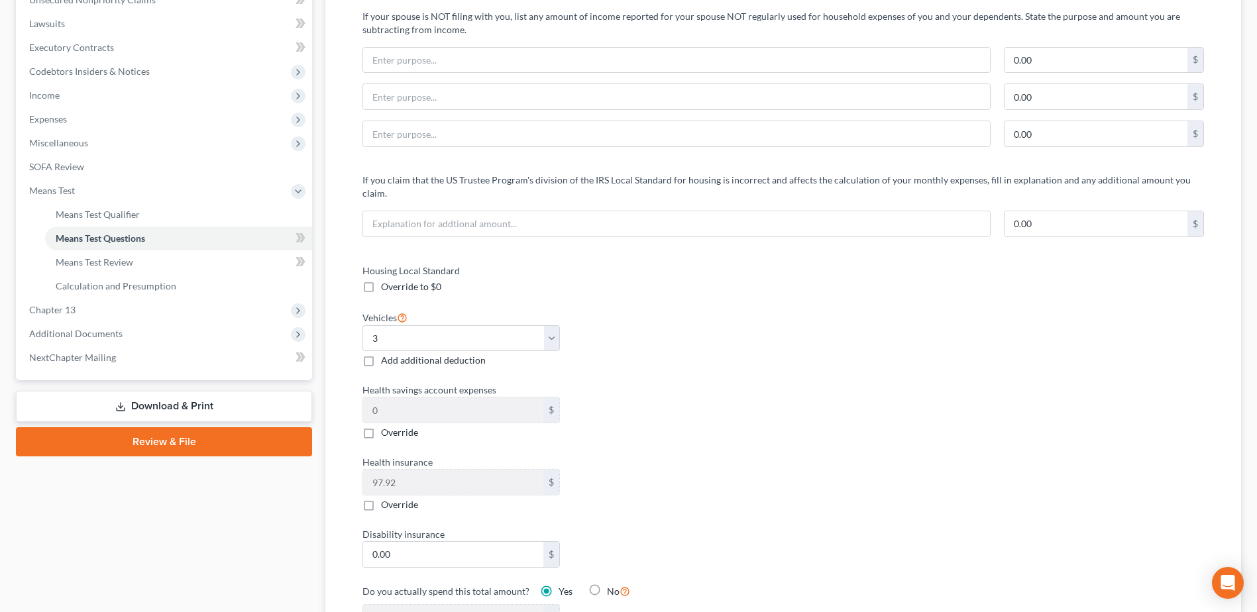
scroll to position [76, 0]
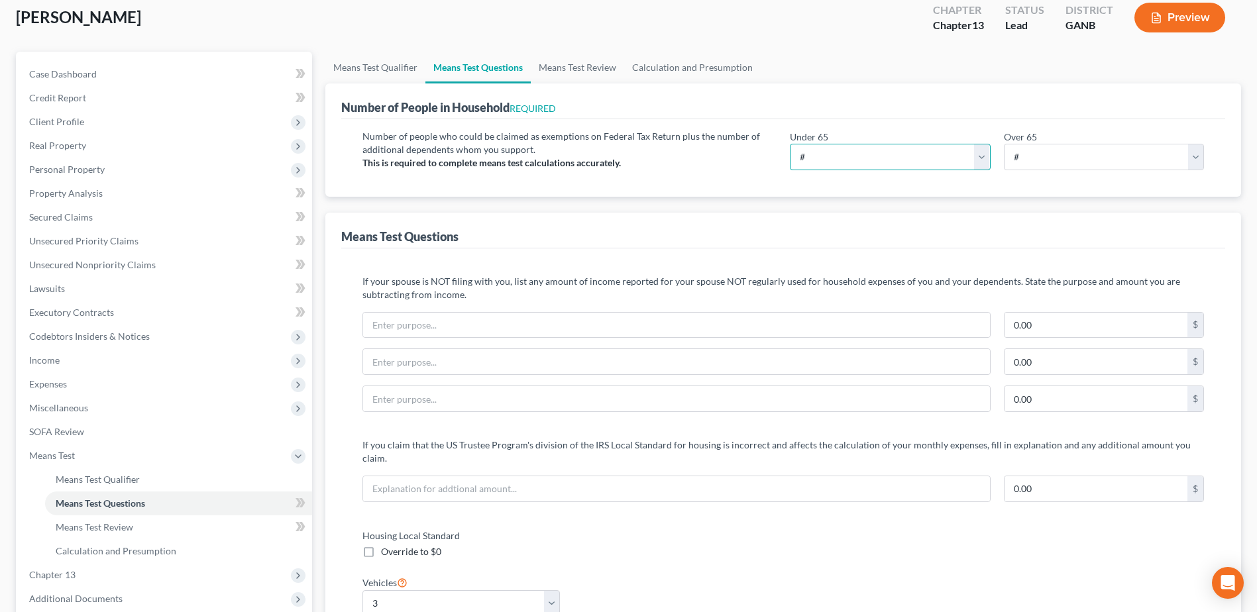
click at [819, 150] on select "# 0 1 2 3 4 5 6 7 8 9 10" at bounding box center [890, 157] width 200 height 26
click at [790, 144] on select "# 0 1 2 3 4 5 6 7 8 9 10" at bounding box center [890, 157] width 200 height 26
click at [986, 156] on select "# 0 1 2 3 4 5 6 7 8 9 10" at bounding box center [890, 157] width 200 height 26
click at [790, 144] on select "# 0 1 2 3 4 5 6 7 8 9 10" at bounding box center [890, 157] width 200 height 26
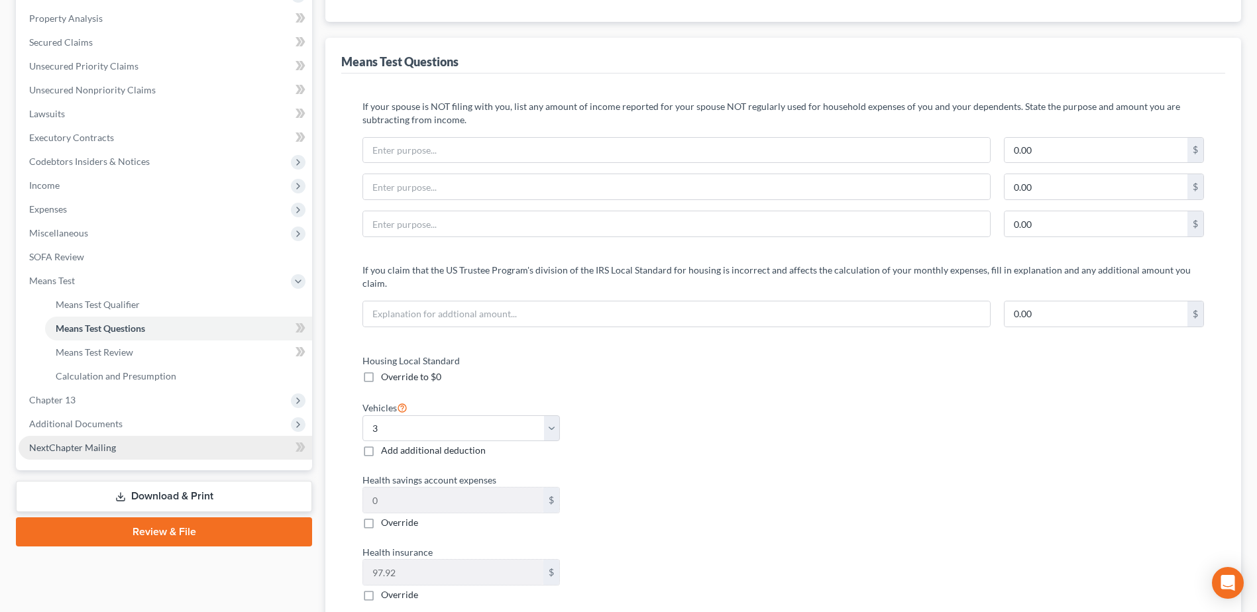
scroll to position [340, 0]
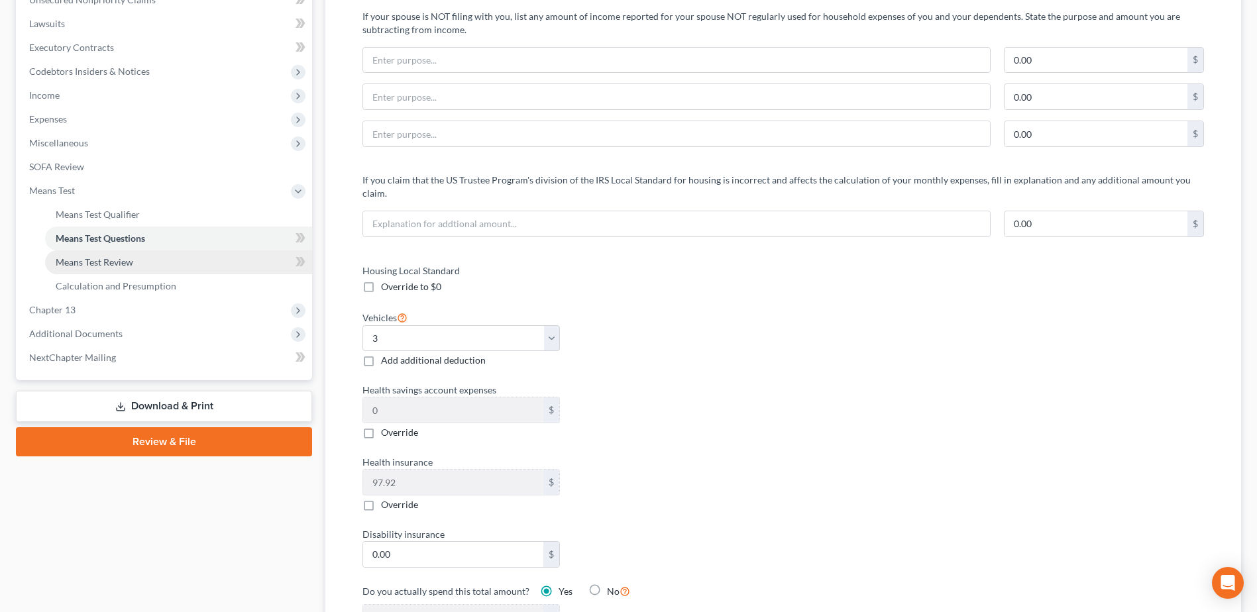
click at [112, 260] on span "Means Test Review" at bounding box center [94, 261] width 77 height 11
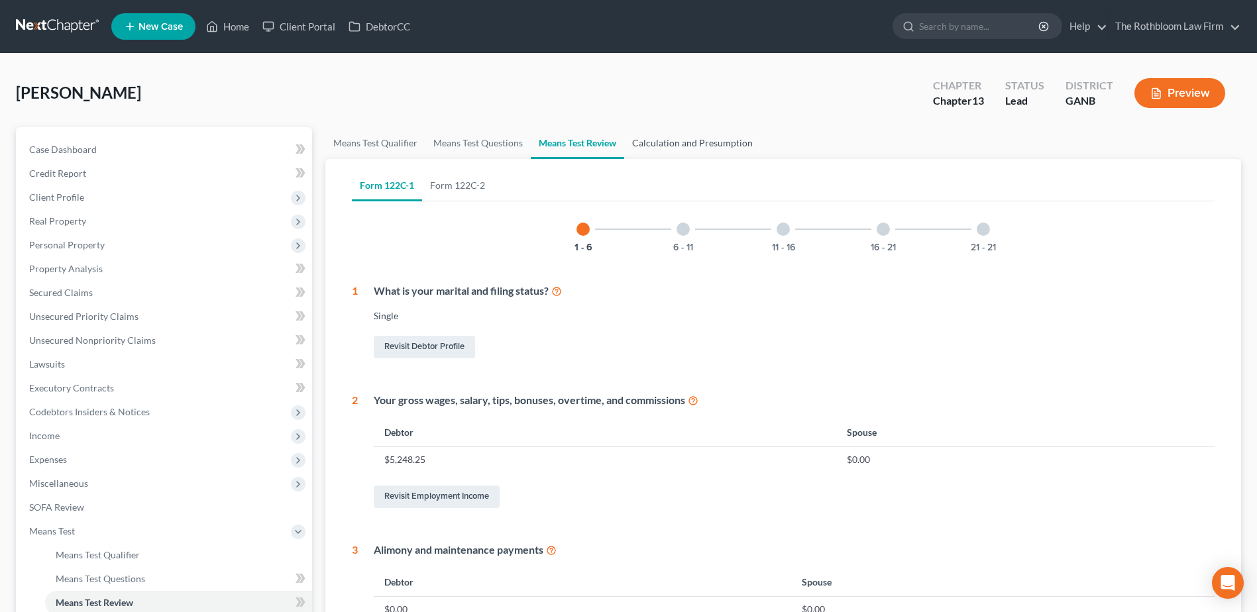
click at [667, 140] on link "Calculation and Presumption" at bounding box center [692, 143] width 136 height 32
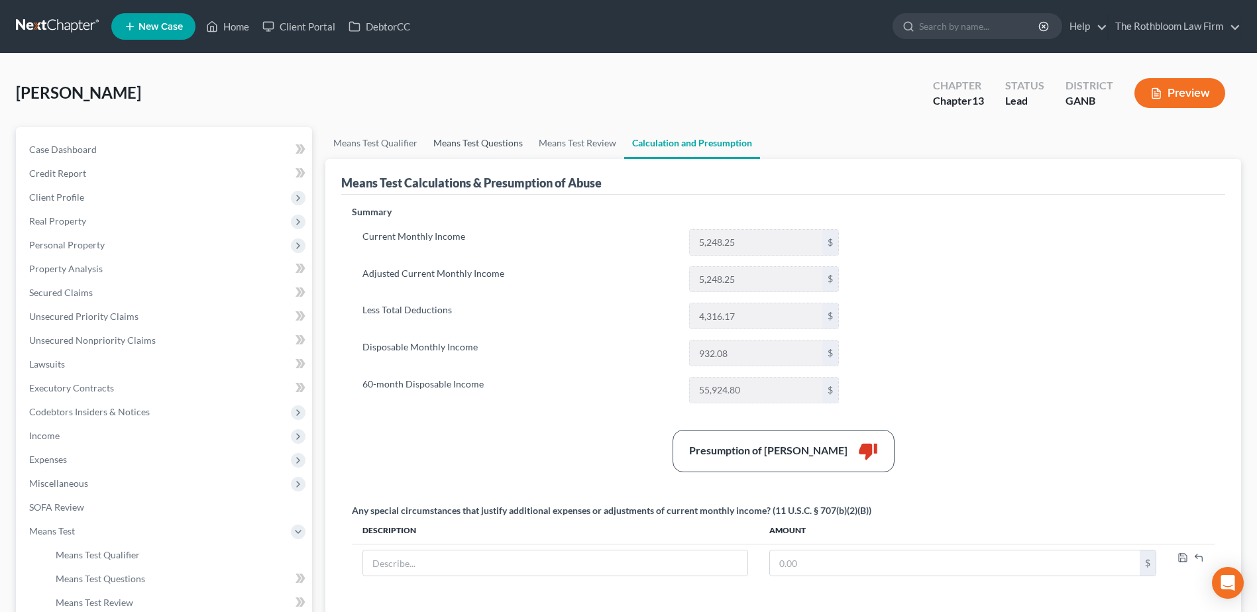
click at [463, 138] on link "Means Test Questions" at bounding box center [477, 143] width 105 height 32
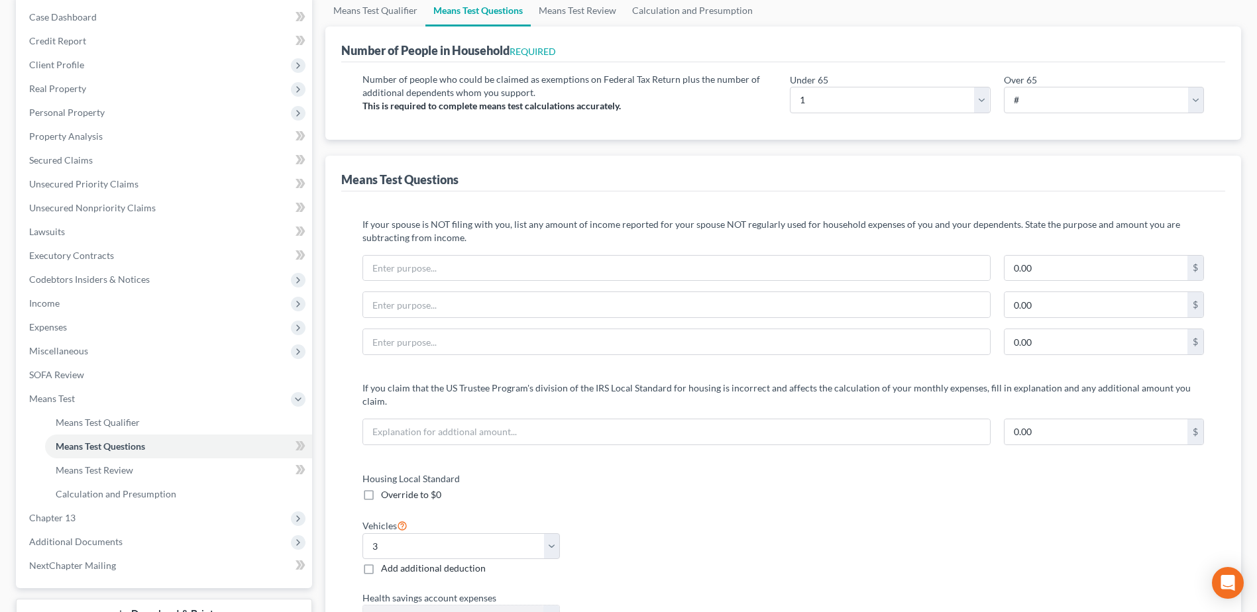
scroll to position [199, 0]
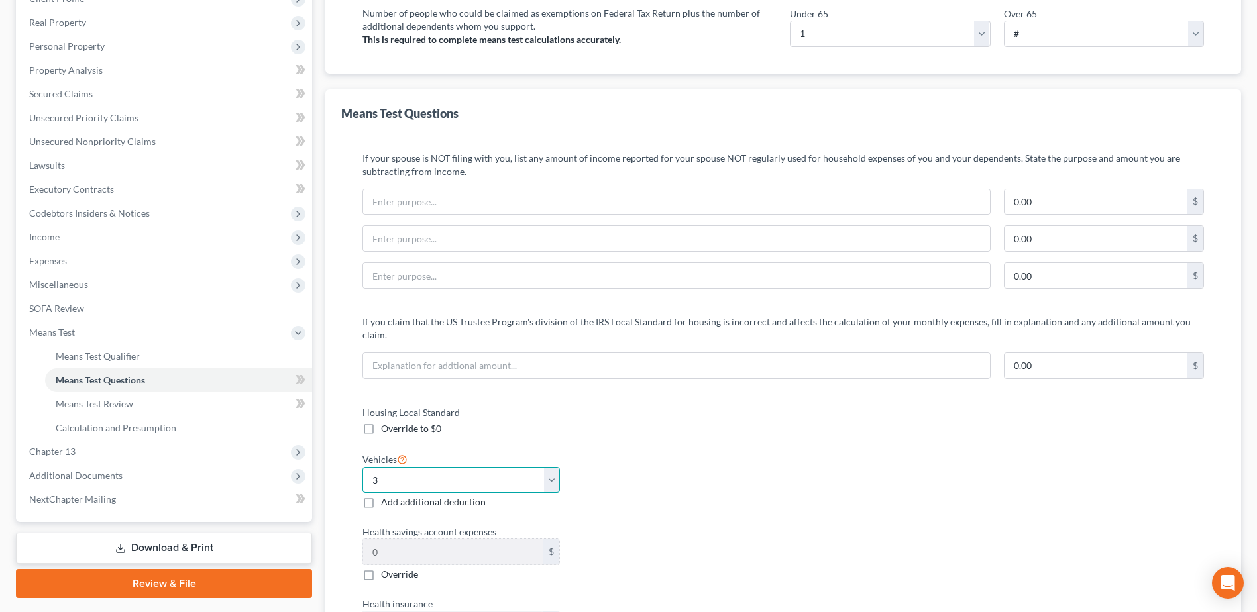
click at [386, 467] on select "Select 0 1 2 3 4 5" at bounding box center [460, 480] width 197 height 26
click at [362, 467] on select "Select 0 1 2 3 4 5" at bounding box center [460, 480] width 197 height 26
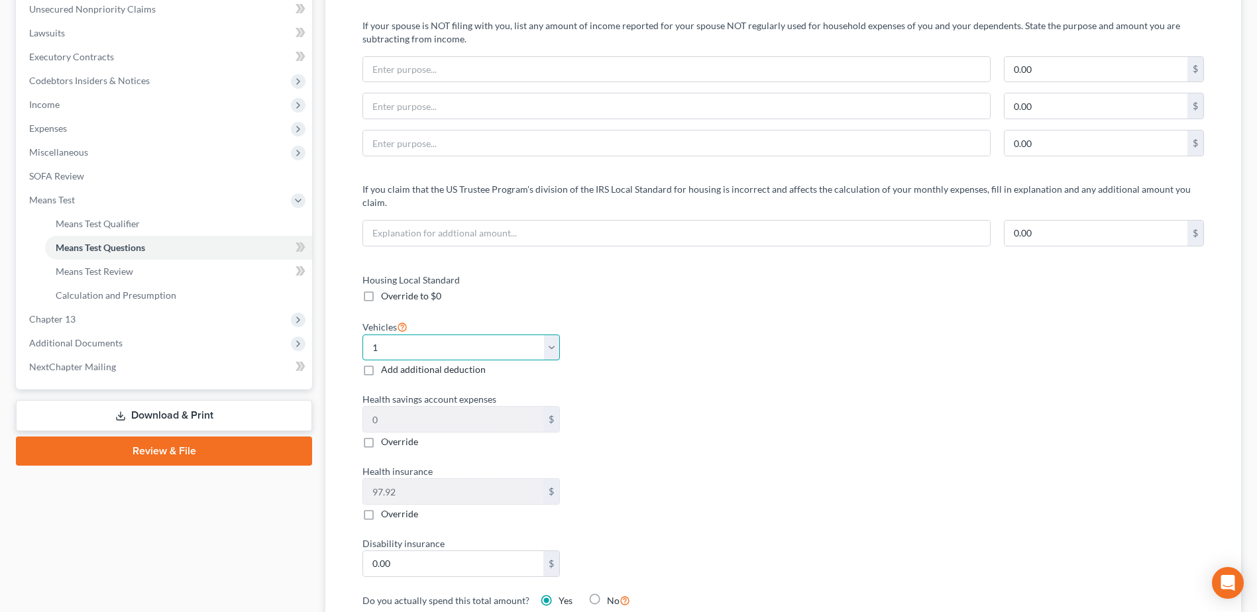
scroll to position [0, 0]
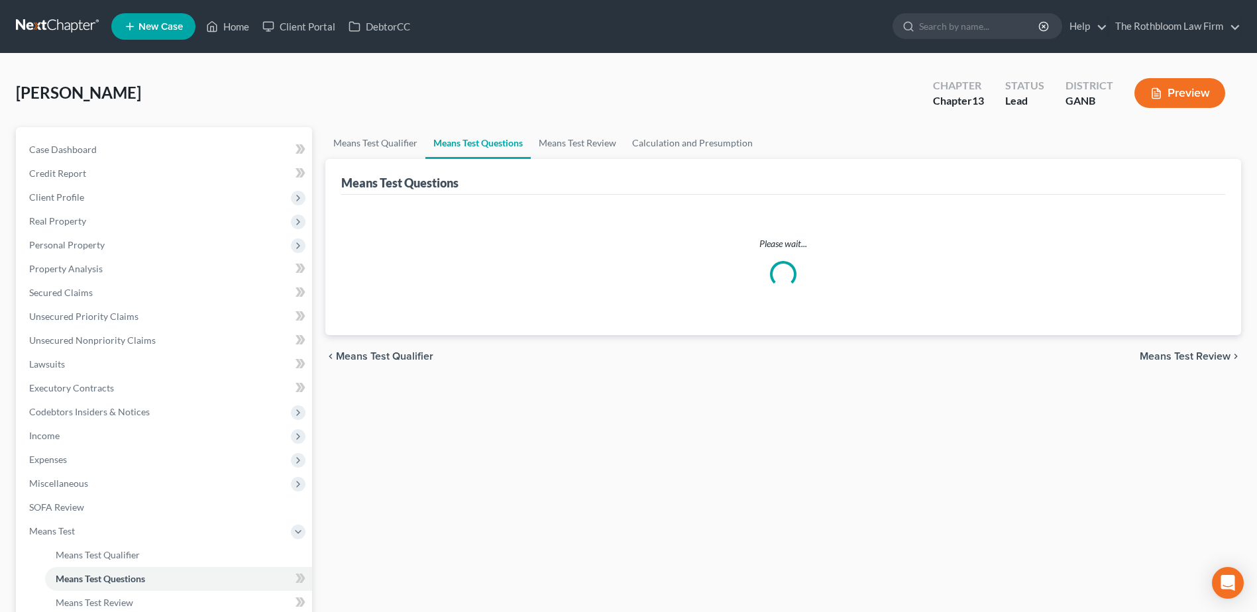
select select "1"
select select "0"
select select "60"
select select "1"
select select "60"
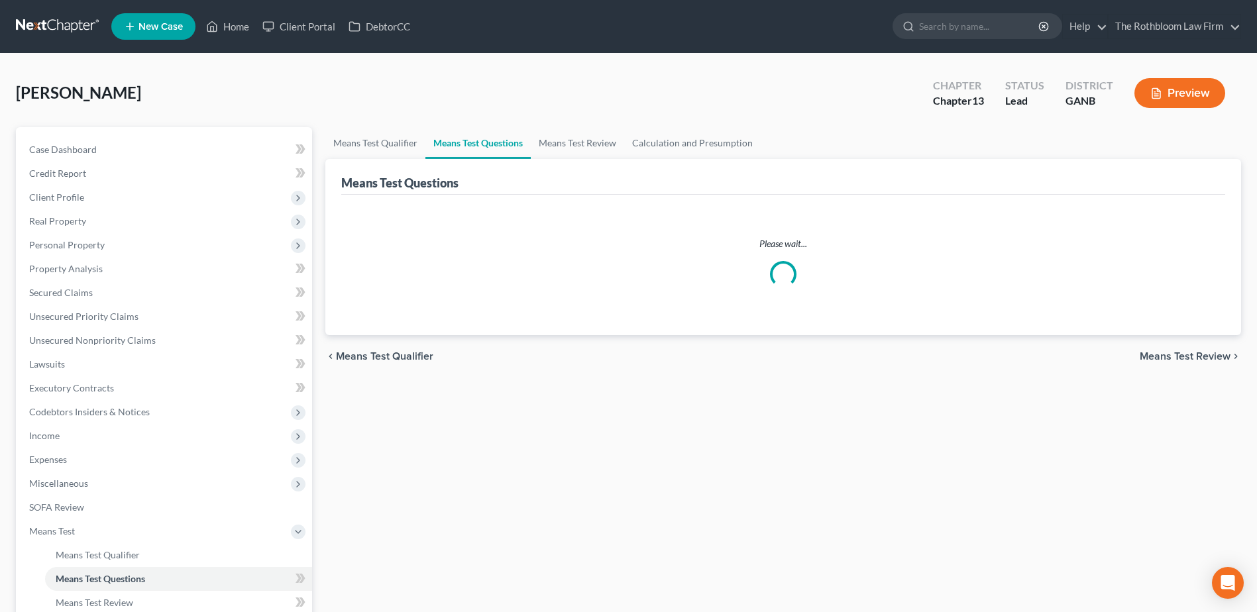
select select "1"
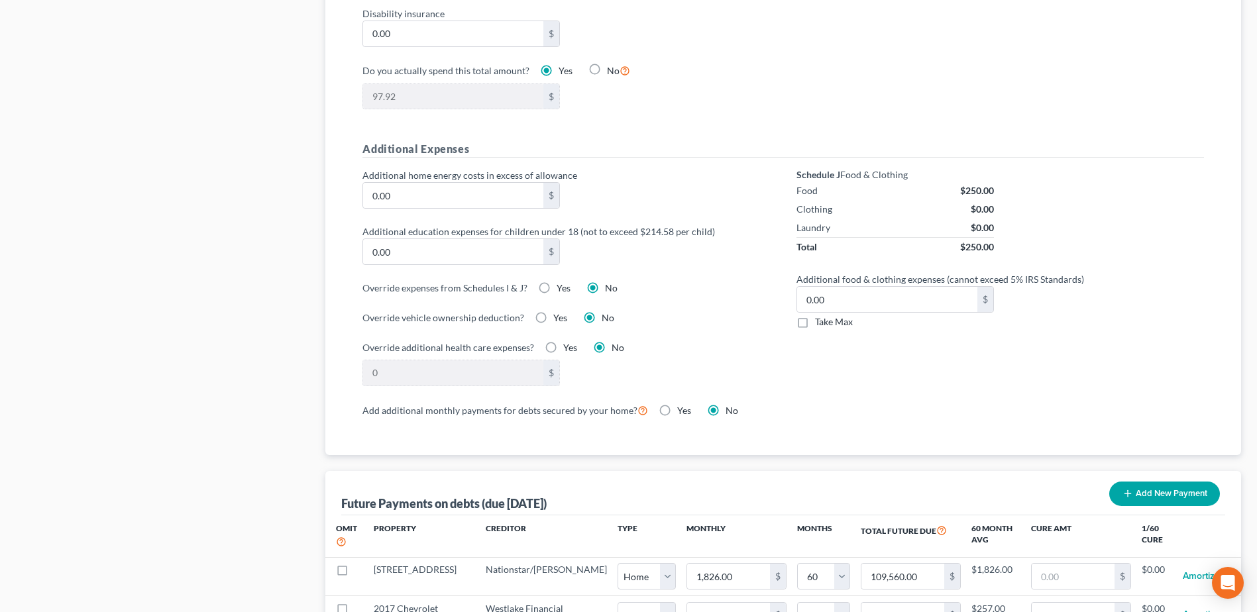
scroll to position [1126, 0]
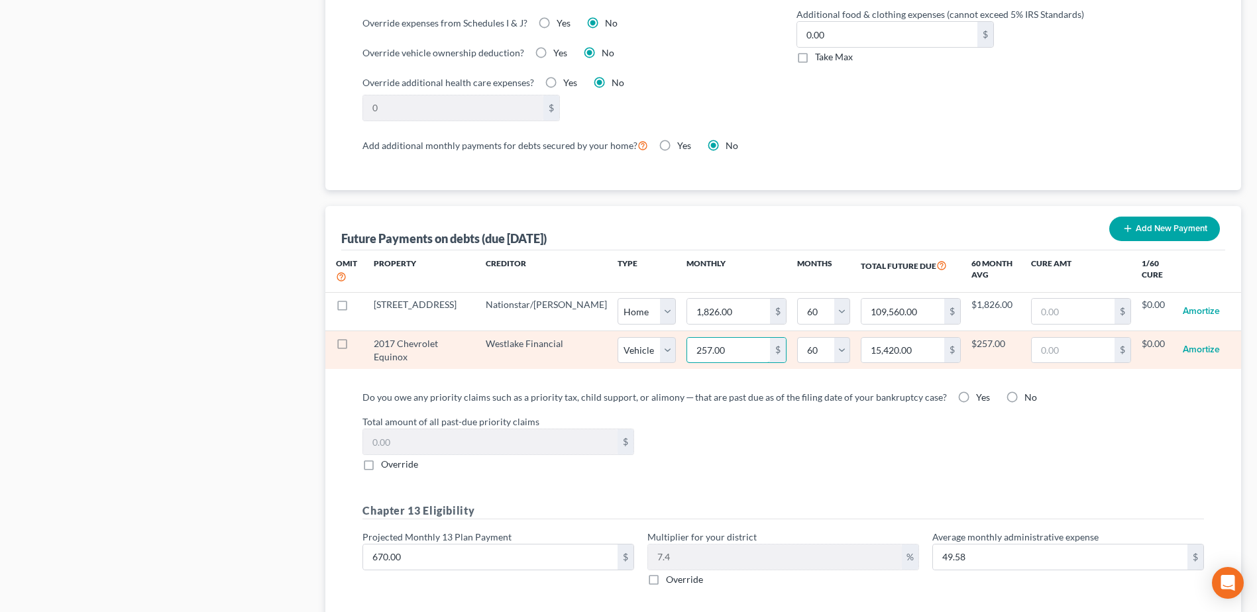
type input "0"
type input "0.00"
select select "1"
select select "60"
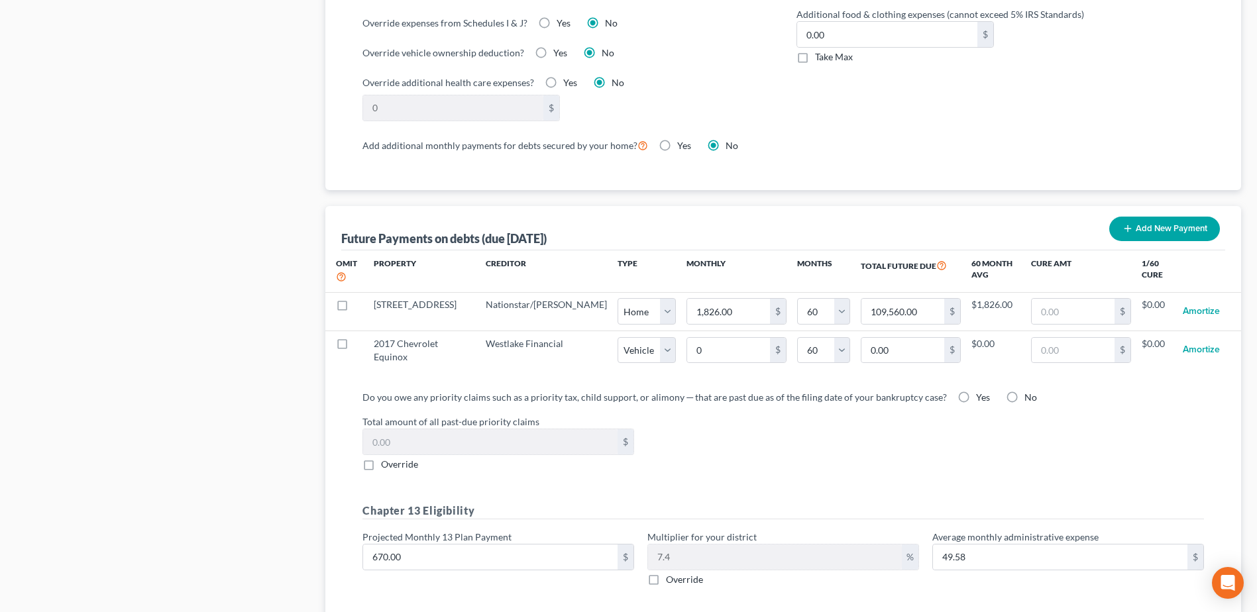
select select "1"
select select "60"
select select "1"
select select "60"
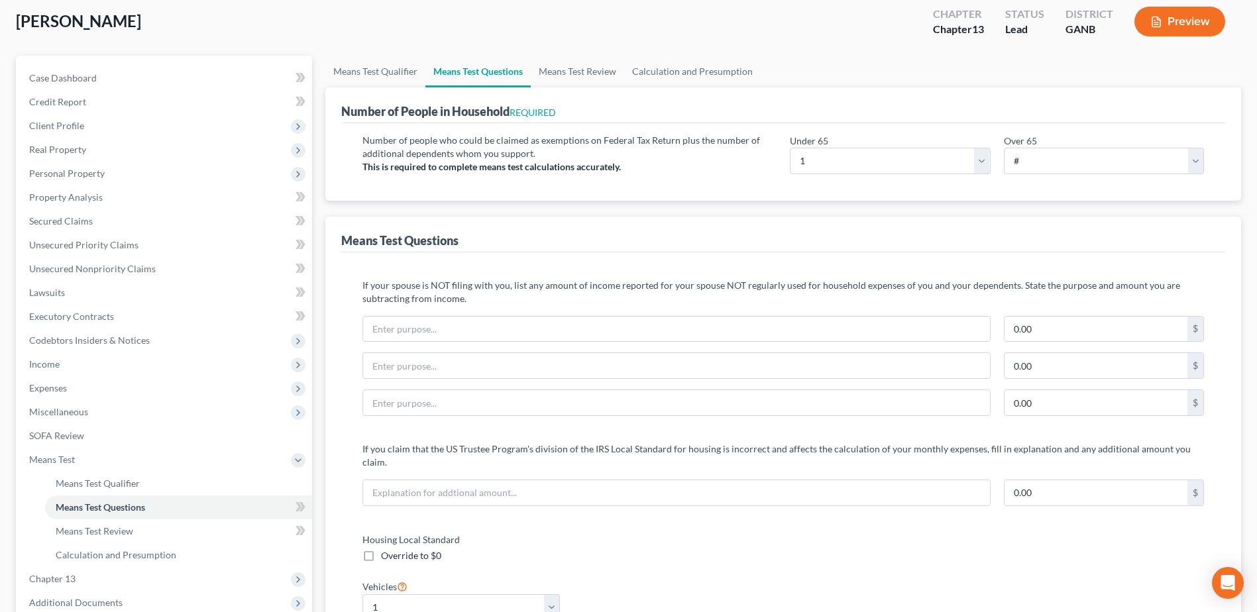
scroll to position [0, 0]
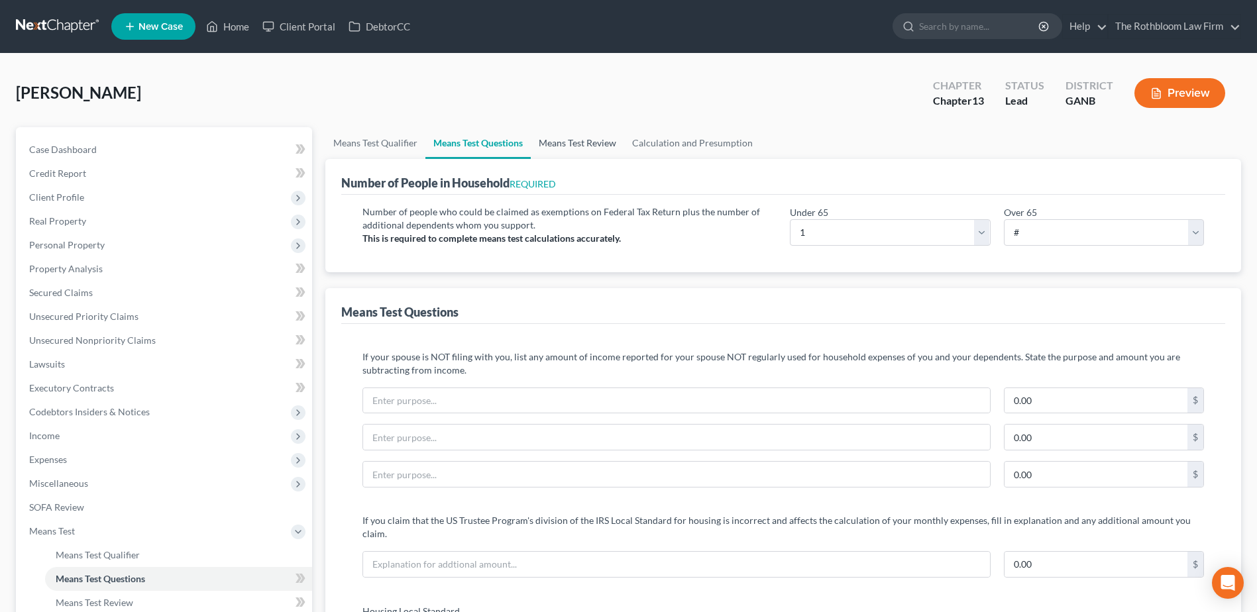
click at [581, 144] on link "Means Test Review" at bounding box center [577, 143] width 93 height 32
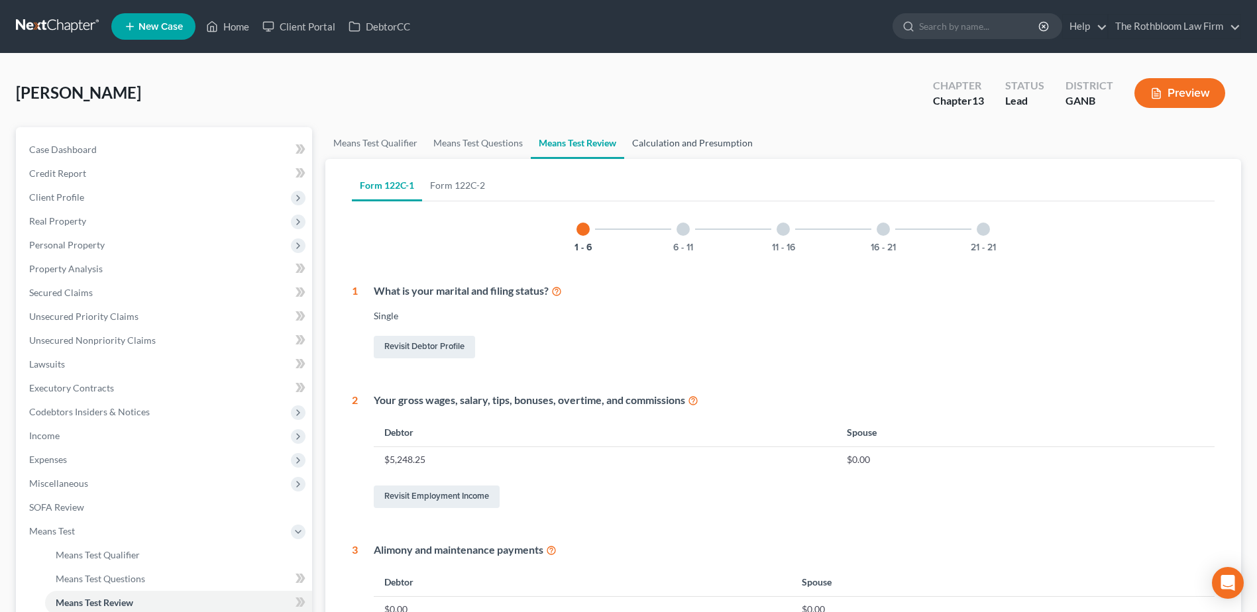
click at [677, 142] on link "Calculation and Presumption" at bounding box center [692, 143] width 136 height 32
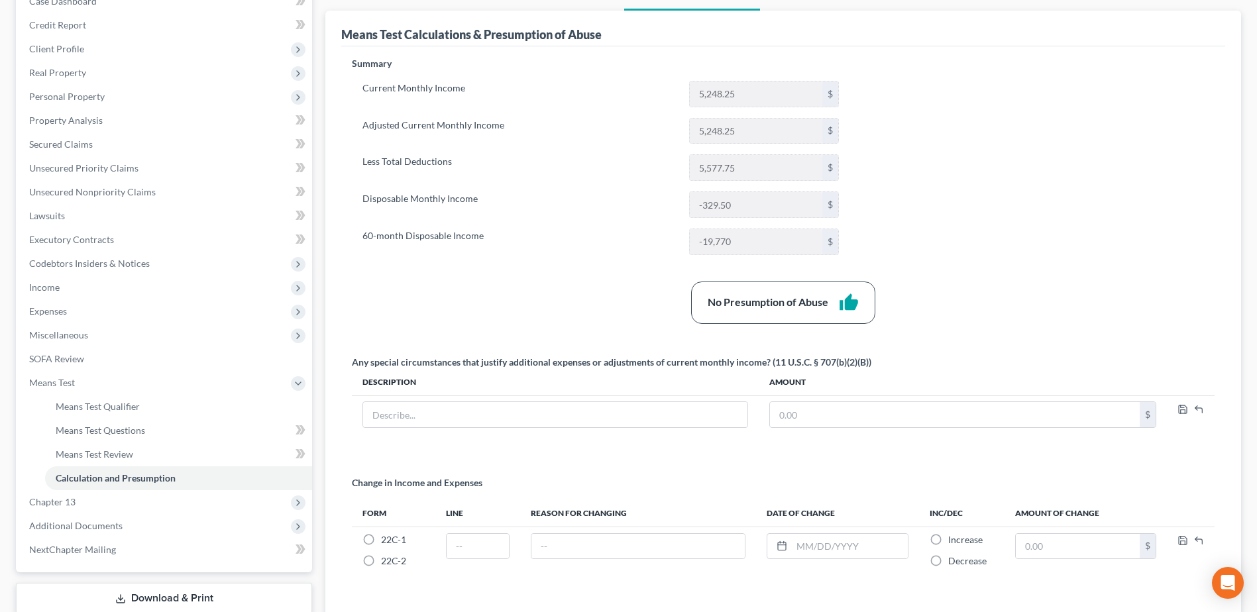
scroll to position [199, 0]
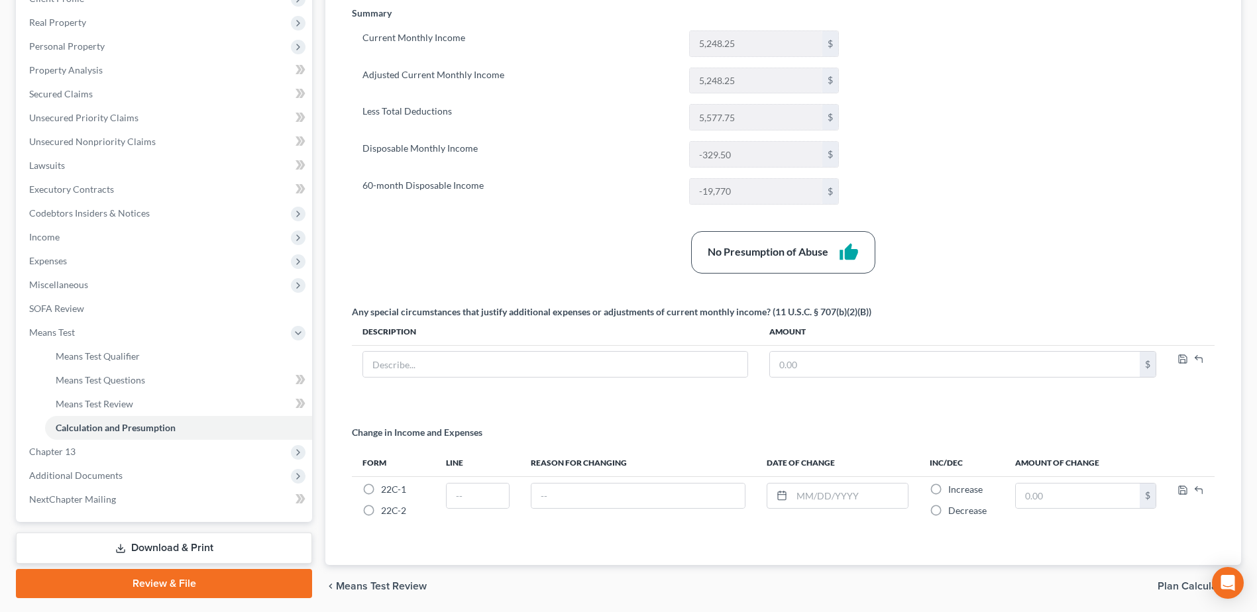
click at [1021, 197] on div "Summary Current Monthly Income 5,248.25 $ Adjusted Current Monthly Income 5,248…" at bounding box center [783, 278] width 876 height 542
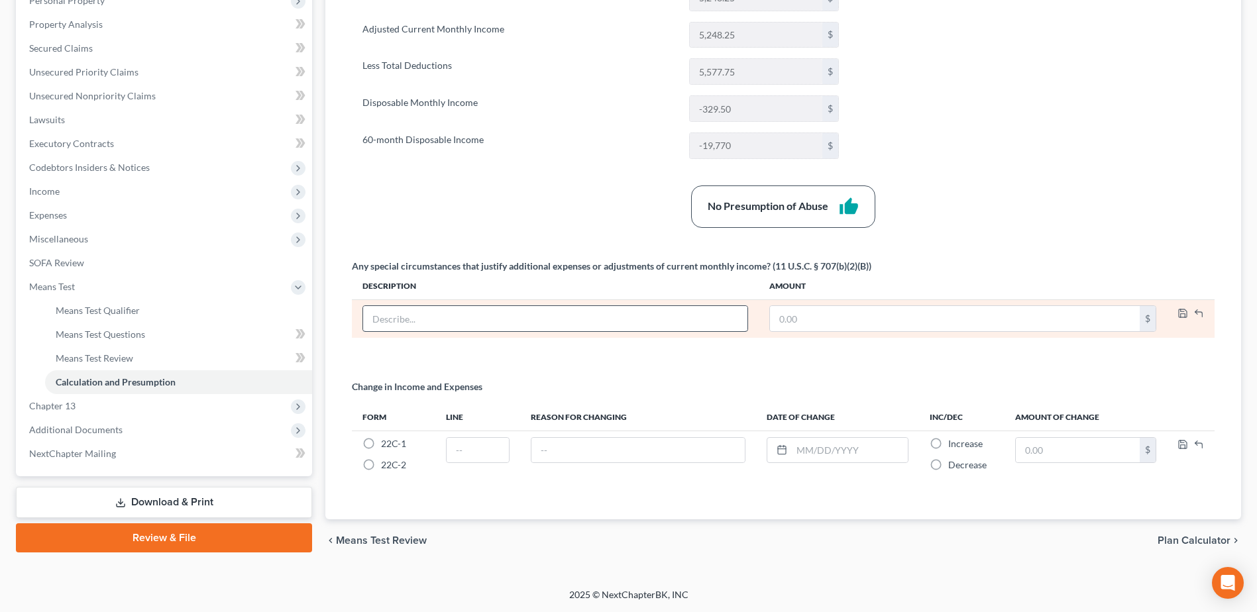
scroll to position [178, 0]
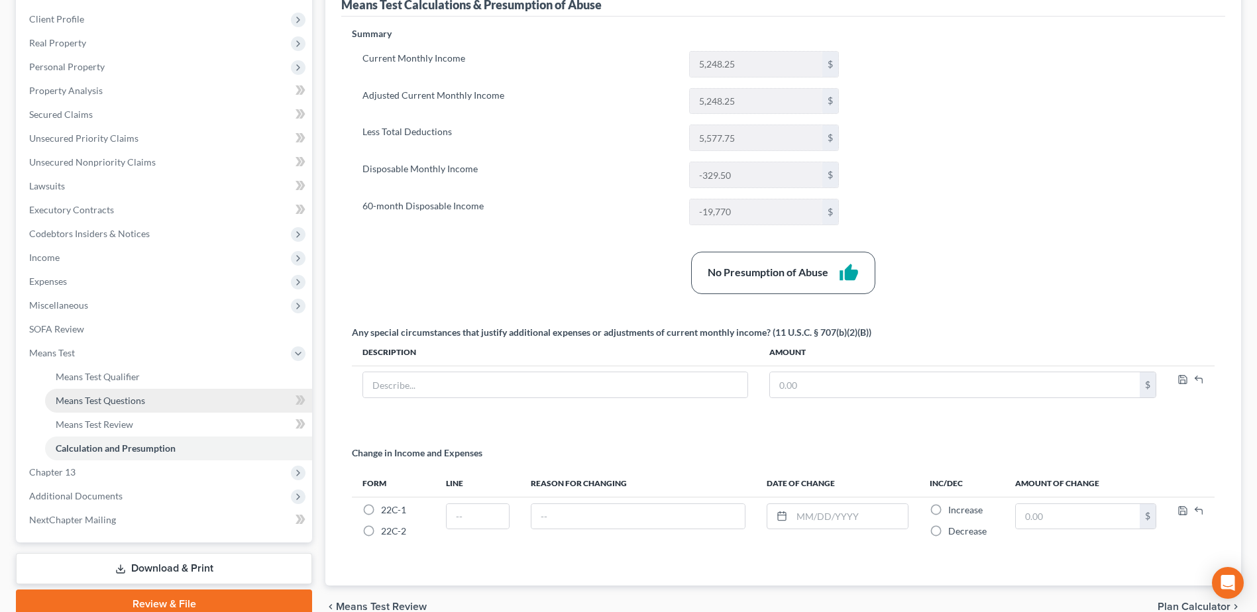
click at [142, 399] on span "Means Test Questions" at bounding box center [100, 400] width 89 height 11
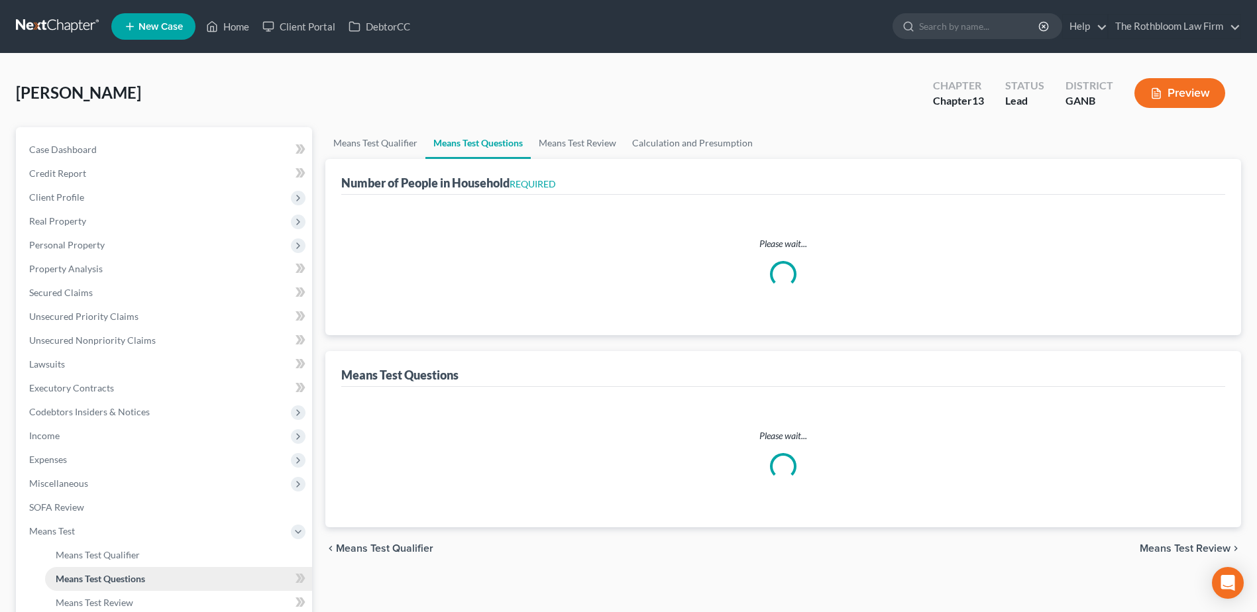
select select "0"
select select "60"
select select "1"
select select "60"
select select "1"
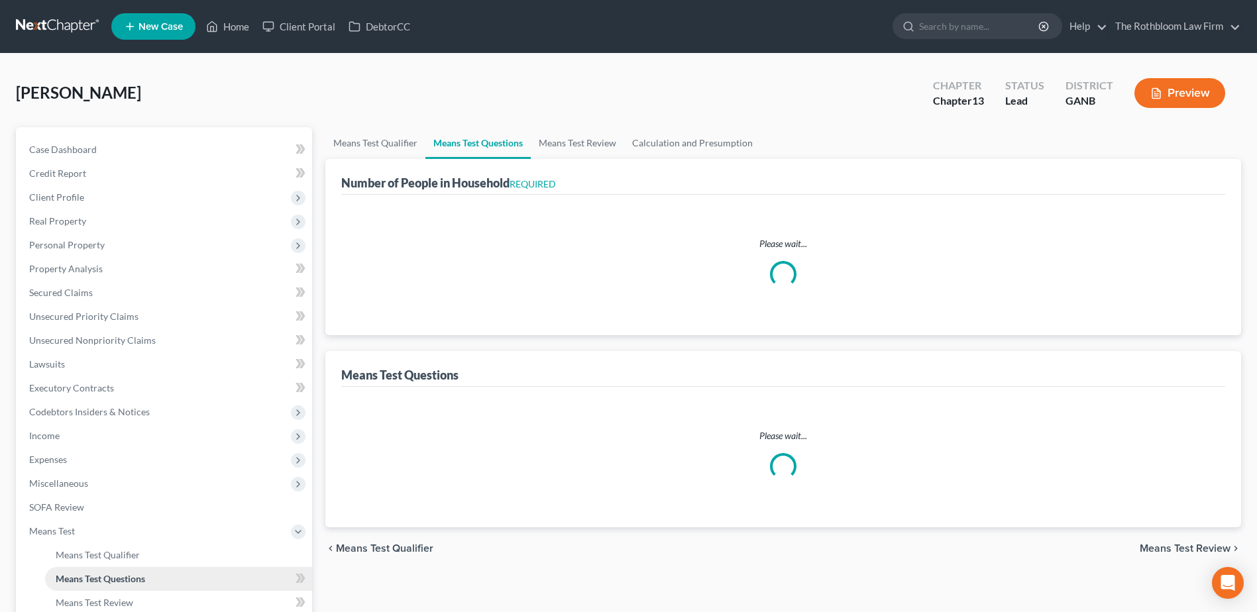
select select "1"
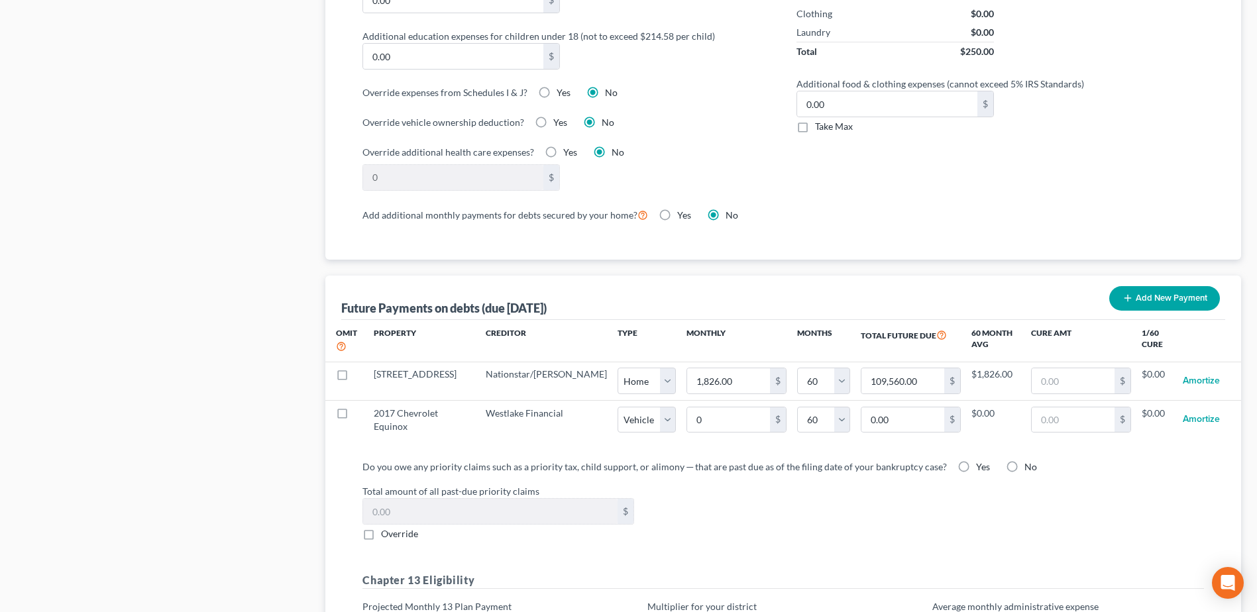
scroll to position [1060, 0]
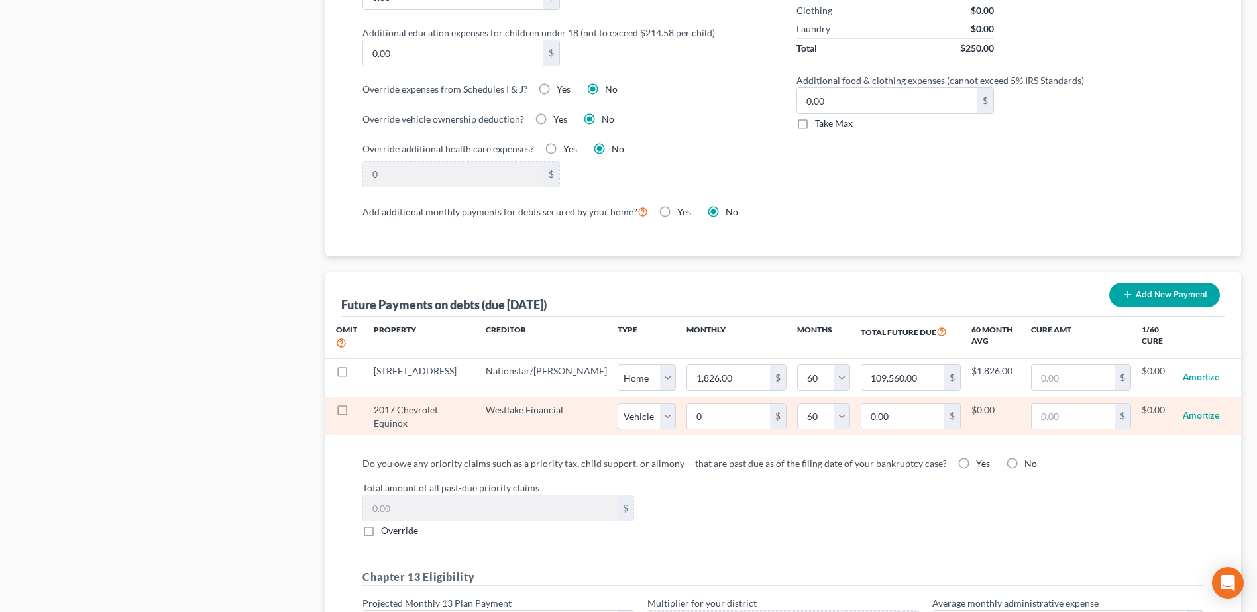
click at [354, 413] on label at bounding box center [354, 413] width 0 height 0
click at [360, 403] on input "checkbox" at bounding box center [364, 407] width 9 height 9
checkbox input "true"
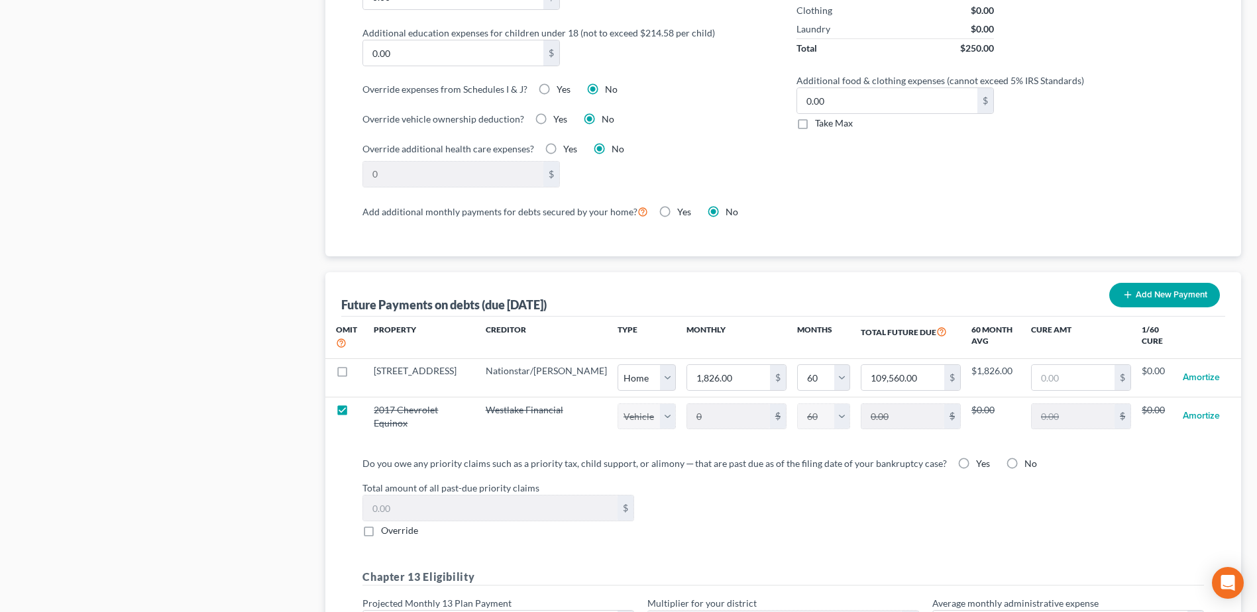
select select "1"
select select "60"
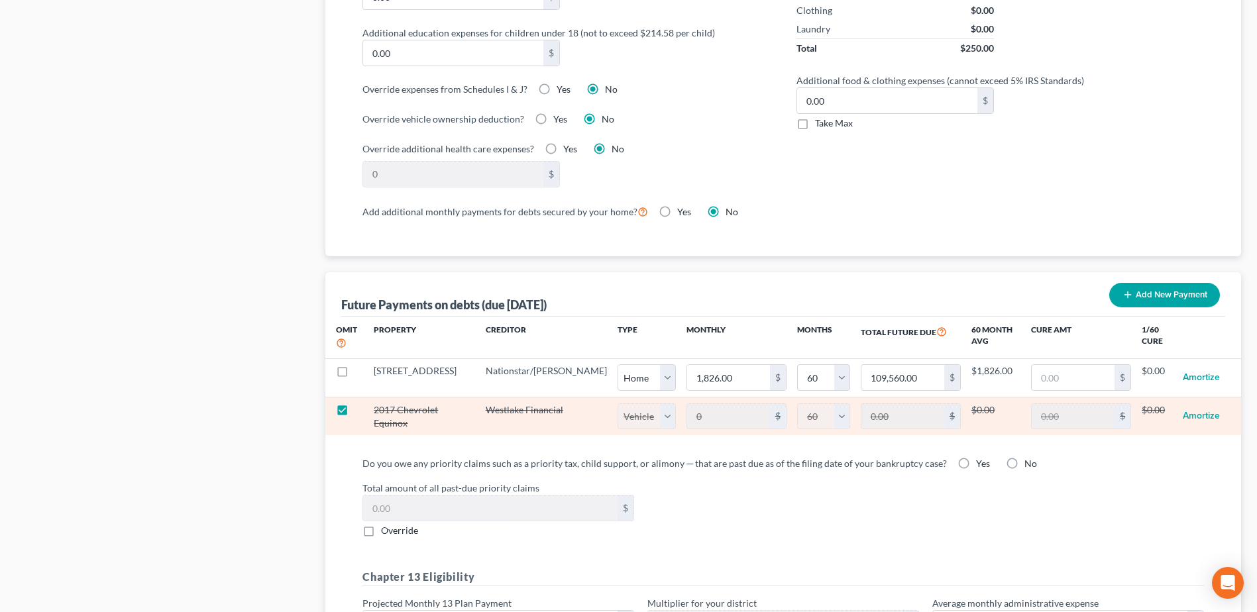
drag, startPoint x: 341, startPoint y: 395, endPoint x: 349, endPoint y: 398, distance: 8.6
click at [354, 413] on label at bounding box center [354, 413] width 0 height 0
click at [360, 403] on input "checkbox" at bounding box center [364, 407] width 9 height 9
checkbox input "false"
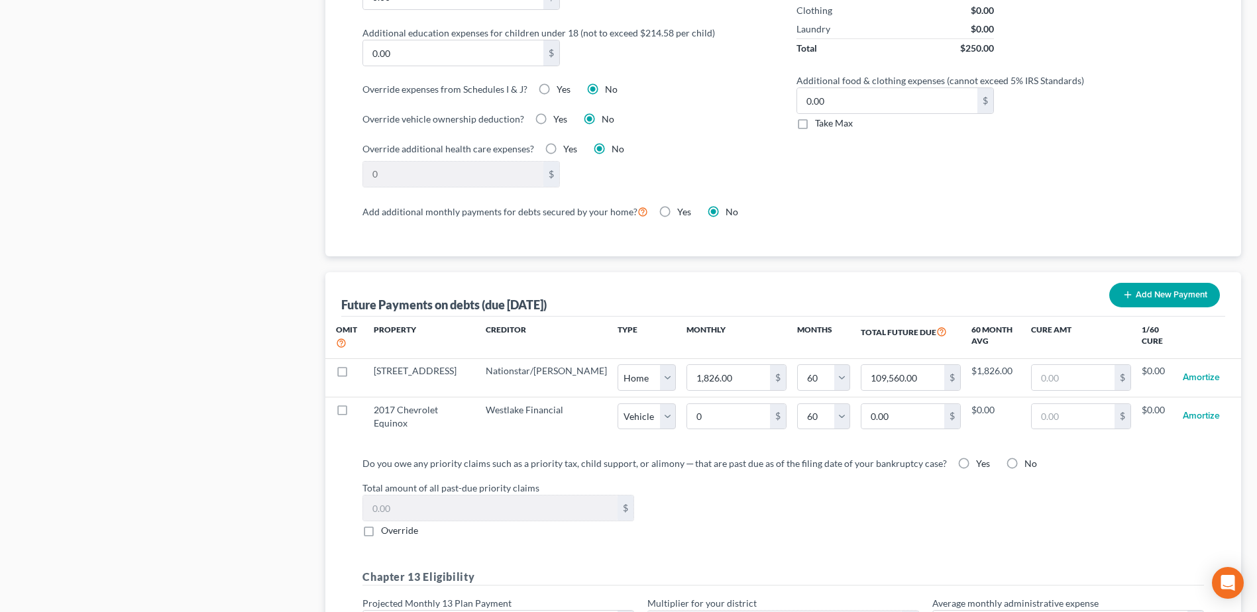
select select "1"
select select "60"
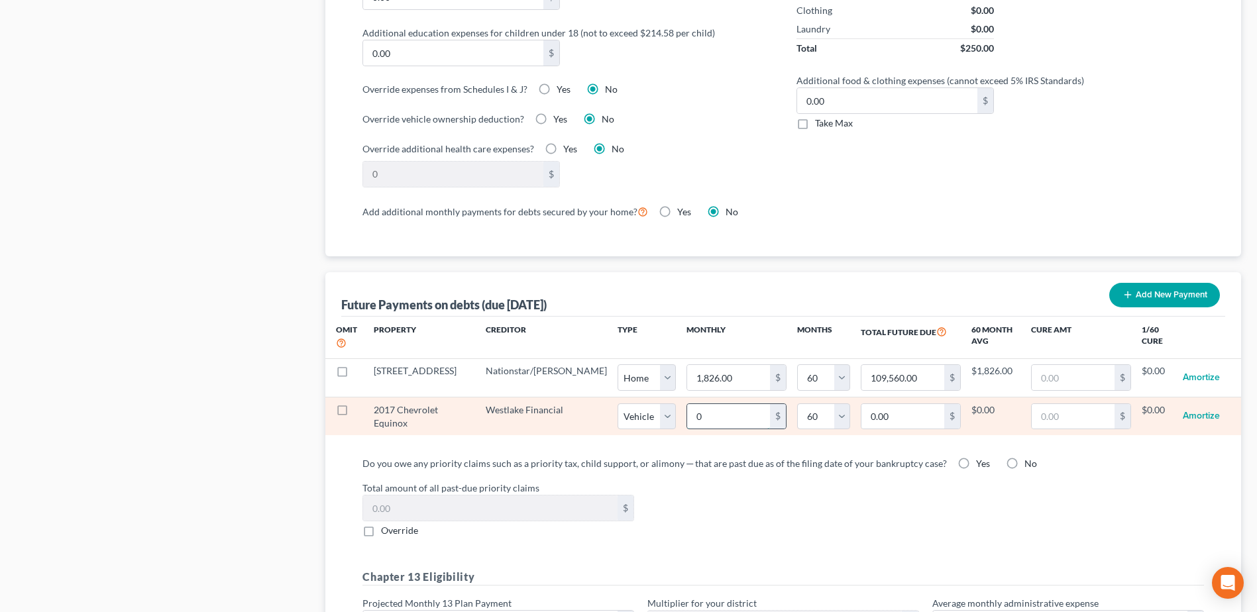
click at [687, 404] on input "0" at bounding box center [728, 416] width 83 height 25
type input "2"
type input "120.00"
type input "25"
type input "1,500.00"
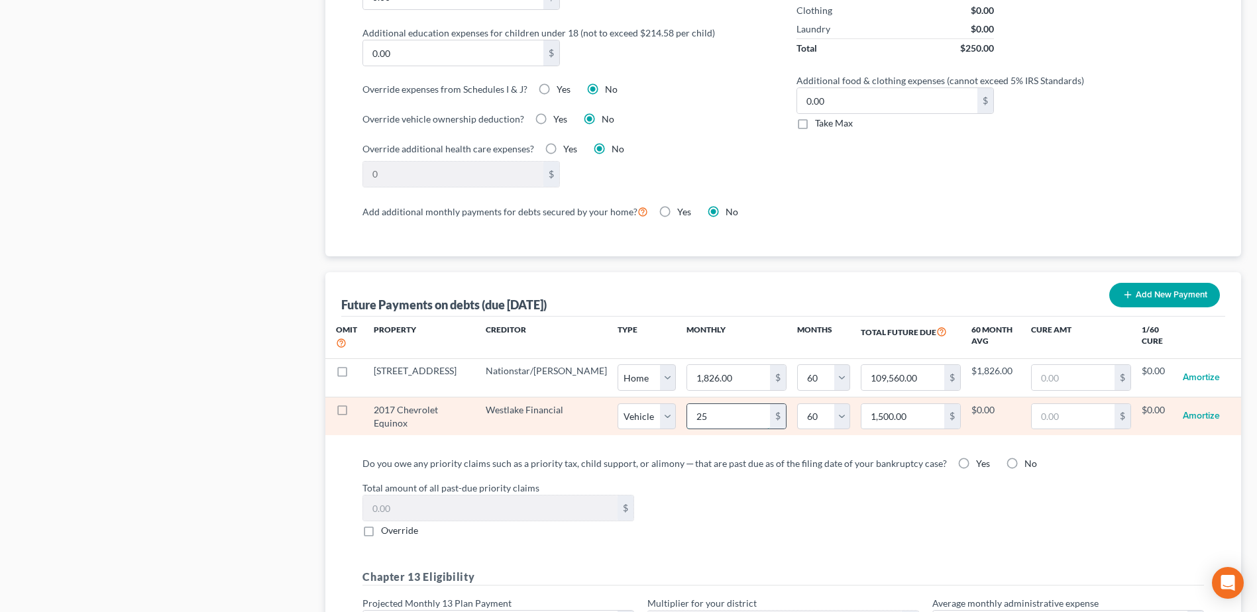
type input "256"
type input "15,360.00"
select select "1"
select select "60"
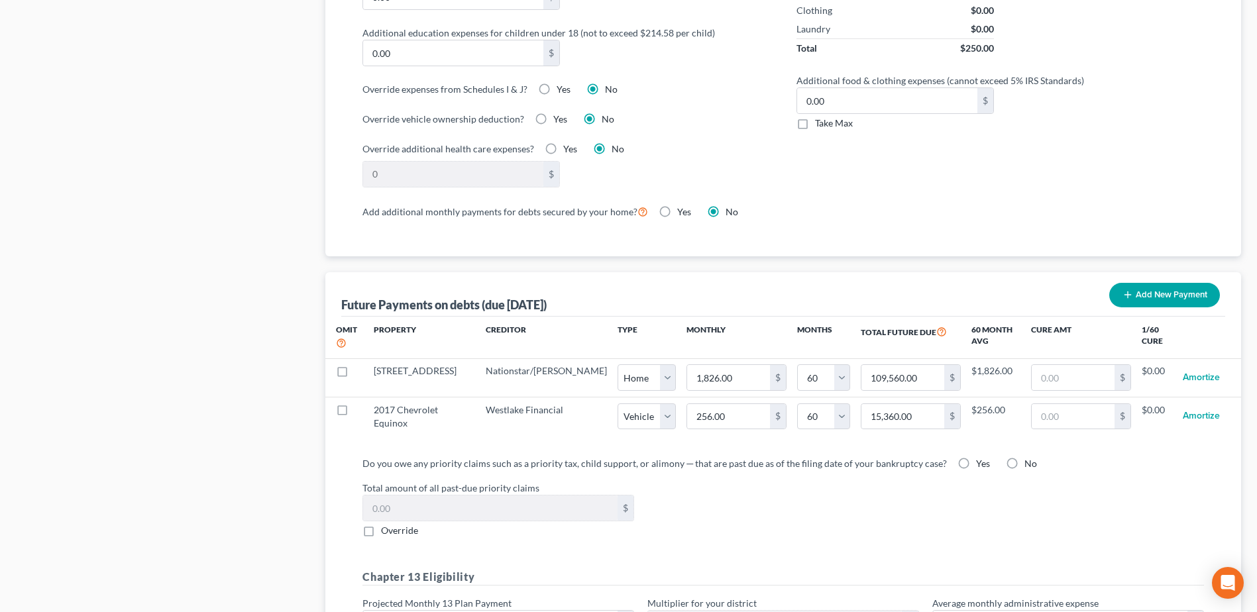
select select "1"
select select "60"
select select "1"
select select "60"
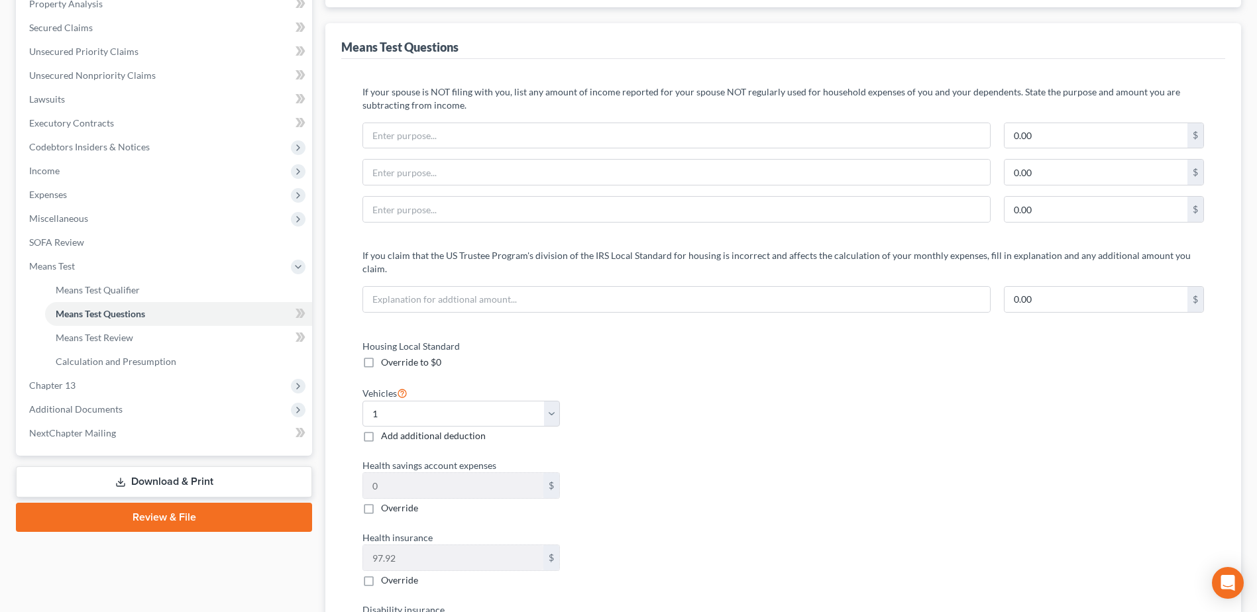
scroll to position [0, 0]
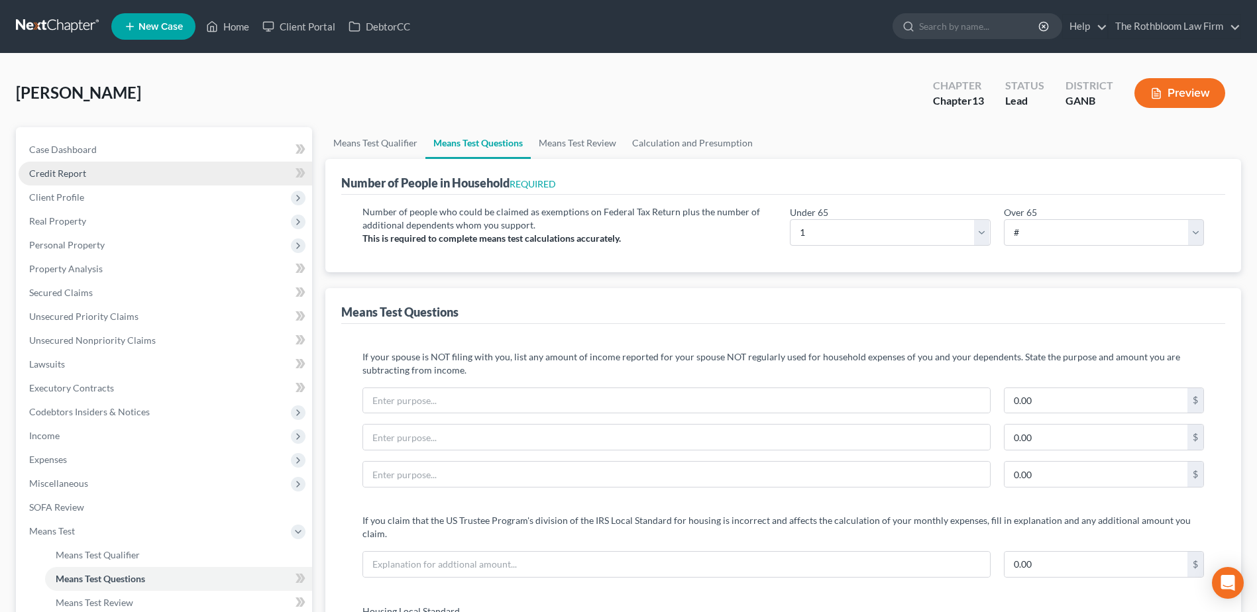
click at [44, 168] on span "Credit Report" at bounding box center [57, 173] width 57 height 11
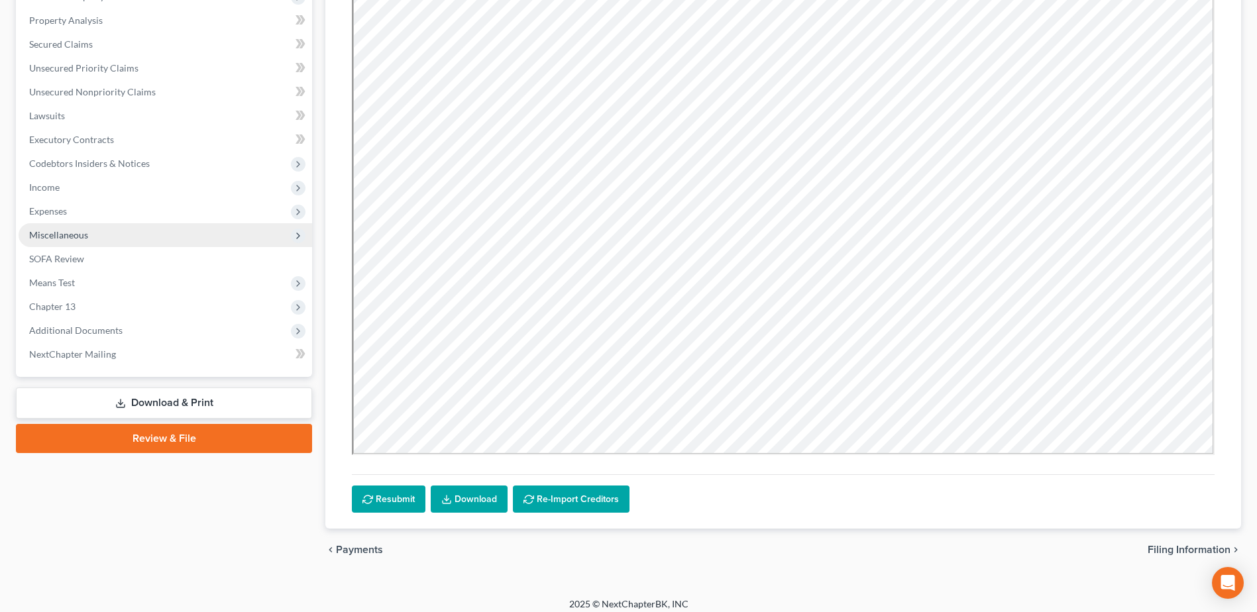
scroll to position [125, 0]
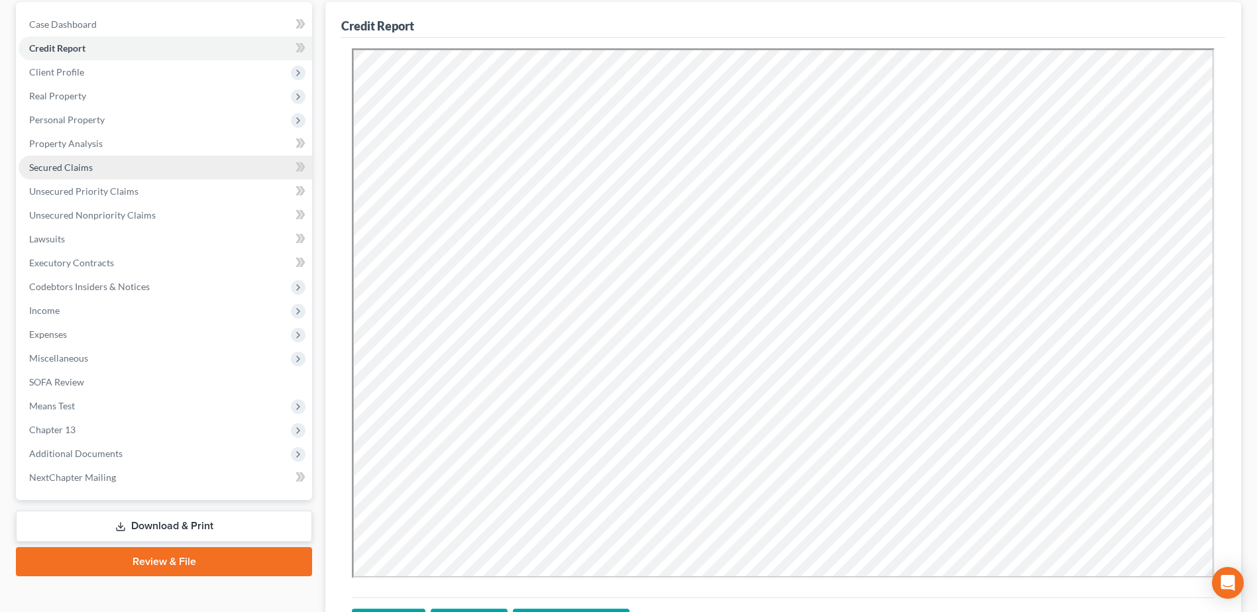
click at [76, 170] on span "Secured Claims" at bounding box center [61, 167] width 64 height 11
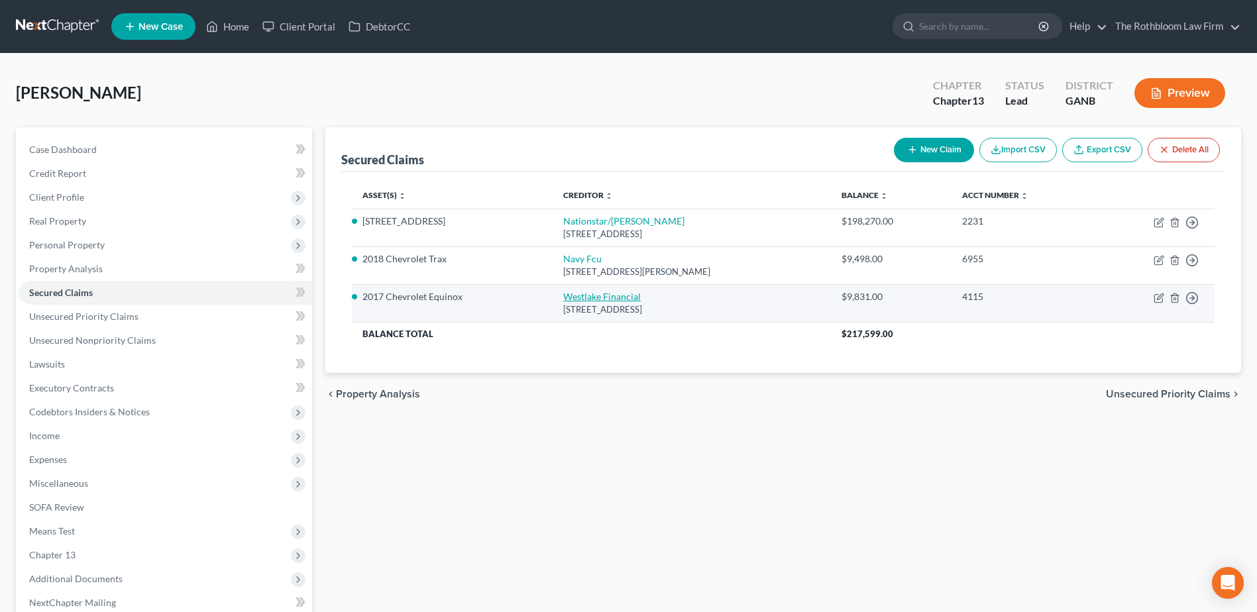
click at [594, 299] on link "Westlake Financial" at bounding box center [601, 296] width 77 height 11
select select "4"
select select "2"
select select "0"
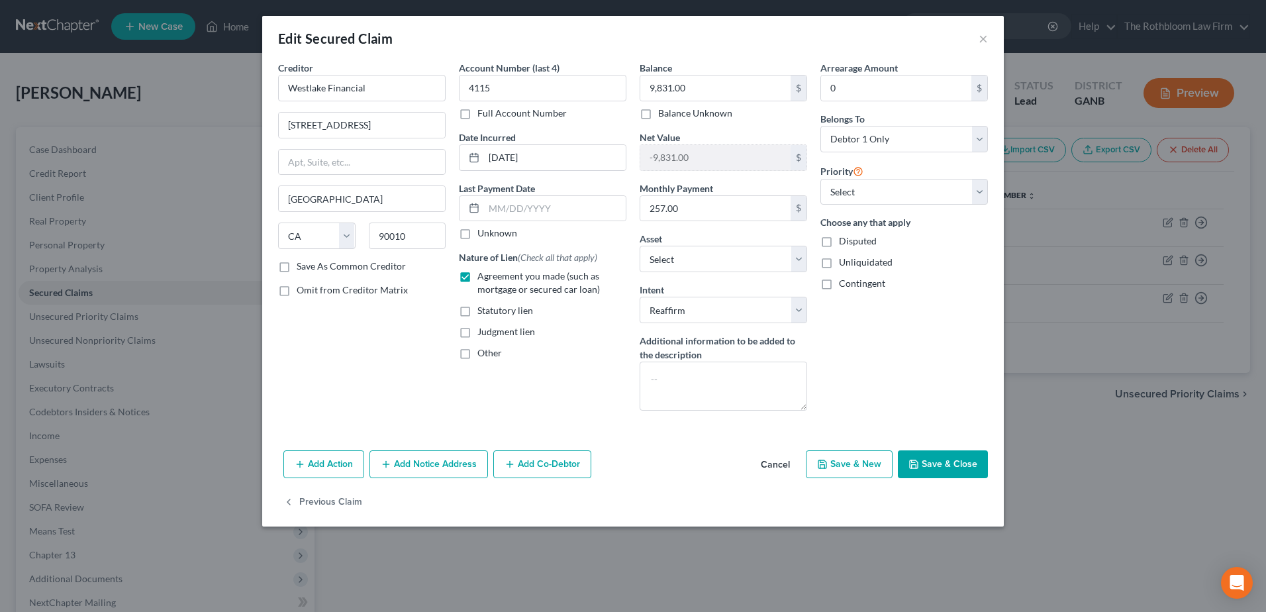
click at [937, 462] on button "Save & Close" at bounding box center [943, 464] width 90 height 28
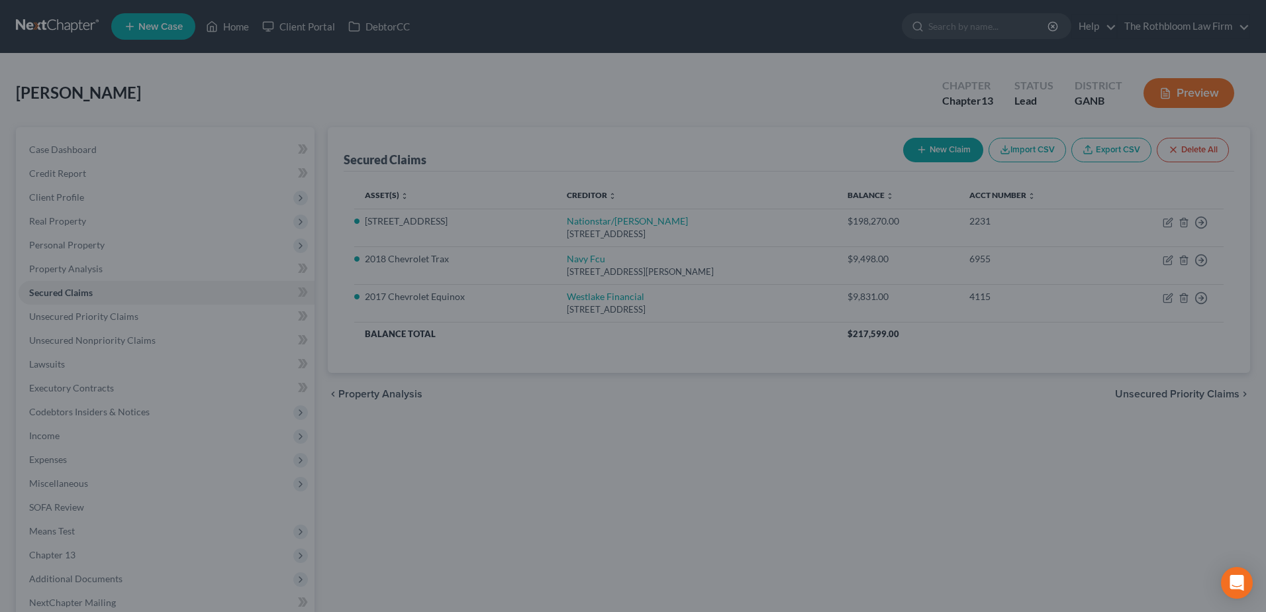
select select "4"
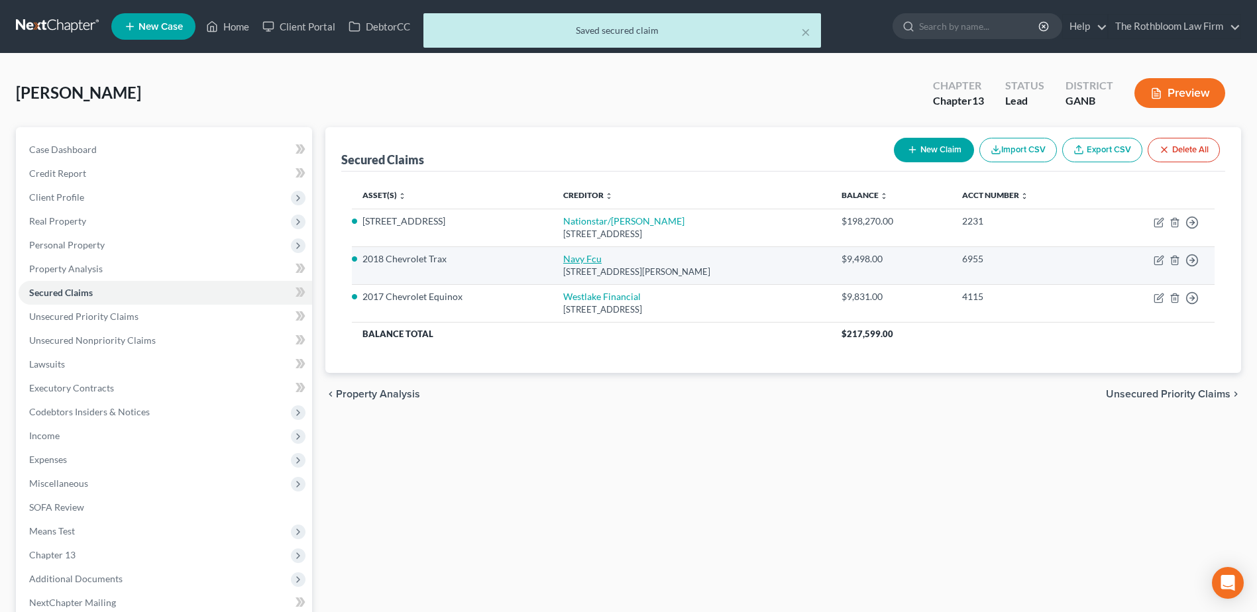
click at [574, 259] on link "Navy Fcu" at bounding box center [582, 258] width 38 height 11
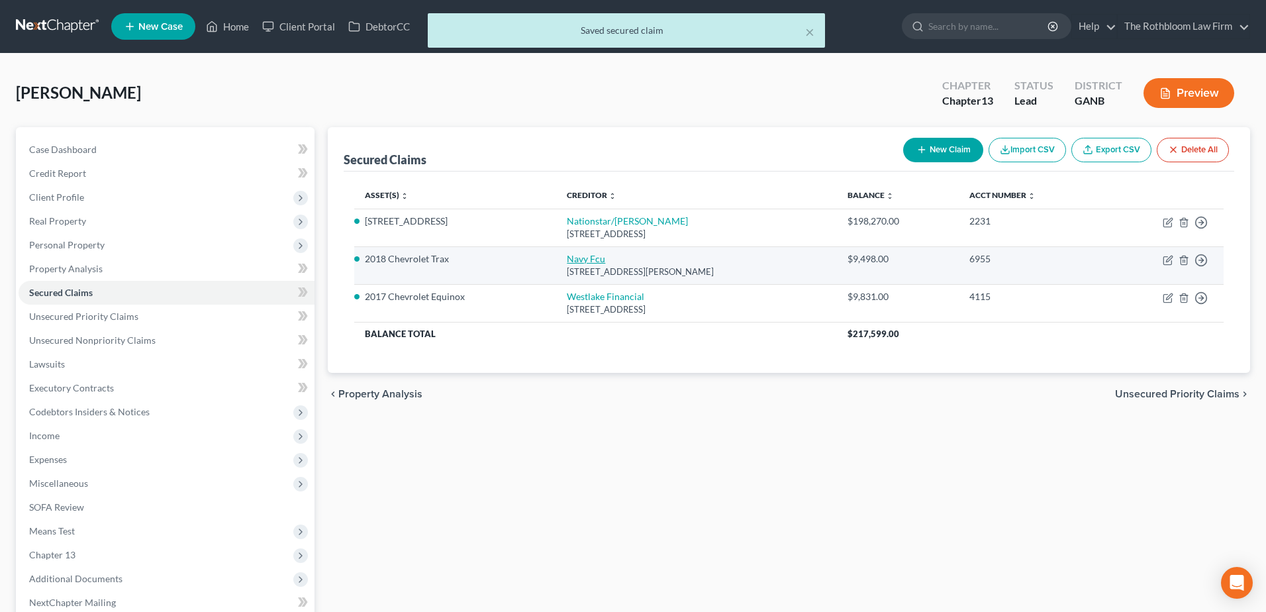
select select "48"
select select "0"
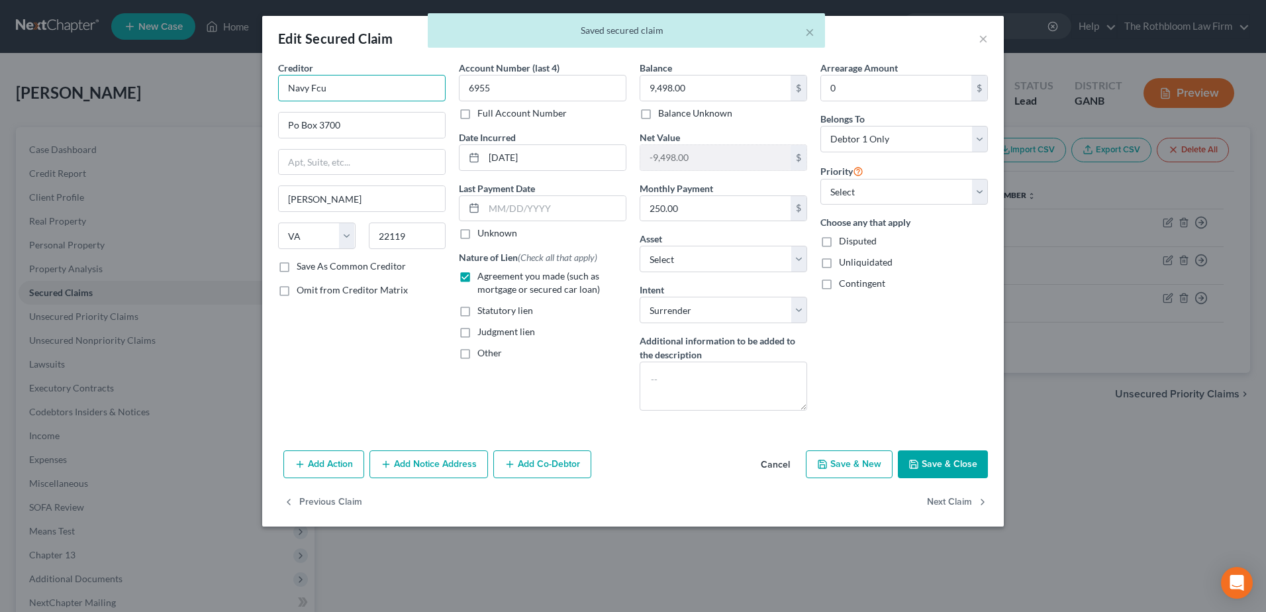
drag, startPoint x: 313, startPoint y: 86, endPoint x: 396, endPoint y: 94, distance: 83.2
click at [396, 94] on input "Navy Fcu" at bounding box center [362, 88] width 168 height 26
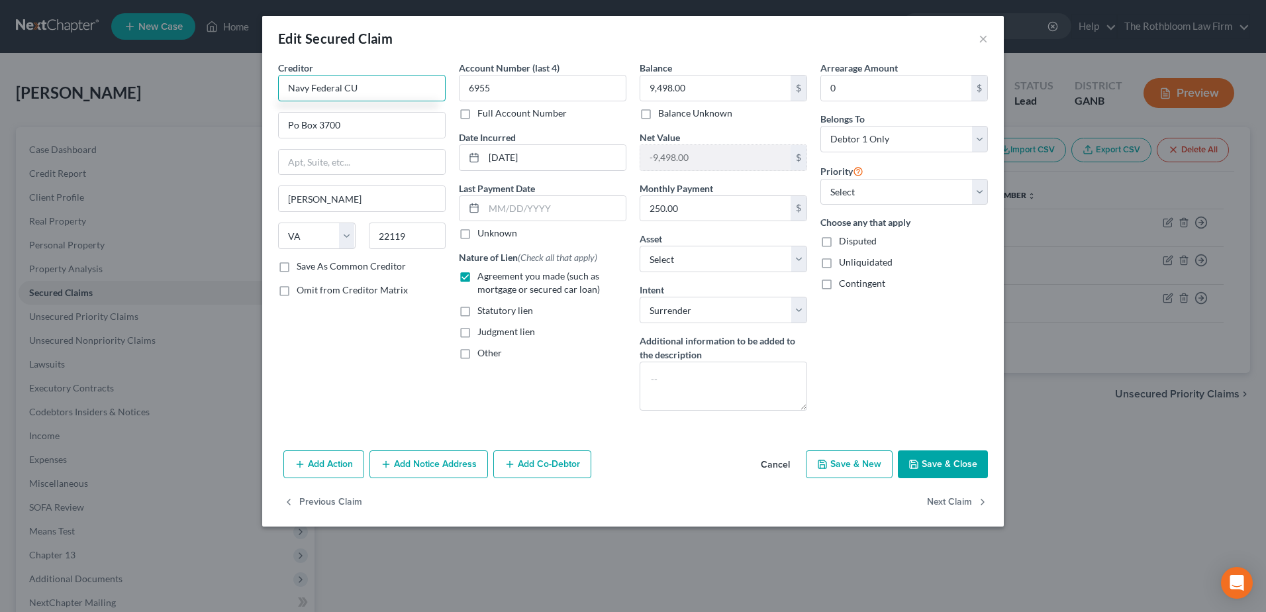
type input "Navy Federal CU"
type input "1"
drag, startPoint x: 311, startPoint y: 89, endPoint x: 353, endPoint y: 81, distance: 42.5
click at [353, 81] on input "Navy Federal CU" at bounding box center [362, 88] width 168 height 26
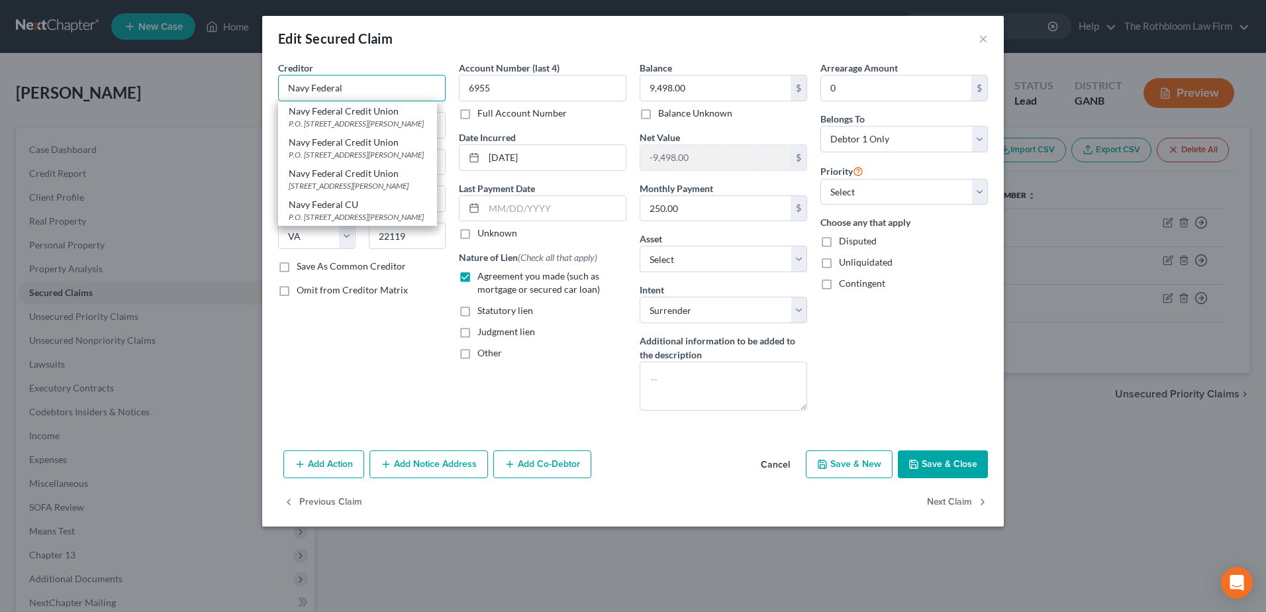
type input "Navy Federal"
click at [779, 464] on button "Cancel" at bounding box center [775, 465] width 50 height 26
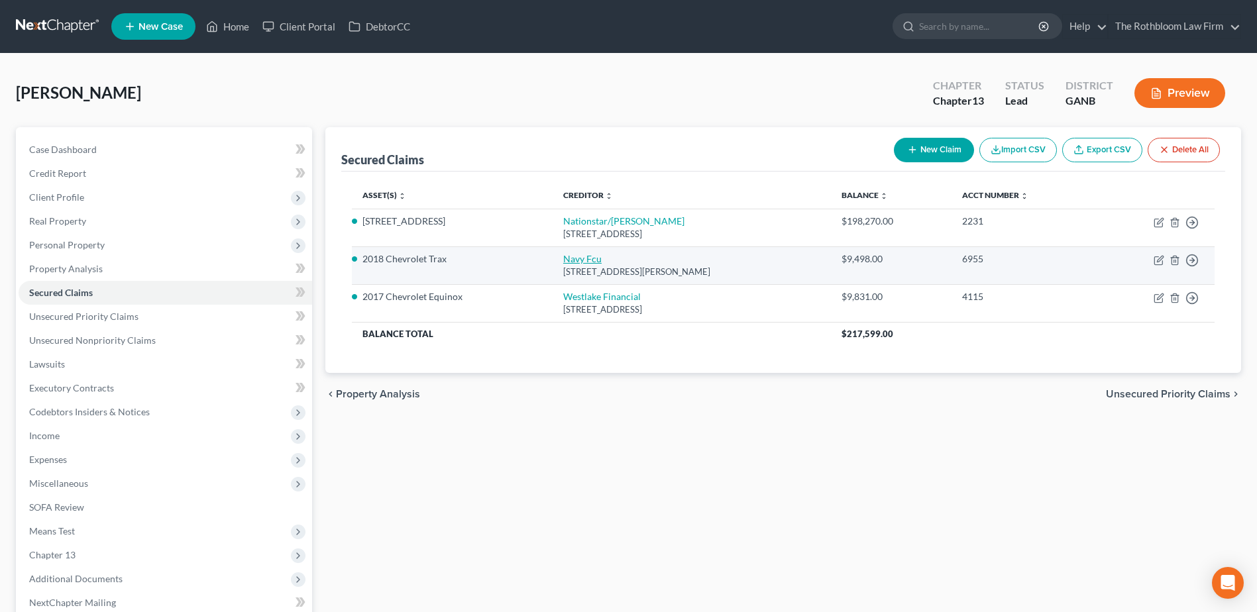
click at [578, 254] on link "Navy Fcu" at bounding box center [582, 258] width 38 height 11
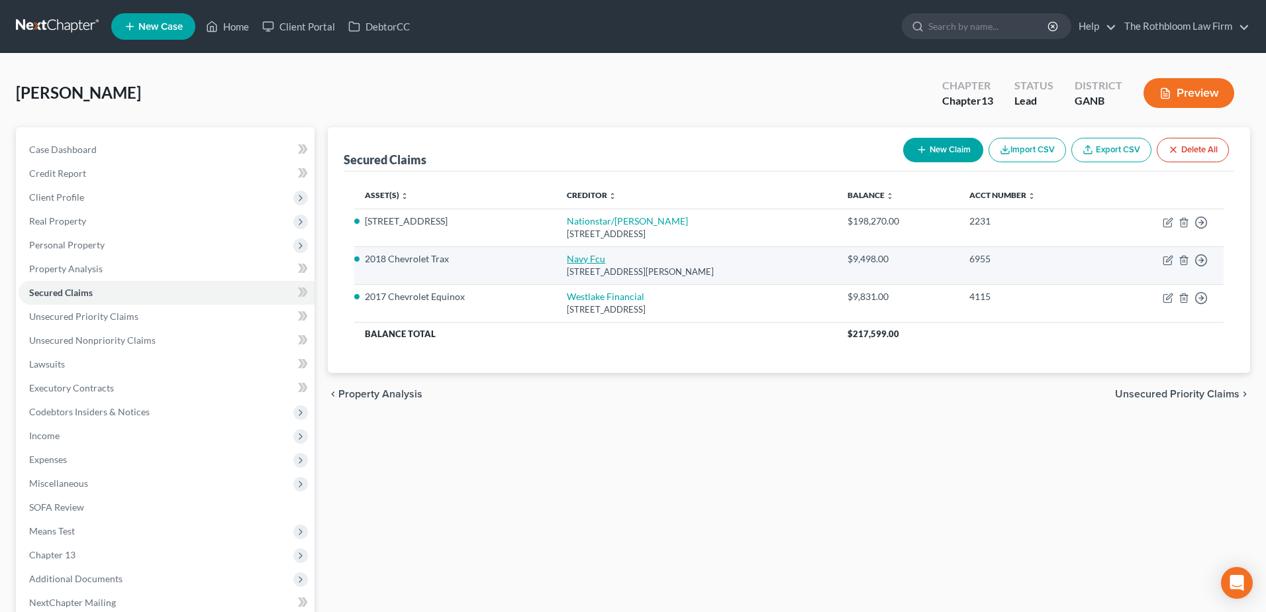
select select "48"
select select "8"
select select "0"
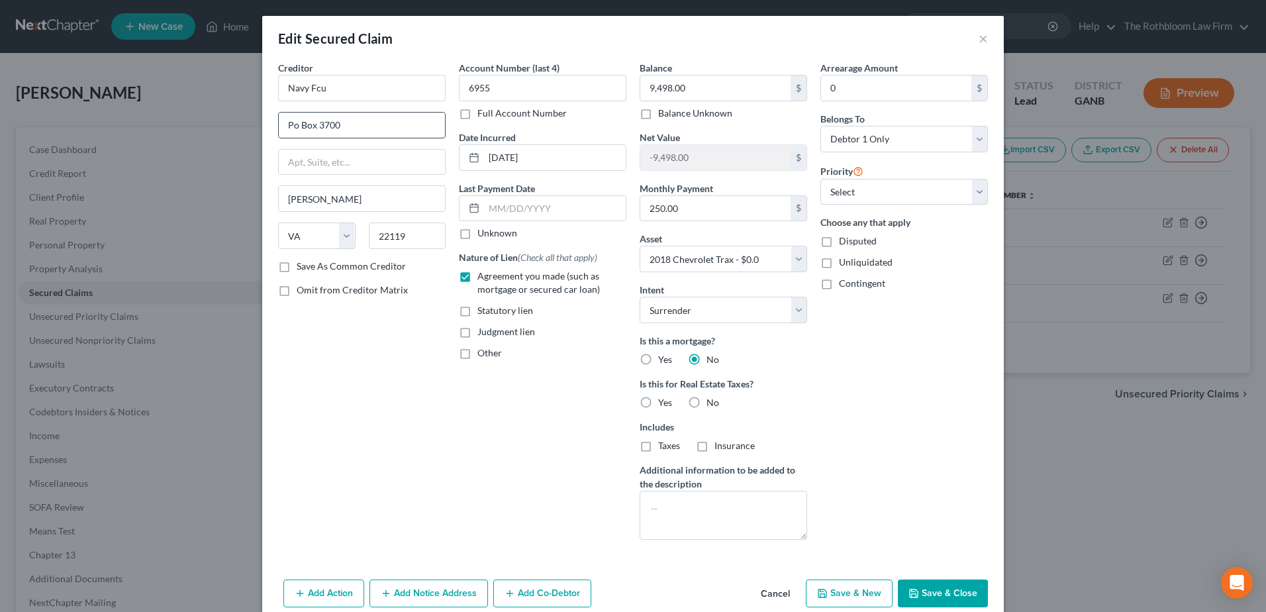
click at [291, 127] on input "Po Box 3700" at bounding box center [362, 125] width 166 height 25
type input "P.O. Box 3700"
drag, startPoint x: 306, startPoint y: 85, endPoint x: 345, endPoint y: 91, distance: 39.5
click at [345, 91] on input "Navy Fcu" at bounding box center [362, 88] width 168 height 26
type input "Navy Federal CU"
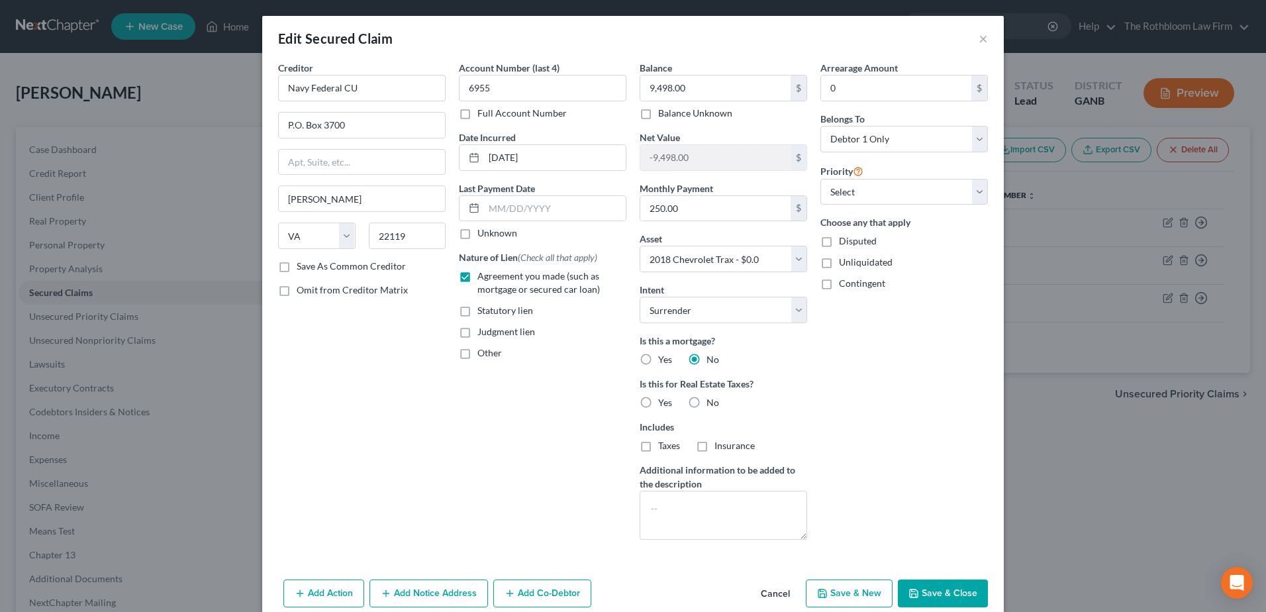
click at [938, 590] on button "Save & Close" at bounding box center [943, 594] width 90 height 28
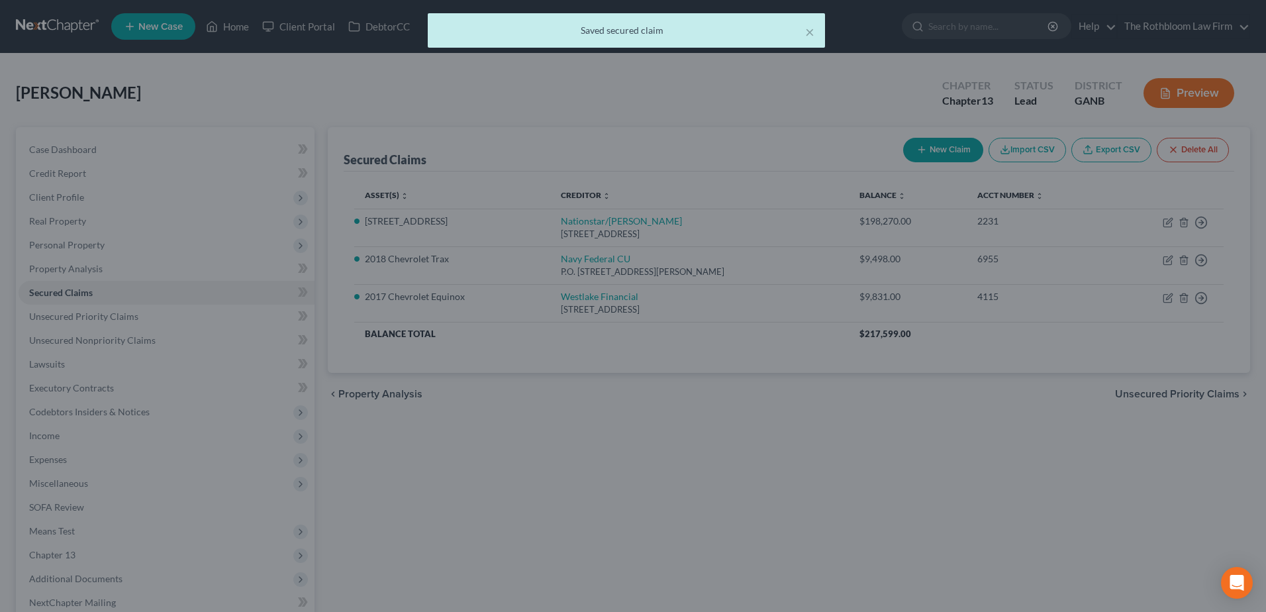
select select "8"
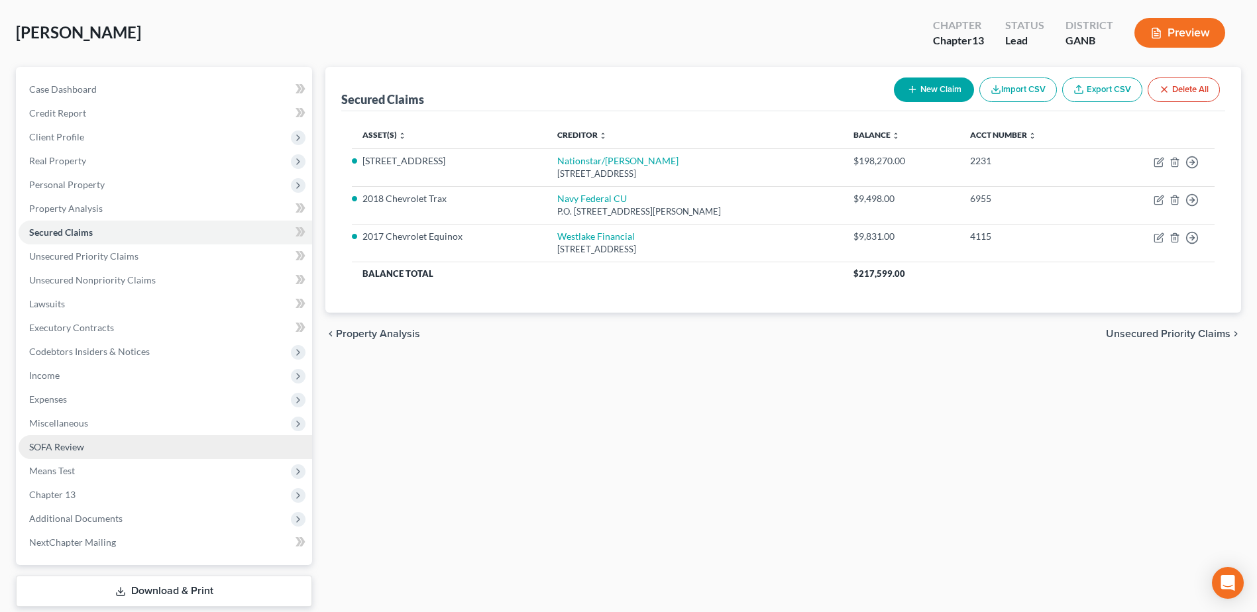
scroll to position [132, 0]
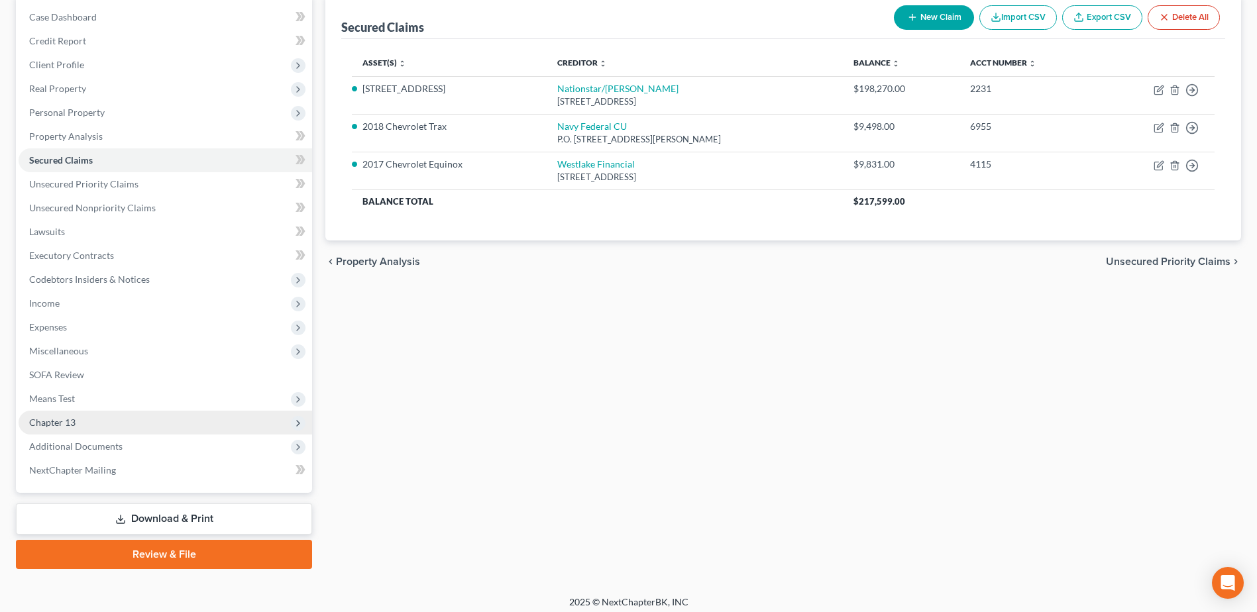
click at [70, 419] on span "Chapter 13" at bounding box center [52, 422] width 46 height 11
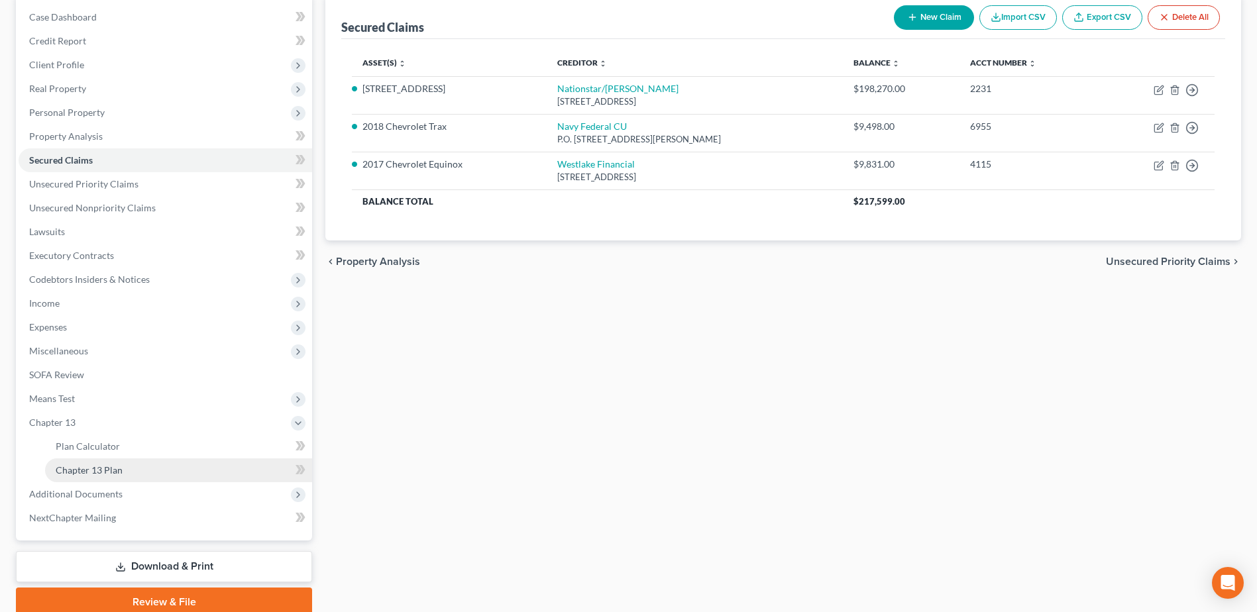
click at [81, 470] on span "Chapter 13 Plan" at bounding box center [89, 469] width 67 height 11
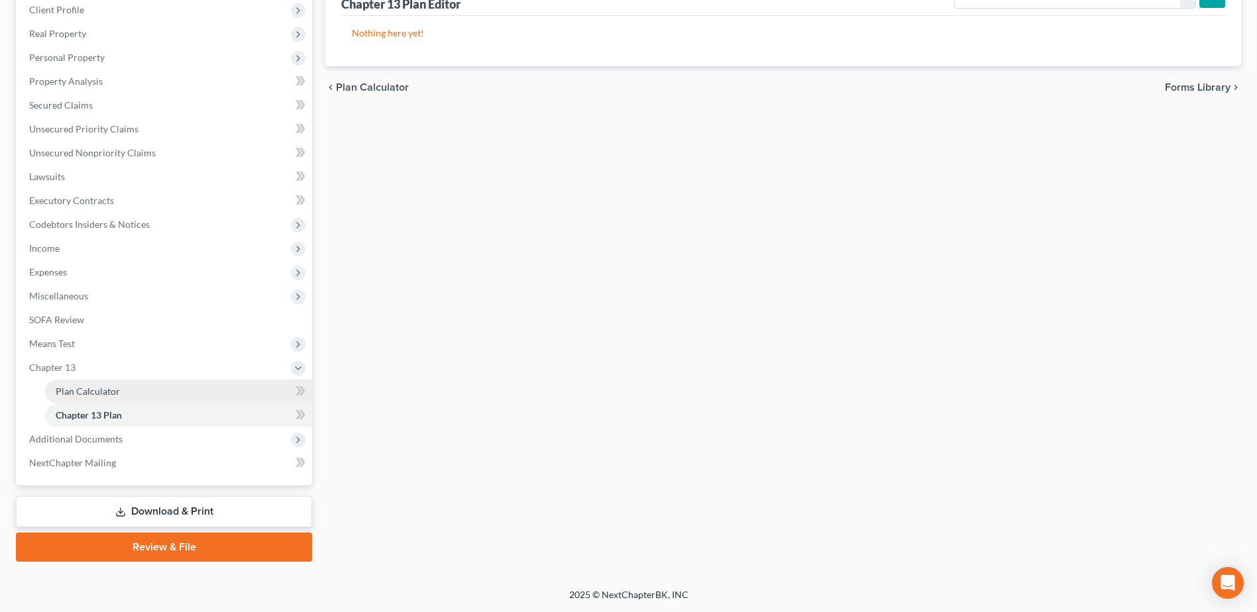
click at [79, 399] on link "Plan Calculator" at bounding box center [178, 392] width 267 height 24
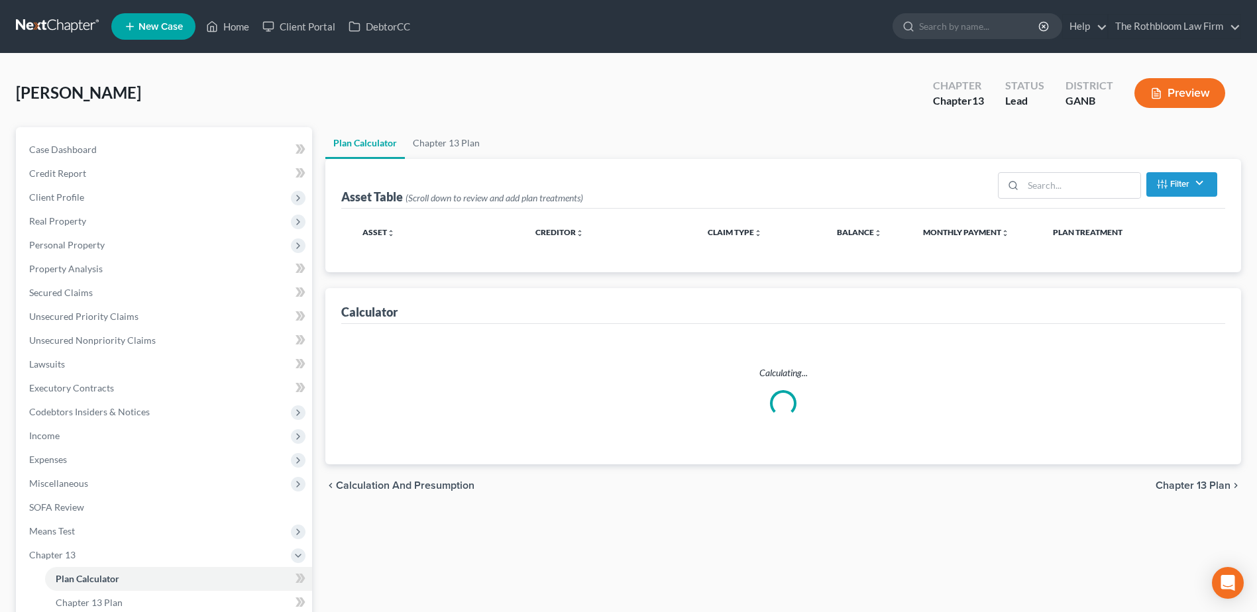
select select "59"
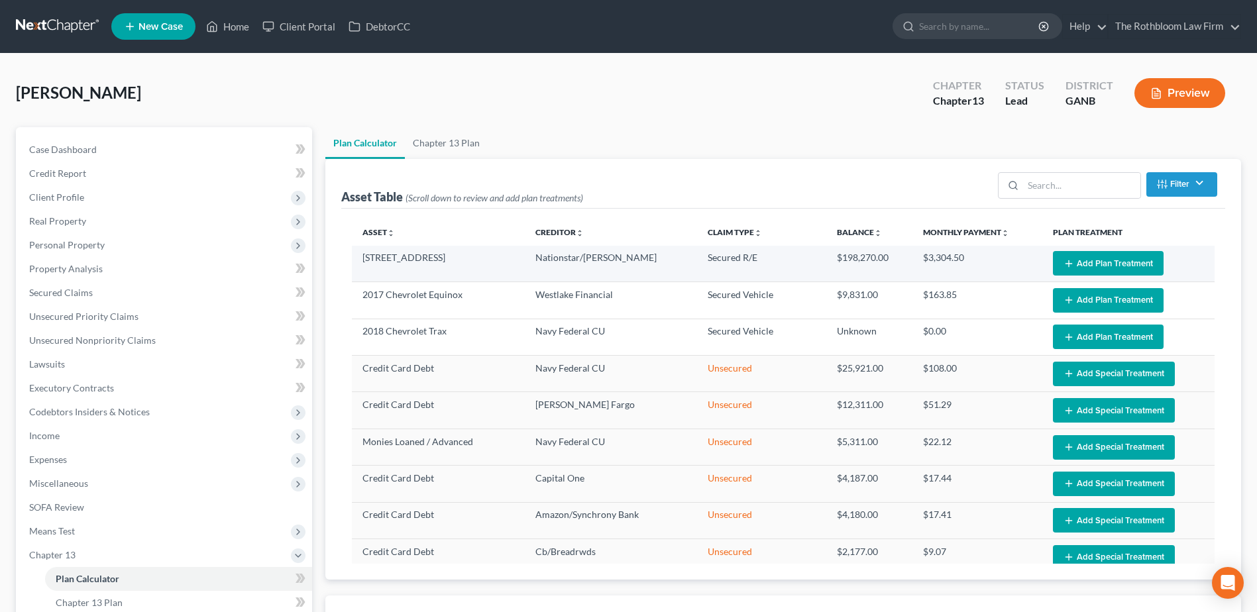
click at [1076, 264] on button "Add Plan Treatment" at bounding box center [1108, 263] width 111 height 25
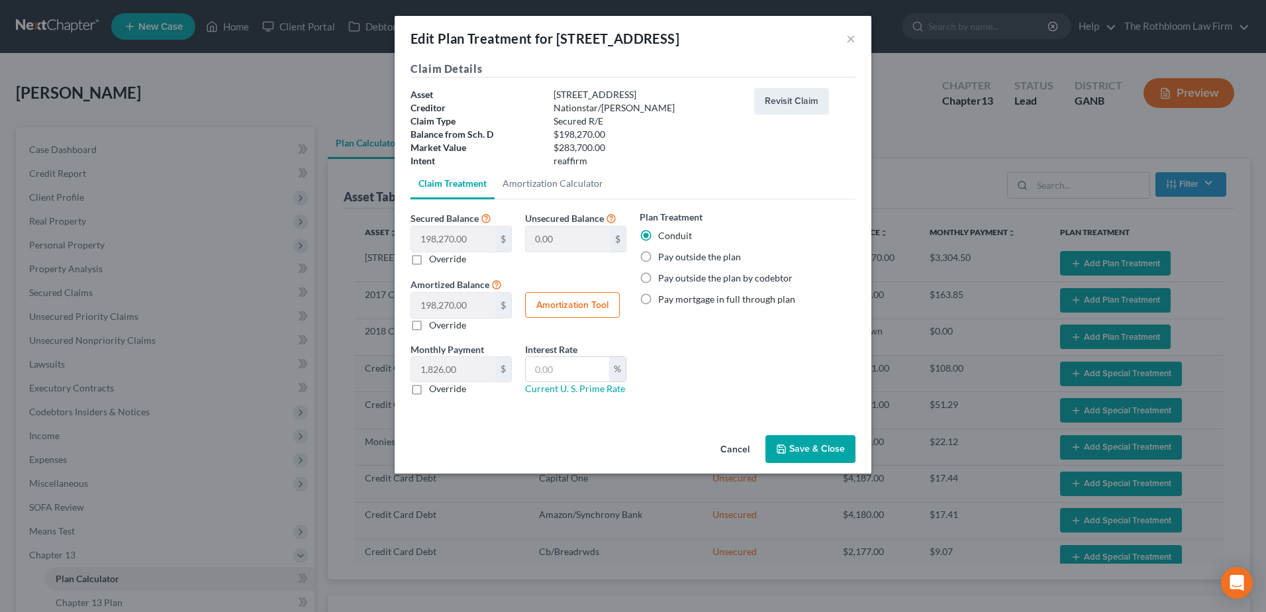
click at [658, 254] on label "Pay outside the plan" at bounding box center [699, 256] width 83 height 13
click at [664, 254] on input "Pay outside the plan" at bounding box center [668, 254] width 9 height 9
radio input "true"
click at [818, 451] on button "Save & Close" at bounding box center [811, 449] width 90 height 28
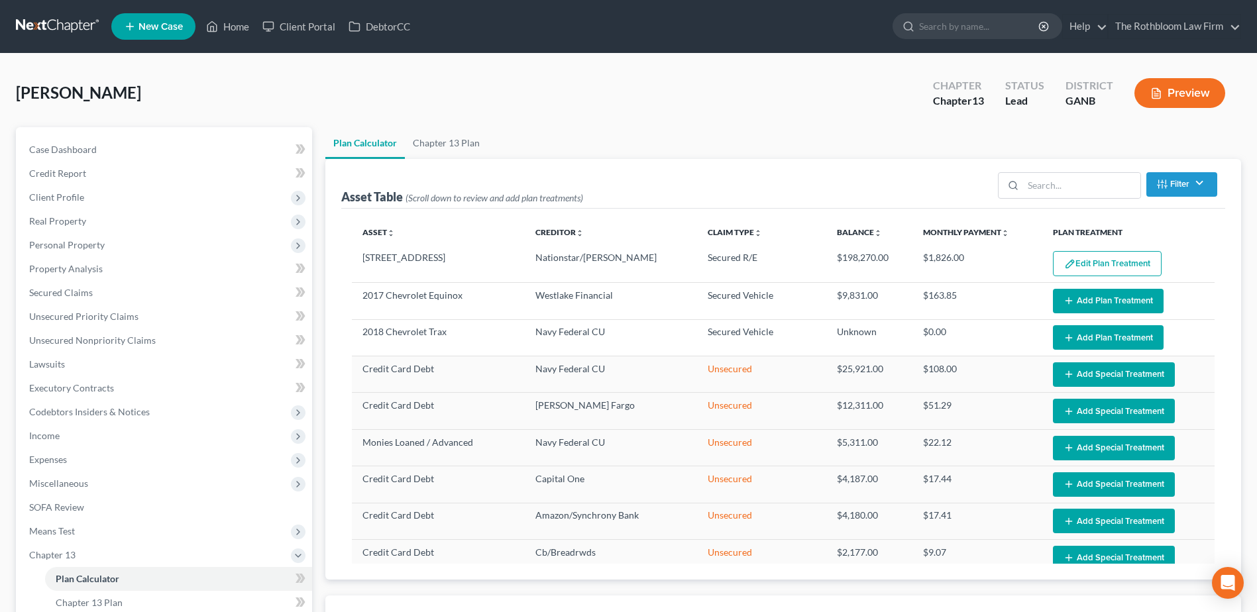
select select "59"
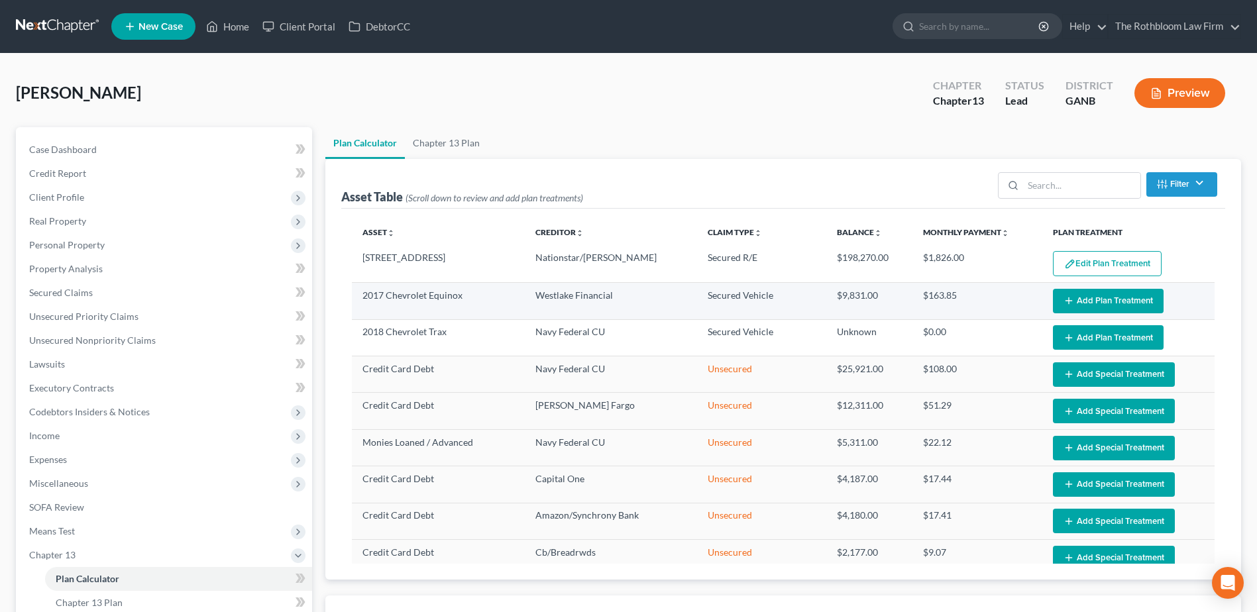
click at [1080, 295] on button "Add Plan Treatment" at bounding box center [1108, 301] width 111 height 25
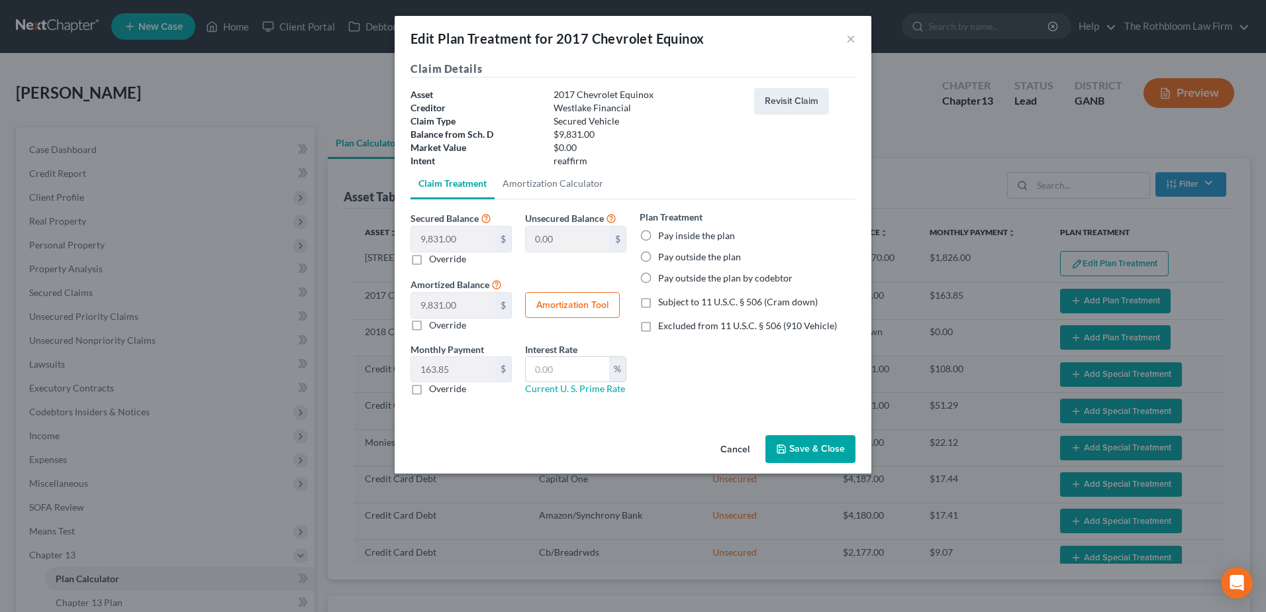
click at [658, 325] on label "Excluded from 11 U.S.C. § 506 (910 Vehicle)" at bounding box center [747, 325] width 179 height 13
click at [664, 325] on input "Excluded from 11 U.S.C. § 506 (910 Vehicle)" at bounding box center [668, 323] width 9 height 9
checkbox input "true"
click at [658, 235] on label "Pay inside the plan" at bounding box center [696, 235] width 77 height 13
click at [664, 235] on input "Pay inside the plan" at bounding box center [668, 233] width 9 height 9
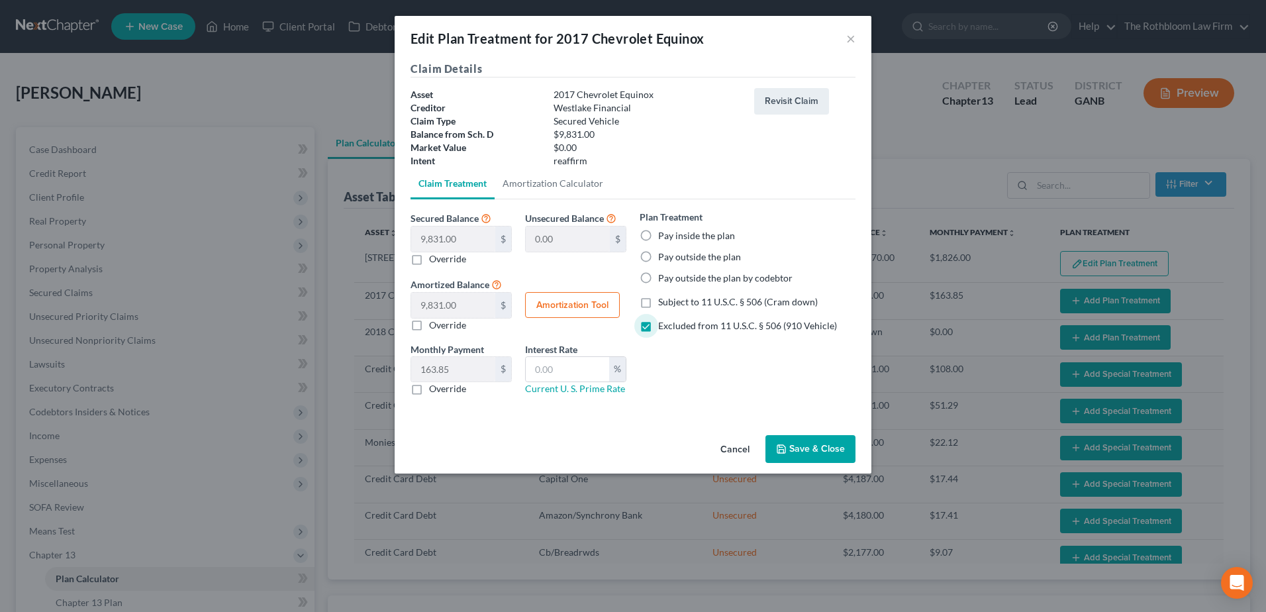
radio input "true"
click at [549, 375] on input "text" at bounding box center [567, 369] width 83 height 25
type input "12"
click at [561, 310] on button "Amortization Tool" at bounding box center [572, 305] width 95 height 26
type input "9,831.00"
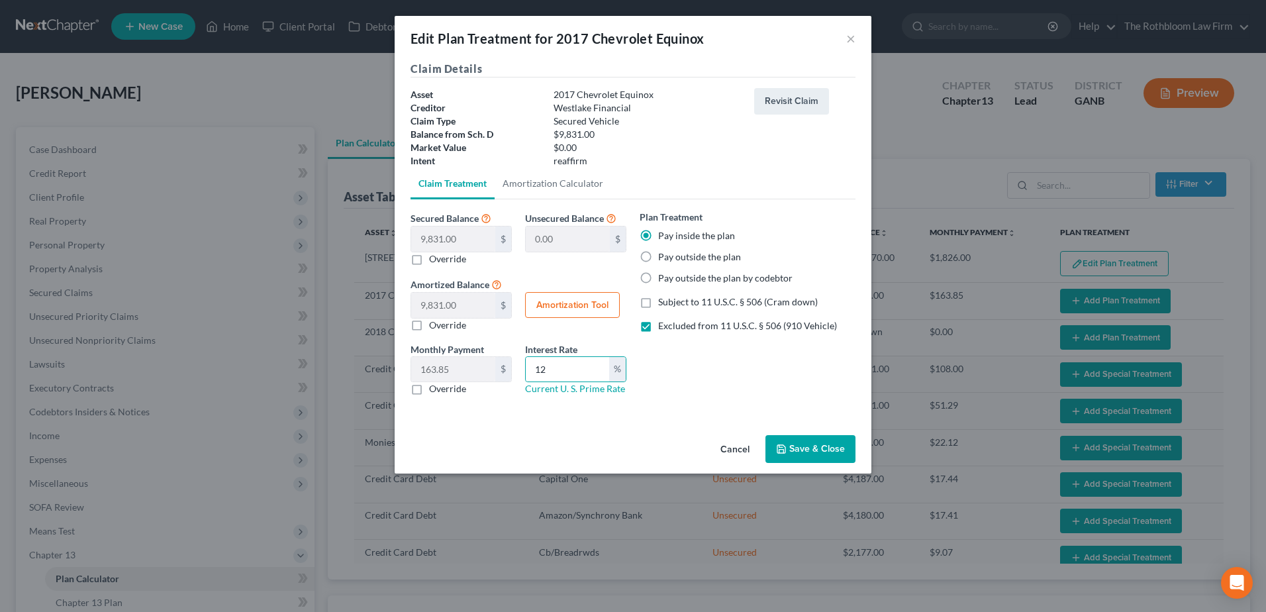
type input "12"
type input "60"
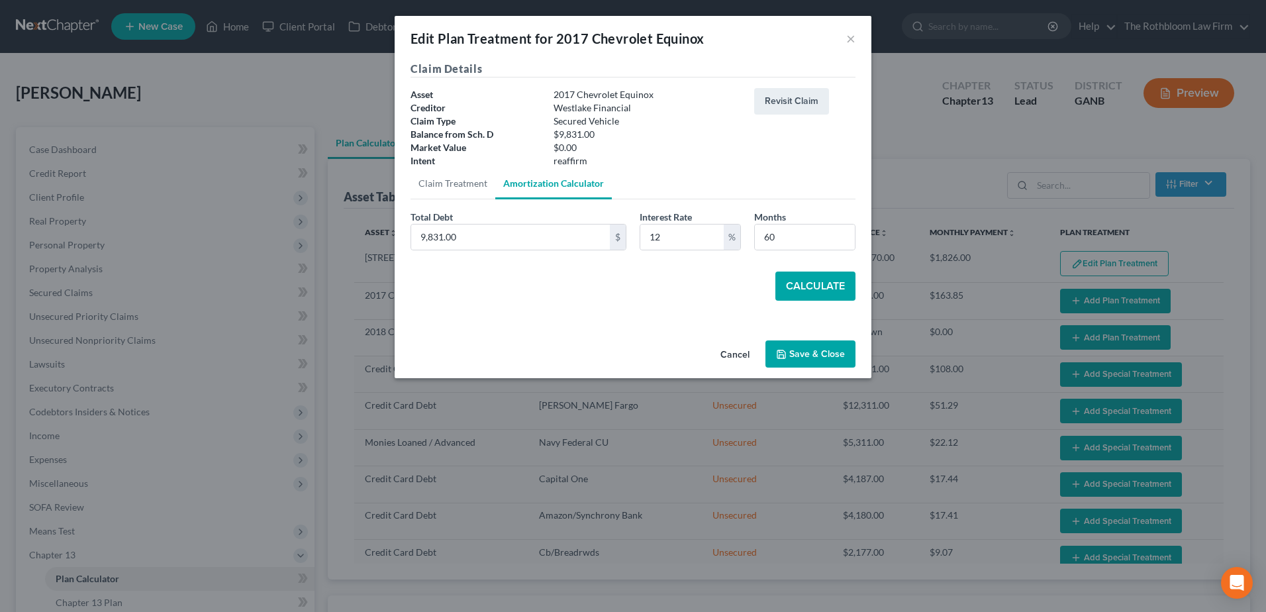
click at [809, 288] on button "Calculate" at bounding box center [816, 286] width 80 height 29
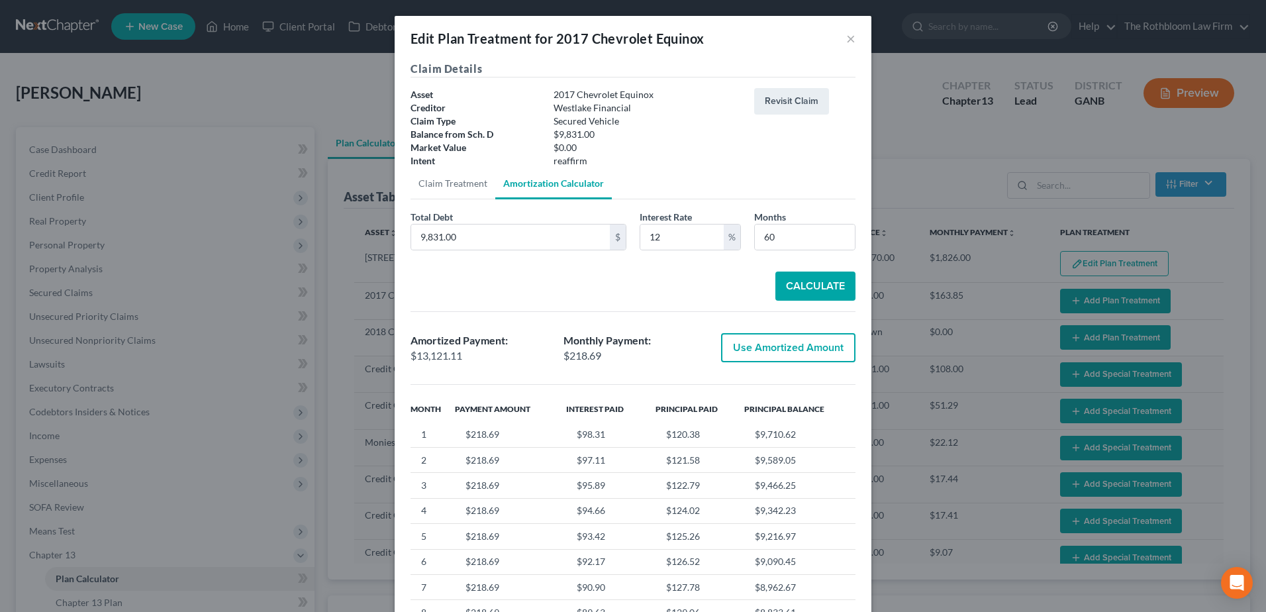
click at [751, 352] on button "Use Amortized Amount" at bounding box center [788, 347] width 134 height 29
type input "13,121.10"
checkbox input "true"
type input "218.68"
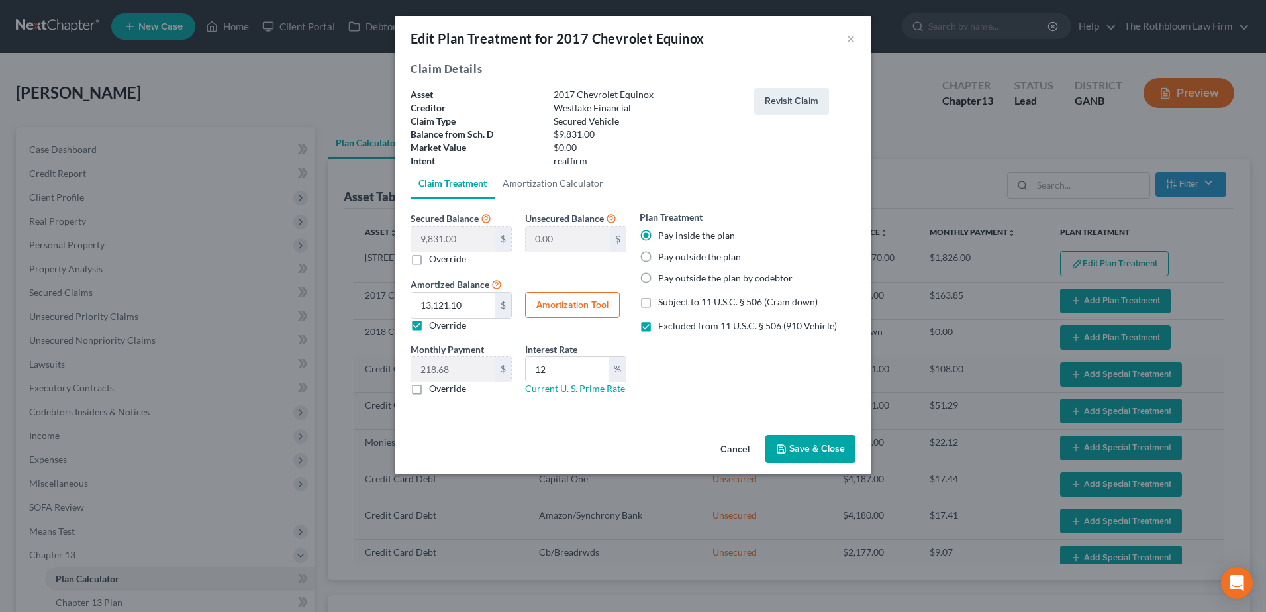
click at [802, 449] on button "Save & Close" at bounding box center [811, 449] width 90 height 28
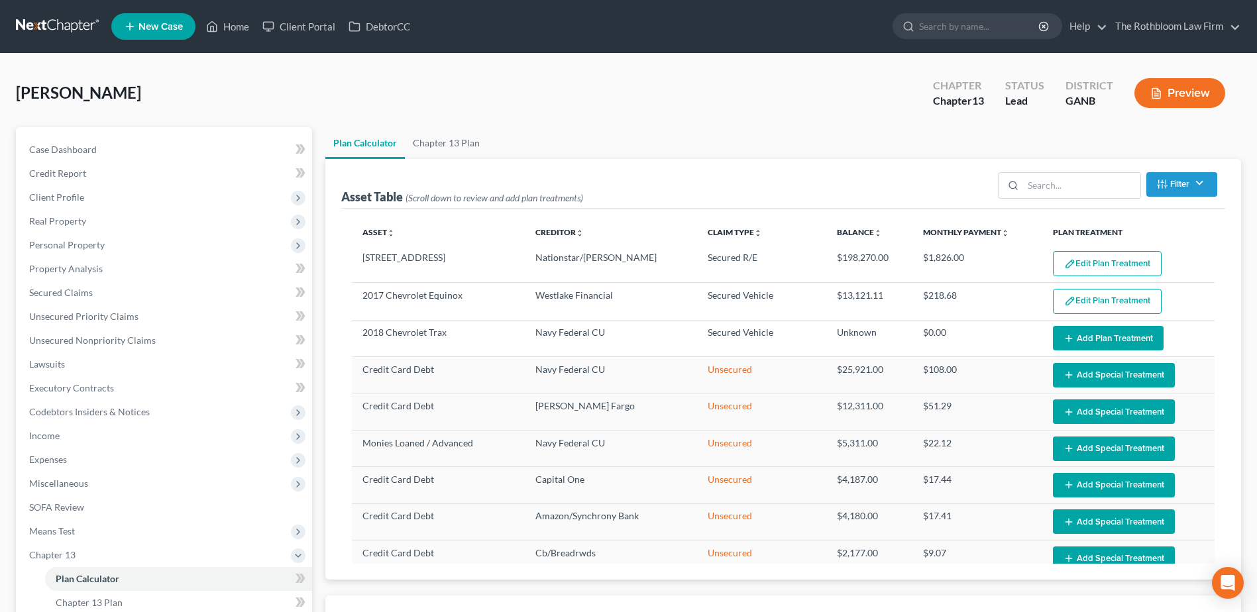
select select "59"
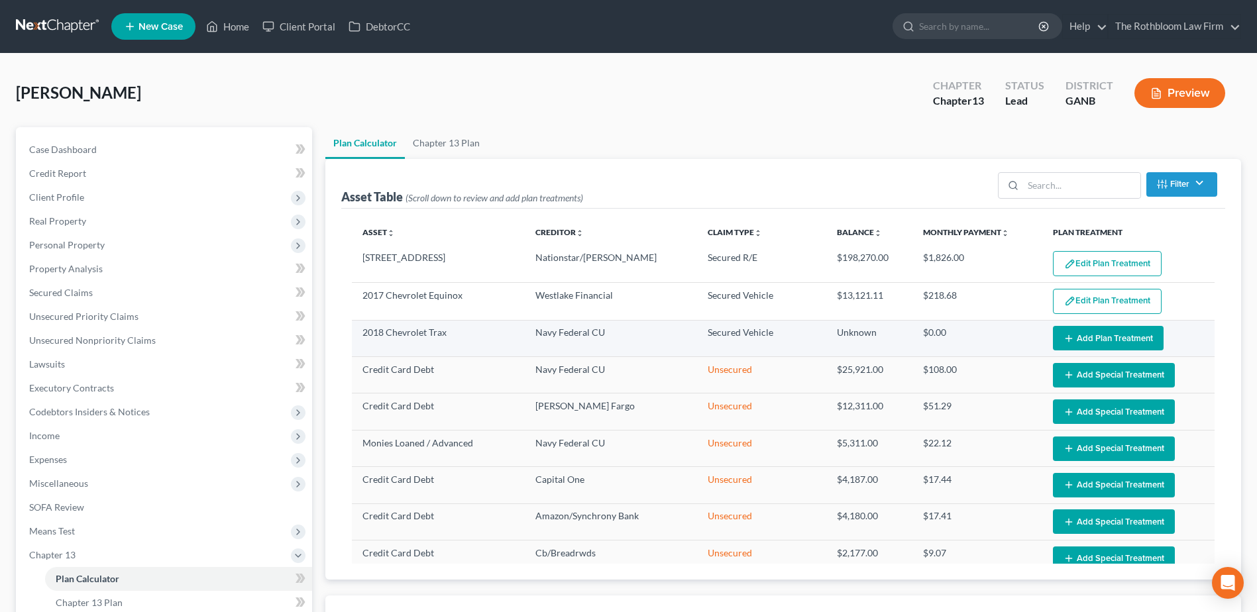
click at [1086, 333] on button "Add Plan Treatment" at bounding box center [1108, 338] width 111 height 25
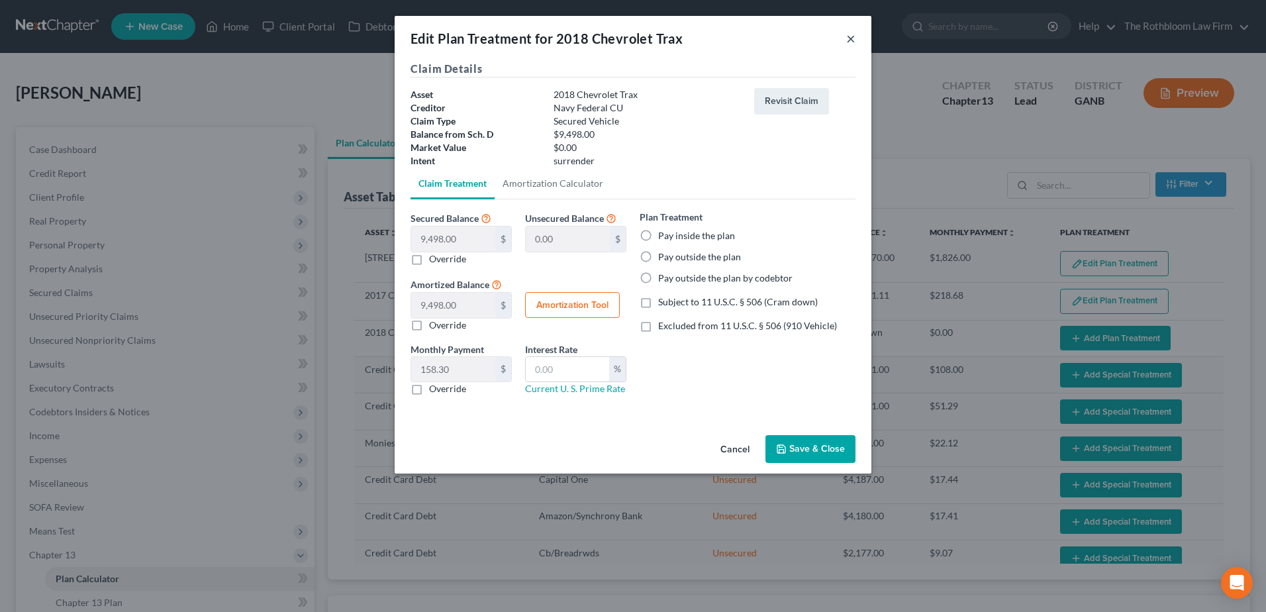
click at [854, 42] on button "×" at bounding box center [851, 38] width 9 height 16
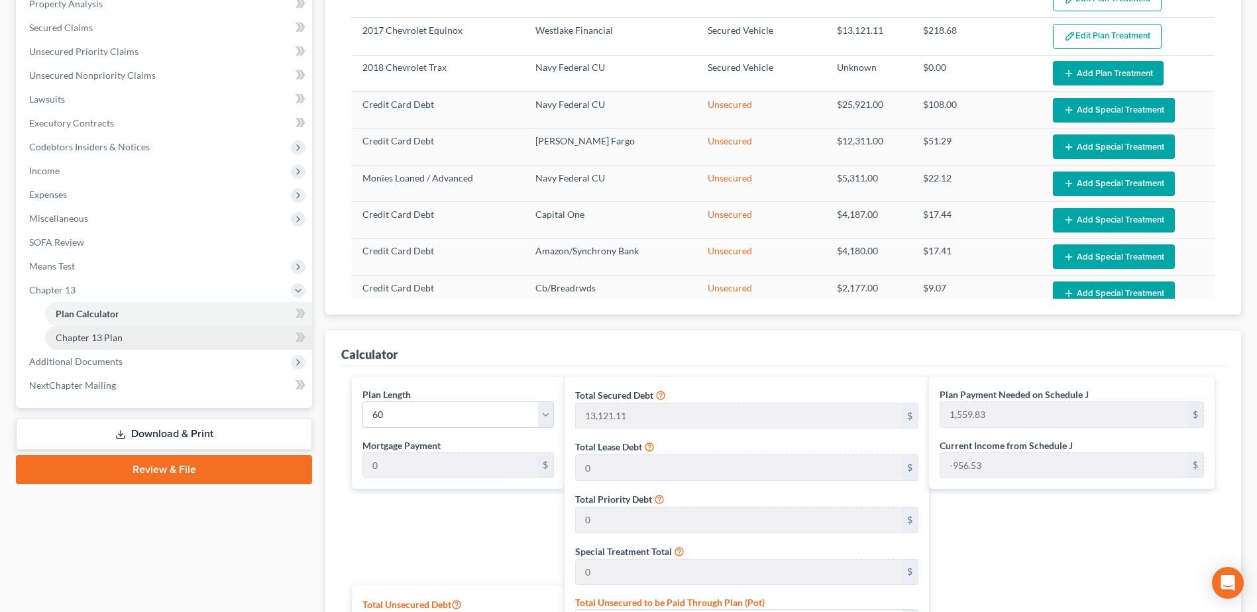
click at [97, 336] on span "Chapter 13 Plan" at bounding box center [89, 337] width 67 height 11
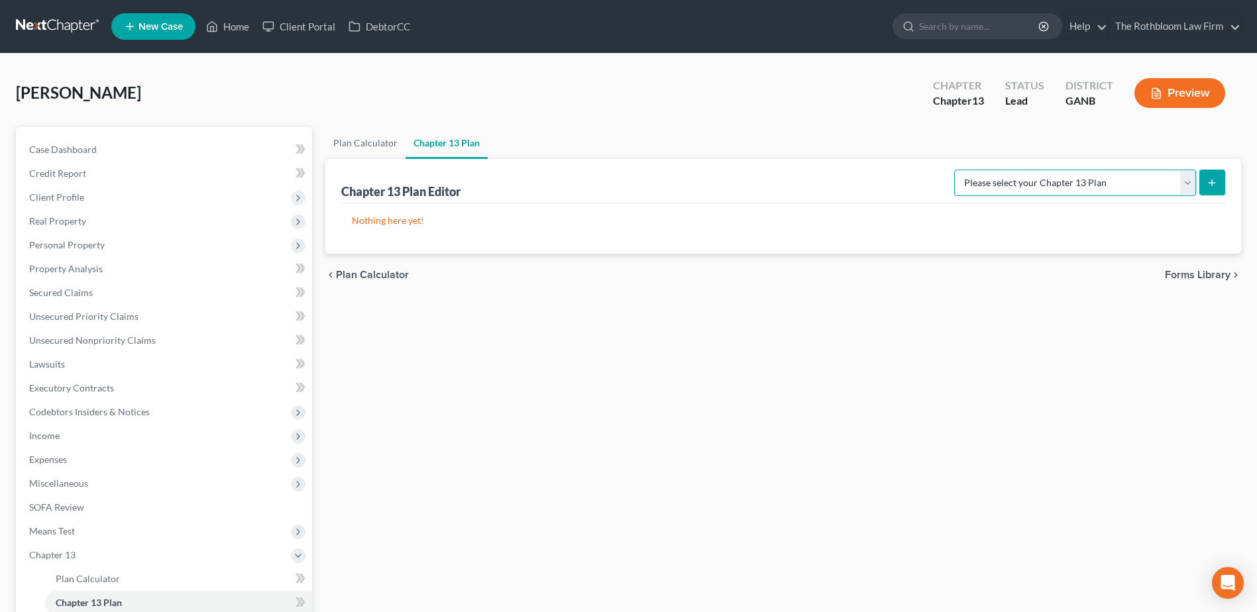
click at [1186, 181] on select "Please select your Chapter 13 Plan National Form Plan - Official Form 113 North…" at bounding box center [1075, 183] width 242 height 26
select select "2"
click at [955, 170] on select "Please select your Chapter 13 Plan National Form Plan - Official Form 113 North…" at bounding box center [1075, 183] width 242 height 26
click at [1210, 186] on icon "submit" at bounding box center [1211, 183] width 11 height 11
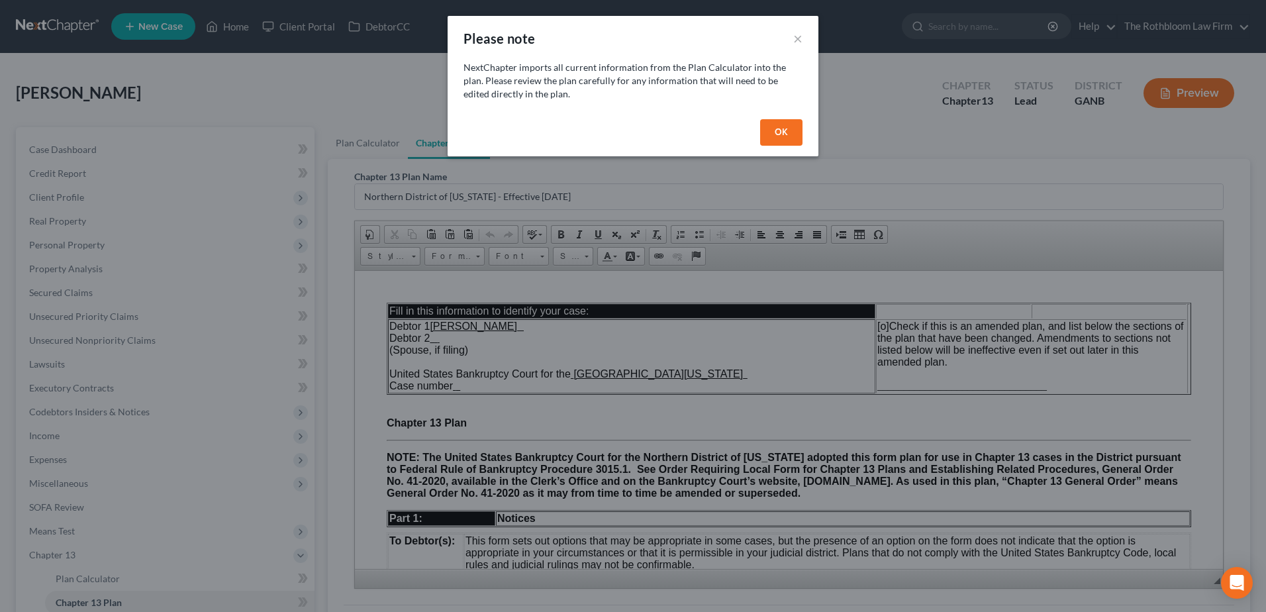
click at [774, 130] on button "OK" at bounding box center [781, 132] width 42 height 26
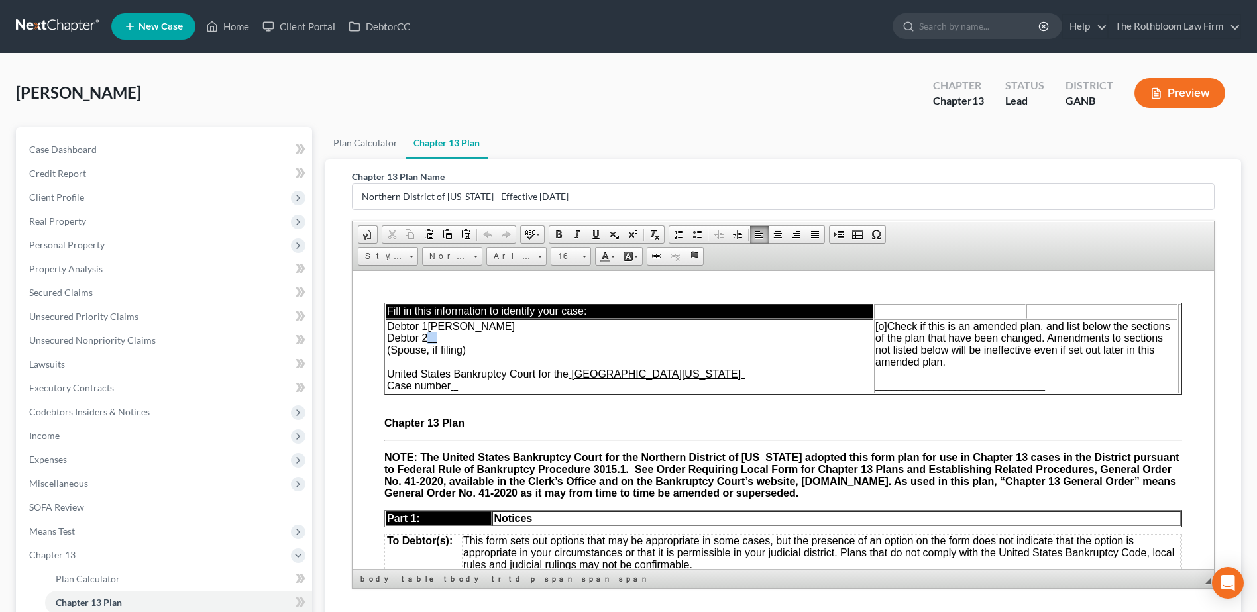
drag, startPoint x: 437, startPoint y: 339, endPoint x: 463, endPoint y: 338, distance: 25.9
click at [463, 338] on td "Debtor 1 [PERSON_NAME] Debtor 2 (Spouse, if filing) United States Bankruptcy Co…" at bounding box center [630, 356] width 488 height 74
drag, startPoint x: 454, startPoint y: 383, endPoint x: 480, endPoint y: 382, distance: 26.5
click at [480, 382] on td "Debtor 1 [PERSON_NAME] Debtor 2 (Spouse, if filing) United States Bankruptcy Co…" at bounding box center [630, 356] width 488 height 74
click at [446, 340] on td "Debtor 1 [PERSON_NAME] Debtor 2 (Spouse, if filing) United States Bankruptcy Co…" at bounding box center [630, 356] width 488 height 74
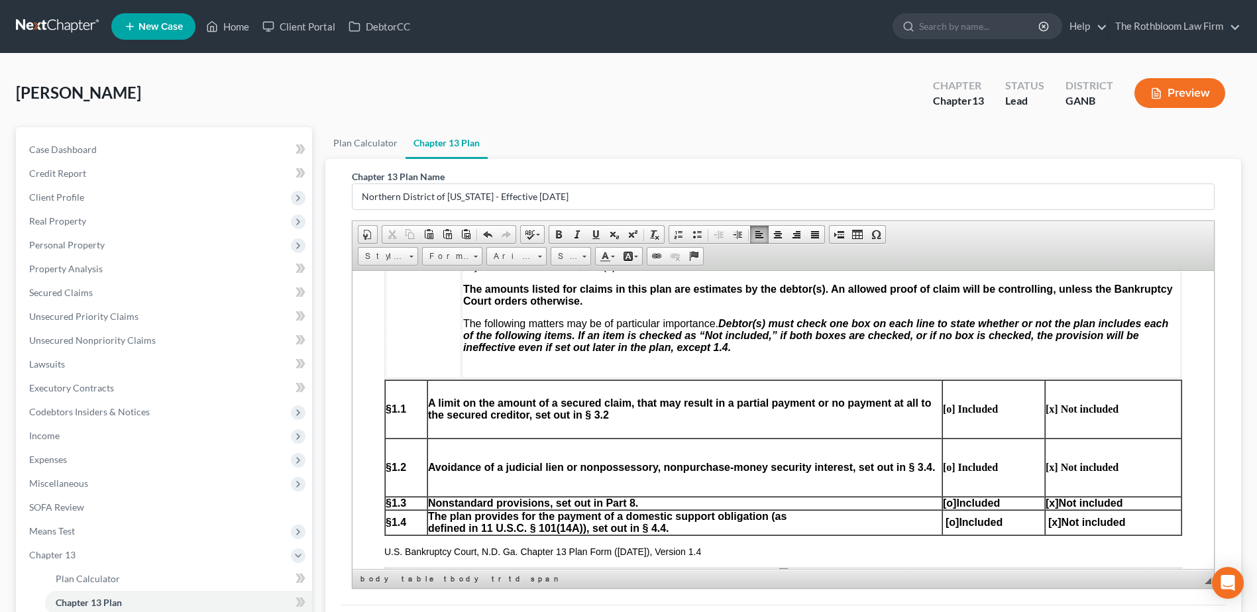
scroll to position [662, 0]
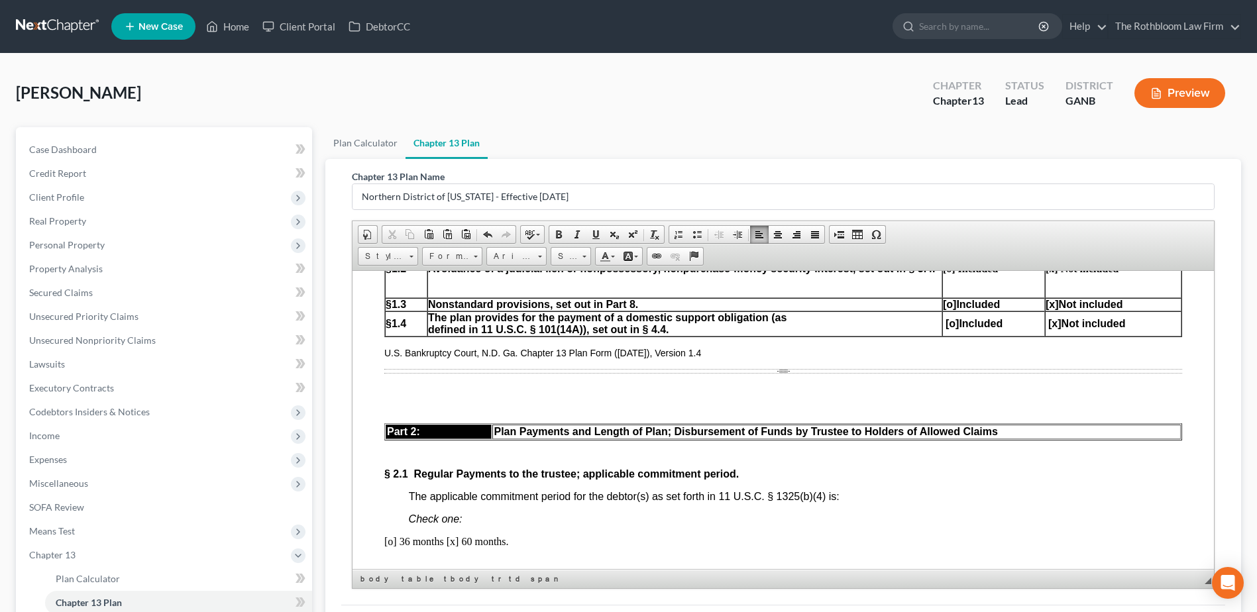
click at [412, 391] on p at bounding box center [783, 390] width 798 height 12
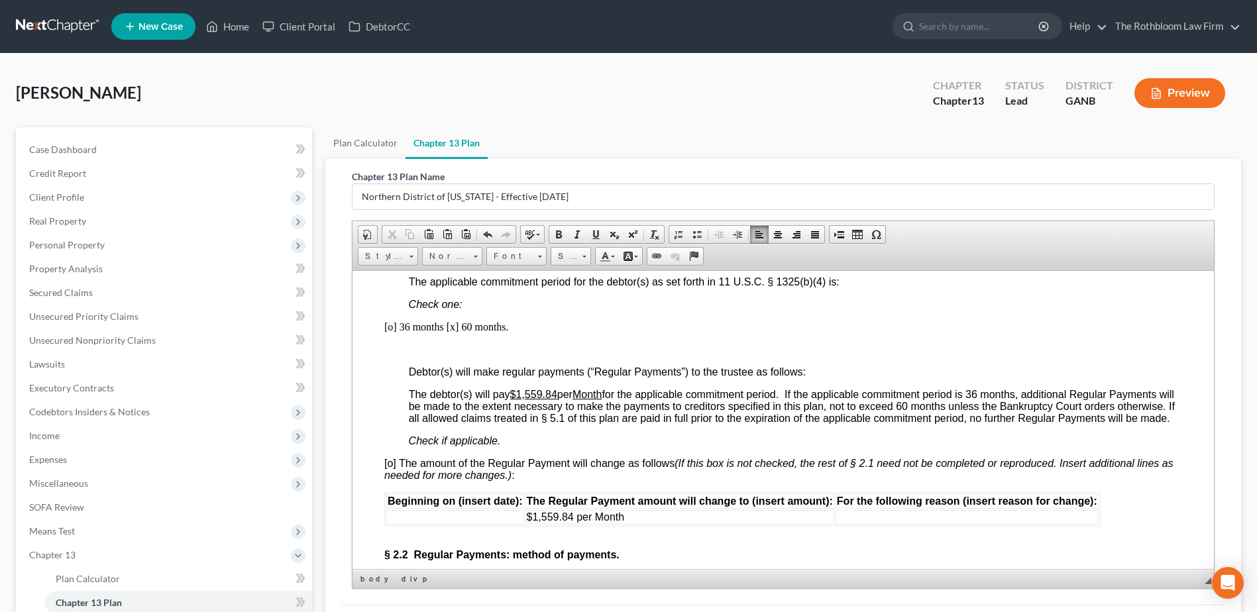
scroll to position [861, 0]
drag, startPoint x: 519, startPoint y: 393, endPoint x: 559, endPoint y: 391, distance: 39.8
click at [559, 391] on span "The debtor(s) will pay $1,559.84 per Month for the applicable commitment period…" at bounding box center [792, 404] width 766 height 35
click at [527, 521] on span "$1,559.84 per Month" at bounding box center [576, 515] width 98 height 11
click at [408, 523] on td at bounding box center [455, 516] width 138 height 15
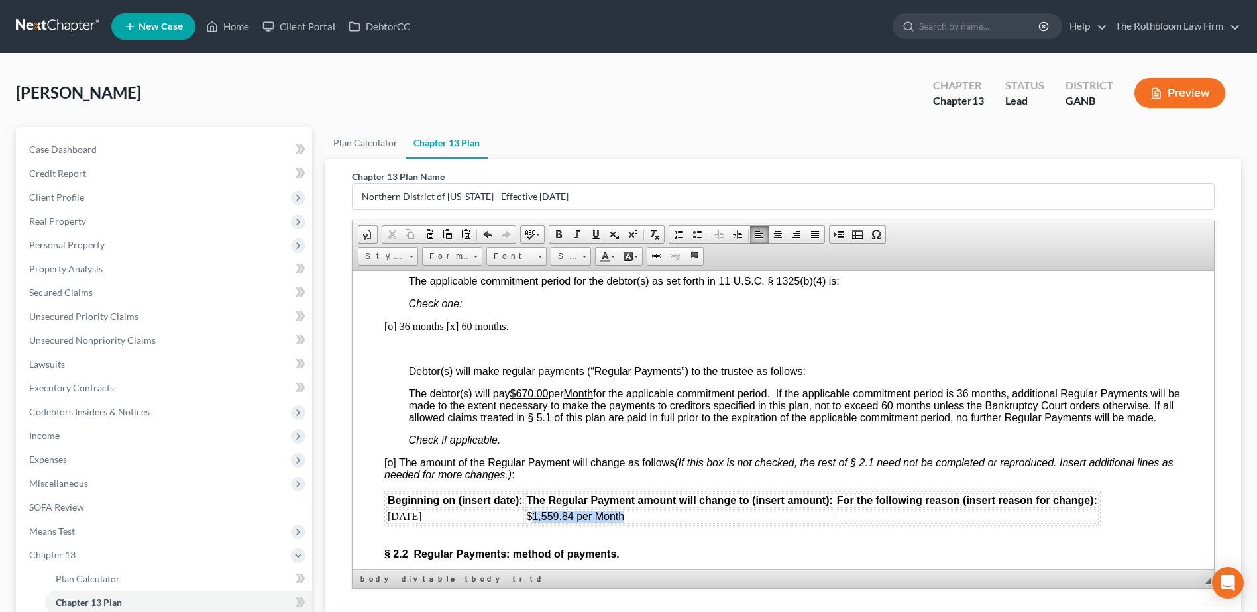
drag, startPoint x: 533, startPoint y: 528, endPoint x: 650, endPoint y: 526, distance: 116.6
click at [650, 523] on td "$1,559.84 per Month" at bounding box center [679, 516] width 309 height 15
click at [582, 521] on span "$1,559.84 per Month" at bounding box center [576, 515] width 98 height 11
drag, startPoint x: 573, startPoint y: 527, endPoint x: 534, endPoint y: 533, distance: 39.6
click at [534, 523] on td "$1,559.84 per Month" at bounding box center [679, 516] width 309 height 15
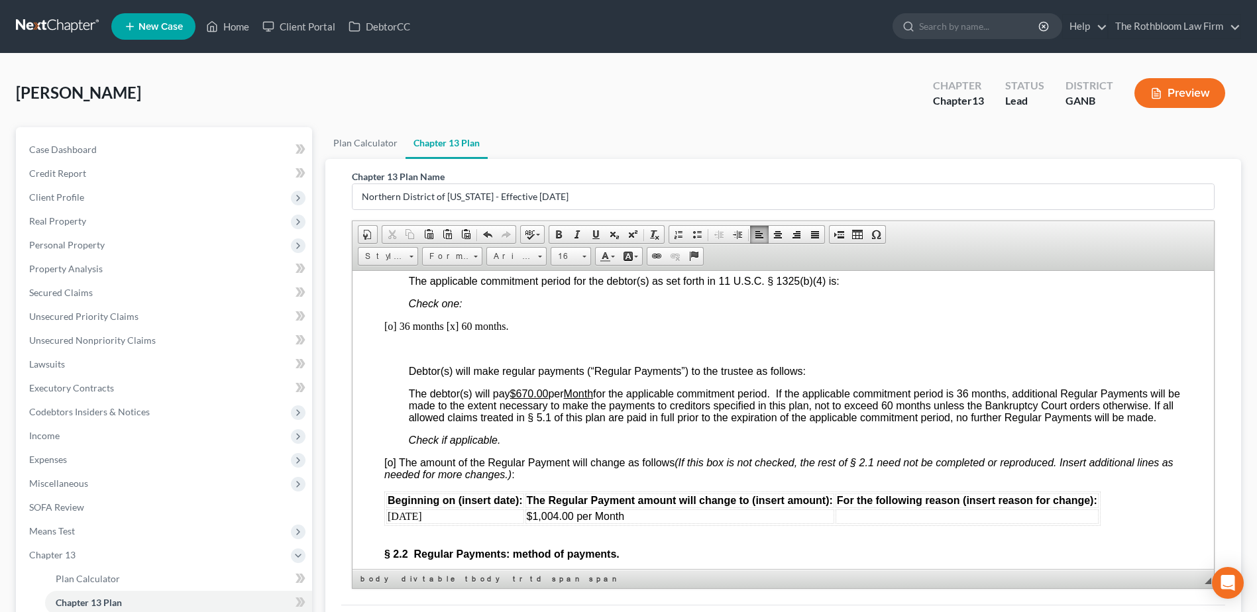
click at [648, 523] on td "$1,004.00 per Month" at bounding box center [679, 516] width 309 height 15
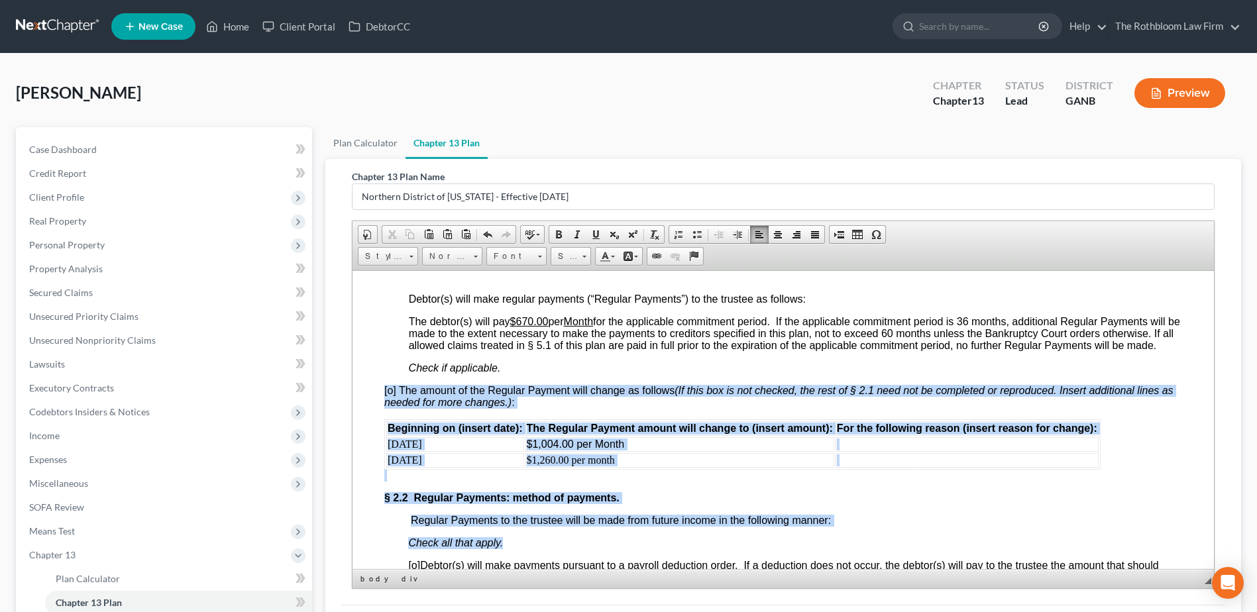
scroll to position [949, 0]
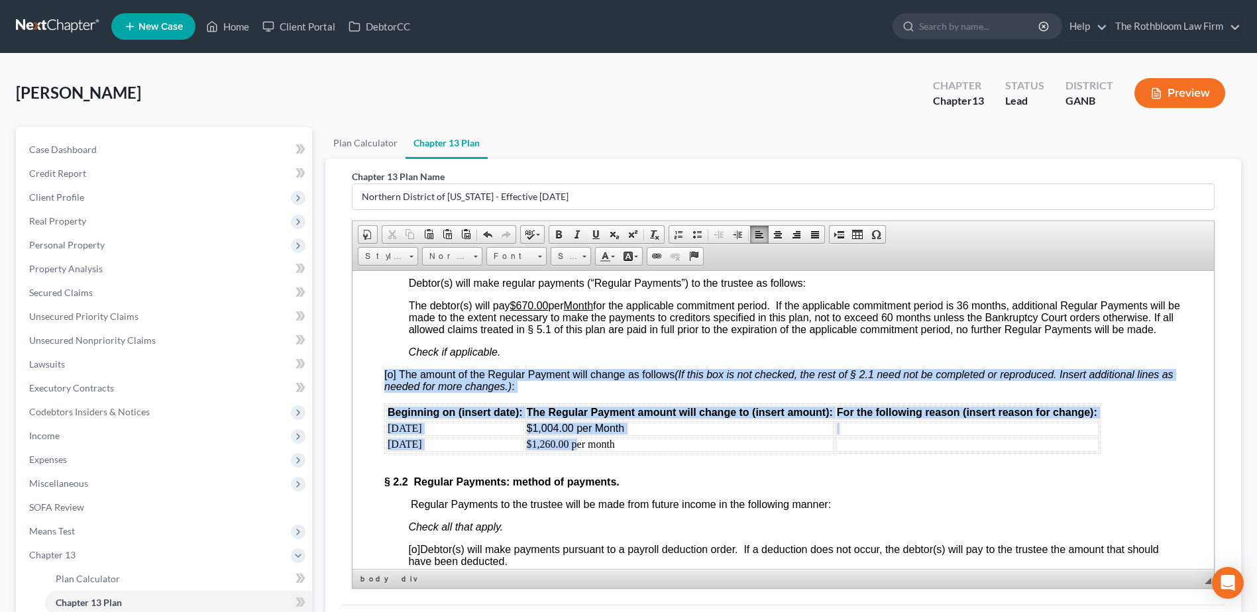
drag, startPoint x: 380, startPoint y: 527, endPoint x: 578, endPoint y: 457, distance: 210.1
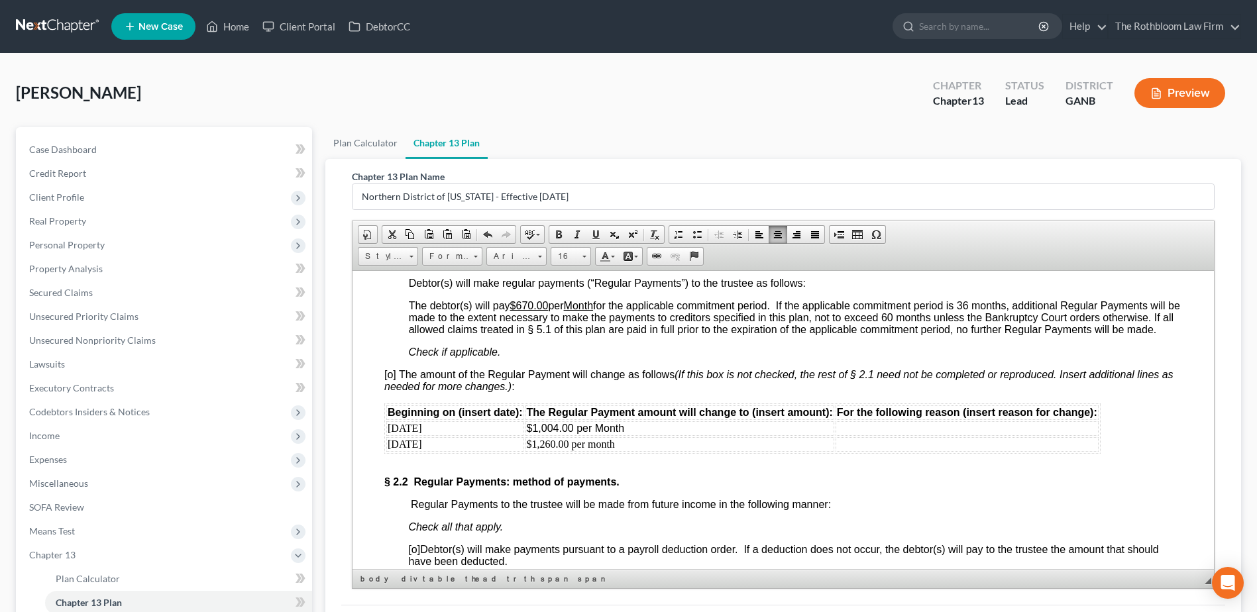
drag, startPoint x: 638, startPoint y: 470, endPoint x: 557, endPoint y: 459, distance: 81.5
click at [639, 465] on div at bounding box center [783, 459] width 798 height 12
drag, startPoint x: 386, startPoint y: 439, endPoint x: 629, endPoint y: 454, distance: 244.2
click at [629, 451] on tbody "[DATE] $1,004.00 per Month [DATE] $1,260.00 per month" at bounding box center [742, 436] width 712 height 30
click at [533, 254] on span "Font" at bounding box center [510, 256] width 46 height 17
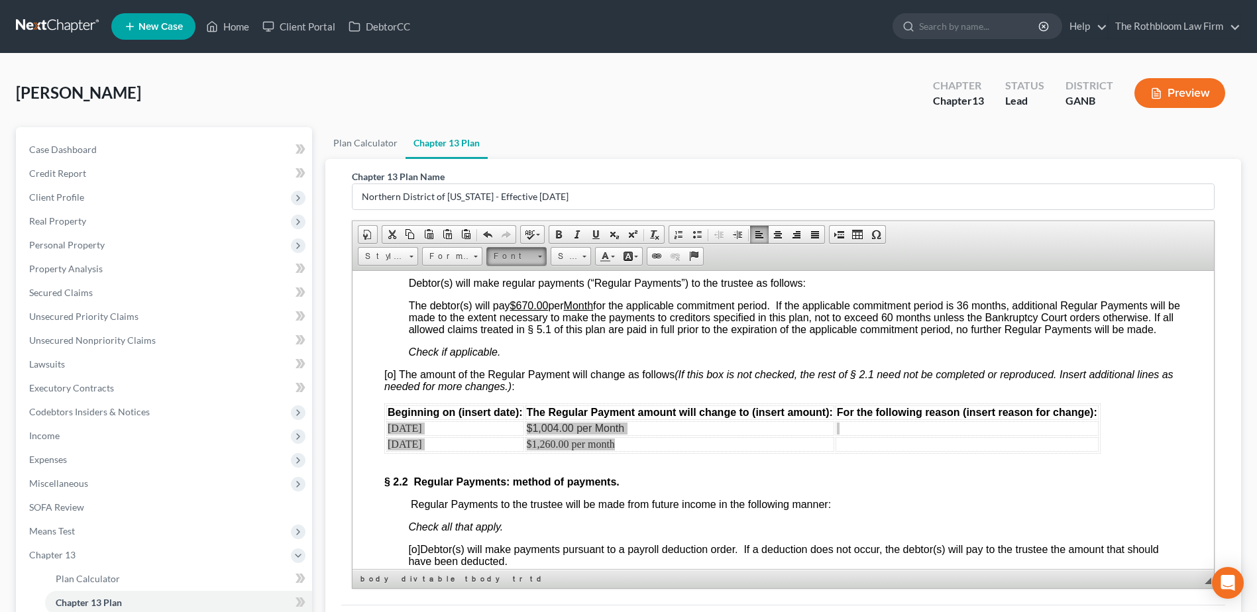
scroll to position [0, 0]
click at [505, 292] on span "Arial" at bounding box center [502, 289] width 21 height 11
click at [575, 262] on span "Size" at bounding box center [564, 256] width 26 height 17
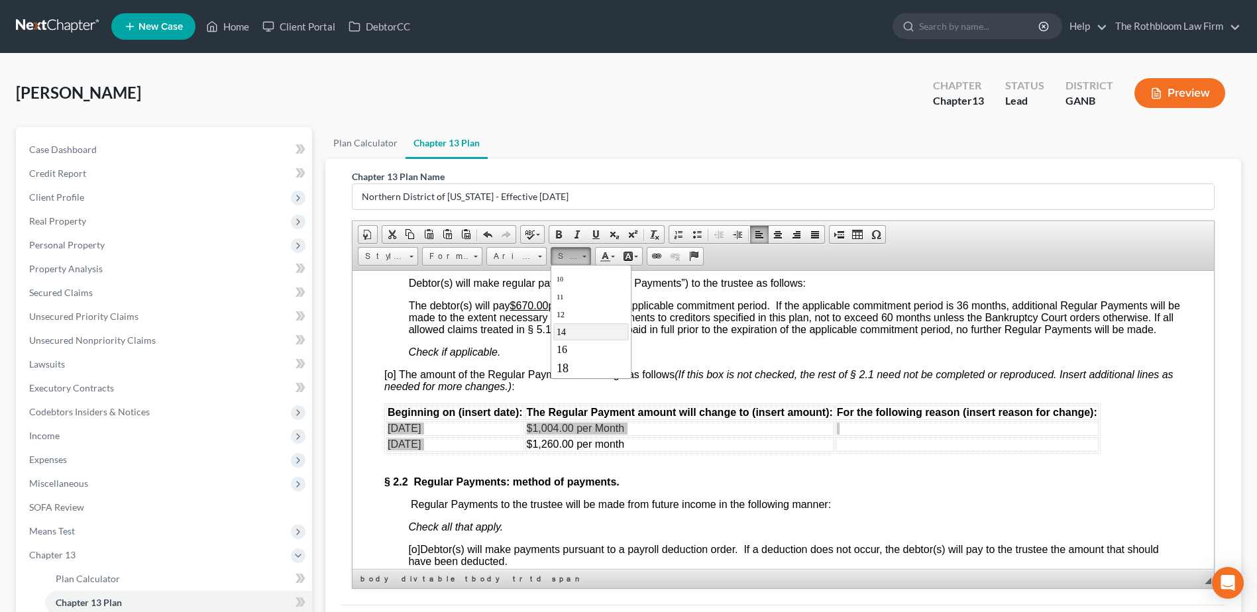
scroll to position [66, 0]
click at [567, 313] on link "14" at bounding box center [591, 312] width 76 height 17
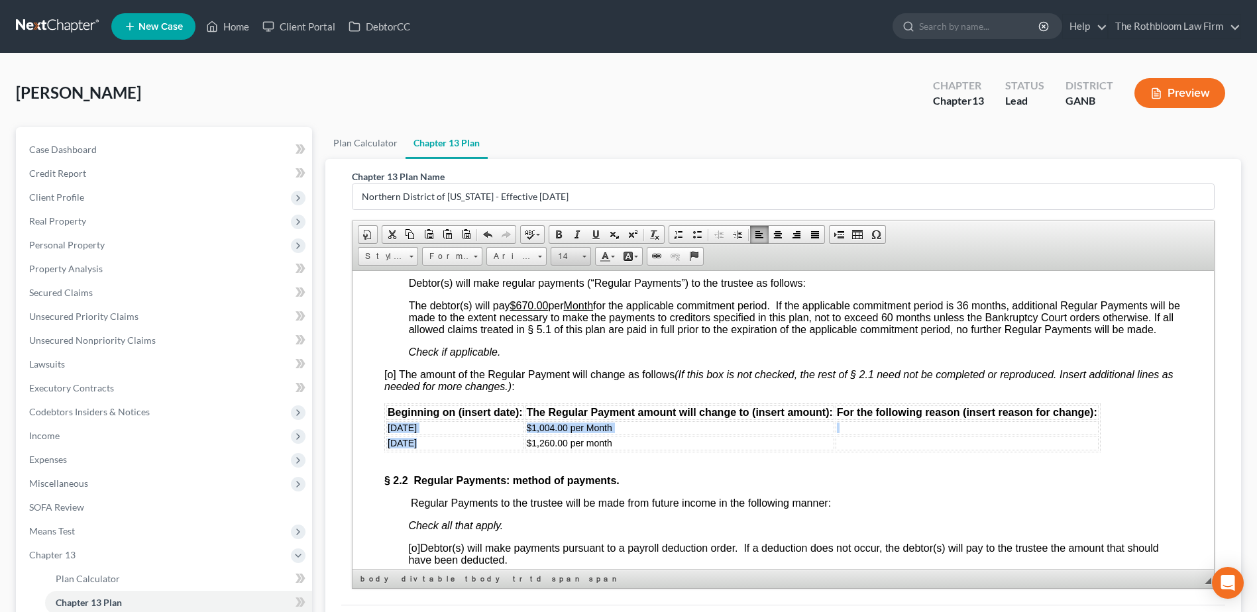
click at [586, 259] on link "14" at bounding box center [570, 256] width 40 height 19
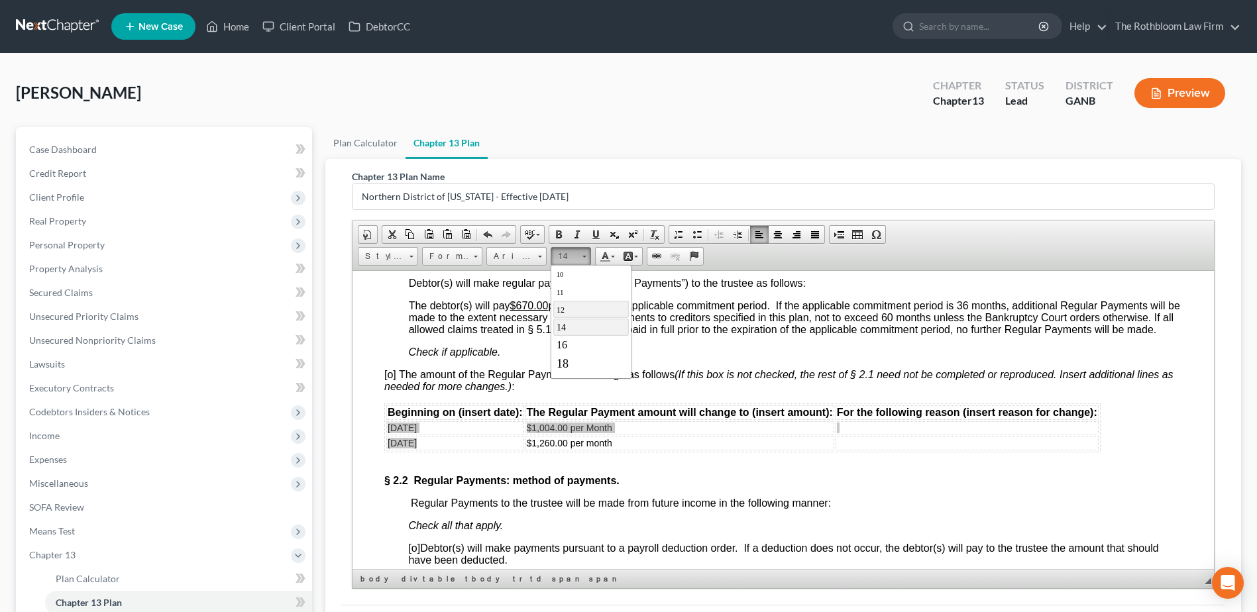
scroll to position [76, 0]
click at [566, 325] on span "16" at bounding box center [561, 320] width 11 height 11
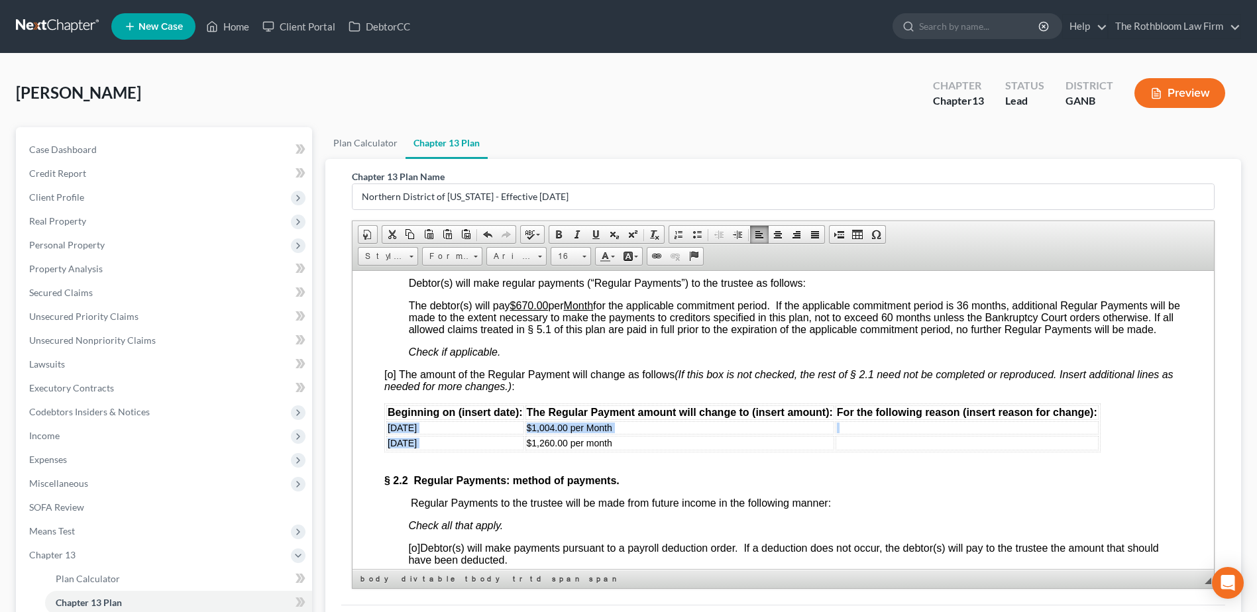
scroll to position [0, 0]
click at [658, 451] on td "$1,260.00 per month" at bounding box center [679, 444] width 309 height 15
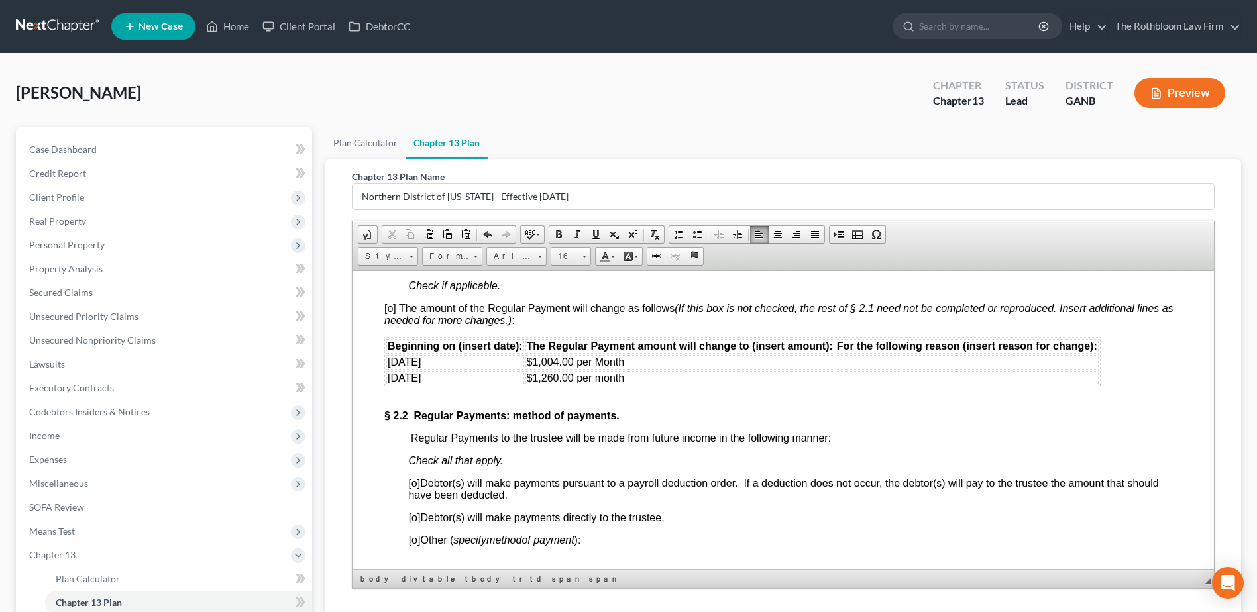
scroll to position [1082, 0]
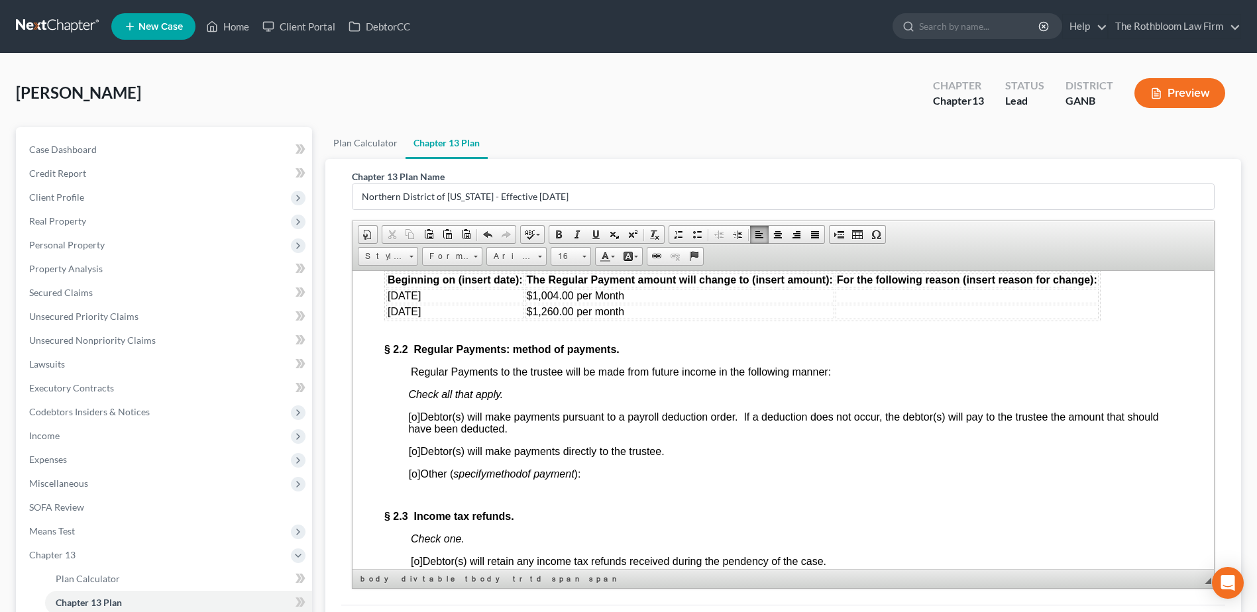
click at [415, 456] on span "[o]" at bounding box center [415, 450] width 12 height 11
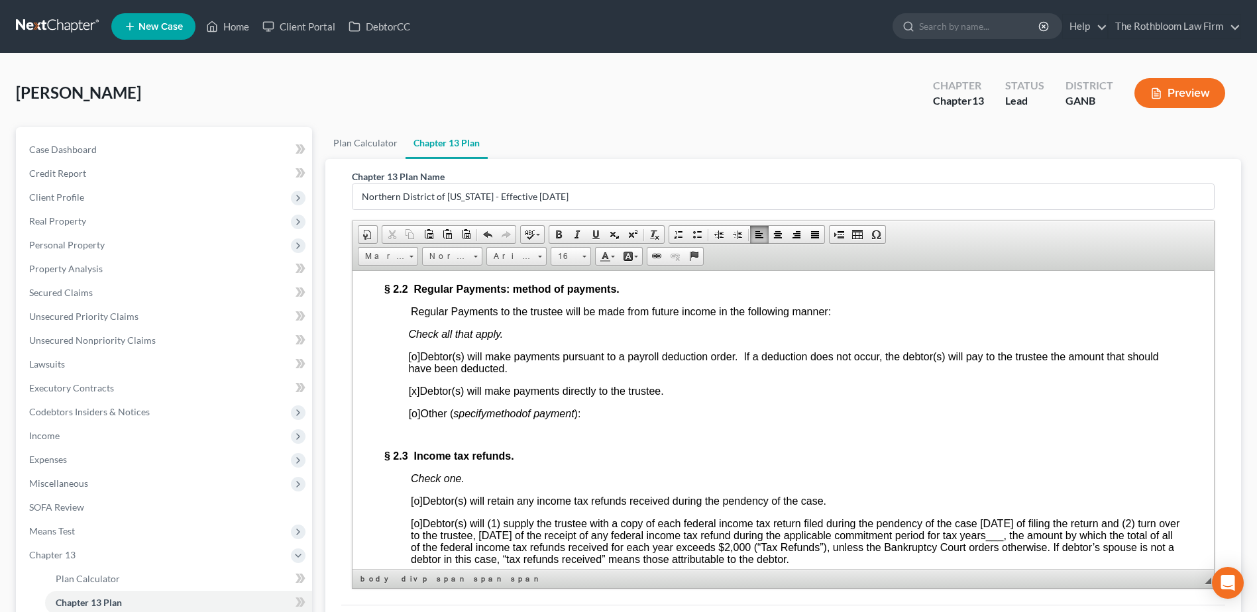
scroll to position [1214, 0]
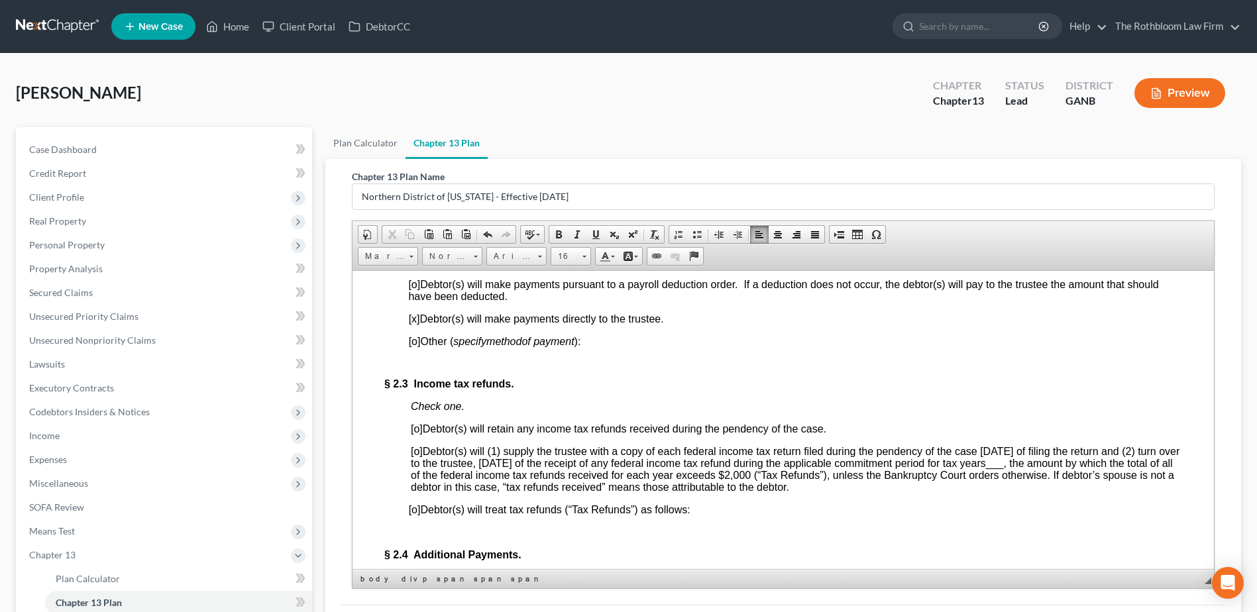
click at [1004, 468] on span "___" at bounding box center [995, 462] width 18 height 11
click at [419, 456] on span "[o]" at bounding box center [417, 450] width 12 height 11
click at [1122, 474] on span "[x ] Debtor(s) will (1) supply the trustee with a copy of each federal income t…" at bounding box center [795, 468] width 768 height 47
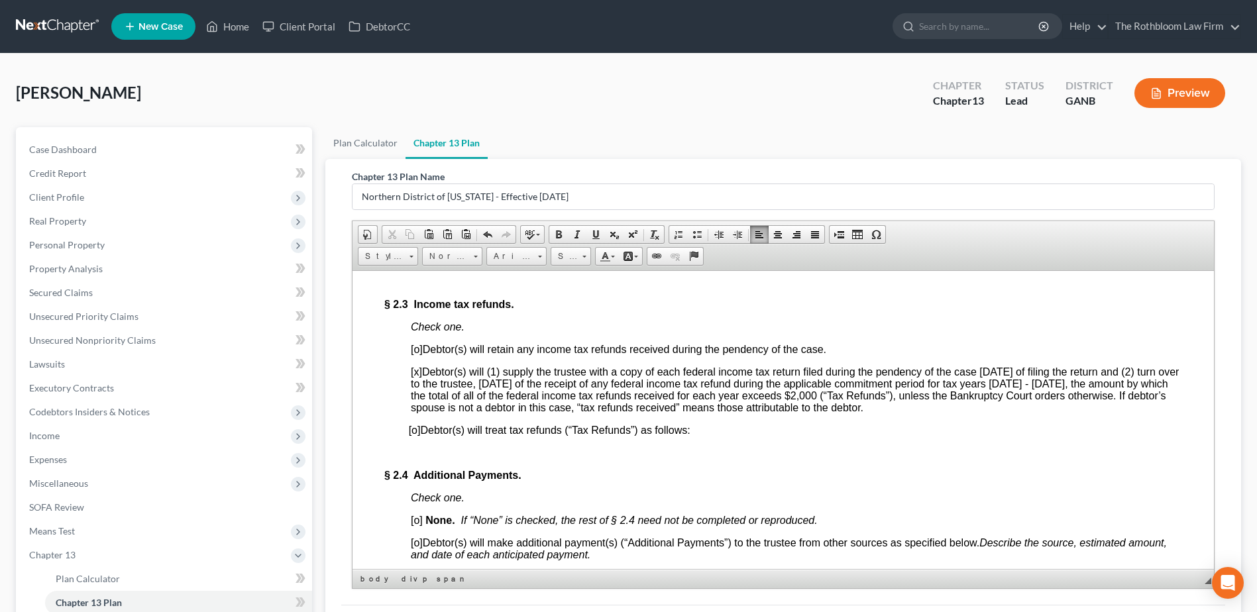
scroll to position [1413, 0]
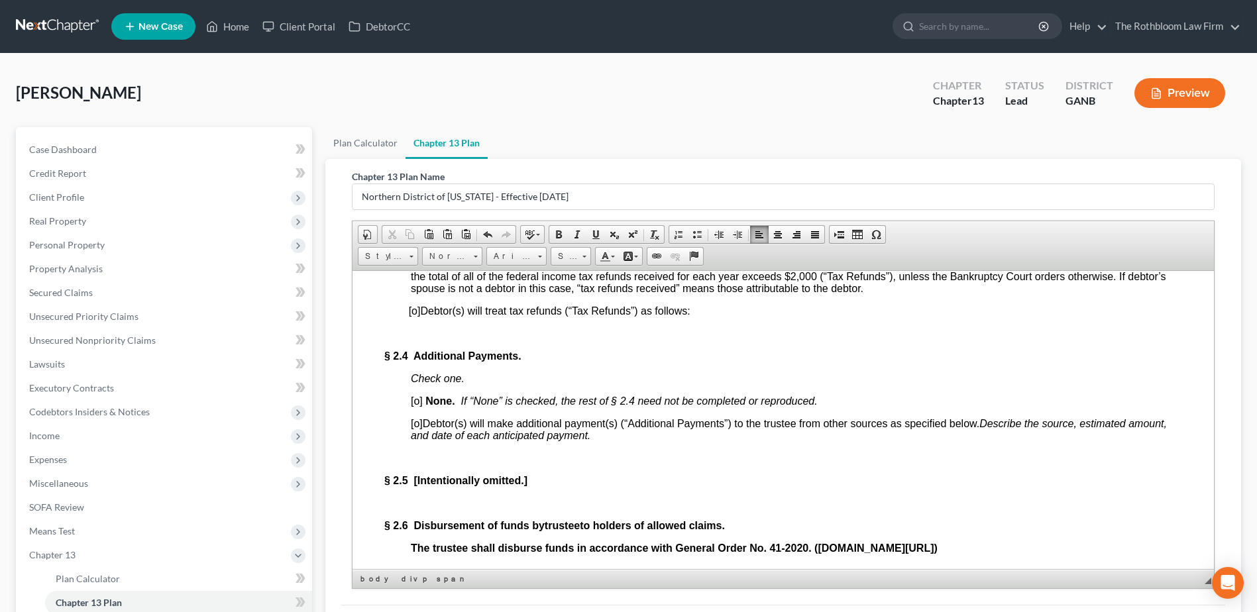
click at [419, 406] on span "[o]" at bounding box center [417, 400] width 12 height 11
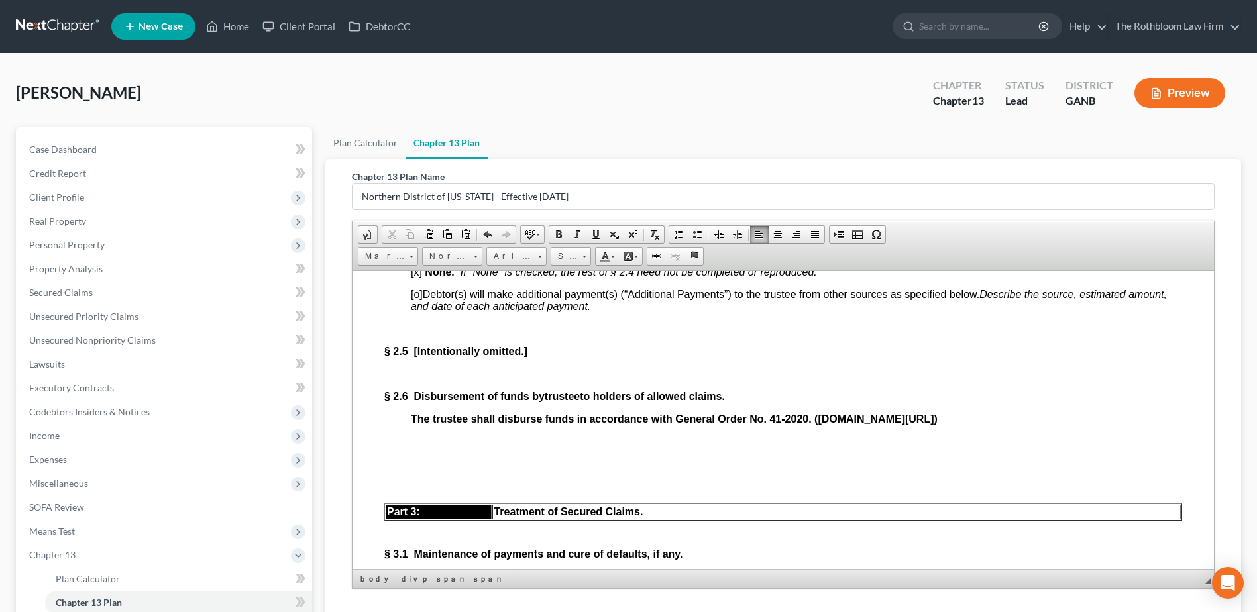
scroll to position [1545, 0]
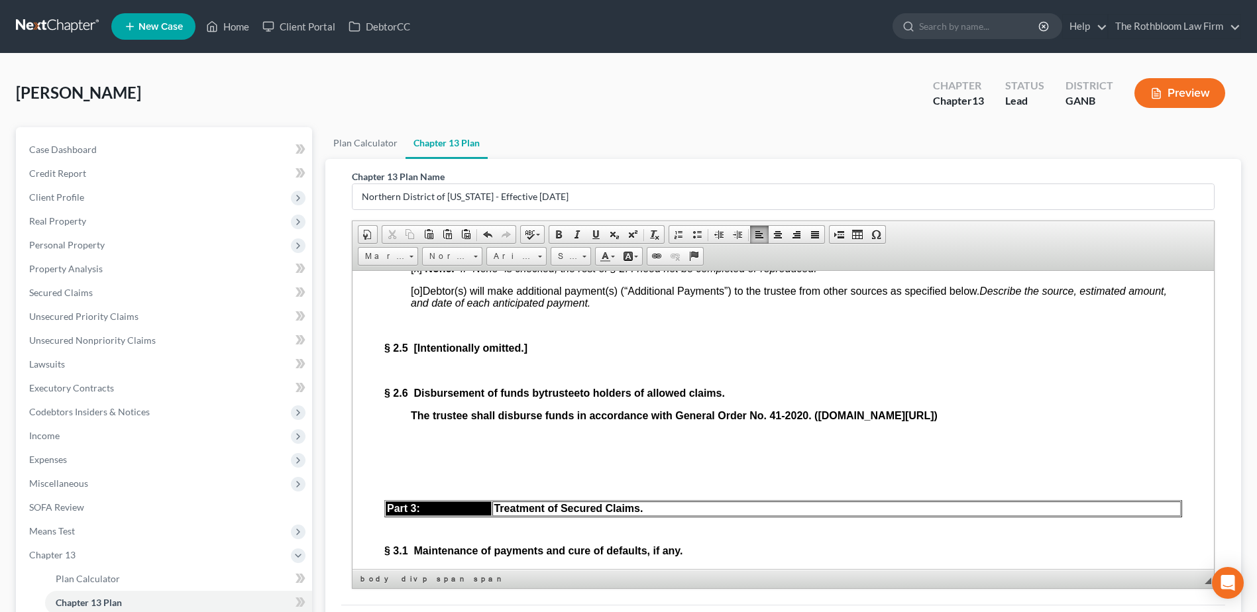
click at [1113, 421] on p "The trustee shall disburse funds in accordance with General Order No. 41-2020. …" at bounding box center [796, 415] width 771 height 12
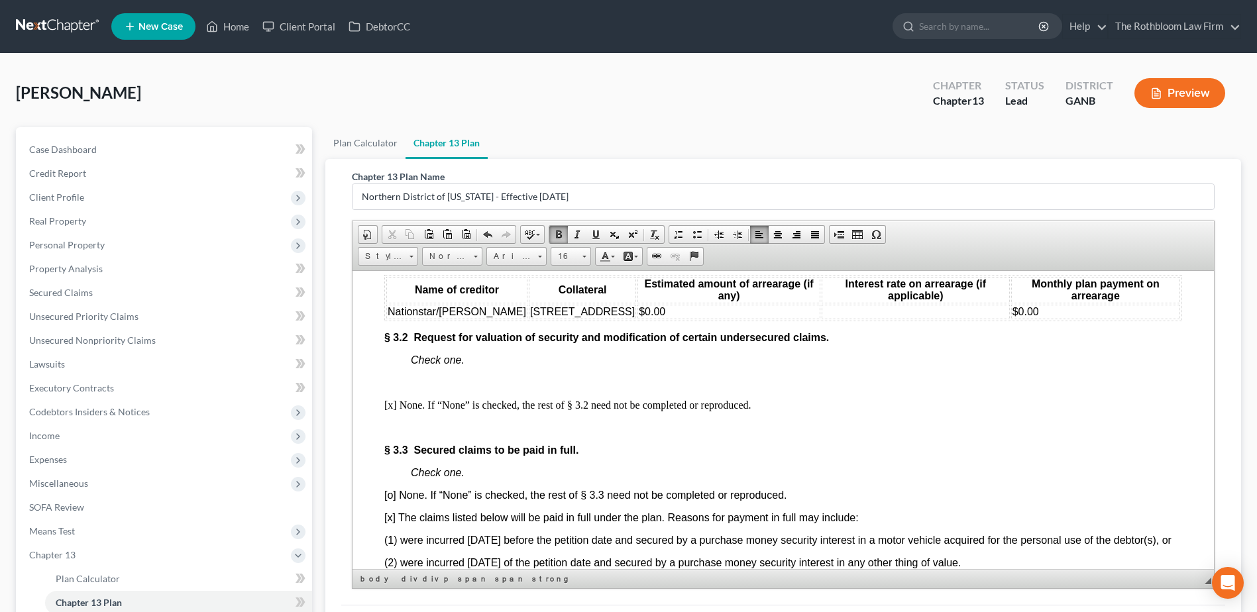
scroll to position [1943, 0]
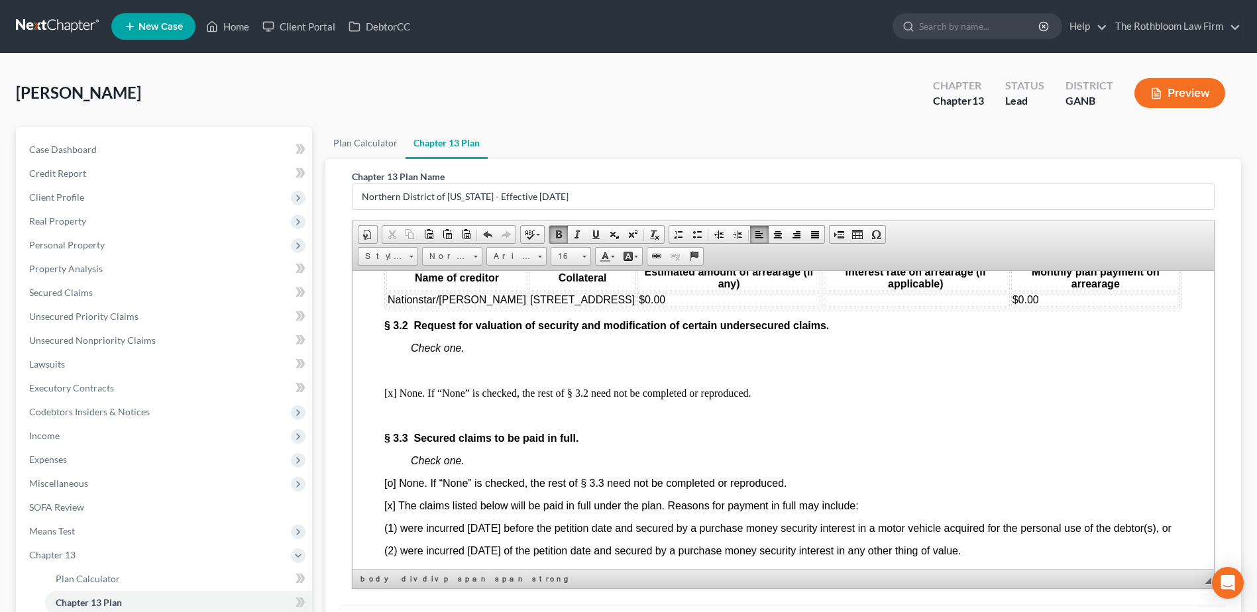
click at [481, 354] on p "Check one." at bounding box center [796, 348] width 771 height 12
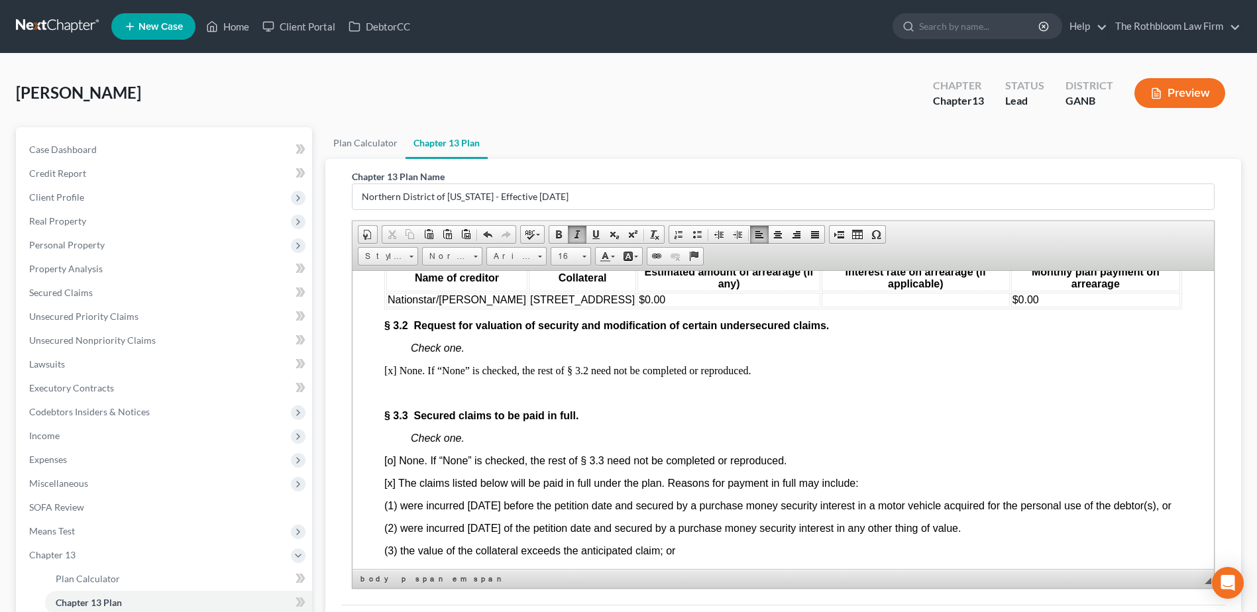
click at [790, 376] on p "[x] None. If “None” is checked, the rest of § 3.2 need not be completed or repr…" at bounding box center [783, 370] width 798 height 12
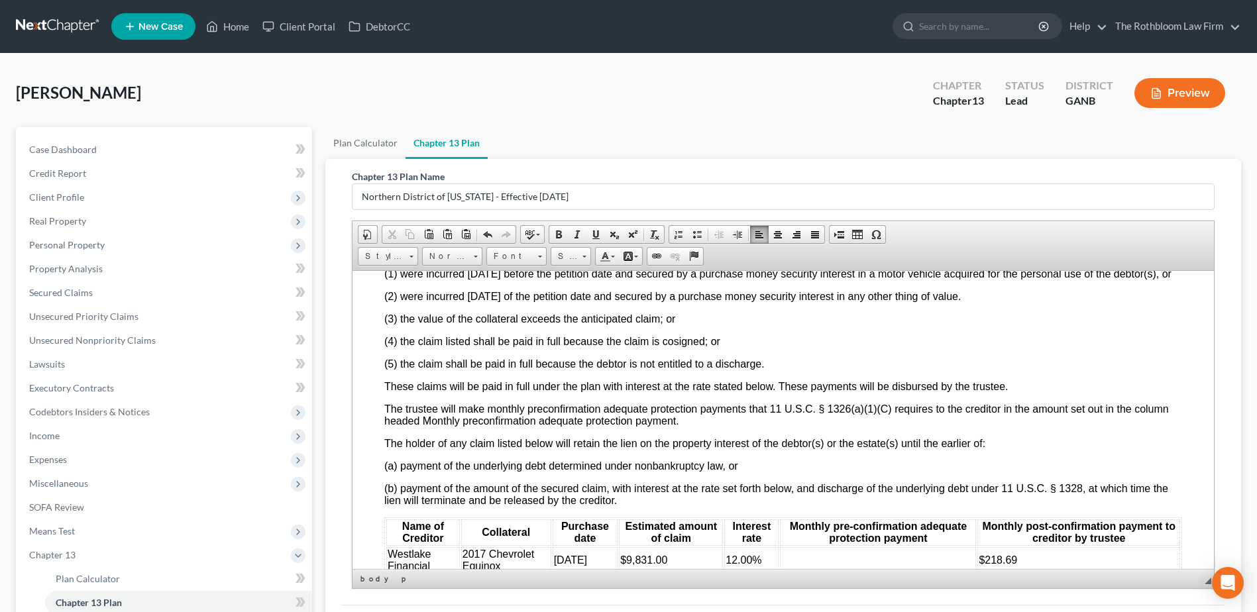
scroll to position [2274, 0]
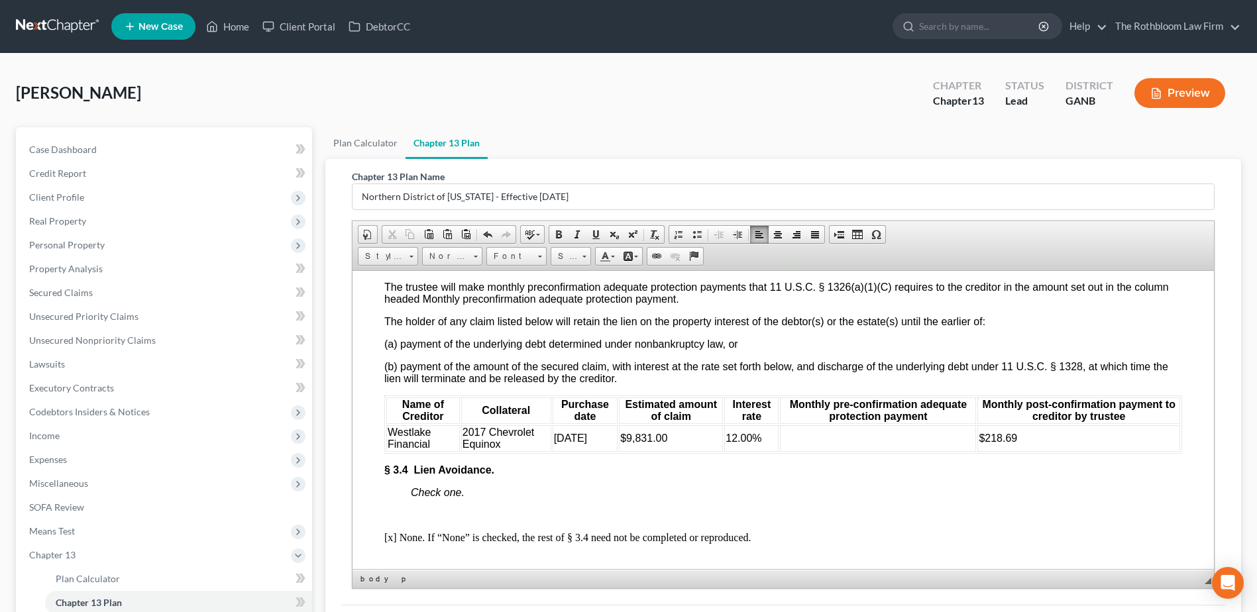
click at [800, 451] on td at bounding box center [878, 438] width 196 height 26
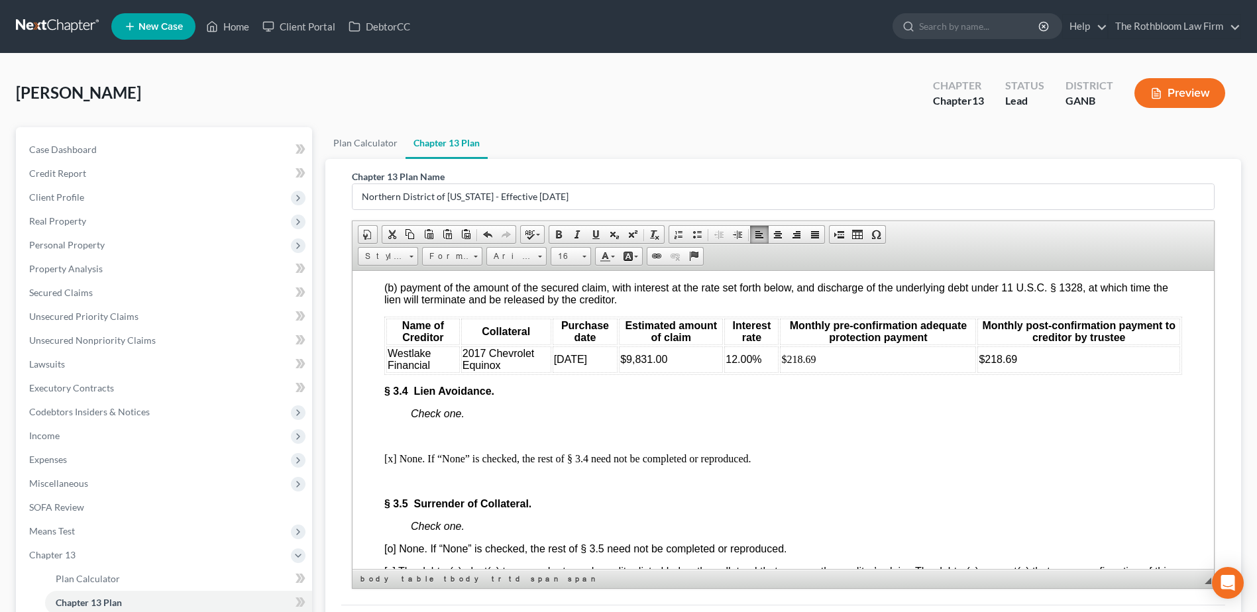
scroll to position [2473, 0]
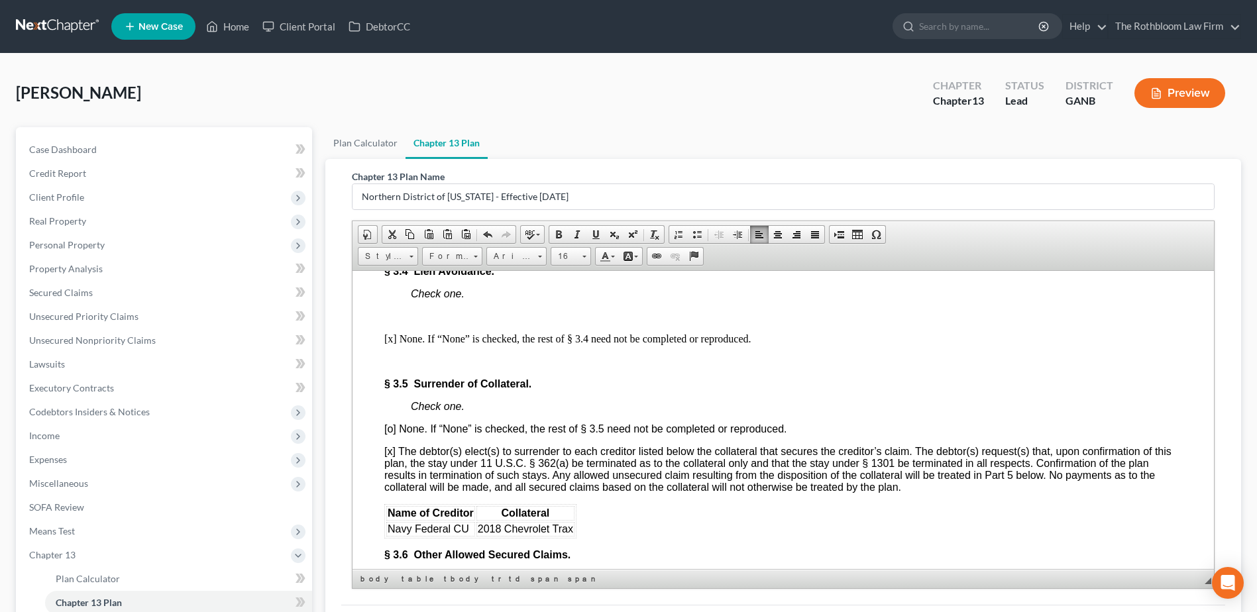
click at [518, 299] on p "Check one." at bounding box center [796, 293] width 771 height 12
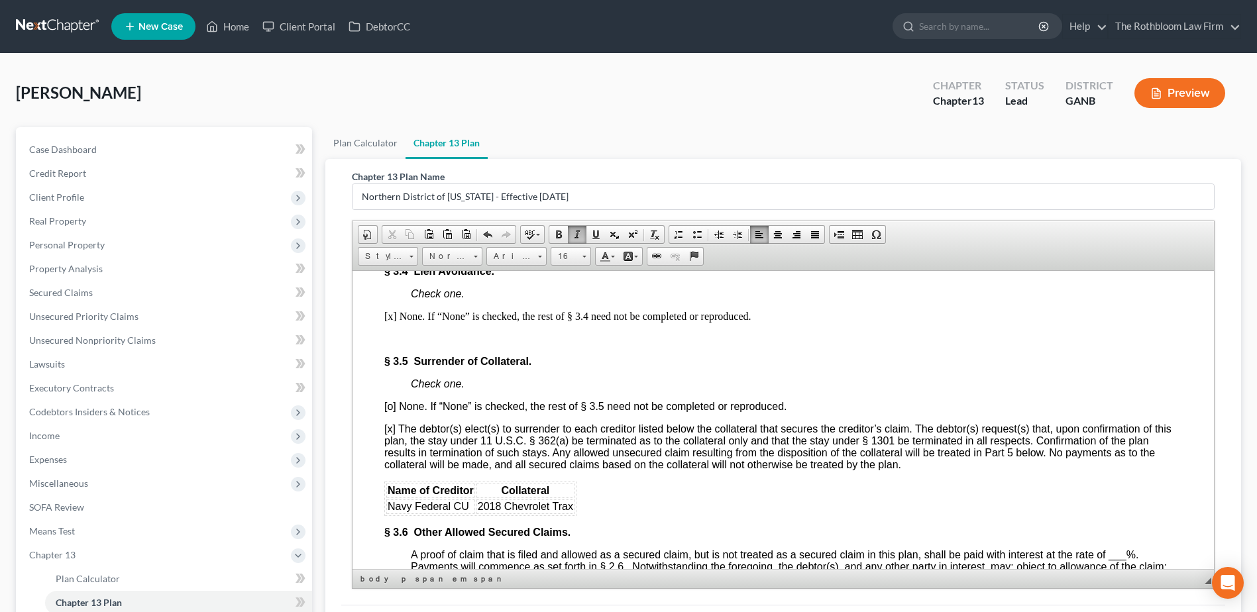
click at [573, 367] on p "§ 3.5 Surrender of Collateral." at bounding box center [783, 361] width 798 height 12
click at [781, 322] on p "[x] None. If “None” is checked, the rest of § 3.4 need not be completed or repr…" at bounding box center [783, 316] width 798 height 12
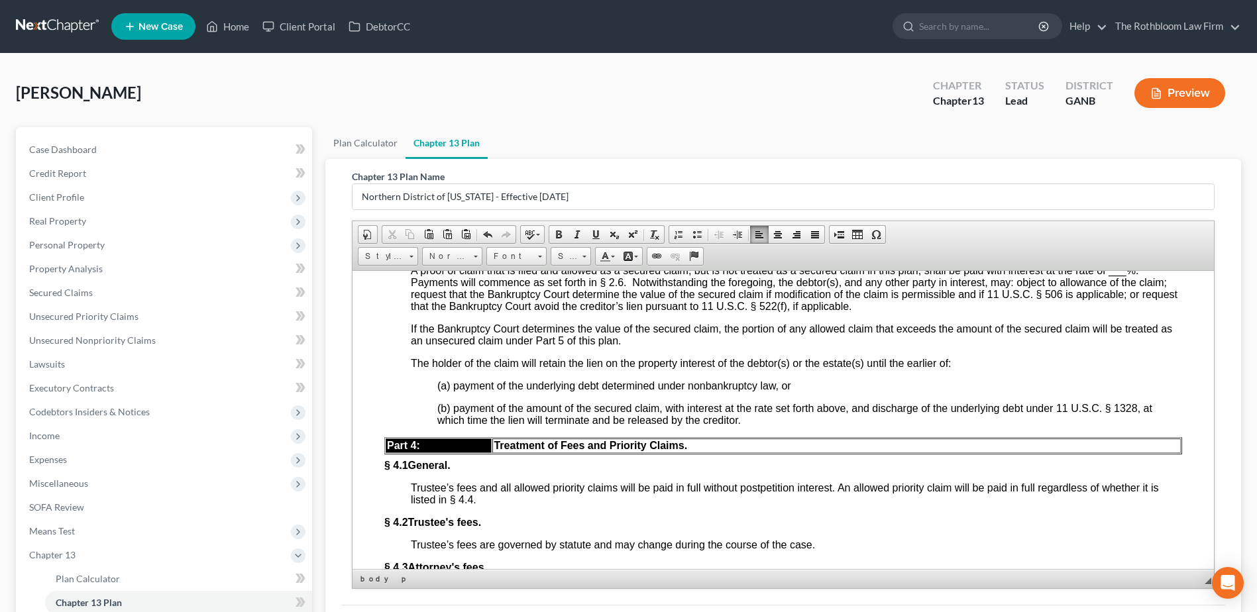
scroll to position [2605, 0]
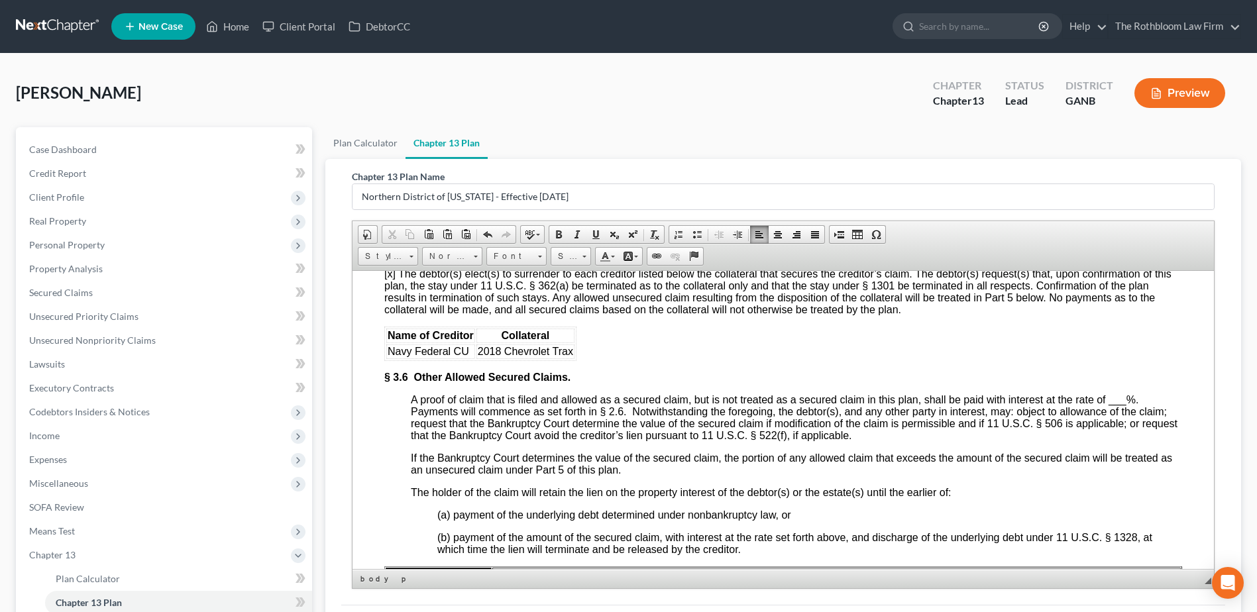
click at [1113, 405] on span "___" at bounding box center [1117, 398] width 18 height 11
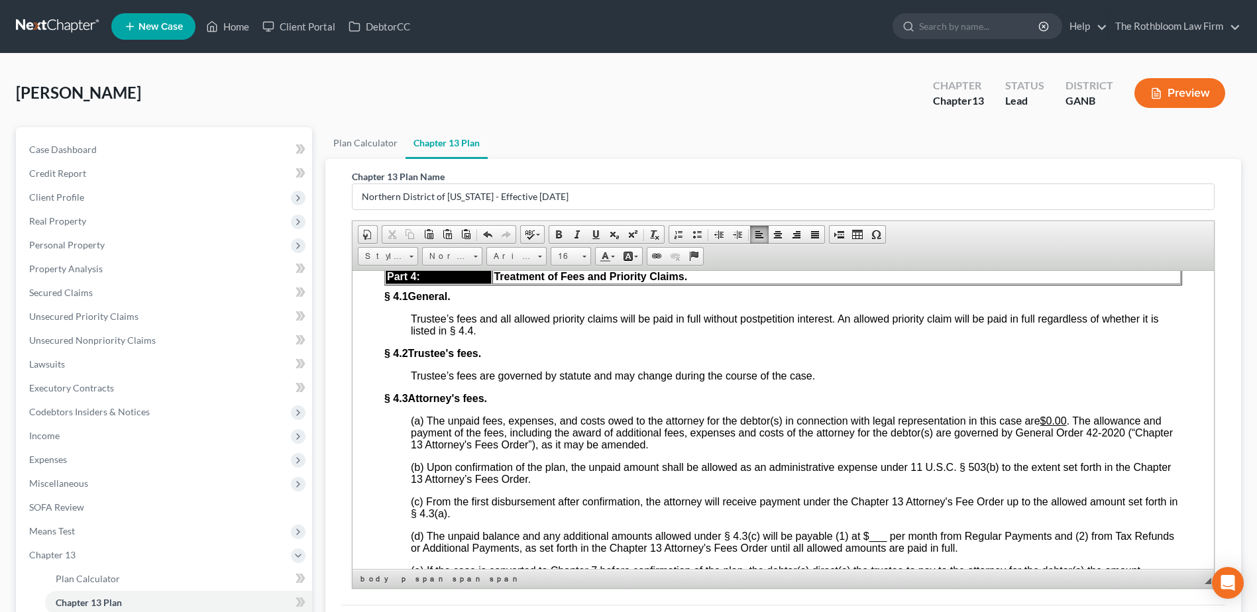
scroll to position [2936, 0]
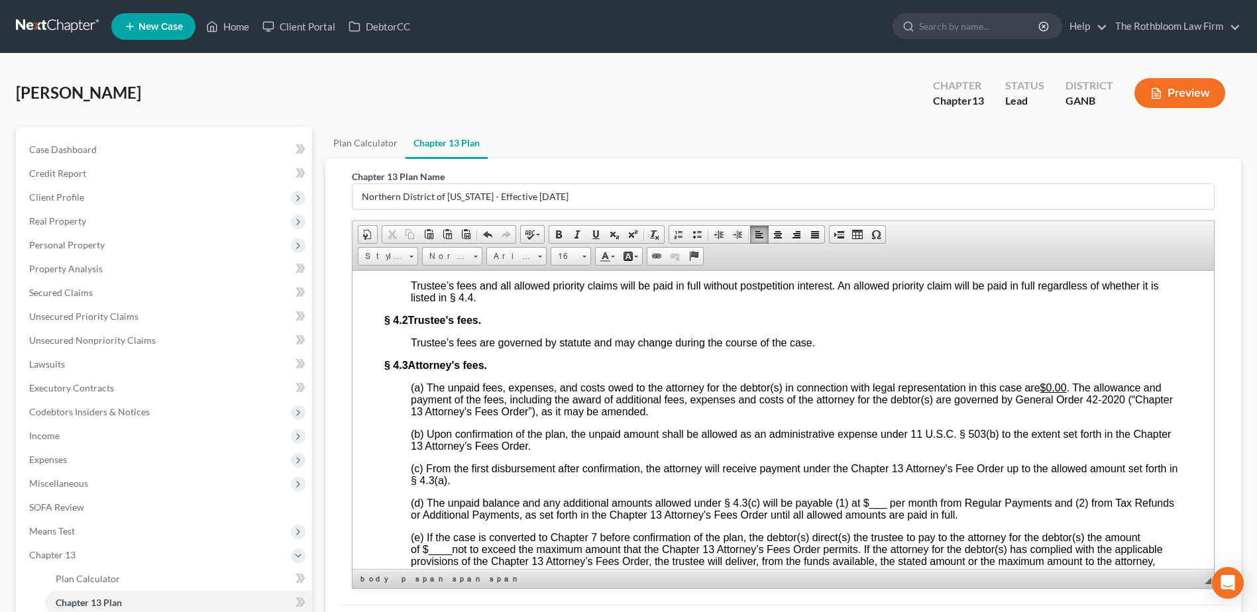
drag, startPoint x: 1048, startPoint y: 449, endPoint x: 1058, endPoint y: 454, distance: 11.0
click at [1048, 393] on u "$0.00" at bounding box center [1053, 387] width 26 height 11
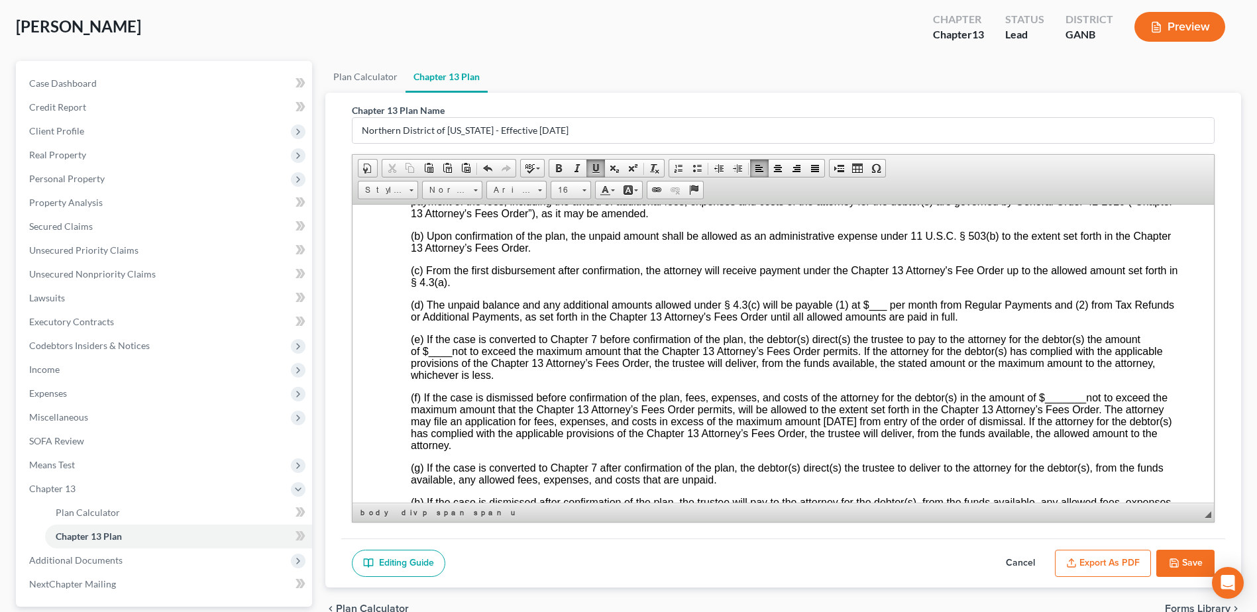
scroll to position [3069, 0]
click at [869, 309] on span "___" at bounding box center [878, 303] width 18 height 11
click at [426, 380] on span "(e) If the case is converted to Chapter 7 before confirmation of the plan, the …" at bounding box center [787, 356] width 752 height 47
click at [1045, 402] on span "_______" at bounding box center [1065, 396] width 41 height 11
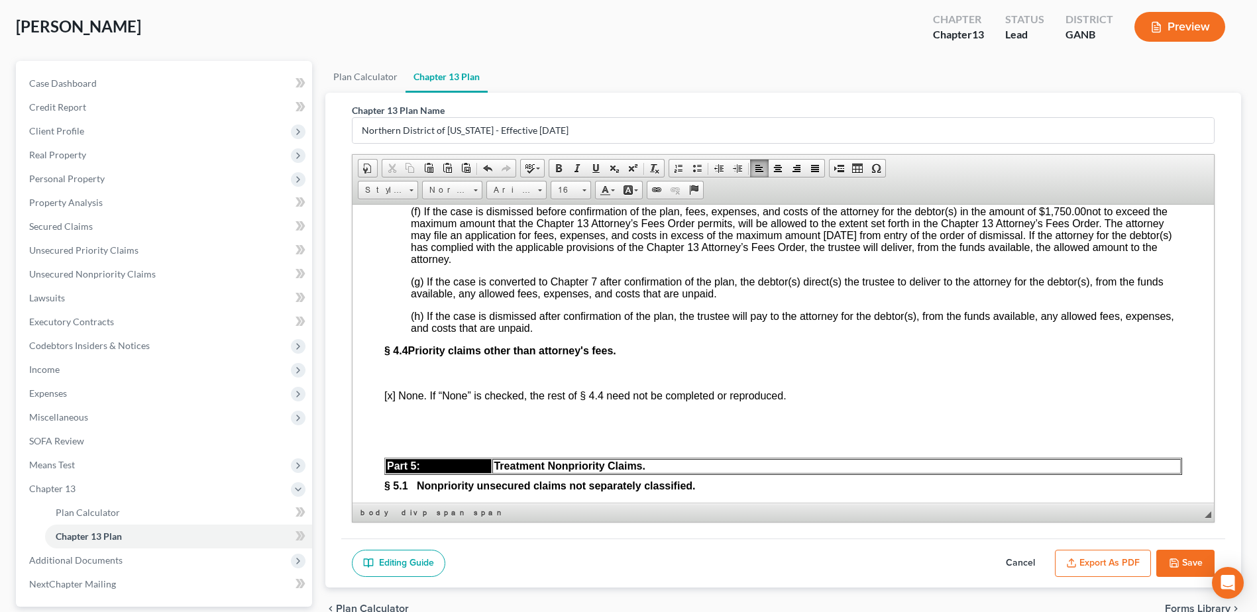
scroll to position [3334, 0]
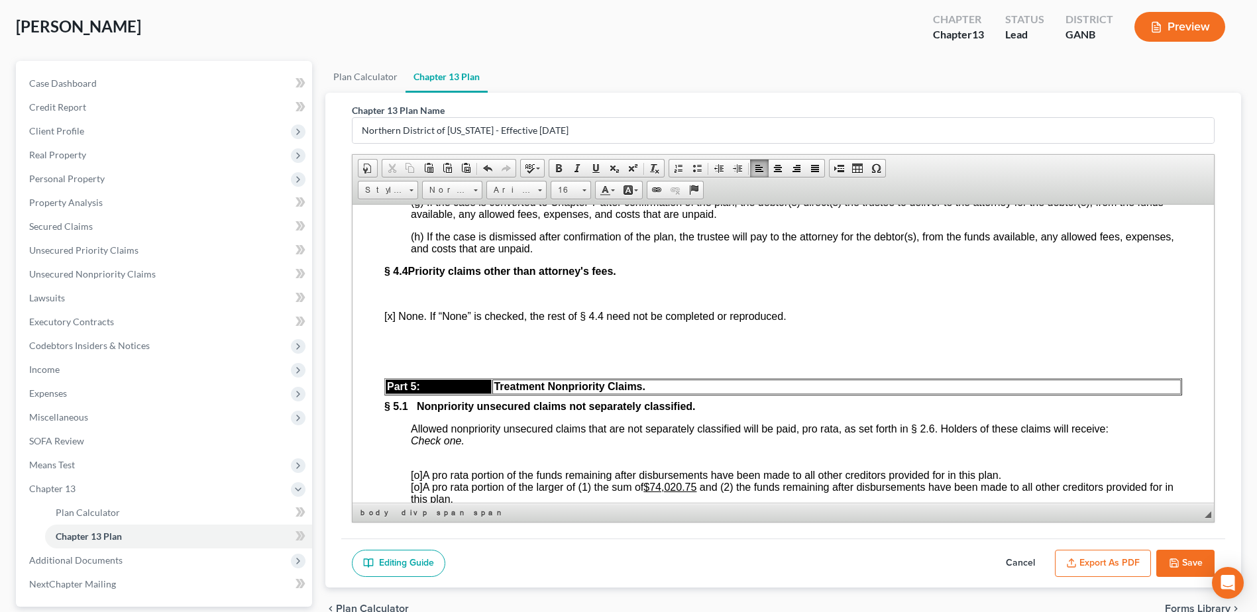
click at [660, 277] on p "§ 4.4 Priority claims other than attorney's fees." at bounding box center [783, 271] width 798 height 12
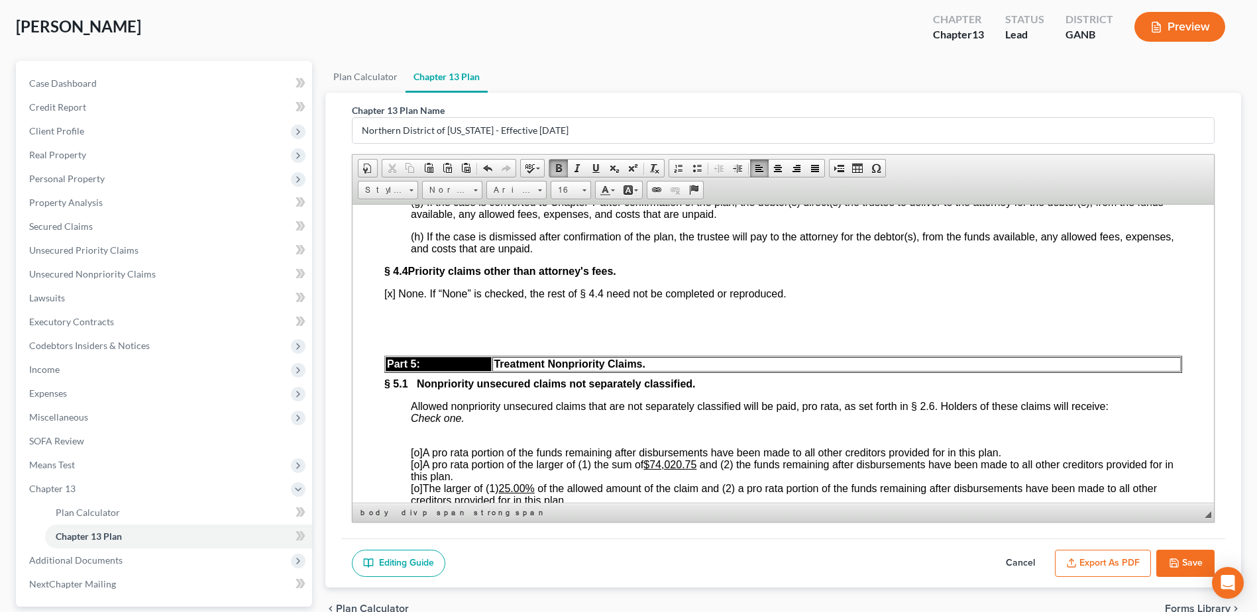
click at [820, 299] on p "[x] None. If “None” is checked, the rest of § 4.4 need not be completed or repr…" at bounding box center [783, 293] width 798 height 12
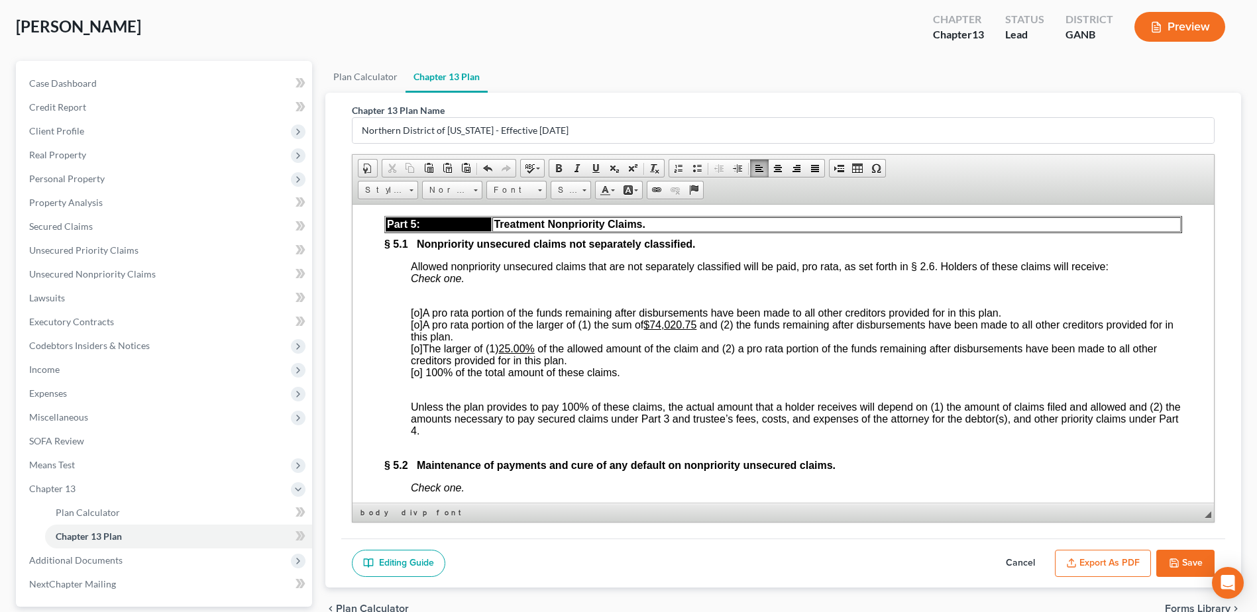
scroll to position [3466, 0]
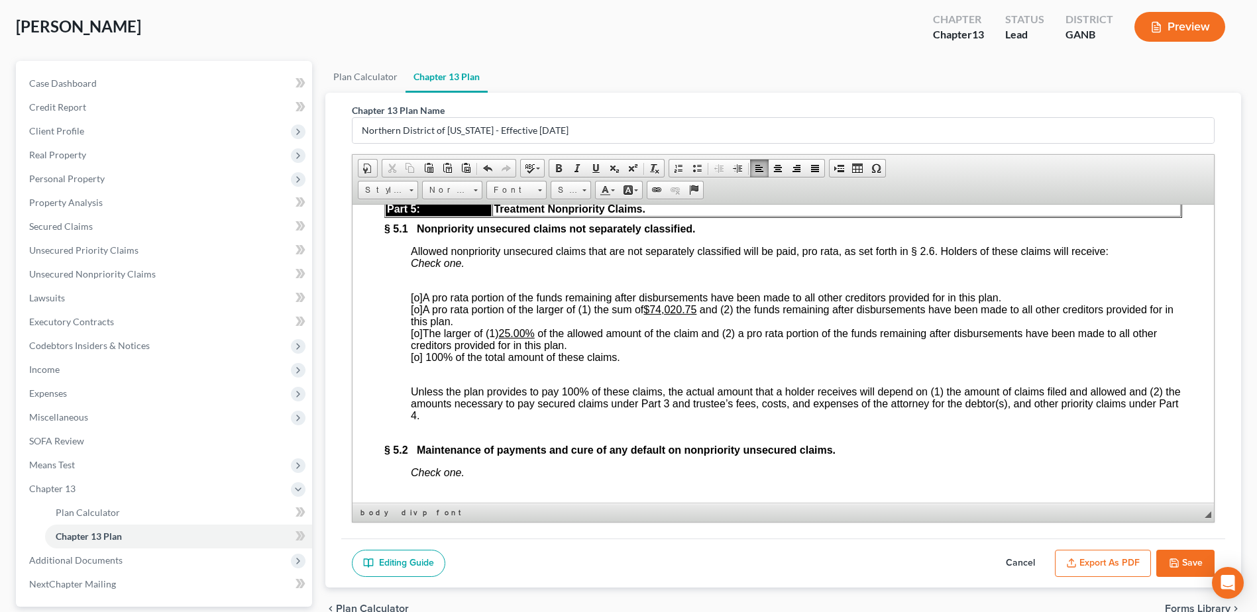
click at [416, 315] on span "[o]" at bounding box center [417, 308] width 12 height 11
drag, startPoint x: 654, startPoint y: 373, endPoint x: 703, endPoint y: 370, distance: 49.1
click at [703, 327] on span "[x ] A pro rata portion of the larger of (1) the sum of $74,020.75 and (2) the …" at bounding box center [792, 314] width 762 height 23
click at [694, 363] on p "[o] A pro rata portion of the funds remaining after disbursements have been mad…" at bounding box center [796, 327] width 771 height 72
drag, startPoint x: 652, startPoint y: 370, endPoint x: 701, endPoint y: 374, distance: 49.1
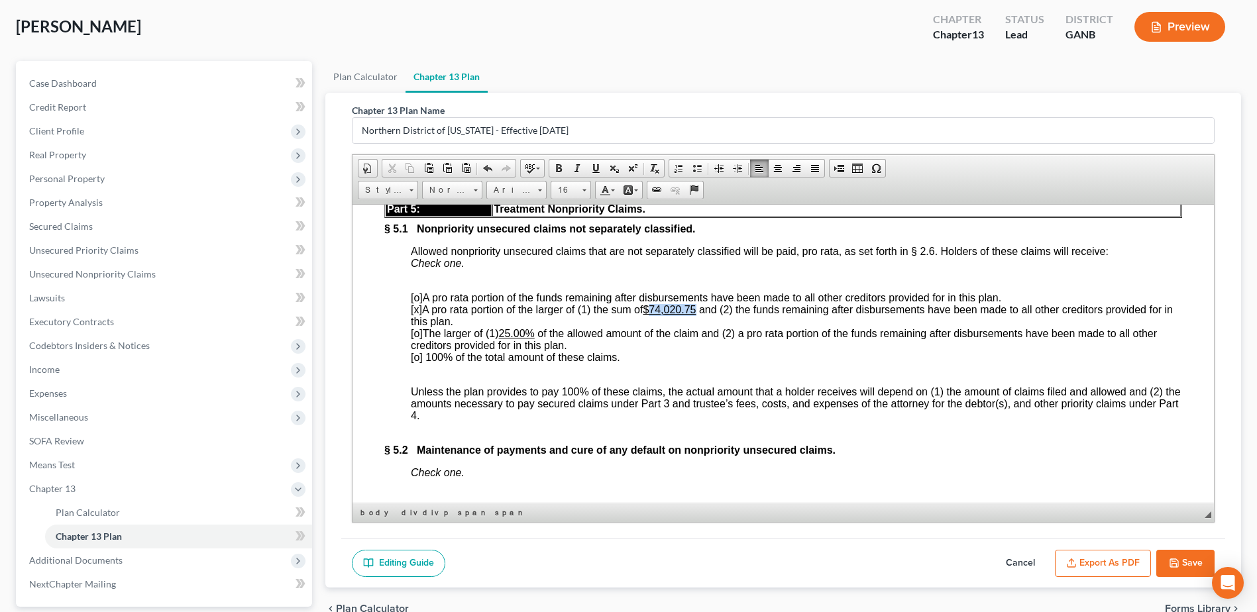
click at [701, 327] on span "[x ] A pro rata portion of the larger of (1) the sum of $74,020.75 and (2) the …" at bounding box center [792, 314] width 762 height 23
drag, startPoint x: 505, startPoint y: 398, endPoint x: 529, endPoint y: 399, distance: 23.9
click at [529, 338] on u "25.00%" at bounding box center [517, 332] width 36 height 11
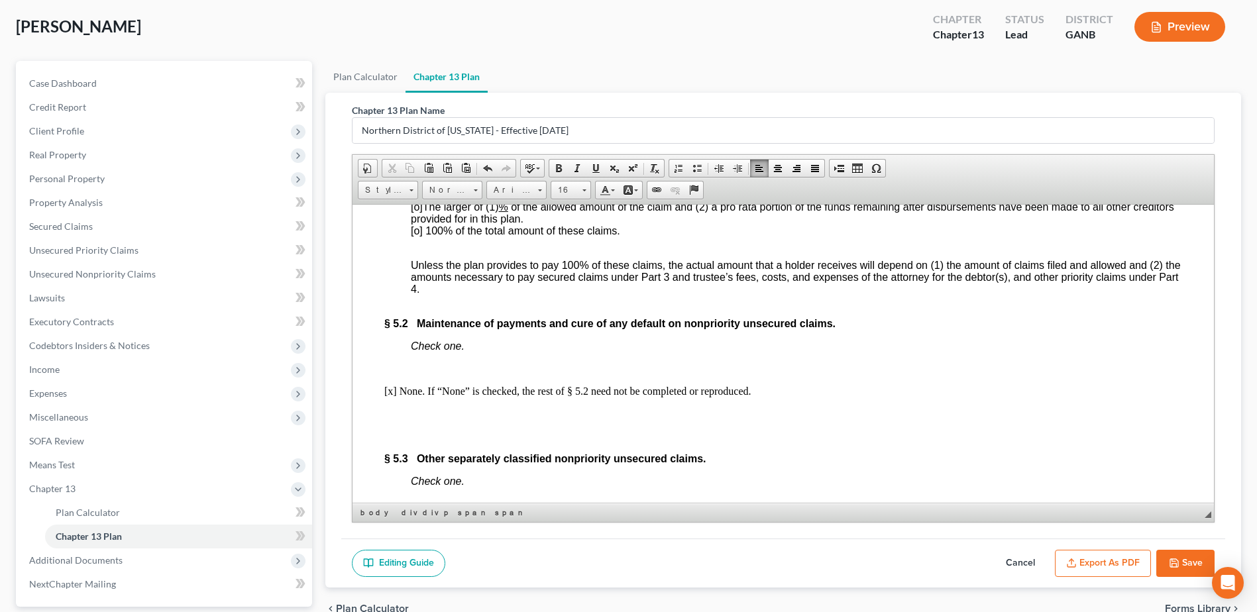
scroll to position [3599, 0]
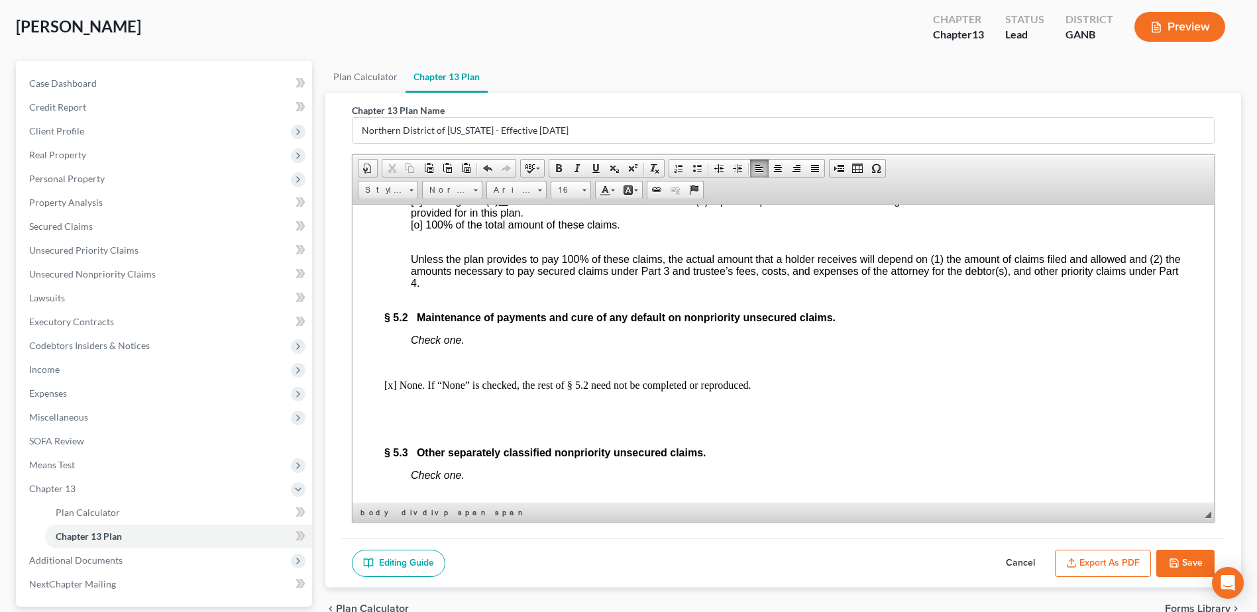
click at [550, 346] on p "Check one." at bounding box center [796, 340] width 771 height 12
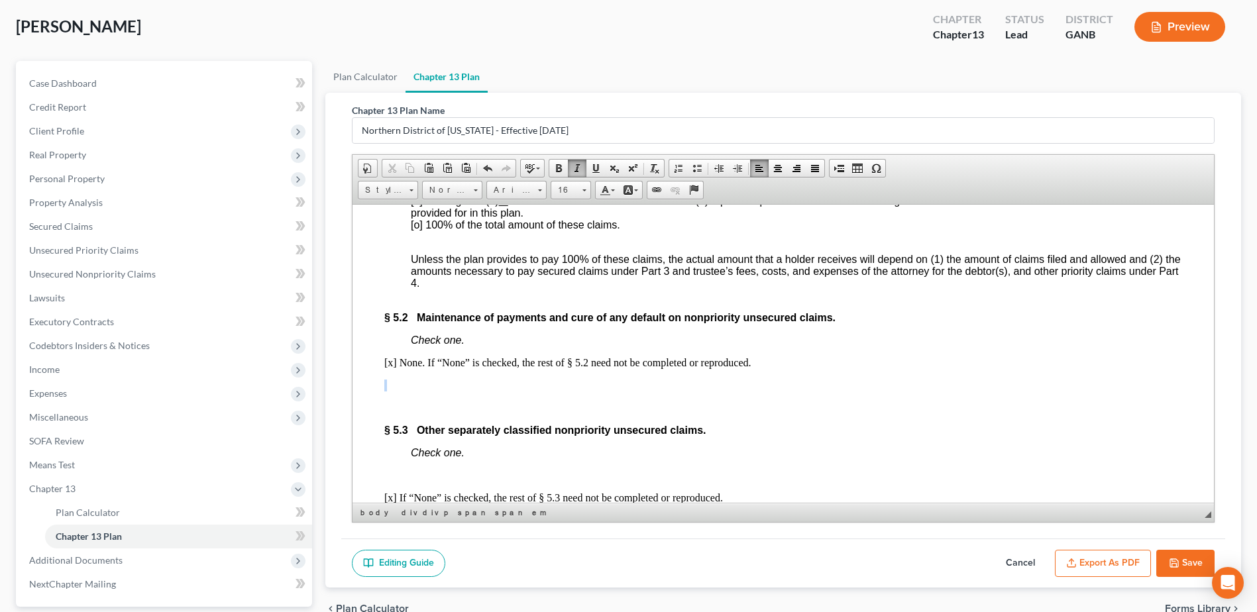
click at [790, 368] on p "[x] None. If “None” is checked, the rest of § 5.2 need not be completed or repr…" at bounding box center [783, 362] width 798 height 12
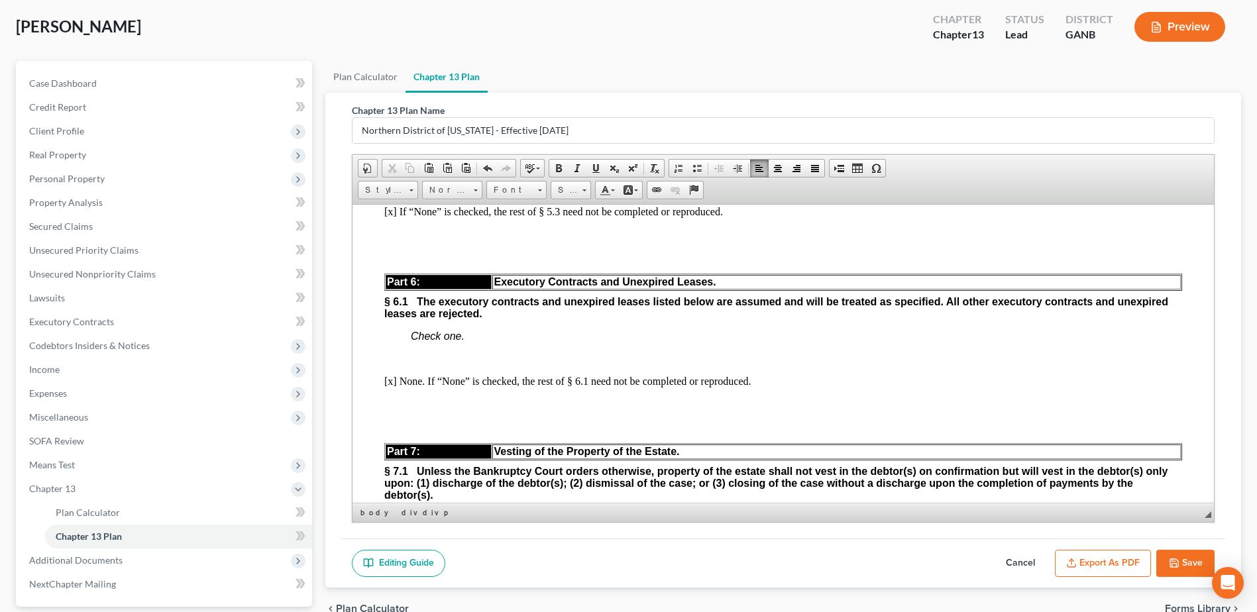
scroll to position [3864, 0]
click at [480, 171] on p "Check one." at bounding box center [796, 165] width 771 height 12
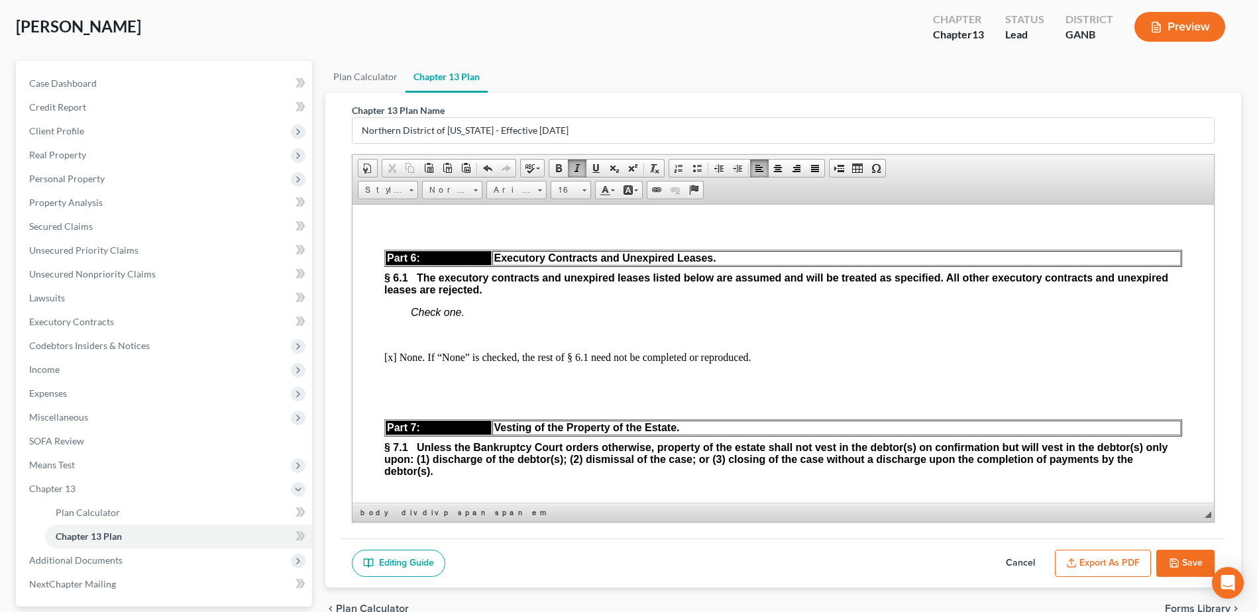
click at [751, 193] on p "[x] If “None” is checked, the rest of § 5.3 need not be completed or reproduced." at bounding box center [783, 187] width 798 height 12
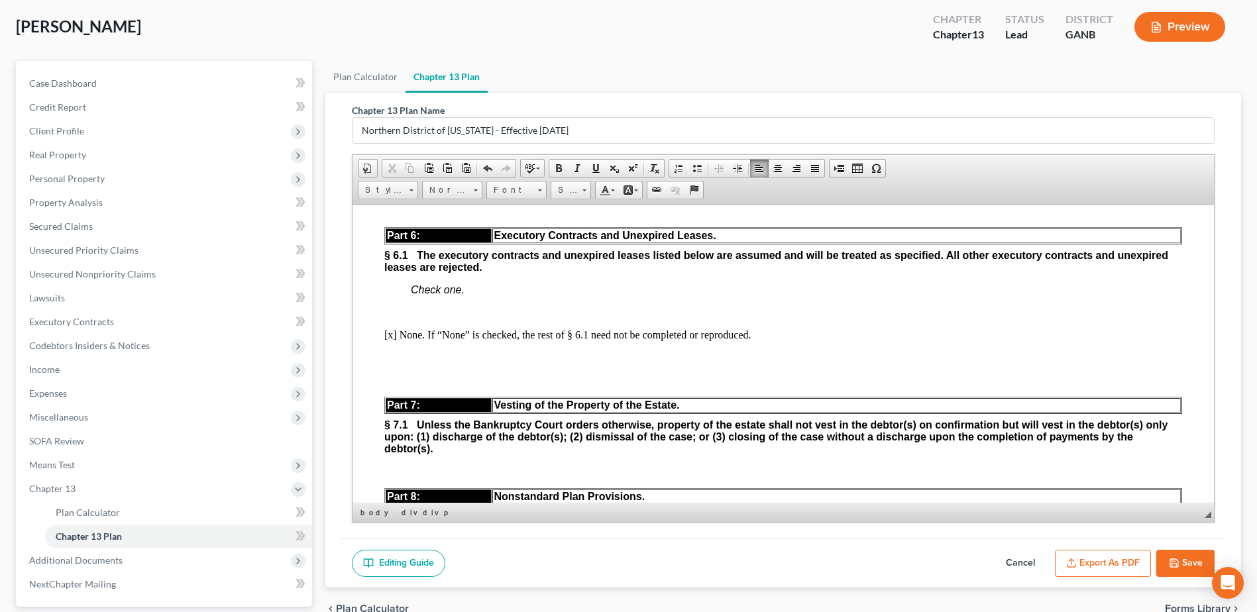
click at [507, 295] on p "Check one." at bounding box center [796, 290] width 771 height 12
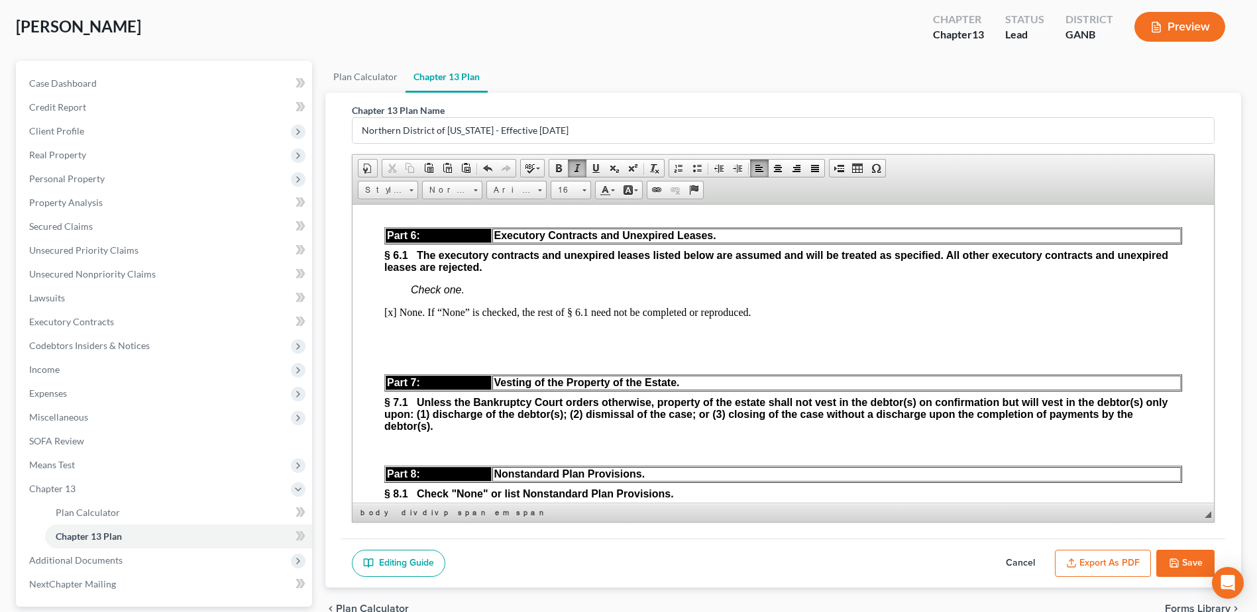
click at [796, 318] on p "[x] None. If “None” is checked, the rest of § 6.1 need not be completed or repr…" at bounding box center [783, 312] width 798 height 12
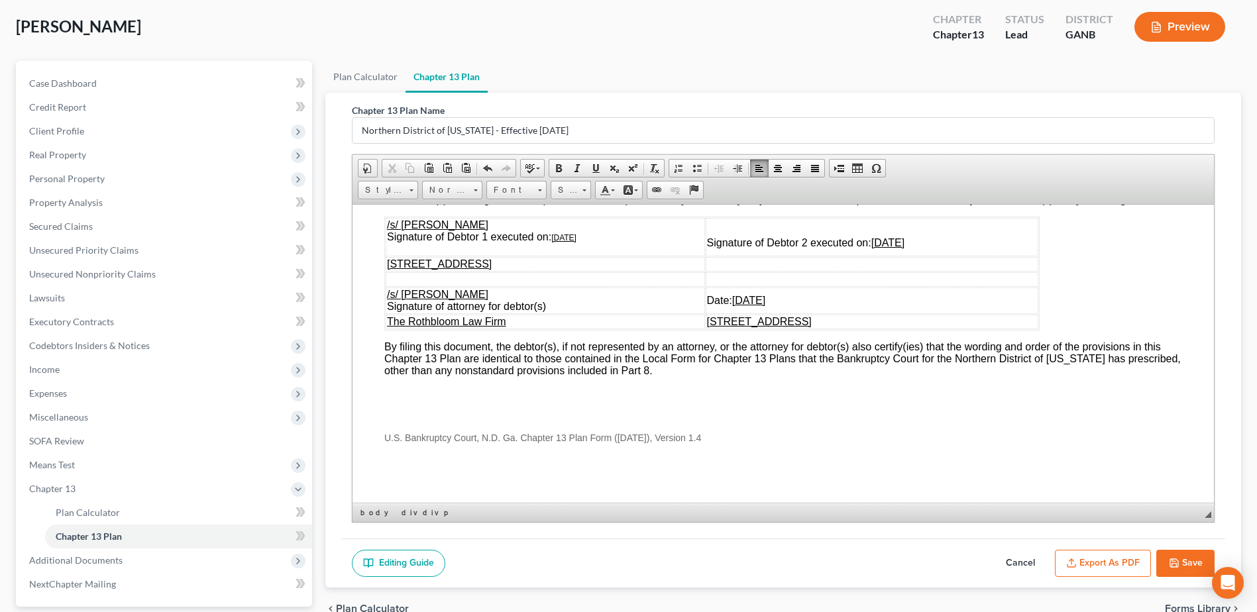
scroll to position [4410, 0]
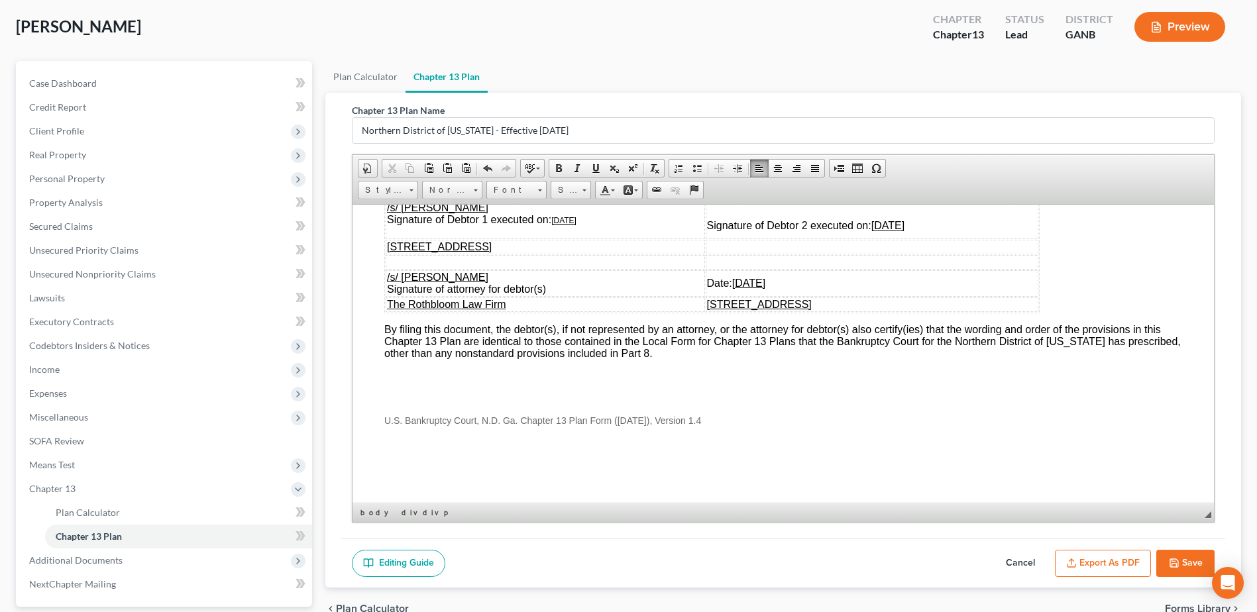
click at [1078, 561] on button "Export as PDF" at bounding box center [1103, 564] width 96 height 28
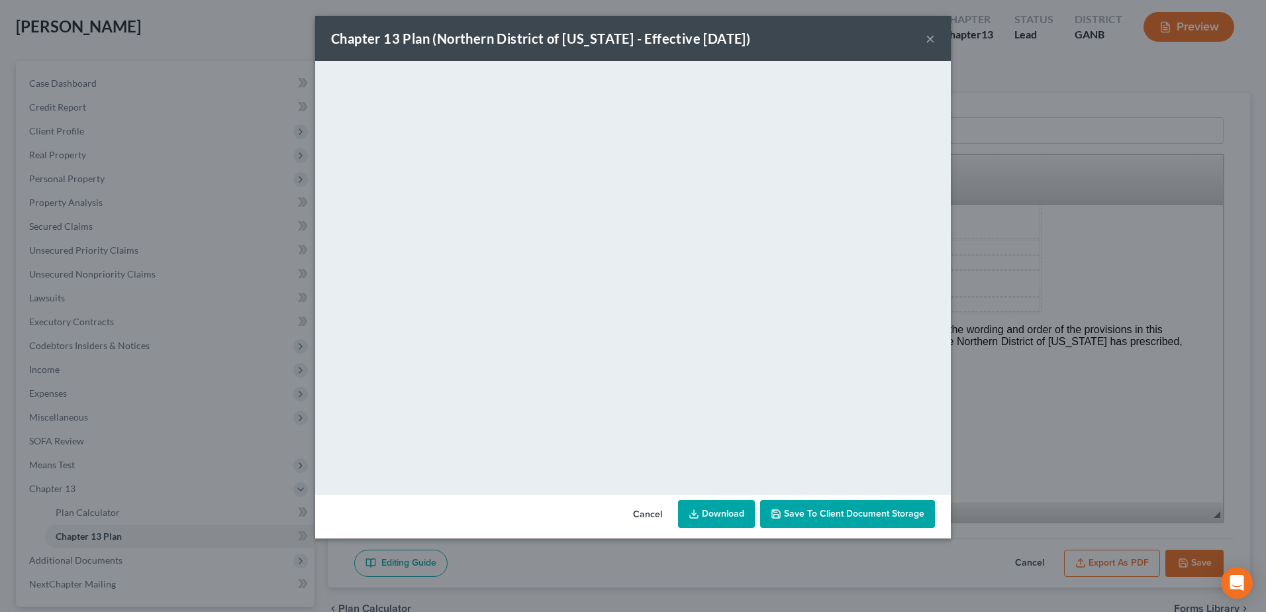
click at [713, 508] on link "Download" at bounding box center [716, 514] width 77 height 28
drag, startPoint x: 648, startPoint y: 513, endPoint x: 823, endPoint y: 508, distance: 174.3
click at [648, 513] on button "Cancel" at bounding box center [648, 514] width 50 height 26
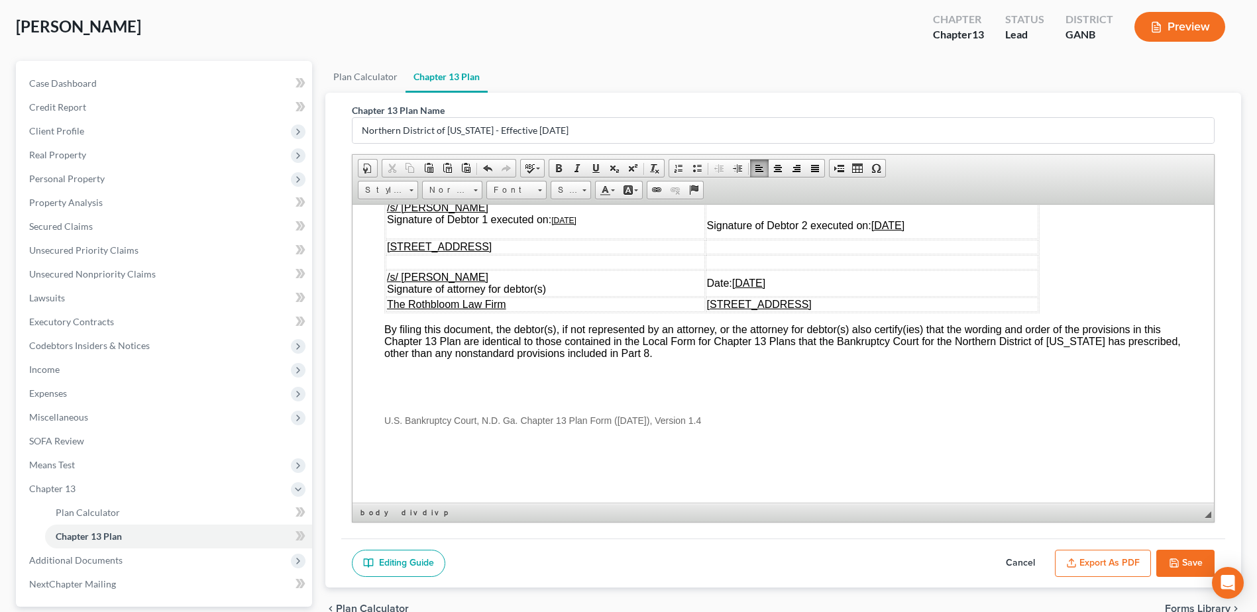
click at [1187, 562] on button "Save" at bounding box center [1185, 564] width 58 height 28
select select "2"
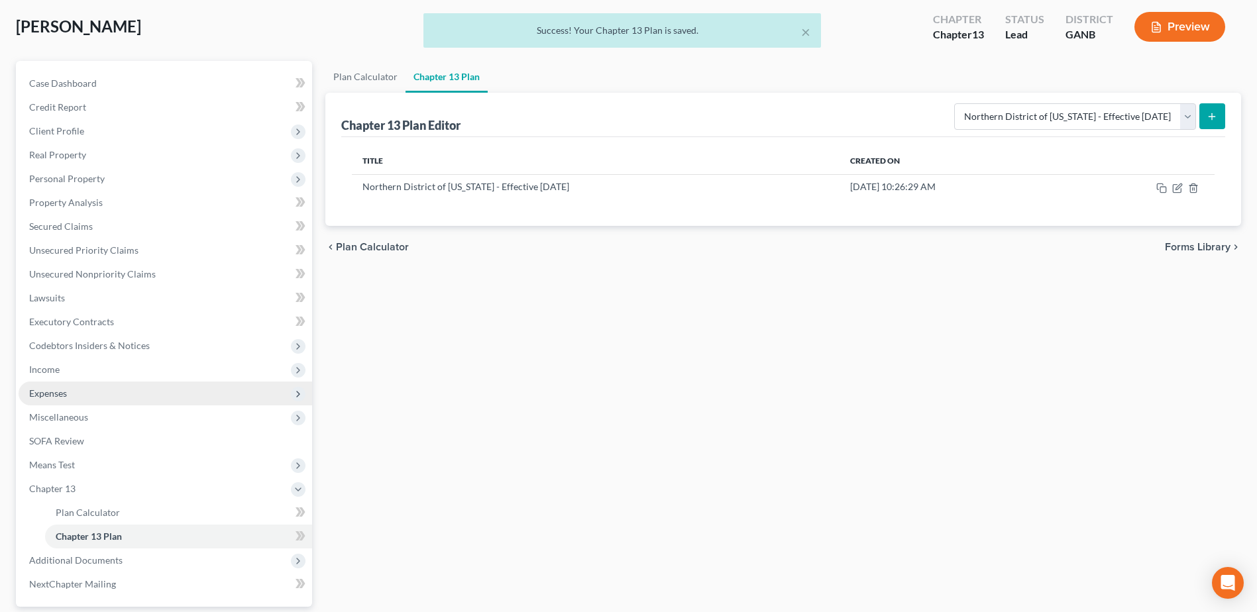
click at [43, 388] on span "Expenses" at bounding box center [48, 392] width 38 height 11
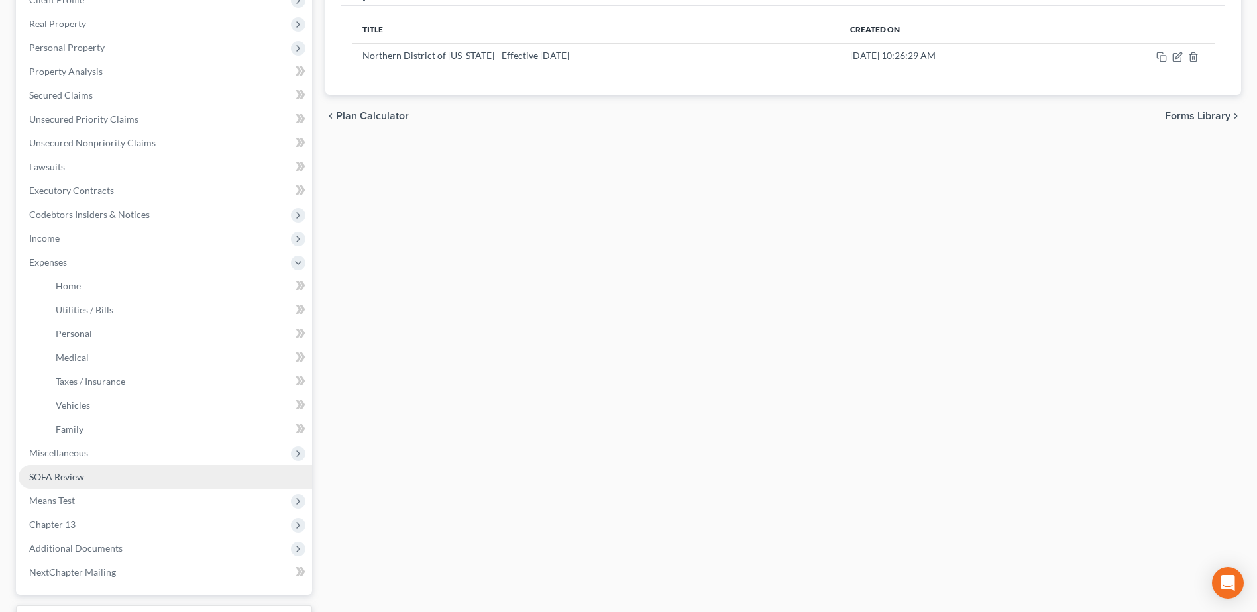
scroll to position [199, 0]
click at [62, 456] on span "Miscellaneous" at bounding box center [58, 451] width 59 height 11
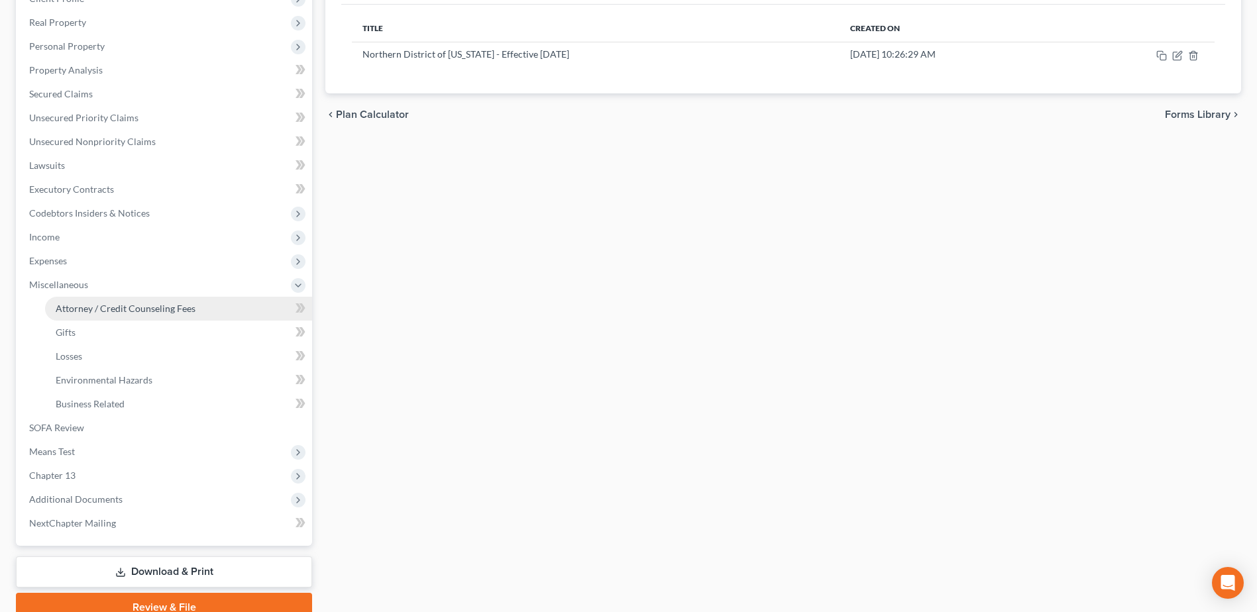
click at [100, 312] on span "Attorney / Credit Counseling Fees" at bounding box center [126, 308] width 140 height 11
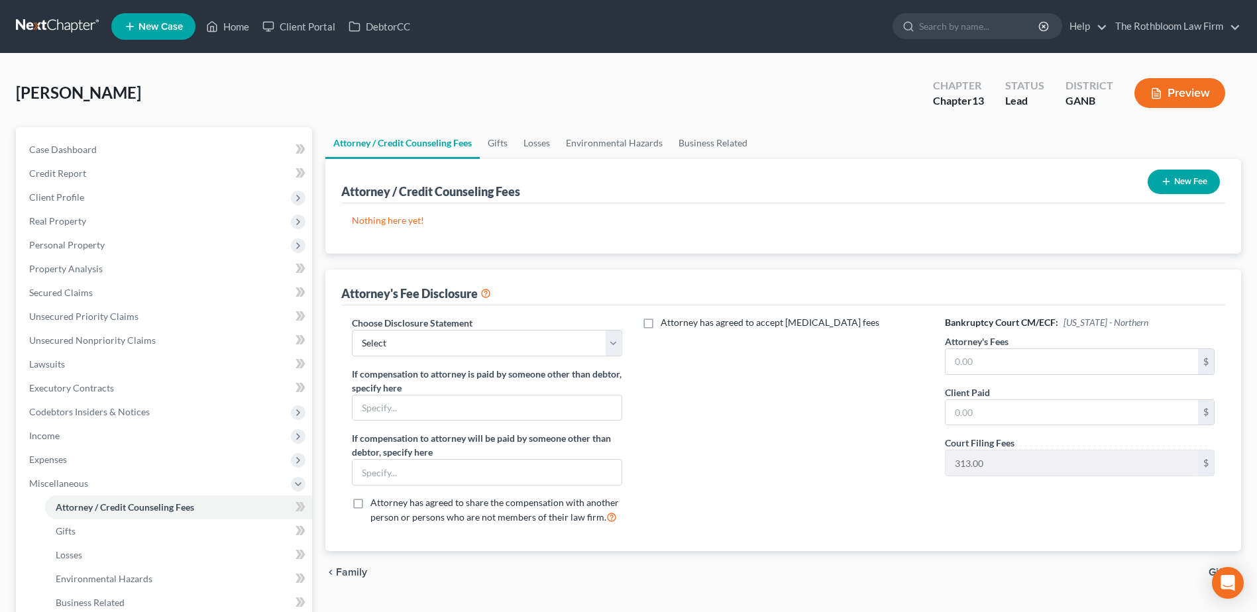
click at [1184, 183] on button "New Fee" at bounding box center [1183, 182] width 72 height 25
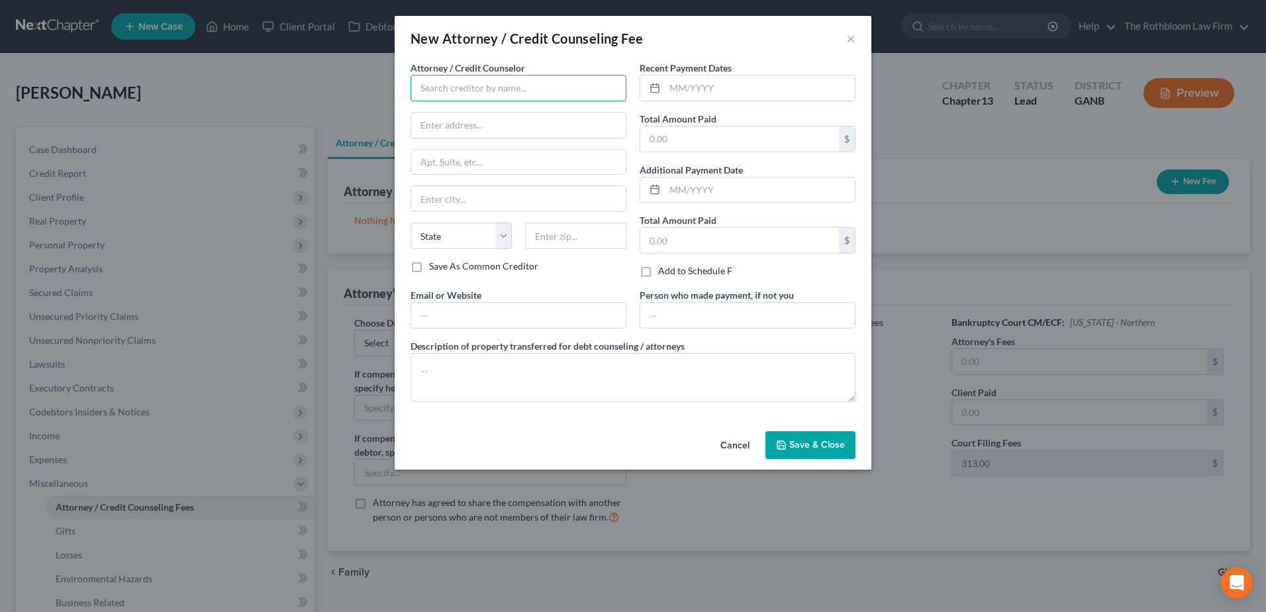
click at [459, 95] on input "text" at bounding box center [519, 88] width 216 height 26
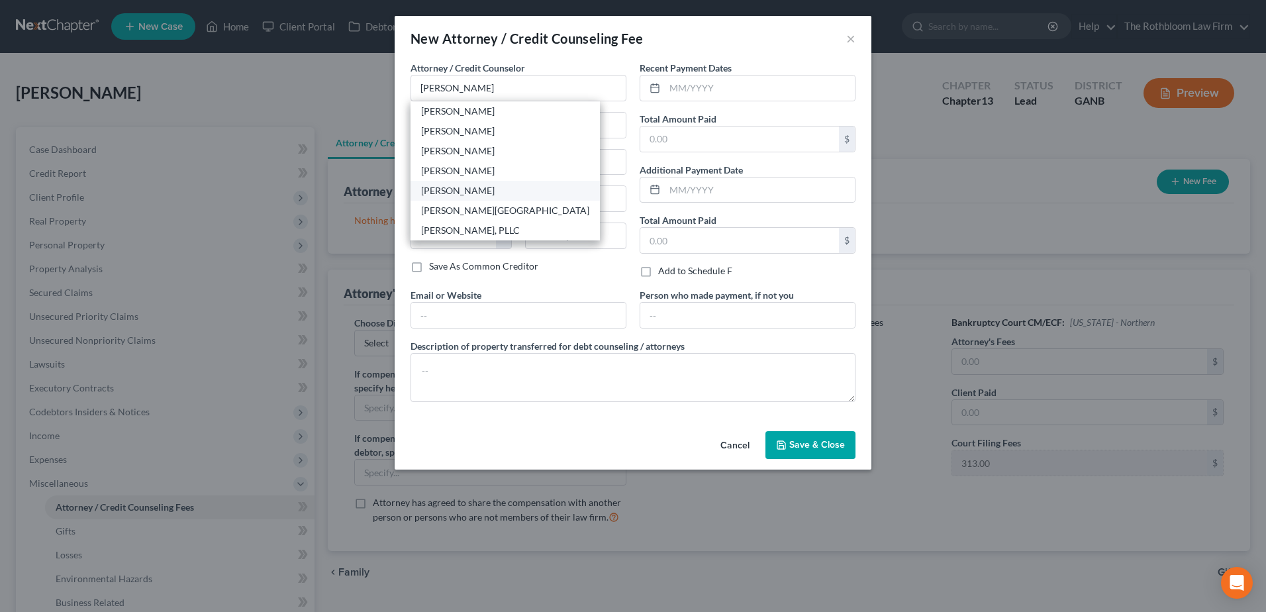
click at [429, 195] on div "[PERSON_NAME]" at bounding box center [505, 190] width 168 height 13
type input "[PERSON_NAME]"
type input "[STREET_ADDRESS]"
type input "Suite 400"
type input "[GEOGRAPHIC_DATA]"
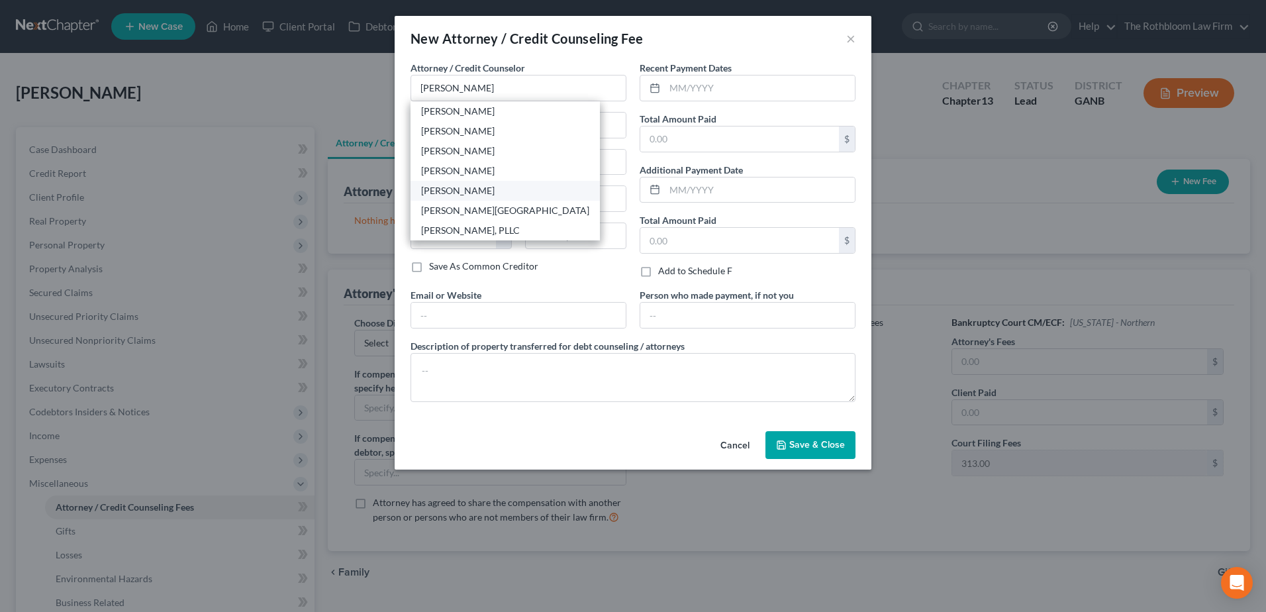
select select "10"
type input "30305"
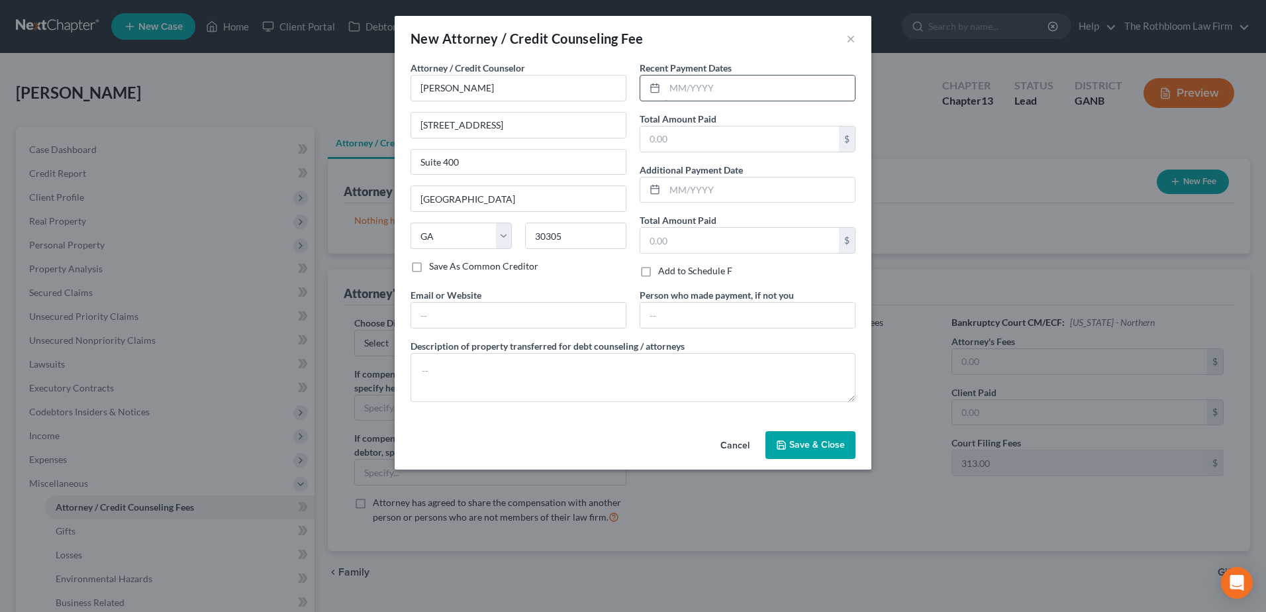
click at [678, 89] on input "text" at bounding box center [760, 88] width 190 height 25
type input "08/2025"
type input "500"
type input "09/2025"
type input "250"
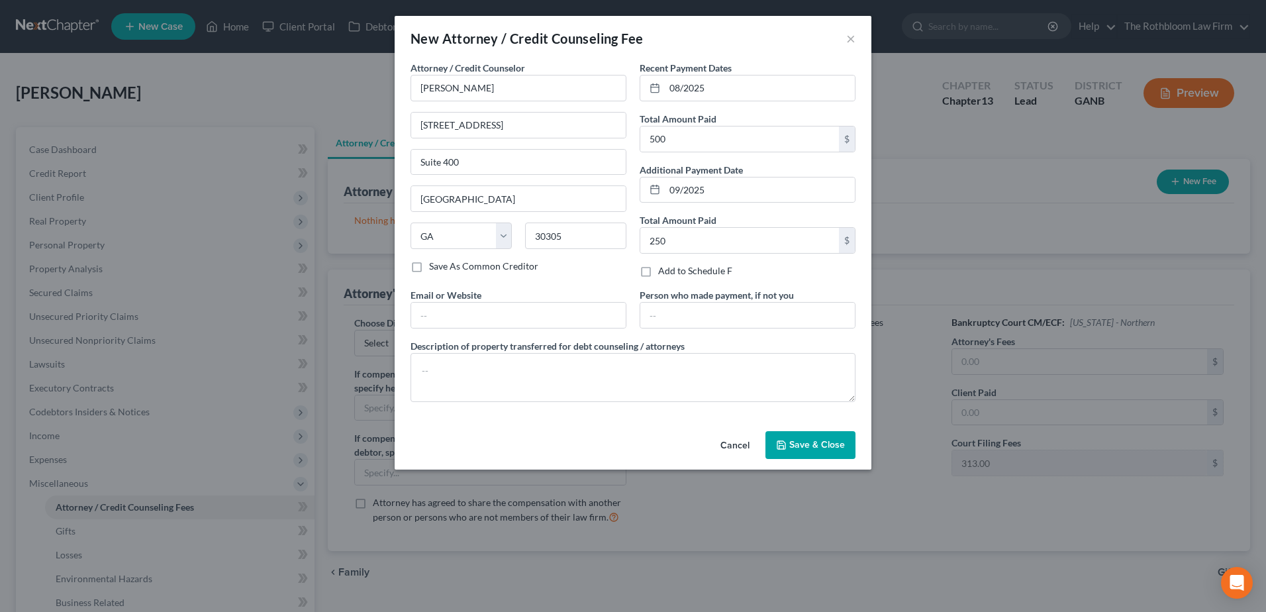
click at [806, 450] on button "Save & Close" at bounding box center [811, 445] width 90 height 28
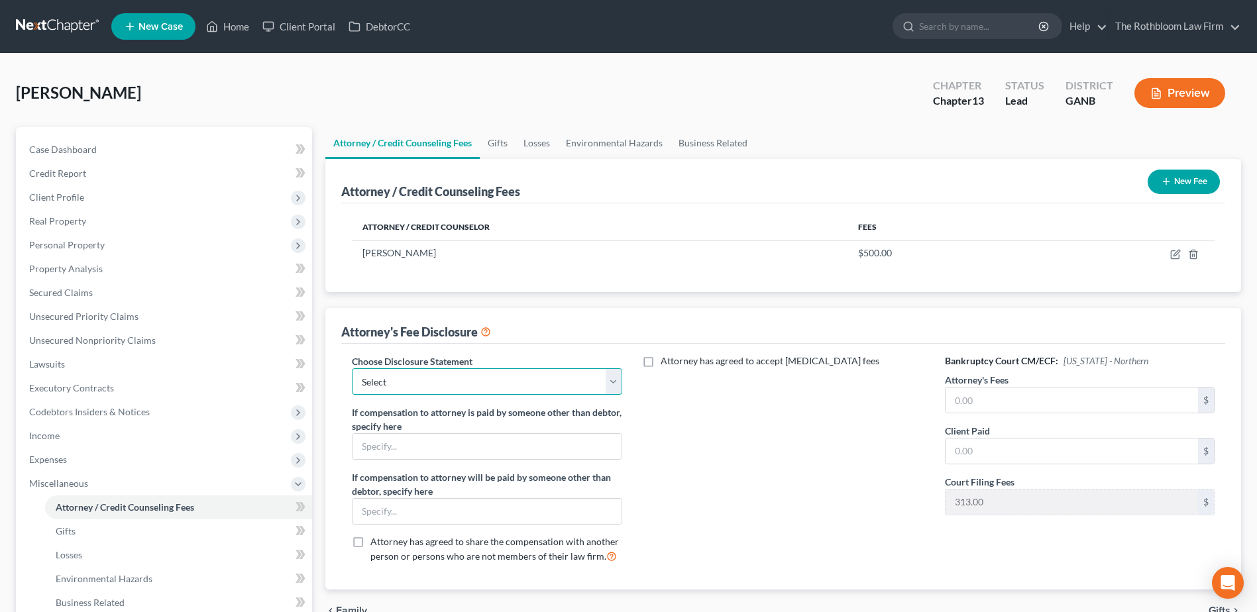
click at [366, 380] on select "Select Chapter 13 - $1,250.00 Chapter 13 - $1750 Chapter 13 - $1500 up front Ch…" at bounding box center [487, 381] width 270 height 26
select select "4"
click at [352, 368] on select "Select Chapter 13 - $1,250.00 Chapter 13 - $1750 Chapter 13 - $1500 up front Ch…" at bounding box center [487, 381] width 270 height 26
click at [968, 405] on input "text" at bounding box center [1071, 399] width 252 height 25
type input "5,750"
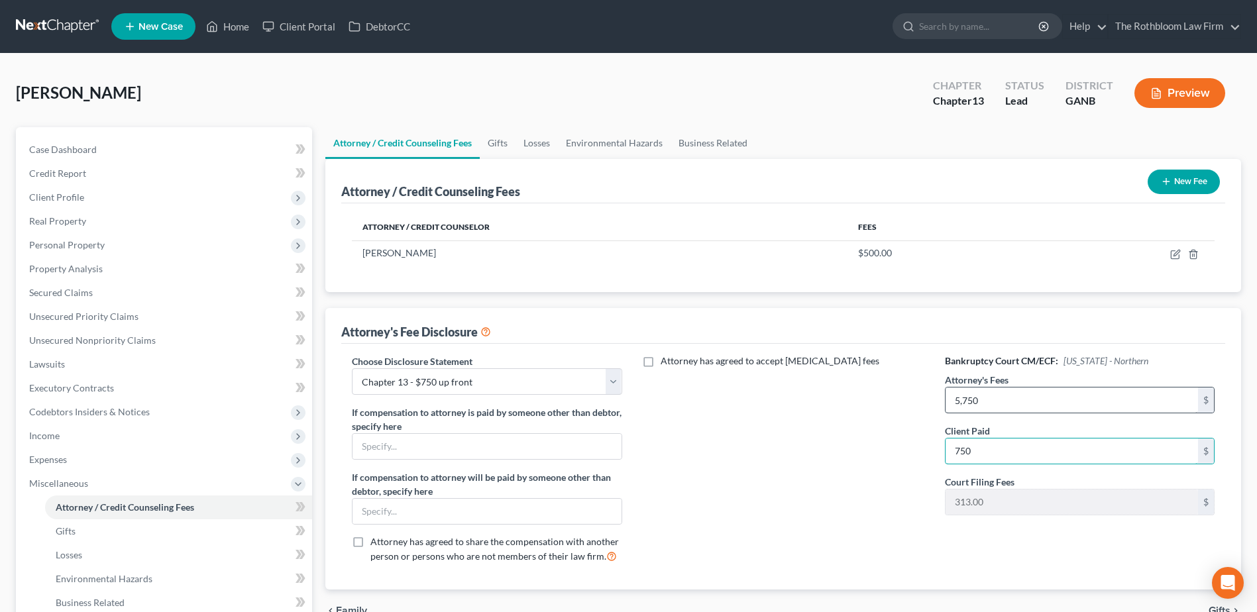
type input "750"
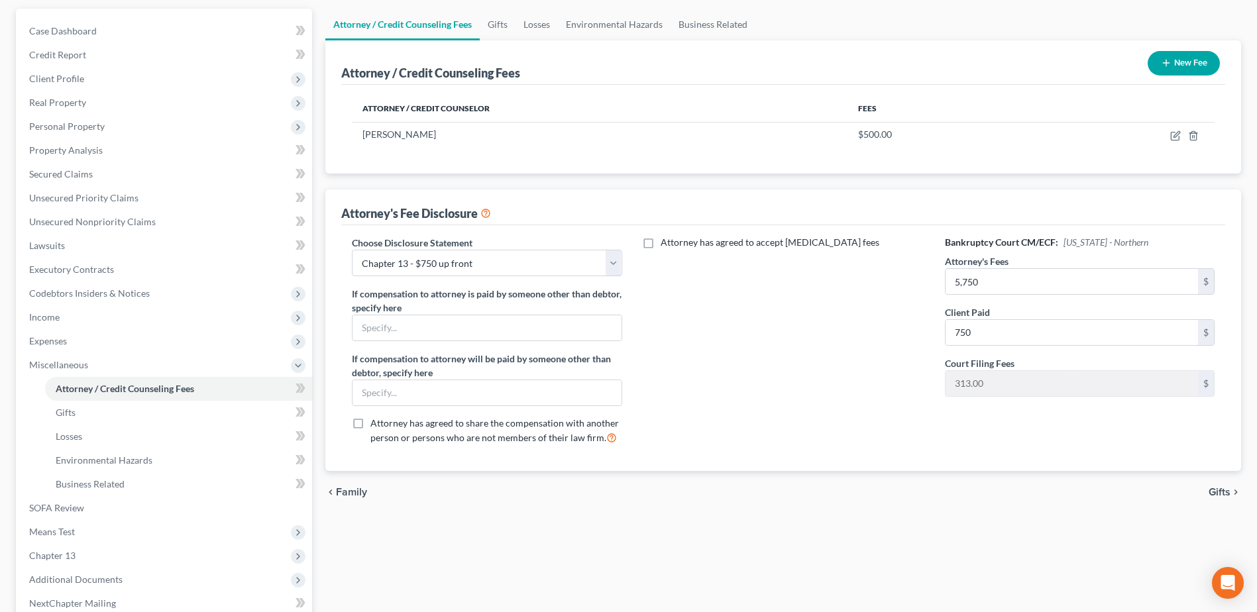
scroll to position [259, 0]
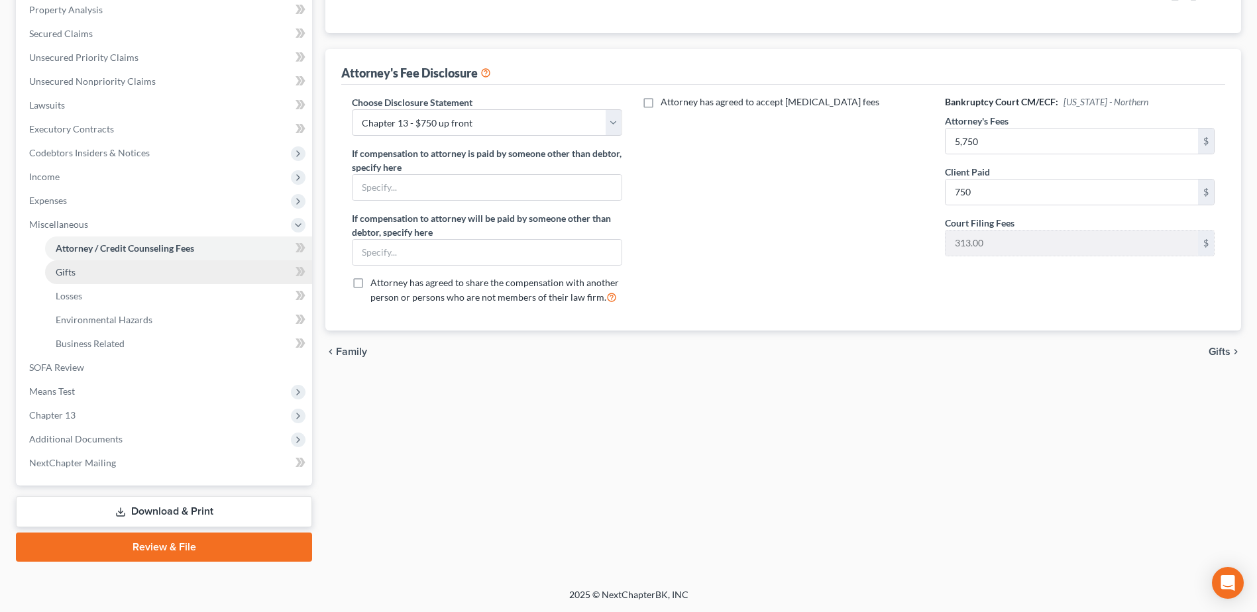
click at [72, 282] on link "Gifts" at bounding box center [178, 272] width 267 height 24
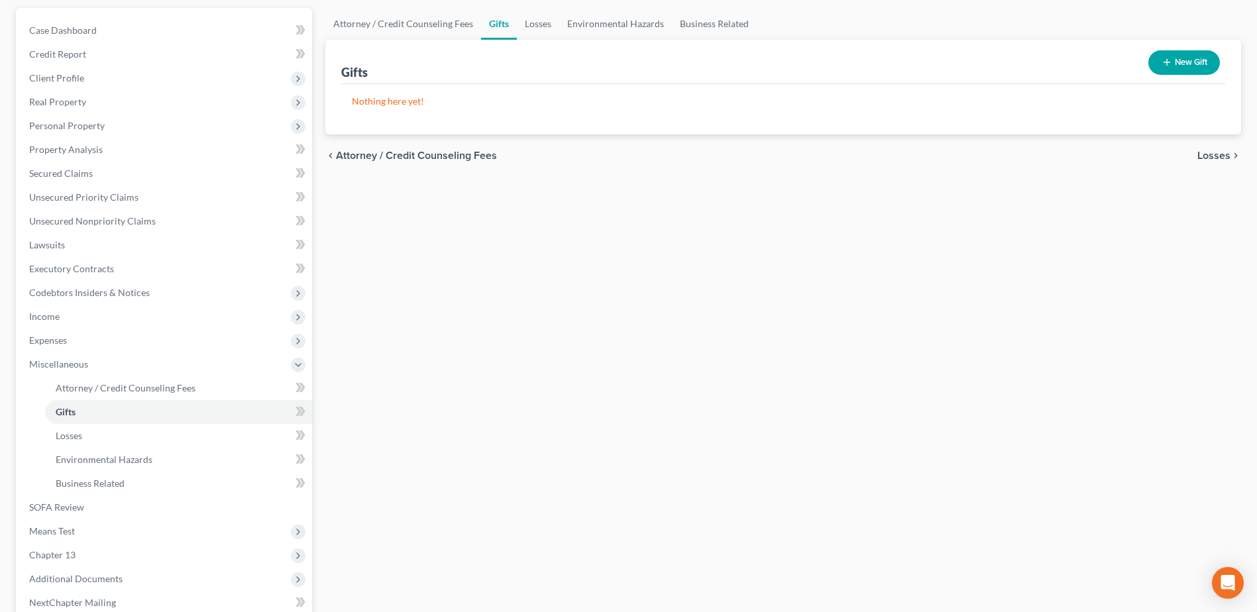
scroll to position [259, 0]
